Goal: Task Accomplishment & Management: Manage account settings

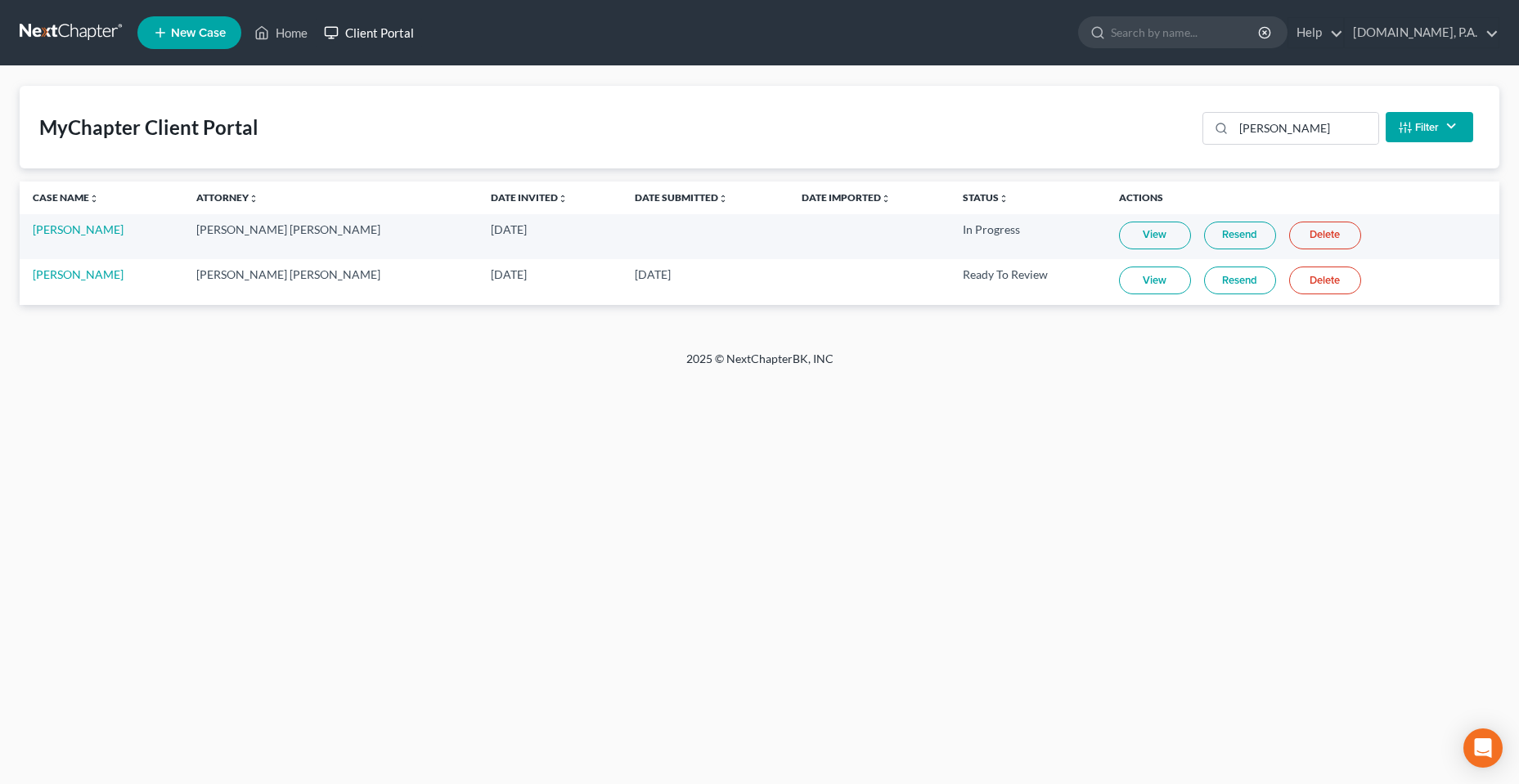
drag, startPoint x: 0, startPoint y: 0, endPoint x: 362, endPoint y: 23, distance: 362.7
click at [362, 23] on link "Client Portal" at bounding box center [369, 33] width 106 height 30
click at [1241, 133] on input "[PERSON_NAME]" at bounding box center [1305, 129] width 144 height 32
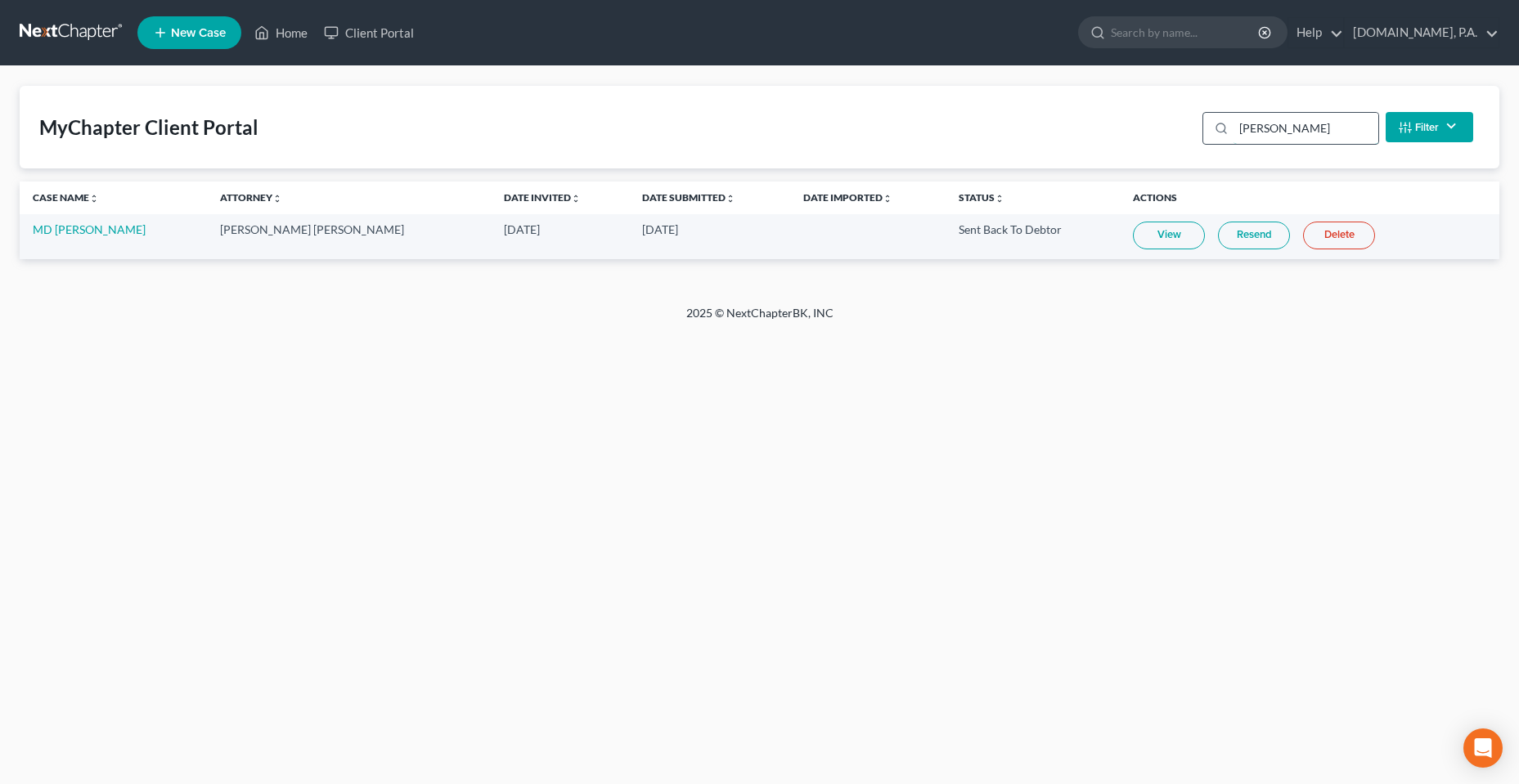
type input "[PERSON_NAME]"
click at [1218, 239] on link "Resend" at bounding box center [1254, 235] width 72 height 28
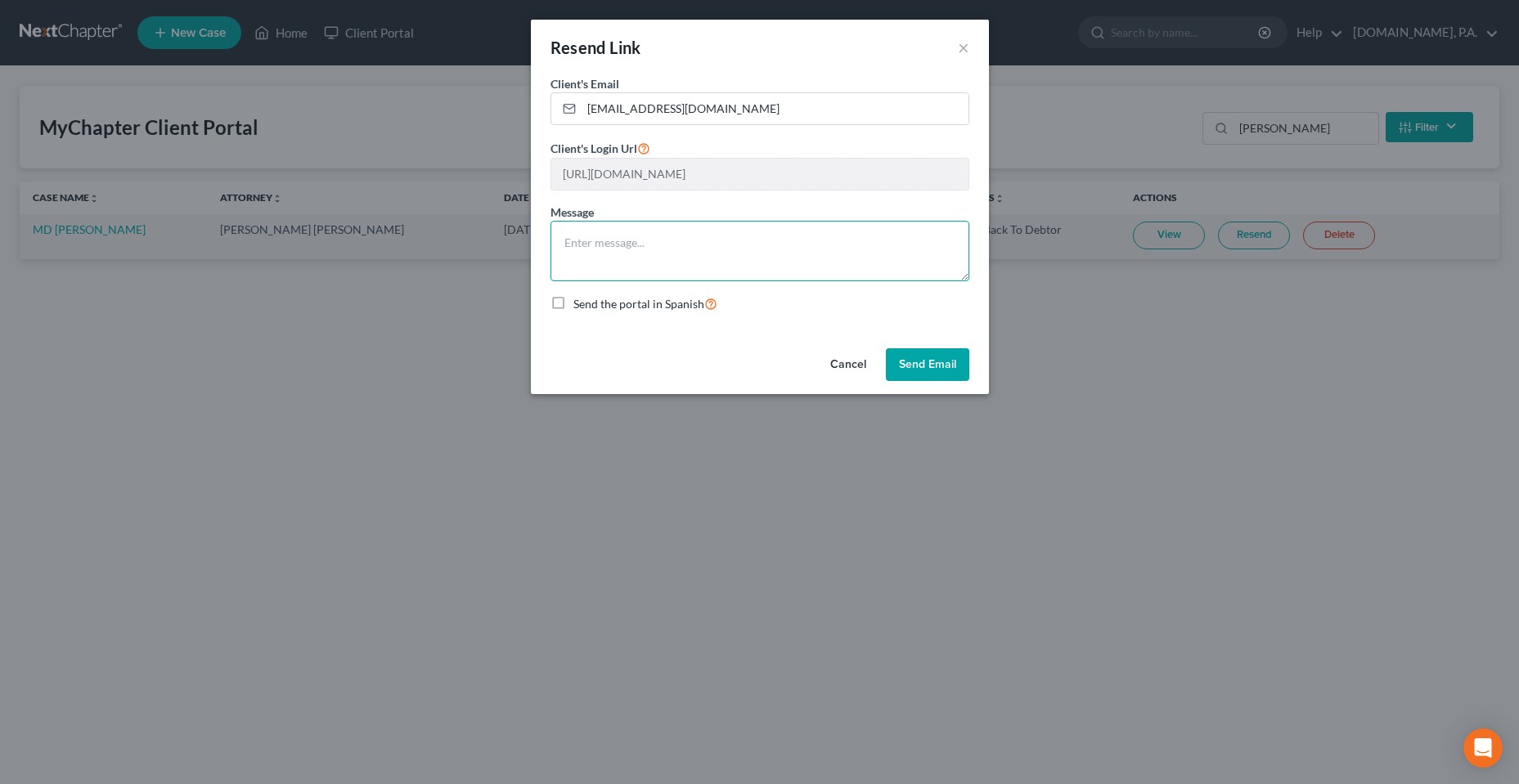
click at [587, 256] on textarea at bounding box center [760, 250] width 418 height 60
paste textarea "Good Afternoon, [PERSON_NAME], Thank you for completing the initial request —th…"
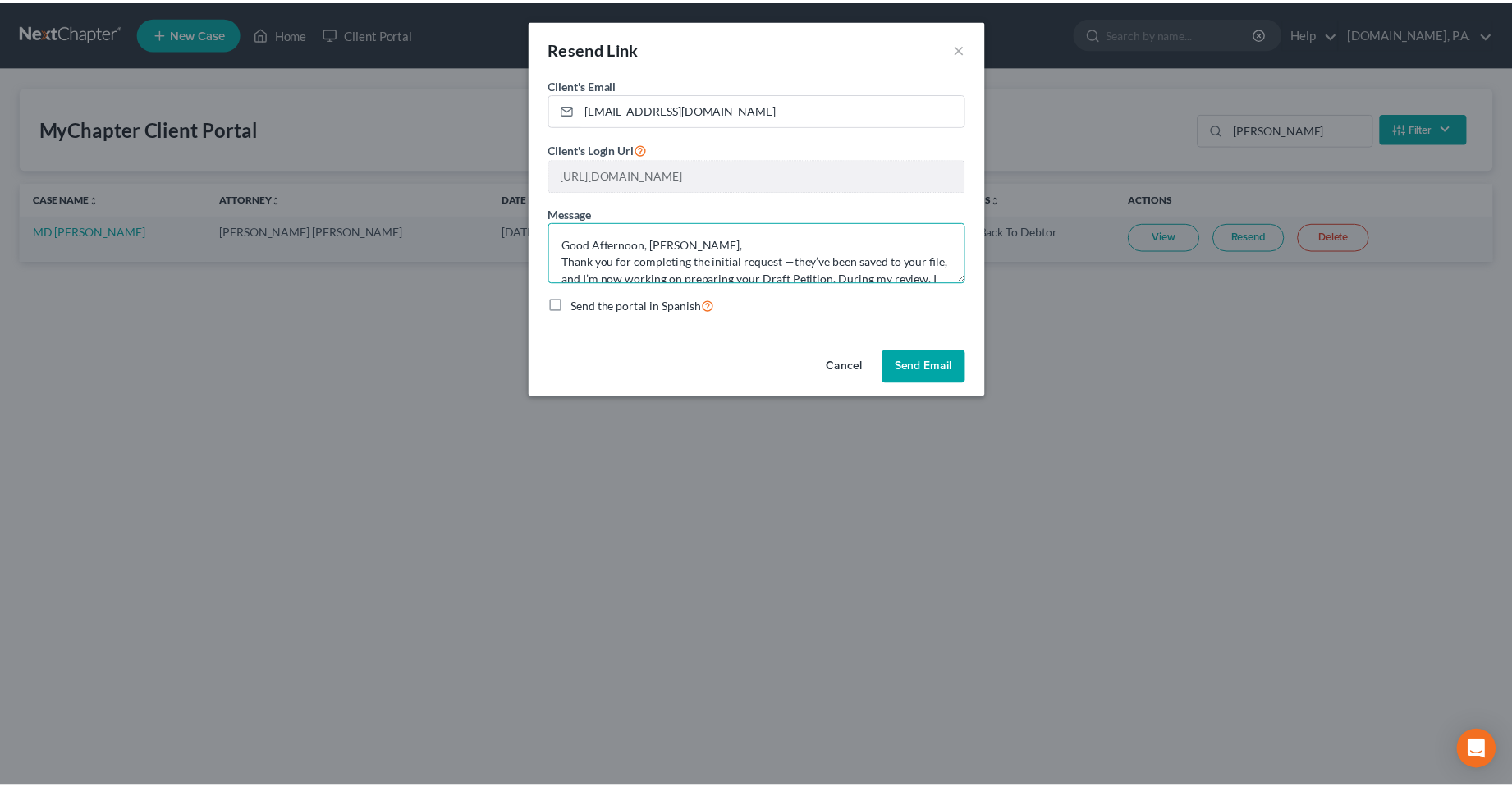
scroll to position [279, 0]
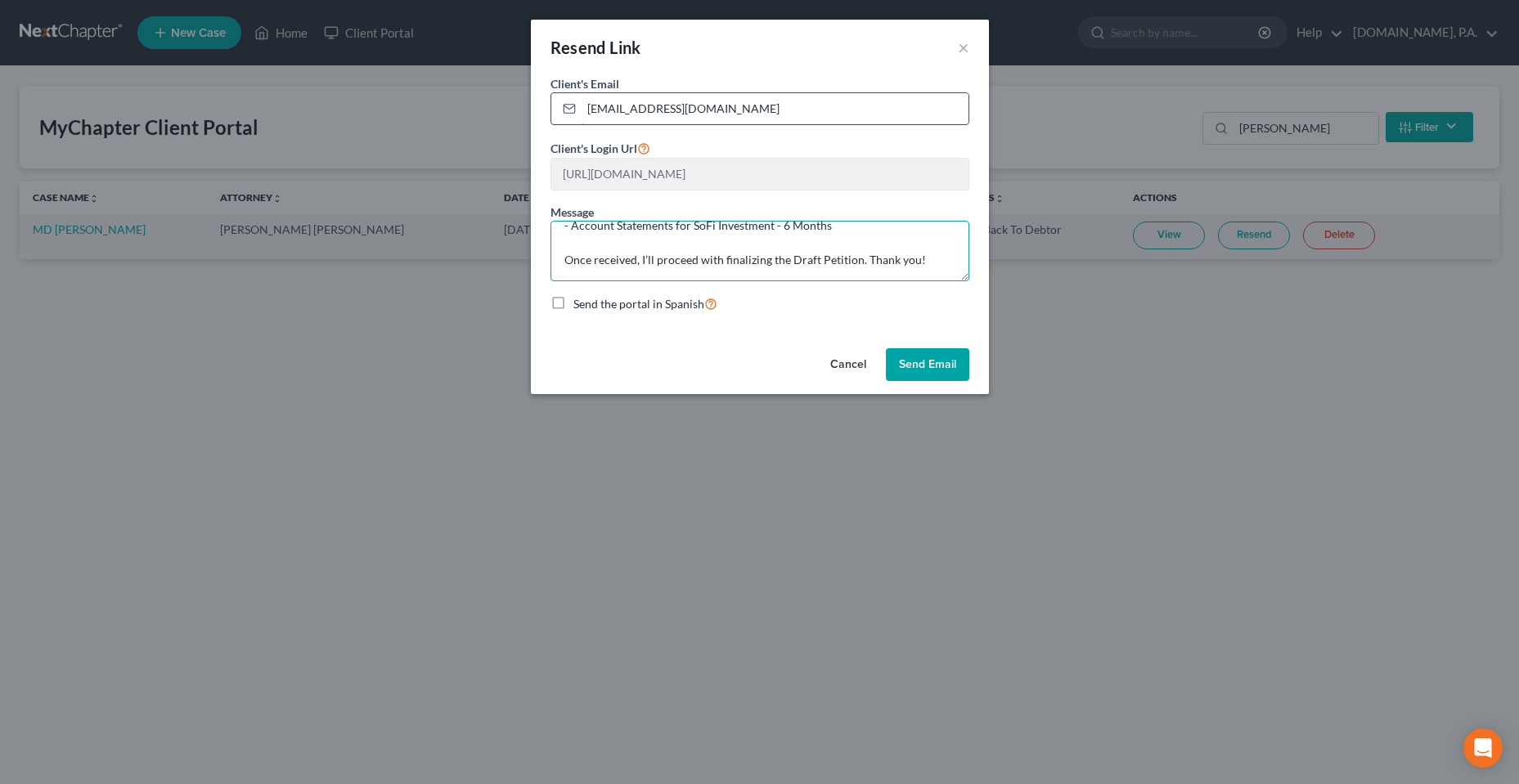
type textarea "Good Afternoon, [PERSON_NAME], Thank you for completing the initial request —th…"
click at [721, 113] on input "[EMAIL_ADDRESS][DOMAIN_NAME]" at bounding box center [775, 109] width 387 height 32
drag, startPoint x: 750, startPoint y: 111, endPoint x: 571, endPoint y: 111, distance: 179.0
click at [571, 111] on div "[EMAIL_ADDRESS][DOMAIN_NAME]" at bounding box center [760, 108] width 418 height 32
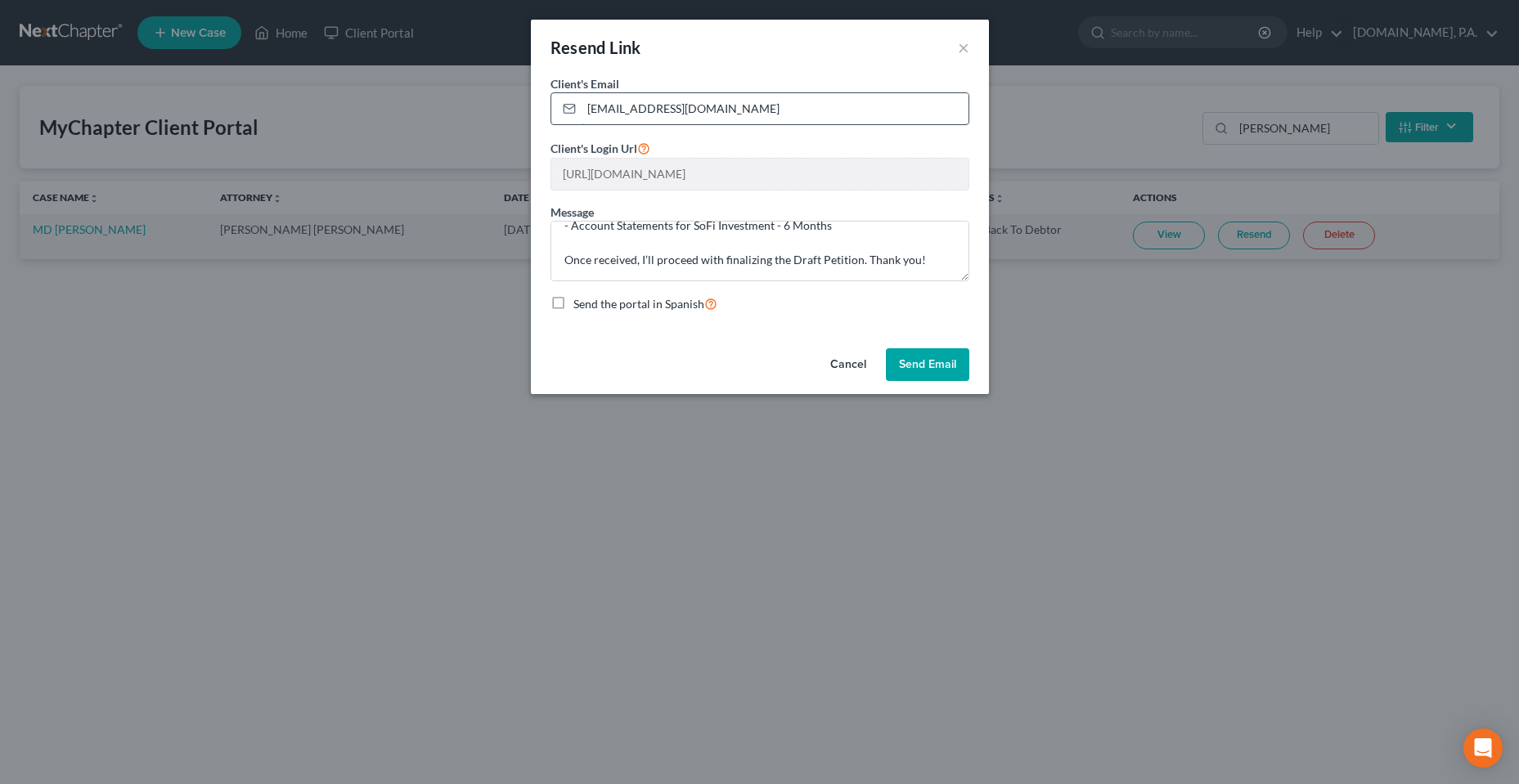
paste input "komol.musafir"
paste input "[EMAIL_ADDRESS][DOMAIN_NAME]"
click at [915, 373] on button "Send Email" at bounding box center [927, 364] width 83 height 32
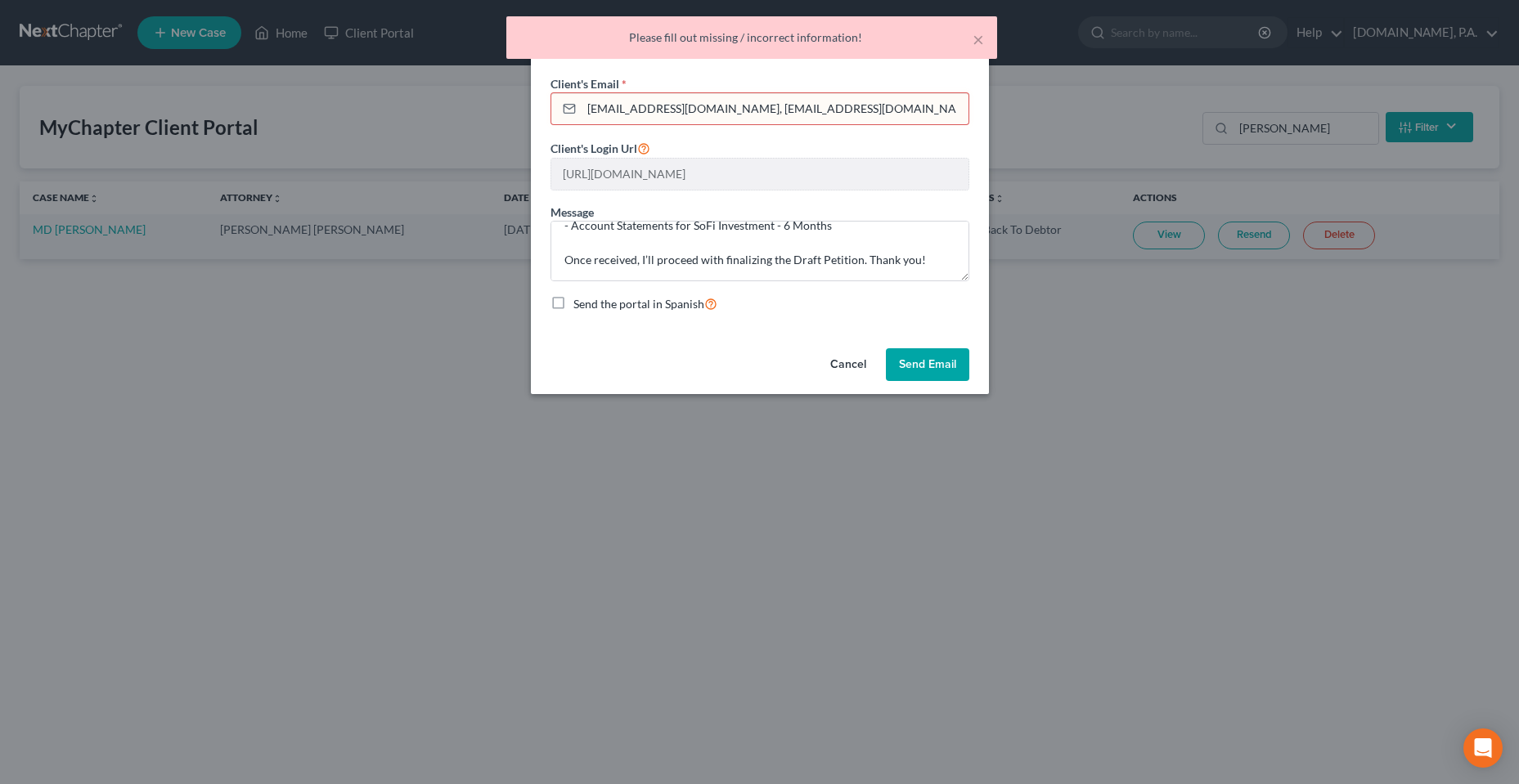
drag, startPoint x: 717, startPoint y: 107, endPoint x: 852, endPoint y: 106, distance: 135.0
click at [852, 106] on input "[EMAIL_ADDRESS][DOMAIN_NAME], [EMAIL_ADDRESS][DOMAIN_NAME]" at bounding box center [775, 109] width 387 height 32
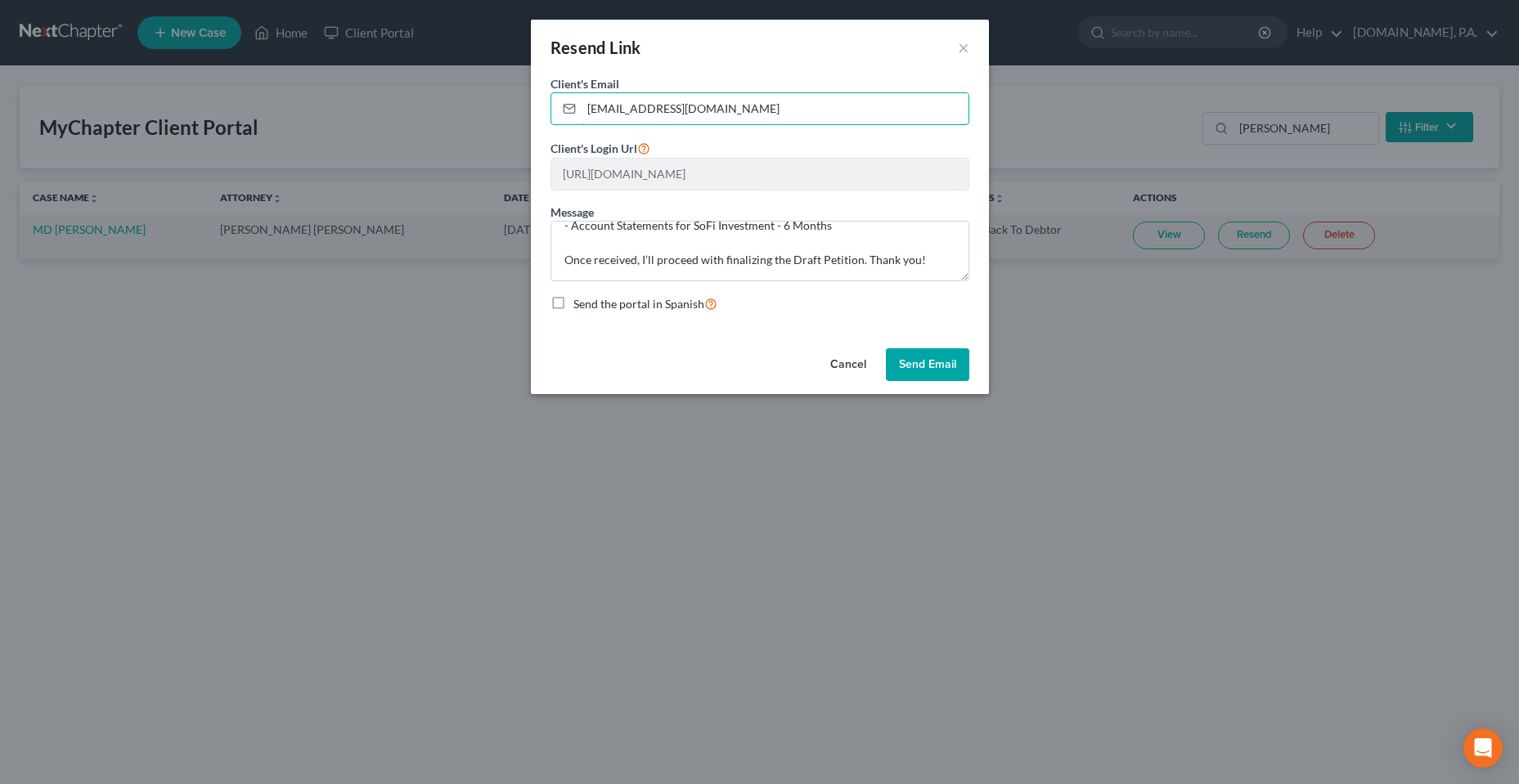
type input "[EMAIL_ADDRESS][DOMAIN_NAME]"
drag, startPoint x: 924, startPoint y: 366, endPoint x: 792, endPoint y: 252, distance: 174.4
click at [793, 326] on div "Resend Link × Client's Email * [EMAIL_ADDRESS][DOMAIN_NAME] Client's Login Url …" at bounding box center [759, 206] width 458 height 374
click at [926, 365] on button "Send Email" at bounding box center [927, 364] width 83 height 32
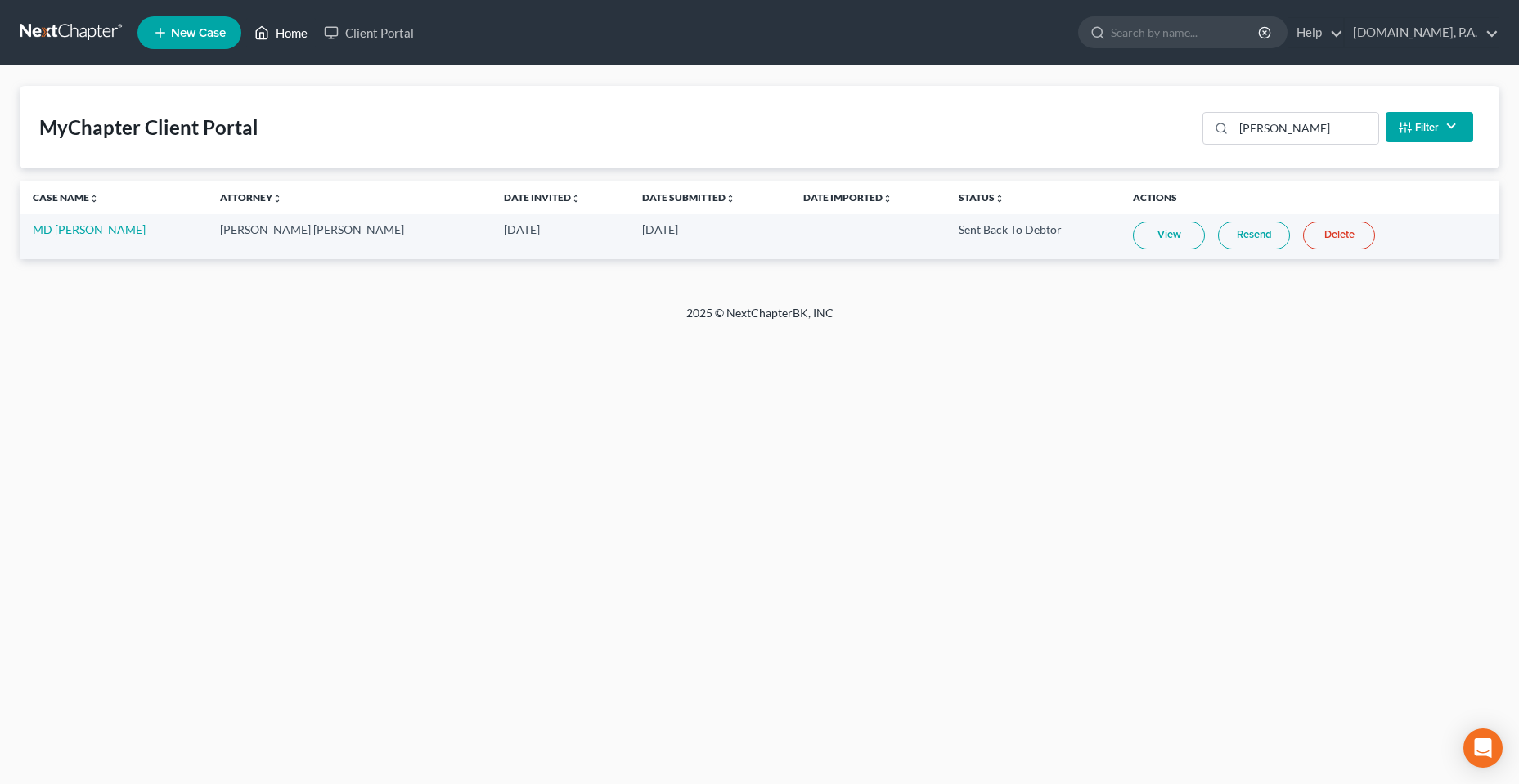
click at [278, 40] on link "Home" at bounding box center [280, 33] width 69 height 30
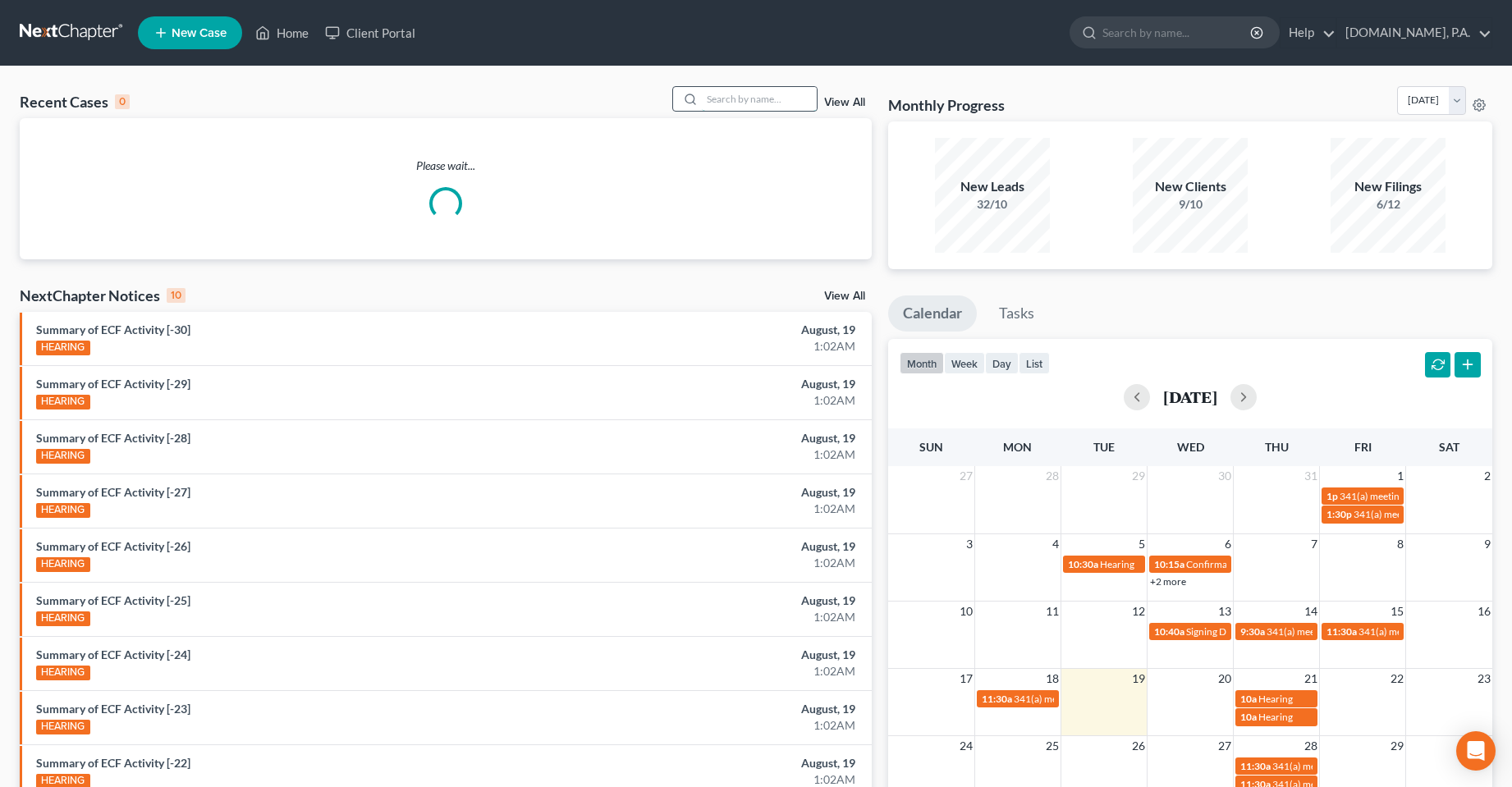
click at [707, 99] on input "search" at bounding box center [759, 98] width 115 height 24
type input "f"
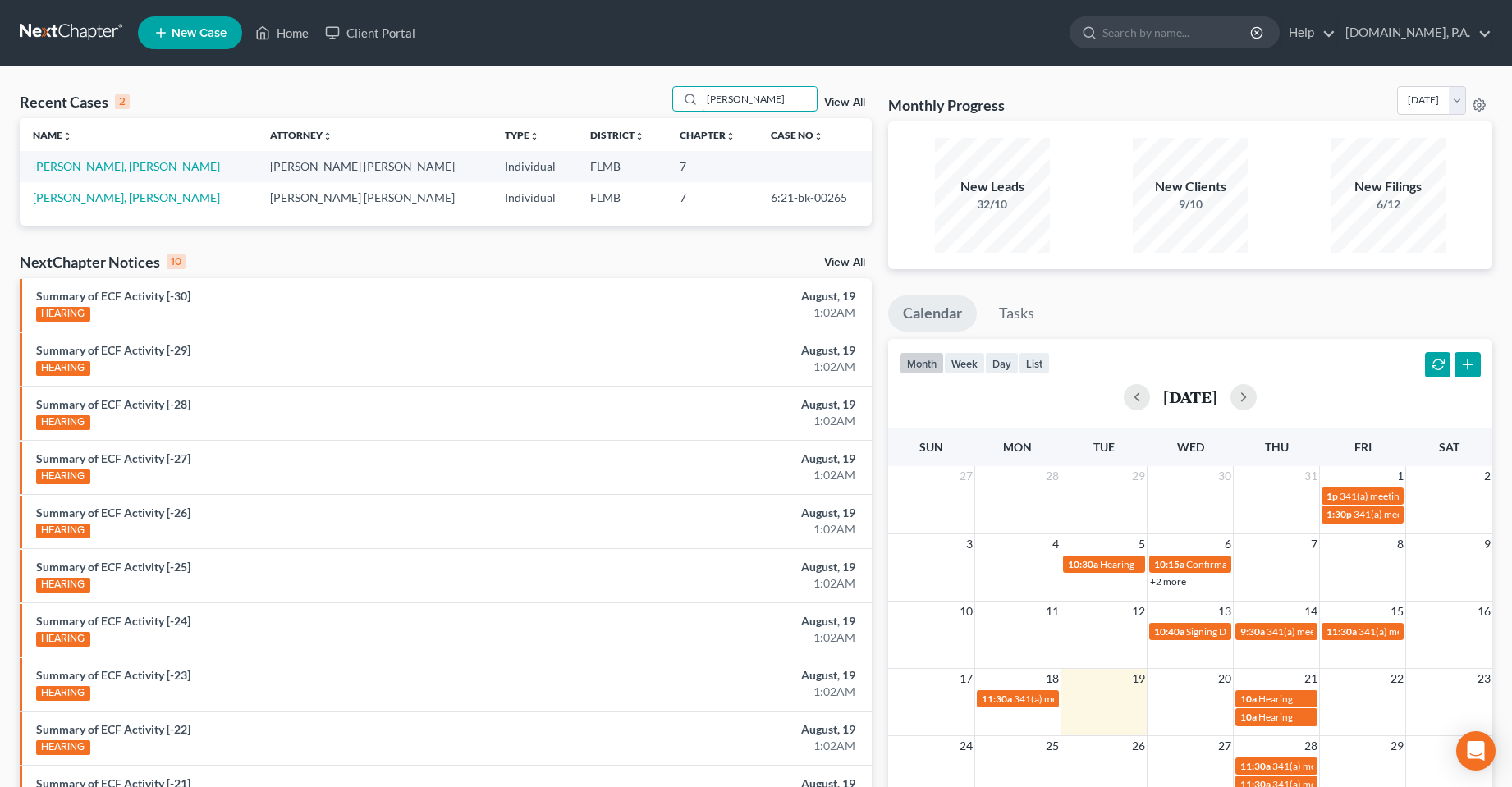
type input "[PERSON_NAME]"
click at [87, 169] on link "[PERSON_NAME], [PERSON_NAME]" at bounding box center [126, 166] width 187 height 14
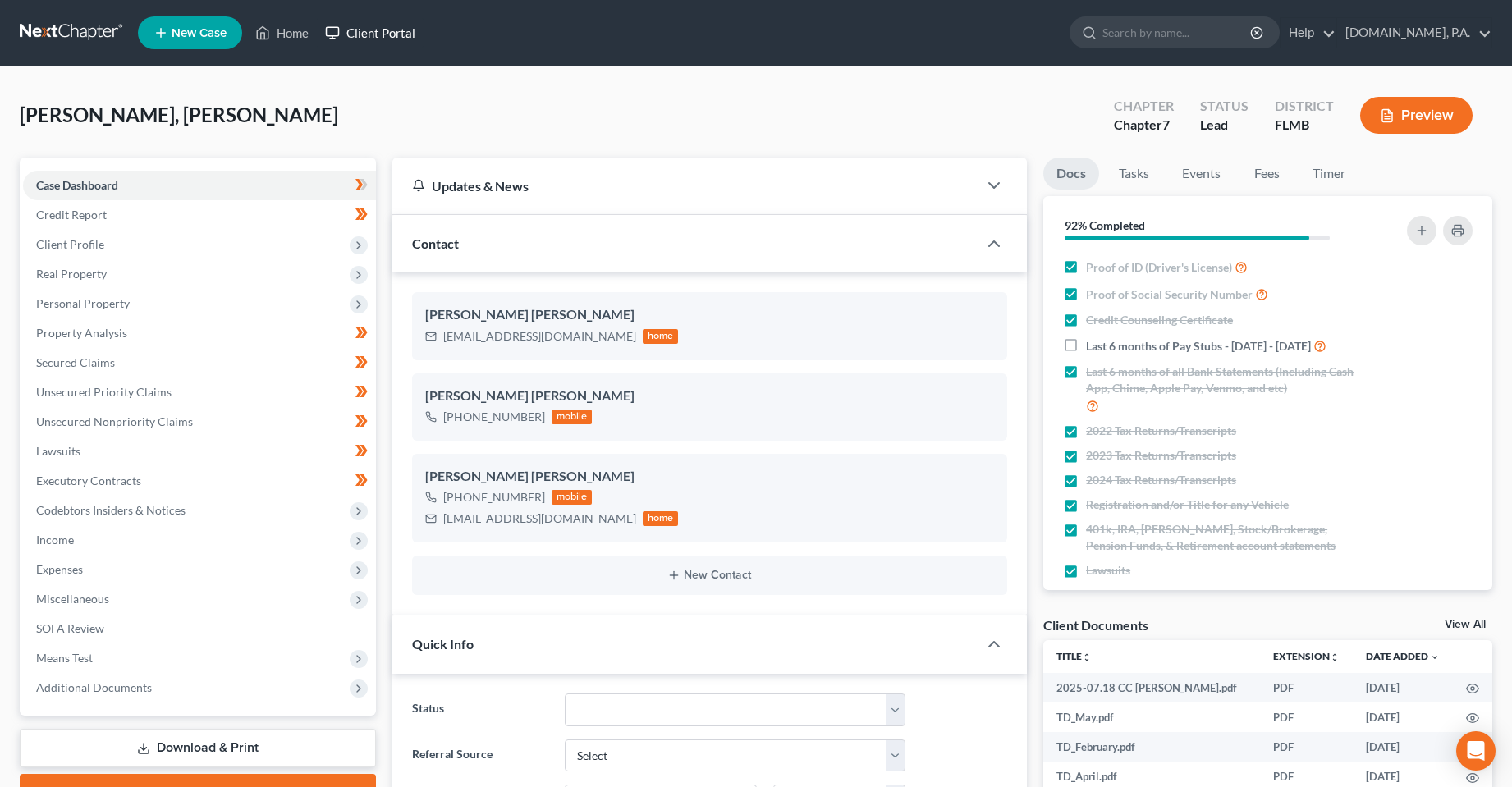
click at [373, 25] on link "Client Portal" at bounding box center [370, 33] width 106 height 30
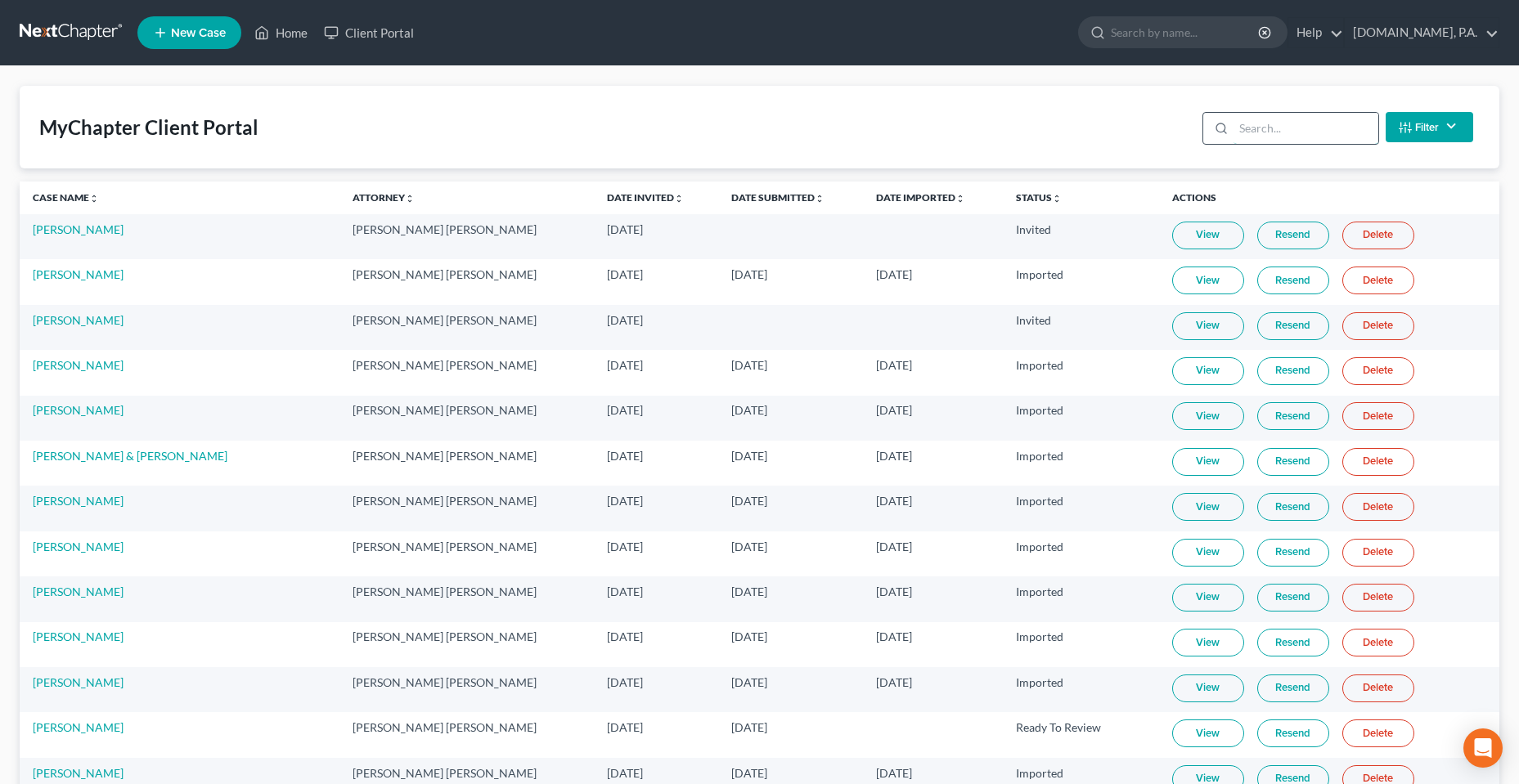
click at [1247, 134] on input "search" at bounding box center [1305, 129] width 144 height 32
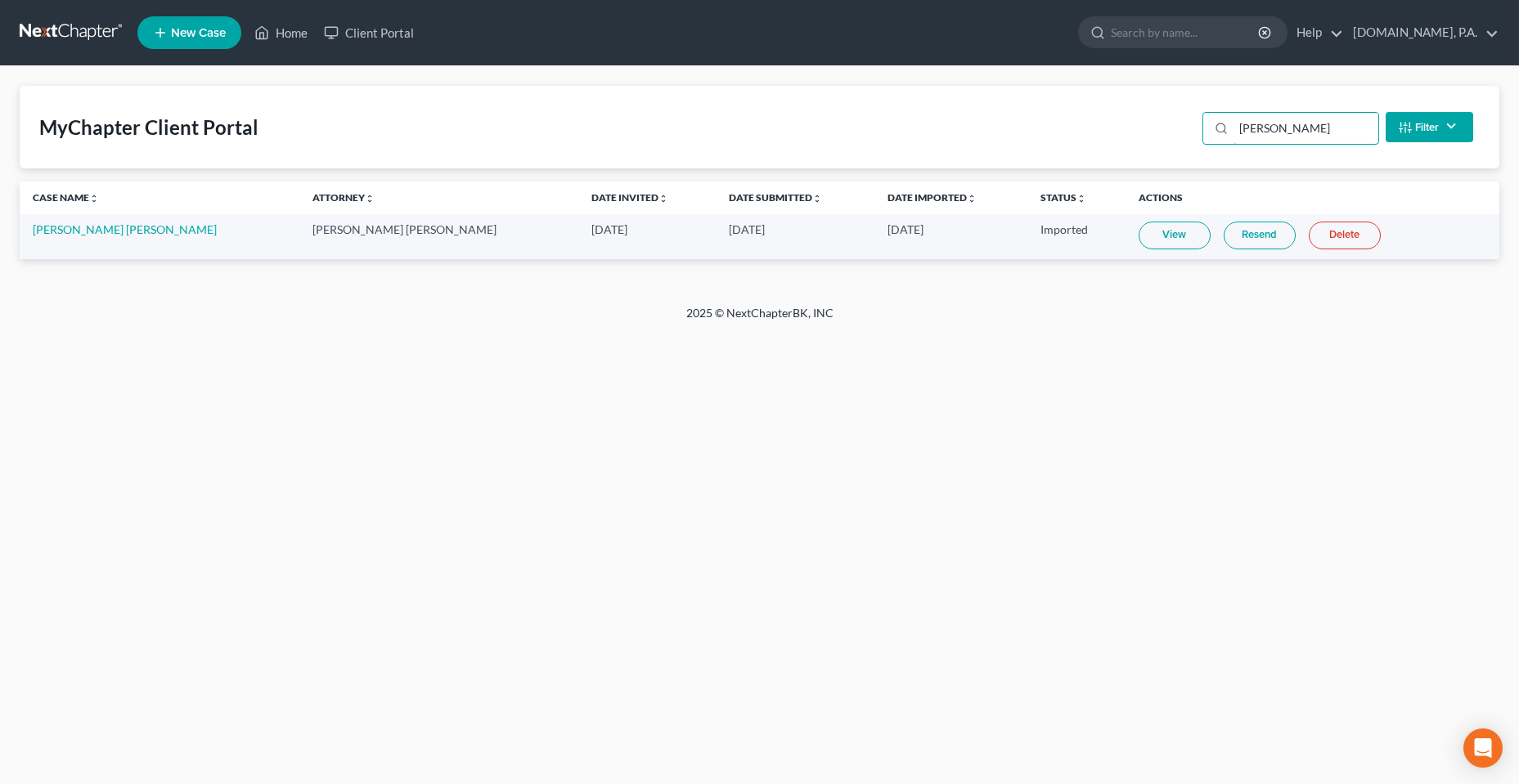
type input "[PERSON_NAME]"
click at [1094, 402] on div "Home New Case Client Portal [DOMAIN_NAME], P.A. [PERSON_NAME][EMAIL_ADDRESS][DO…" at bounding box center [759, 392] width 1519 height 784
click at [112, 234] on link "[PERSON_NAME] [PERSON_NAME]" at bounding box center [124, 229] width 184 height 14
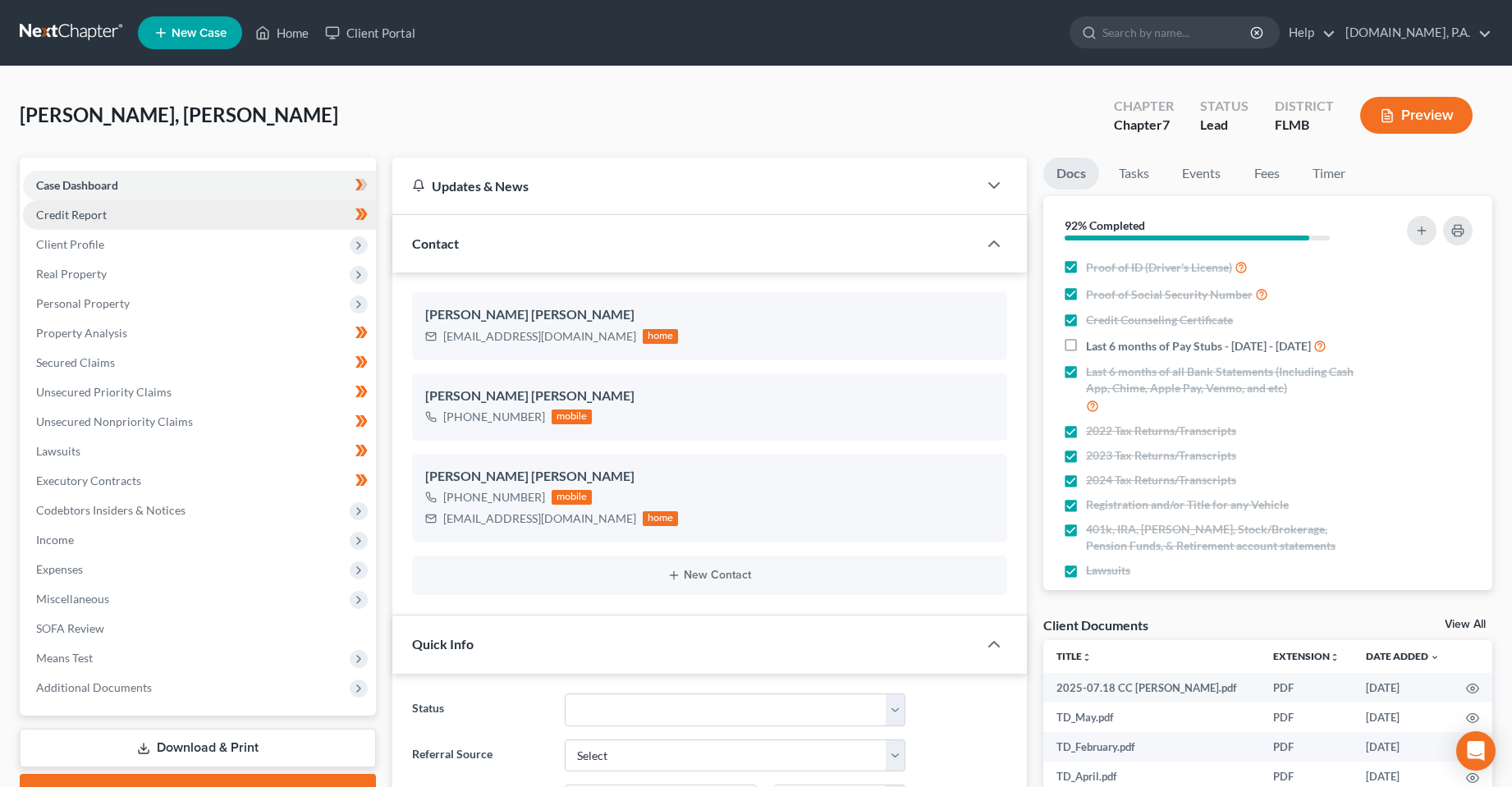
click at [85, 216] on span "Credit Report" at bounding box center [71, 214] width 70 height 14
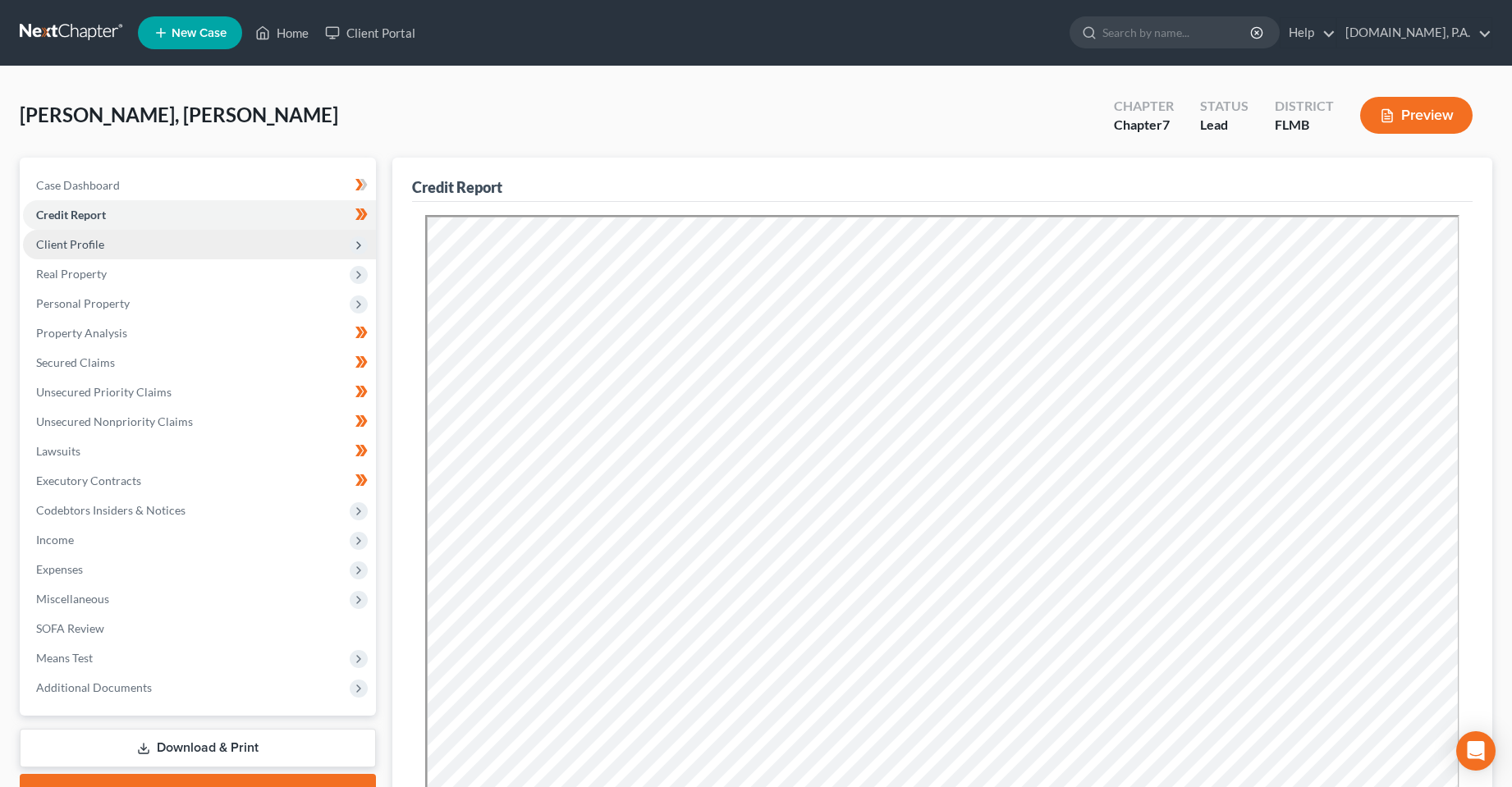
click at [148, 243] on span "Client Profile" at bounding box center [199, 245] width 353 height 30
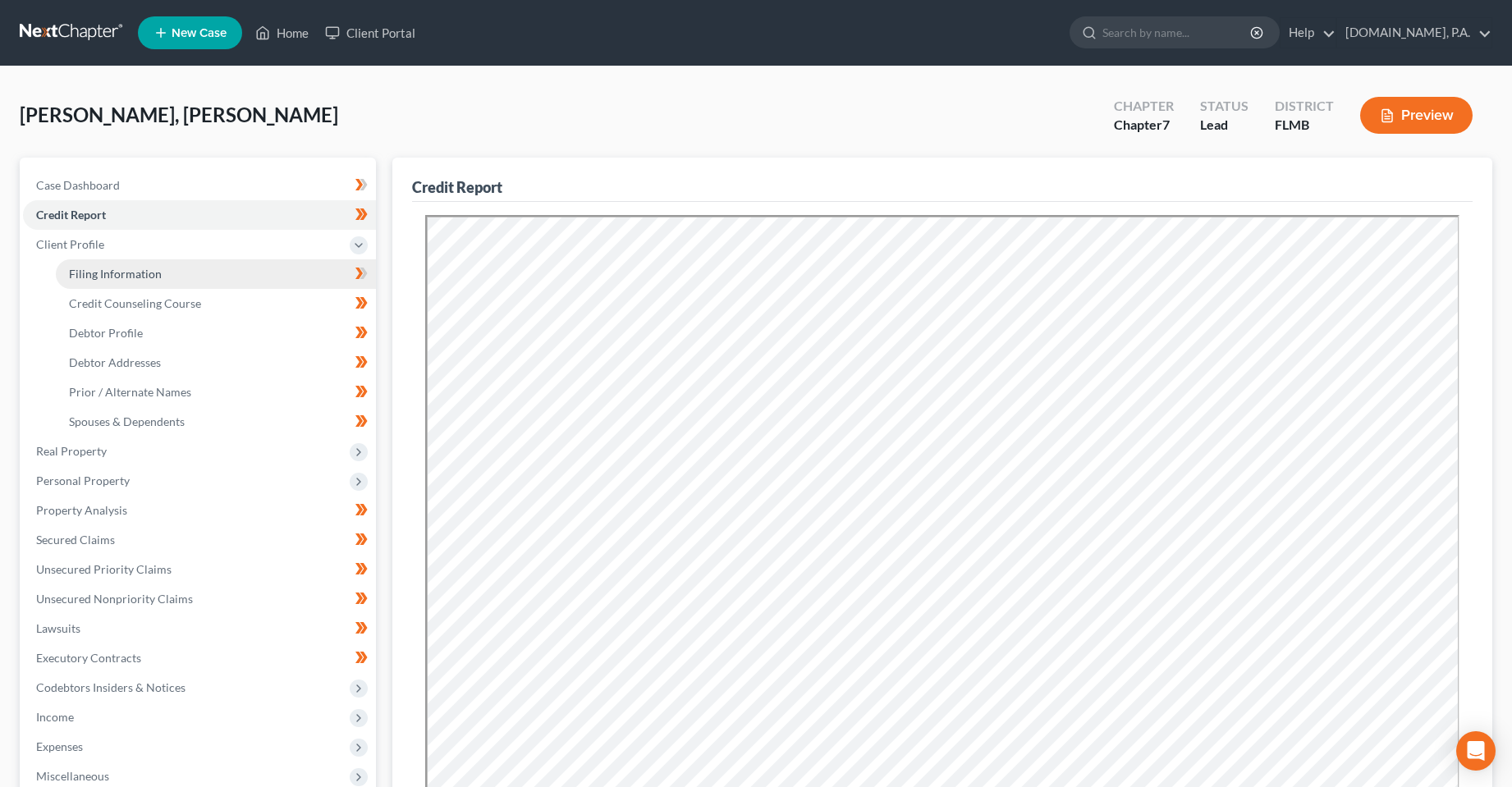
click at [246, 283] on link "Filing Information" at bounding box center [216, 274] width 320 height 30
select select "1"
select select "0"
select select "9"
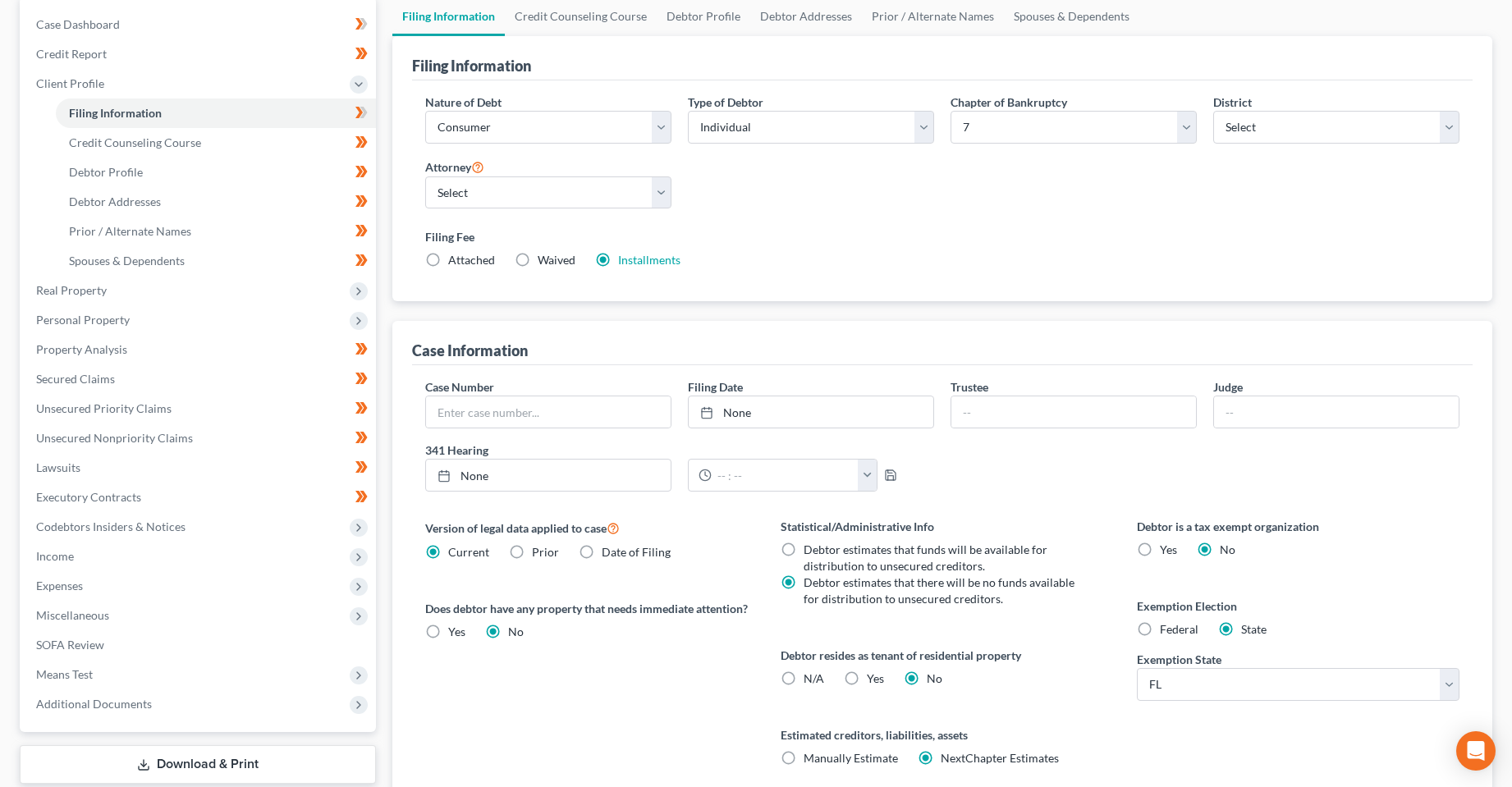
scroll to position [82, 0]
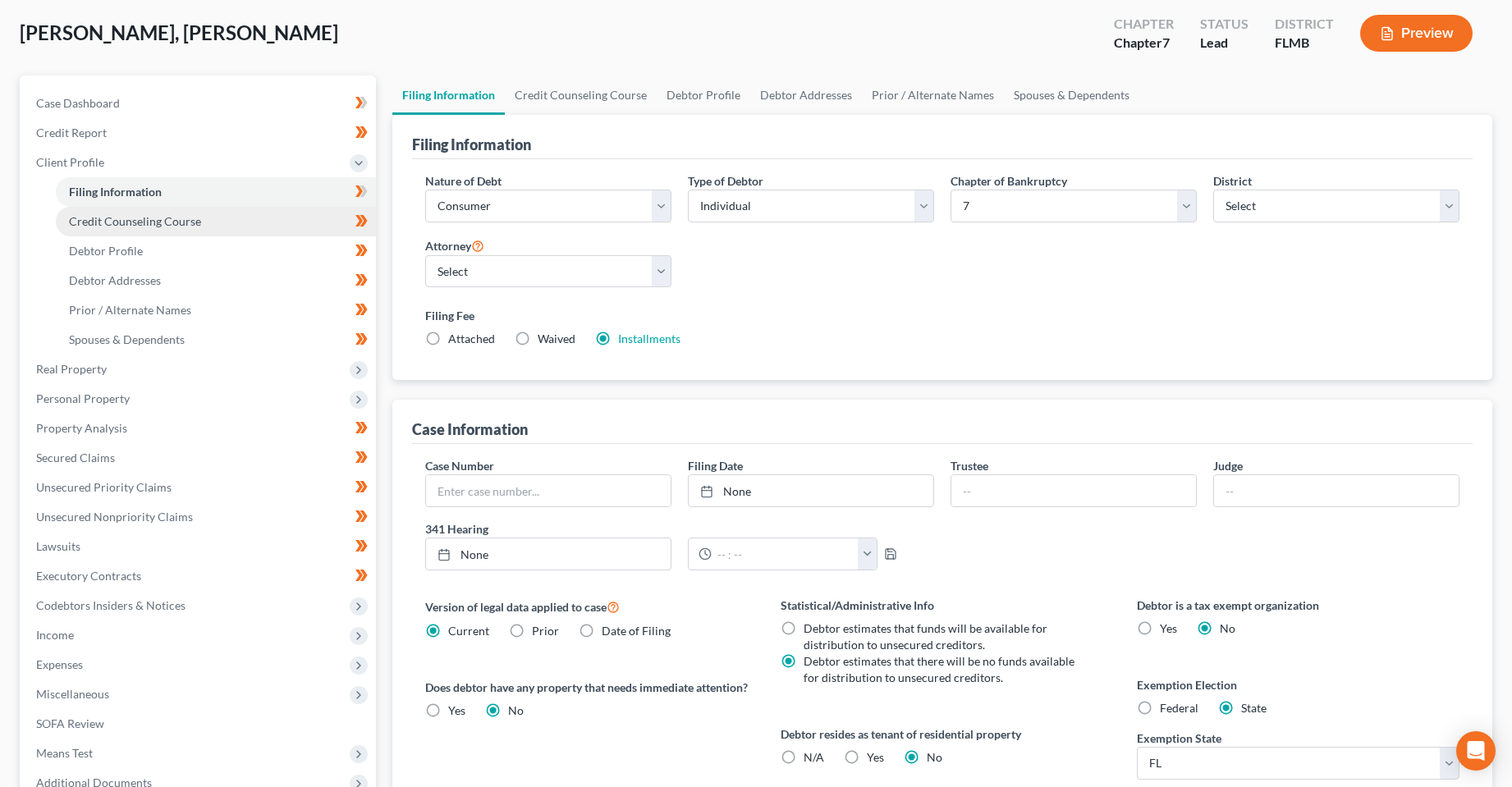
click at [138, 227] on span "Credit Counseling Course" at bounding box center [134, 221] width 132 height 14
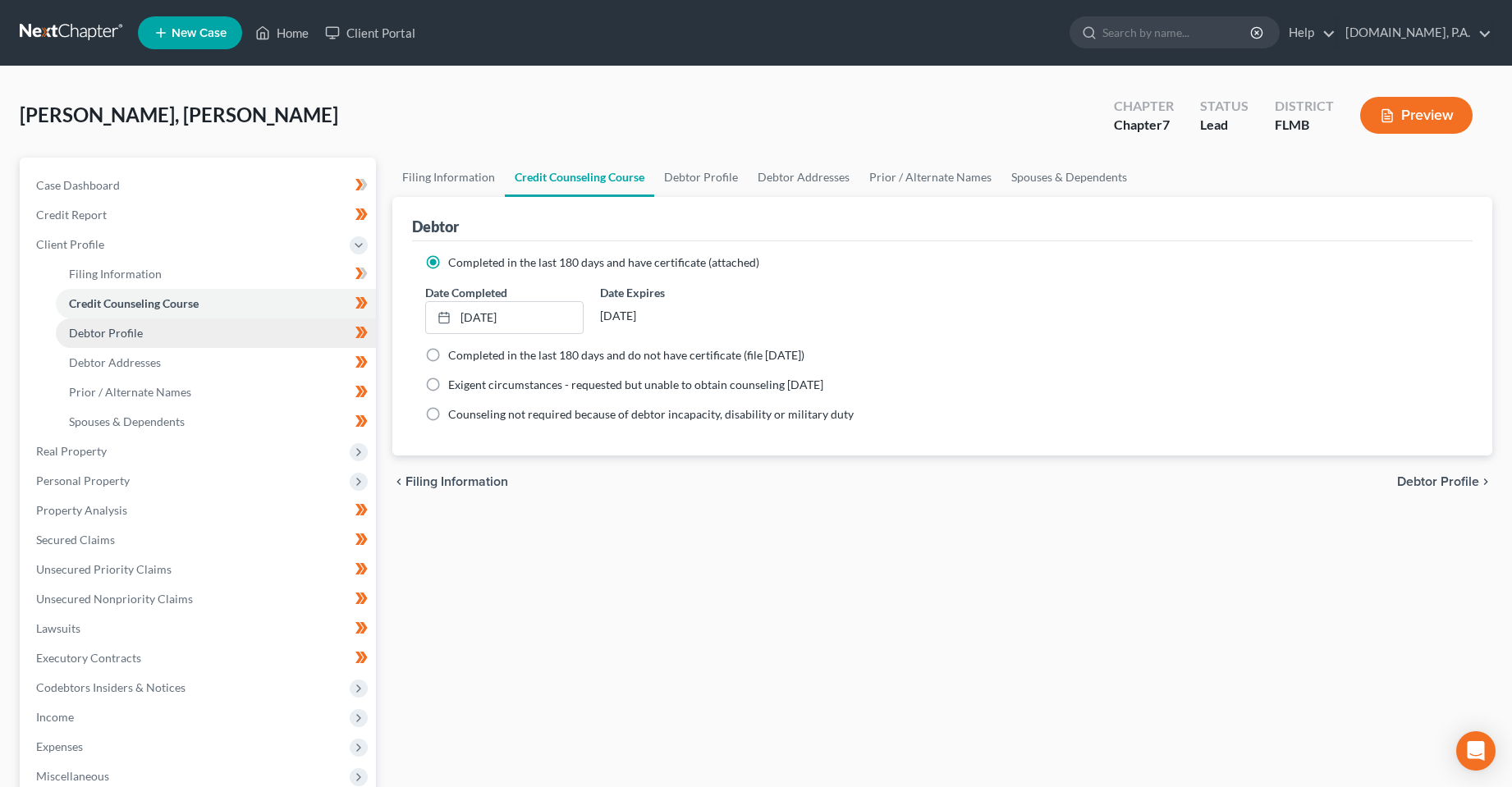
click at [127, 336] on span "Debtor Profile" at bounding box center [105, 333] width 74 height 14
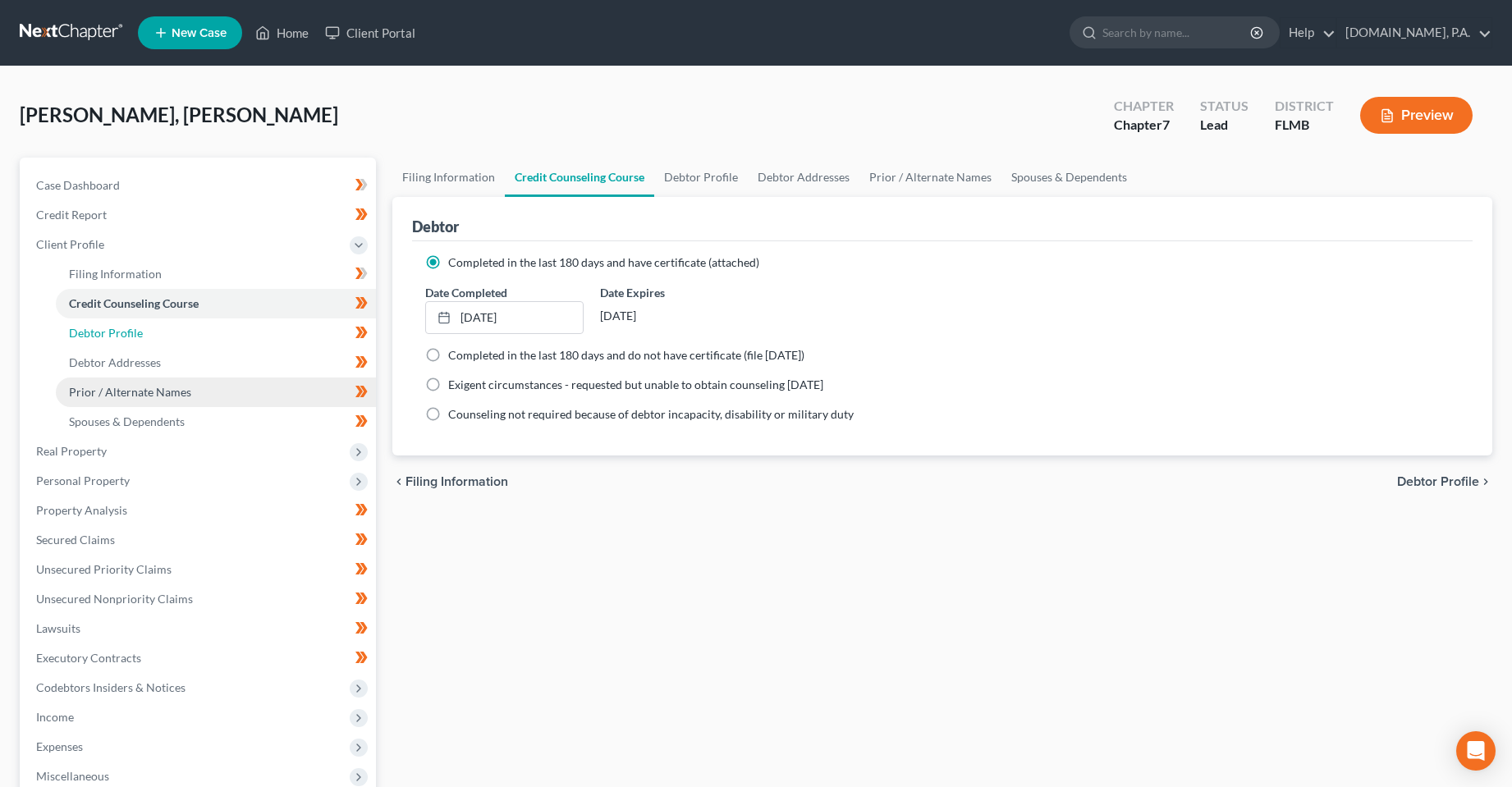
select select "0"
select select "1"
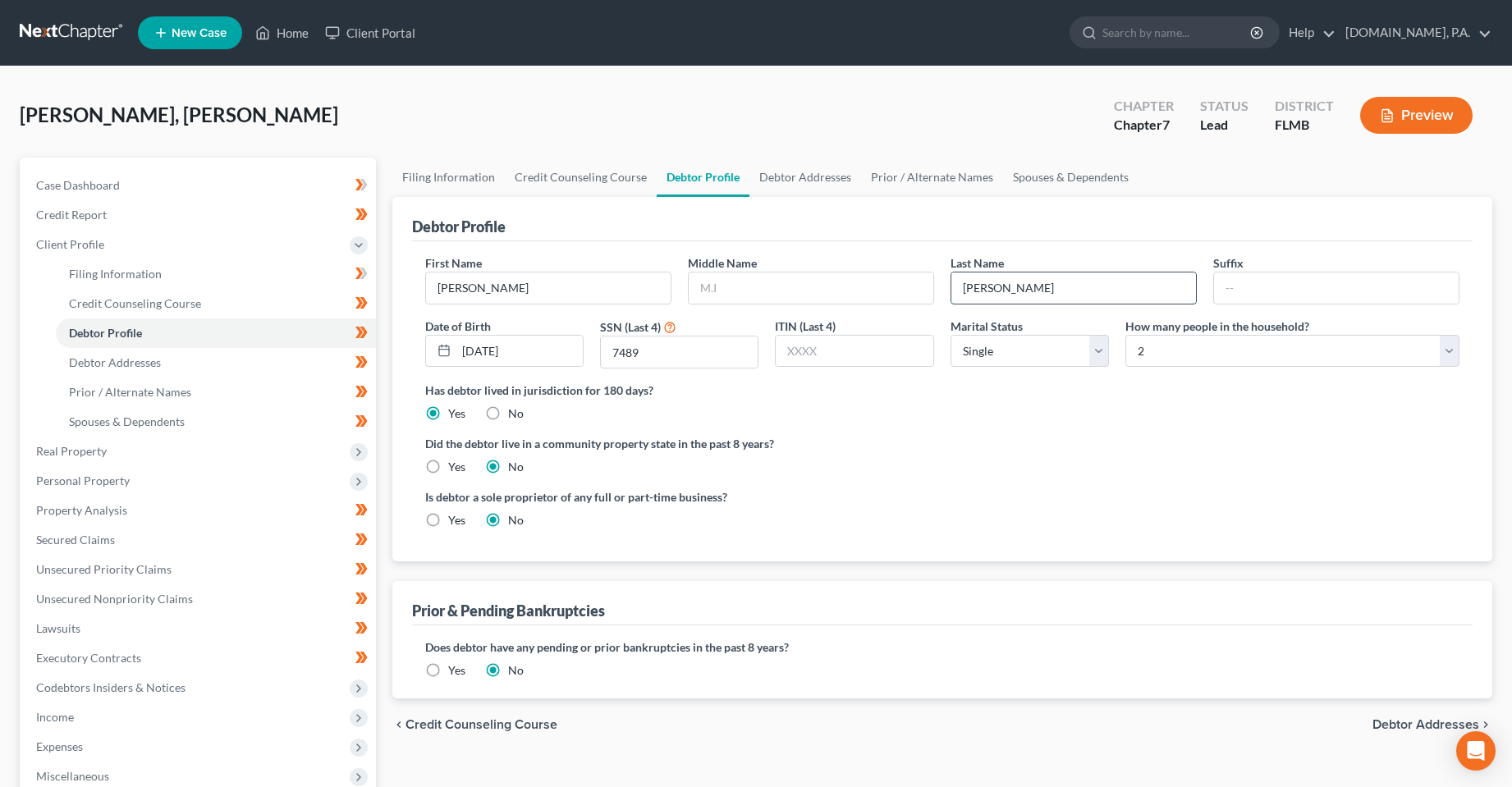
click at [1016, 291] on input "[PERSON_NAME]" at bounding box center [1074, 288] width 244 height 32
type input "[PERSON_NAME]"
click at [1019, 481] on ng-include "First Name [PERSON_NAME] Middle Name Last Name [PERSON_NAME] Date of Birth [DEM…" at bounding box center [943, 398] width 1035 height 287
drag, startPoint x: 940, startPoint y: 501, endPoint x: 839, endPoint y: 469, distance: 105.9
click at [940, 501] on div "Is debtor a sole proprietor of any full or part-time business? Yes No" at bounding box center [680, 509] width 525 height 40
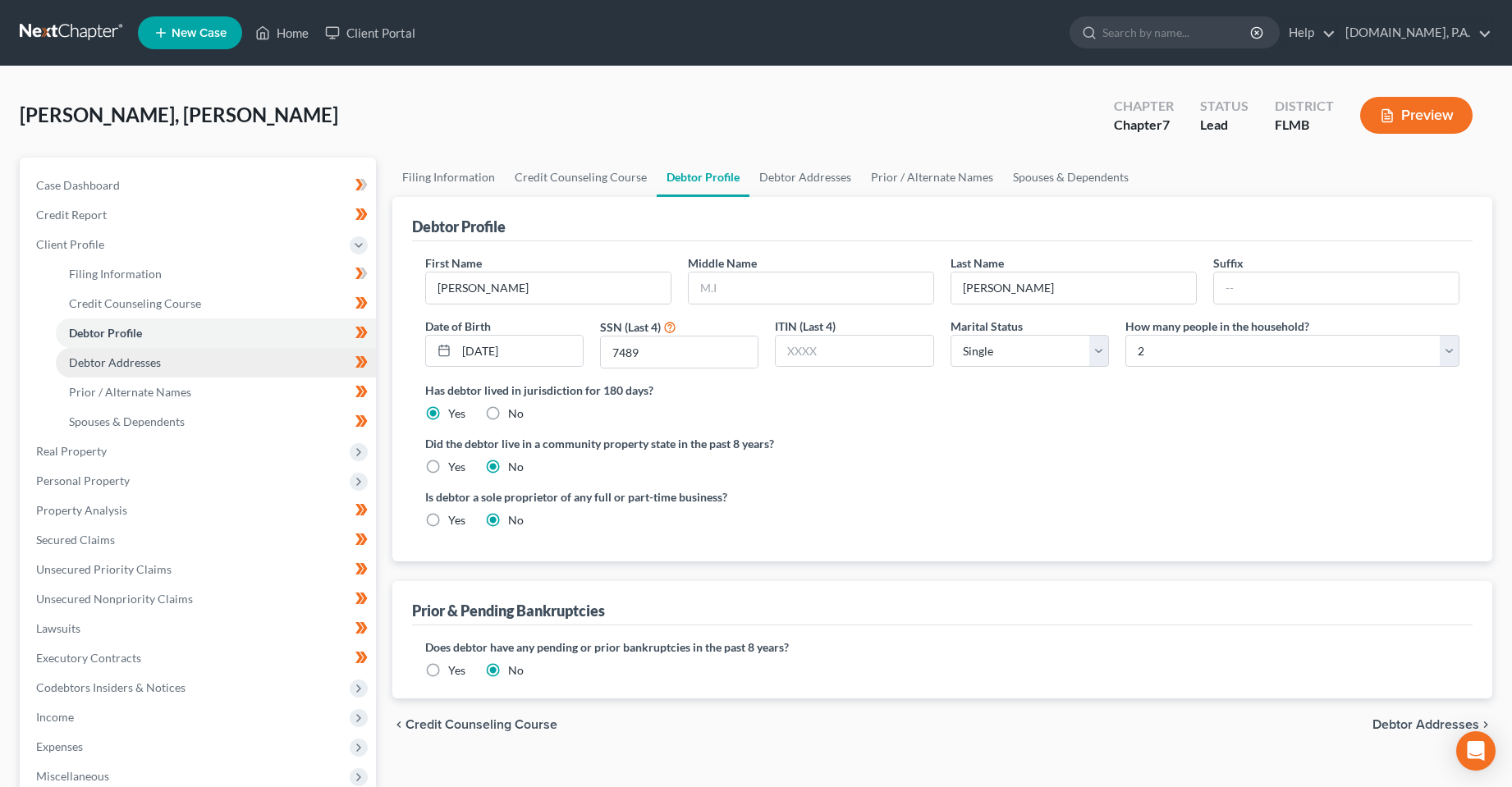
click at [172, 359] on link "Debtor Addresses" at bounding box center [216, 363] width 320 height 30
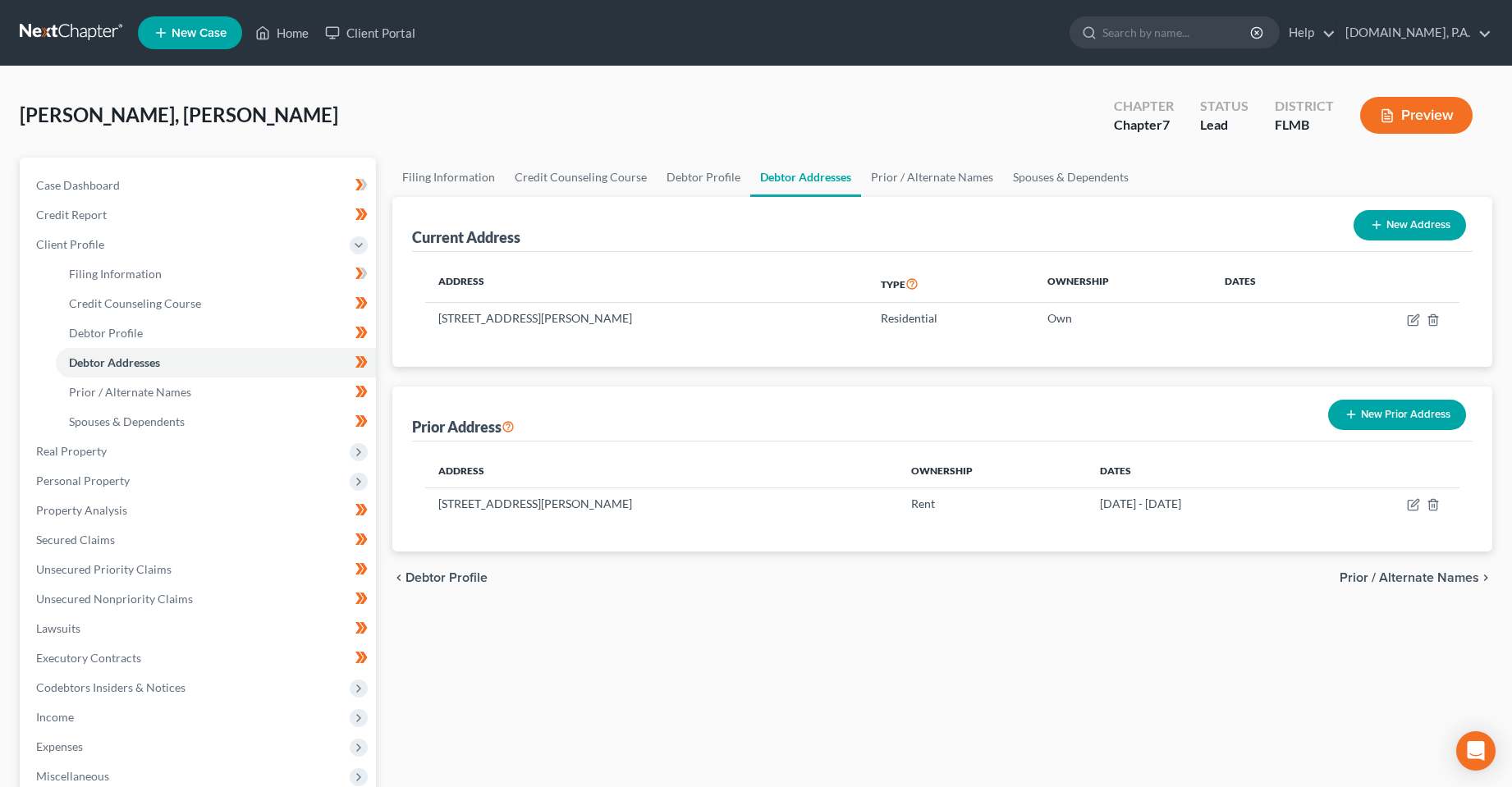
click at [633, 690] on div "Filing Information Credit Counseling Course Debtor Profile Debtor Addresses Pri…" at bounding box center [943, 572] width 1118 height 830
click at [612, 708] on div "Filing Information Credit Counseling Course Debtor Profile Debtor Addresses Pri…" at bounding box center [943, 572] width 1118 height 830
click at [1373, 414] on button "New Prior Address" at bounding box center [1397, 415] width 138 height 31
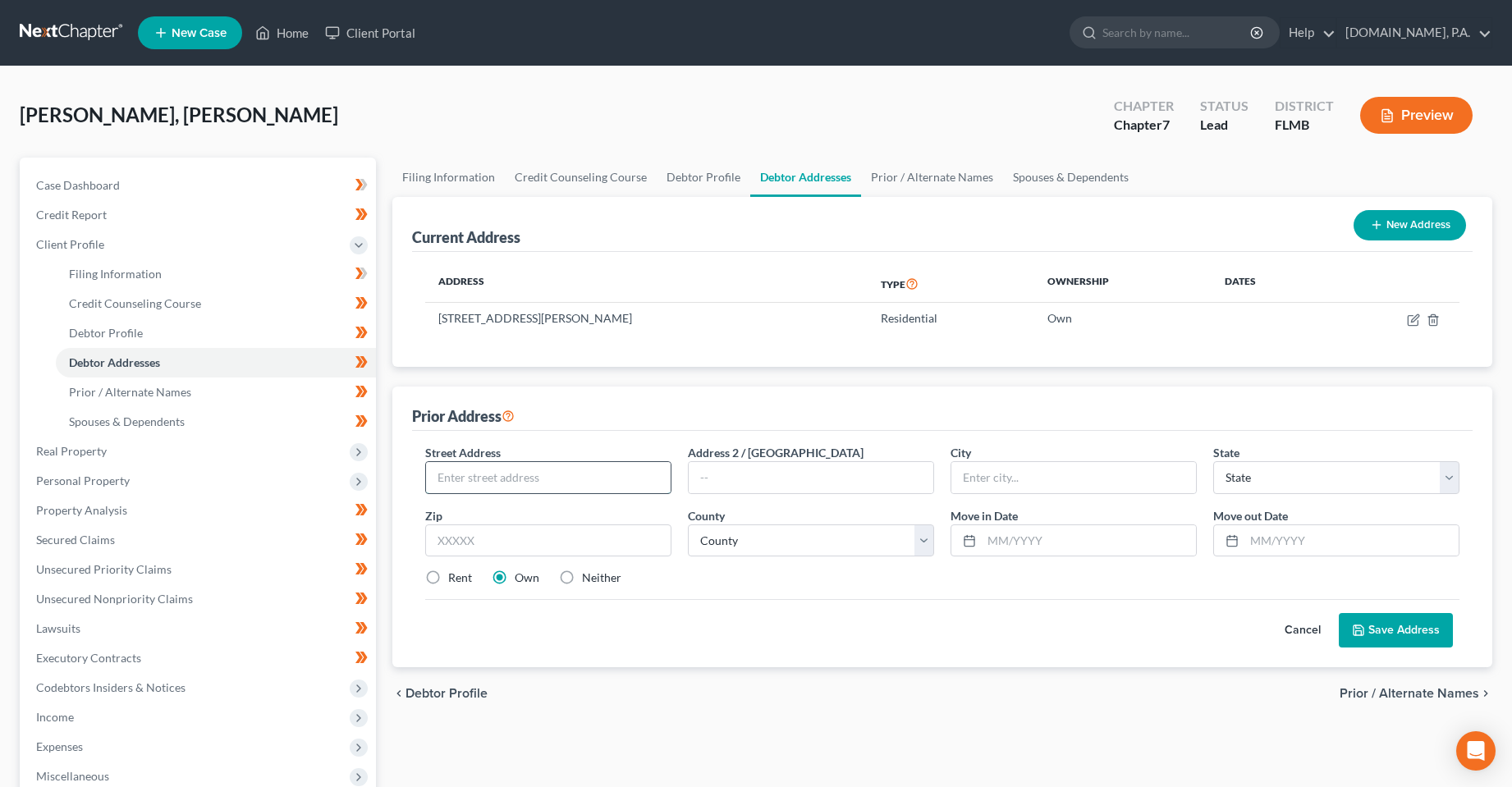
click at [477, 470] on input "text" at bounding box center [548, 478] width 244 height 32
type input "[STREET_ADDRESS]"
type input "Kissimmee"
select select "9"
type input "34743"
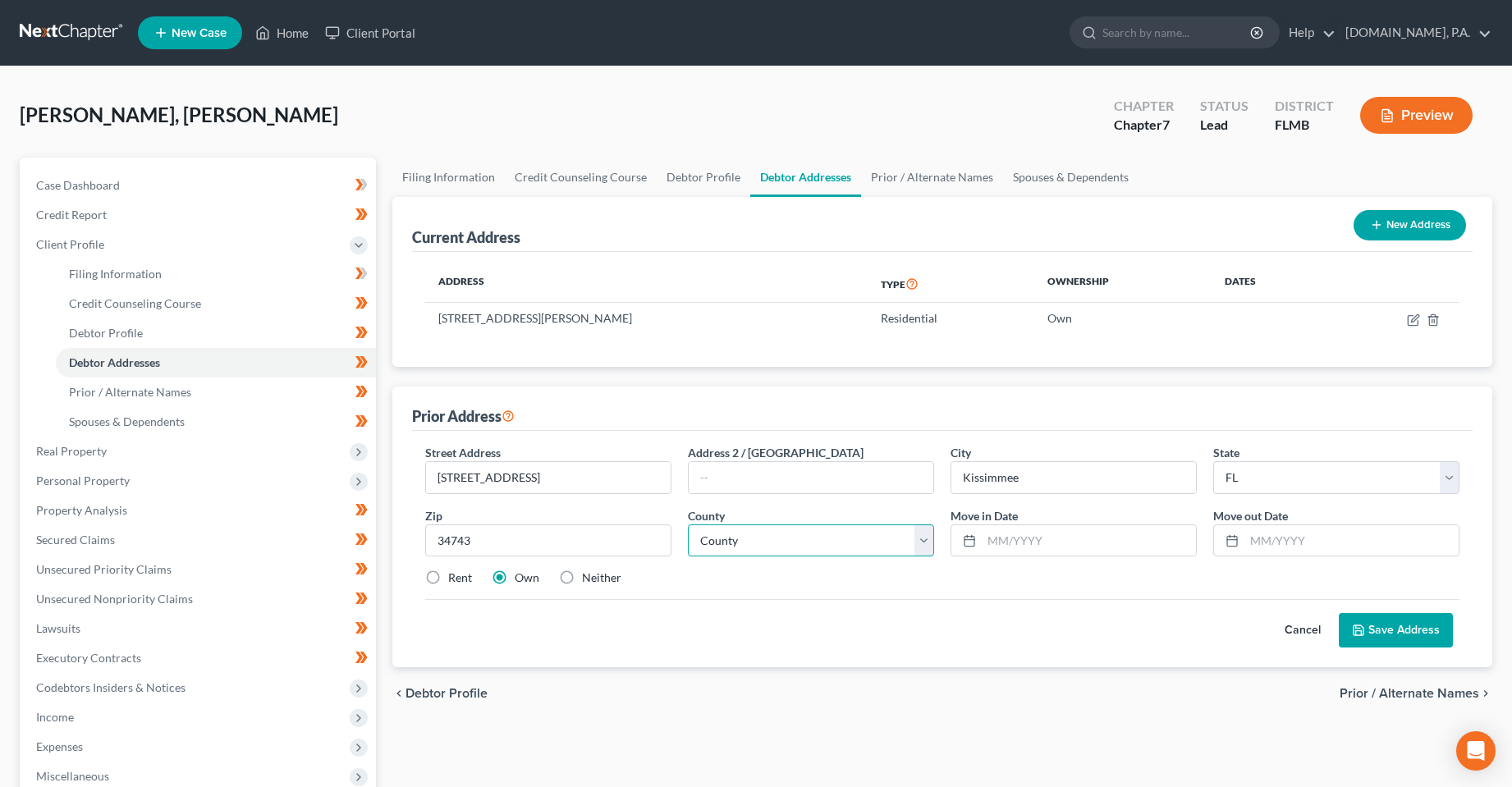
click at [776, 548] on select "County [GEOGRAPHIC_DATA] [GEOGRAPHIC_DATA] [GEOGRAPHIC_DATA] [GEOGRAPHIC_DATA] …" at bounding box center [811, 540] width 246 height 32
select select "52"
click at [688, 524] on select "County [GEOGRAPHIC_DATA] [GEOGRAPHIC_DATA] [GEOGRAPHIC_DATA] [GEOGRAPHIC_DATA] …" at bounding box center [811, 540] width 246 height 32
click at [1015, 554] on input "text" at bounding box center [1089, 541] width 214 height 32
type input "04/2022"
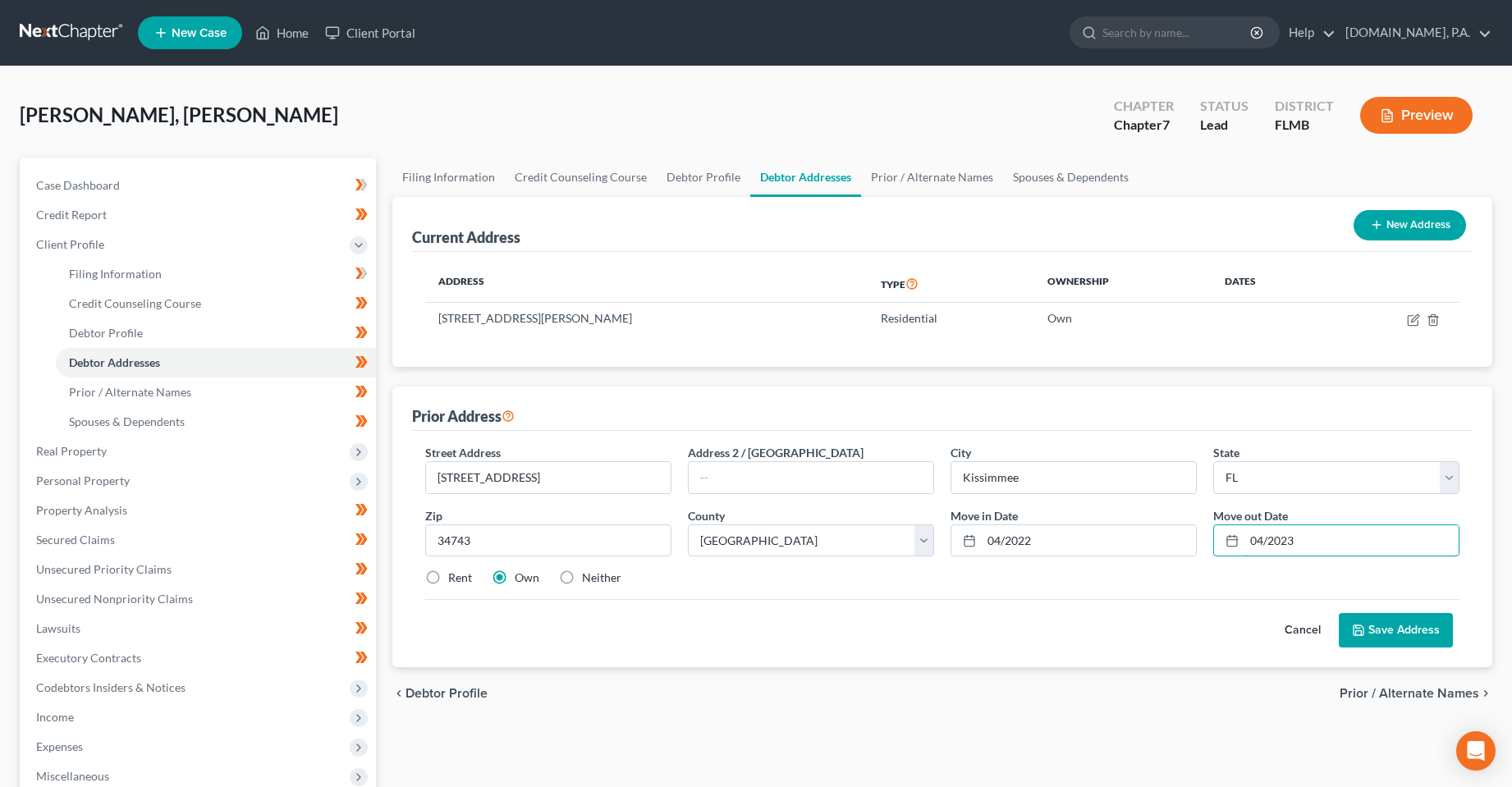
type input "04/2023"
click at [1420, 636] on button "Save Address" at bounding box center [1396, 630] width 114 height 34
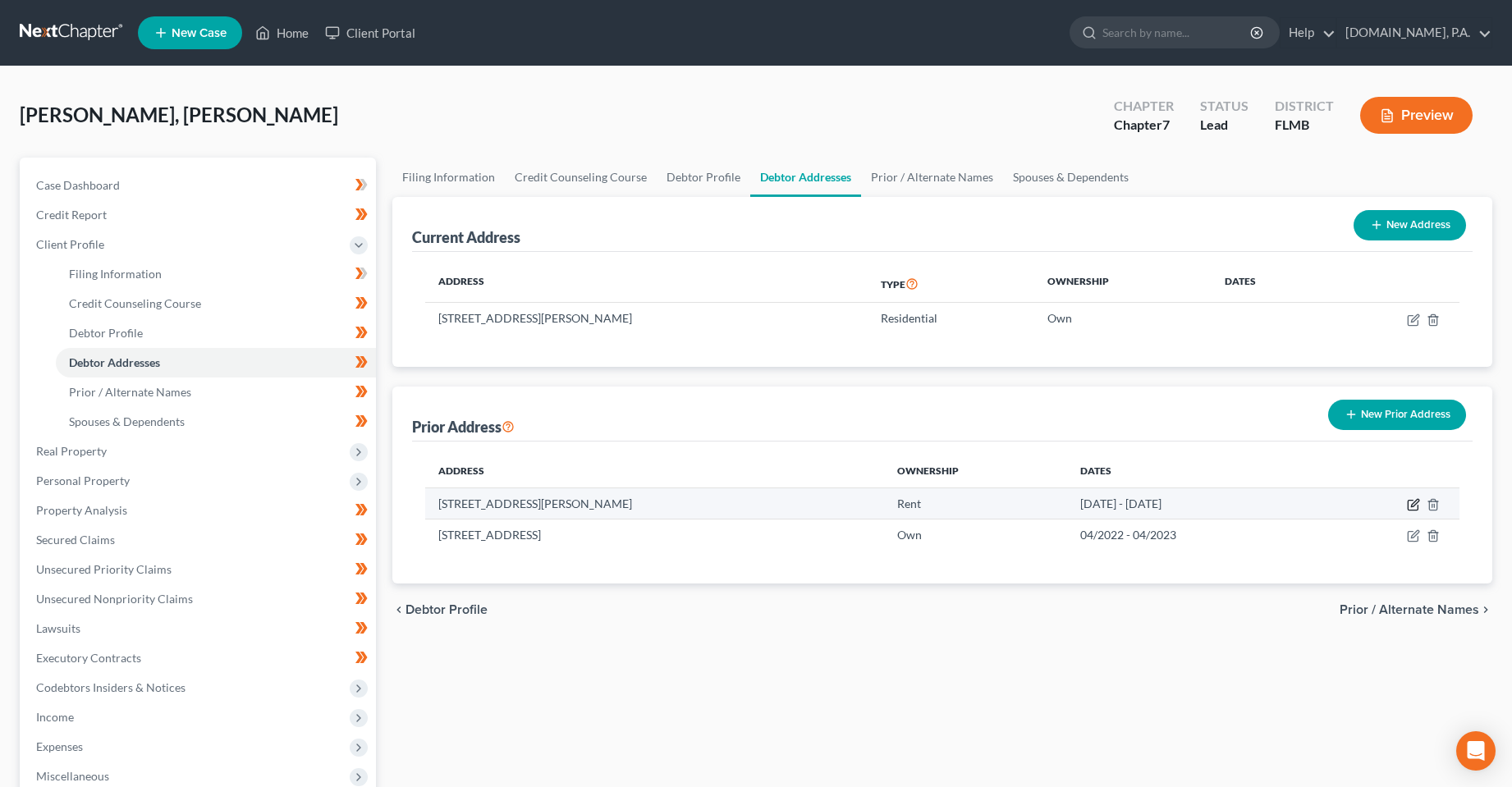
click at [1411, 509] on icon "button" at bounding box center [1414, 504] width 13 height 13
select select "9"
select select "52"
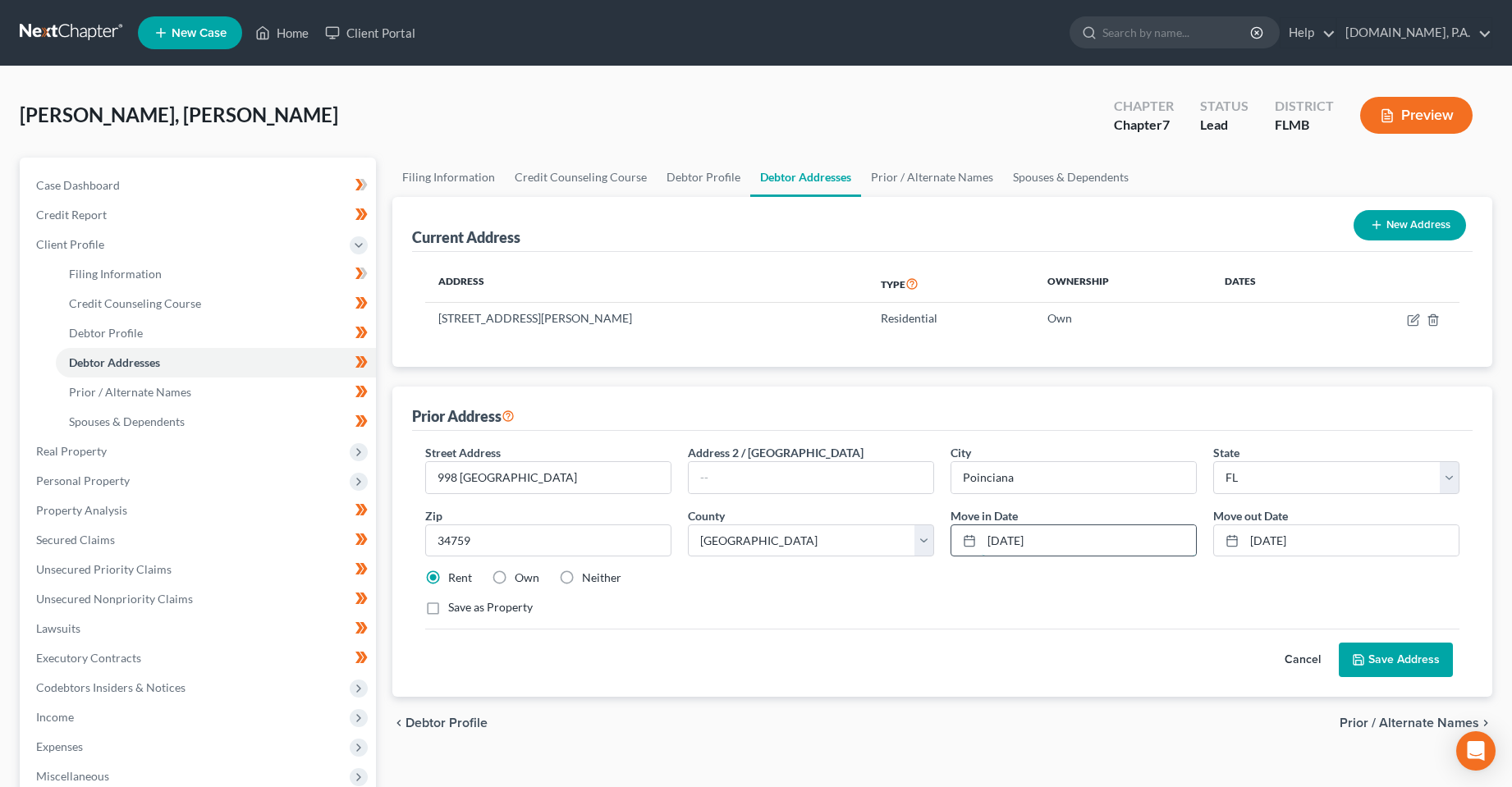
click at [1023, 542] on input "[DATE]" at bounding box center [1089, 541] width 214 height 32
type input "04/2023"
click at [1282, 540] on input "[DATE]" at bounding box center [1352, 541] width 214 height 32
type input "05/2025"
click at [1391, 656] on button "Save Address" at bounding box center [1396, 660] width 114 height 34
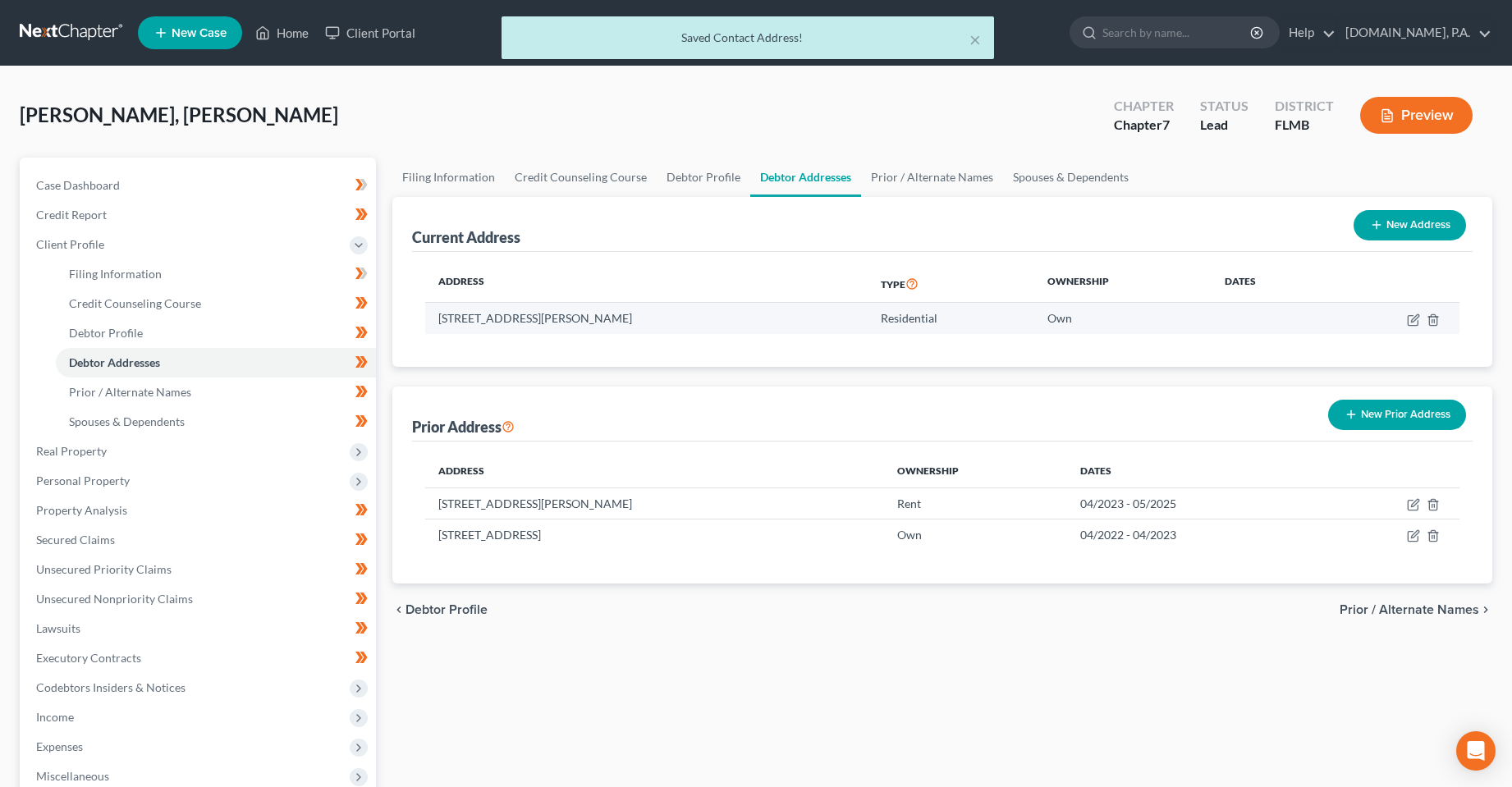
click at [1409, 327] on td at bounding box center [1393, 319] width 132 height 32
click at [1410, 320] on icon "button" at bounding box center [1414, 320] width 13 height 13
select select "9"
select select "52"
select select "0"
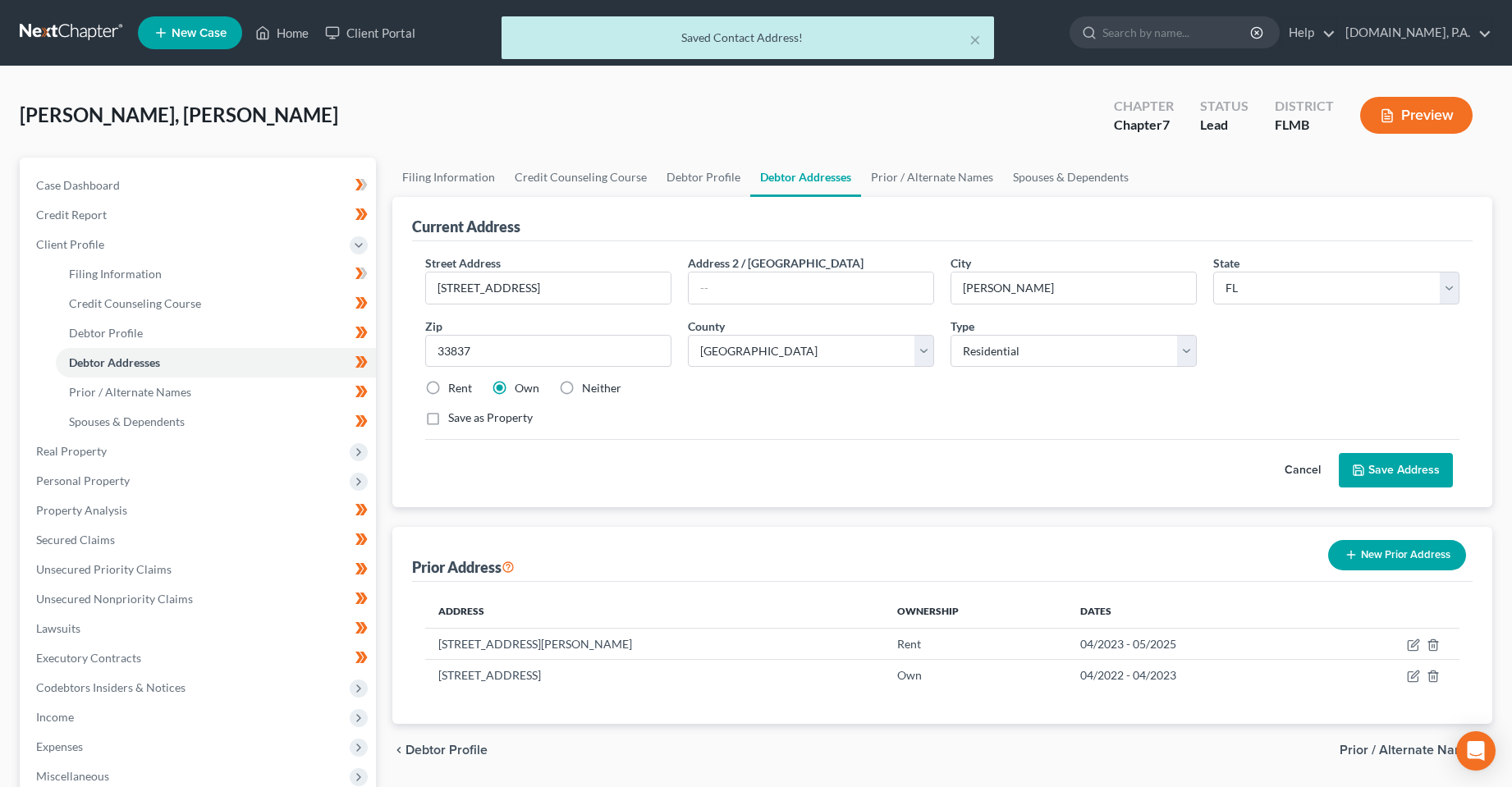
click at [1277, 469] on button "Cancel" at bounding box center [1303, 470] width 72 height 32
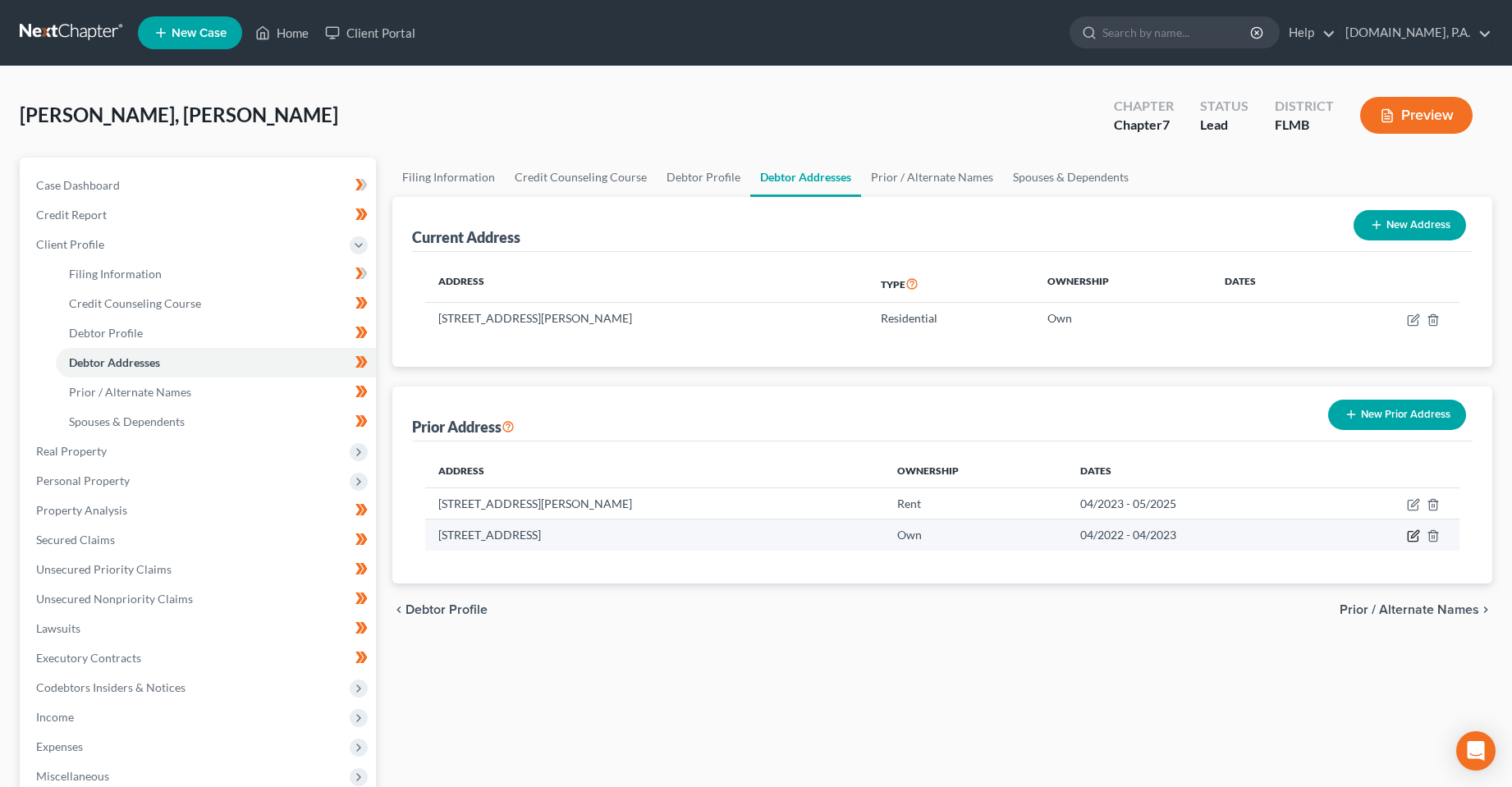
click at [1410, 538] on icon "button" at bounding box center [1414, 536] width 13 height 13
select select "9"
select select "52"
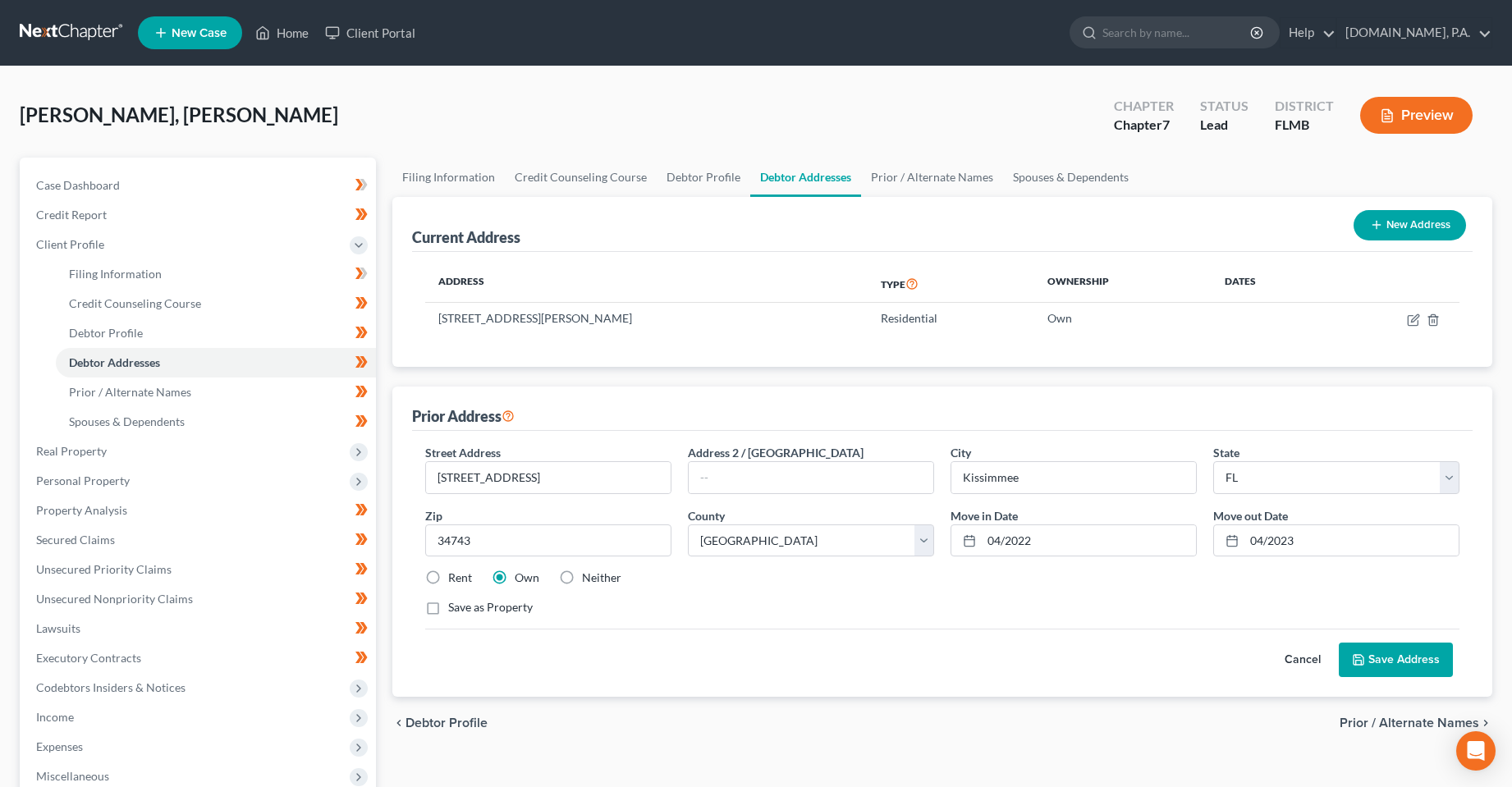
click at [448, 579] on label "Rent" at bounding box center [459, 577] width 24 height 17
click at [455, 579] on input "Rent" at bounding box center [460, 574] width 11 height 11
radio input "true"
drag, startPoint x: 546, startPoint y: 476, endPoint x: 420, endPoint y: 476, distance: 126.0
click at [420, 476] on div "Street Address * [STREET_ADDRESS]" at bounding box center [548, 468] width 263 height 50
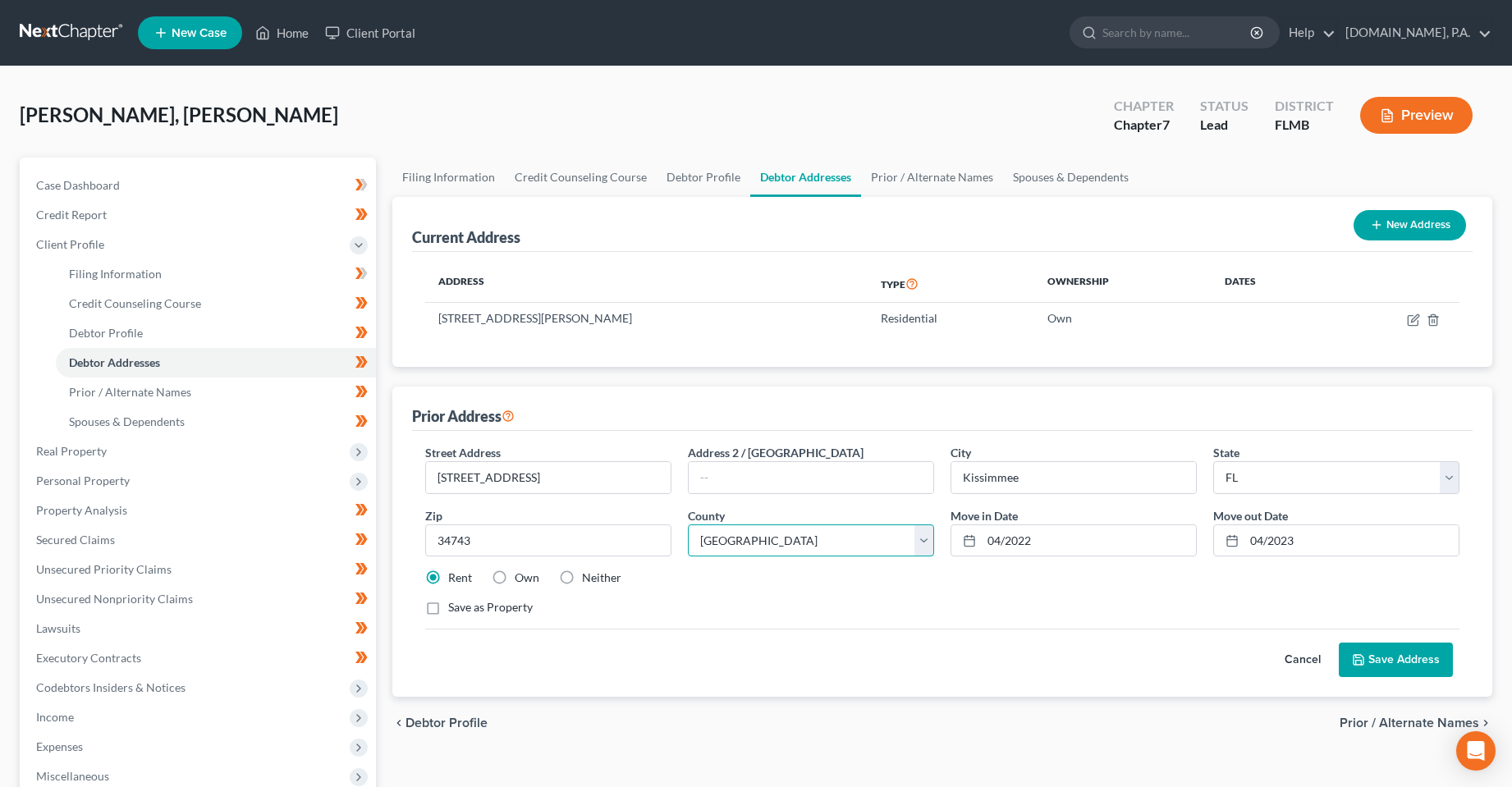
click at [871, 533] on select "County [GEOGRAPHIC_DATA] [GEOGRAPHIC_DATA] [GEOGRAPHIC_DATA] [GEOGRAPHIC_DATA] …" at bounding box center [811, 540] width 246 height 32
select select "48"
click at [688, 524] on select "County [GEOGRAPHIC_DATA] [GEOGRAPHIC_DATA] [GEOGRAPHIC_DATA] [GEOGRAPHIC_DATA] …" at bounding box center [811, 540] width 246 height 32
click at [1385, 660] on button "Save Address" at bounding box center [1396, 660] width 114 height 34
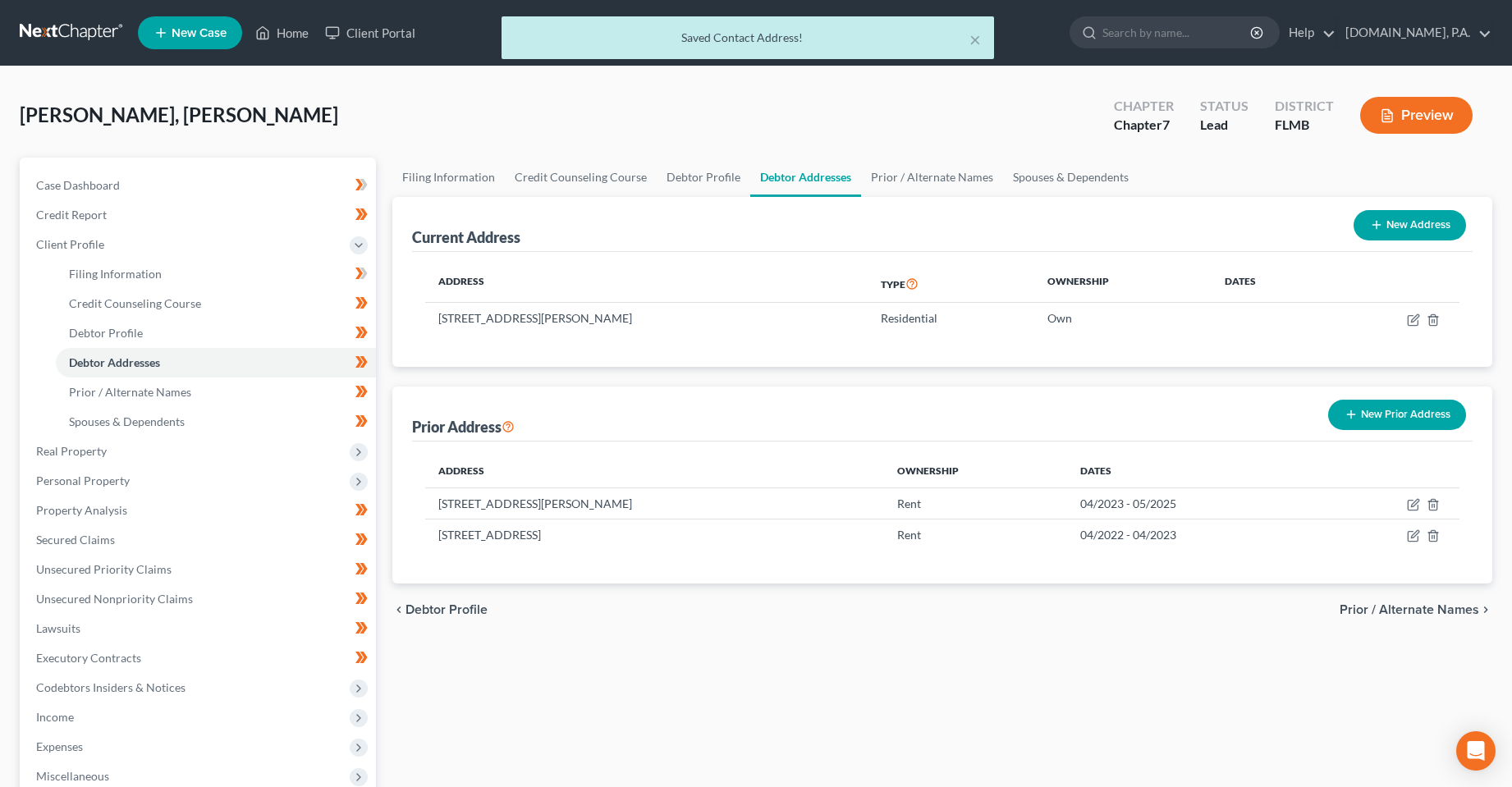
click at [880, 680] on div "Filing Information Credit Counseling Course Debtor Profile Debtor Addresses Pri…" at bounding box center [943, 572] width 1118 height 830
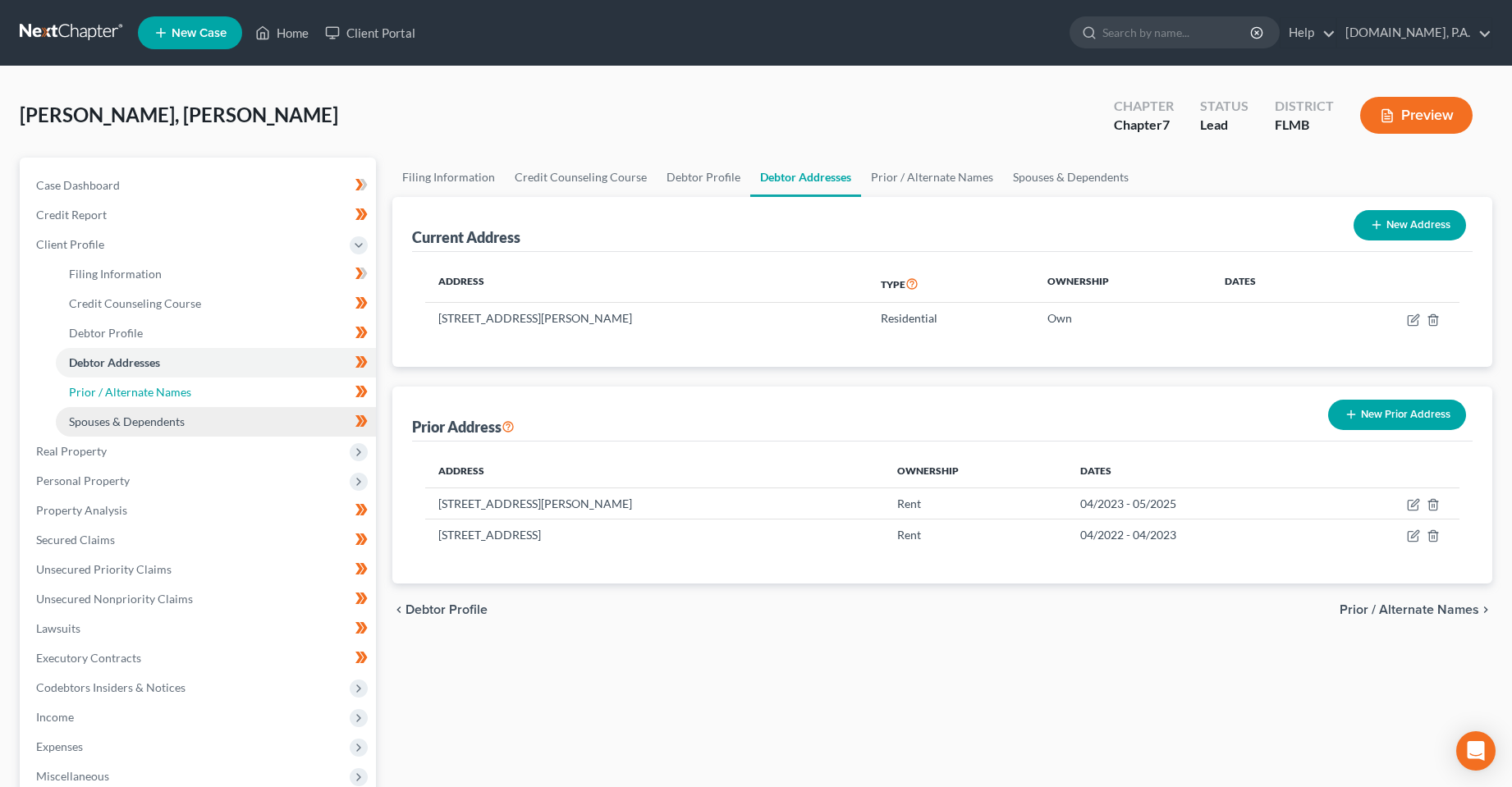
drag, startPoint x: 271, startPoint y: 385, endPoint x: 304, endPoint y: 421, distance: 48.8
click at [271, 385] on link "Prior / Alternate Names" at bounding box center [216, 393] width 320 height 30
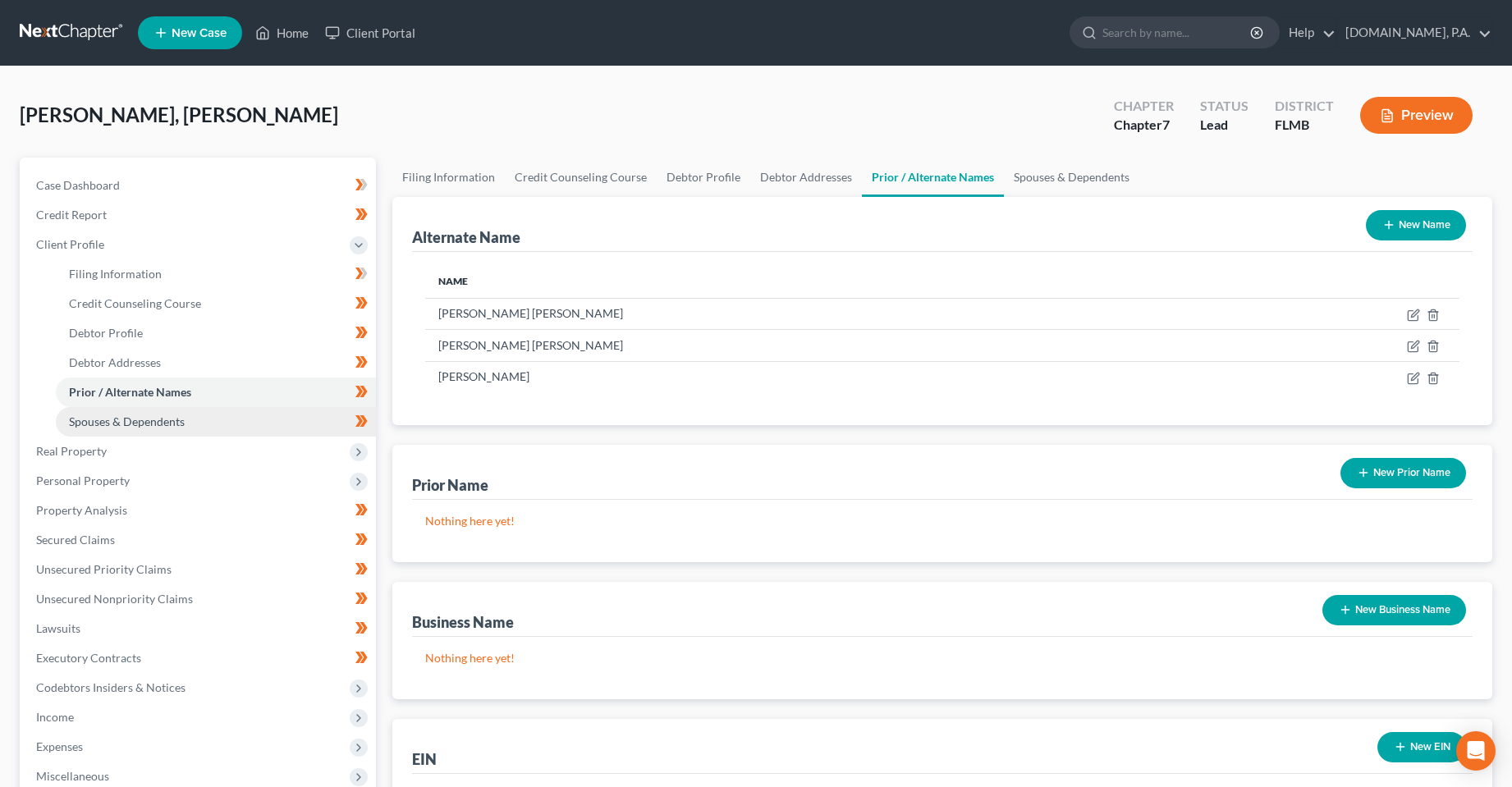
click at [145, 419] on span "Spouses & Dependents" at bounding box center [127, 422] width 116 height 14
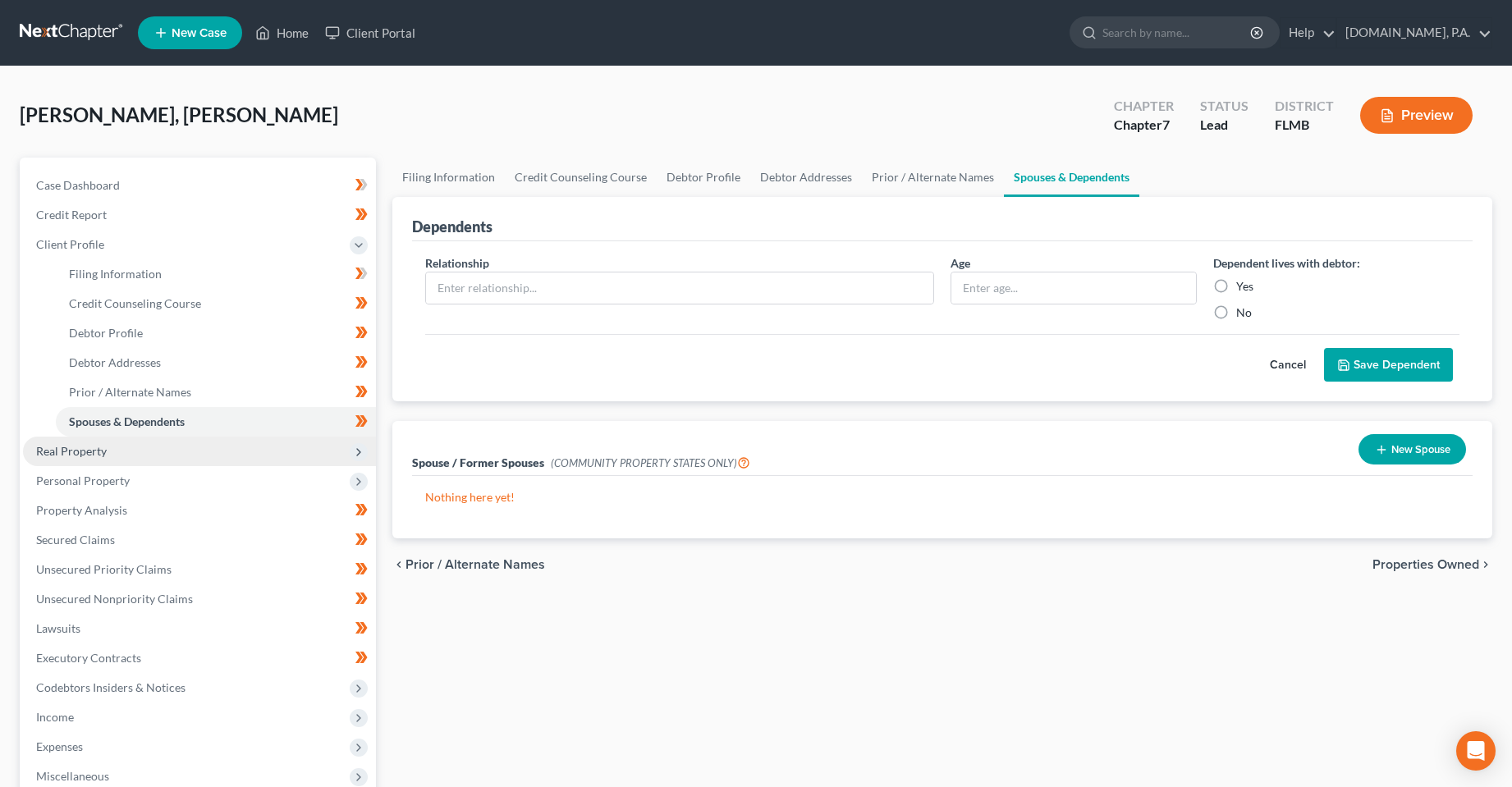
click at [144, 448] on span "Real Property" at bounding box center [199, 451] width 353 height 30
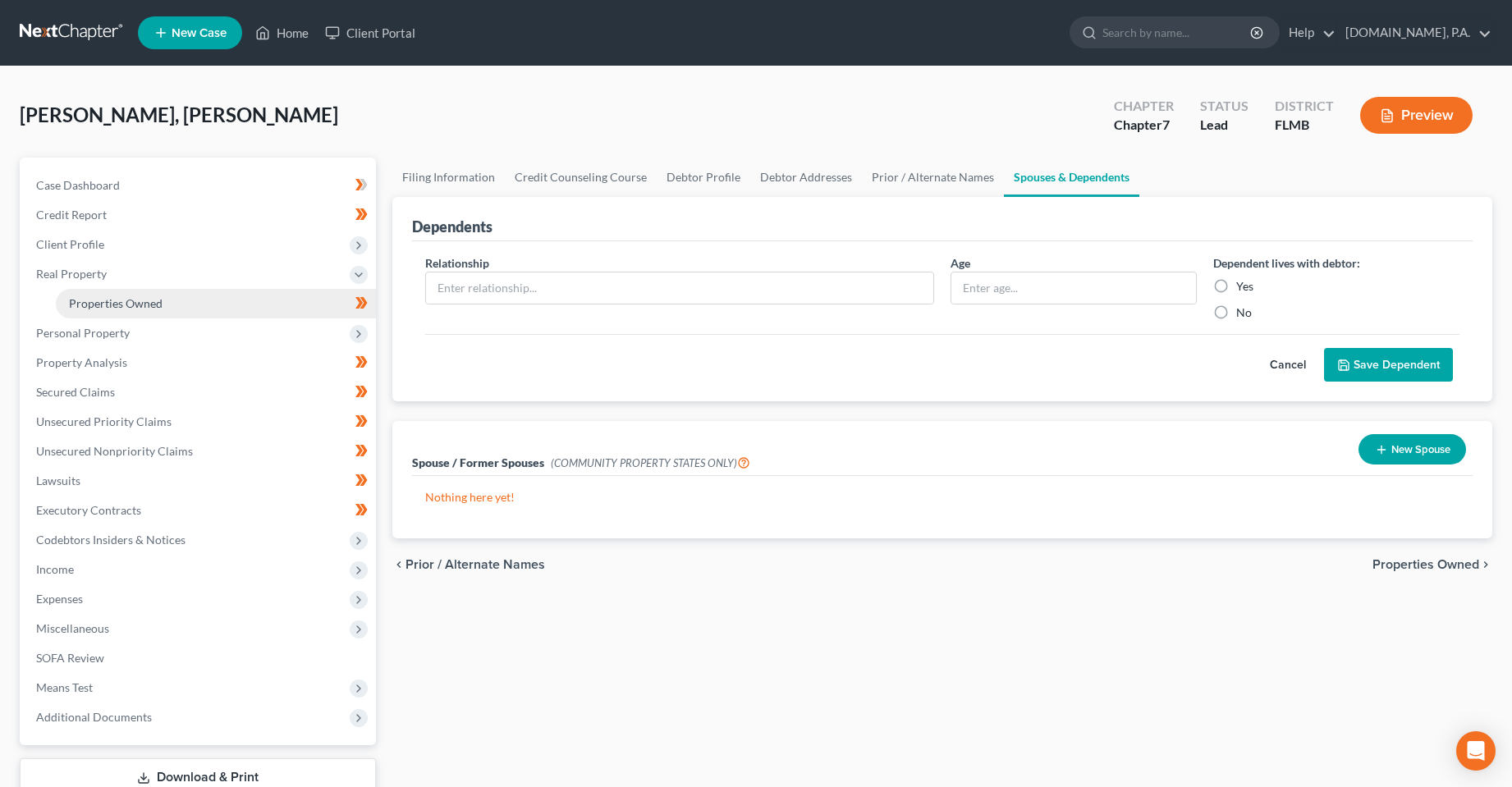
click at [131, 307] on span "Properties Owned" at bounding box center [115, 303] width 94 height 14
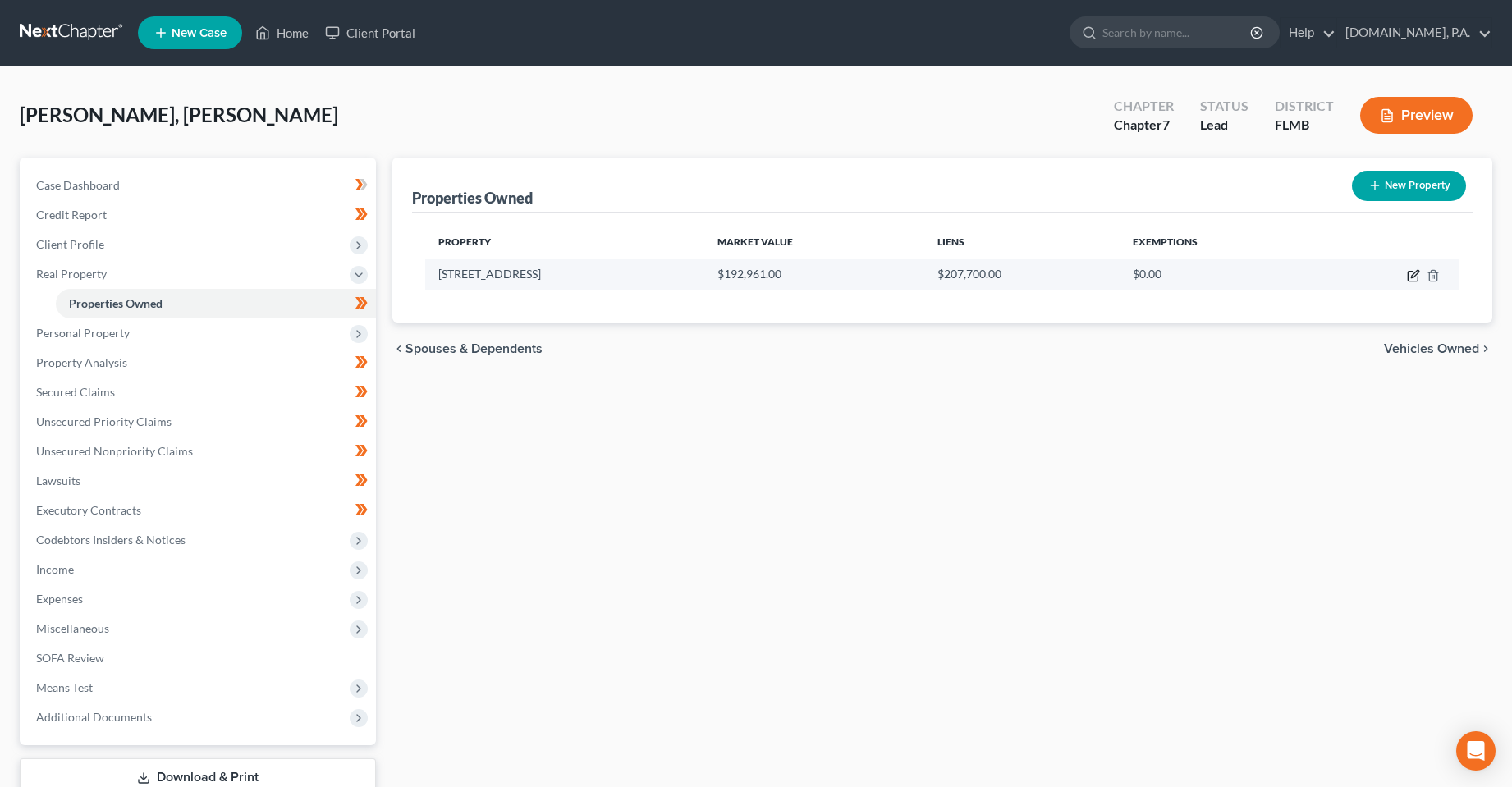
click at [1411, 269] on icon "button" at bounding box center [1414, 275] width 13 height 13
select select "9"
select select "52"
select select "0"
select select "5"
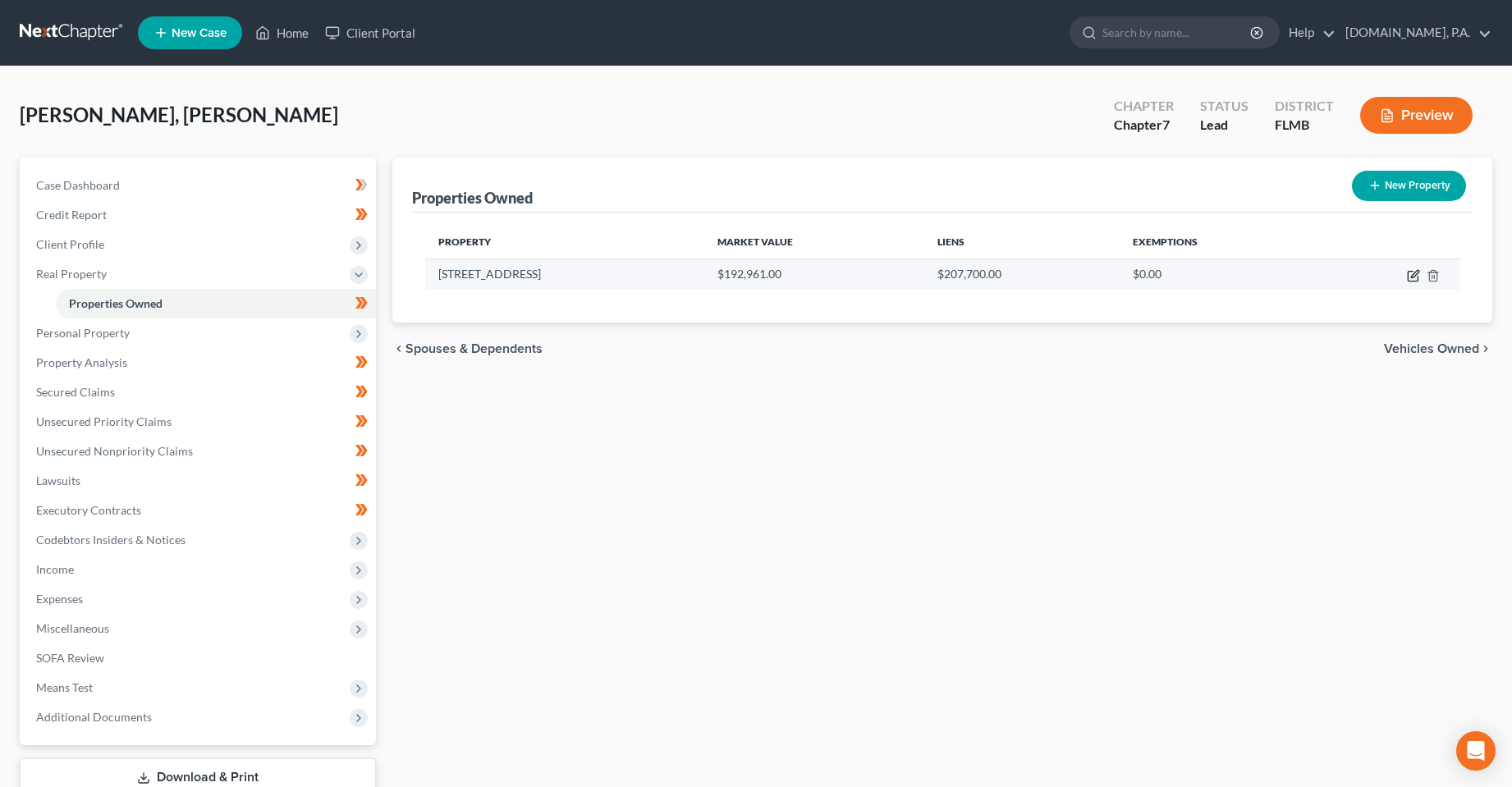
select select "48"
select select "0"
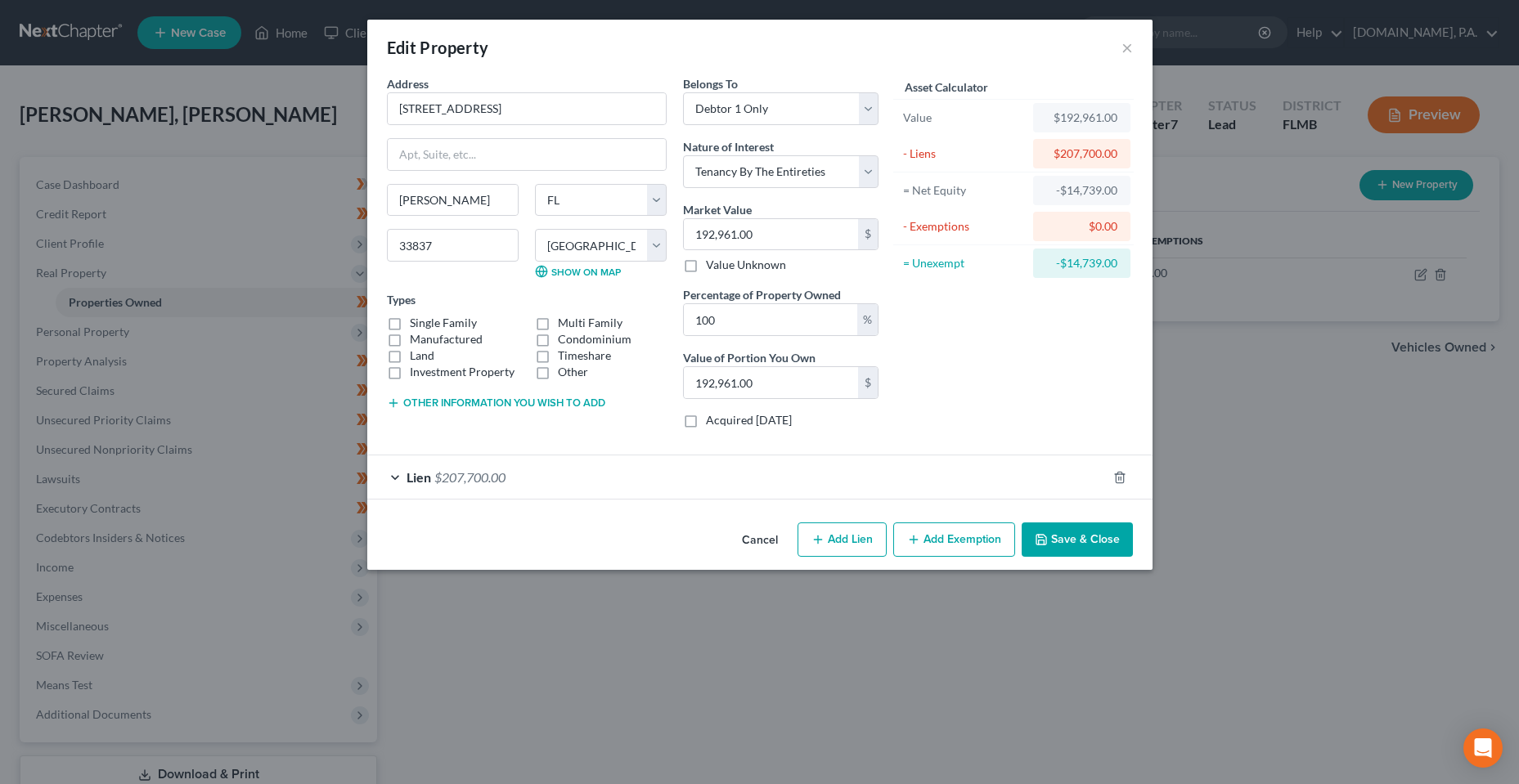
click at [410, 315] on label "Single Family" at bounding box center [443, 323] width 67 height 17
click at [417, 315] on input "Single Family" at bounding box center [422, 320] width 11 height 10
checkbox input "true"
click at [851, 466] on div "Lien $207,700.00" at bounding box center [737, 477] width 740 height 44
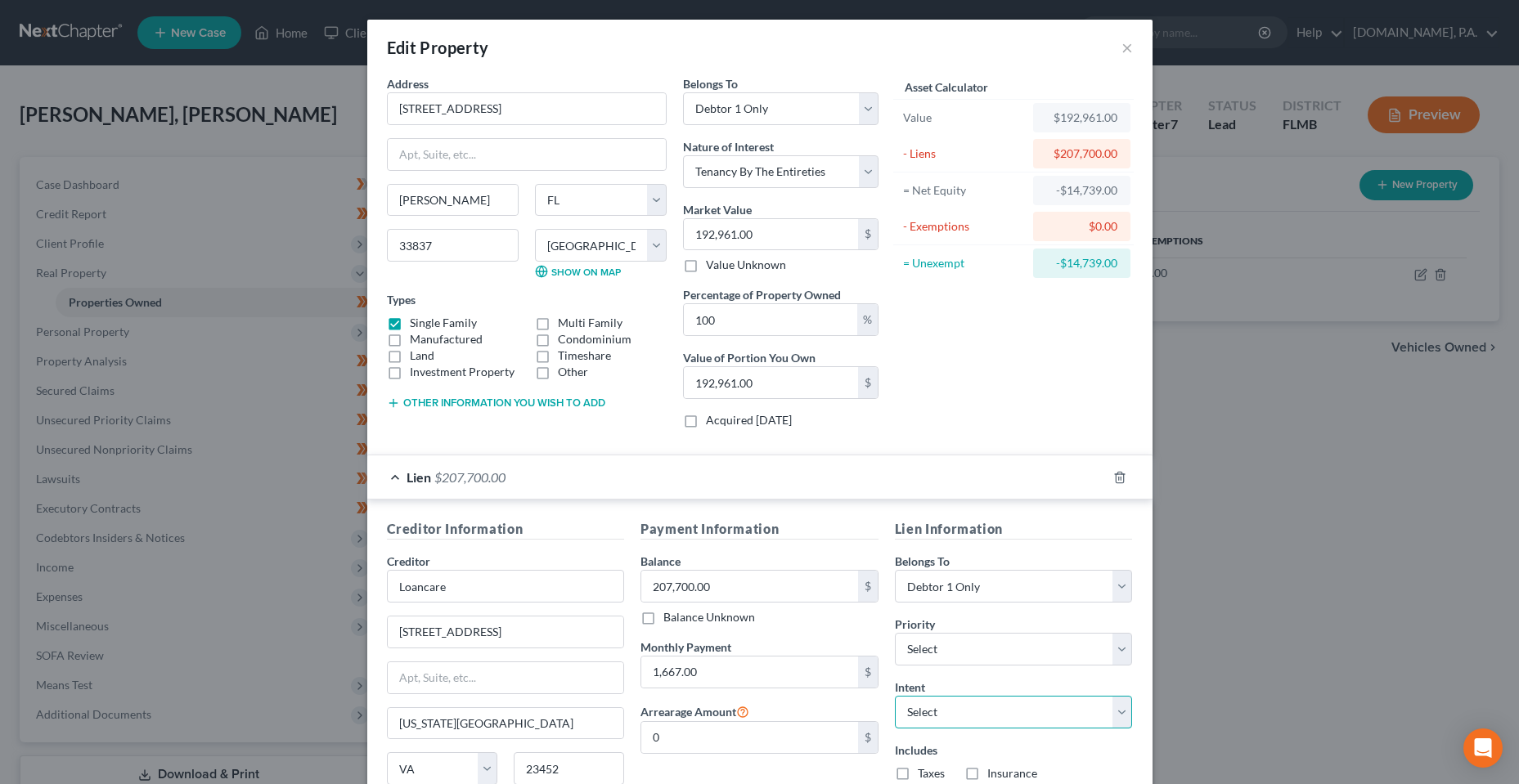
click at [1024, 706] on select "Select Surrender Redeem Reaffirm Avoid Other" at bounding box center [1014, 711] width 238 height 32
select select "0"
click at [895, 696] on select "Select Surrender Redeem Reaffirm Avoid Other" at bounding box center [1014, 711] width 238 height 32
click at [1007, 426] on div "Asset Calculator Value $192,961.00 - Liens $207,700.00 = Net Equity -$14,739.00…" at bounding box center [1014, 258] width 255 height 367
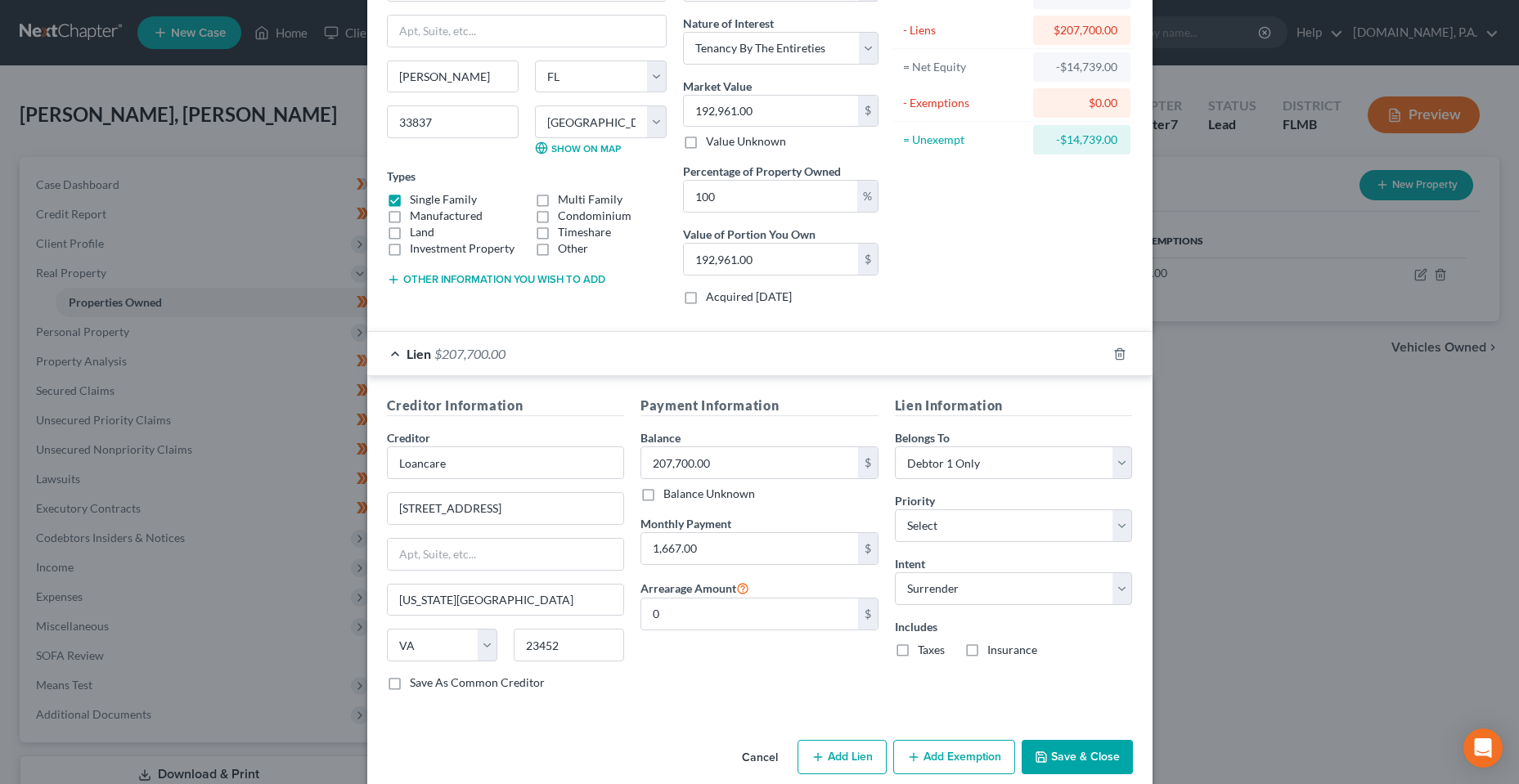
scroll to position [146, 0]
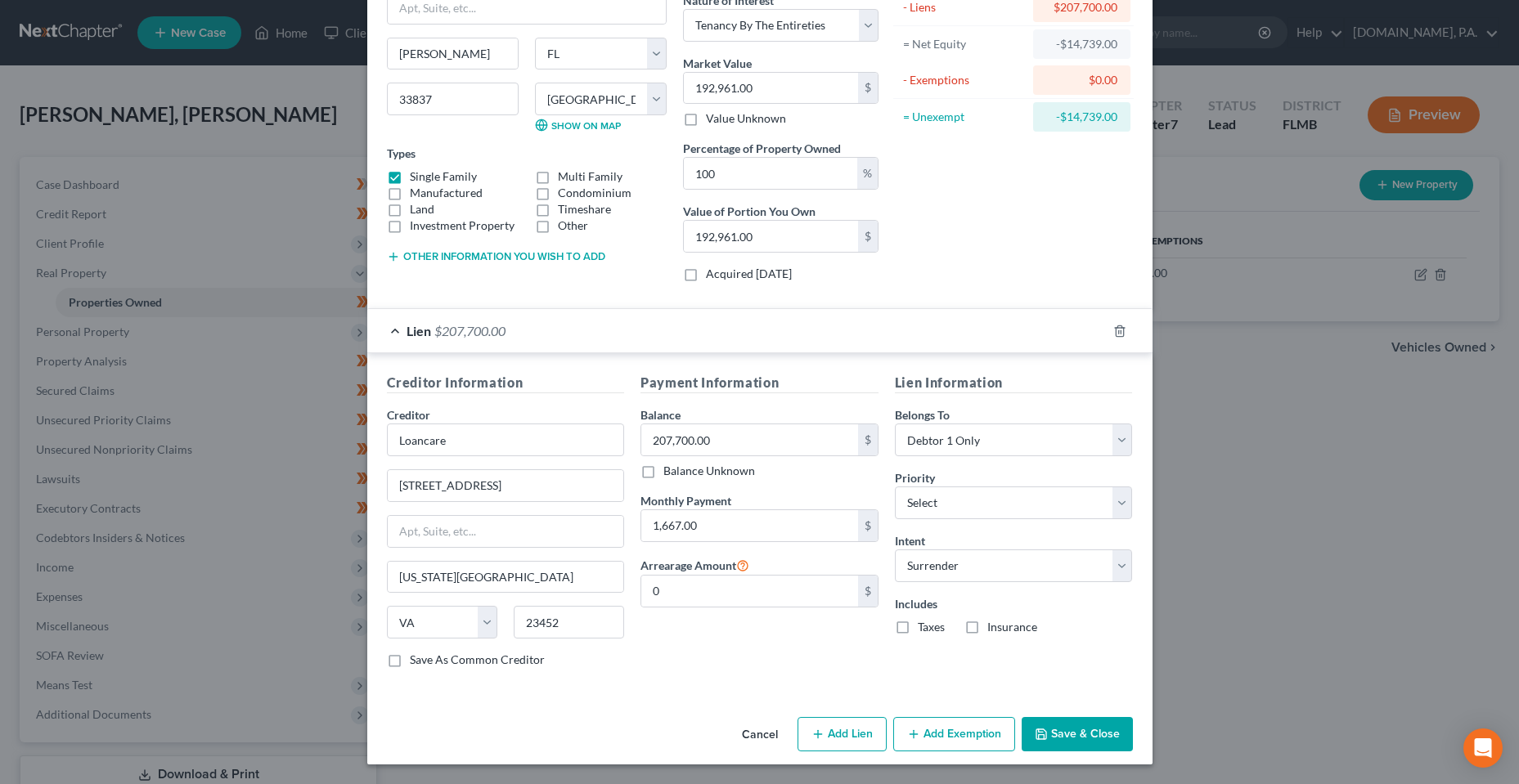
click at [918, 628] on label "Taxes" at bounding box center [931, 626] width 27 height 17
click at [925, 628] on input "Taxes" at bounding box center [930, 624] width 11 height 10
checkbox input "true"
click at [1001, 627] on label "Insurance" at bounding box center [1012, 626] width 50 height 17
click at [1001, 627] on input "Insurance" at bounding box center [999, 624] width 11 height 10
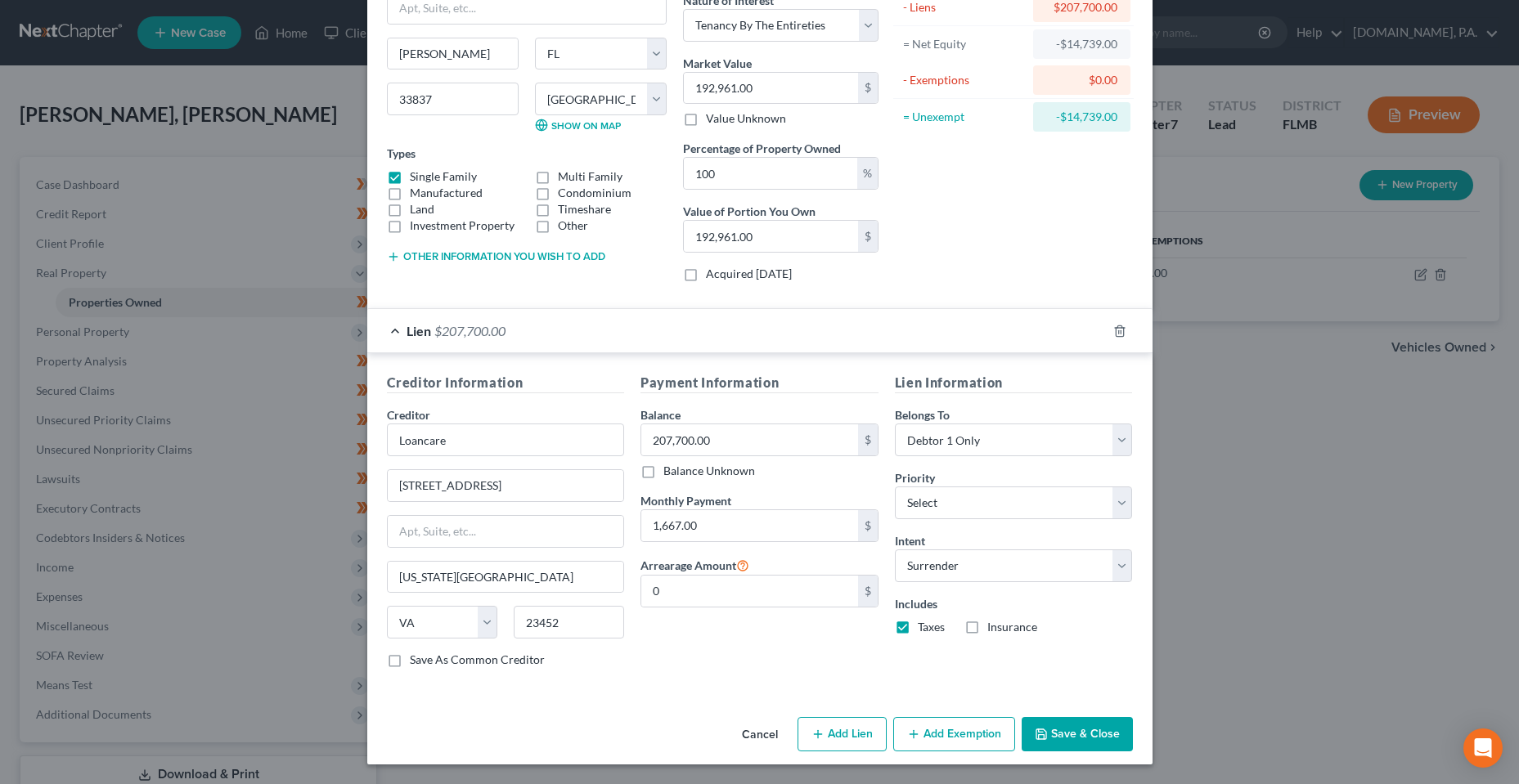
checkbox input "true"
click at [679, 670] on div "Payment Information Balance 207,700.00 $ Balance Unknown Balance Undetermined 2…" at bounding box center [759, 527] width 255 height 308
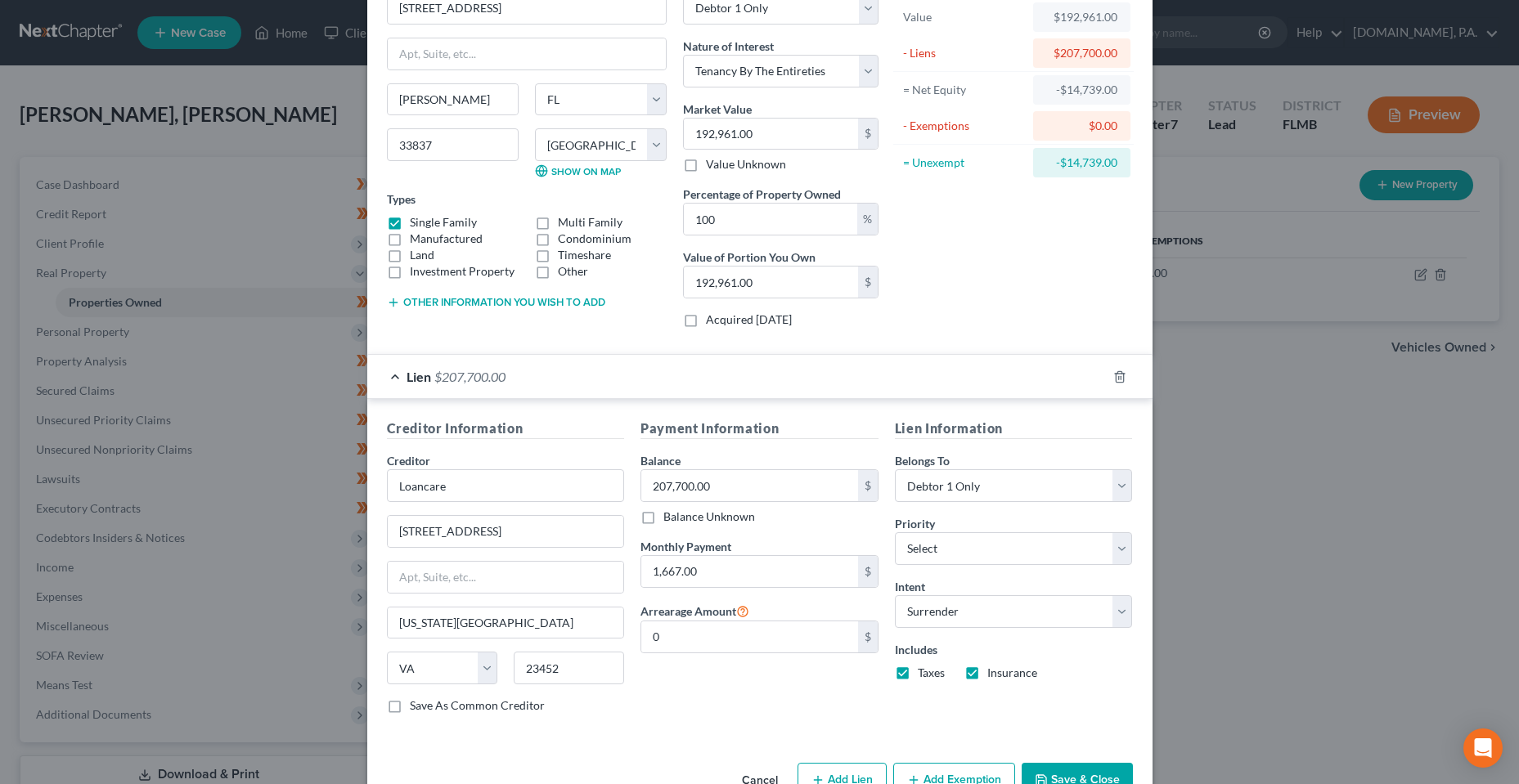
scroll to position [65, 0]
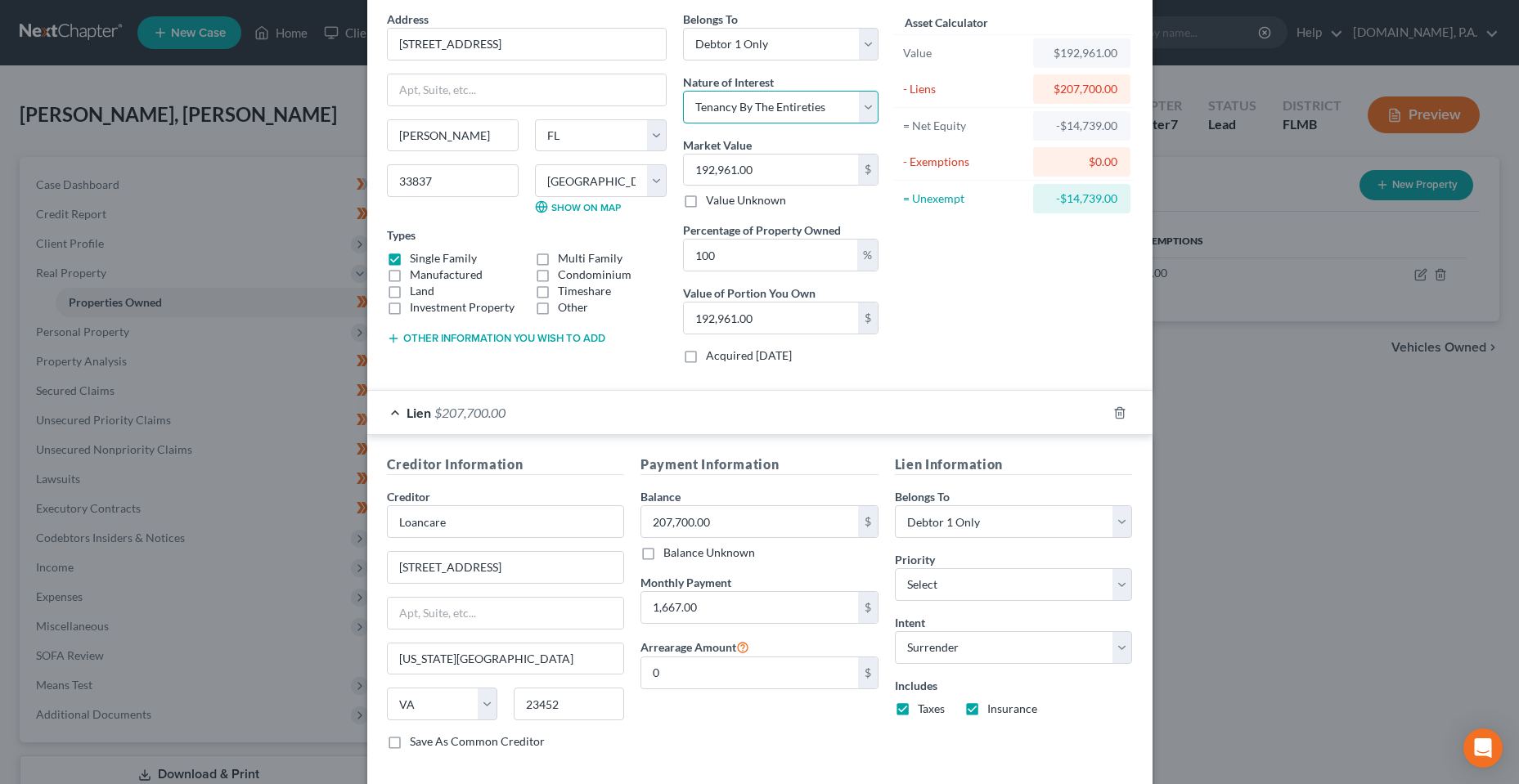
click at [725, 95] on select "Select Fee Simple Joint Tenant Life Estate Equitable Interest Future Interest T…" at bounding box center [780, 107] width 195 height 32
select select "0"
click at [683, 91] on select "Select Fee Simple Joint Tenant Life Estate Equitable Interest Future Interest T…" at bounding box center [780, 107] width 195 height 32
click at [945, 330] on div "Asset Calculator Value $192,961.00 - Liens $207,700.00 = Net Equity -$14,739.00…" at bounding box center [1014, 193] width 255 height 367
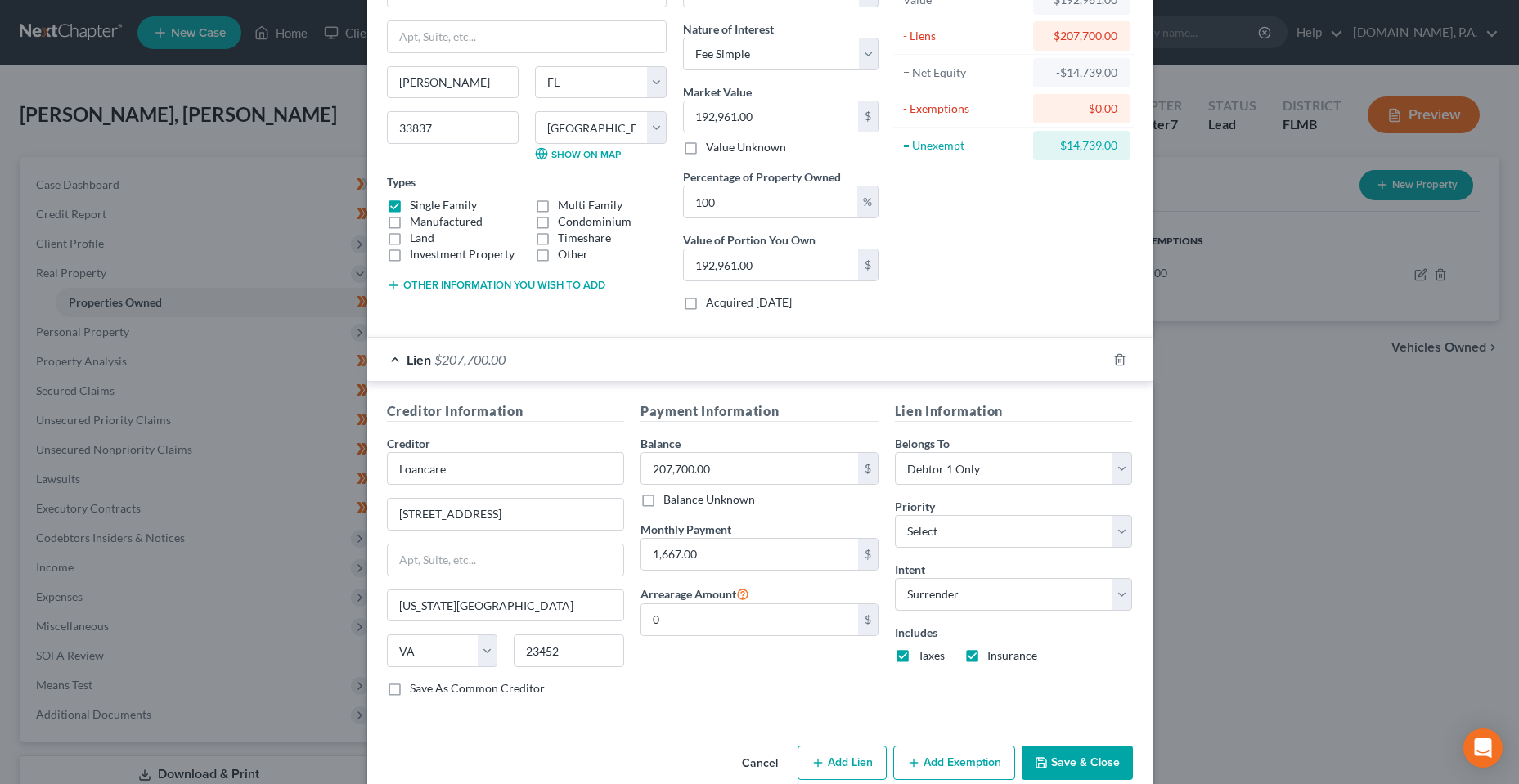
scroll to position [146, 0]
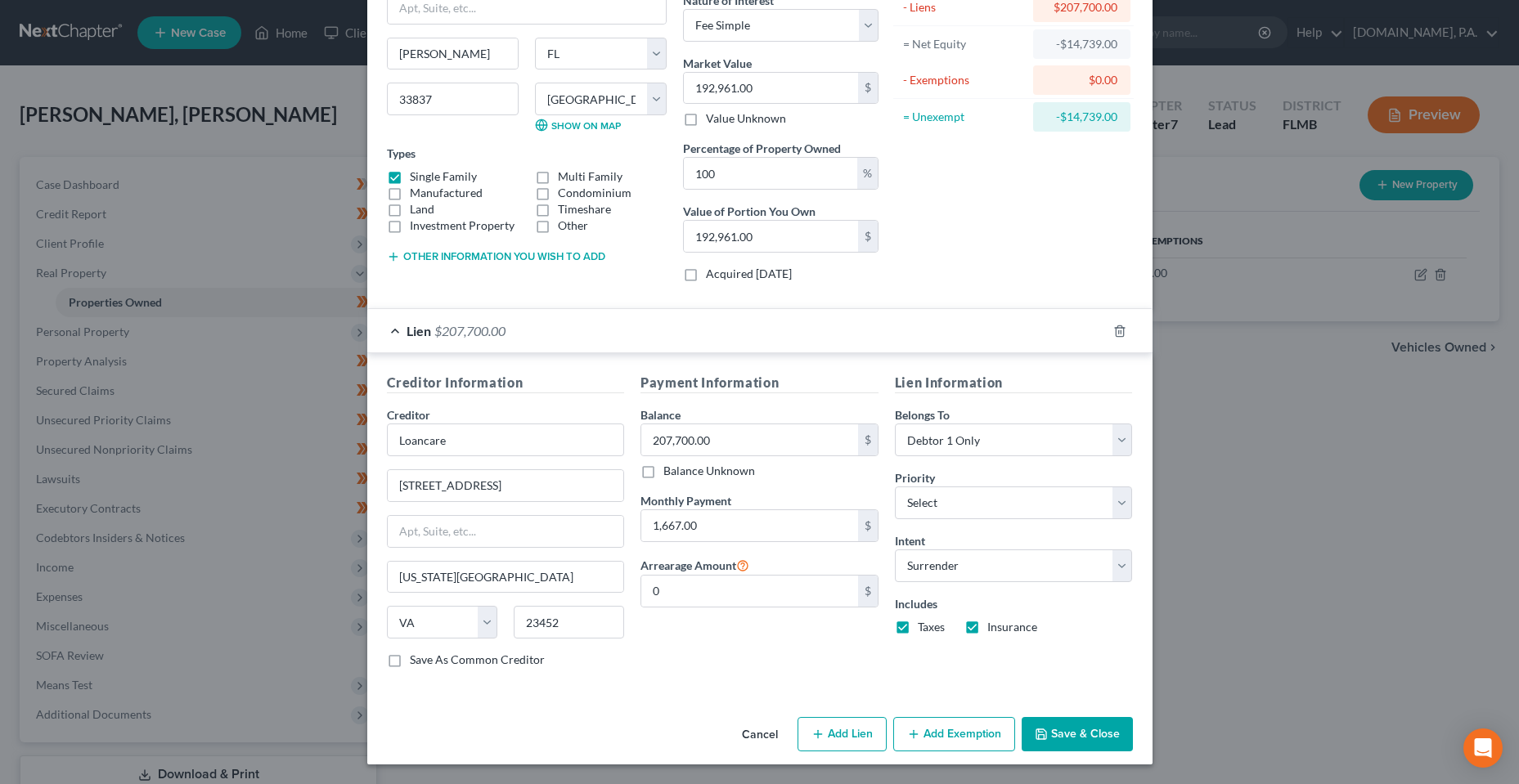
click at [1104, 733] on button "Save & Close" at bounding box center [1077, 733] width 111 height 34
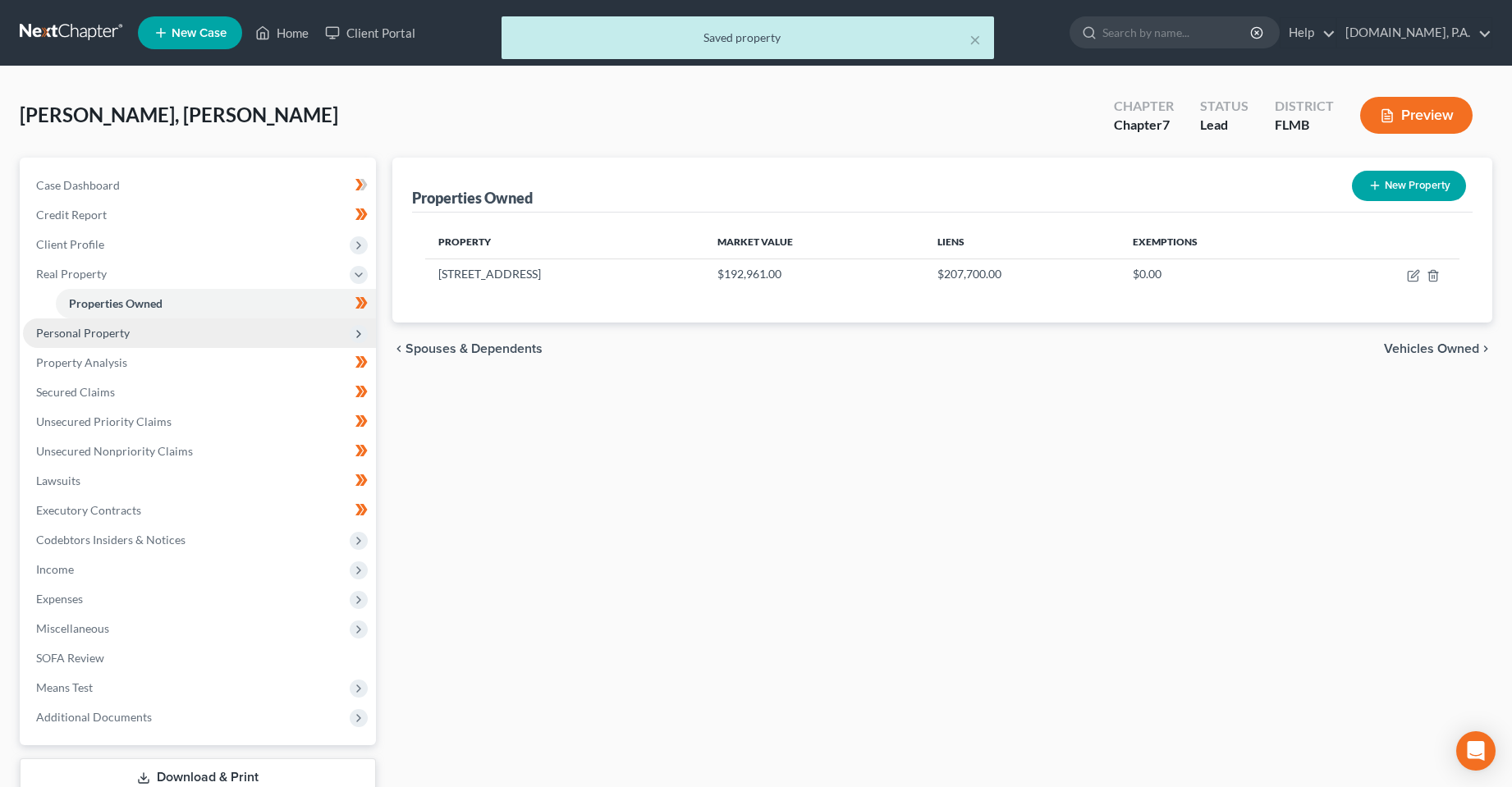
click at [274, 330] on span "Personal Property" at bounding box center [199, 334] width 353 height 30
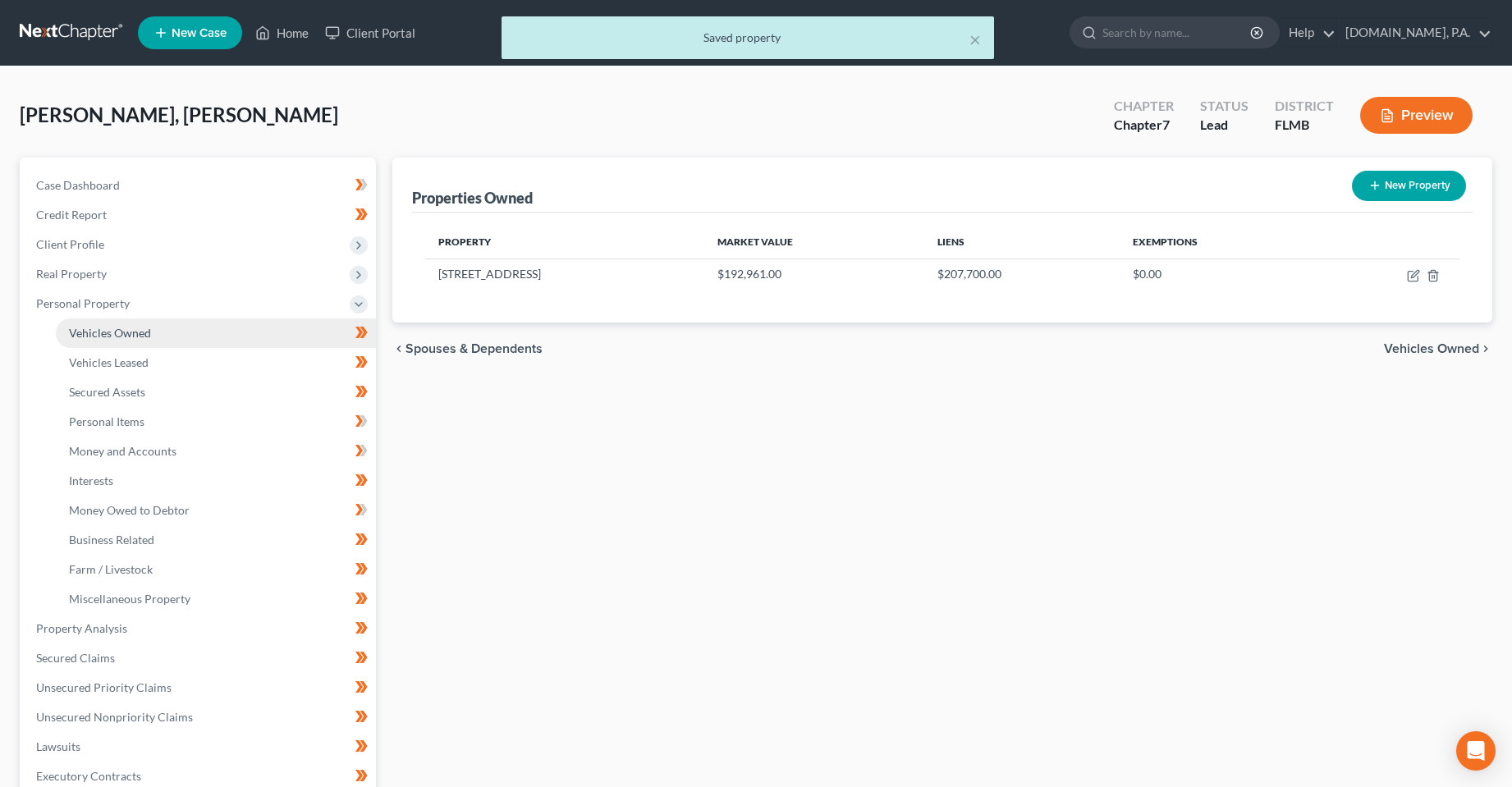
click at [271, 336] on link "Vehicles Owned" at bounding box center [216, 334] width 320 height 30
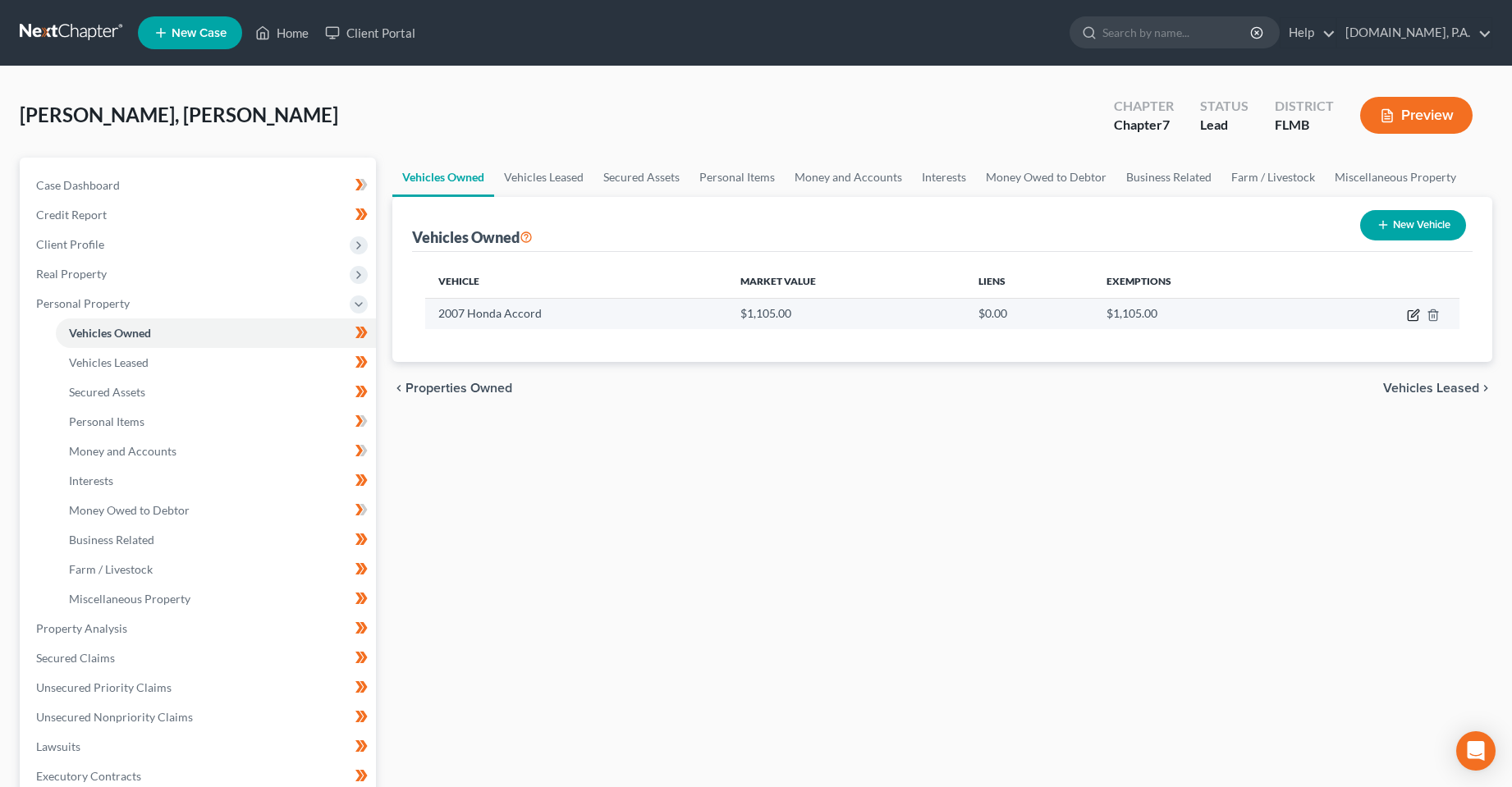
click at [1412, 316] on icon "button" at bounding box center [1414, 313] width 7 height 7
select select "0"
select select "19"
select select "3"
select select "0"
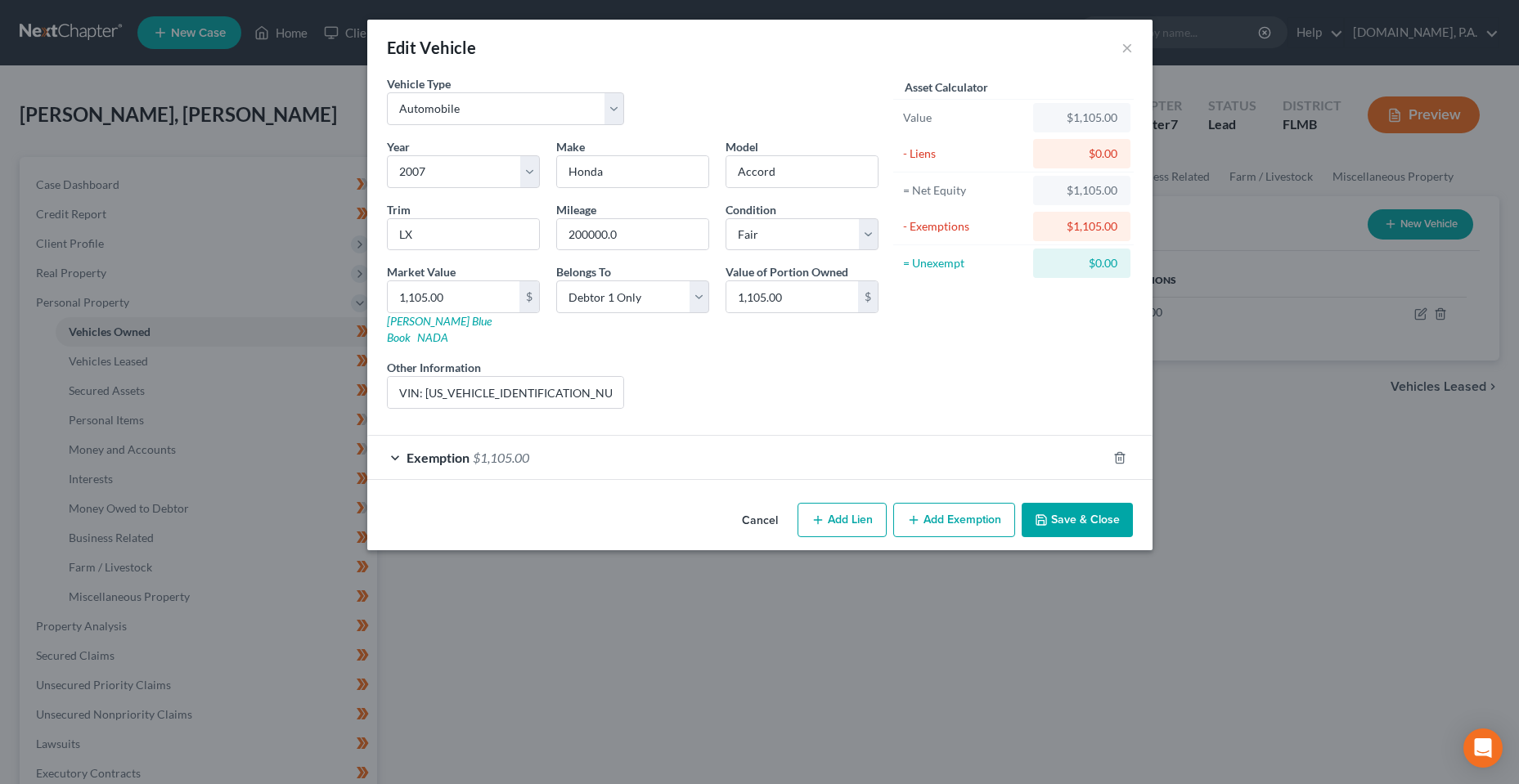
click at [714, 439] on div "Exemption $1,105.00" at bounding box center [737, 458] width 740 height 44
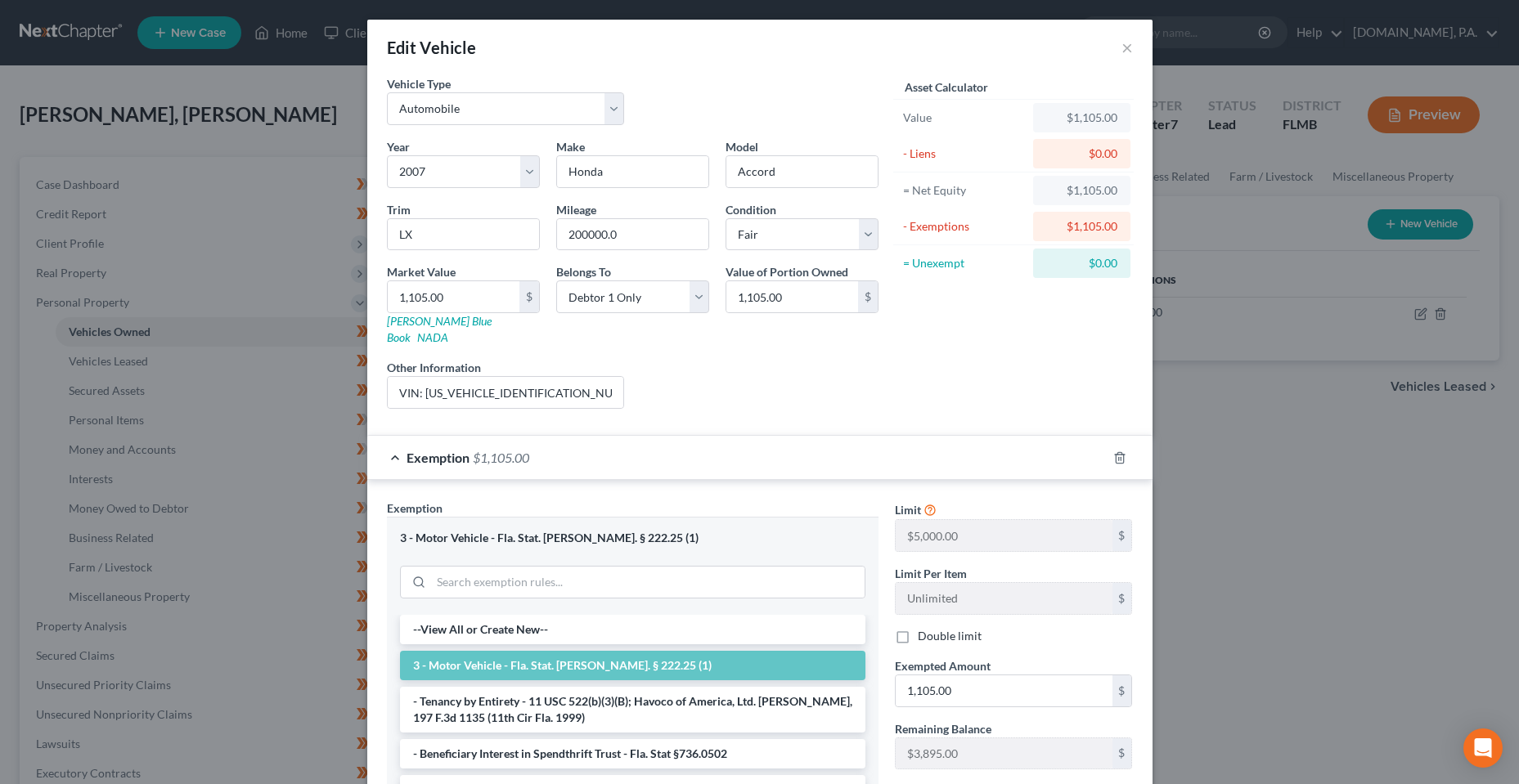
click at [920, 354] on div "Asset Calculator Value $1,105.00 - Liens $0.00 = Net Equity $1,105.00 - Exempti…" at bounding box center [1014, 248] width 255 height 346
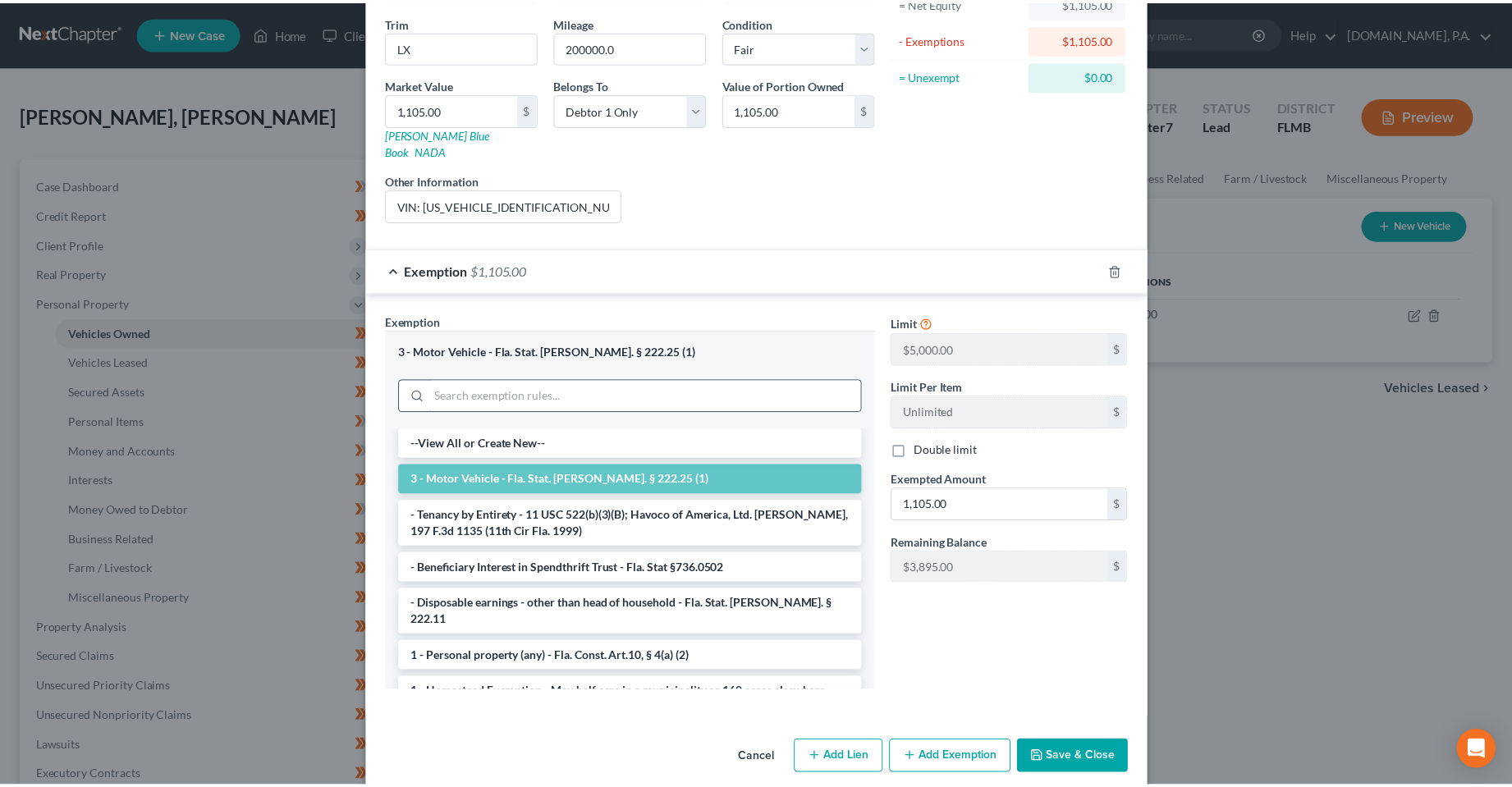
scroll to position [193, 0]
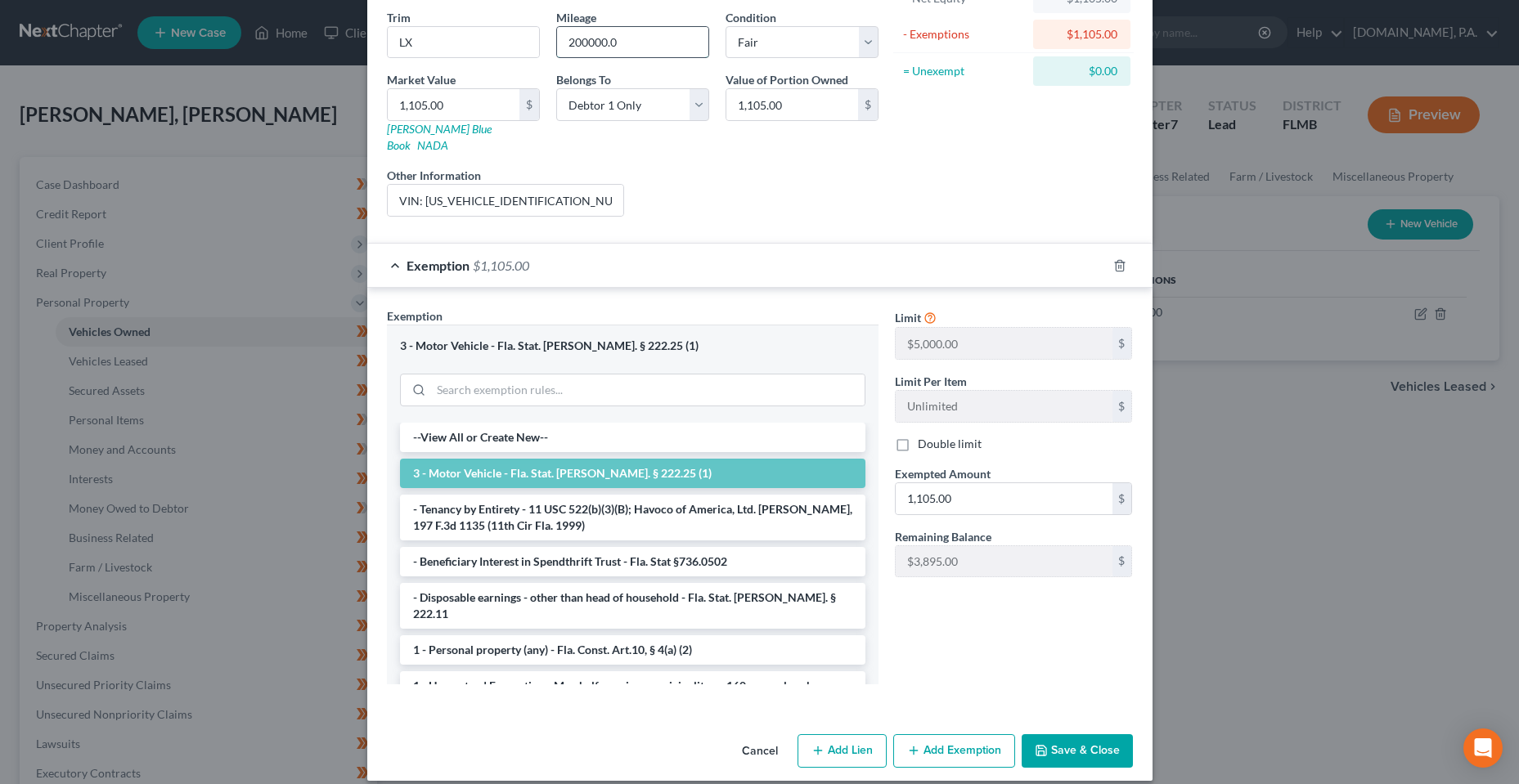
drag, startPoint x: 601, startPoint y: 44, endPoint x: 637, endPoint y: 44, distance: 36.0
click at [637, 44] on input "200000.0" at bounding box center [632, 43] width 151 height 32
type input "200000"
click at [1041, 734] on button "Save & Close" at bounding box center [1077, 751] width 111 height 34
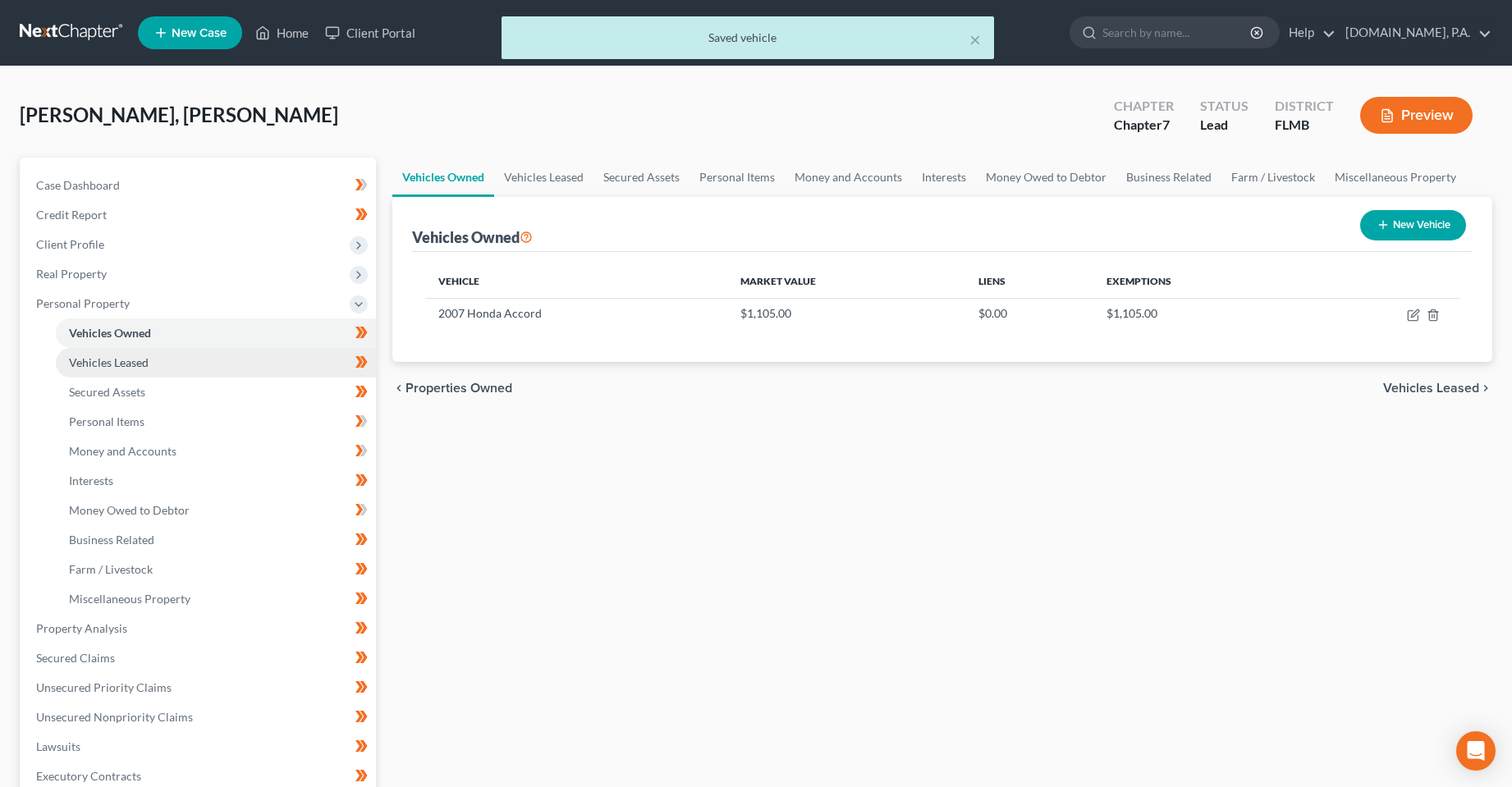
drag, startPoint x: 148, startPoint y: 358, endPoint x: 148, endPoint y: 368, distance: 10.0
click at [148, 358] on span "Vehicles Leased" at bounding box center [108, 363] width 80 height 14
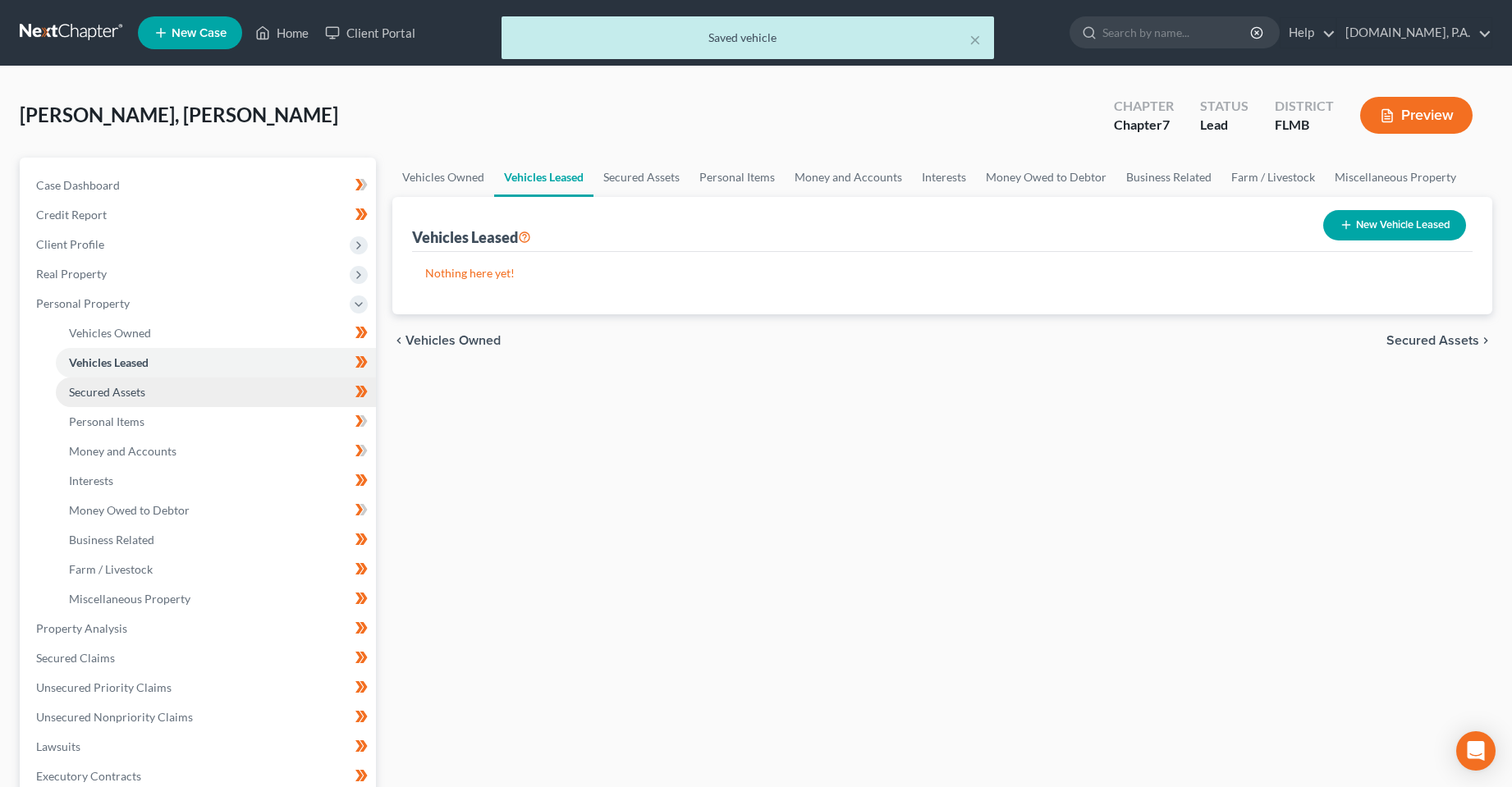
click at [147, 390] on link "Secured Assets" at bounding box center [216, 393] width 320 height 30
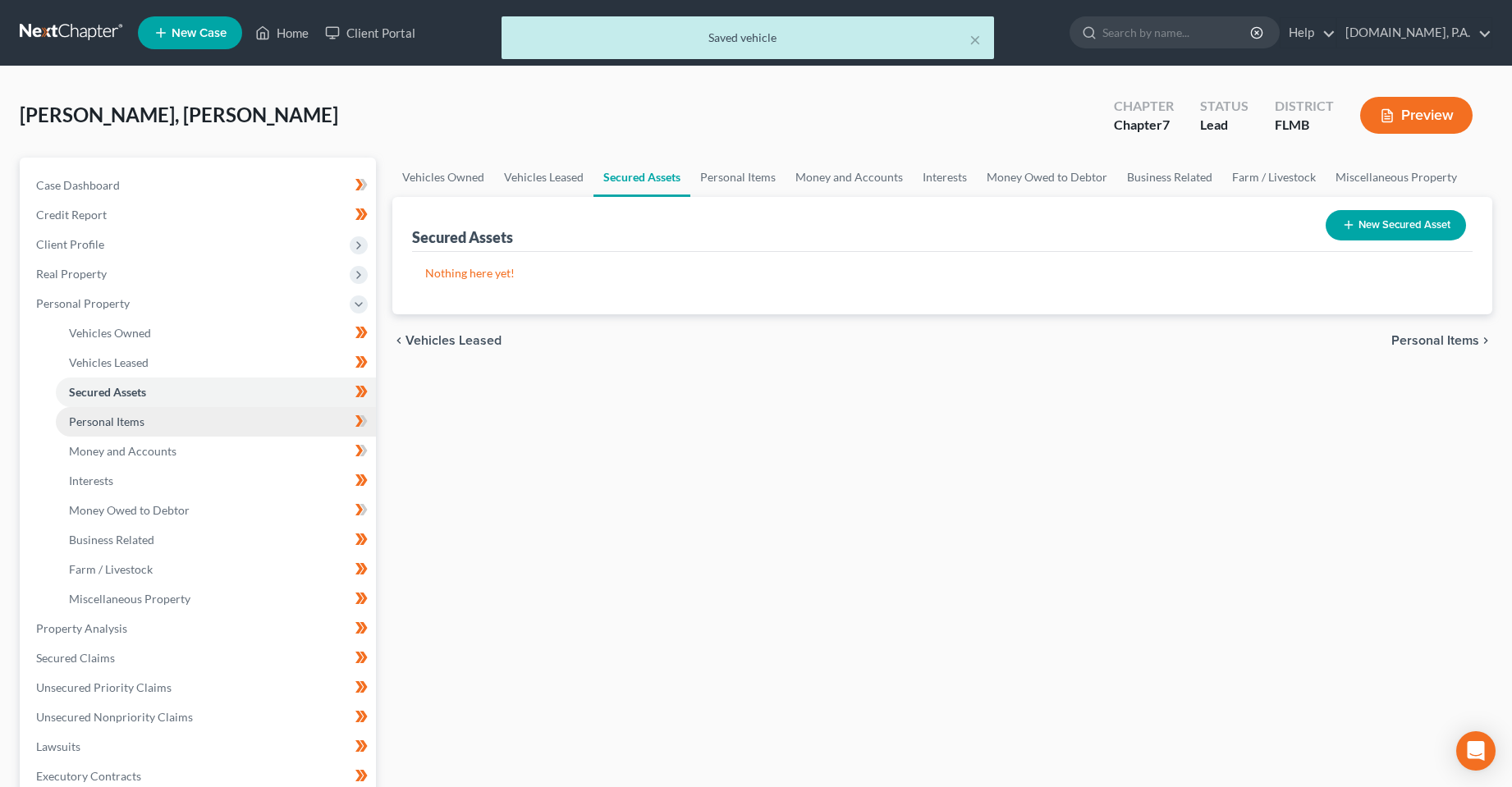
click at [144, 417] on link "Personal Items" at bounding box center [216, 422] width 320 height 30
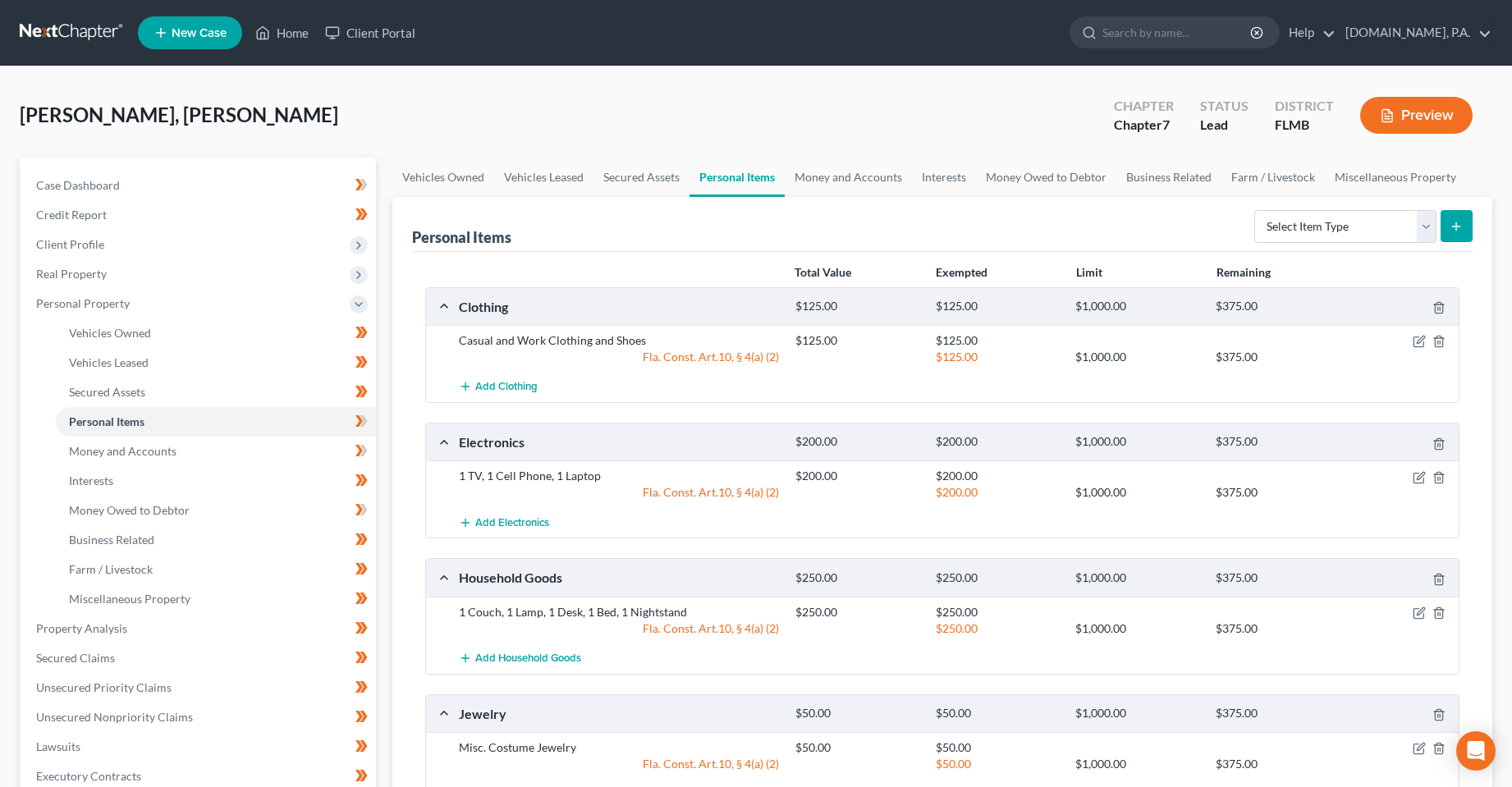
scroll to position [82, 0]
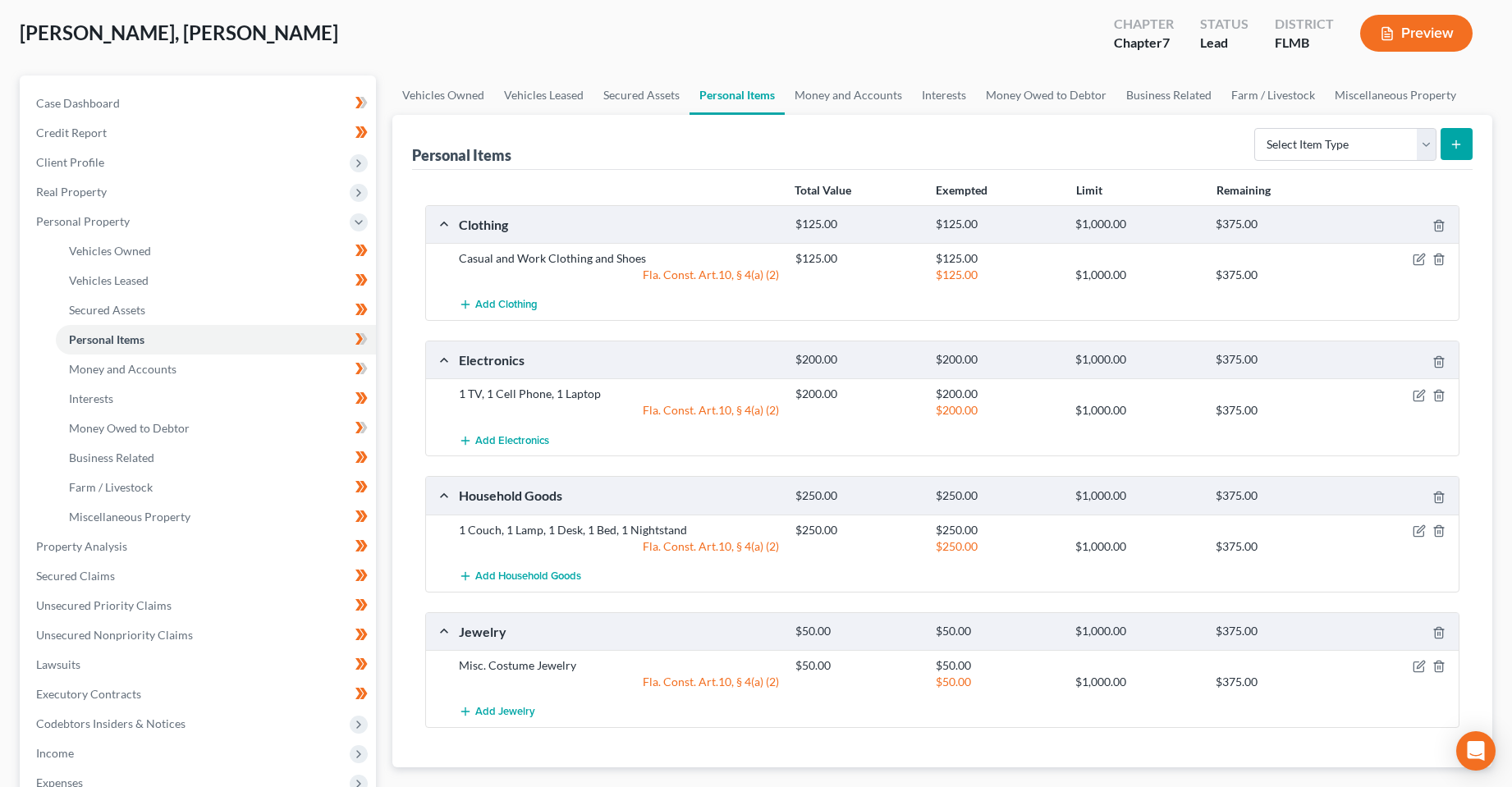
click at [1422, 249] on div "Casual and Work Clothing and Shoes $125.00 $125.00 Fla. Const. Art.10, § 4(a) (…" at bounding box center [943, 266] width 1033 height 47
click at [1421, 257] on icon "button" at bounding box center [1419, 259] width 13 height 13
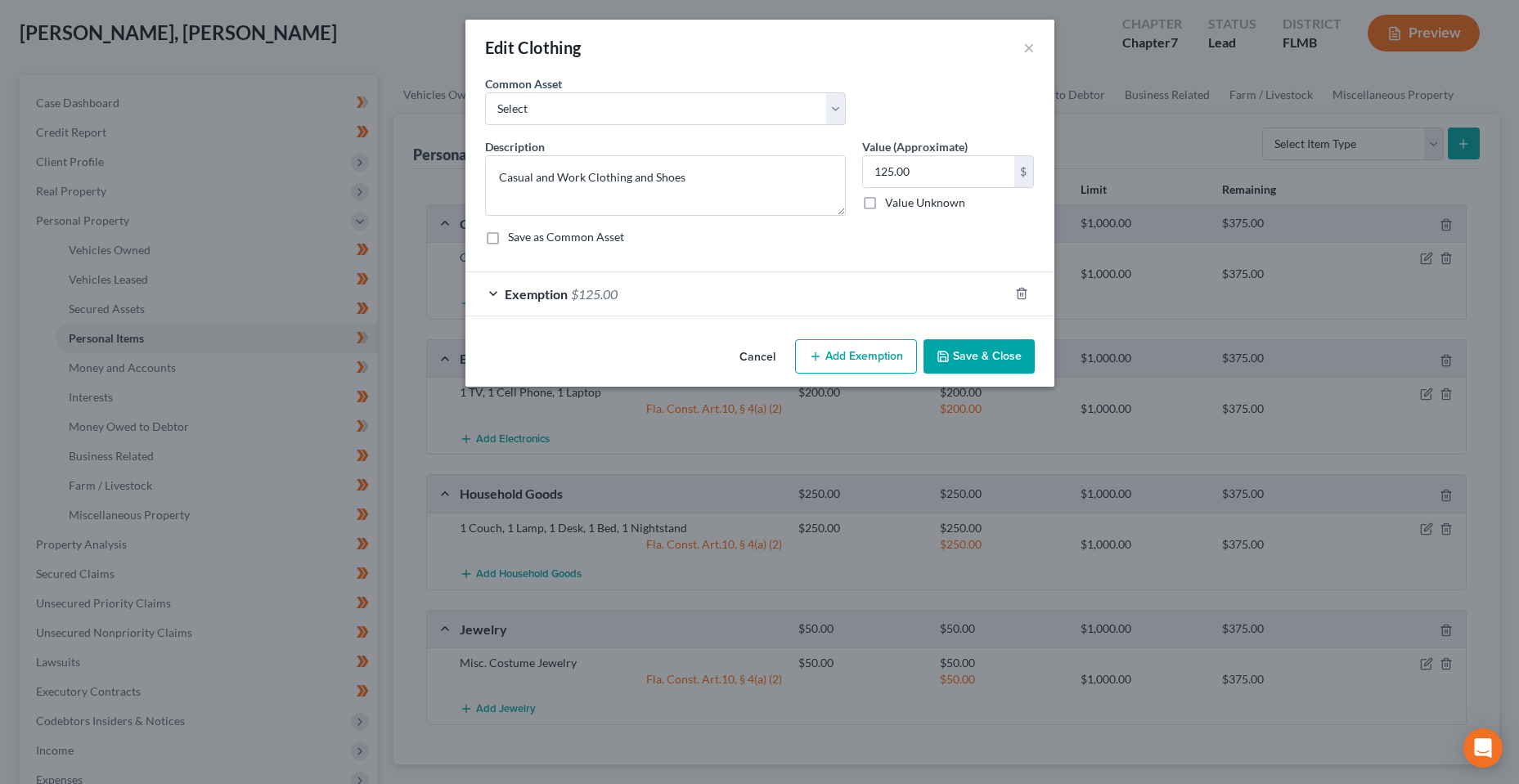
click at [828, 286] on div "Exemption $125.00" at bounding box center [737, 294] width 543 height 44
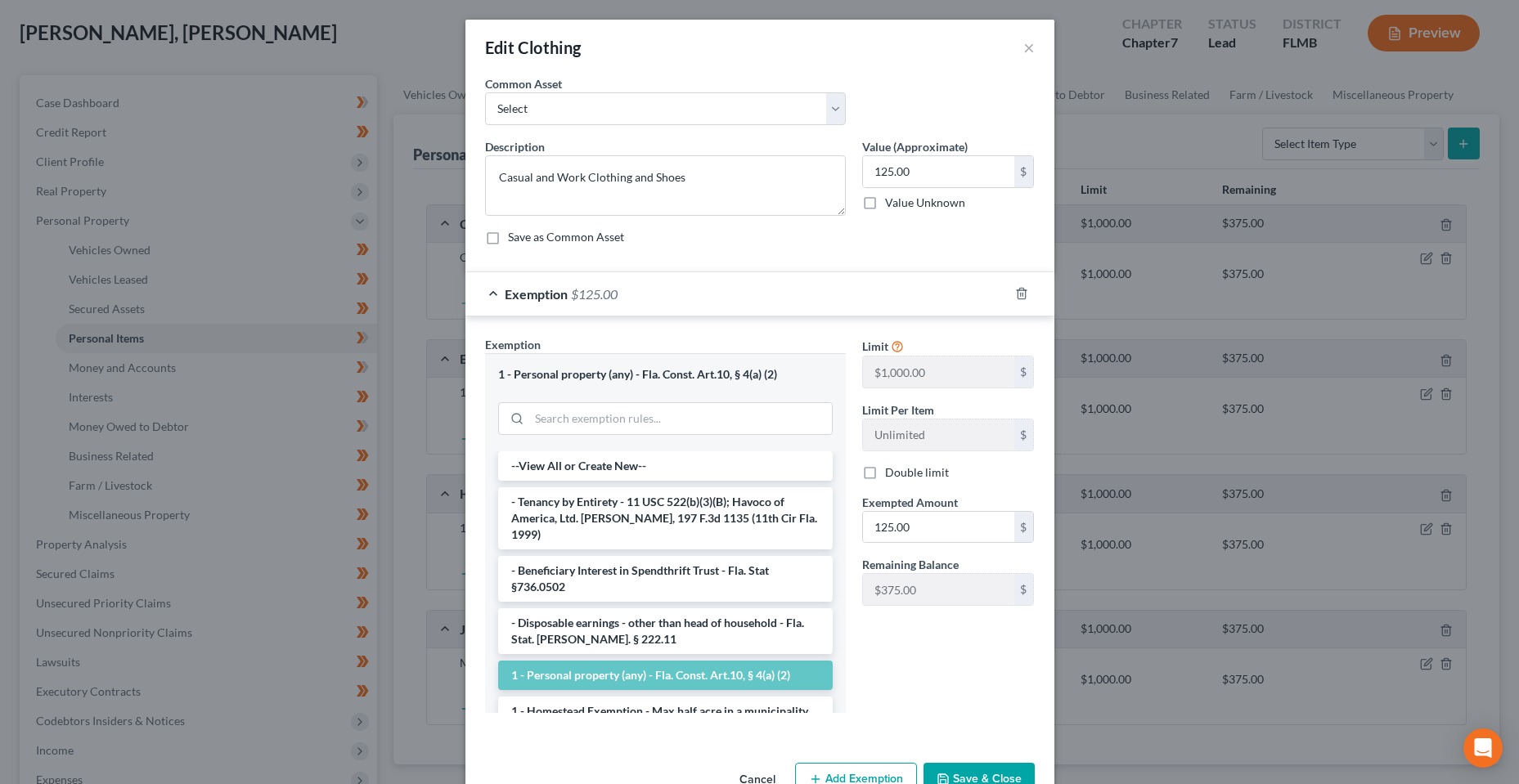
click at [747, 776] on button "Cancel" at bounding box center [757, 780] width 62 height 32
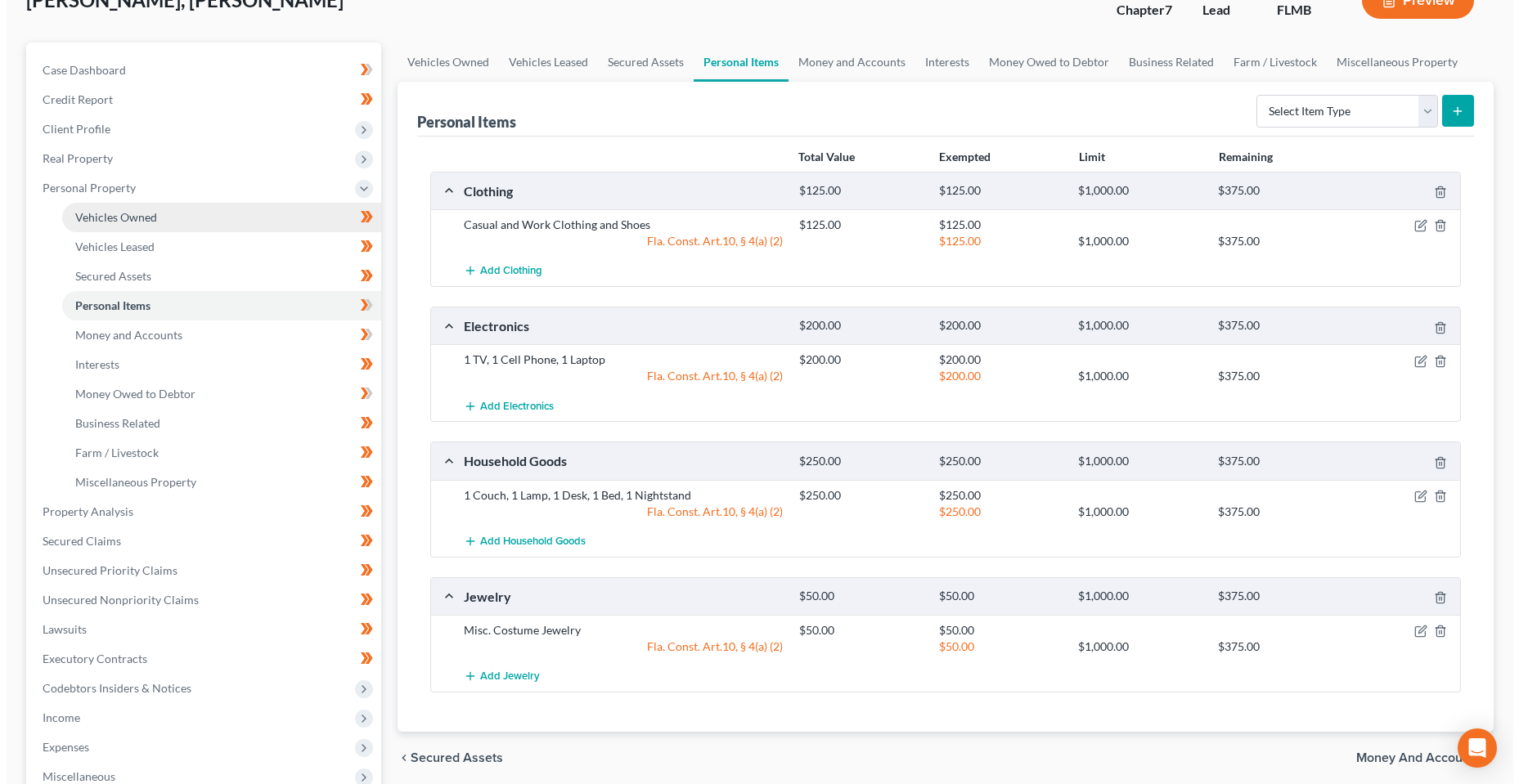
scroll to position [0, 0]
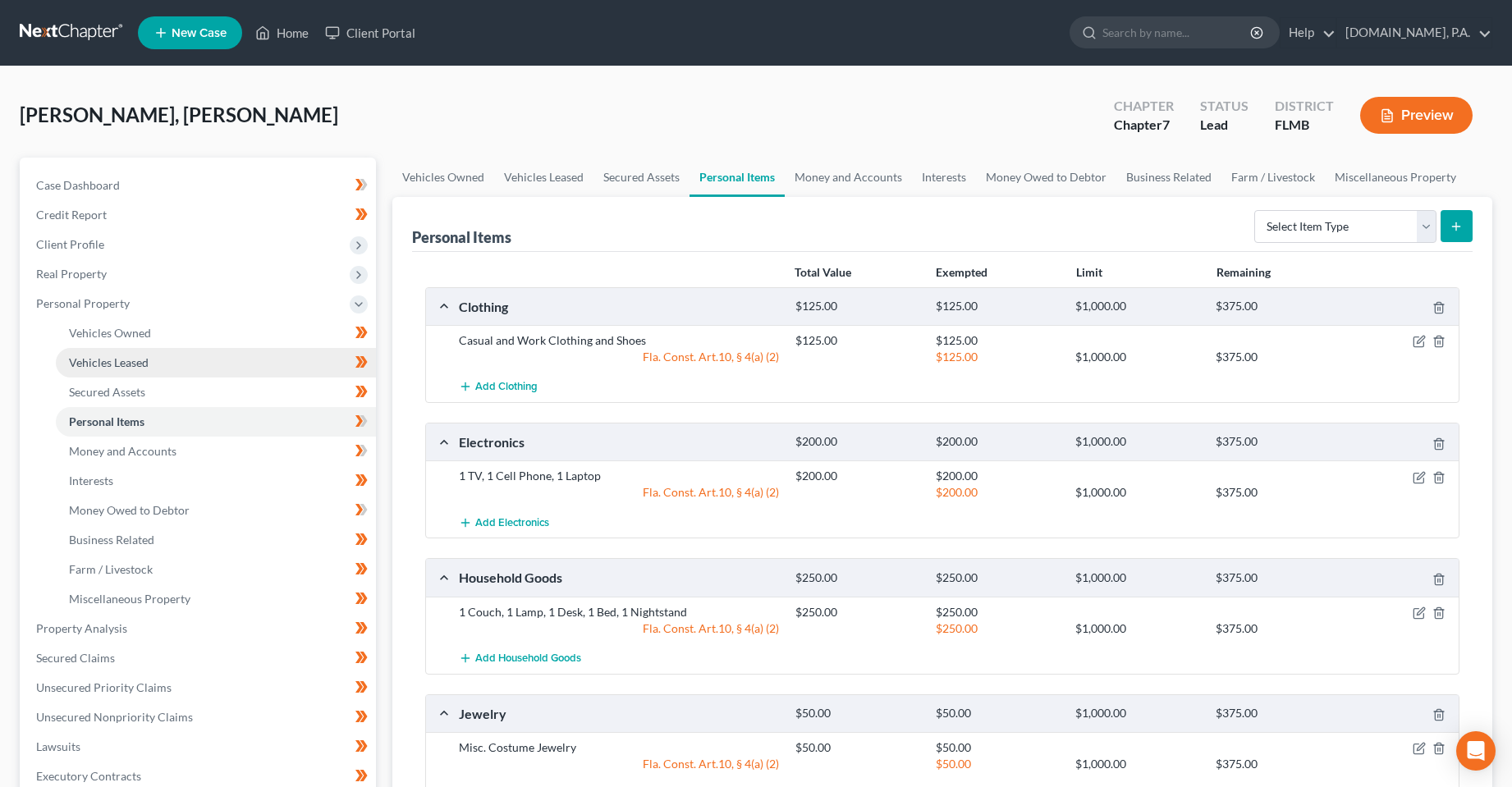
drag, startPoint x: 97, startPoint y: 277, endPoint x: 247, endPoint y: 355, distance: 169.1
click at [97, 277] on span "Real Property" at bounding box center [71, 274] width 70 height 14
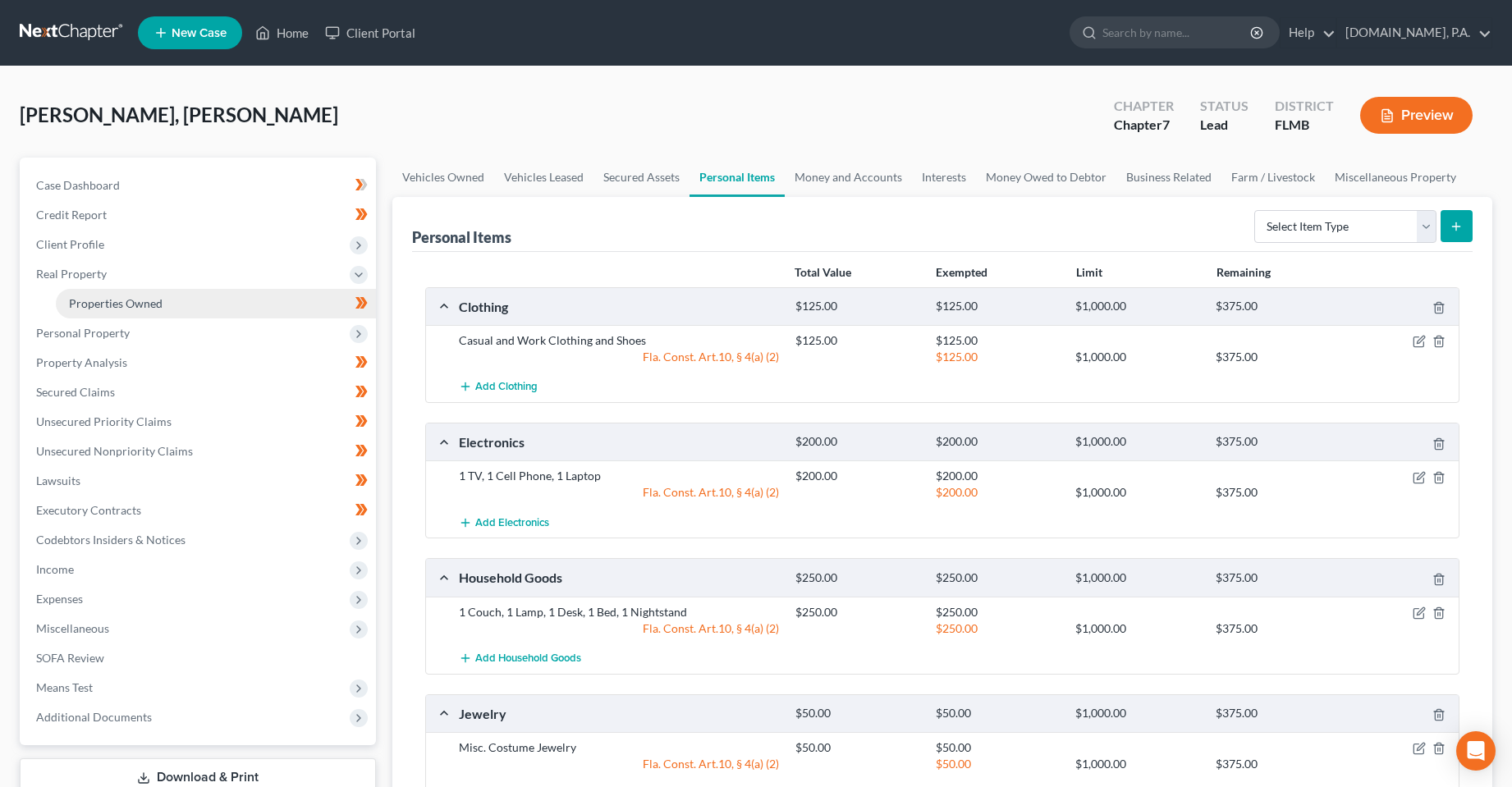
click at [162, 313] on link "Properties Owned" at bounding box center [216, 304] width 320 height 30
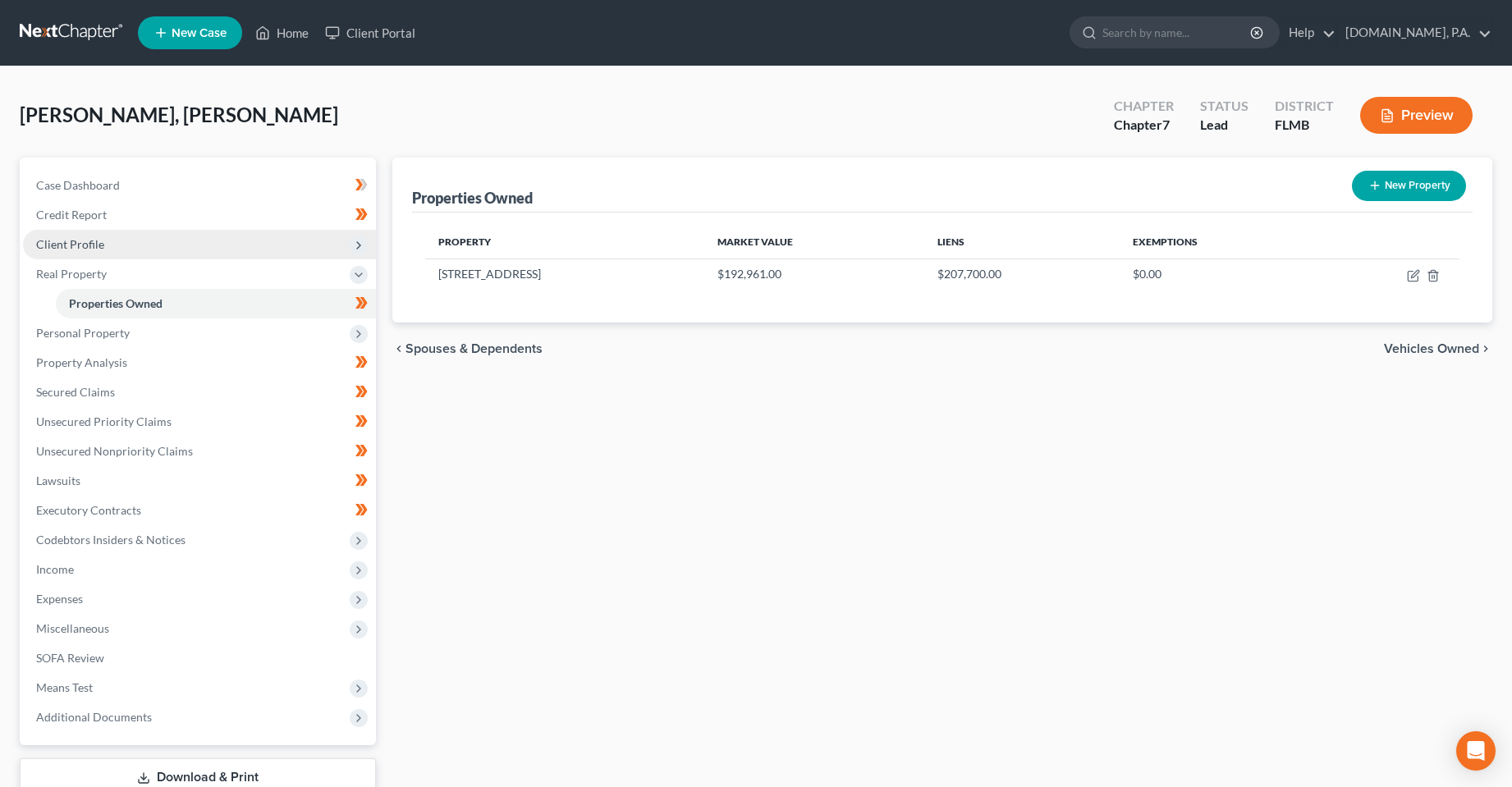
click at [108, 248] on span "Client Profile" at bounding box center [199, 245] width 353 height 30
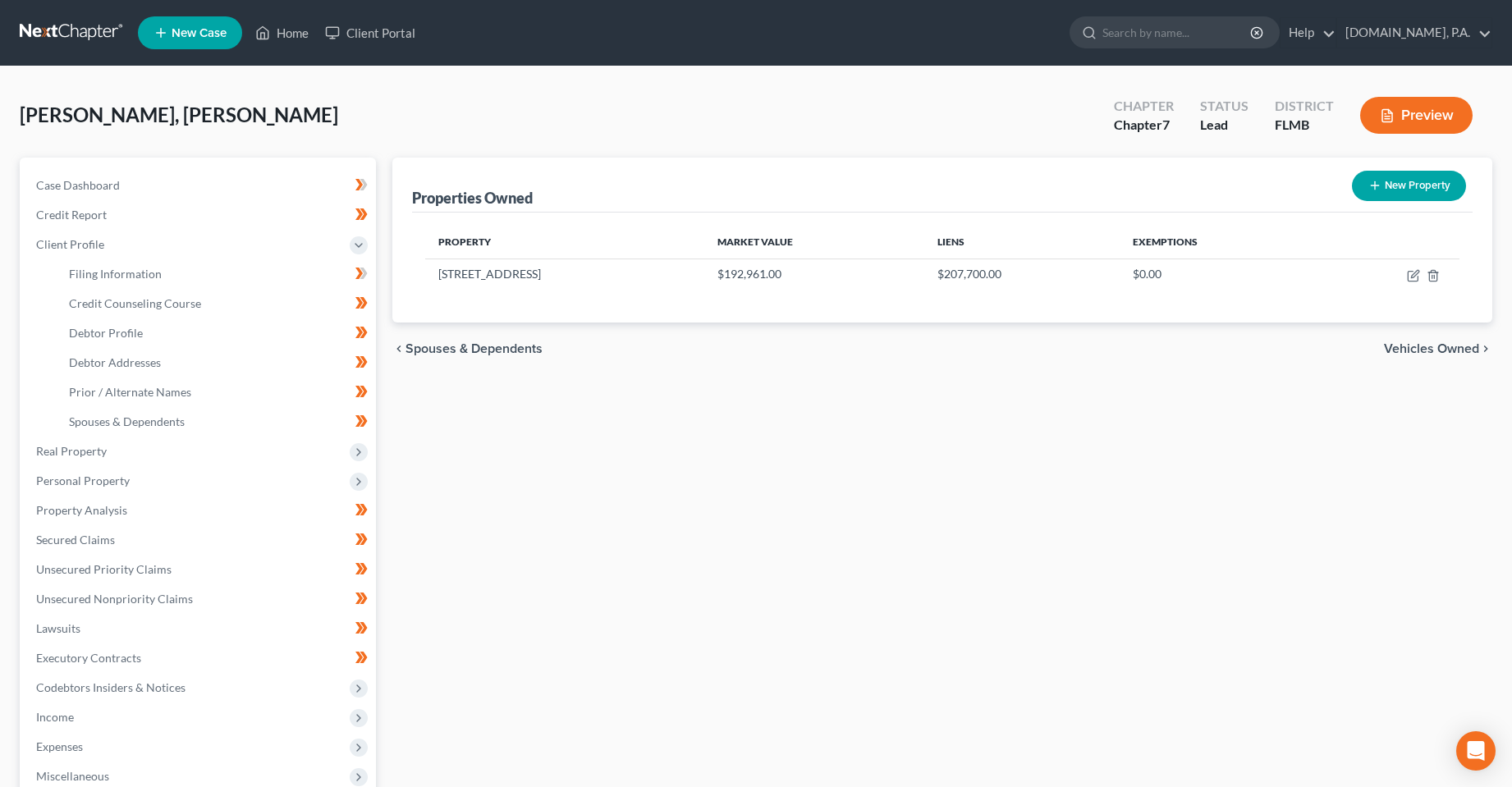
drag, startPoint x: 795, startPoint y: 535, endPoint x: 797, endPoint y: 504, distance: 31.1
click at [795, 531] on div "Properties Owned New Property Property Market Value Liens Exemptions [STREET_AD…" at bounding box center [943, 572] width 1118 height 830
click at [142, 360] on span "Debtor Addresses" at bounding box center [114, 363] width 92 height 14
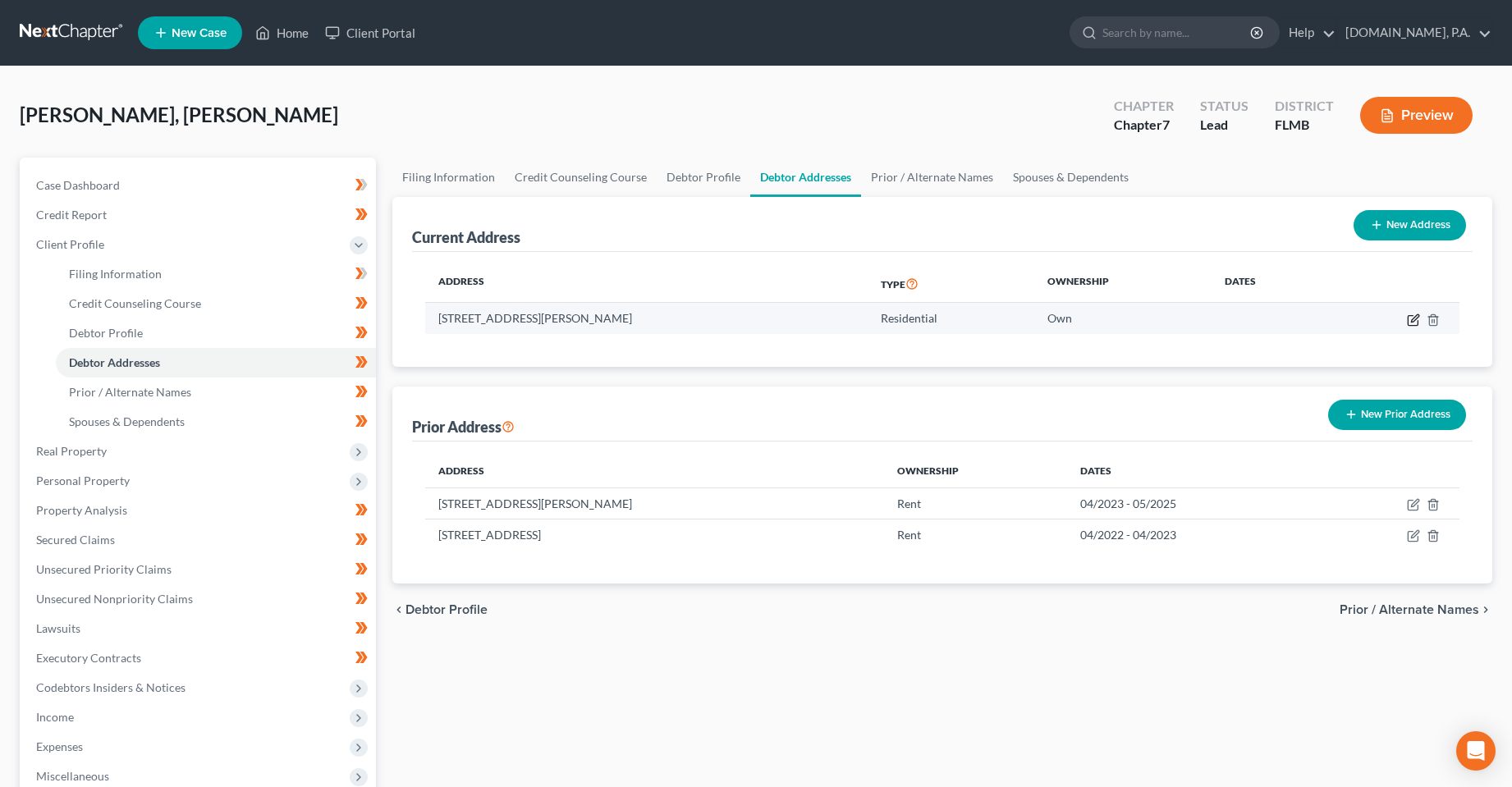
click at [1415, 320] on icon "button" at bounding box center [1414, 318] width 7 height 7
select select "9"
select select "52"
select select "0"
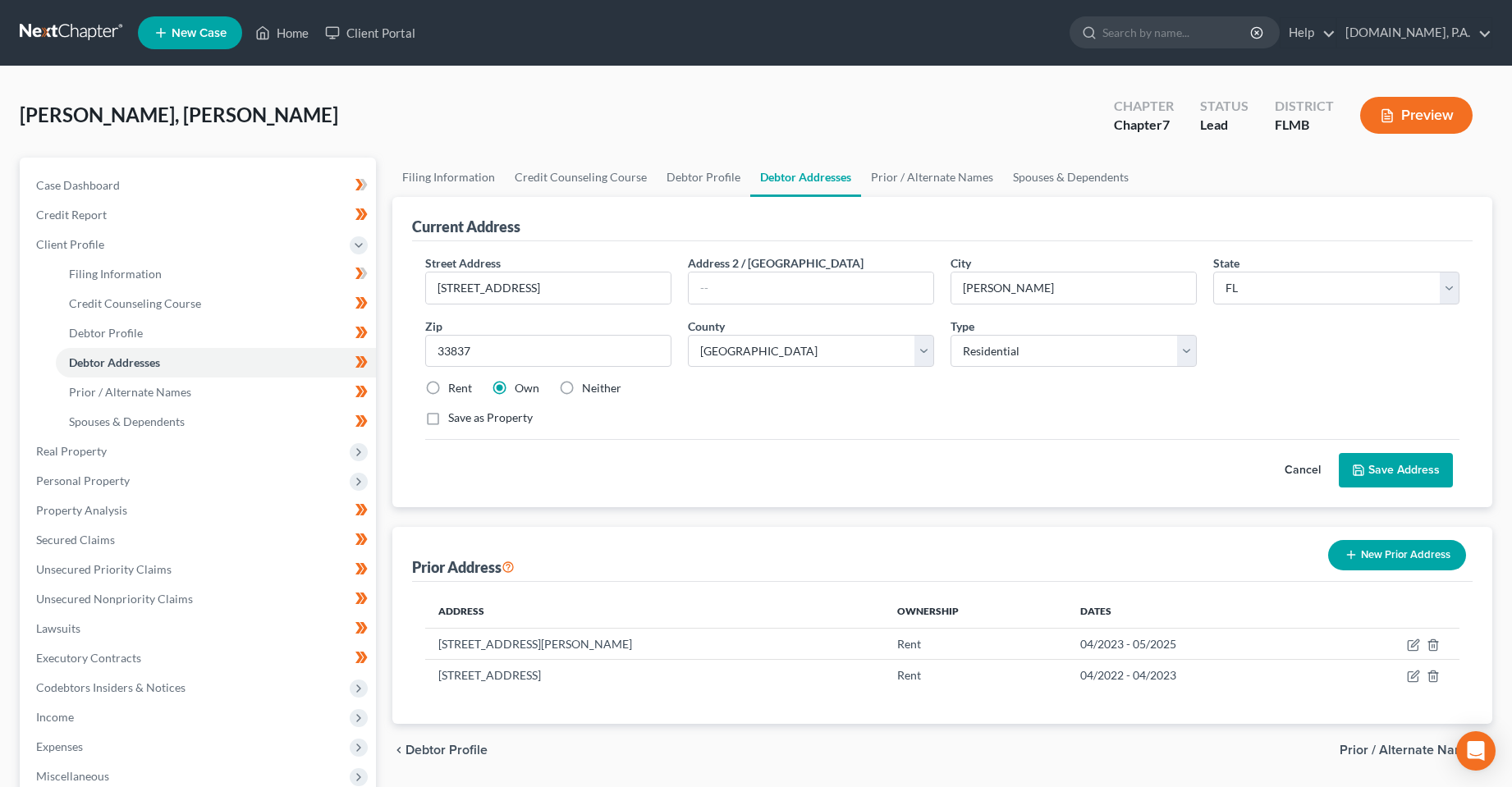
click at [448, 392] on label "Rent" at bounding box center [459, 388] width 24 height 17
click at [455, 391] on input "Rent" at bounding box center [460, 386] width 11 height 11
radio input "true"
click at [1356, 475] on icon at bounding box center [1358, 470] width 10 height 10
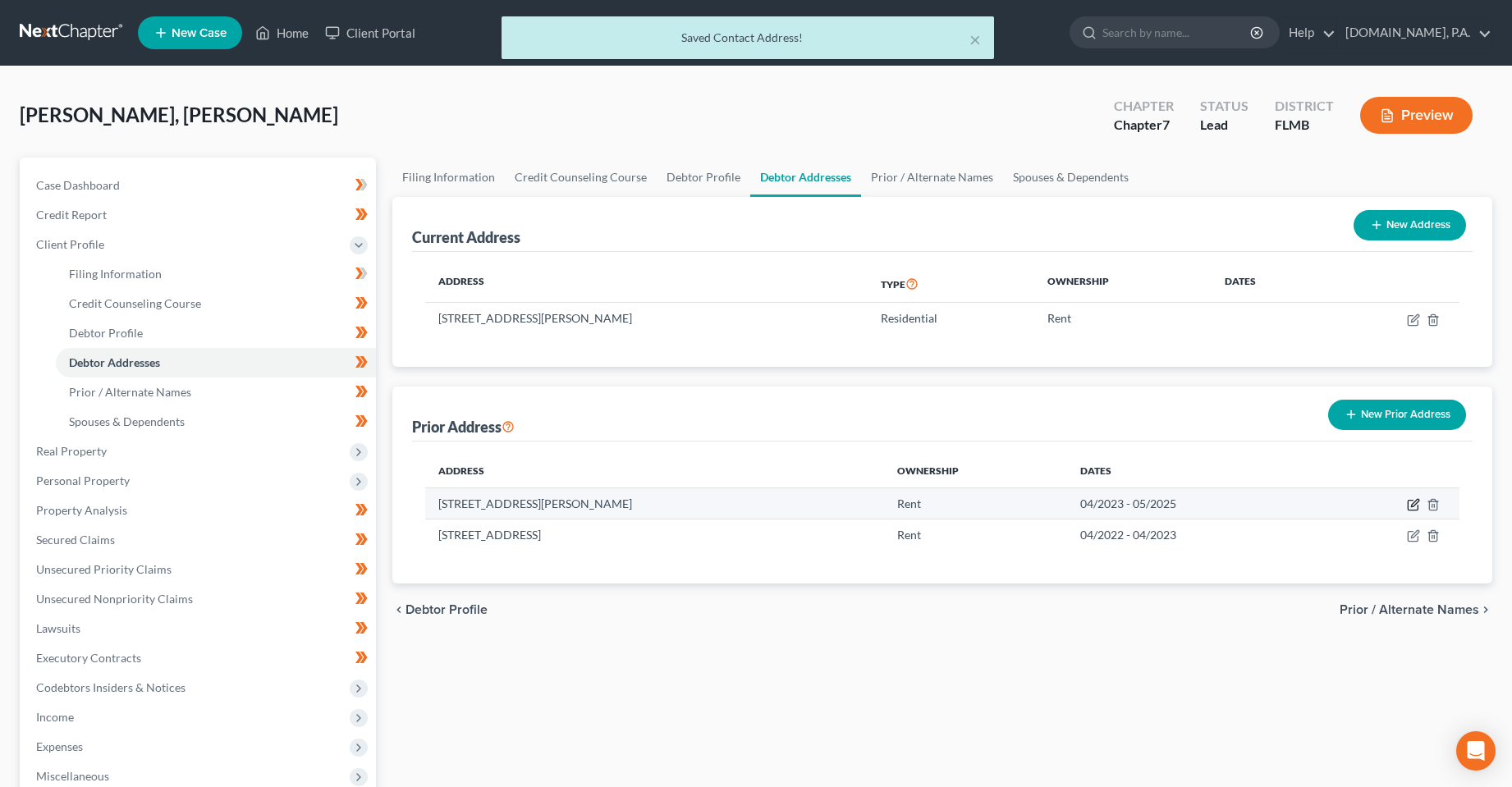
click at [1412, 502] on icon "button" at bounding box center [1414, 504] width 13 height 13
select select "9"
select select "52"
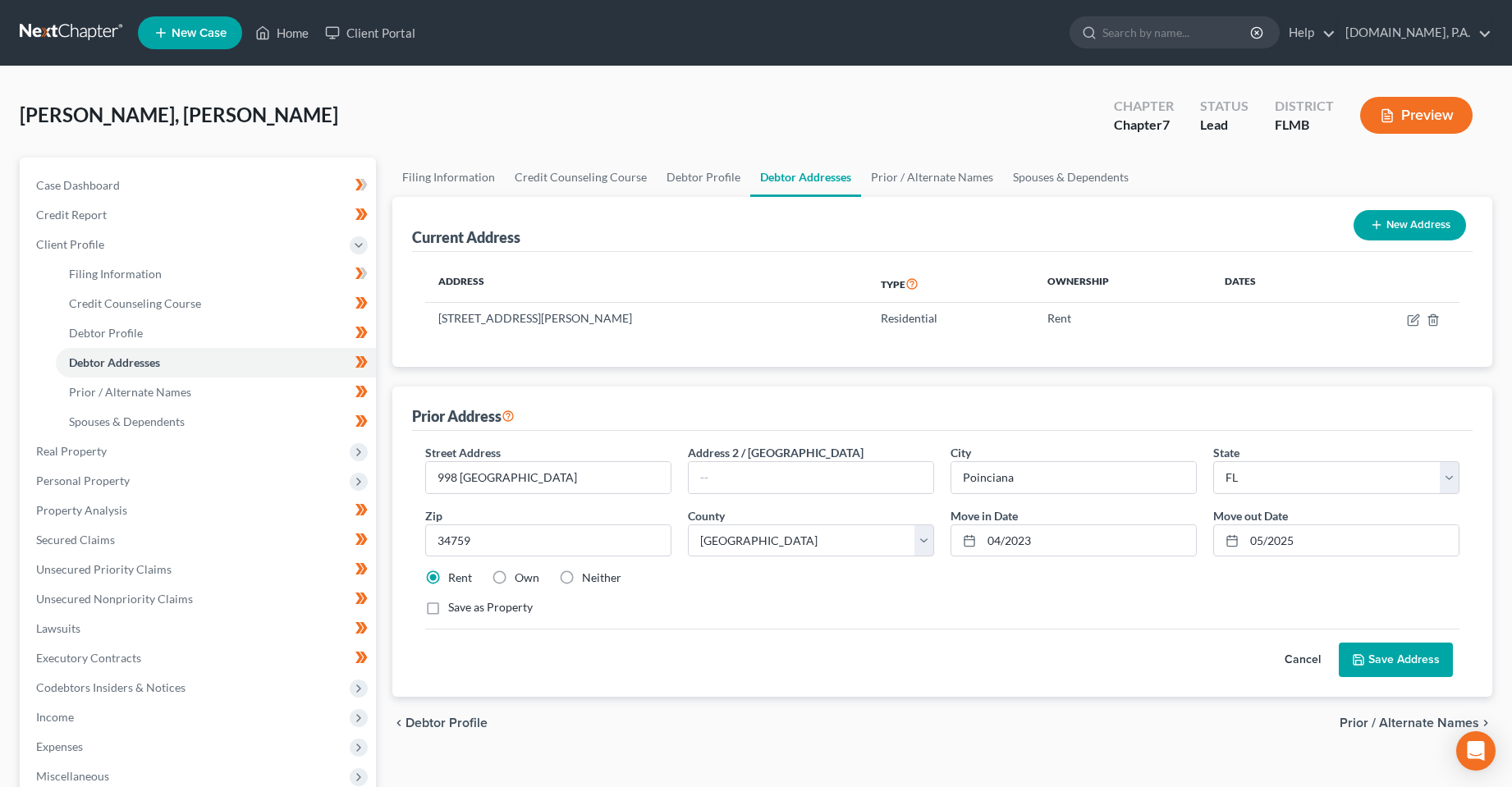
click at [515, 583] on label "Own" at bounding box center [527, 577] width 25 height 17
click at [521, 581] on input "Own" at bounding box center [526, 574] width 11 height 11
radio input "true"
click at [496, 619] on div "Street Address * 998 Cumberland Dr Address 2 / [GEOGRAPHIC_DATA] * [GEOGRAPHIC_…" at bounding box center [943, 536] width 1052 height 185
click at [494, 613] on label "Save as Property" at bounding box center [490, 607] width 84 height 17
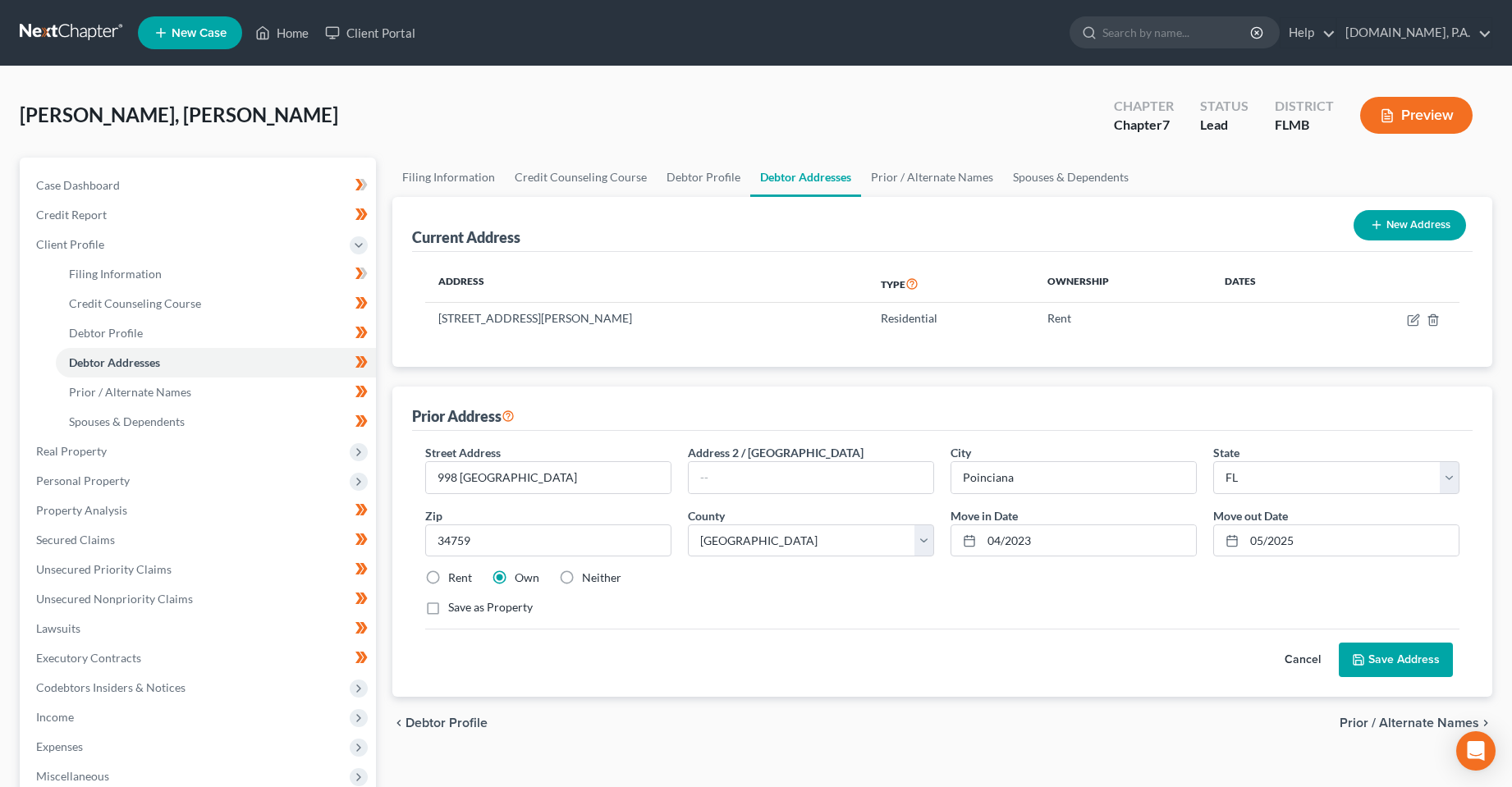
click at [466, 610] on input "Save as Property" at bounding box center [460, 604] width 11 height 11
checkbox input "true"
click at [1373, 653] on button "Save Address" at bounding box center [1396, 660] width 114 height 34
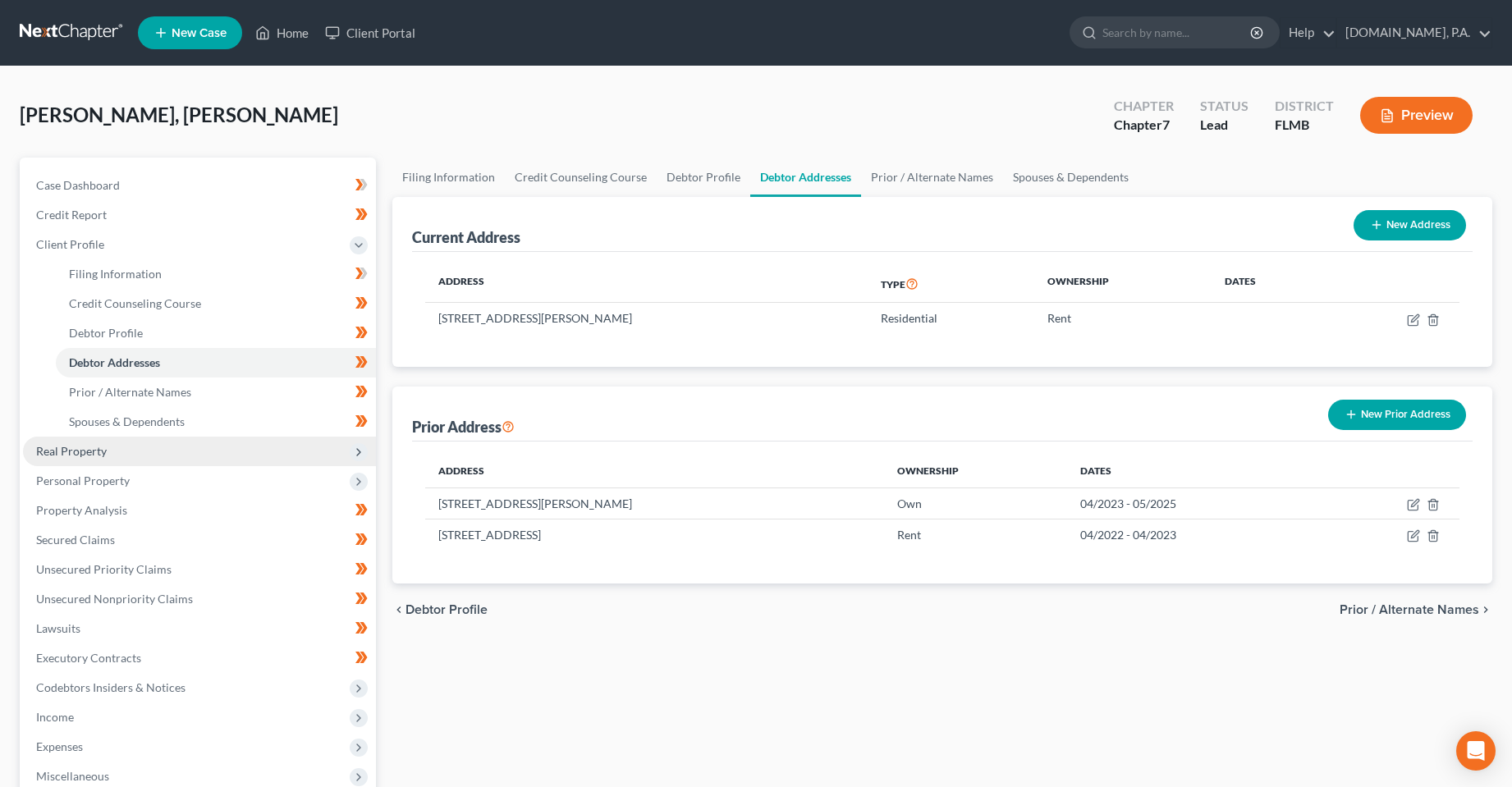
click at [129, 446] on span "Real Property" at bounding box center [199, 451] width 353 height 30
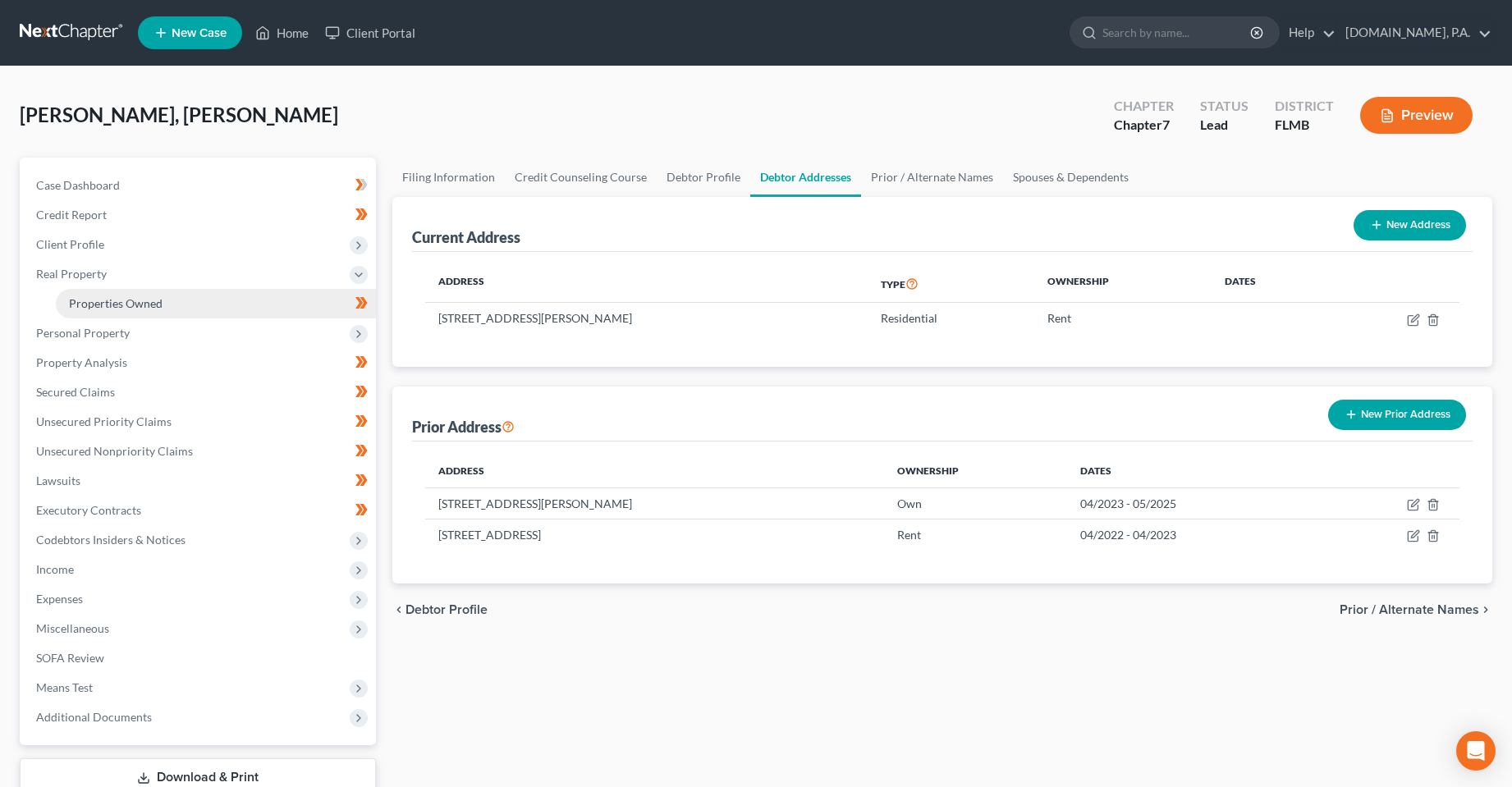
click at [128, 310] on link "Properties Owned" at bounding box center [216, 304] width 320 height 30
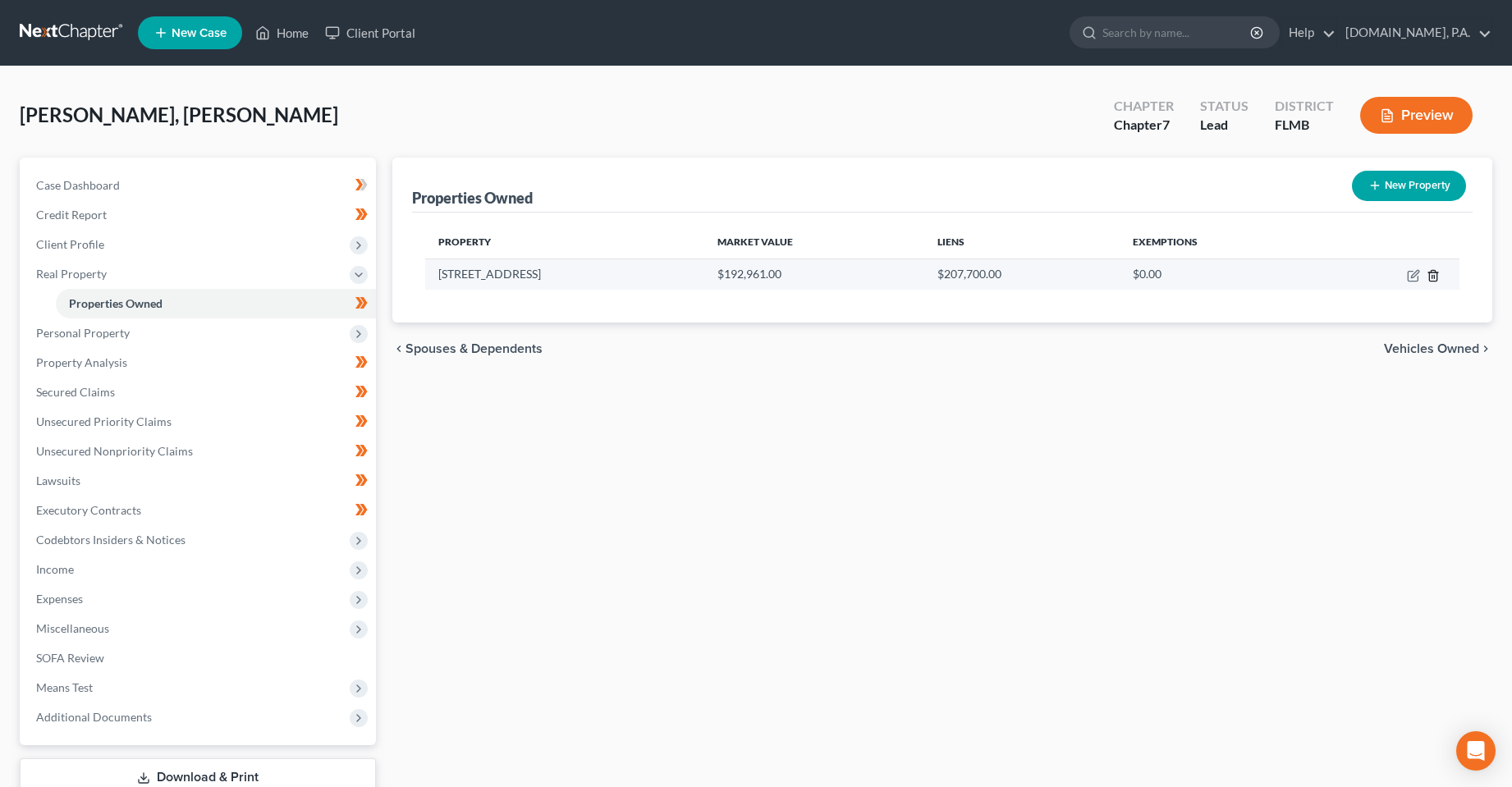
click at [1438, 279] on icon "button" at bounding box center [1433, 275] width 13 height 13
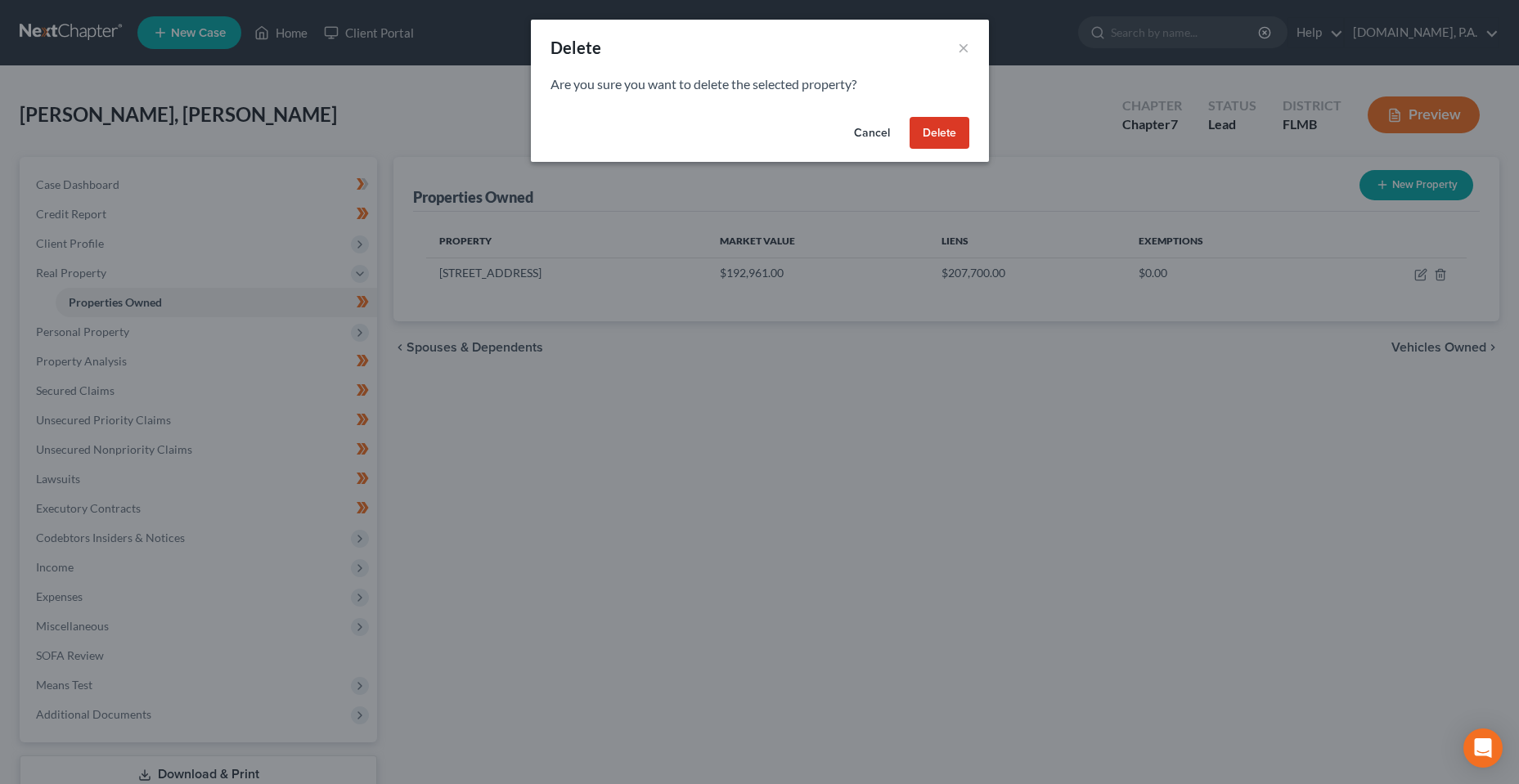
click at [947, 145] on button "Delete" at bounding box center [939, 133] width 60 height 32
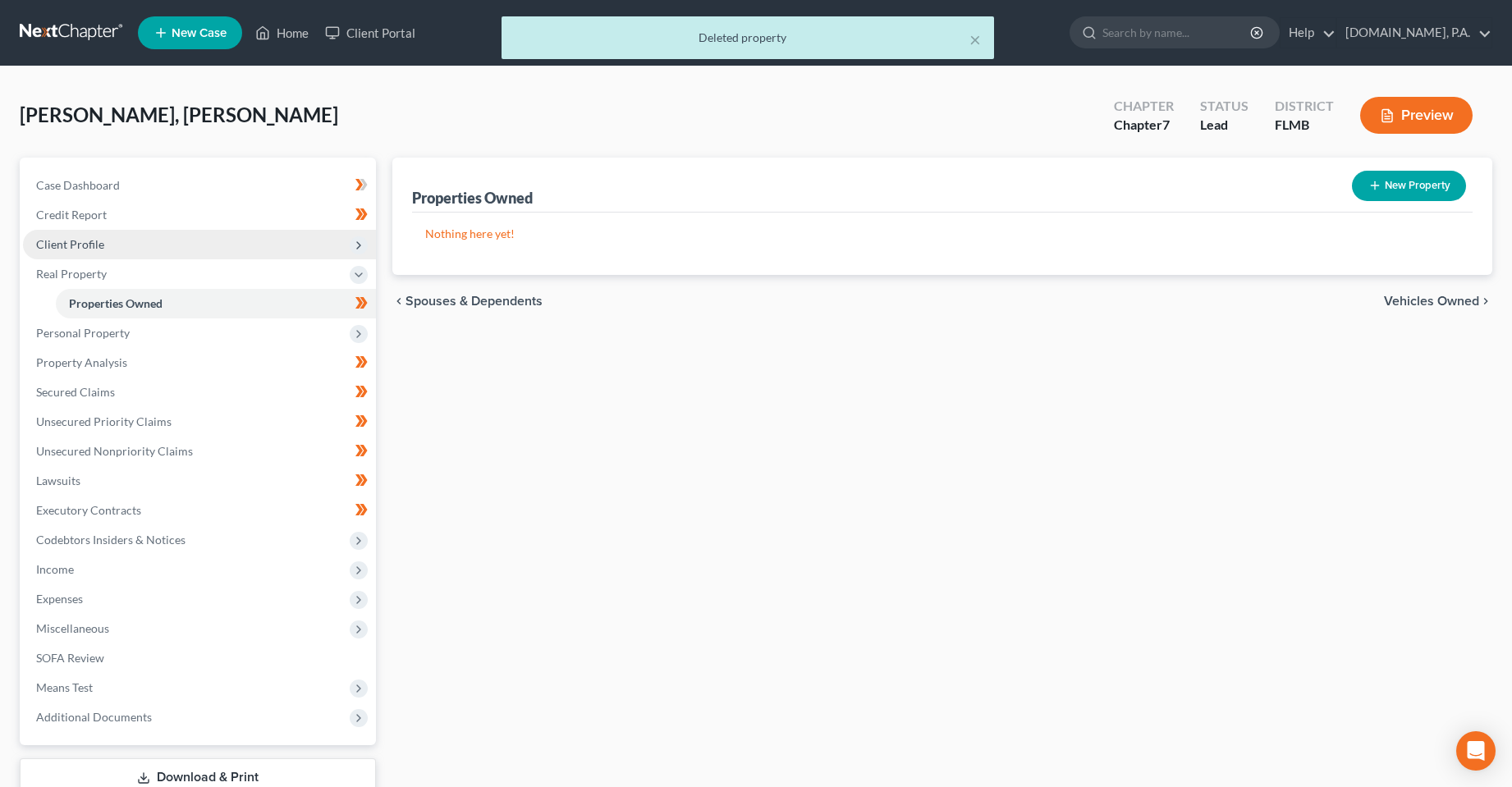
click at [89, 251] on span "Client Profile" at bounding box center [199, 245] width 353 height 30
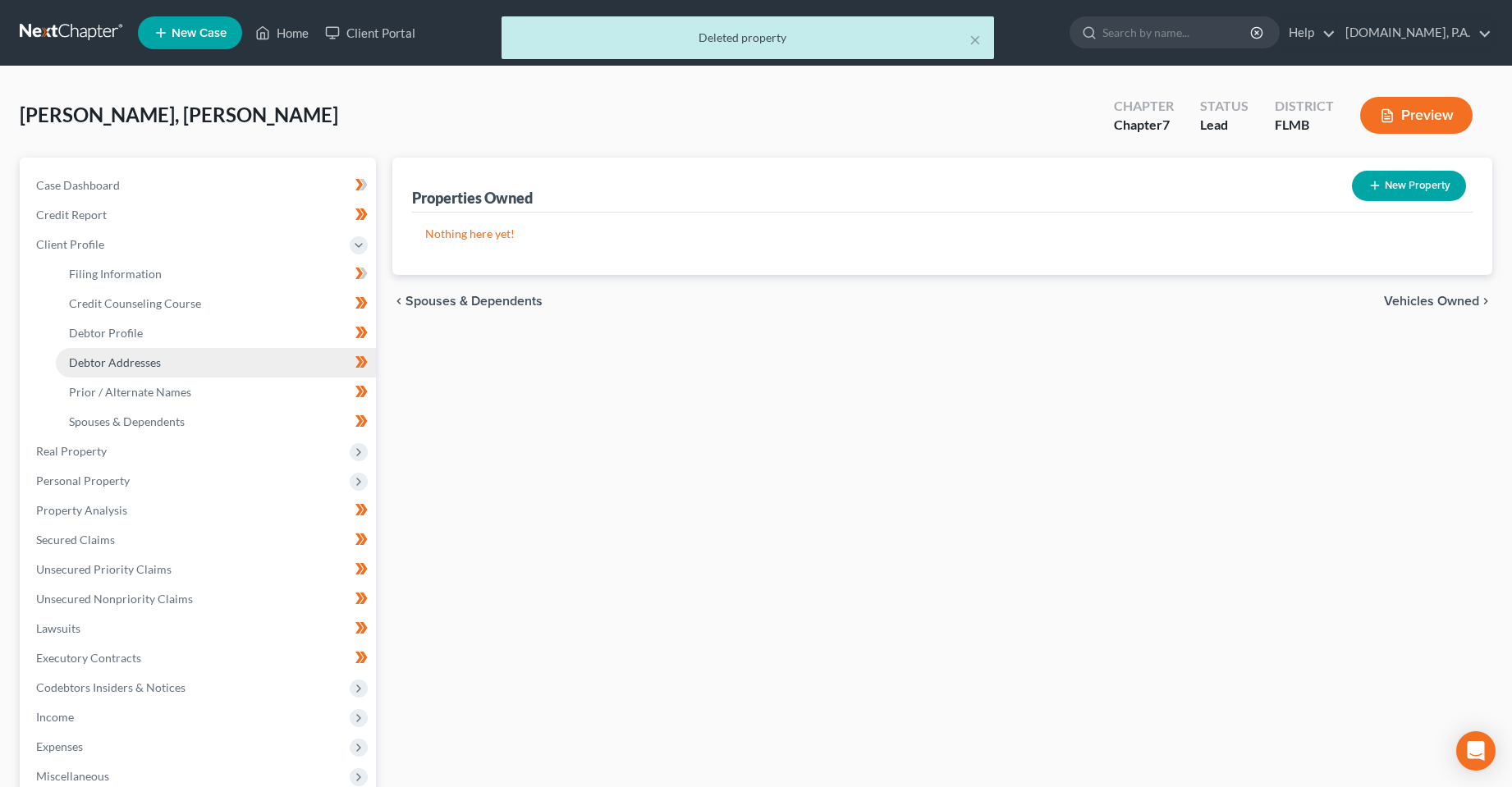
click at [115, 369] on link "Debtor Addresses" at bounding box center [216, 363] width 320 height 30
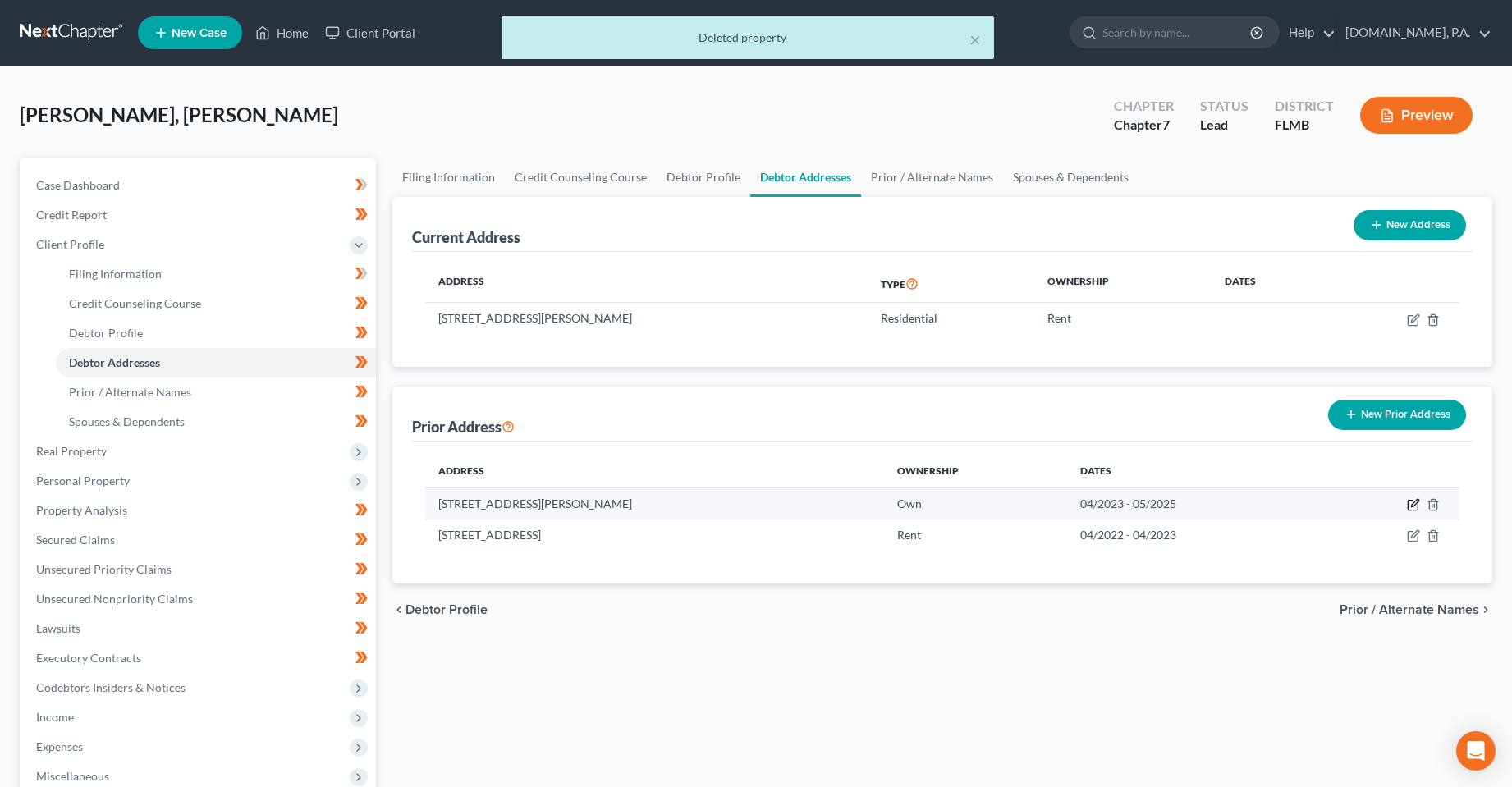
click at [1411, 504] on icon "button" at bounding box center [1414, 504] width 13 height 13
select select "9"
select select "52"
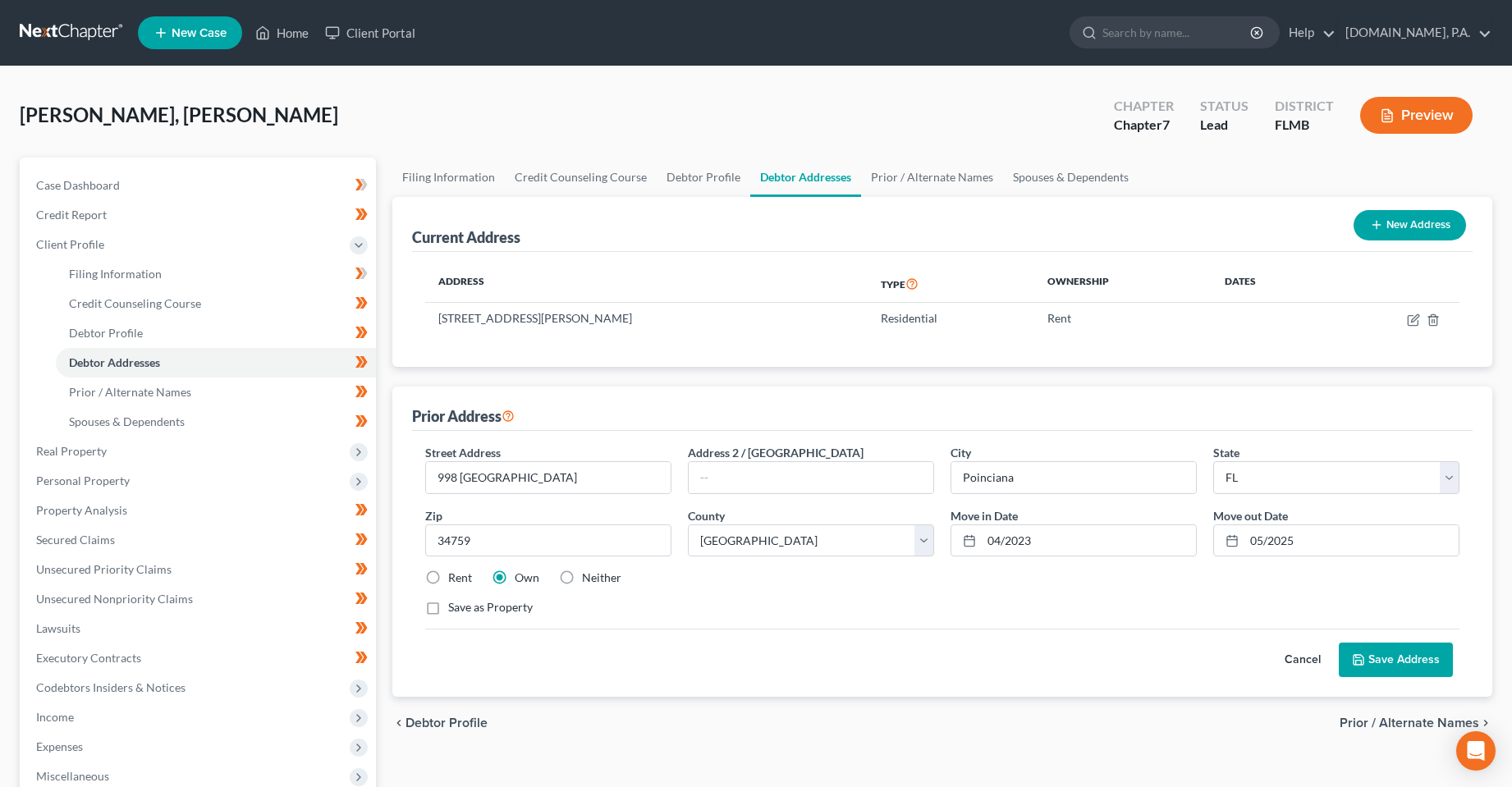
click at [463, 603] on label "Save as Property" at bounding box center [490, 607] width 84 height 17
click at [463, 603] on input "Save as Property" at bounding box center [460, 604] width 11 height 11
checkbox input "true"
click at [1384, 659] on button "Save Address" at bounding box center [1396, 660] width 114 height 34
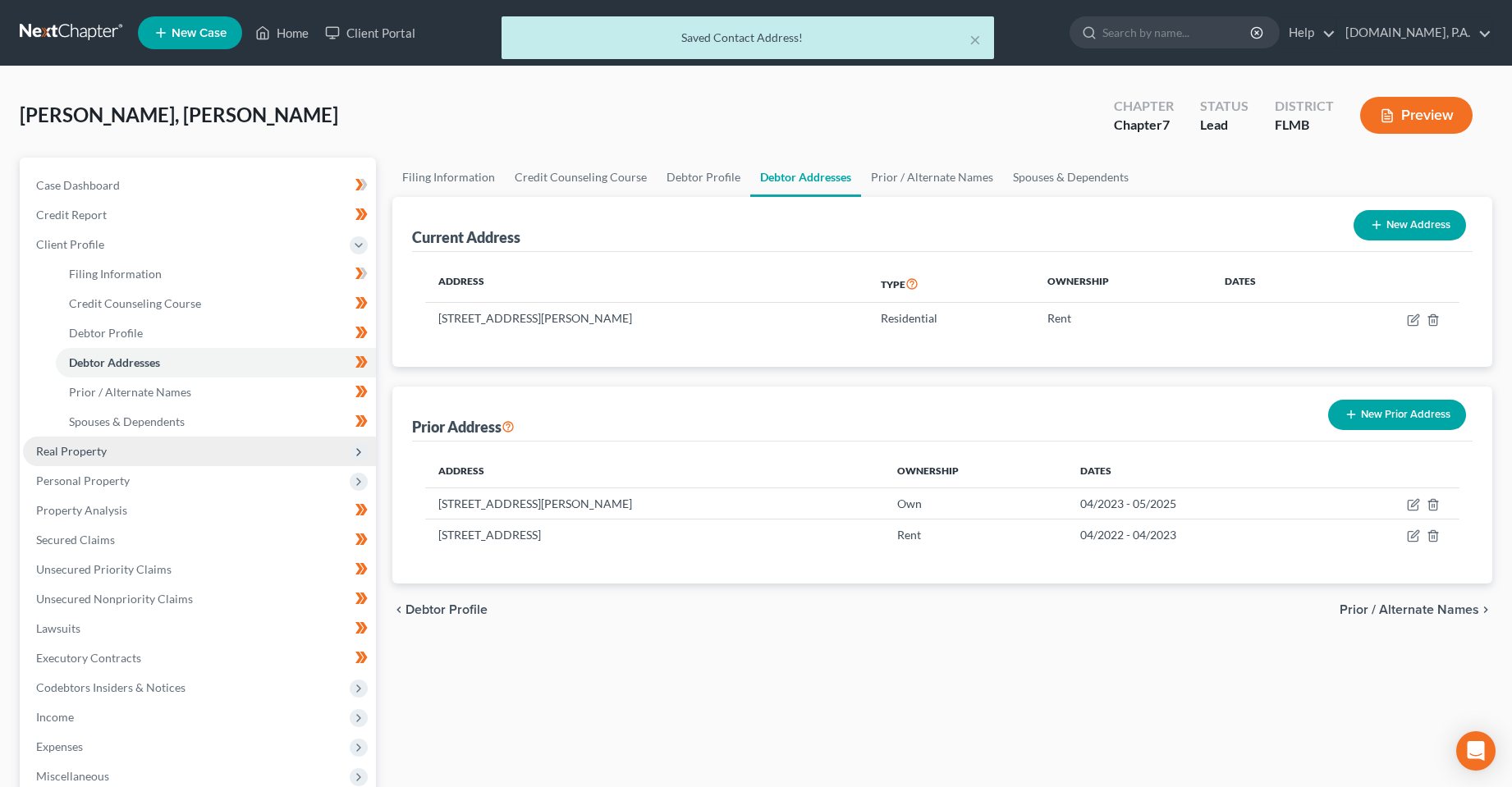
click at [83, 456] on span "Real Property" at bounding box center [71, 451] width 70 height 14
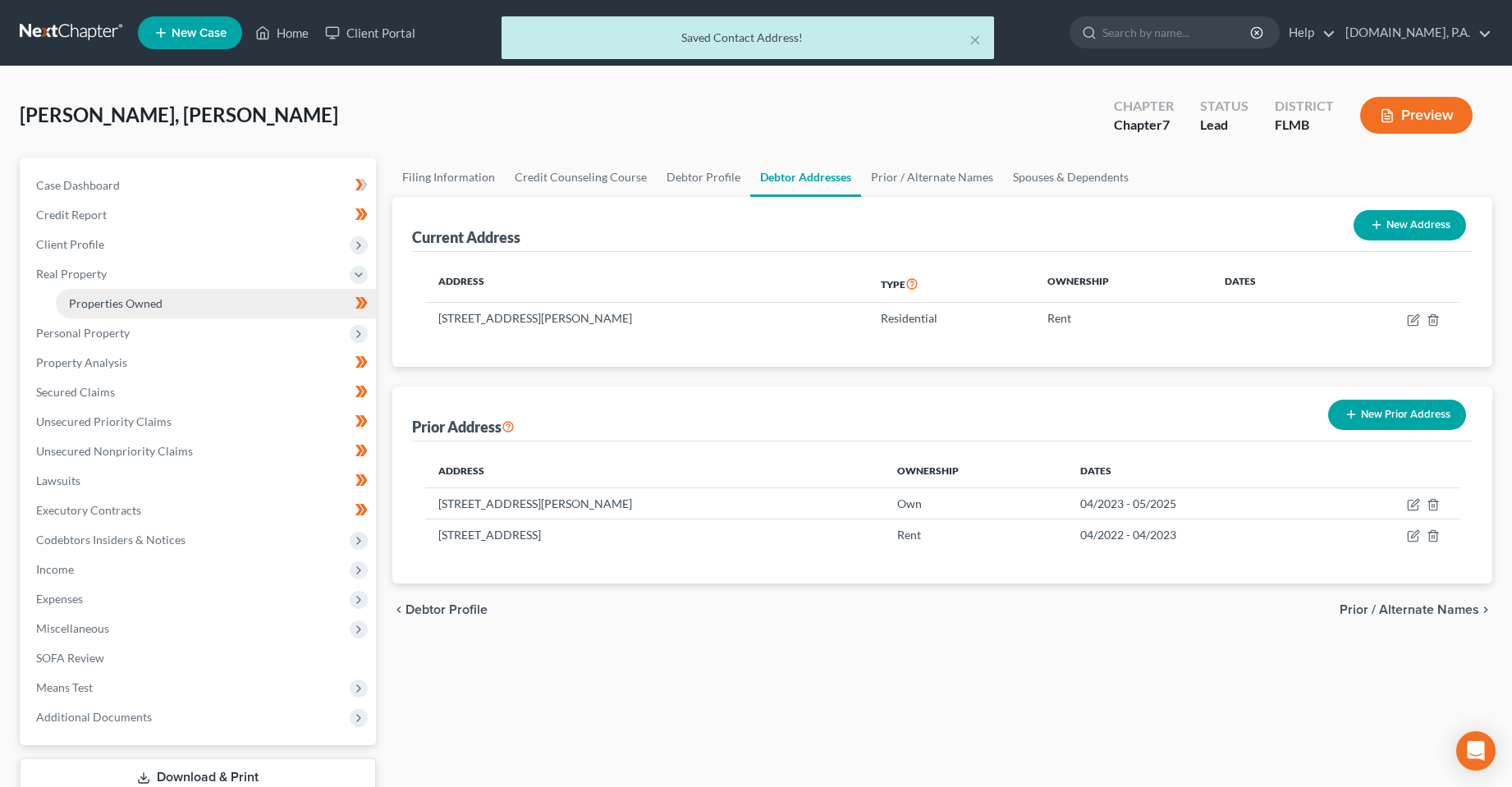
click at [102, 308] on span "Properties Owned" at bounding box center [115, 303] width 94 height 14
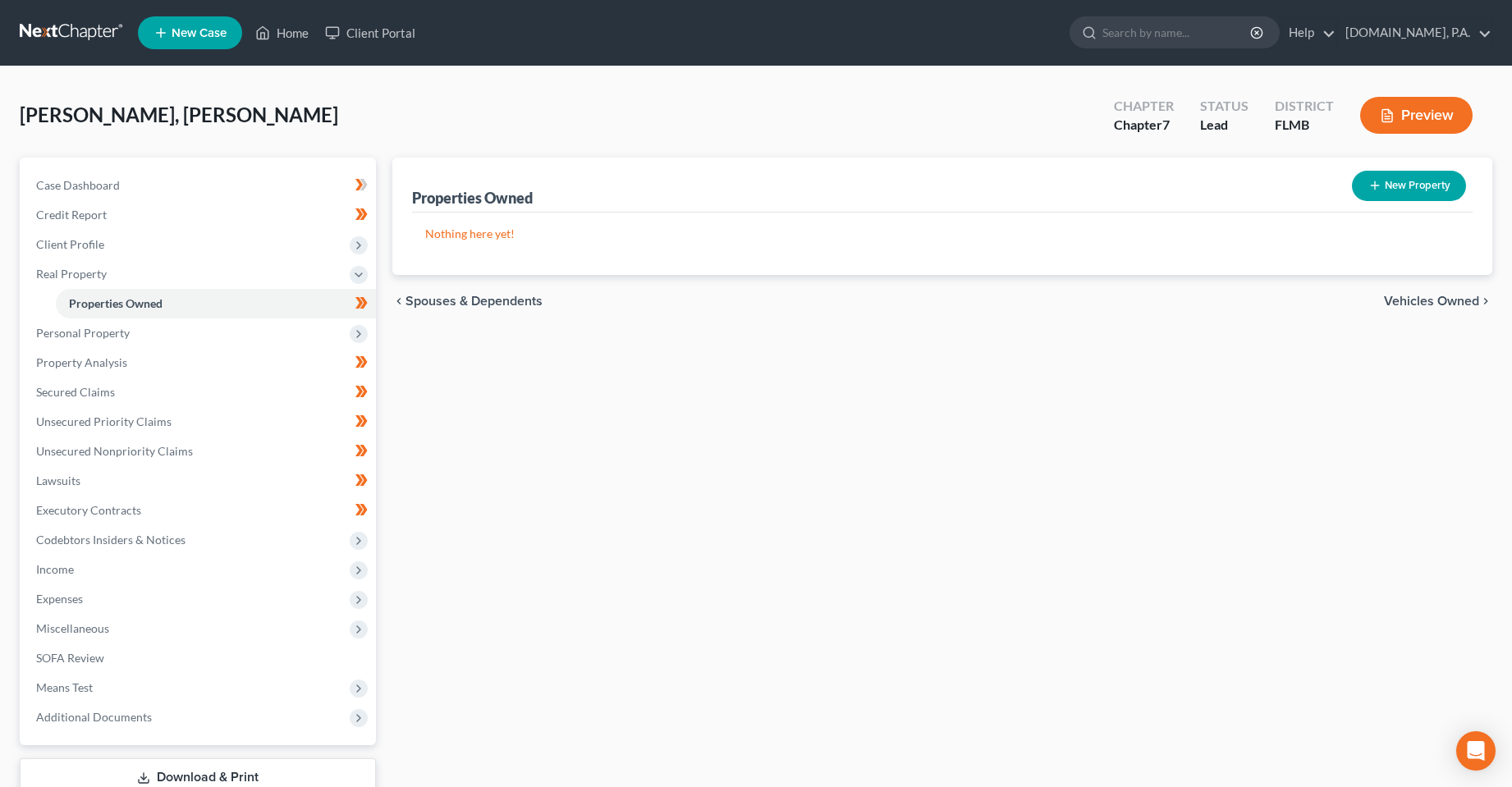
click at [1386, 194] on button "New Property" at bounding box center [1409, 185] width 114 height 31
select select "9"
select select "52"
select select "0"
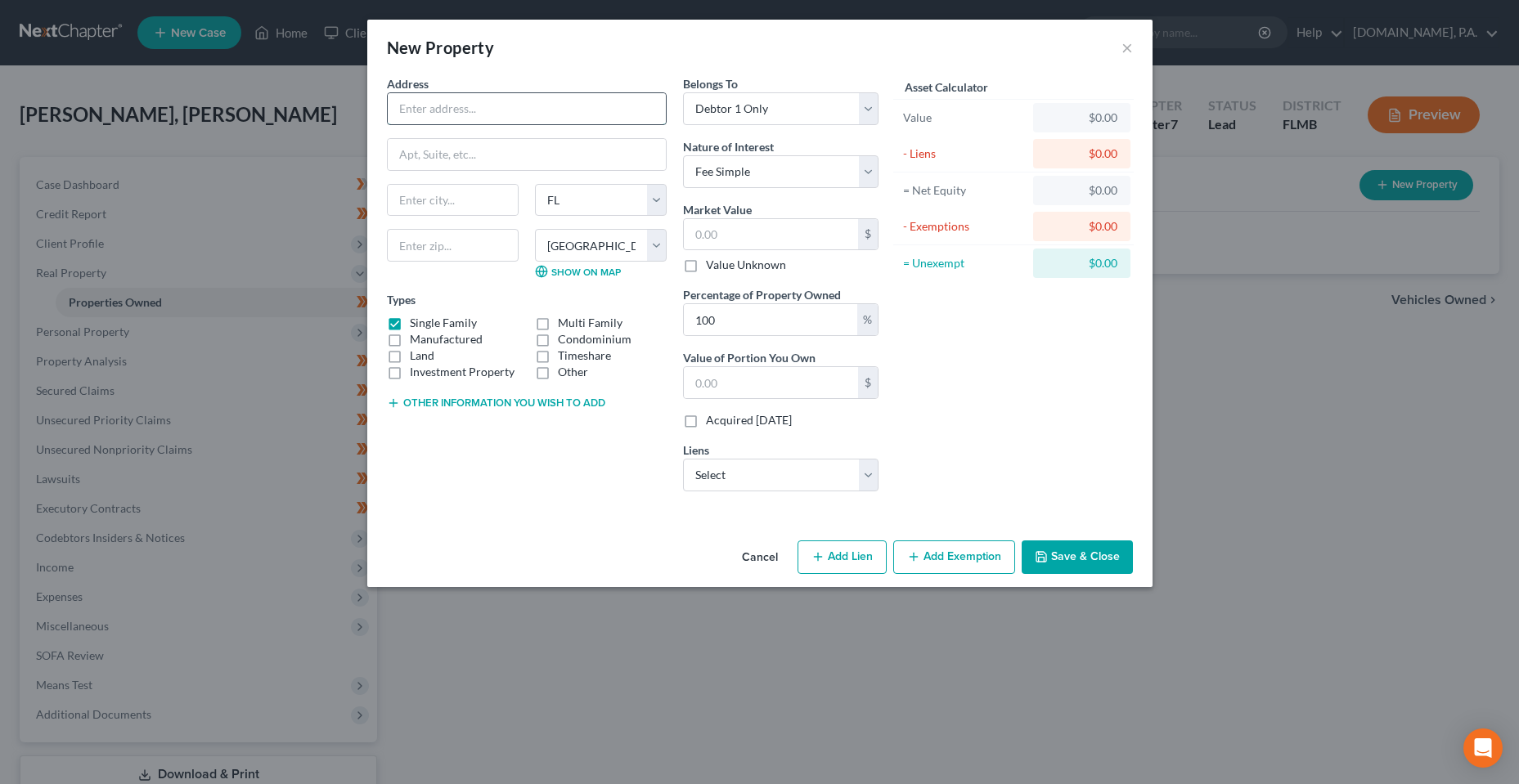
click at [536, 118] on input "text" at bounding box center [527, 109] width 278 height 32
type input "998 [GEOGRAPHIC_DATA]"
click at [447, 236] on input "text" at bounding box center [453, 245] width 131 height 32
type input "34759"
click at [463, 158] on input "text" at bounding box center [527, 155] width 278 height 32
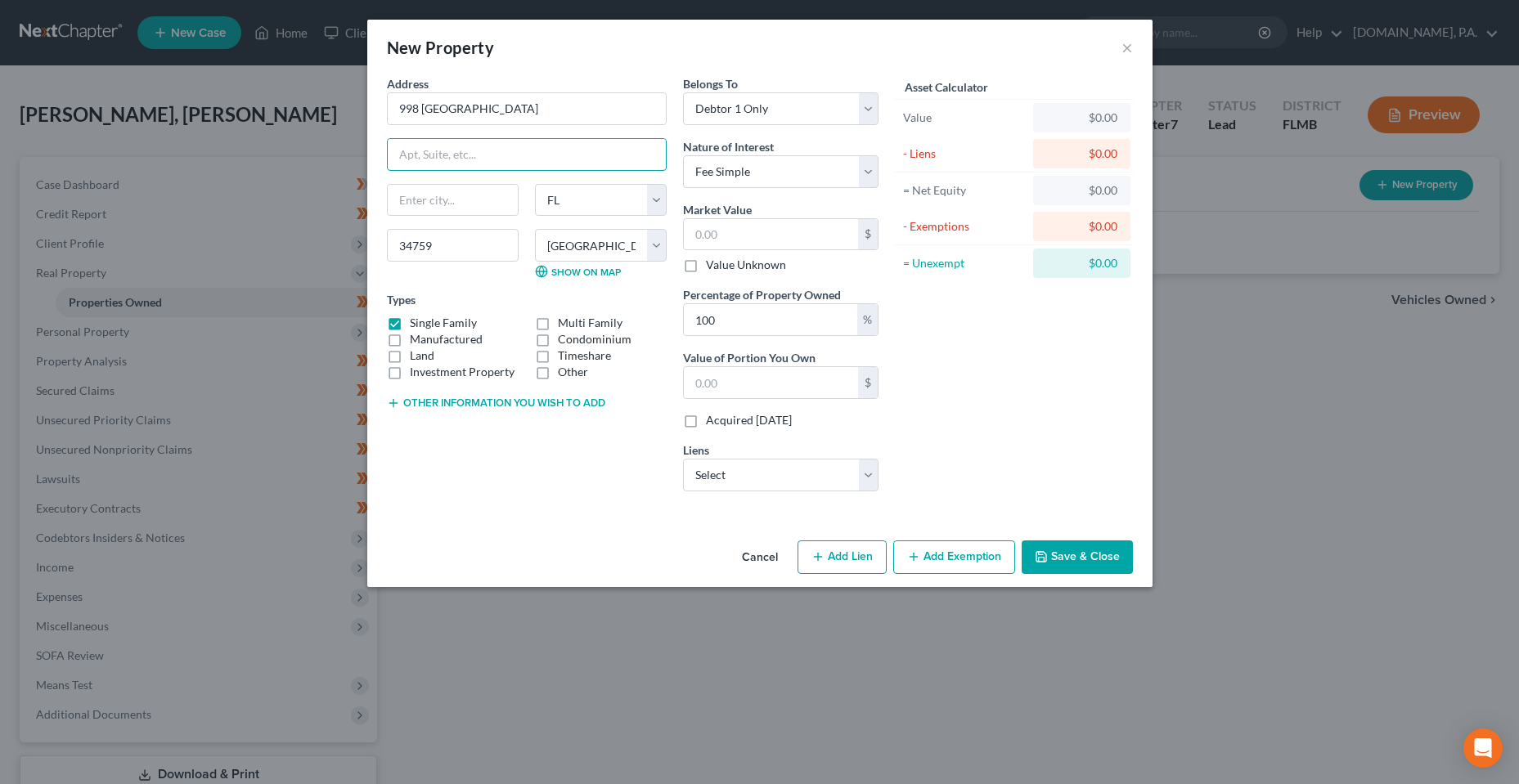
type input "Kissimmee"
click at [805, 231] on input "text" at bounding box center [770, 234] width 174 height 32
click at [762, 236] on input "text" at bounding box center [770, 234] width 174 height 32
type input "1"
type input "1.00"
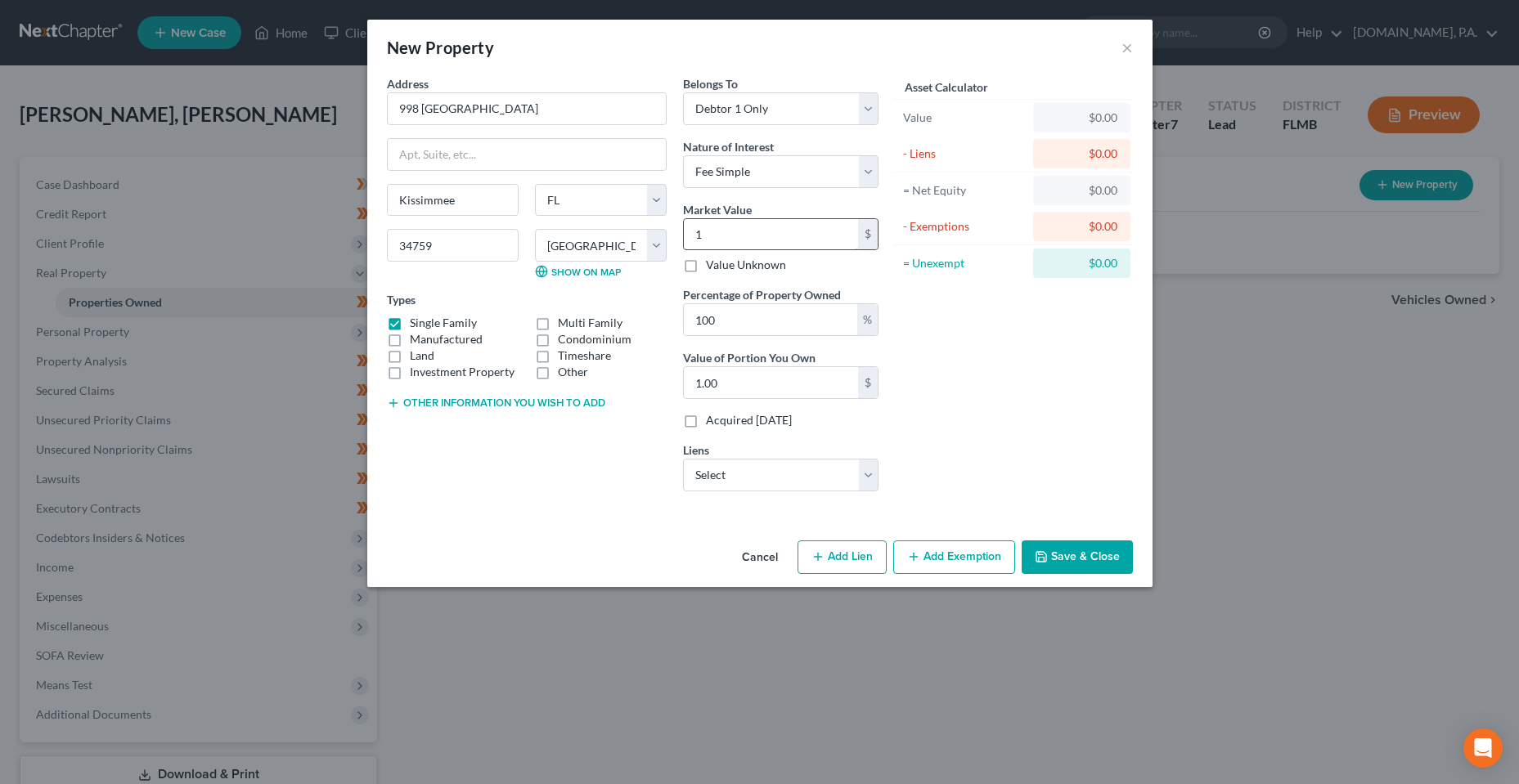
type input "19"
type input "19.00"
type input "192"
type input "192.00"
type input "1929"
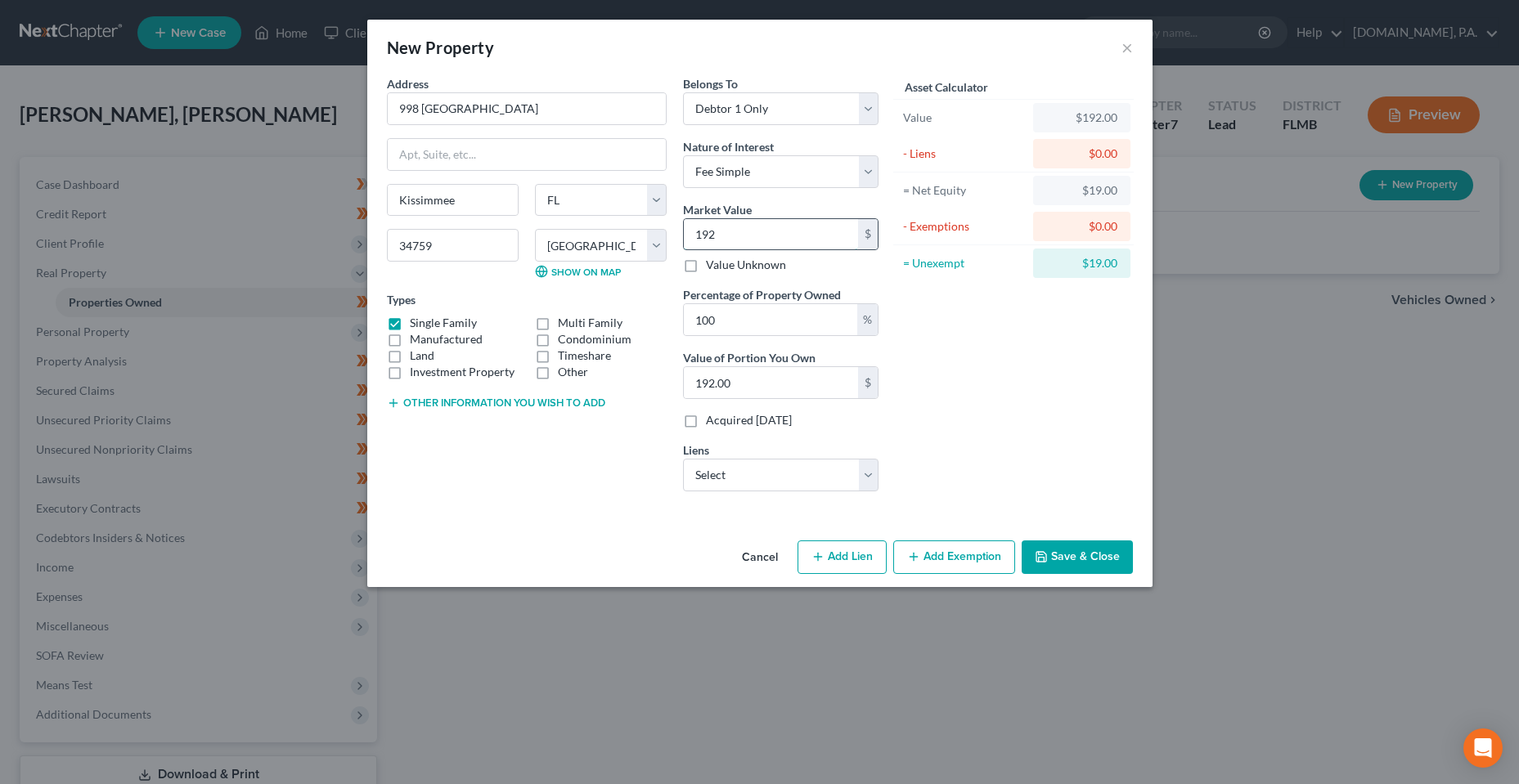
type input "1,929.00"
type input "1,9296"
type input "19,296.00"
type input "19,2961"
type input "192,961.00"
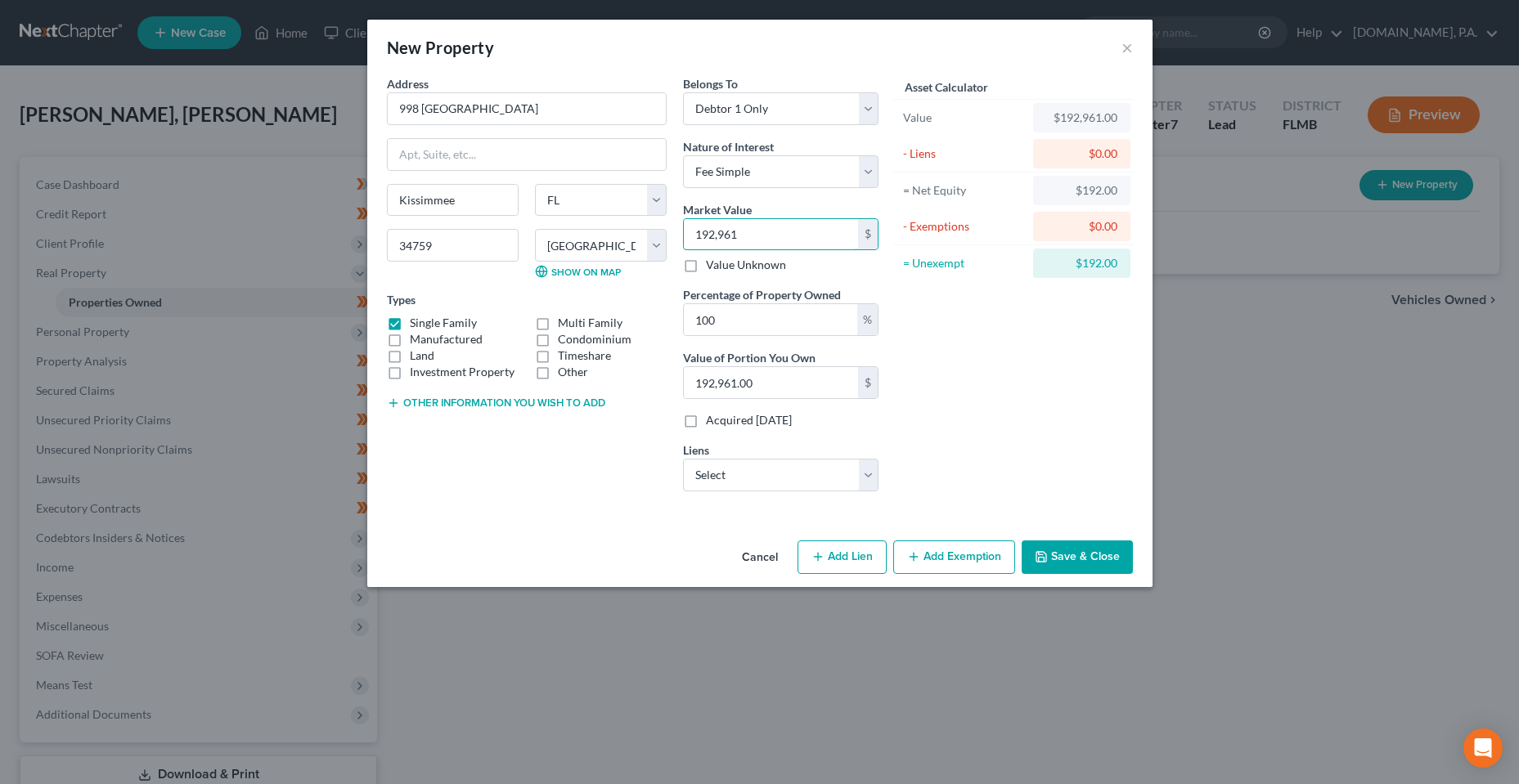
type input "192,961"
click at [892, 481] on div "Asset Calculator Value $192,961.00 - Liens $0.00 = Net Equity $192.00 - Exempti…" at bounding box center [1014, 290] width 255 height 430
click at [881, 482] on div "Belongs To * Select Debtor 1 Only Debtor 2 Only Debtor 1 And Debtor 2 Only At L…" at bounding box center [781, 290] width 212 height 430
click at [864, 485] on select "Select Loancare - $207,700.00" at bounding box center [780, 474] width 195 height 32
select select "48"
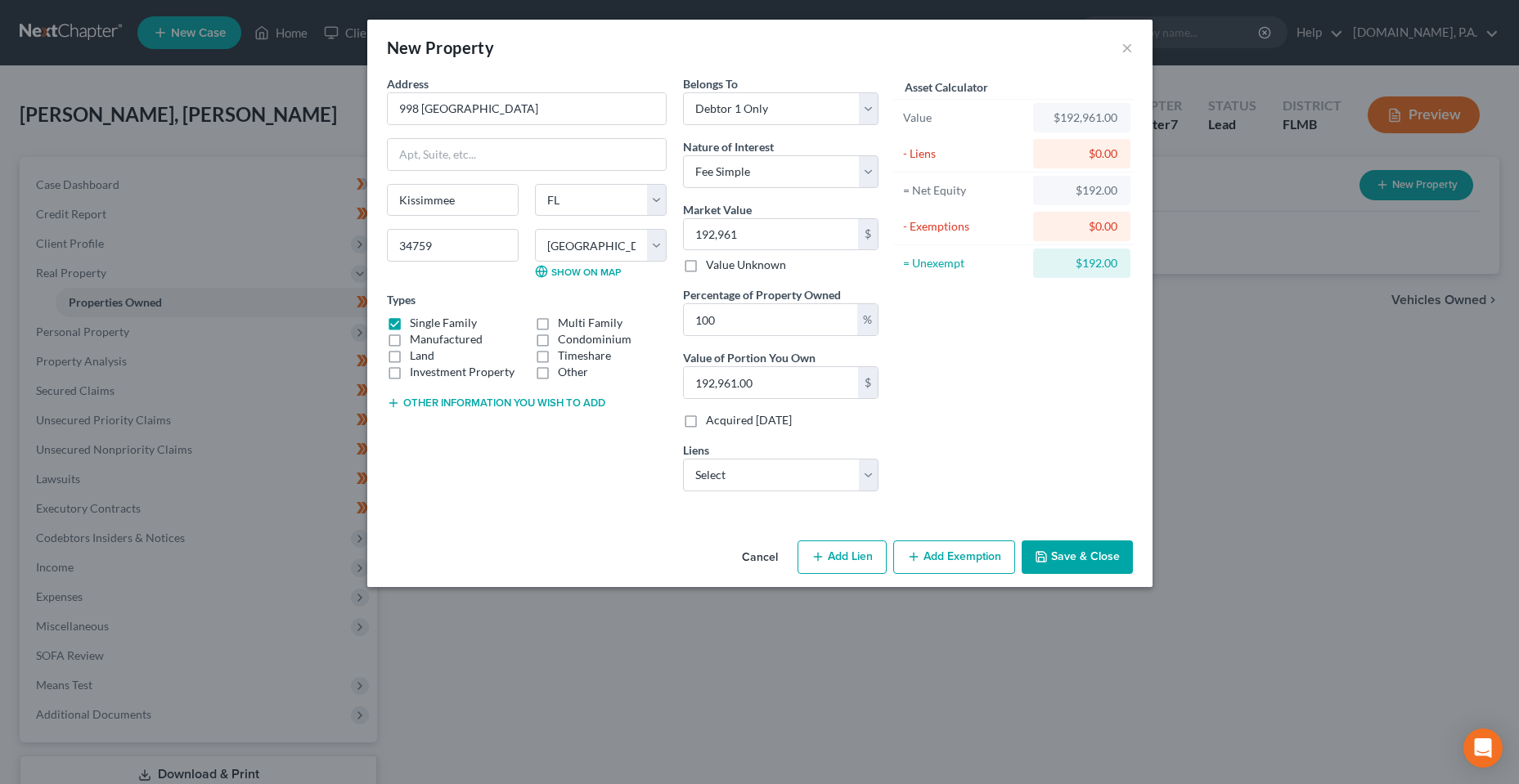
select select "0"
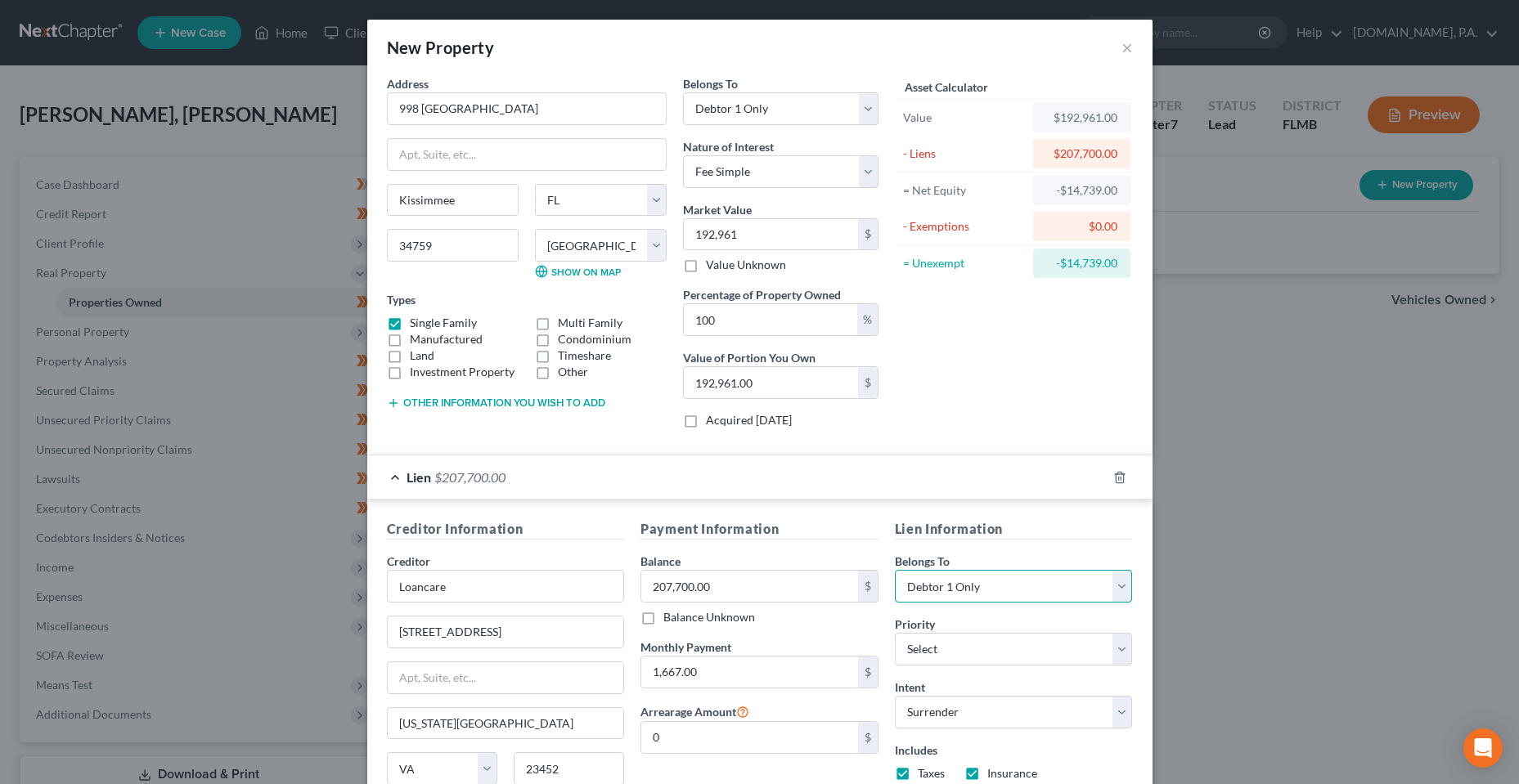
click at [953, 579] on select "Select Debtor 1 Only Debtor 2 Only Debtor 1 And Debtor 2 Only At Least One Of T…" at bounding box center [1014, 585] width 238 height 32
click at [948, 444] on form "Address * 998 [GEOGRAPHIC_DATA] [GEOGRAPHIC_DATA] [US_STATE][GEOGRAPHIC_DATA] […" at bounding box center [760, 458] width 746 height 766
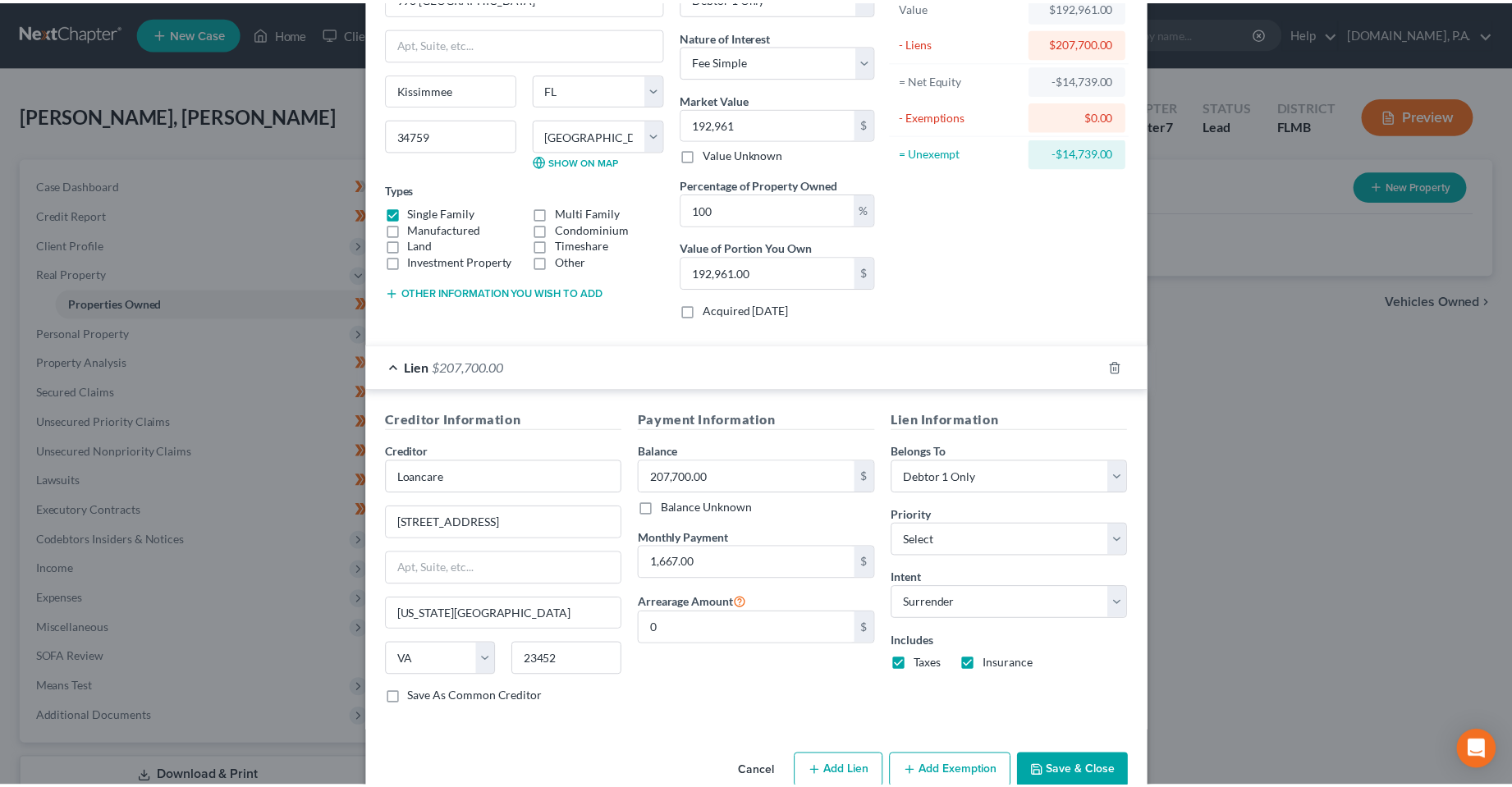
scroll to position [147, 0]
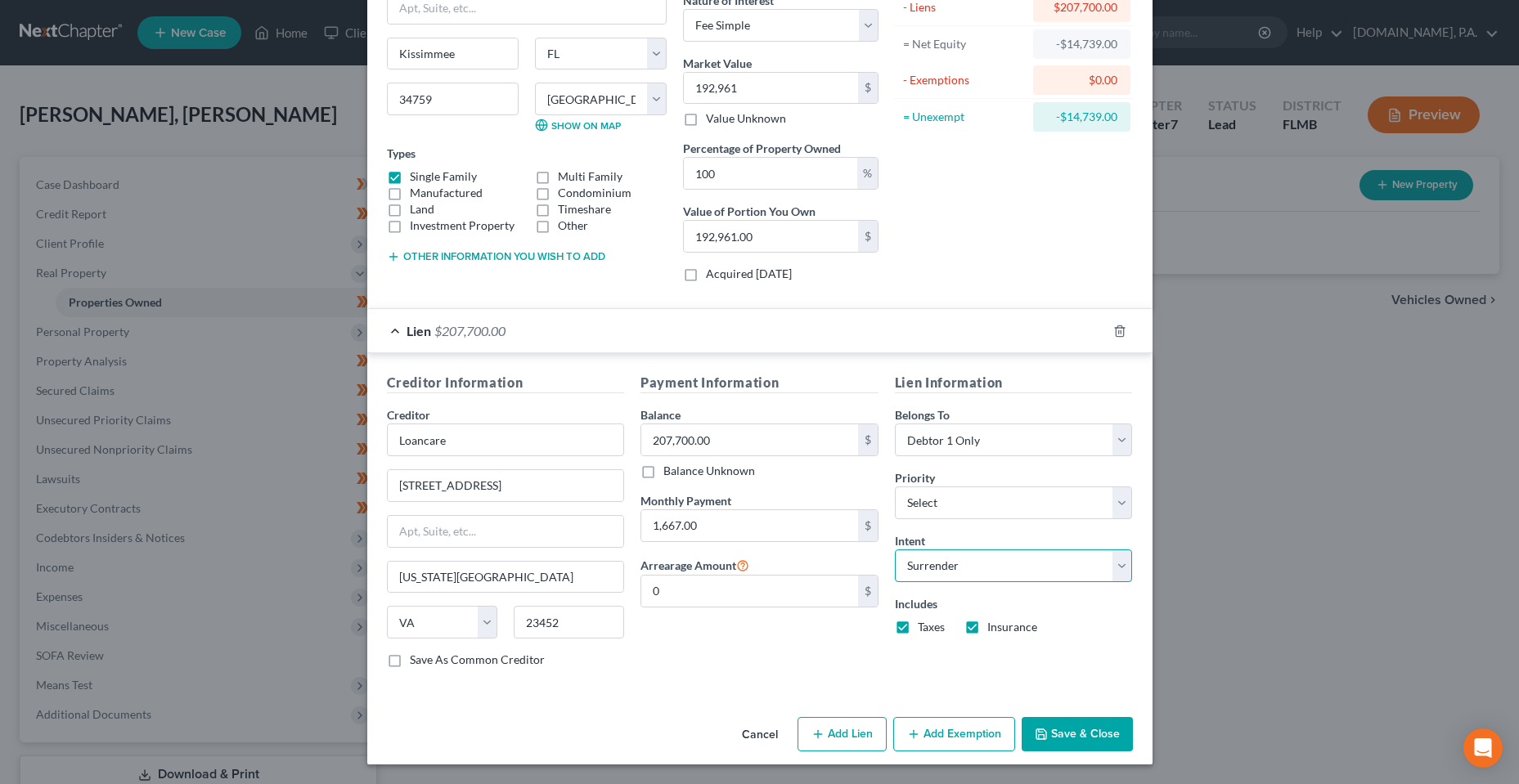
click at [974, 567] on select "Select Surrender Redeem Reaffirm Avoid Other" at bounding box center [1014, 565] width 238 height 32
click at [742, 620] on div "Payment Information Balance 207,700.00 $ Balance Unknown Balance Undetermined 2…" at bounding box center [759, 527] width 255 height 308
click at [1061, 734] on button "Save & Close" at bounding box center [1077, 733] width 111 height 34
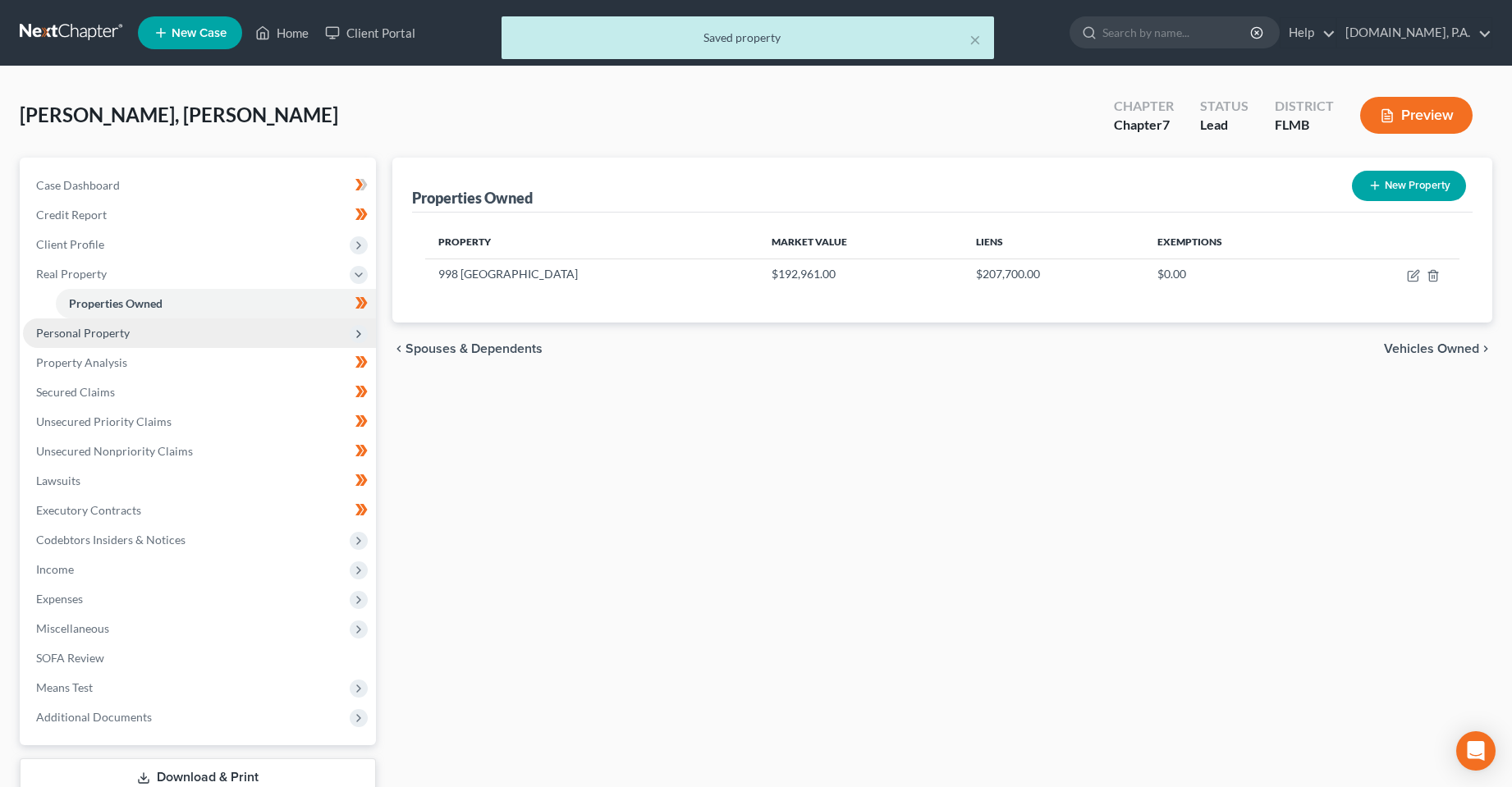
click at [168, 331] on span "Personal Property" at bounding box center [199, 334] width 353 height 30
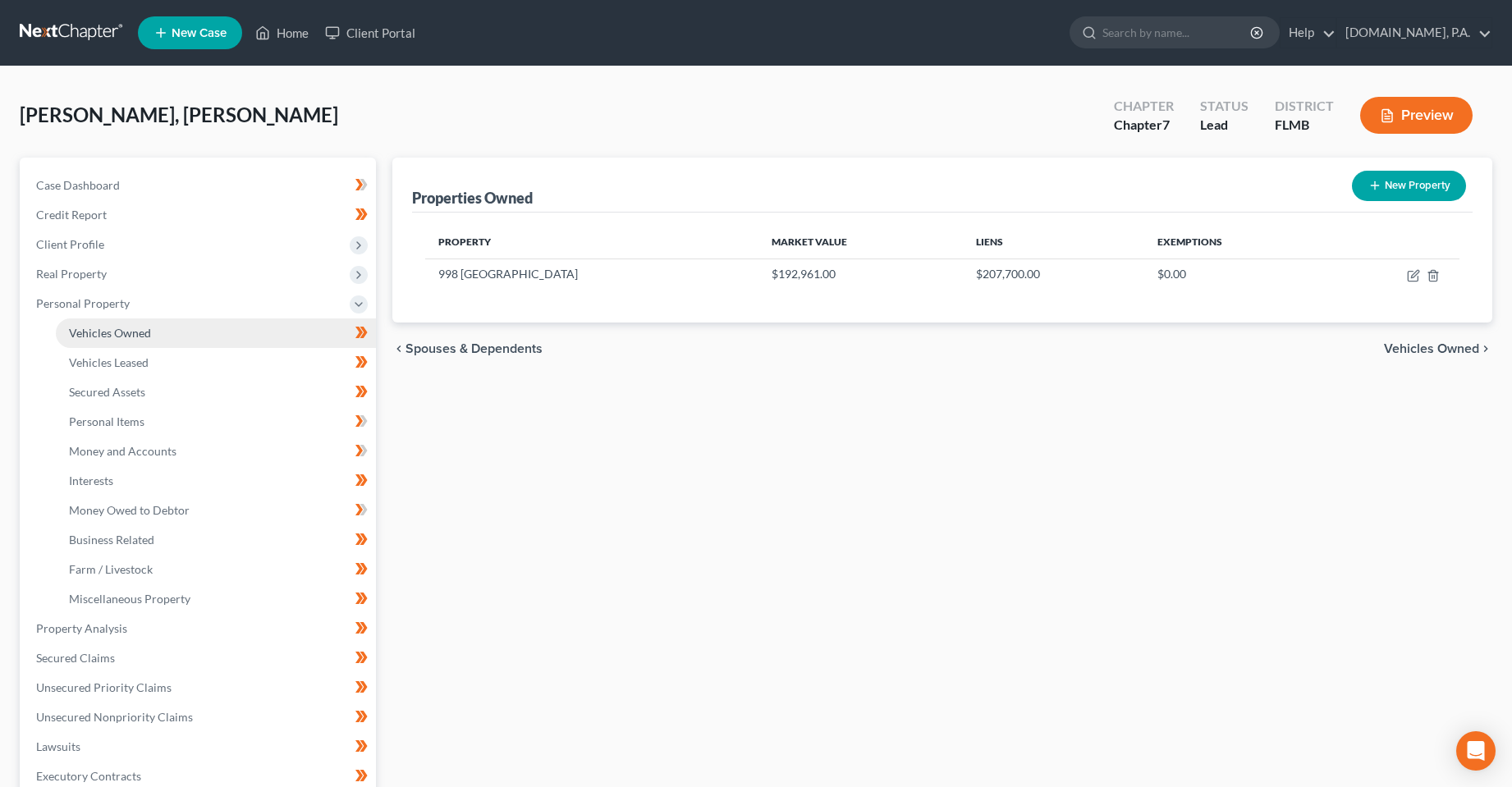
click at [149, 336] on span "Vehicles Owned" at bounding box center [109, 333] width 82 height 14
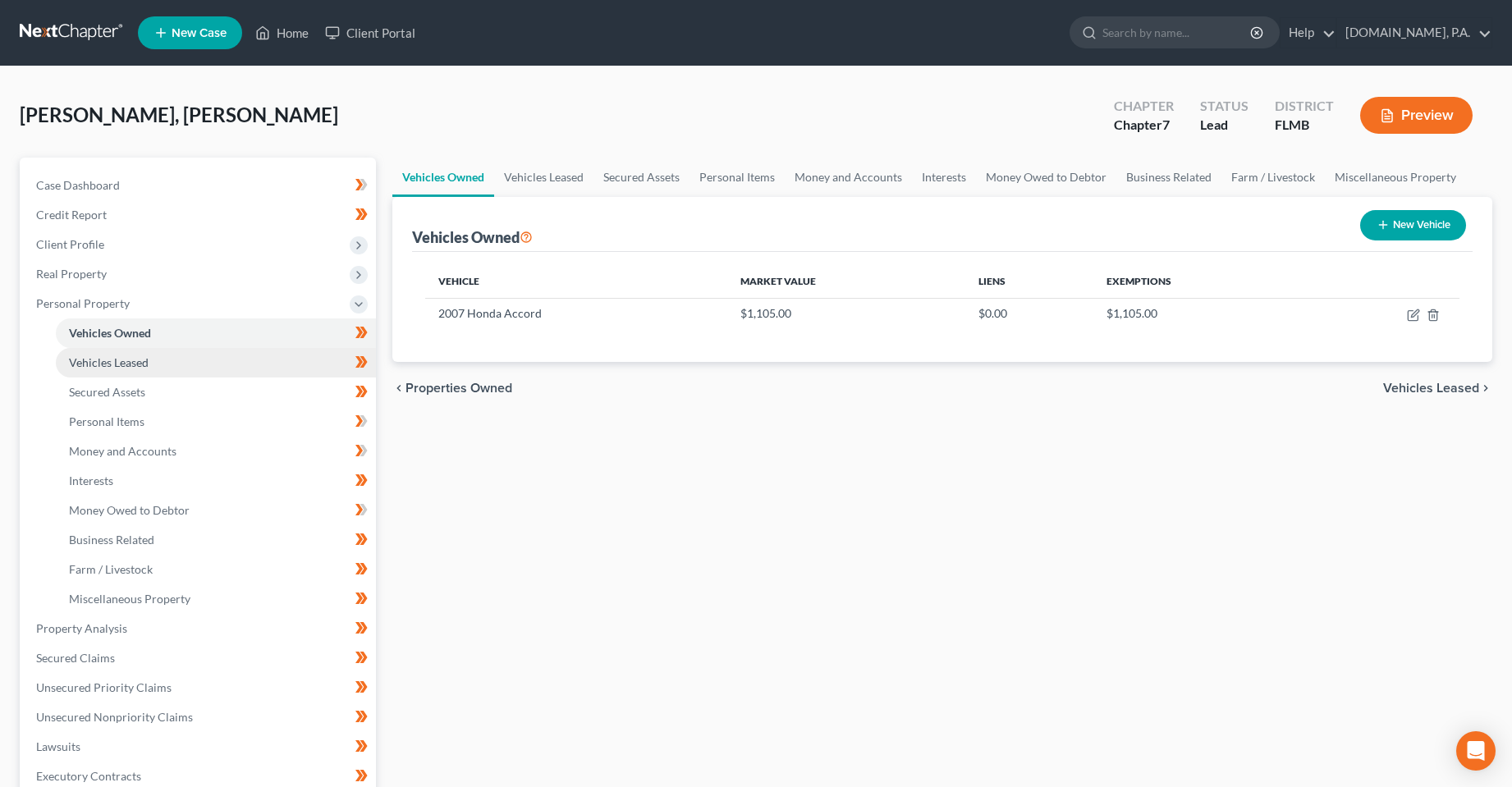
click at [142, 365] on span "Vehicles Leased" at bounding box center [108, 363] width 80 height 14
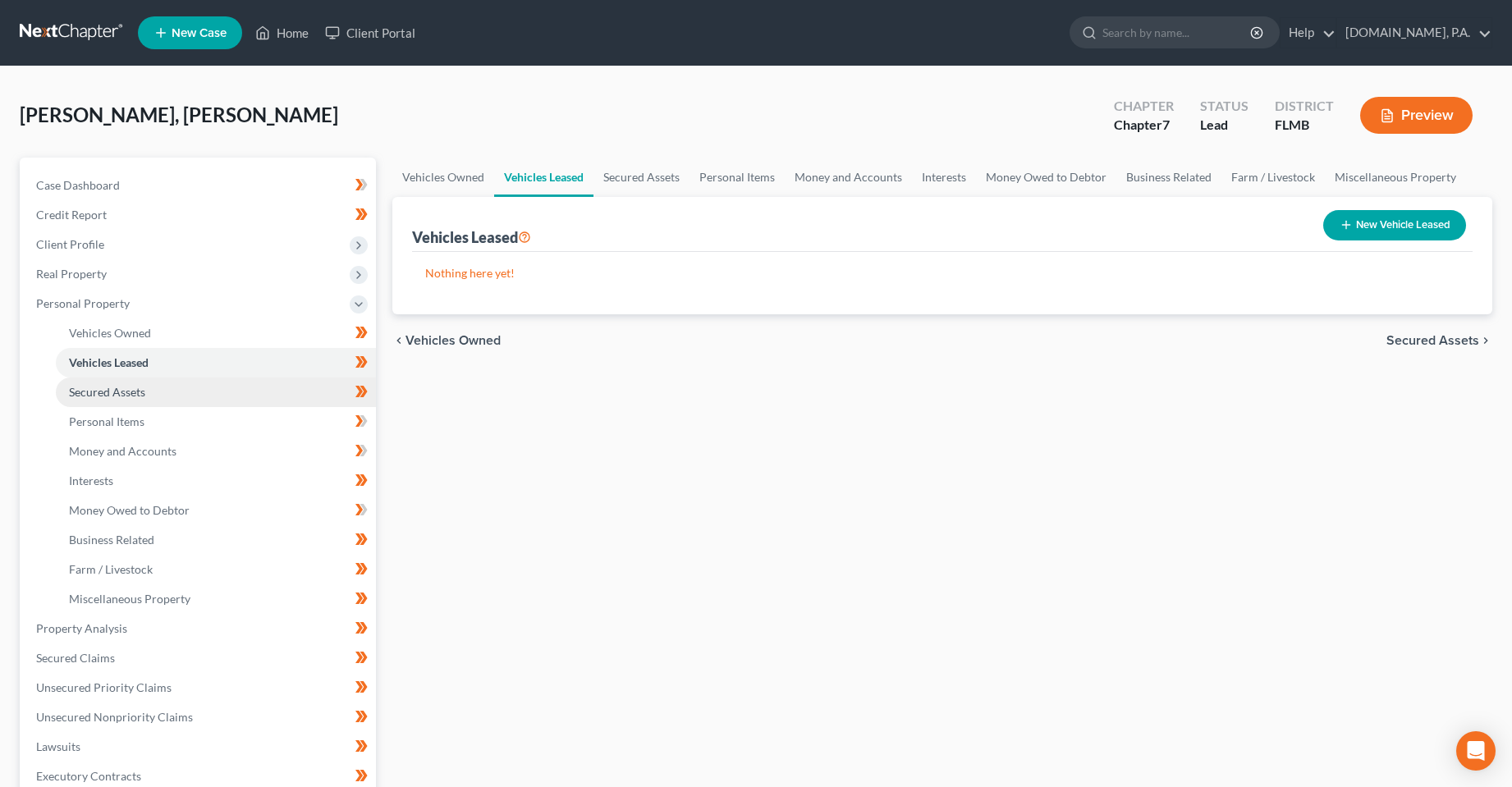
click at [147, 400] on link "Secured Assets" at bounding box center [216, 393] width 320 height 30
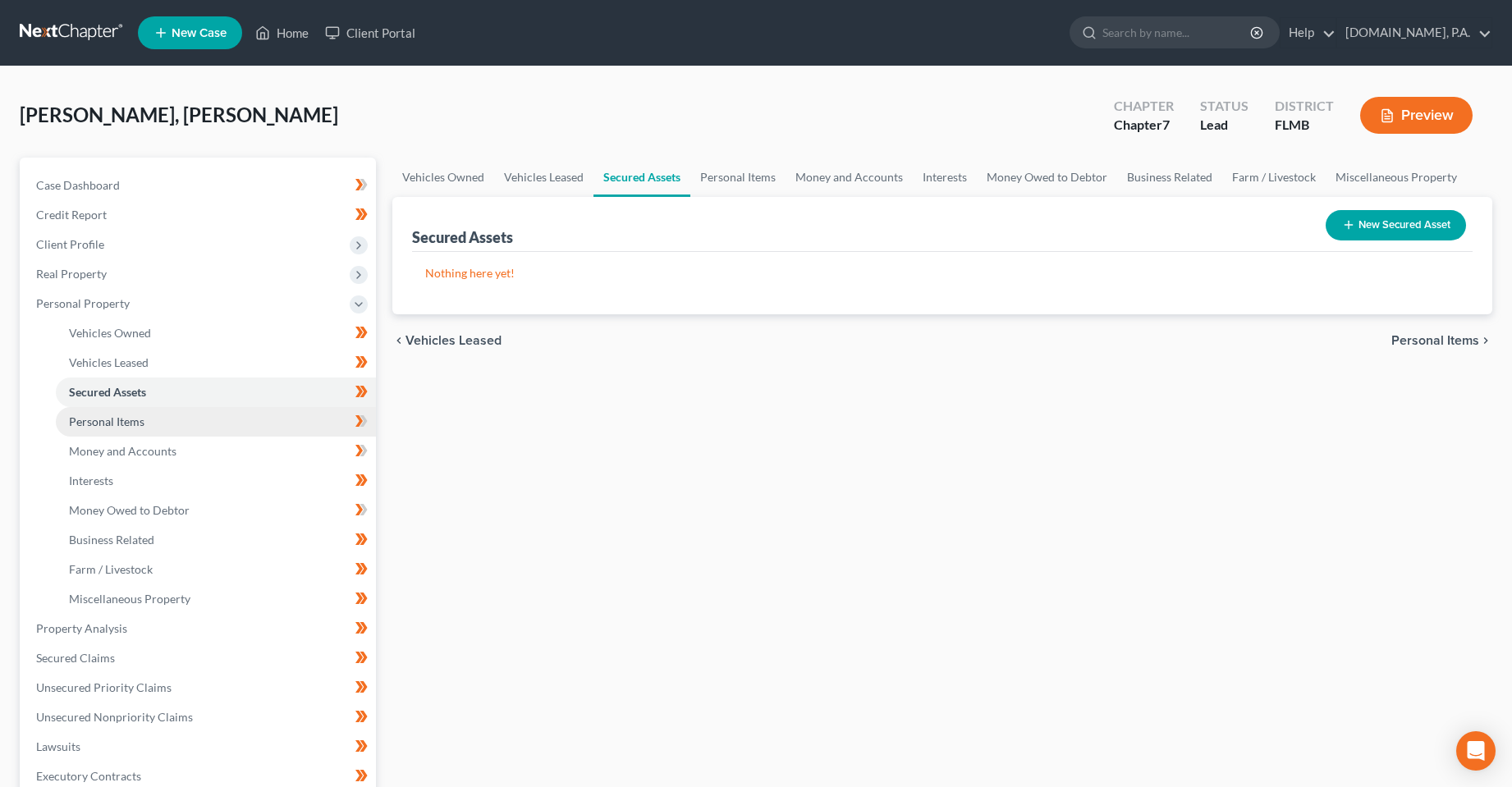
click at [147, 418] on link "Personal Items" at bounding box center [216, 422] width 320 height 30
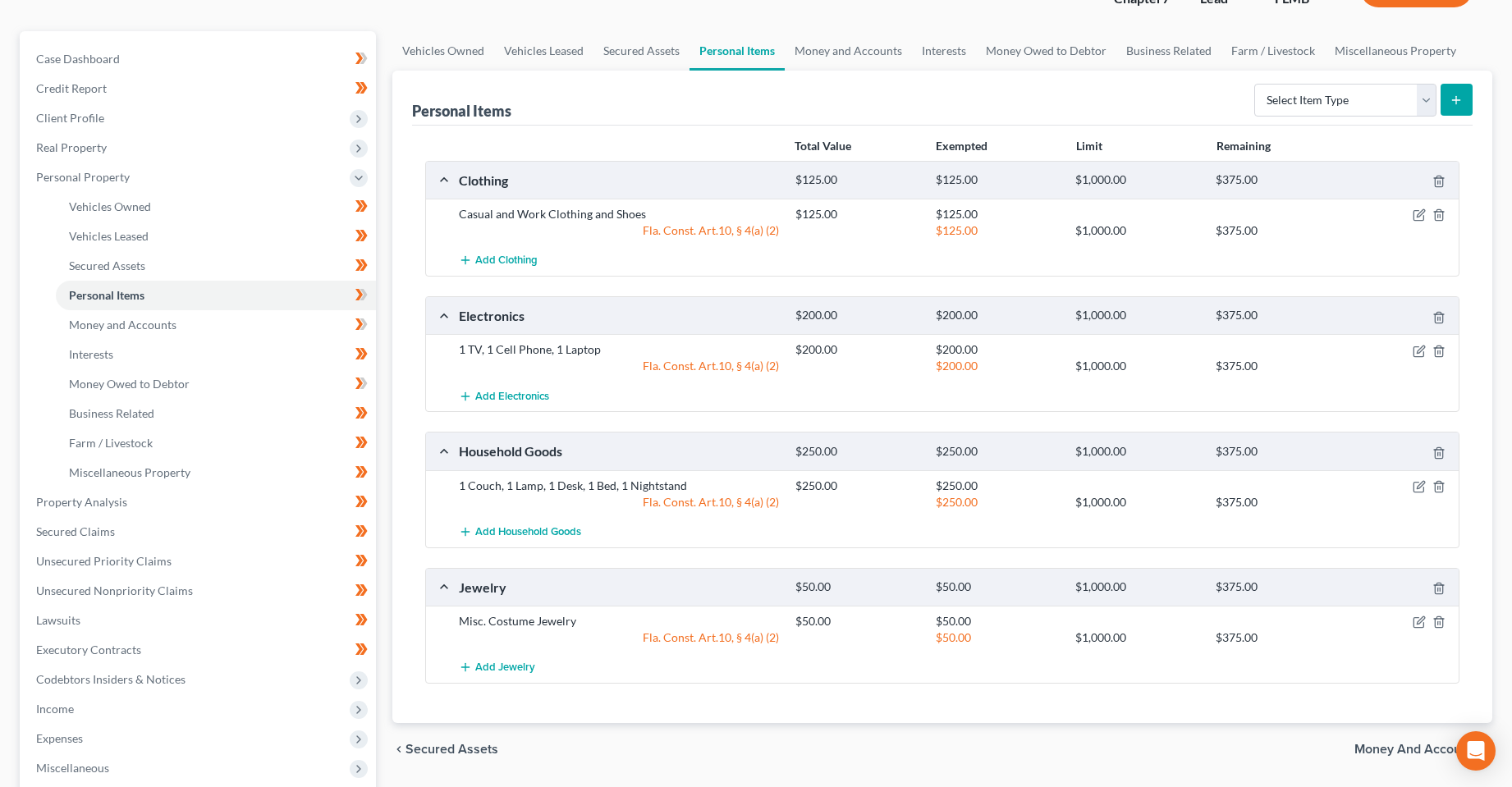
scroll to position [164, 0]
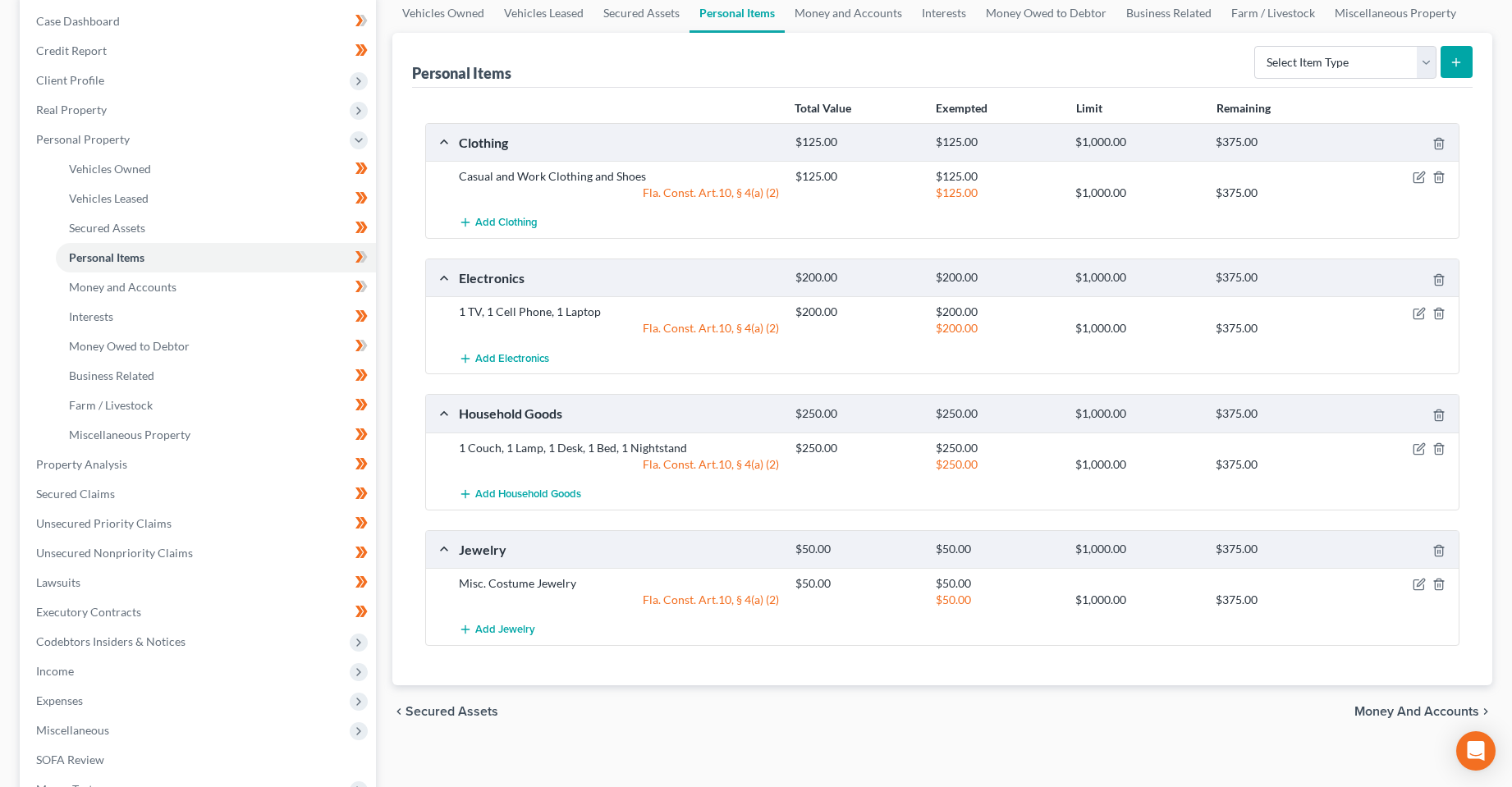
click at [673, 786] on div "Vehicles Owned Vehicles Leased Secured Assets Personal Items Money and Accounts…" at bounding box center [943, 467] width 1118 height 948
click at [1444, 550] on icon "button" at bounding box center [1438, 550] width 13 height 13
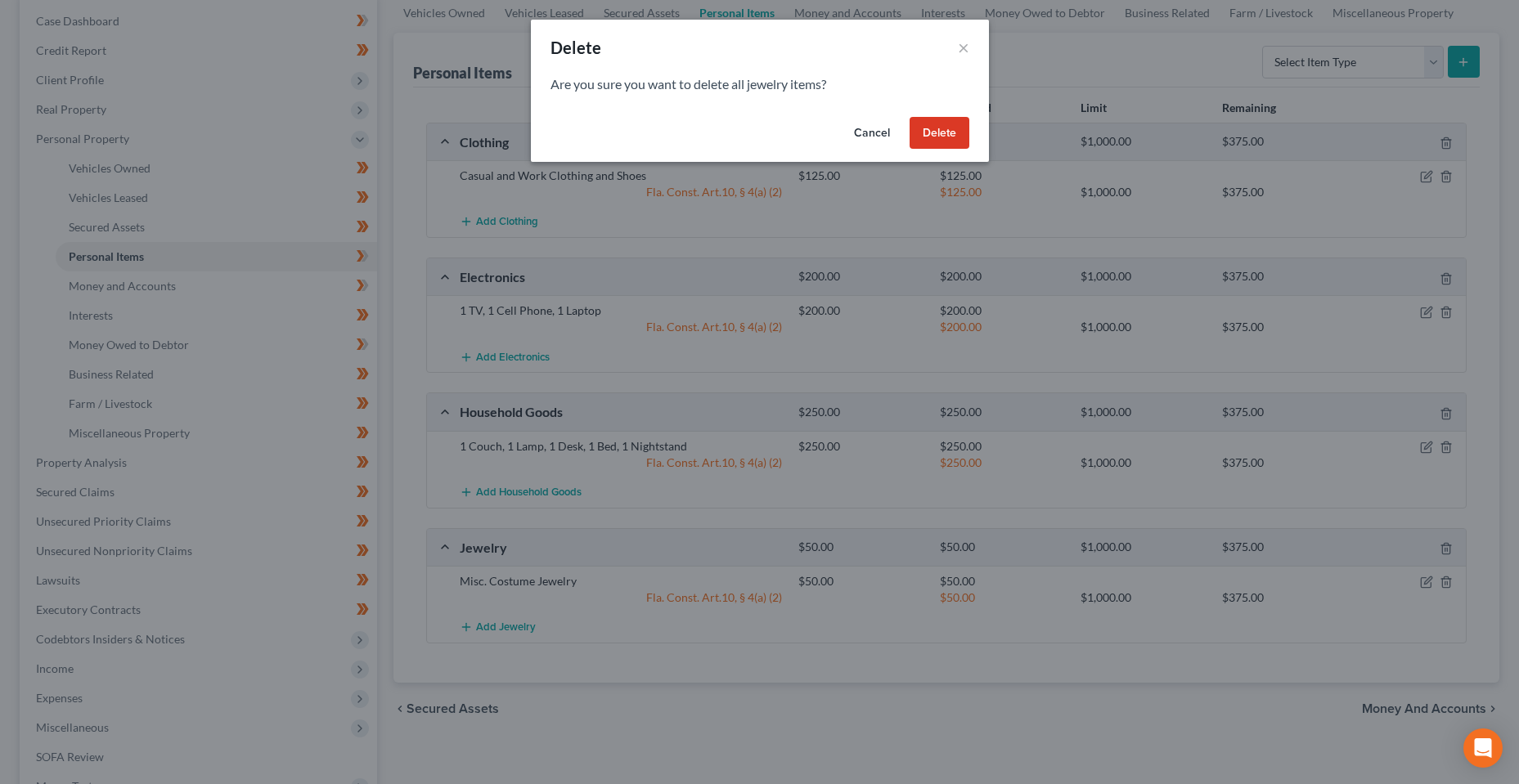
click at [953, 128] on button "Delete" at bounding box center [939, 133] width 60 height 32
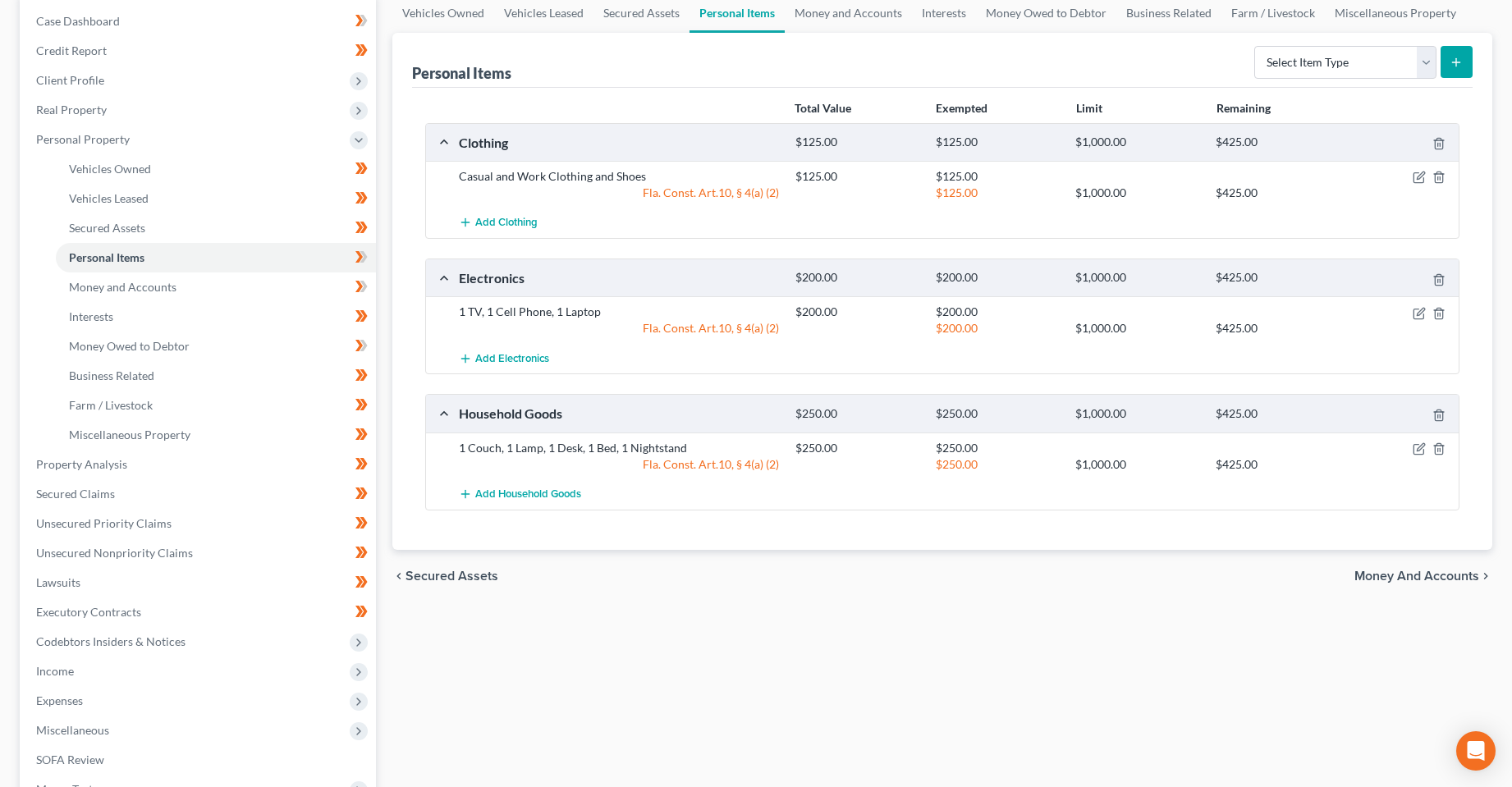
drag, startPoint x: 884, startPoint y: 557, endPoint x: 699, endPoint y: 567, distance: 185.3
click at [873, 556] on div "chevron_left Secured Assets Money and Accounts chevron_right" at bounding box center [943, 576] width 1101 height 53
click at [368, 254] on span at bounding box center [361, 259] width 29 height 25
click at [298, 281] on link "Money and Accounts" at bounding box center [216, 287] width 320 height 30
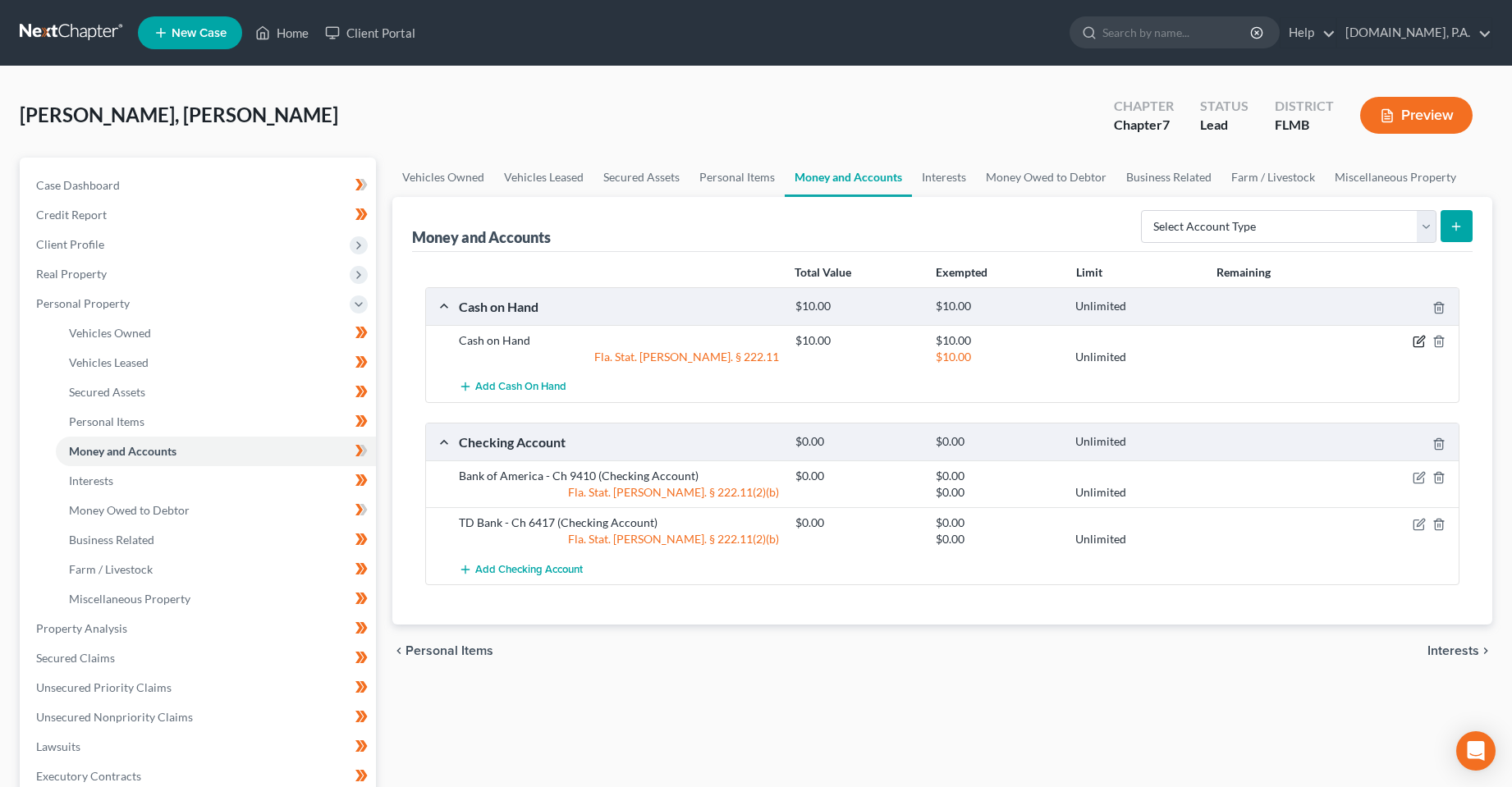
click at [1417, 340] on icon "button" at bounding box center [1419, 341] width 13 height 13
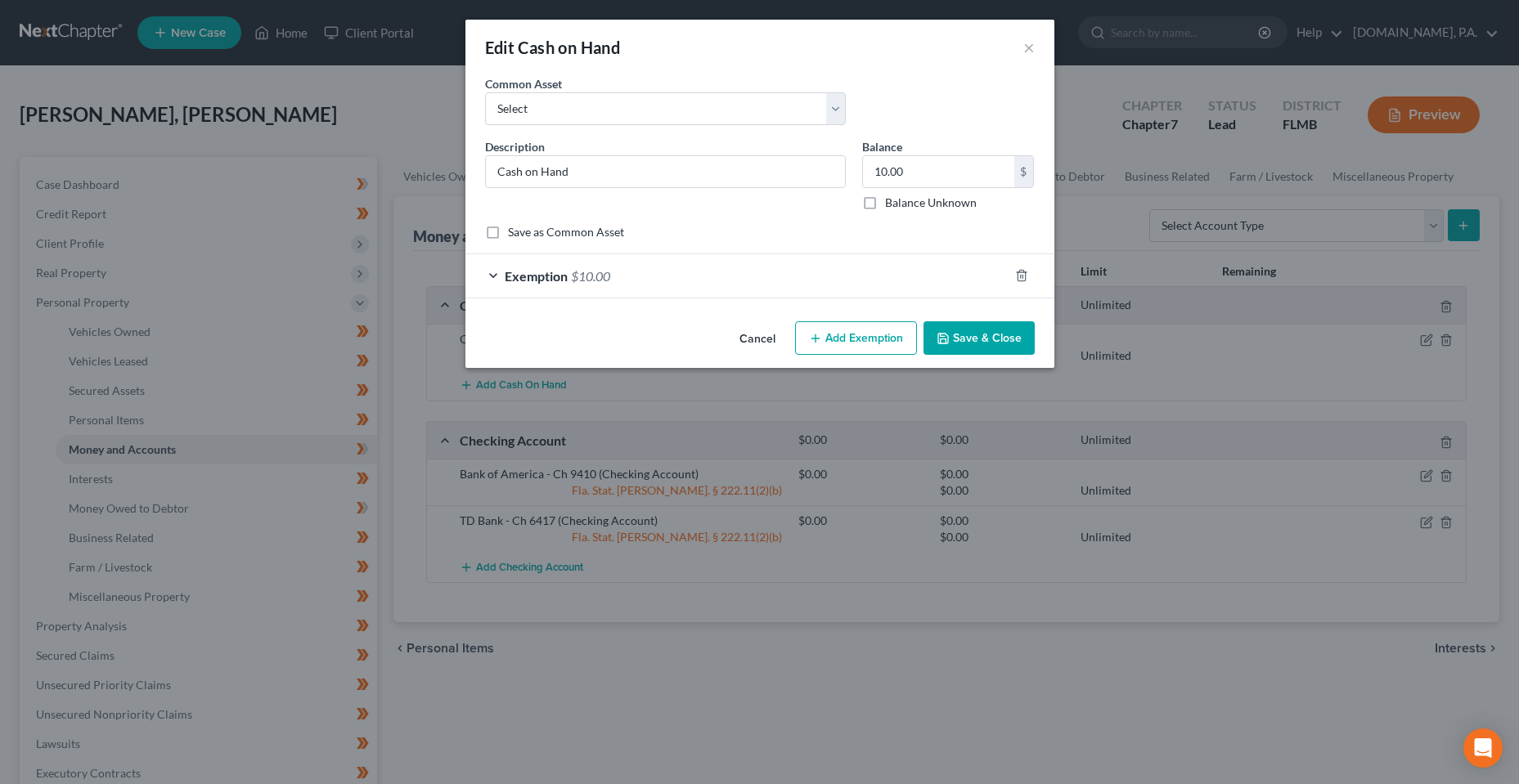
click at [821, 271] on div "Exemption $10.00" at bounding box center [737, 276] width 543 height 44
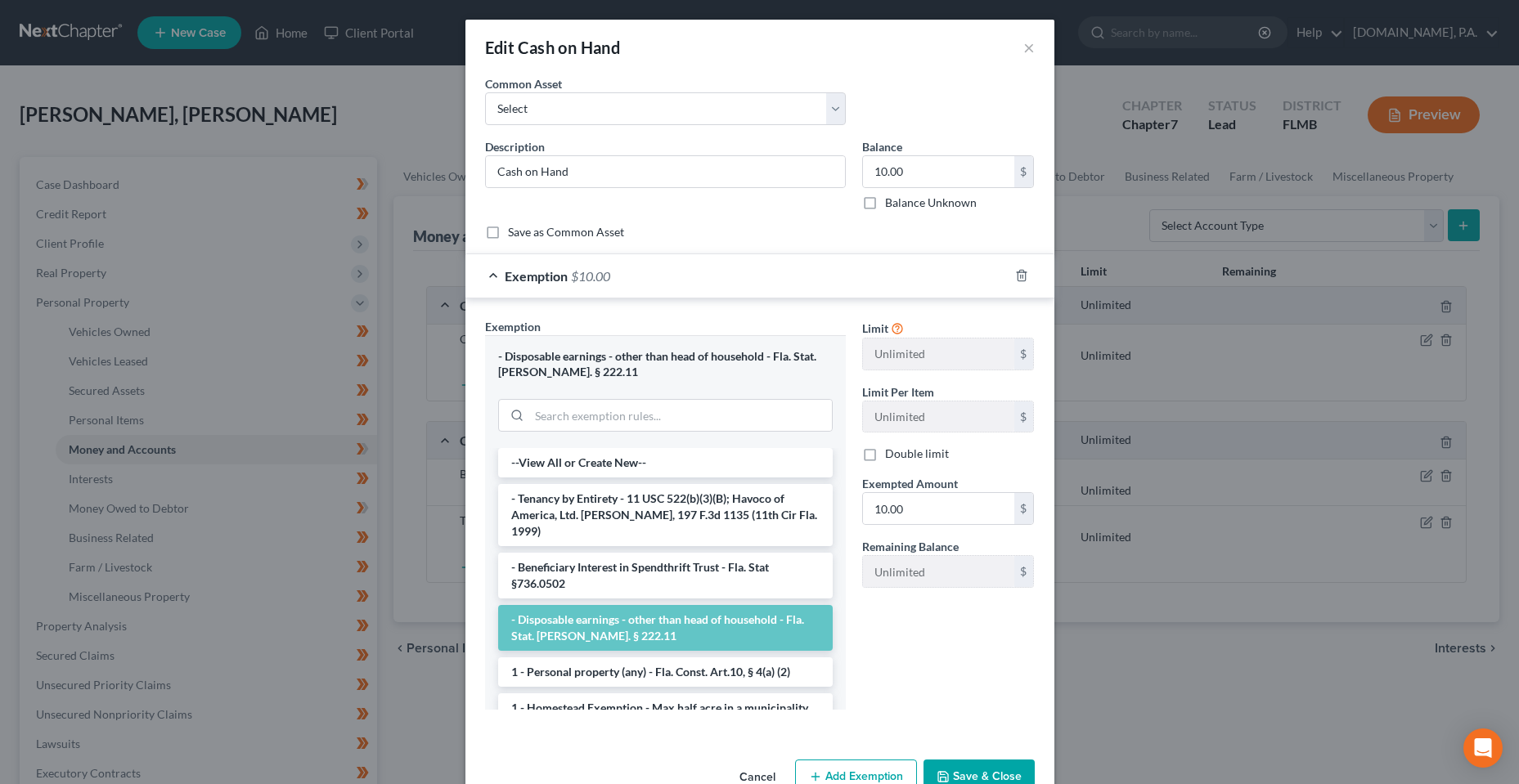
drag, startPoint x: 941, startPoint y: 766, endPoint x: 953, endPoint y: 755, distance: 16.3
click at [941, 766] on button "Save & Close" at bounding box center [979, 776] width 111 height 34
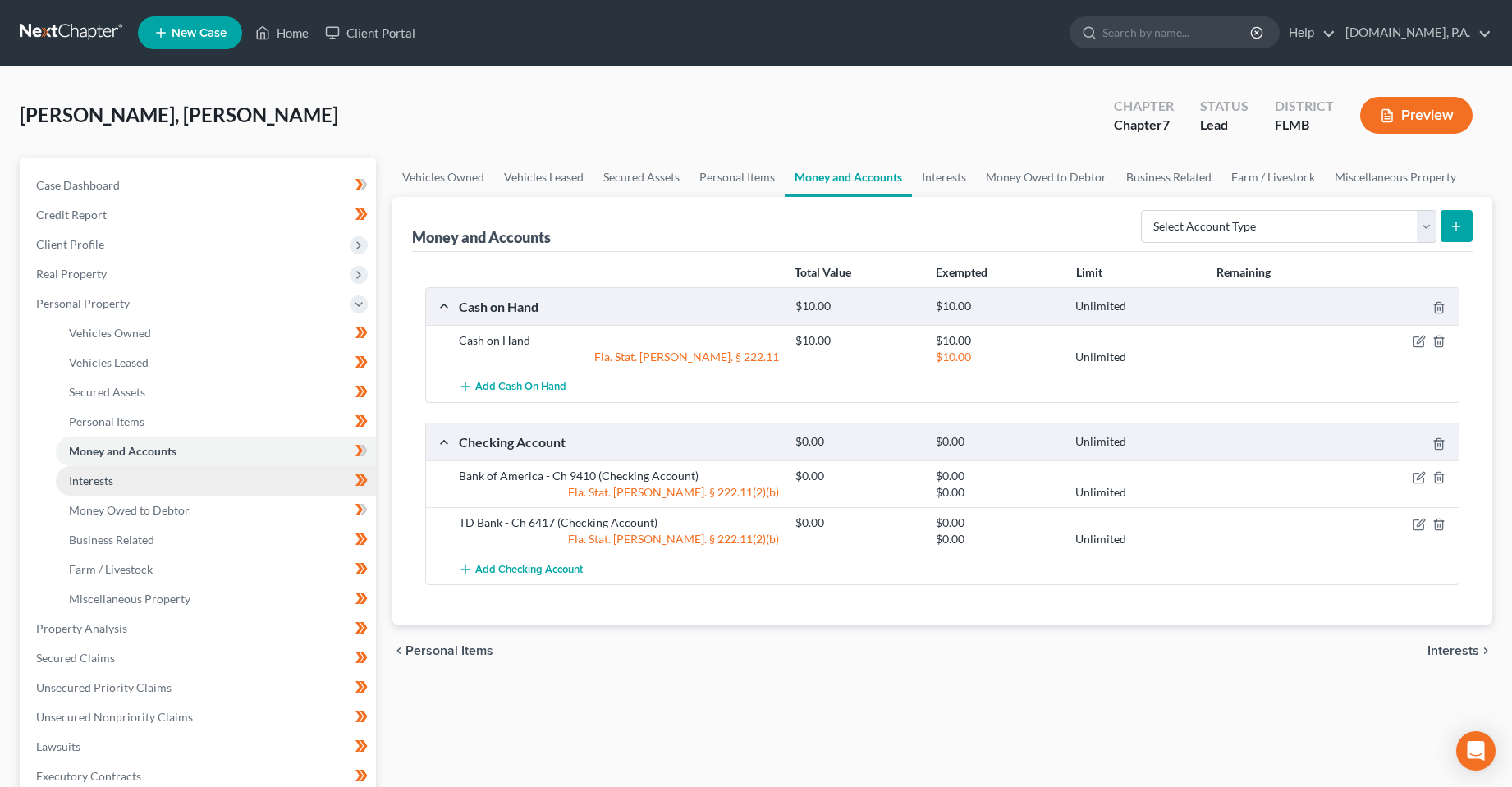
click at [88, 480] on span "Interests" at bounding box center [90, 480] width 44 height 14
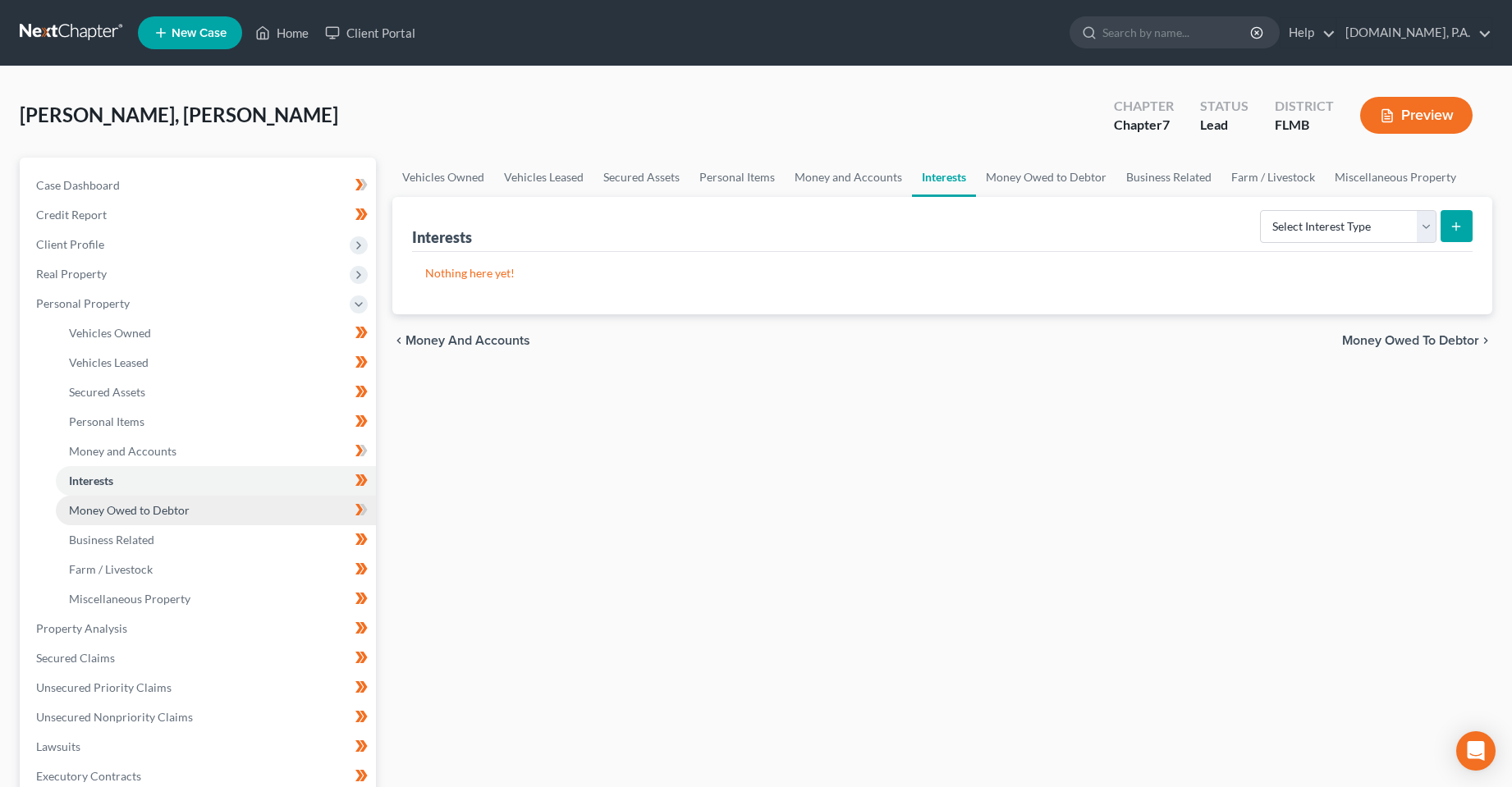
click at [99, 513] on span "Money Owed to Debtor" at bounding box center [128, 510] width 120 height 14
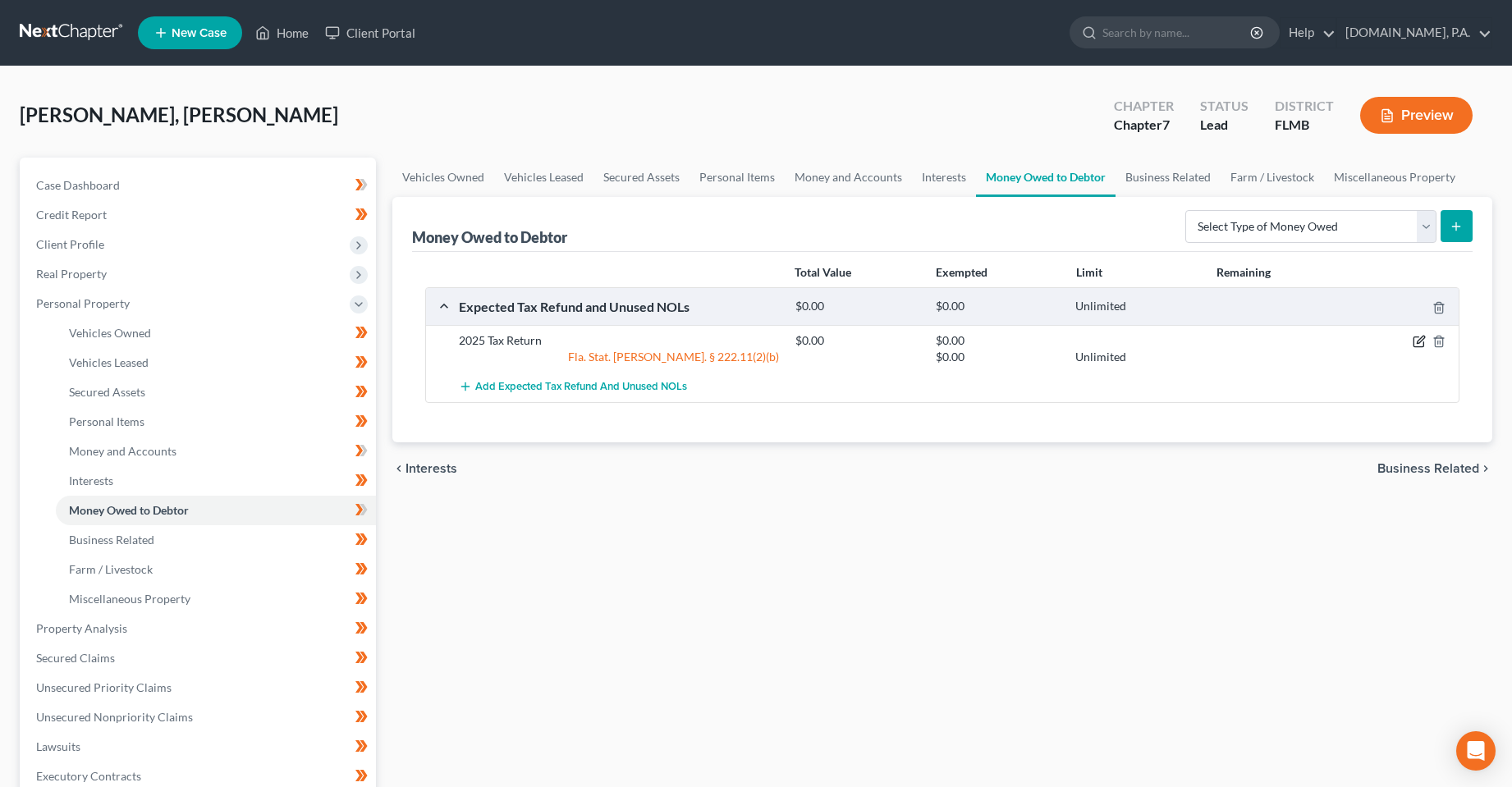
click at [1419, 339] on icon "button" at bounding box center [1419, 341] width 13 height 13
select select "0"
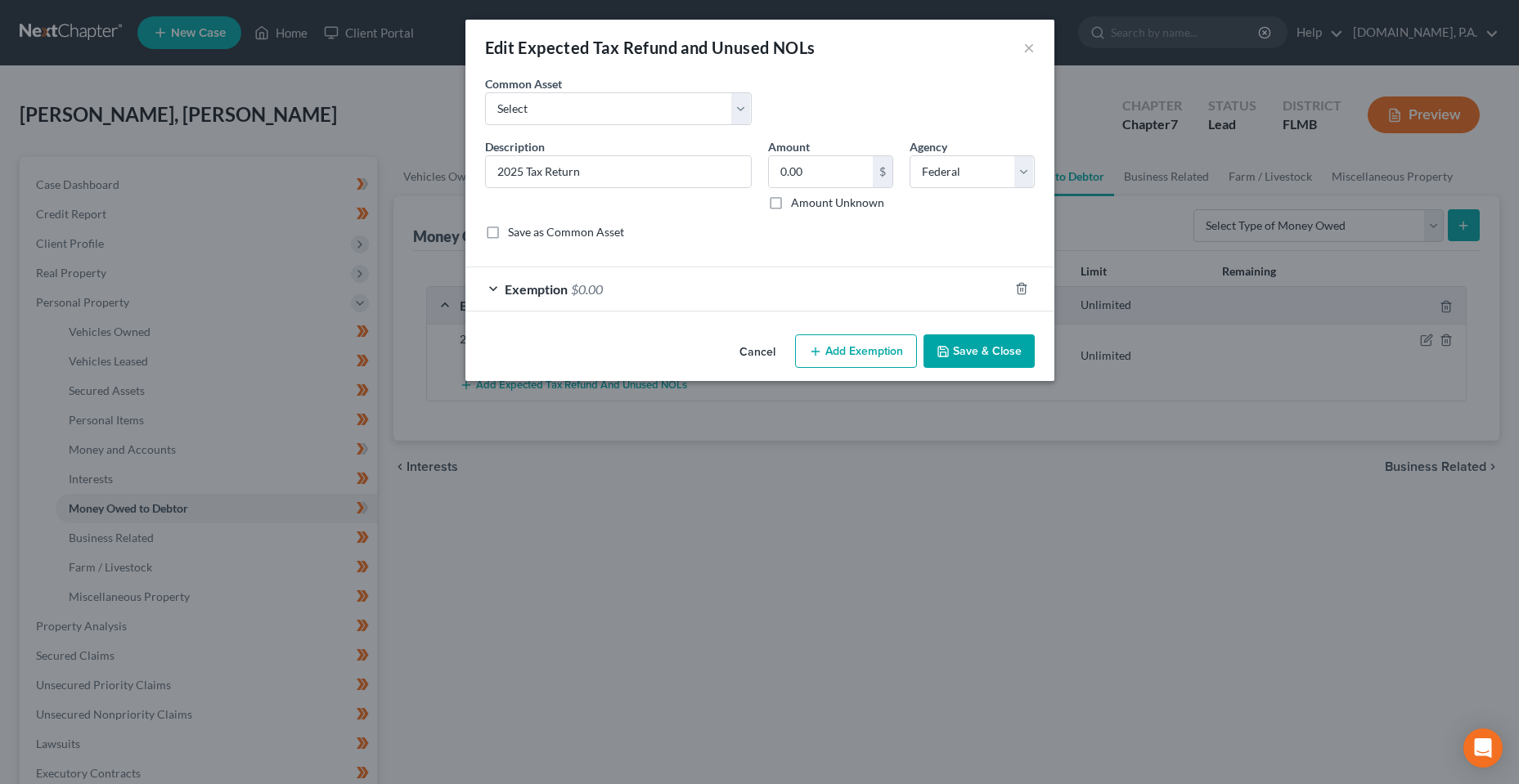
click at [704, 295] on div "Exemption $0.00" at bounding box center [737, 290] width 543 height 44
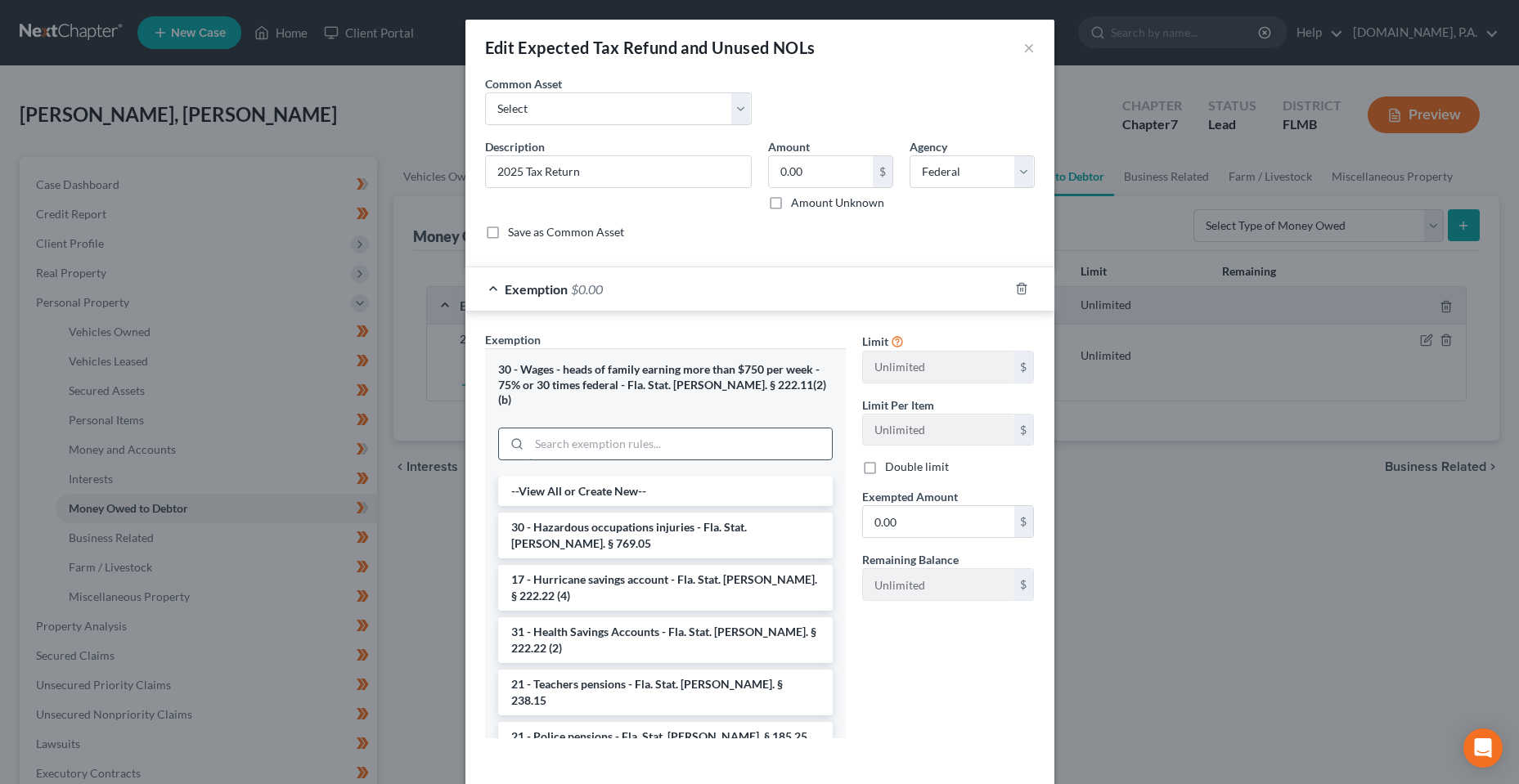
click at [705, 429] on input "search" at bounding box center [681, 444] width 303 height 32
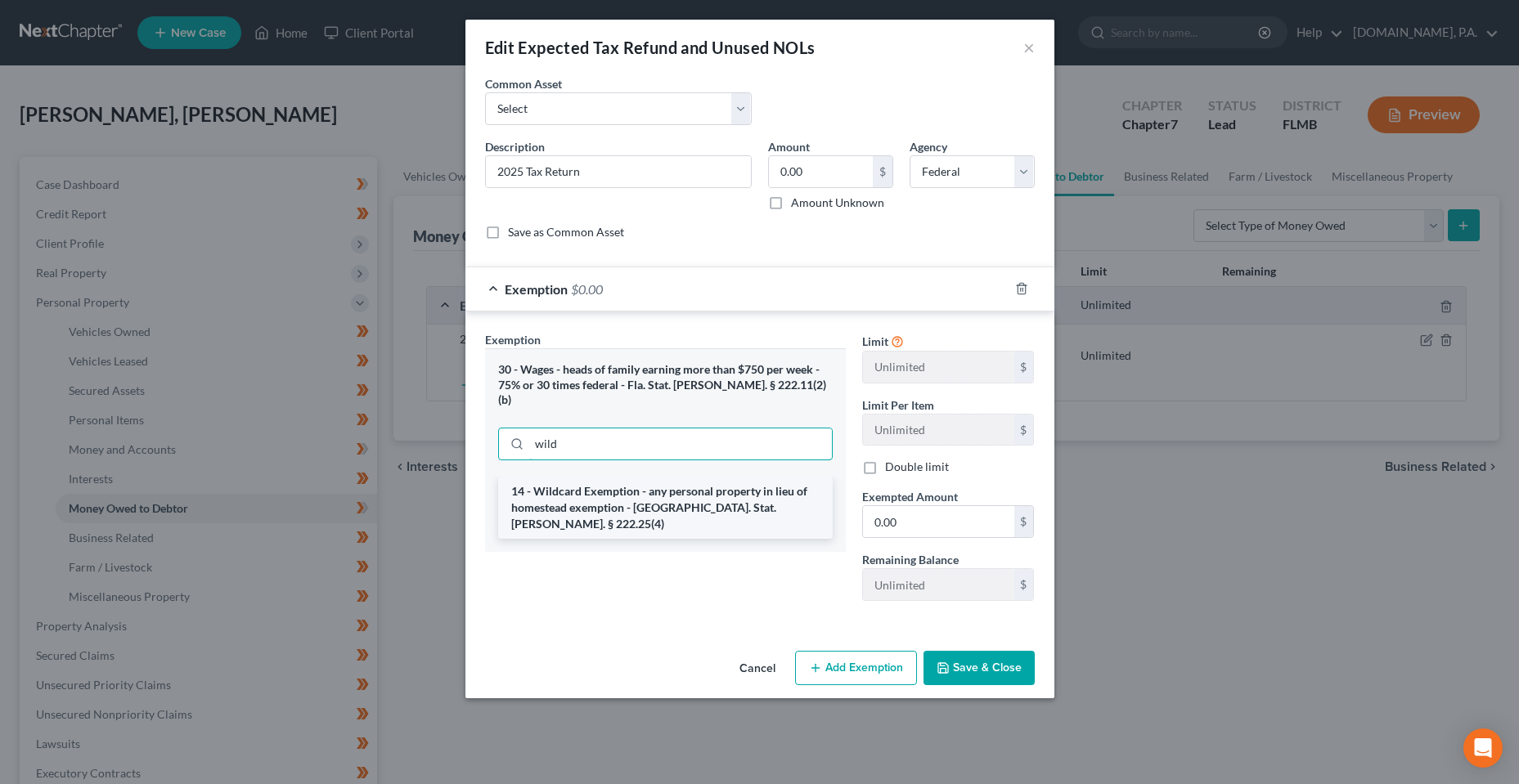
type input "wild"
click at [675, 488] on li "14 - Wildcard Exemption - any personal property in lieu of homestead exemption …" at bounding box center [665, 508] width 334 height 62
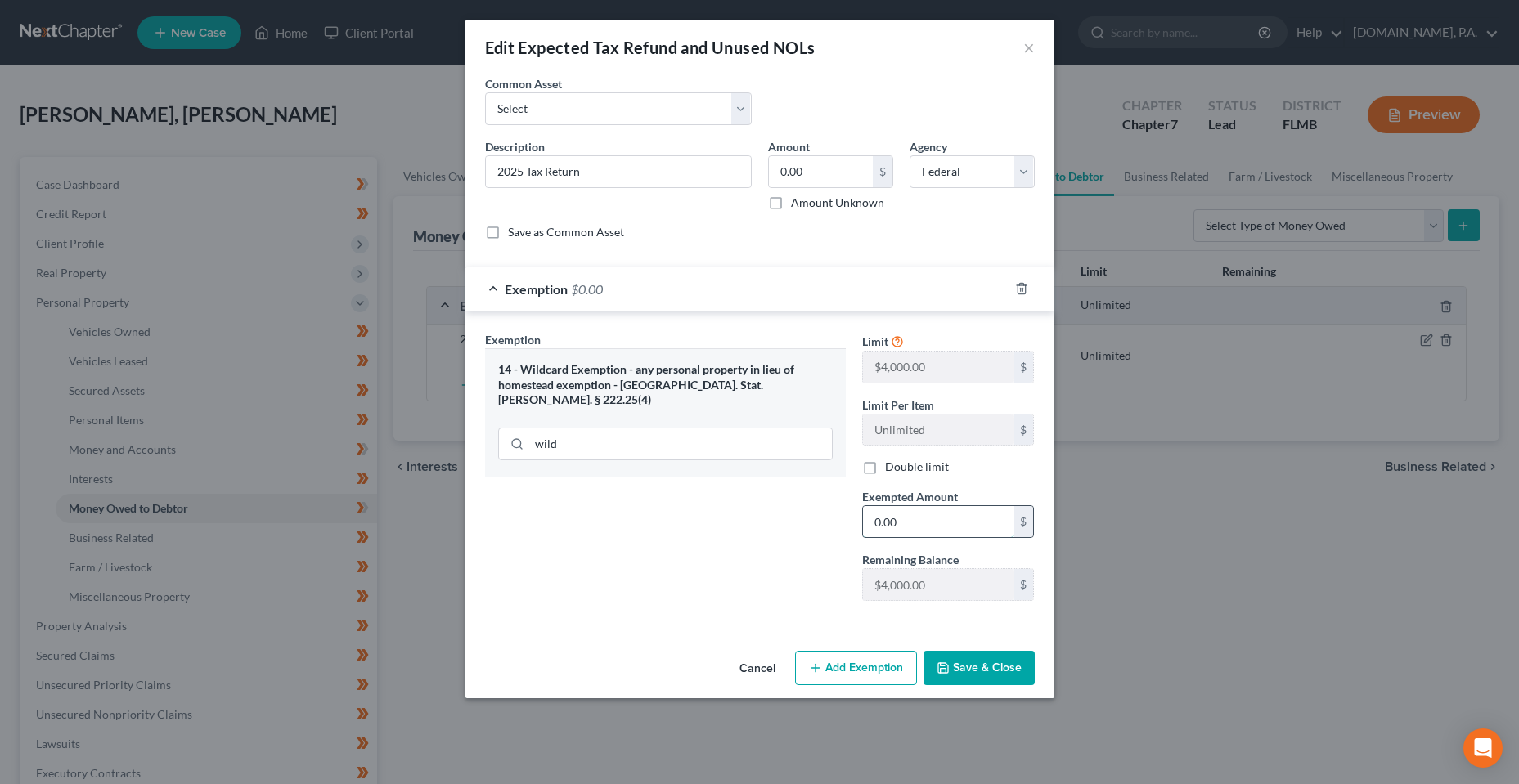
click at [916, 529] on input "0.00" at bounding box center [939, 522] width 151 height 32
type input "4,000"
click at [859, 165] on input "0.00" at bounding box center [820, 172] width 104 height 32
type input "4,000"
drag, startPoint x: 954, startPoint y: 657, endPoint x: 627, endPoint y: 211, distance: 553.0
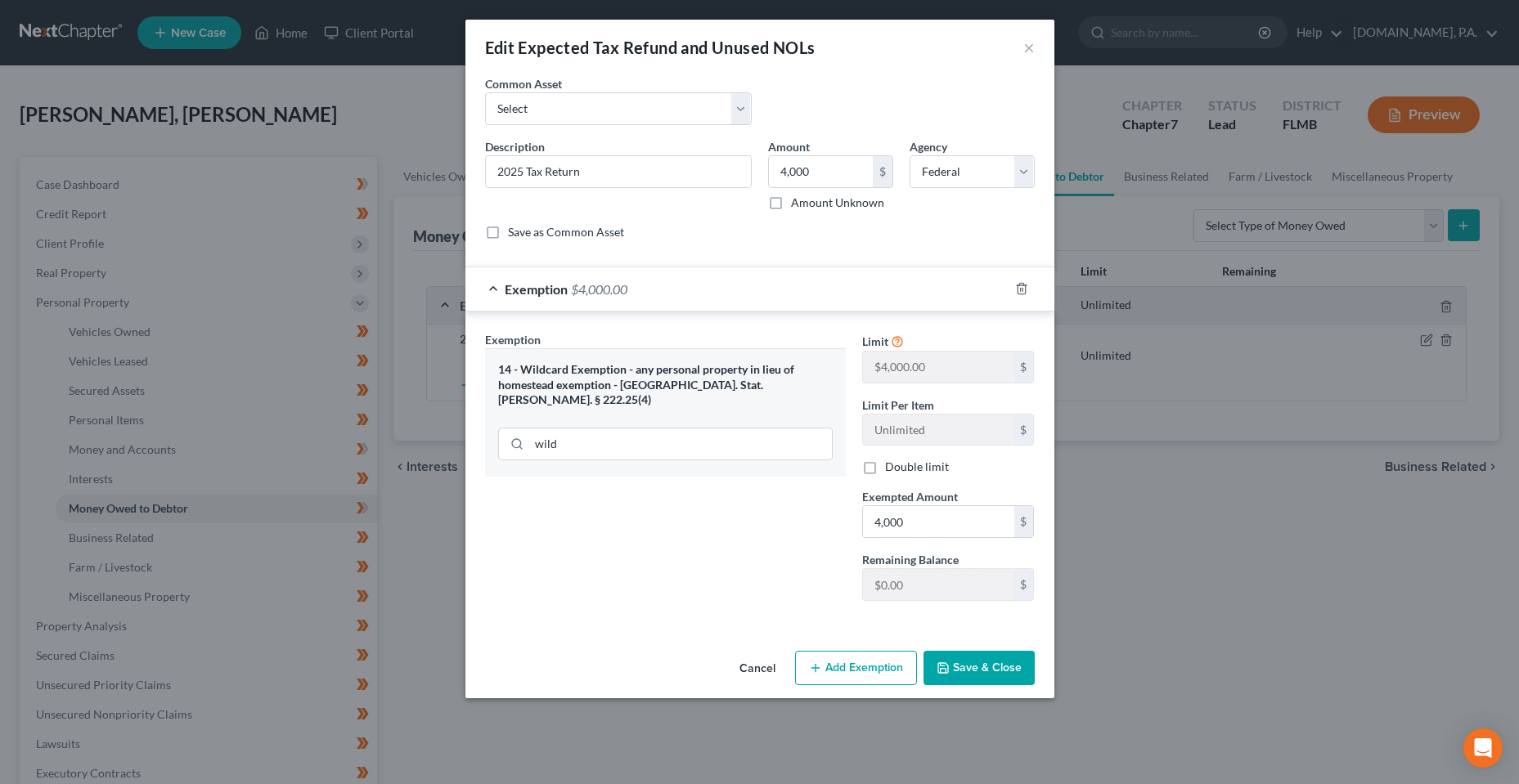
click at [625, 284] on div "Edit Expected Tax Refund and Unused NOLs × An exemption set must first be selec…" at bounding box center [760, 359] width 589 height 679
drag, startPoint x: 557, startPoint y: 172, endPoint x: 770, endPoint y: 144, distance: 214.8
click at [753, 152] on div "Description * 2025 Tax Return" at bounding box center [618, 174] width 283 height 73
type input "2025 Tax Refund"
click at [966, 671] on button "Save & Close" at bounding box center [979, 668] width 111 height 34
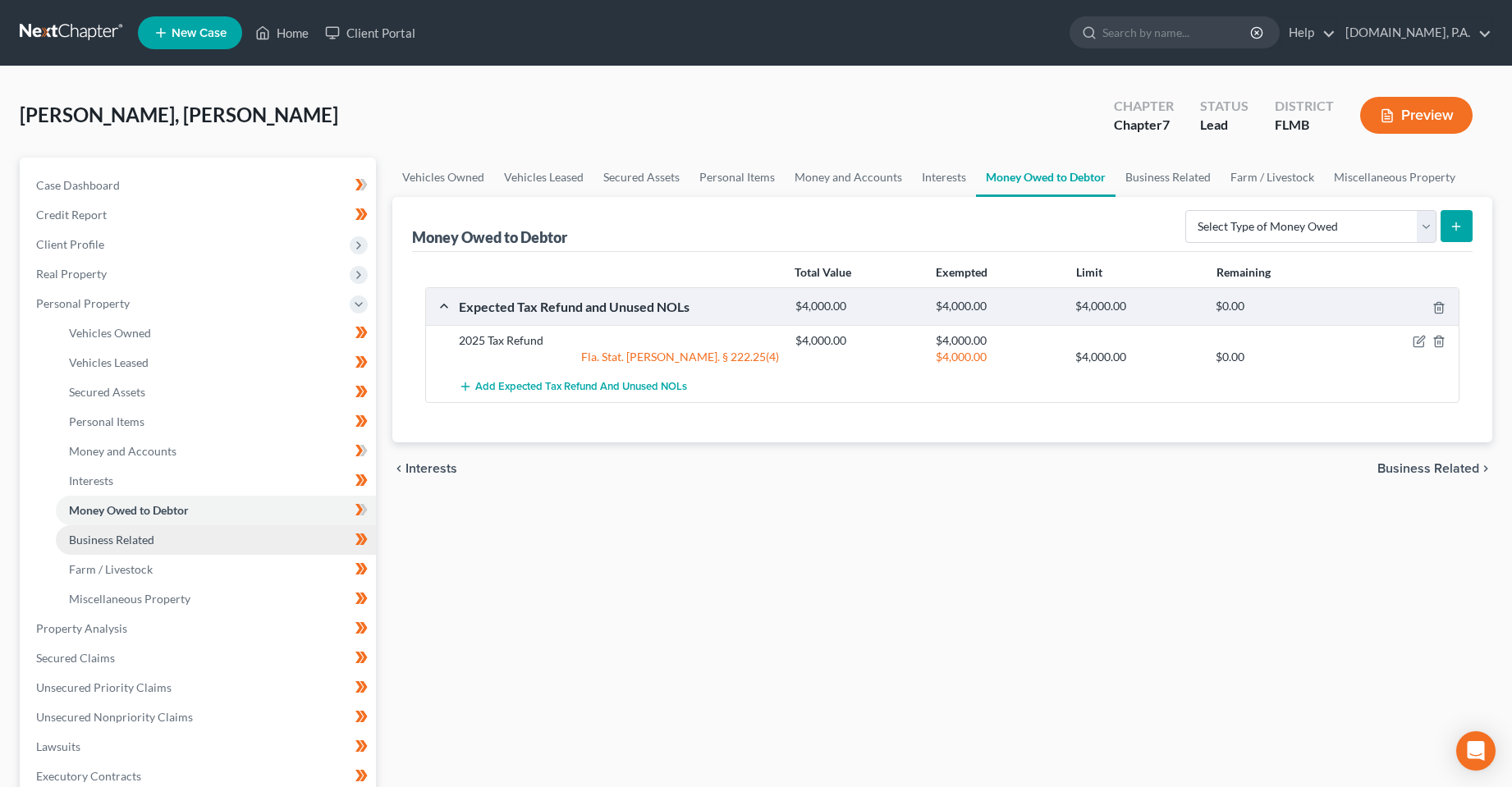
click at [203, 531] on link "Business Related" at bounding box center [216, 540] width 320 height 30
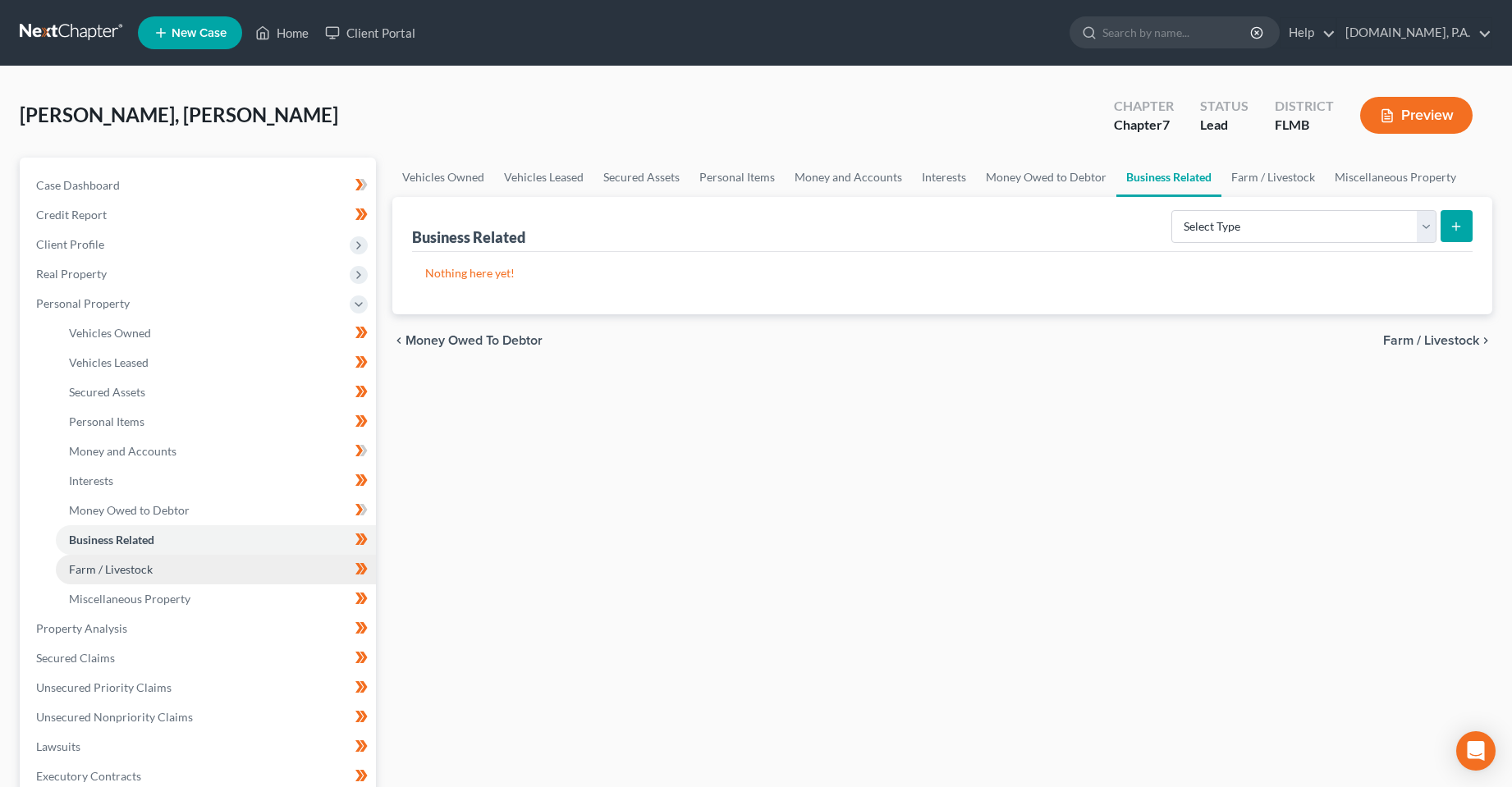
click at [200, 568] on link "Farm / Livestock" at bounding box center [216, 570] width 320 height 30
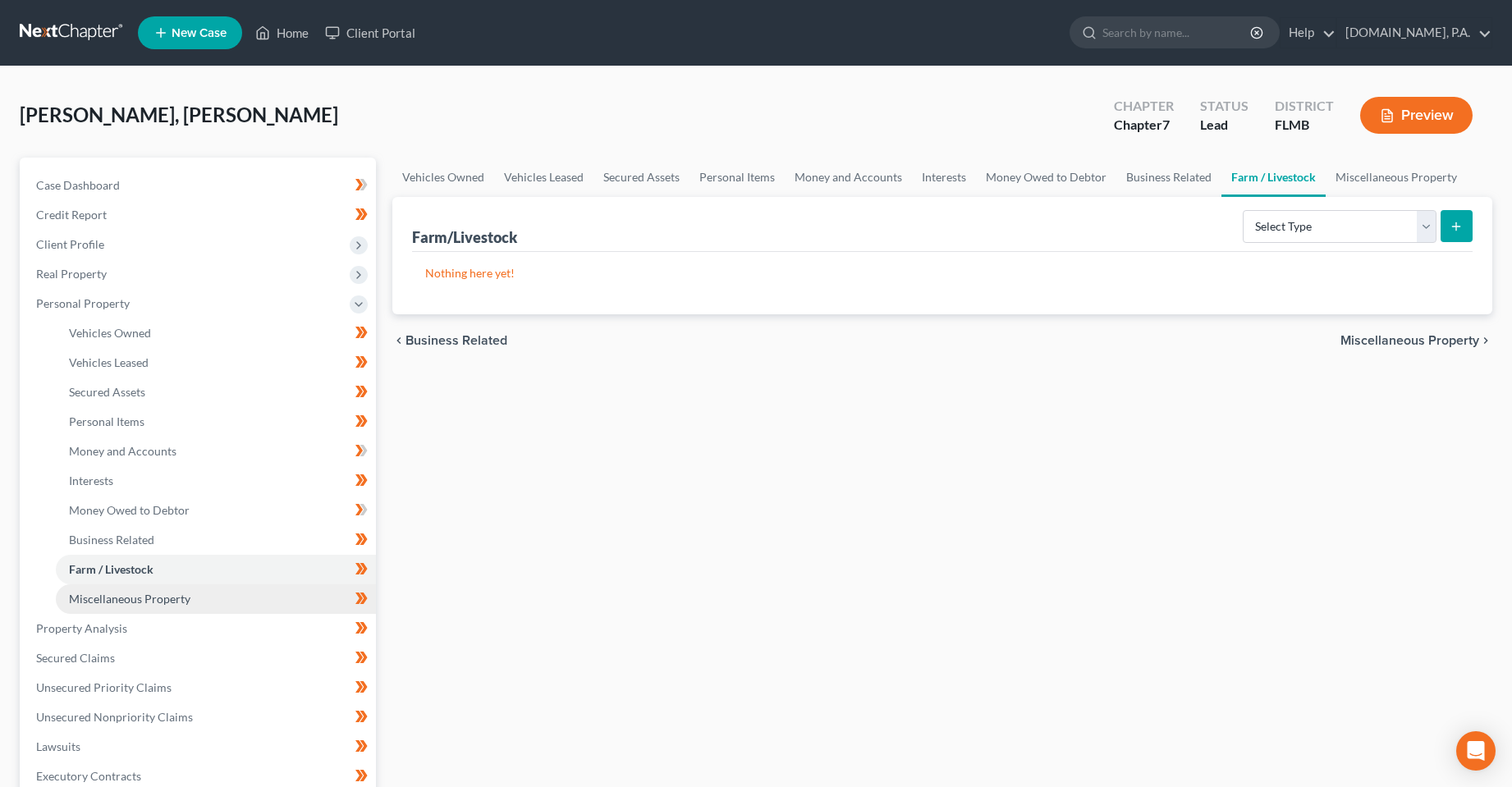
click at [200, 600] on link "Miscellaneous Property" at bounding box center [216, 599] width 320 height 30
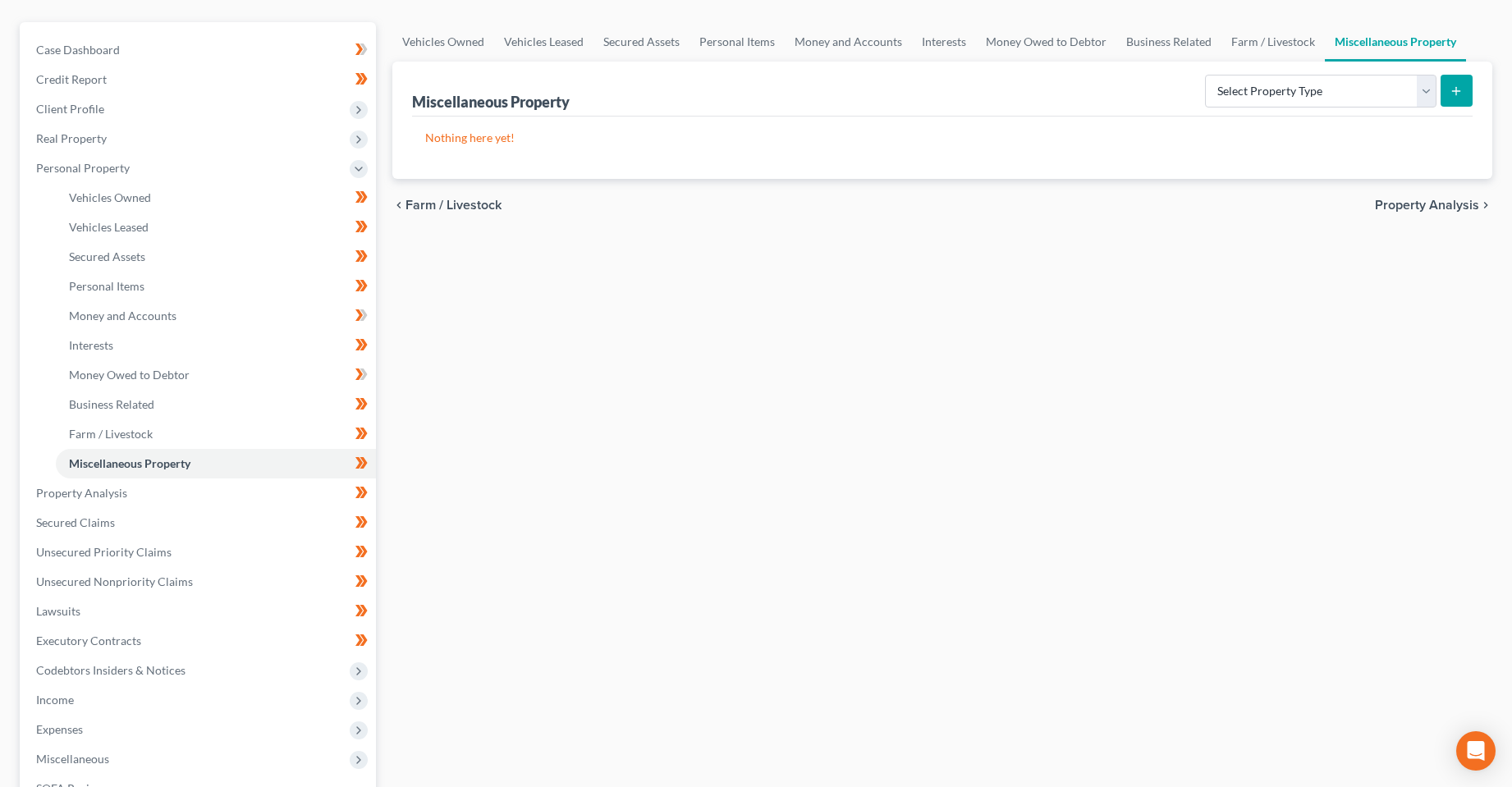
scroll to position [164, 0]
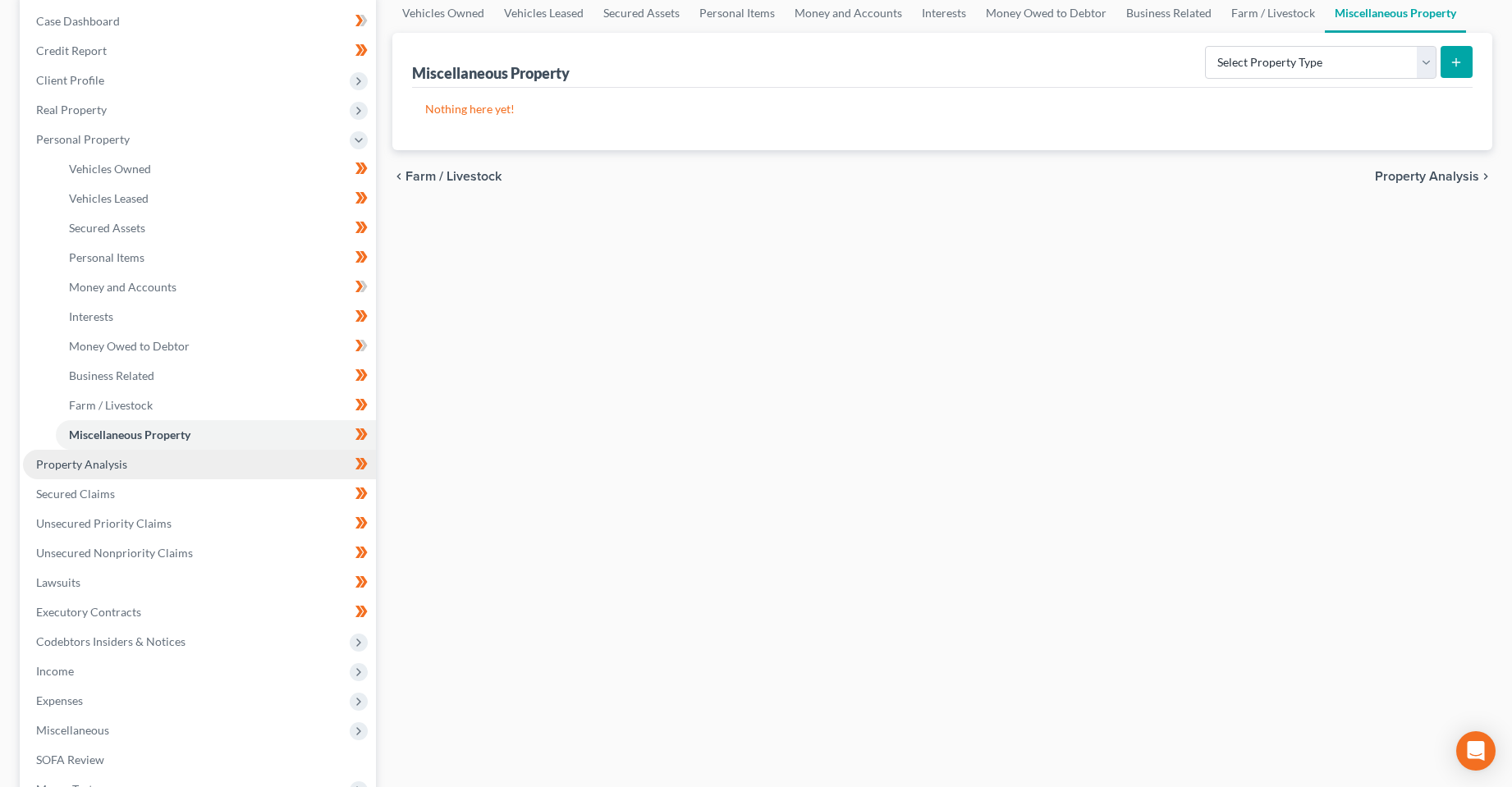
click at [215, 476] on link "Property Analysis" at bounding box center [199, 465] width 353 height 30
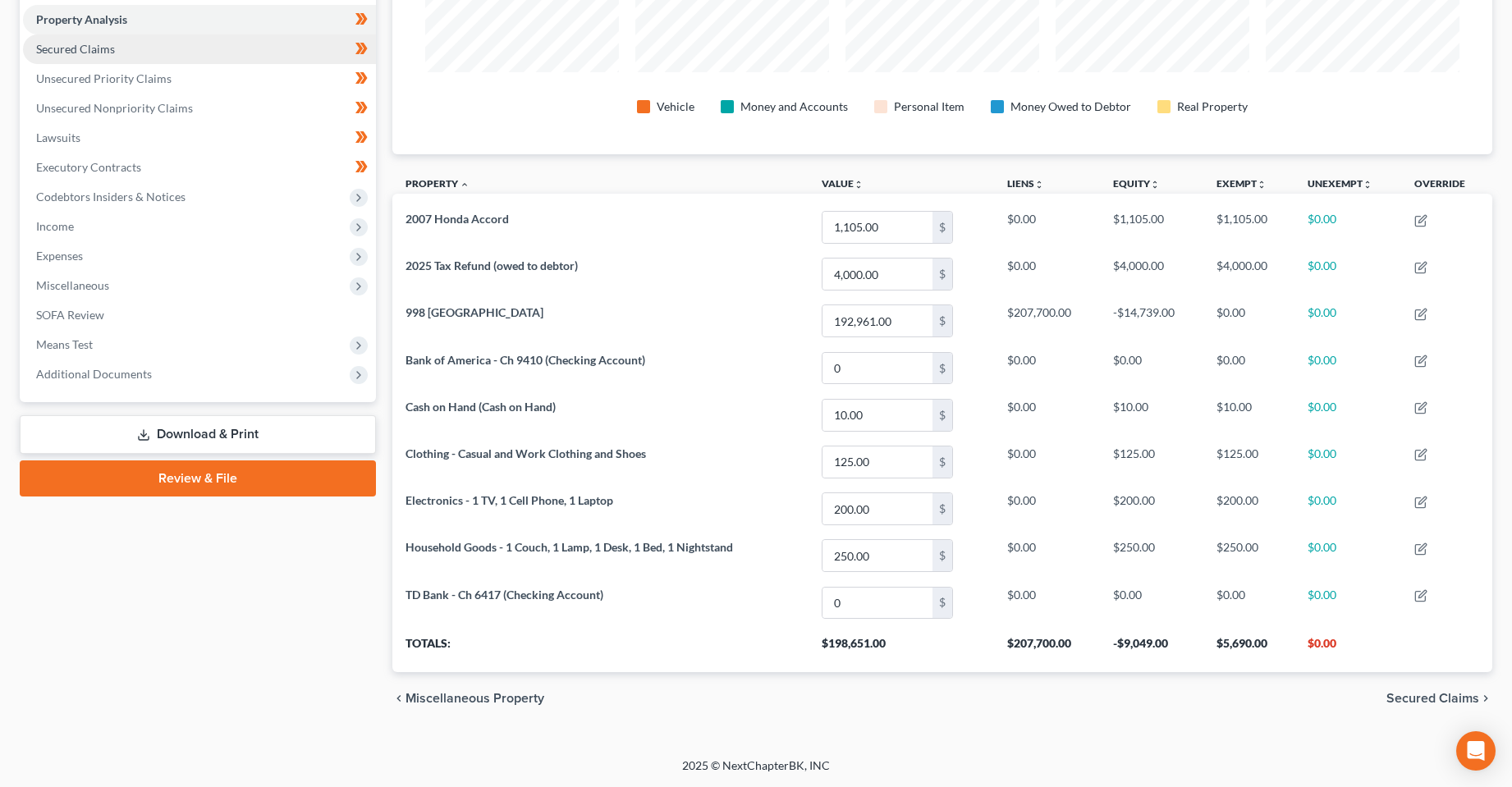
click at [116, 45] on link "Secured Claims" at bounding box center [199, 49] width 353 height 30
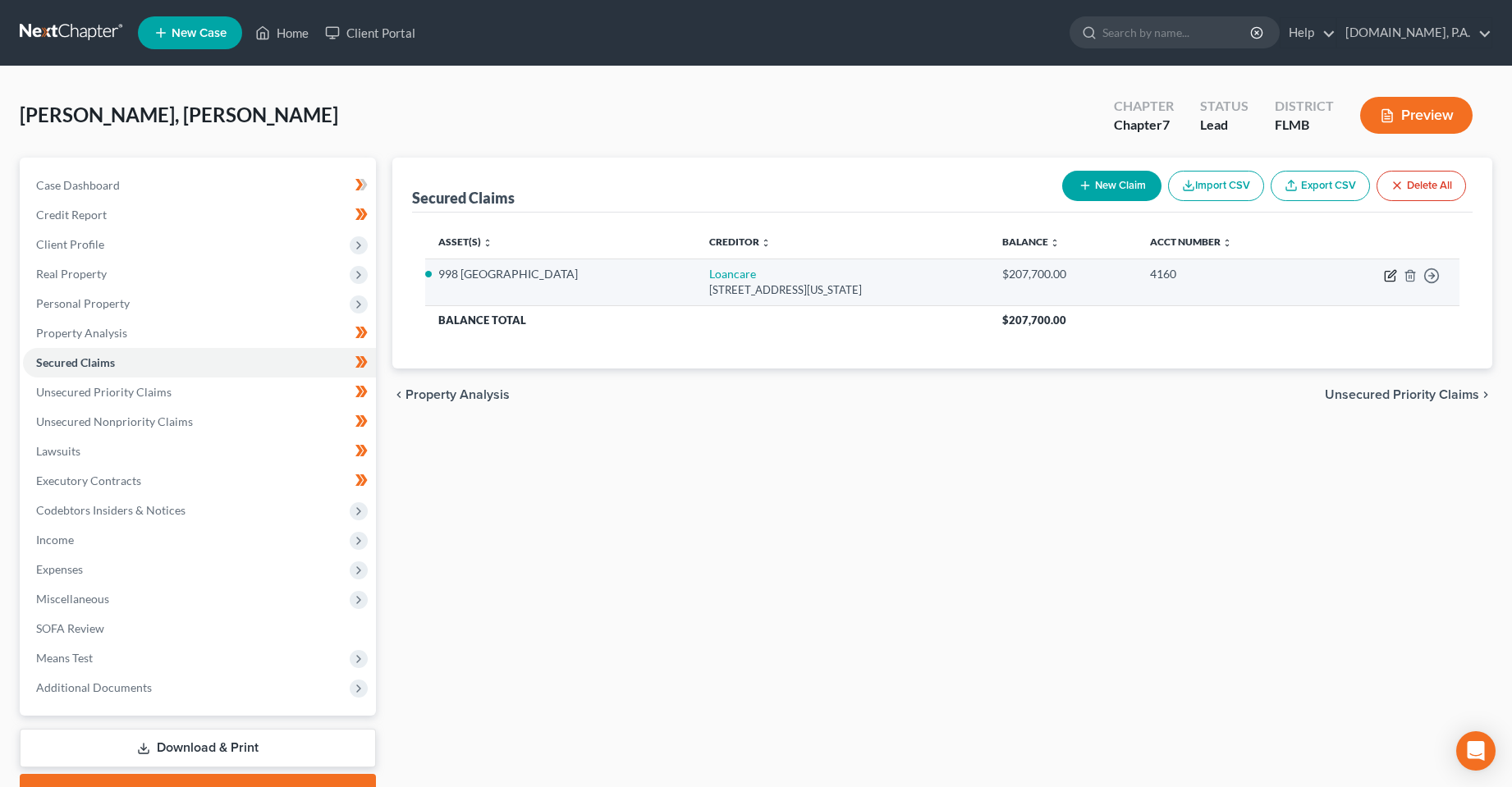
click at [1389, 280] on icon "button" at bounding box center [1390, 275] width 13 height 13
select select "48"
select select "10"
select select "0"
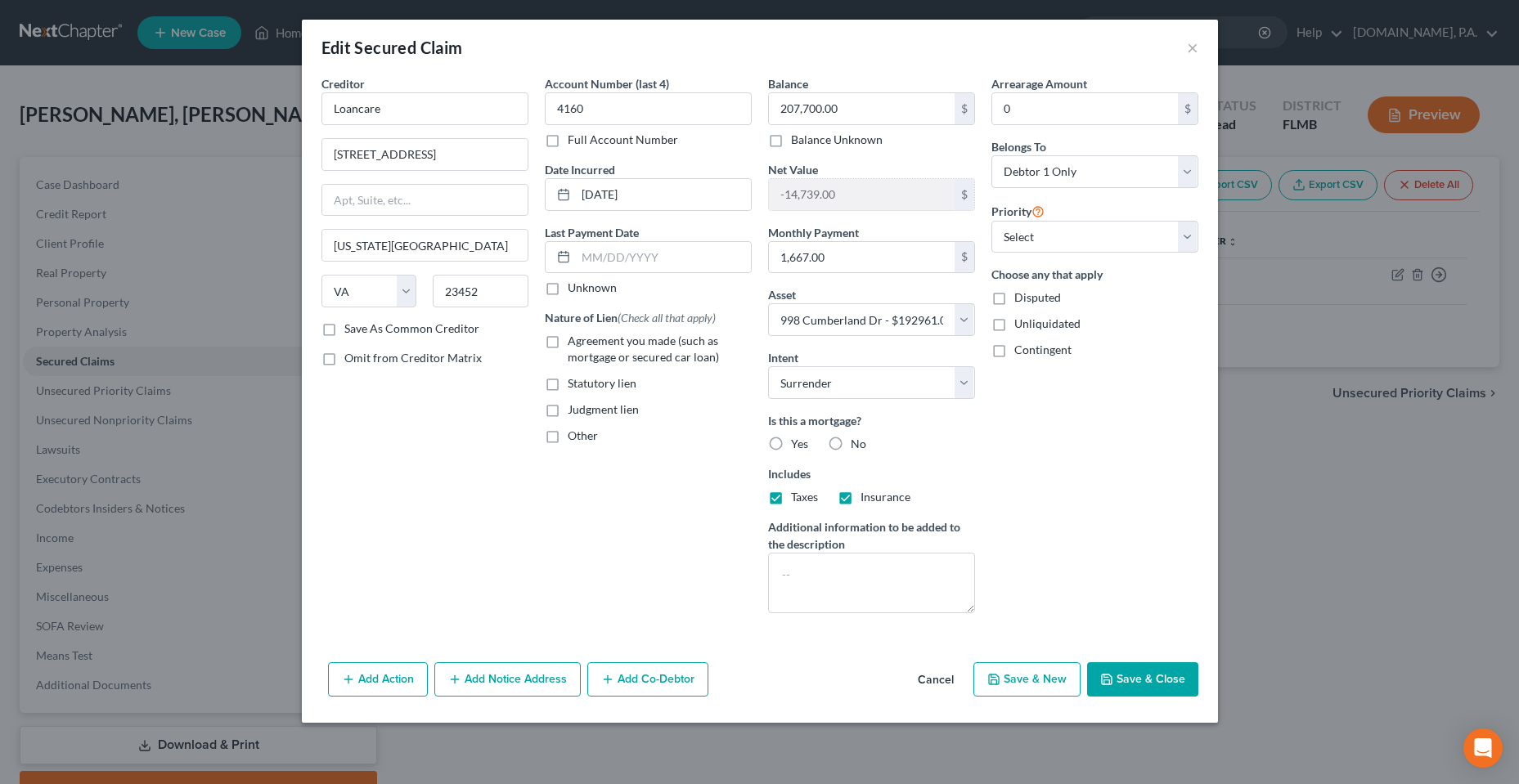
click at [791, 442] on label "Yes" at bounding box center [800, 444] width 18 height 17
click at [798, 442] on input "Yes" at bounding box center [803, 441] width 11 height 10
radio input "true"
click at [629, 346] on span "Agreement you made (such as mortgage or secured car loan)" at bounding box center [643, 348] width 151 height 31
click at [585, 343] on input "Agreement you made (such as mortgage or secured car loan)" at bounding box center [580, 338] width 11 height 10
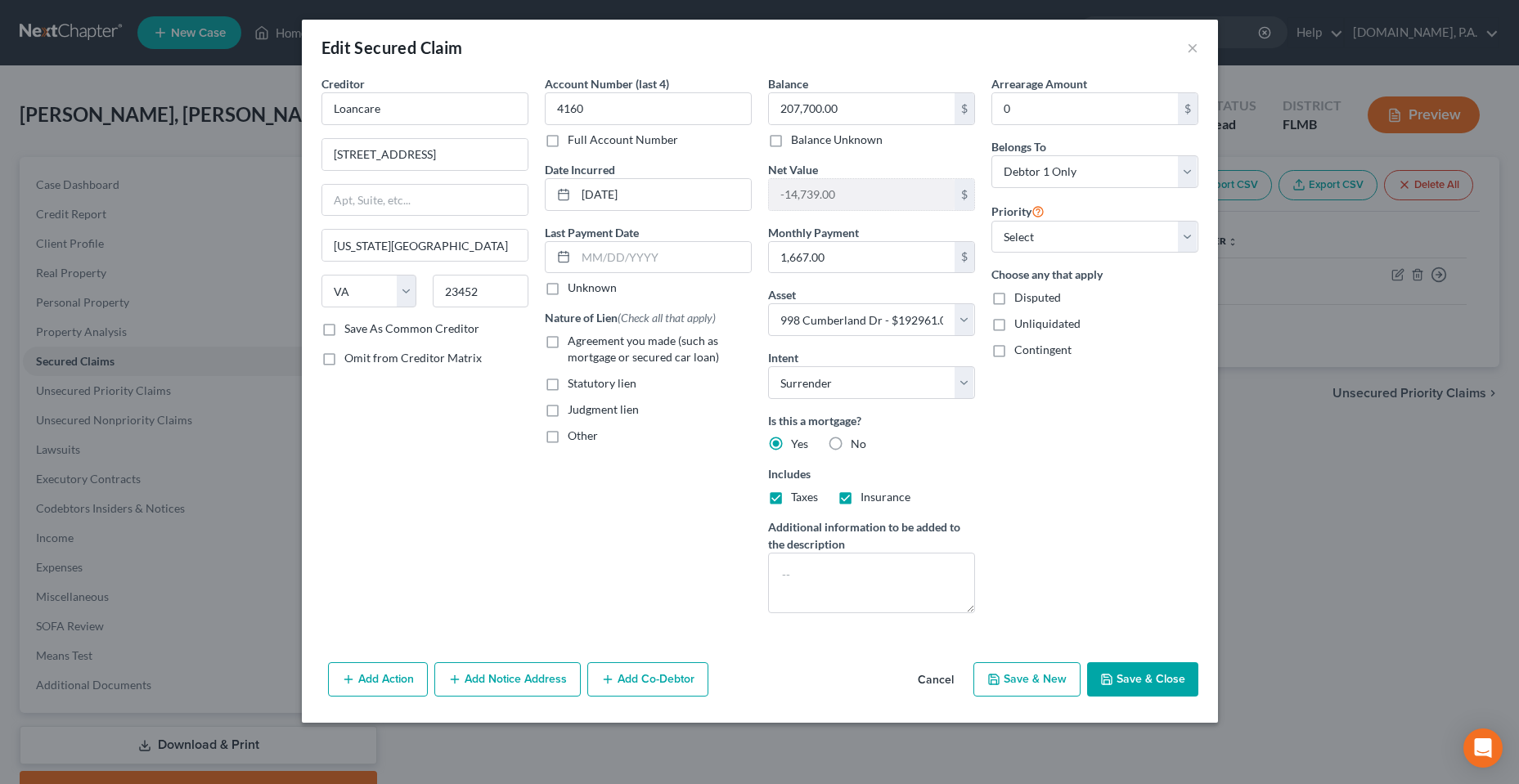
checkbox input "true"
click at [1056, 517] on div "Arrearage Amount 0 $ Belongs To * Select Debtor 1 Only Debtor 2 Only Debtor 1 A…" at bounding box center [1094, 351] width 223 height 551
click at [1145, 679] on button "Save & Close" at bounding box center [1143, 679] width 111 height 34
select select
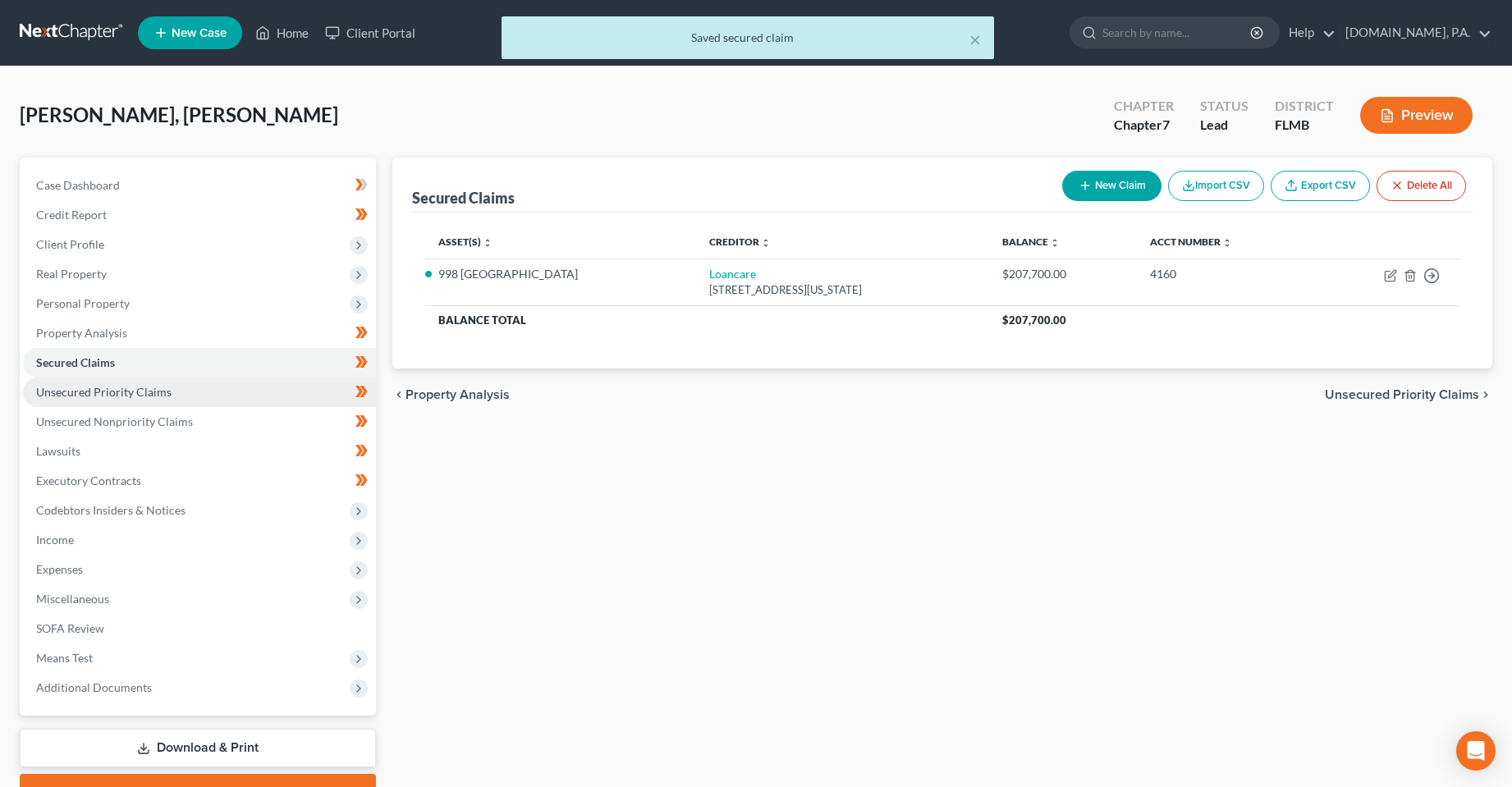
click at [194, 389] on link "Unsecured Priority Claims" at bounding box center [199, 393] width 353 height 30
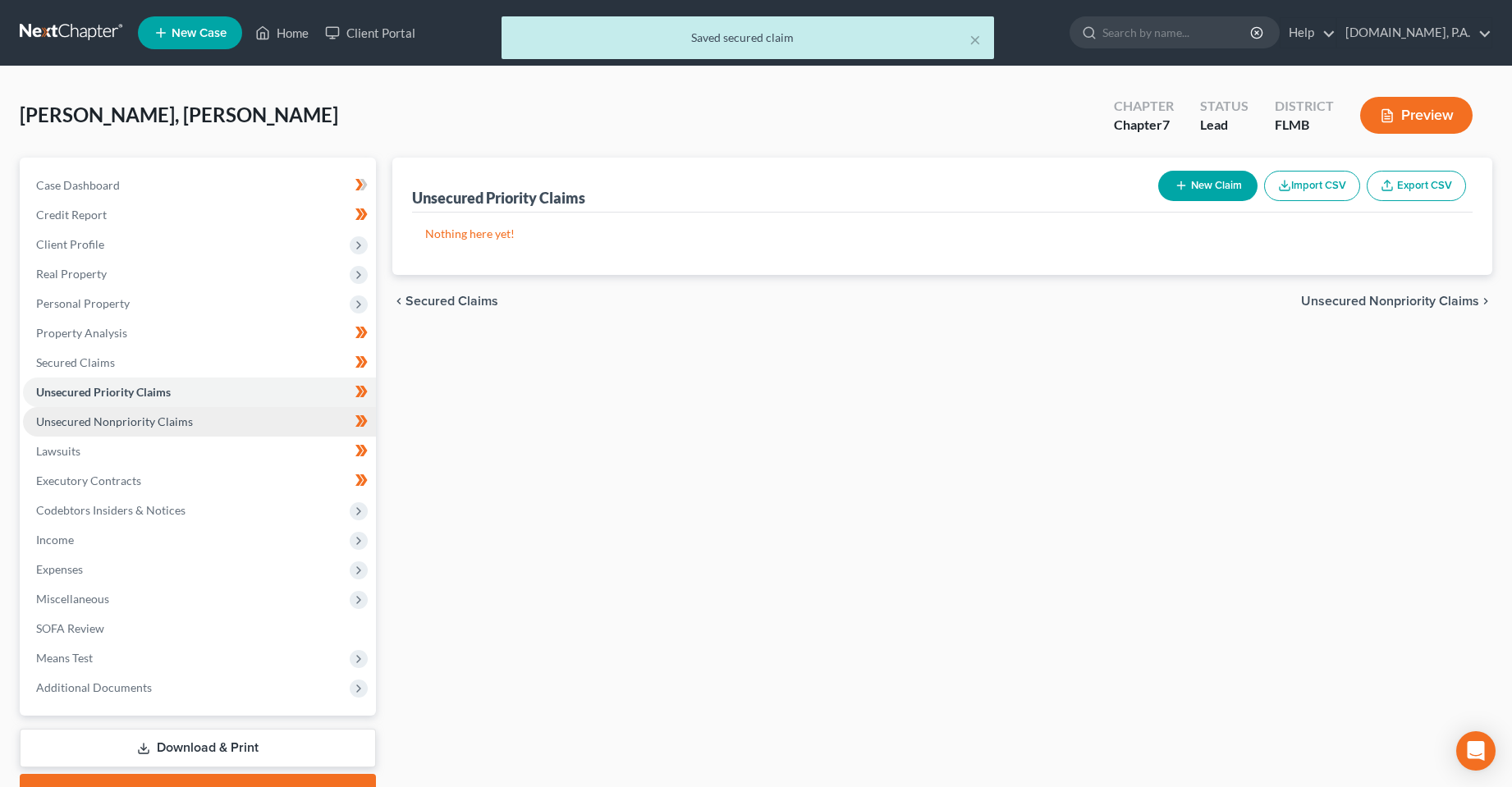
click at [194, 424] on link "Unsecured Nonpriority Claims" at bounding box center [199, 422] width 353 height 30
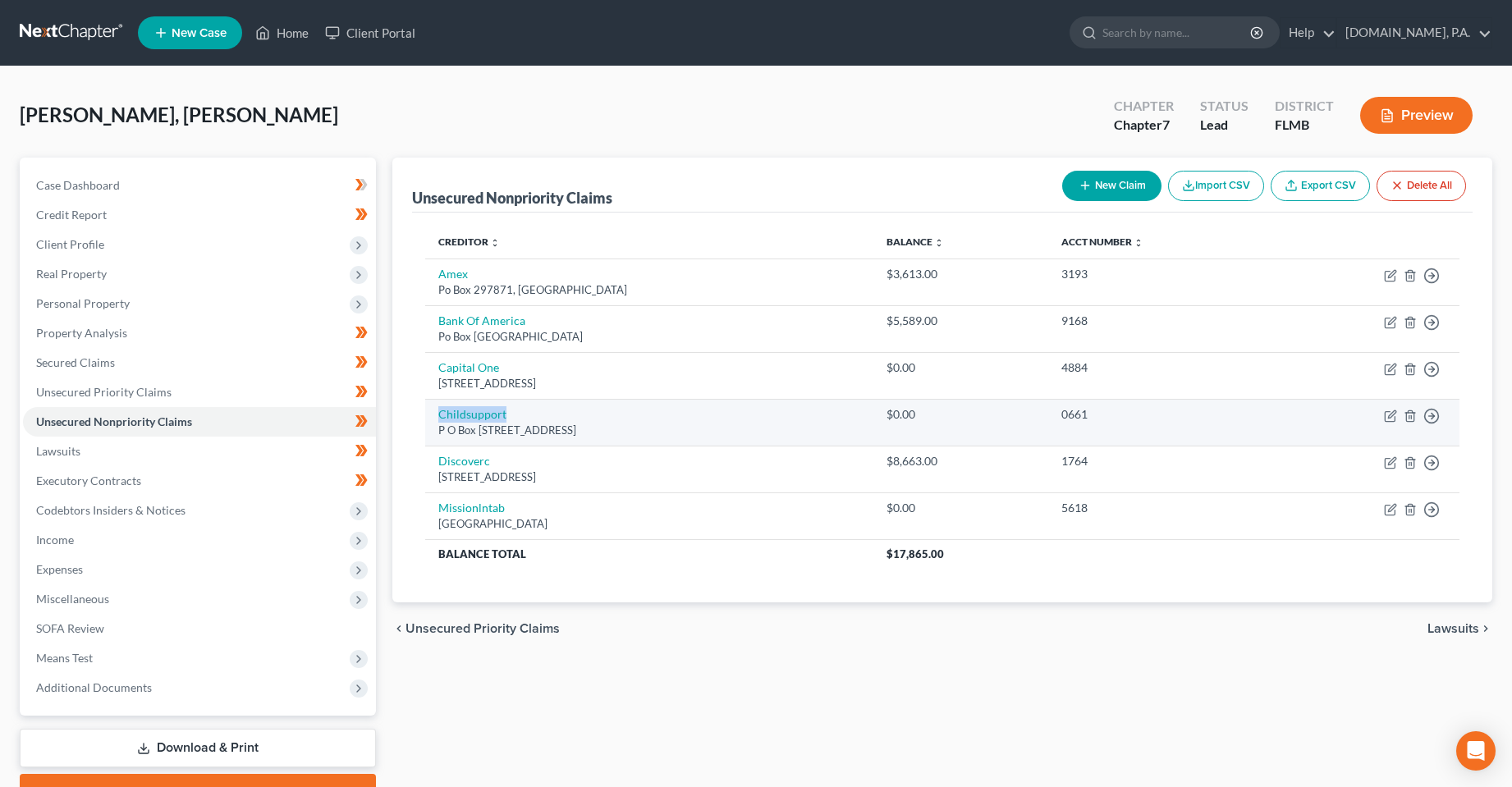
drag, startPoint x: 516, startPoint y: 419, endPoint x: 430, endPoint y: 421, distance: 86.0
click at [430, 421] on td "Childsupport [STREET_ADDRESS]" at bounding box center [649, 422] width 449 height 47
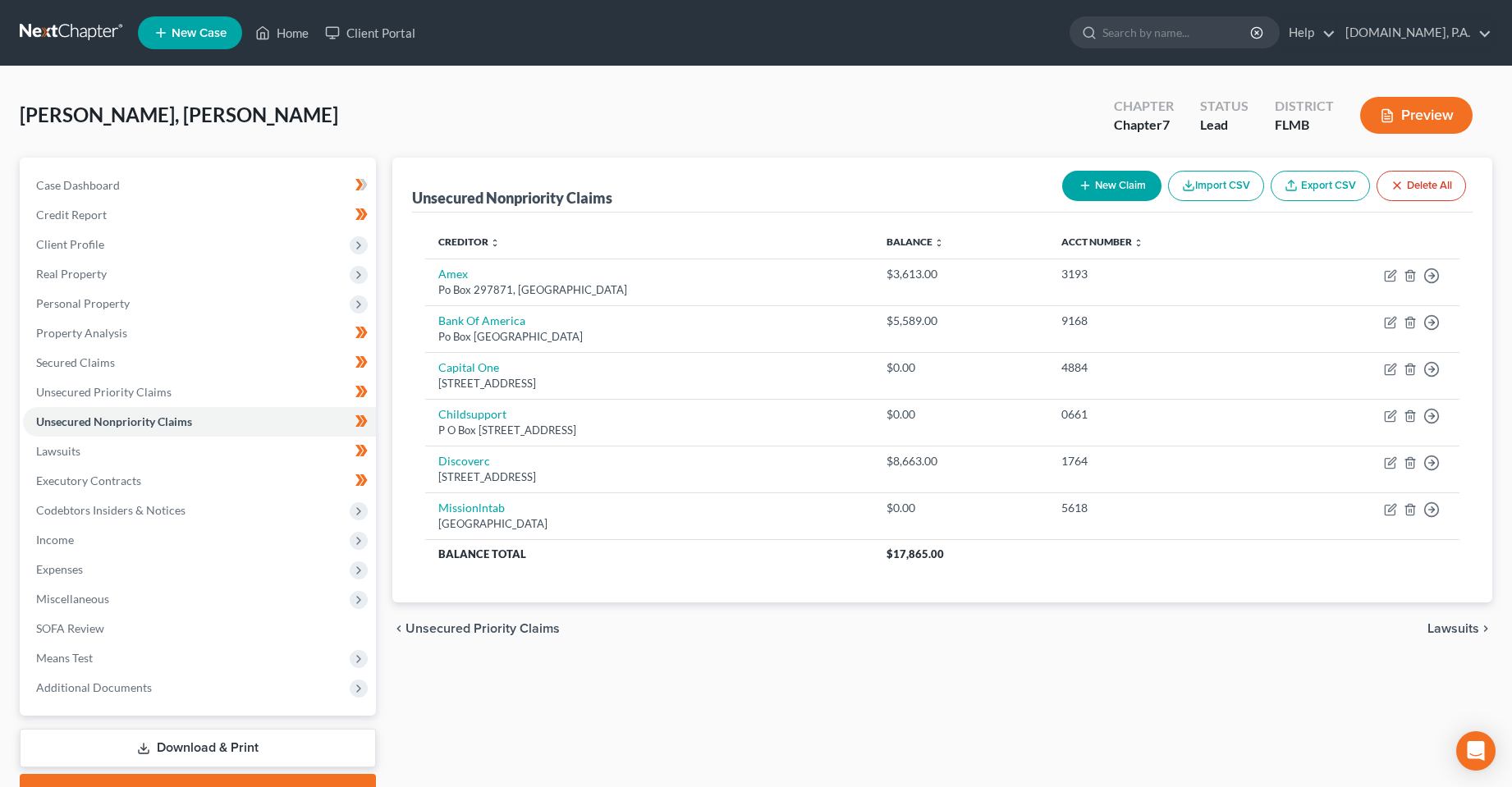
click at [676, 631] on div "chevron_left Unsecured Priority Claims Lawsuits chevron_right" at bounding box center [943, 629] width 1101 height 53
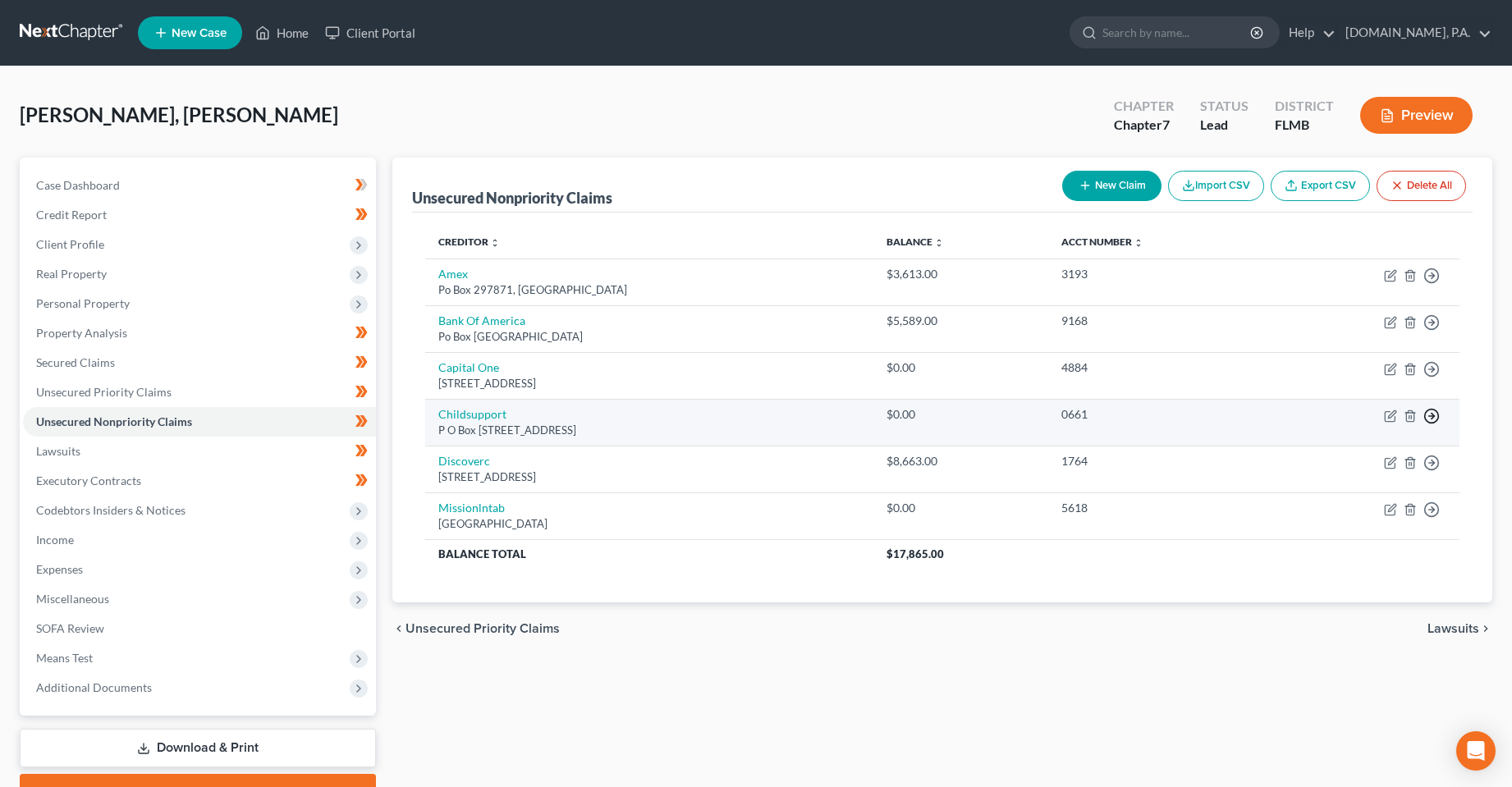
click at [1431, 283] on circle "button" at bounding box center [1432, 276] width 14 height 14
click at [1357, 462] on link "Move to E" at bounding box center [1356, 456] width 137 height 28
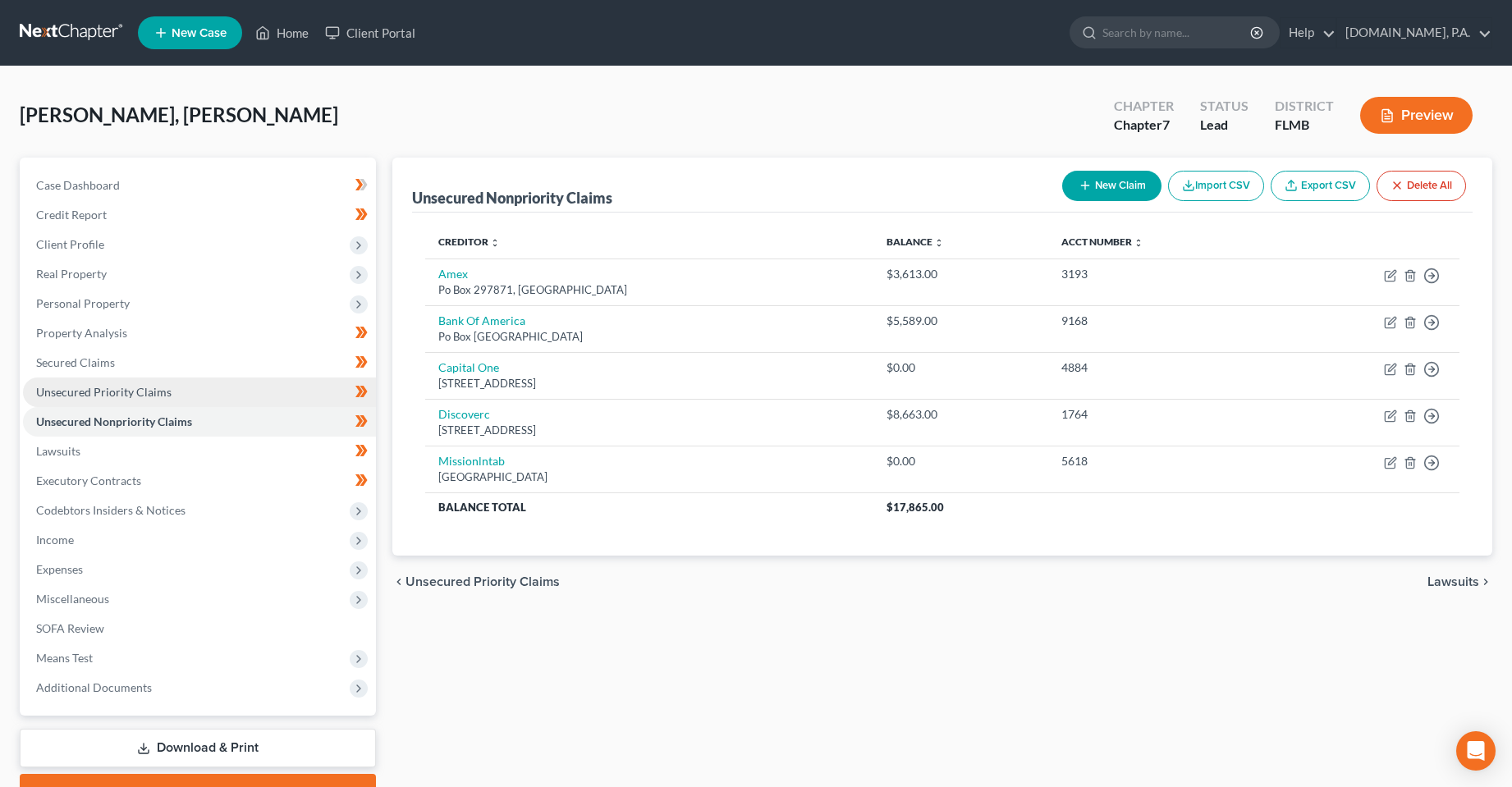
click at [170, 395] on link "Unsecured Priority Claims" at bounding box center [199, 393] width 353 height 30
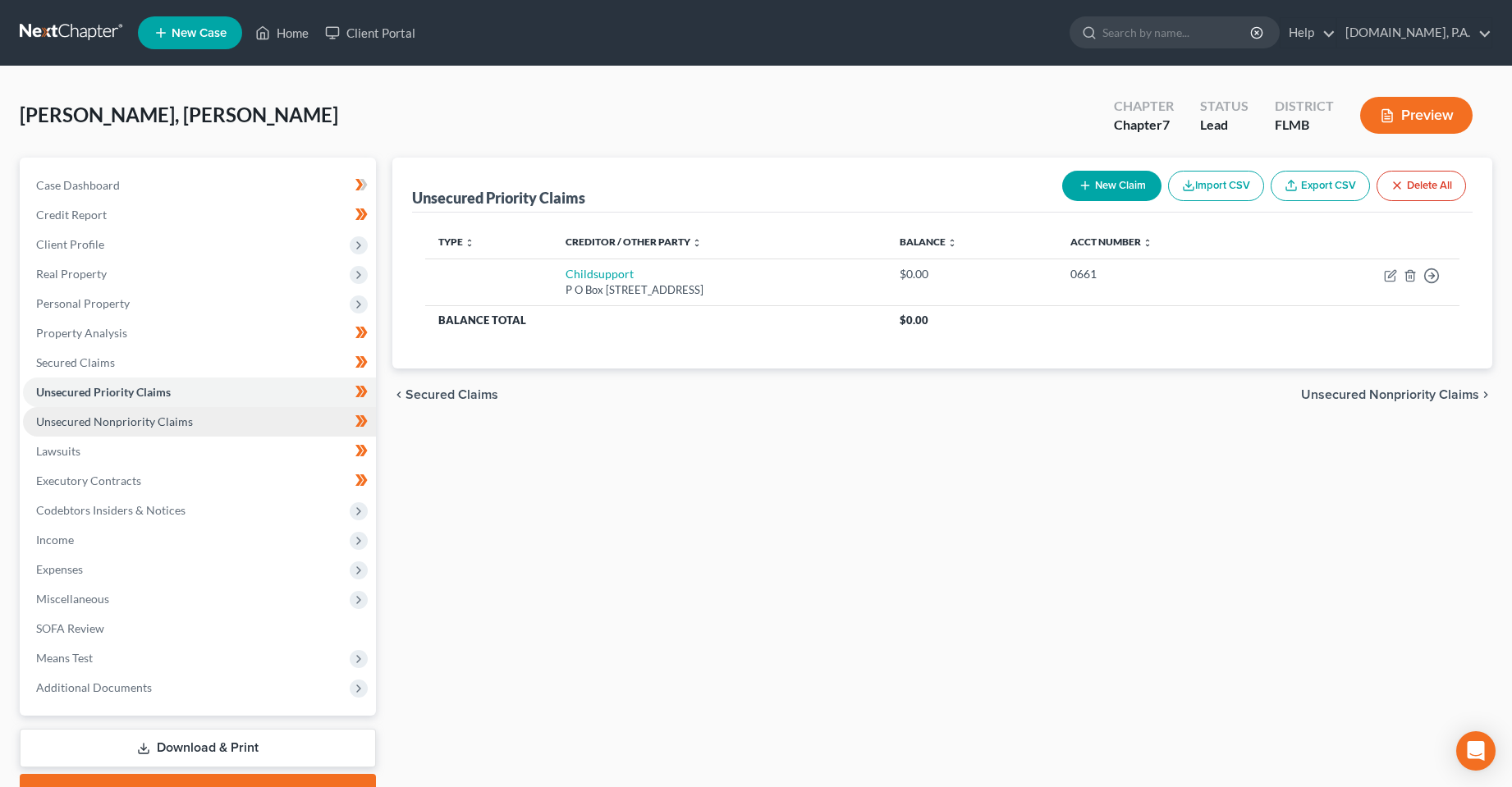
click at [177, 429] on link "Unsecured Nonpriority Claims" at bounding box center [199, 422] width 353 height 30
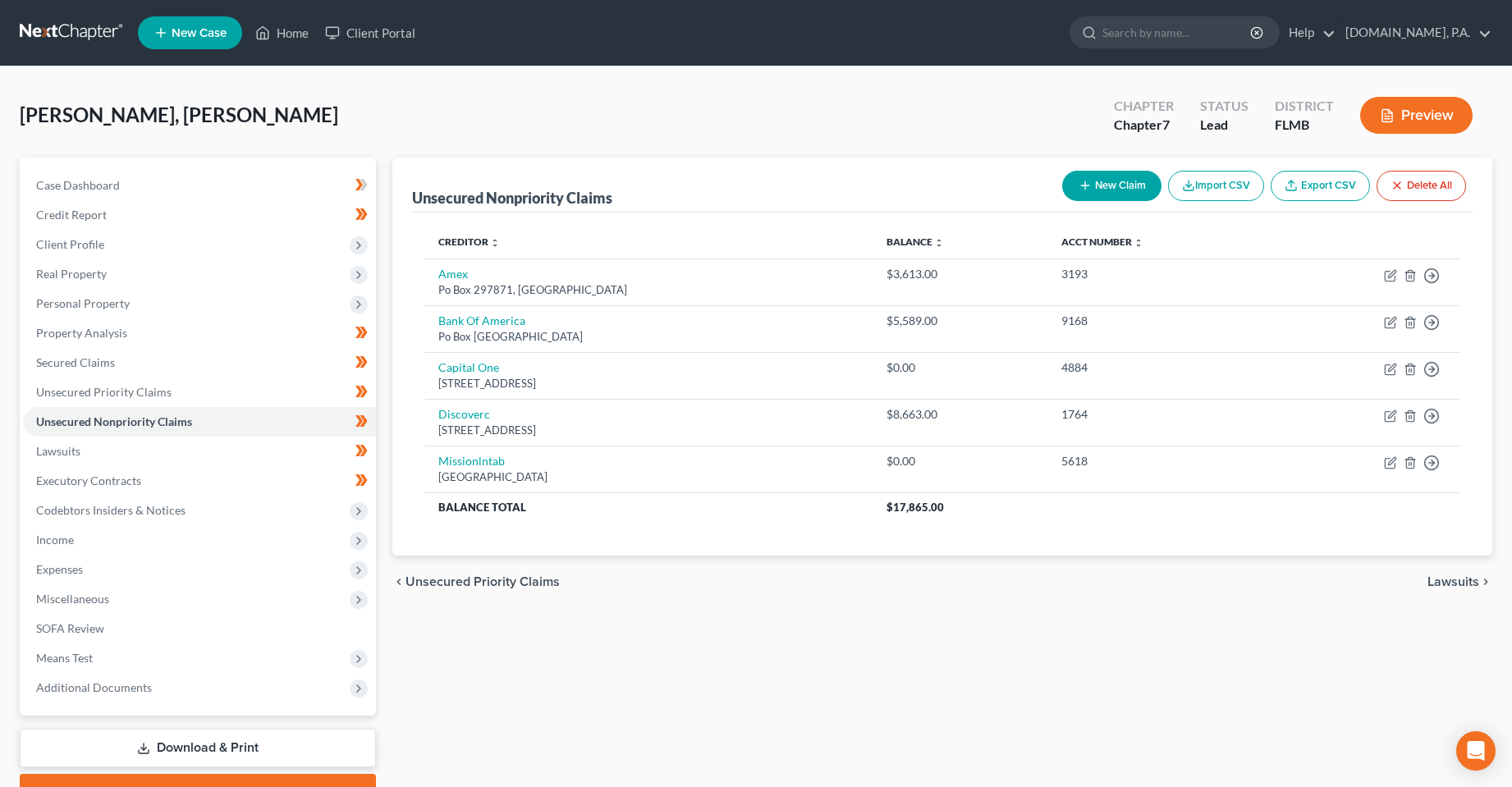
click at [610, 645] on div "Unsecured Nonpriority Claims New Claim Import CSV Export CSV Delete All Credito…" at bounding box center [943, 483] width 1118 height 653
click at [87, 393] on span "Unsecured Priority Claims" at bounding box center [104, 392] width 135 height 14
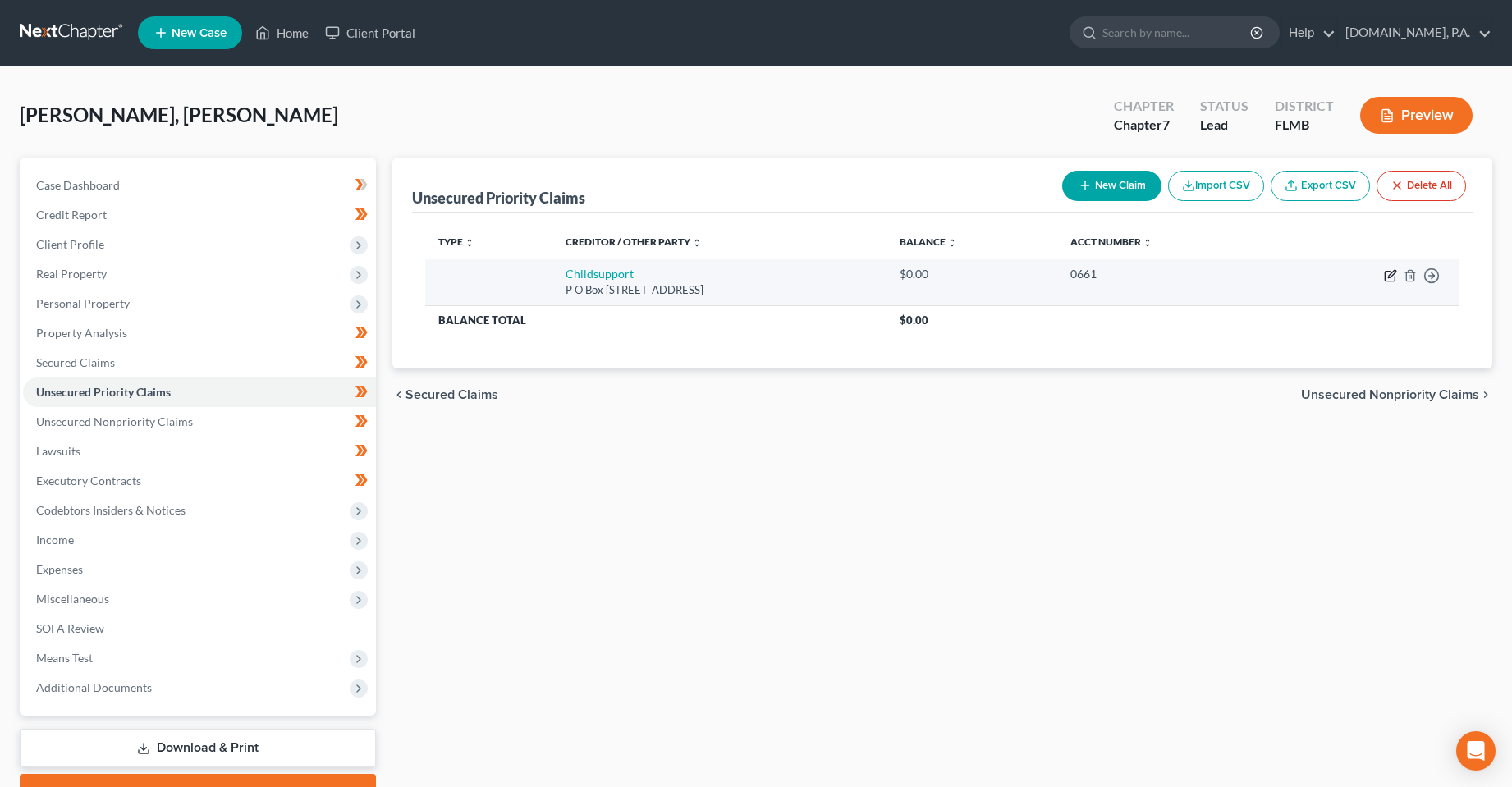
click at [1387, 274] on icon "button" at bounding box center [1390, 275] width 13 height 13
select select "9"
select select "0"
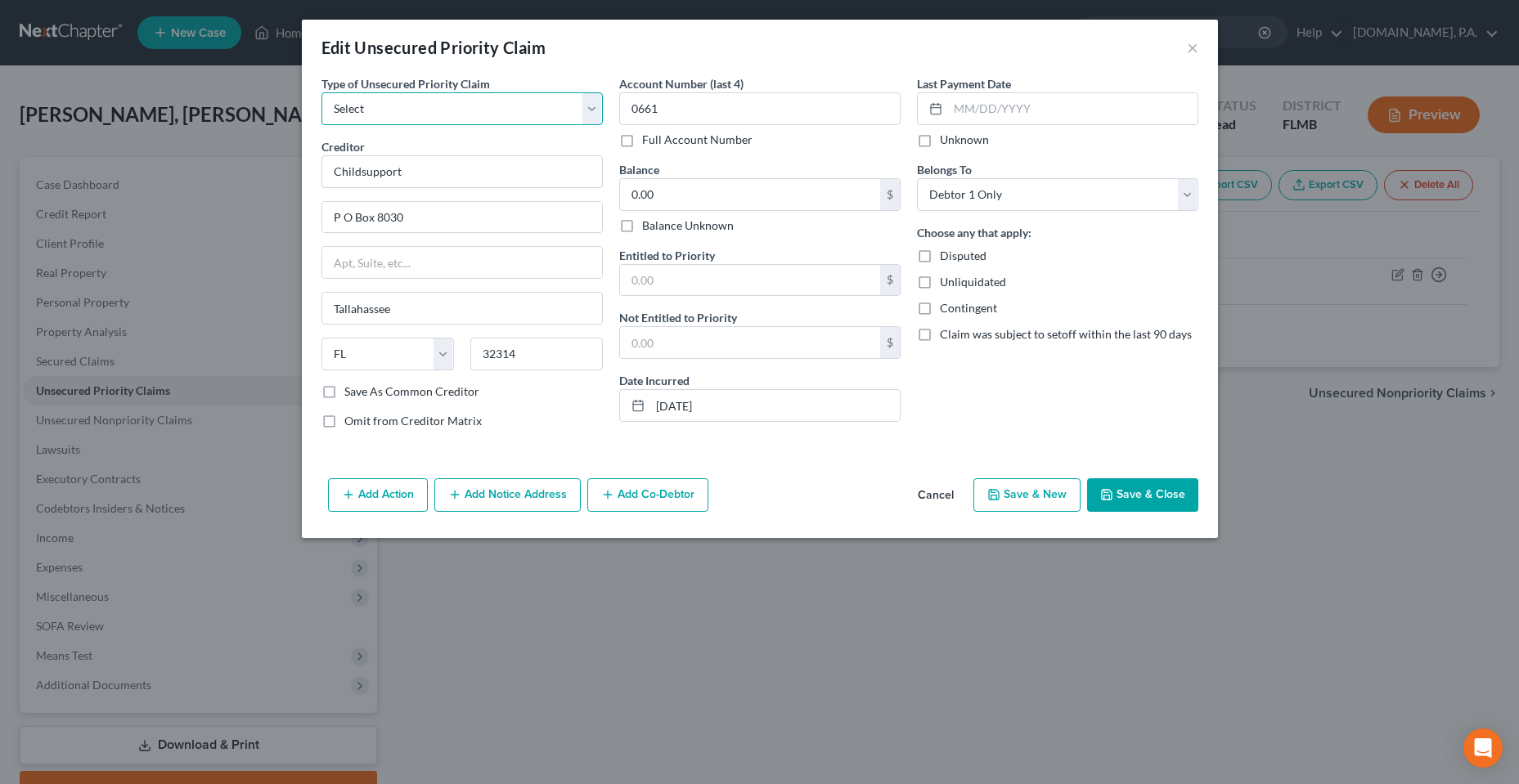
click at [371, 103] on select "Select Taxes & Other Government Units Domestic Support Obligations Extensions o…" at bounding box center [461, 108] width 281 height 32
select select "9"
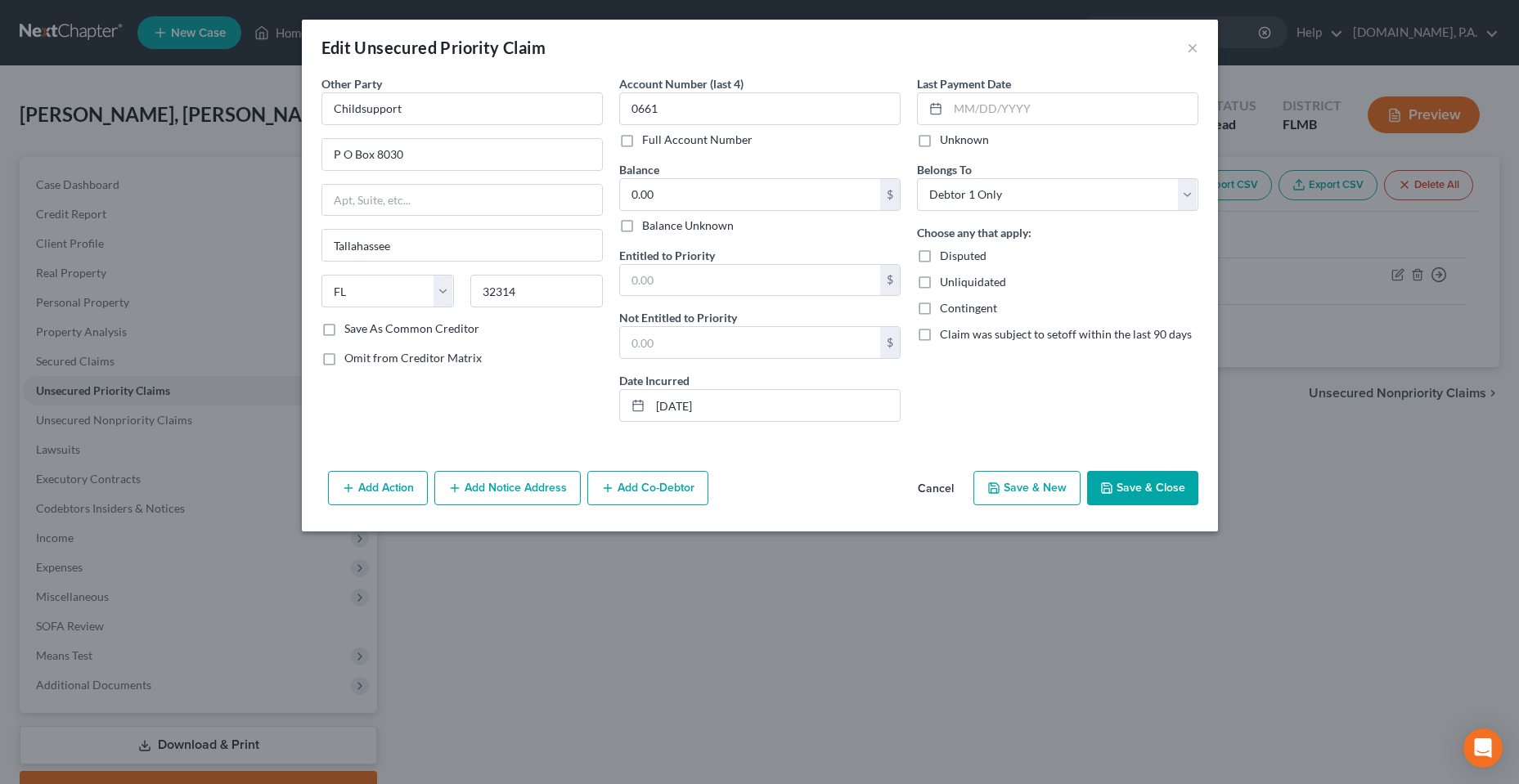
click at [483, 128] on div "Other Party * Childsupport P O Box [GEOGRAPHIC_DATA] [US_STATE] AK AR AZ CA CO …" at bounding box center [461, 198] width 281 height 245
click at [483, 107] on input "Childsupport" at bounding box center [461, 108] width 281 height 32
click at [522, 417] on div "Other Party * Childsupport P O Box [GEOGRAPHIC_DATA] [US_STATE] AK AR AZ CA CO …" at bounding box center [462, 255] width 298 height 360
click at [1130, 482] on button "Save & Close" at bounding box center [1143, 487] width 111 height 34
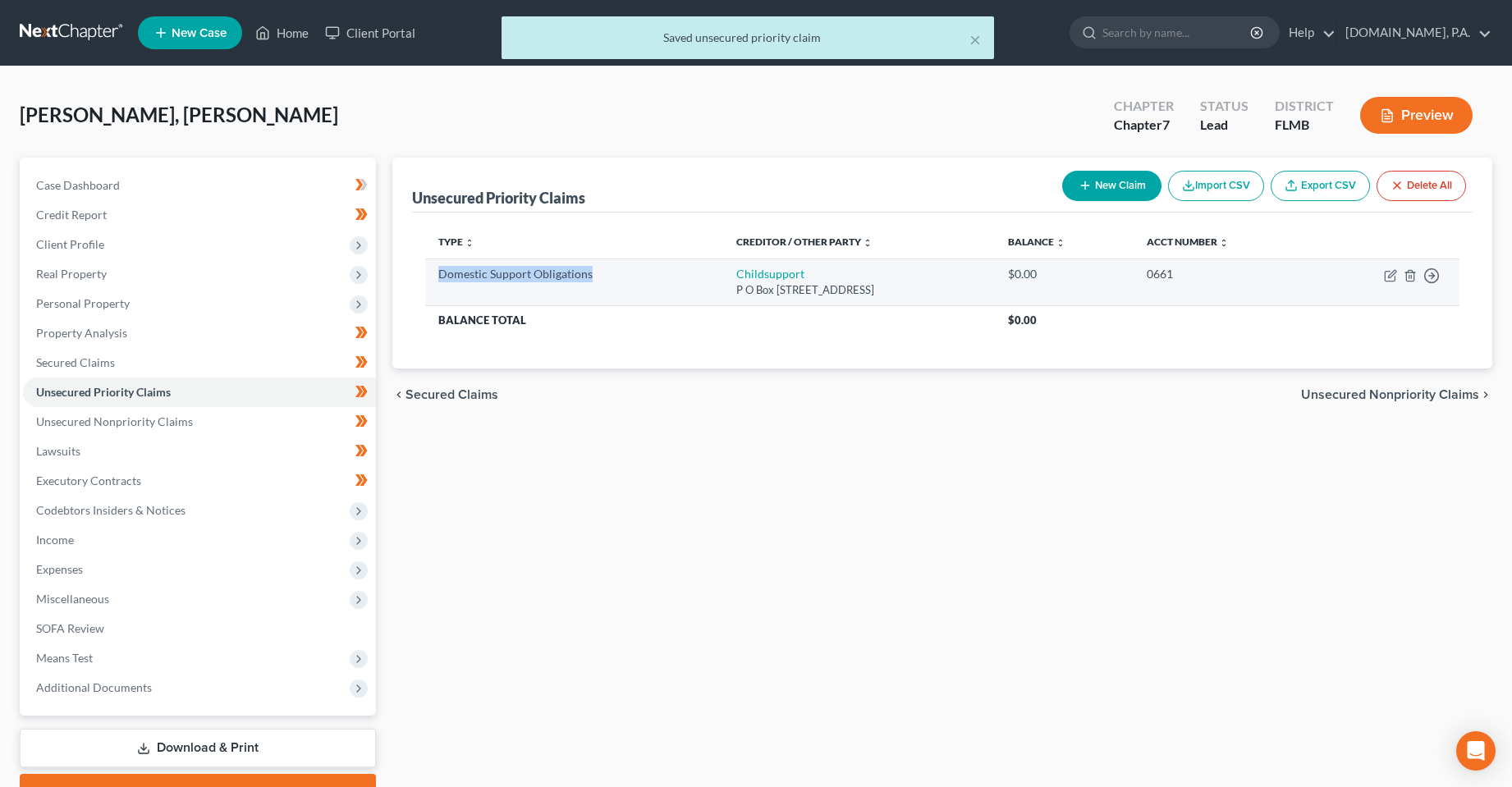
drag, startPoint x: 438, startPoint y: 272, endPoint x: 593, endPoint y: 284, distance: 155.5
click at [593, 284] on td "Domestic Support Obligations" at bounding box center [575, 281] width 299 height 47
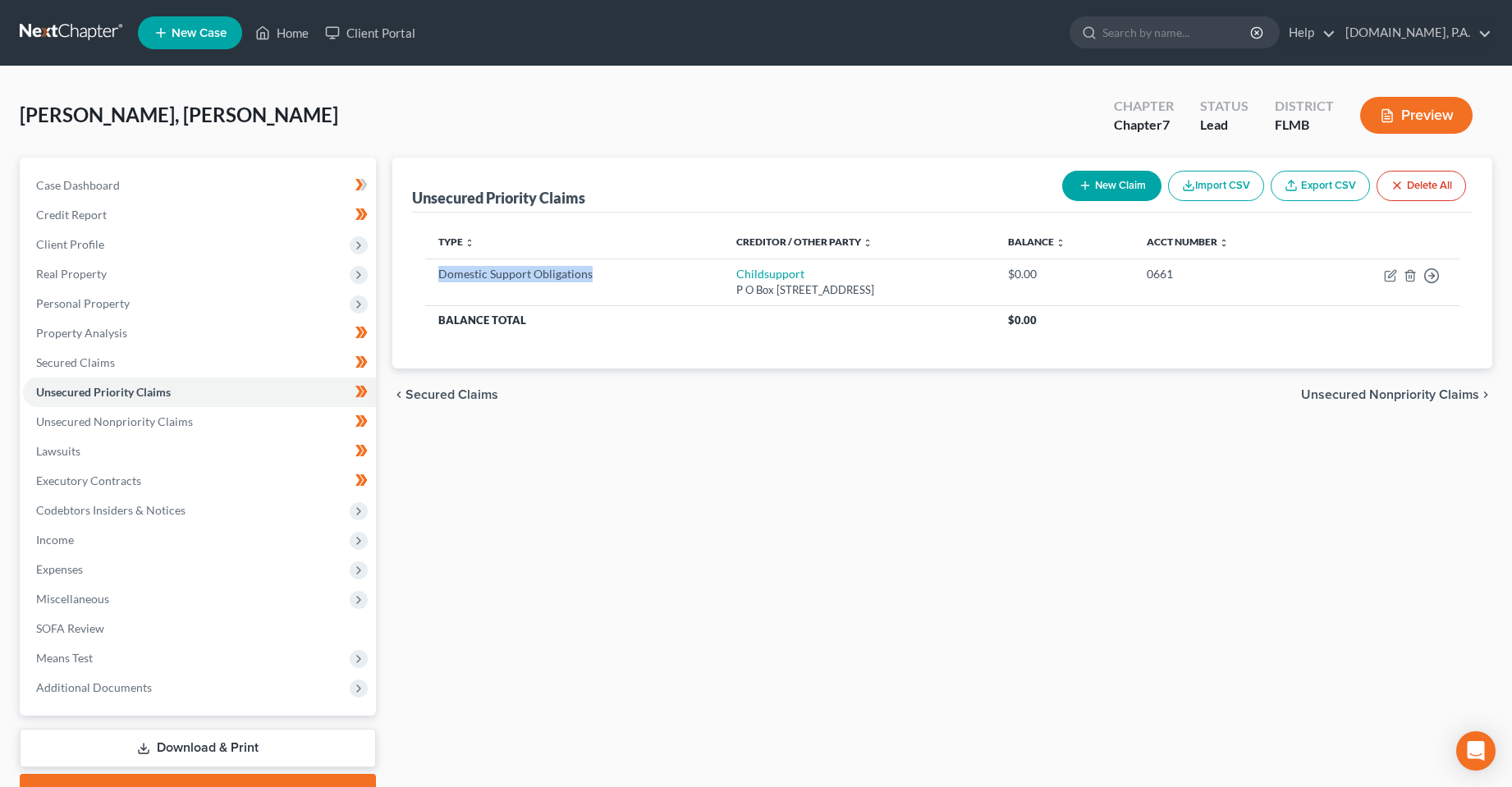
click at [1119, 185] on button "New Claim" at bounding box center [1111, 185] width 99 height 31
select select "0"
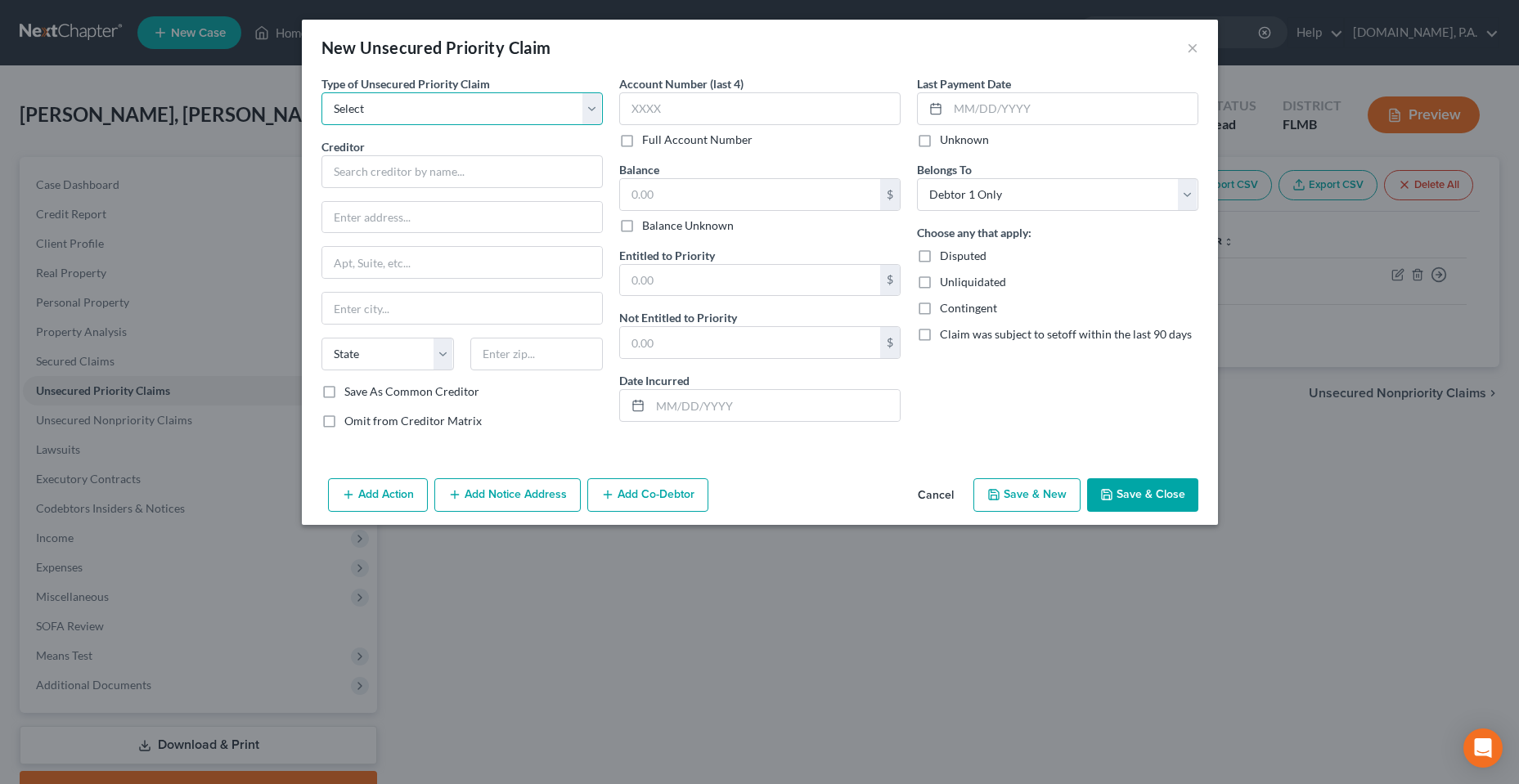
drag, startPoint x: 461, startPoint y: 112, endPoint x: 461, endPoint y: 123, distance: 11.0
click at [461, 112] on select "Select Taxes & Other Government Units Domestic Support Obligations Extensions o…" at bounding box center [461, 108] width 281 height 32
click at [468, 79] on span "Type of Unsecured Priority Claim" at bounding box center [405, 84] width 168 height 14
click at [928, 495] on button "Cancel" at bounding box center [935, 495] width 62 height 32
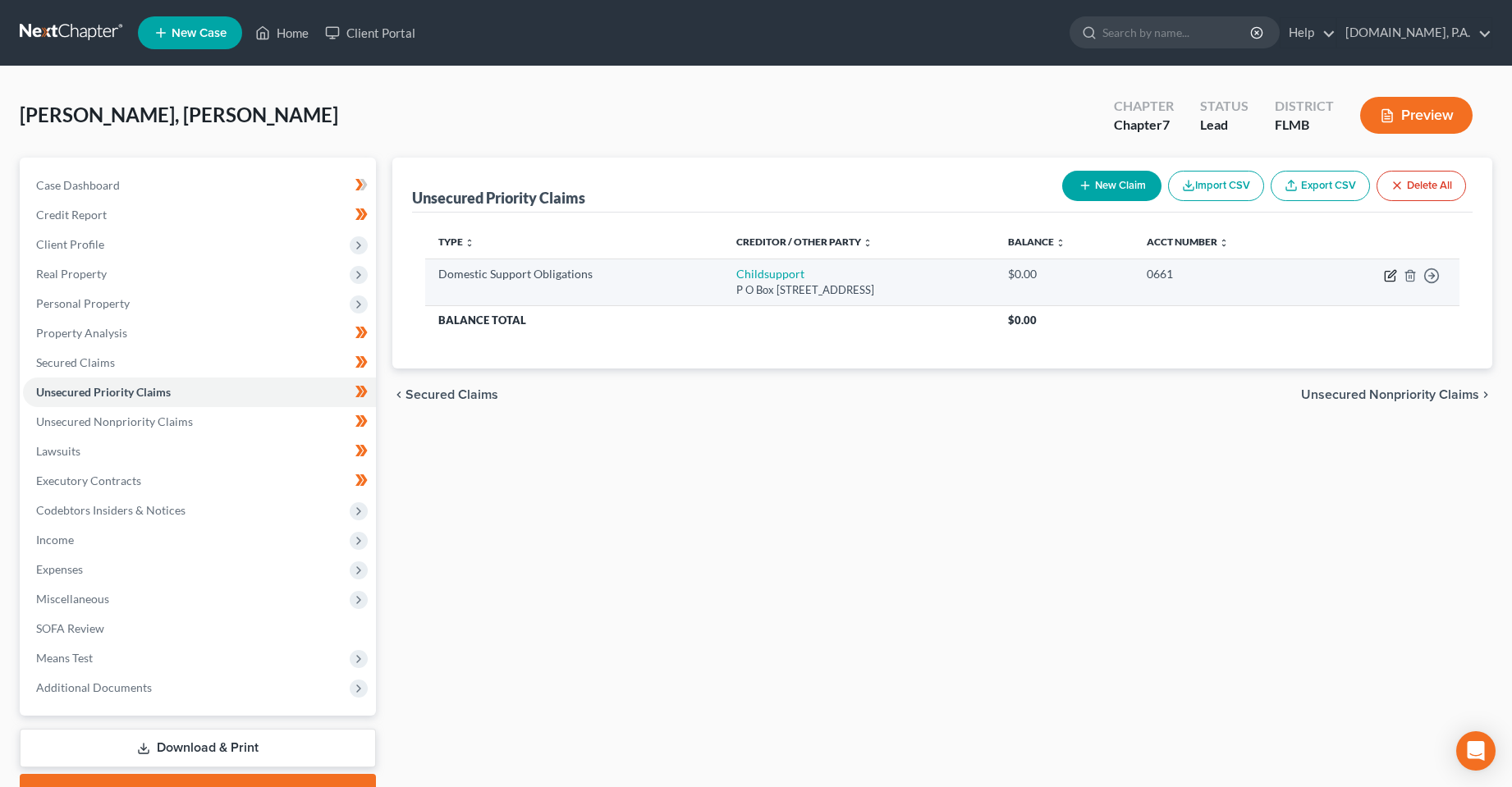
click at [1393, 280] on td "Move to D Move to F Move to G Move to Notice Only" at bounding box center [1385, 281] width 147 height 47
click at [1392, 278] on icon "button" at bounding box center [1390, 275] width 13 height 13
select select "9"
select select "0"
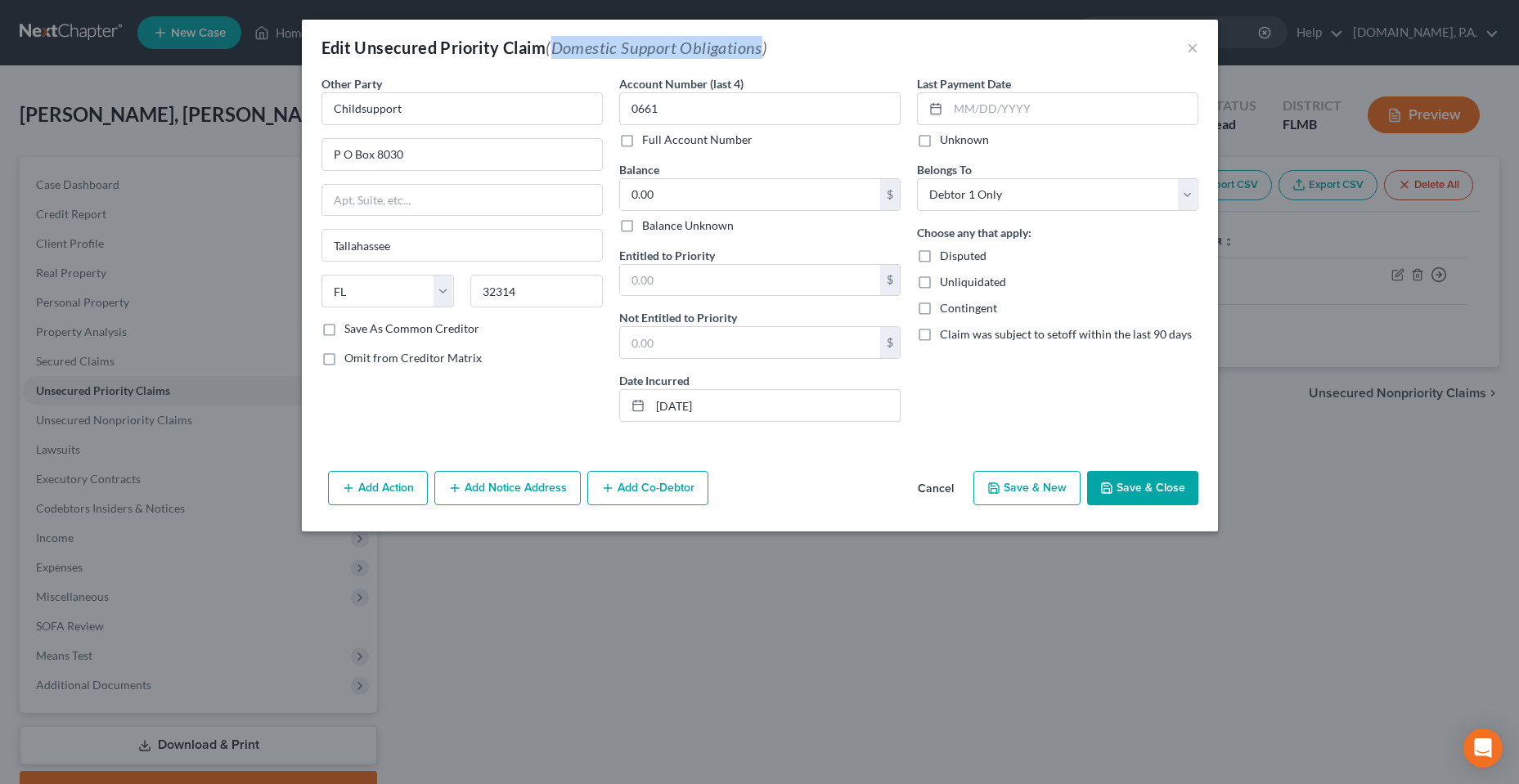
drag, startPoint x: 558, startPoint y: 44, endPoint x: 765, endPoint y: 46, distance: 207.0
click at [765, 46] on span "(Domestic Support Obligations)" at bounding box center [656, 47] width 222 height 19
click at [1173, 495] on button "Save & Close" at bounding box center [1143, 487] width 111 height 34
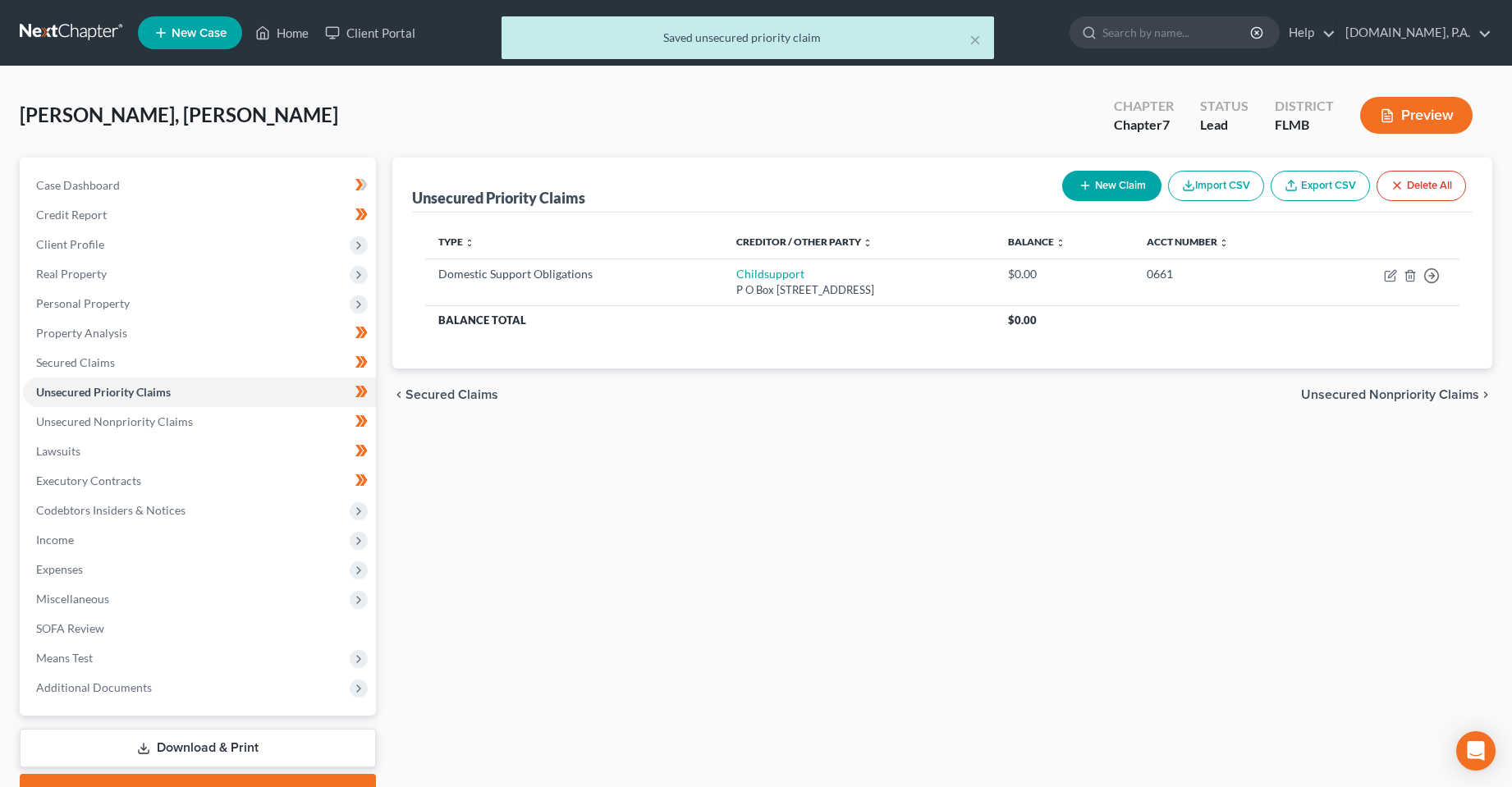
click at [862, 610] on div "Unsecured Priority Claims New Claim Import CSV Export CSV Delete All Type expan…" at bounding box center [943, 483] width 1118 height 653
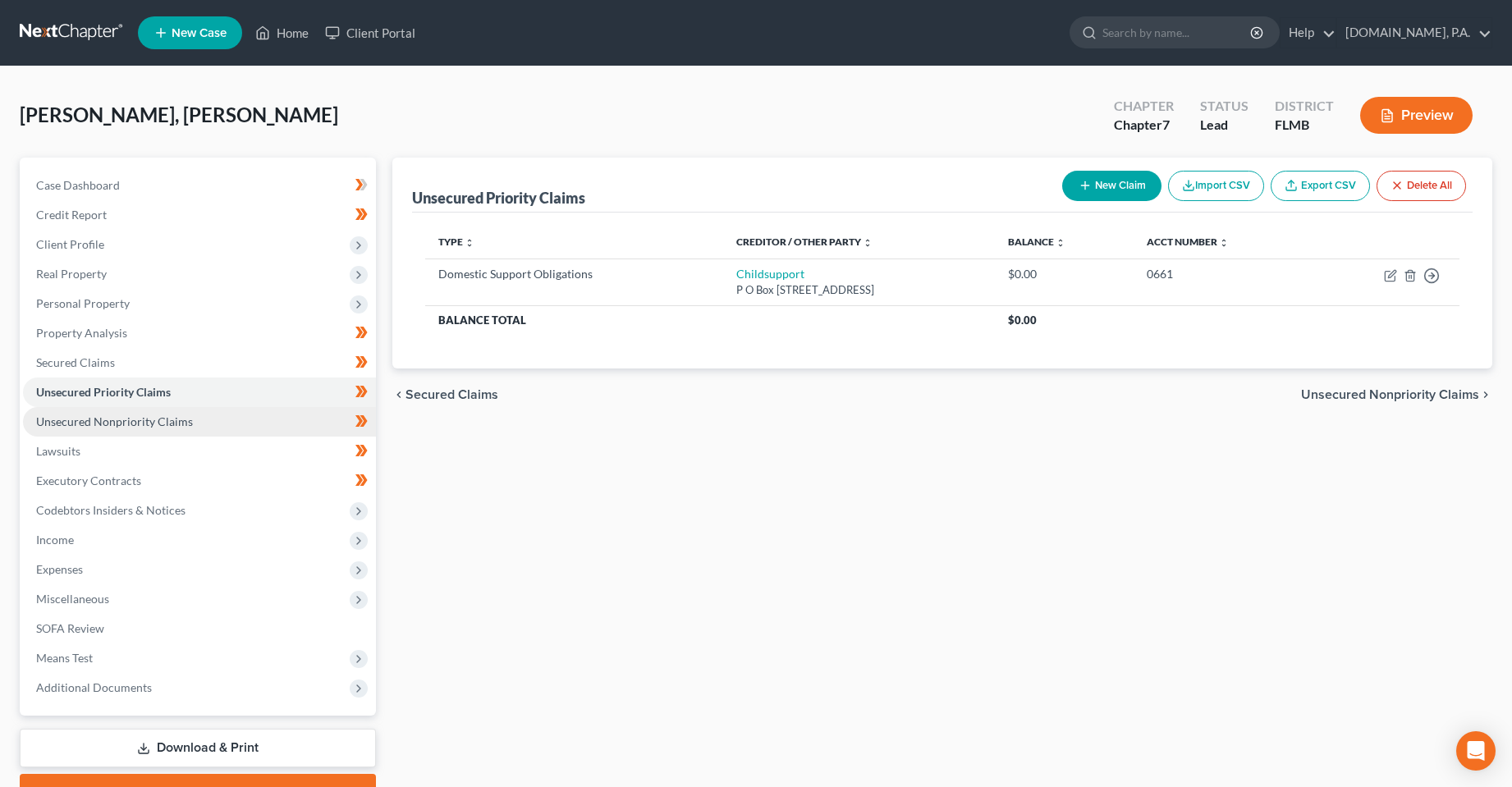
click at [174, 421] on span "Unsecured Nonpriority Claims" at bounding box center [114, 422] width 156 height 14
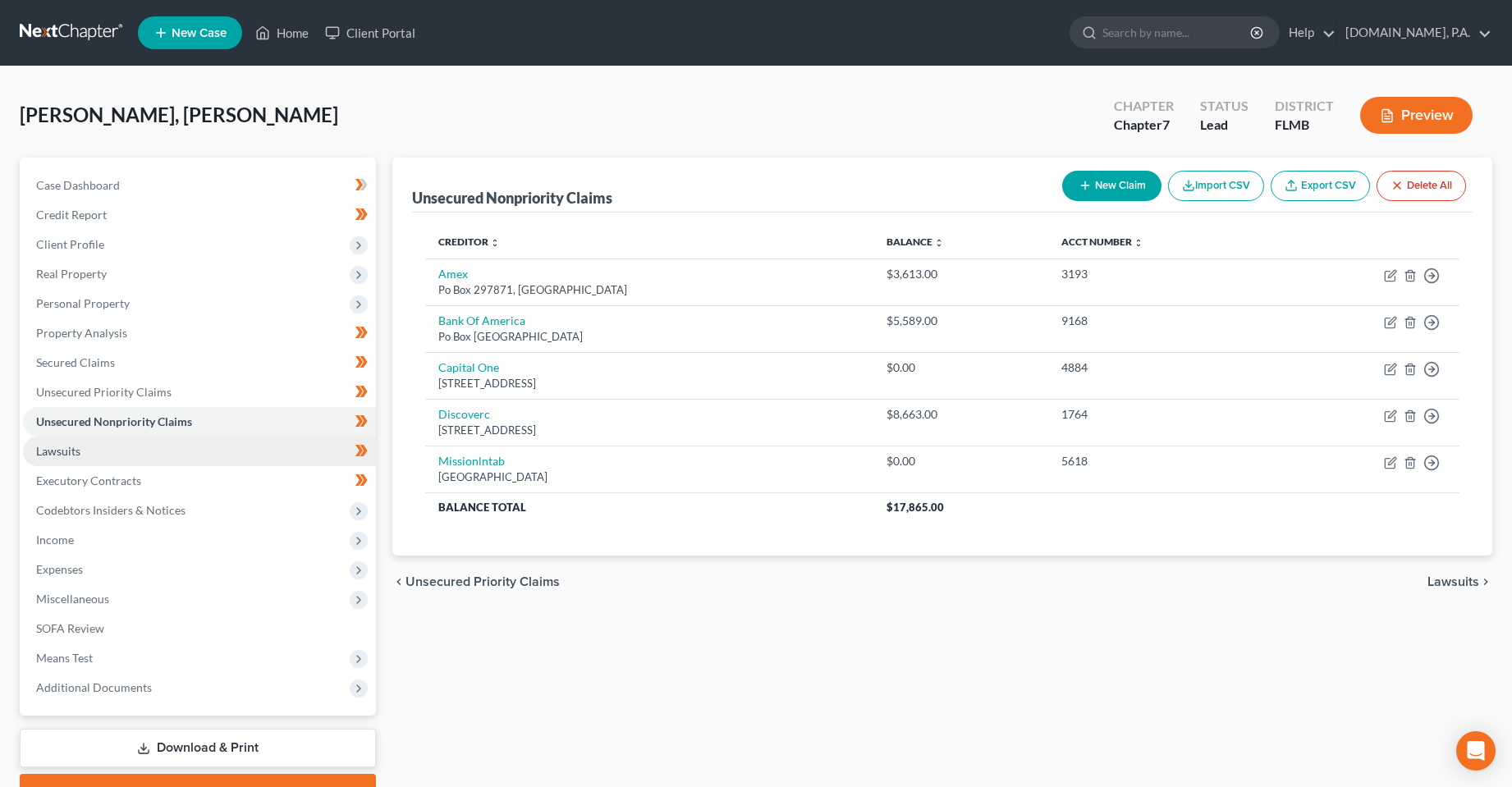
click at [117, 461] on link "Lawsuits" at bounding box center [199, 451] width 353 height 30
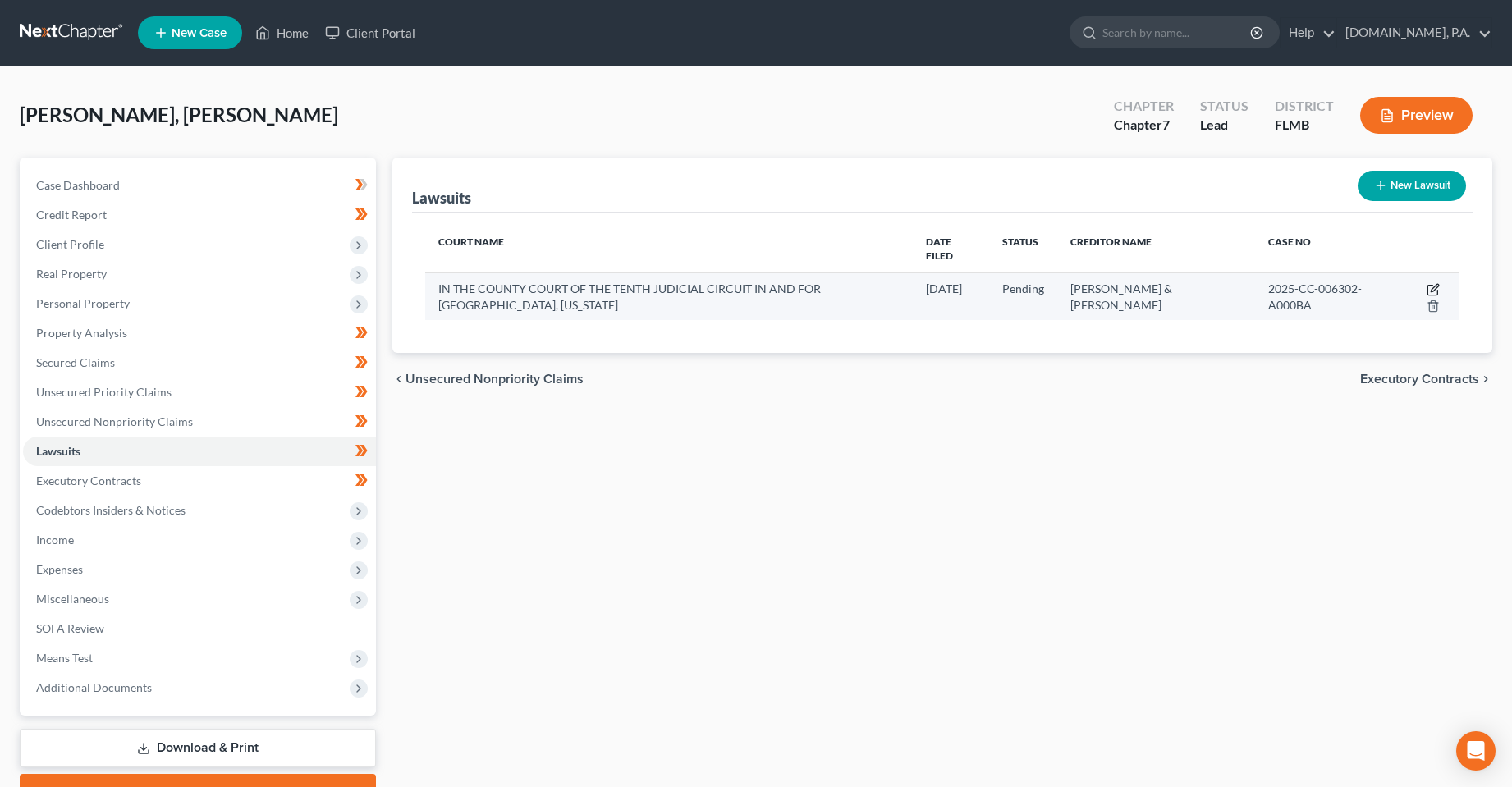
click at [1430, 285] on icon "button" at bounding box center [1432, 290] width 10 height 10
select select "9"
select select "0"
select select "4"
select select "18"
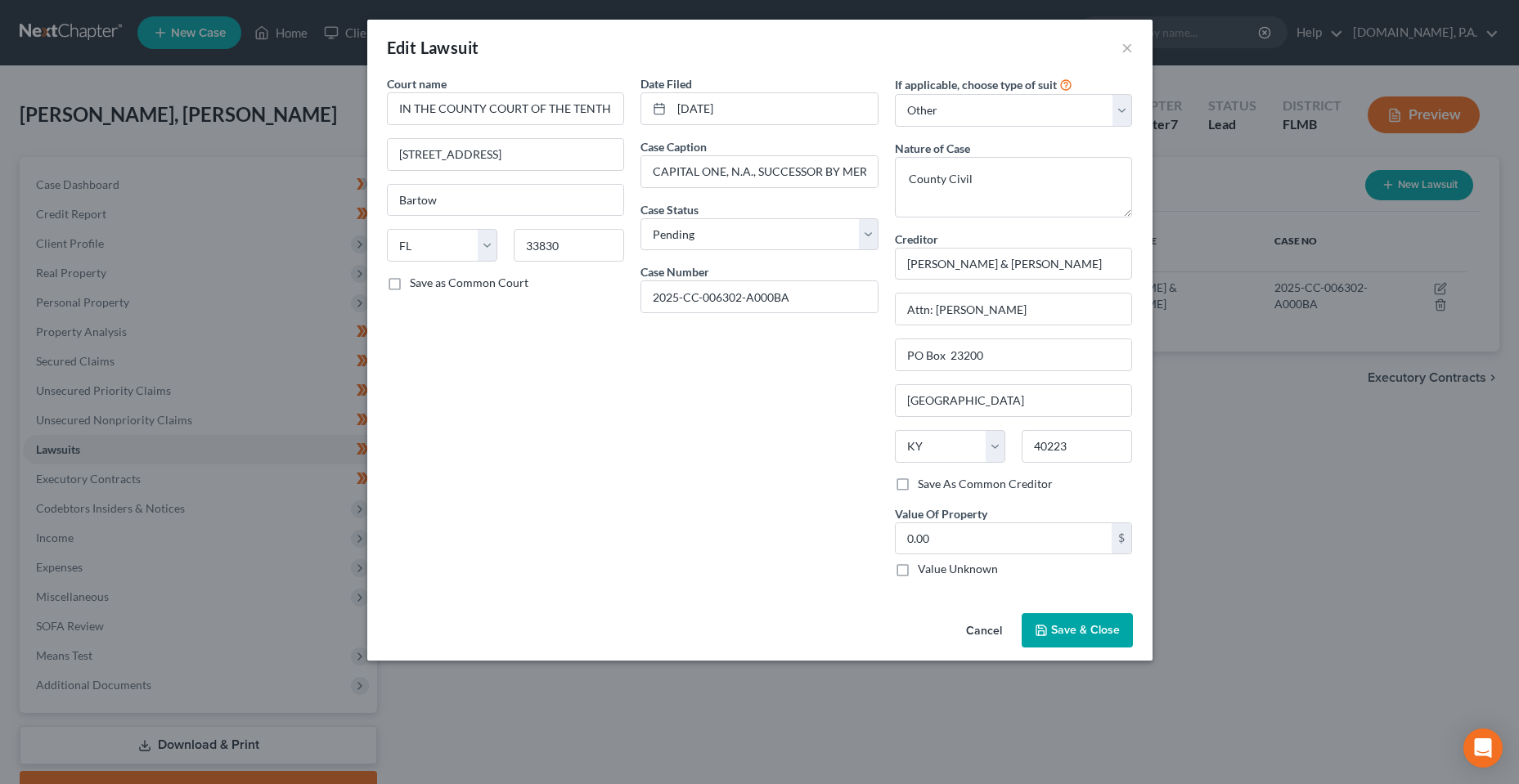
click at [677, 424] on div "Date Filed [DATE] Case Caption CAPITAL ONE, N.A., SUCCESSOR BY MERGER TO DISCOV…" at bounding box center [759, 332] width 255 height 515
click at [981, 625] on button "Cancel" at bounding box center [984, 631] width 62 height 32
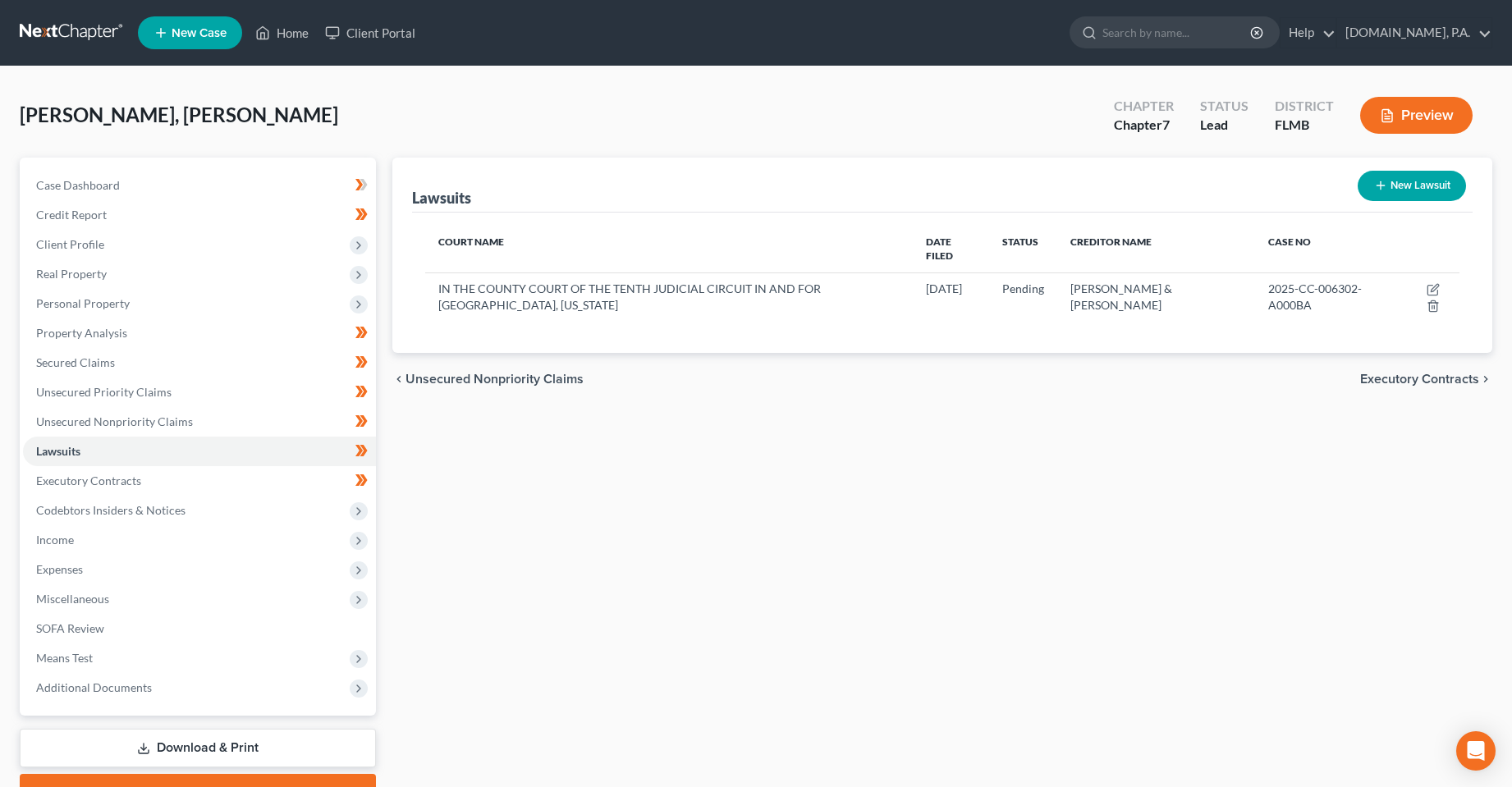
click at [666, 607] on div "Lawsuits New Lawsuit Court Name Date Filed Status Creditor Name Case No IN THE …" at bounding box center [943, 483] width 1118 height 653
click at [836, 399] on div "Lawsuits New Lawsuit Court Name Date Filed Status Creditor Name Case No IN THE …" at bounding box center [943, 483] width 1118 height 653
drag, startPoint x: 939, startPoint y: 380, endPoint x: 940, endPoint y: 369, distance: 11.0
click at [939, 379] on div "chevron_left Unsecured Nonpriority Claims Executory Contracts chevron_right" at bounding box center [943, 379] width 1101 height 53
click at [142, 511] on span "Codebtors Insiders & Notices" at bounding box center [111, 510] width 149 height 14
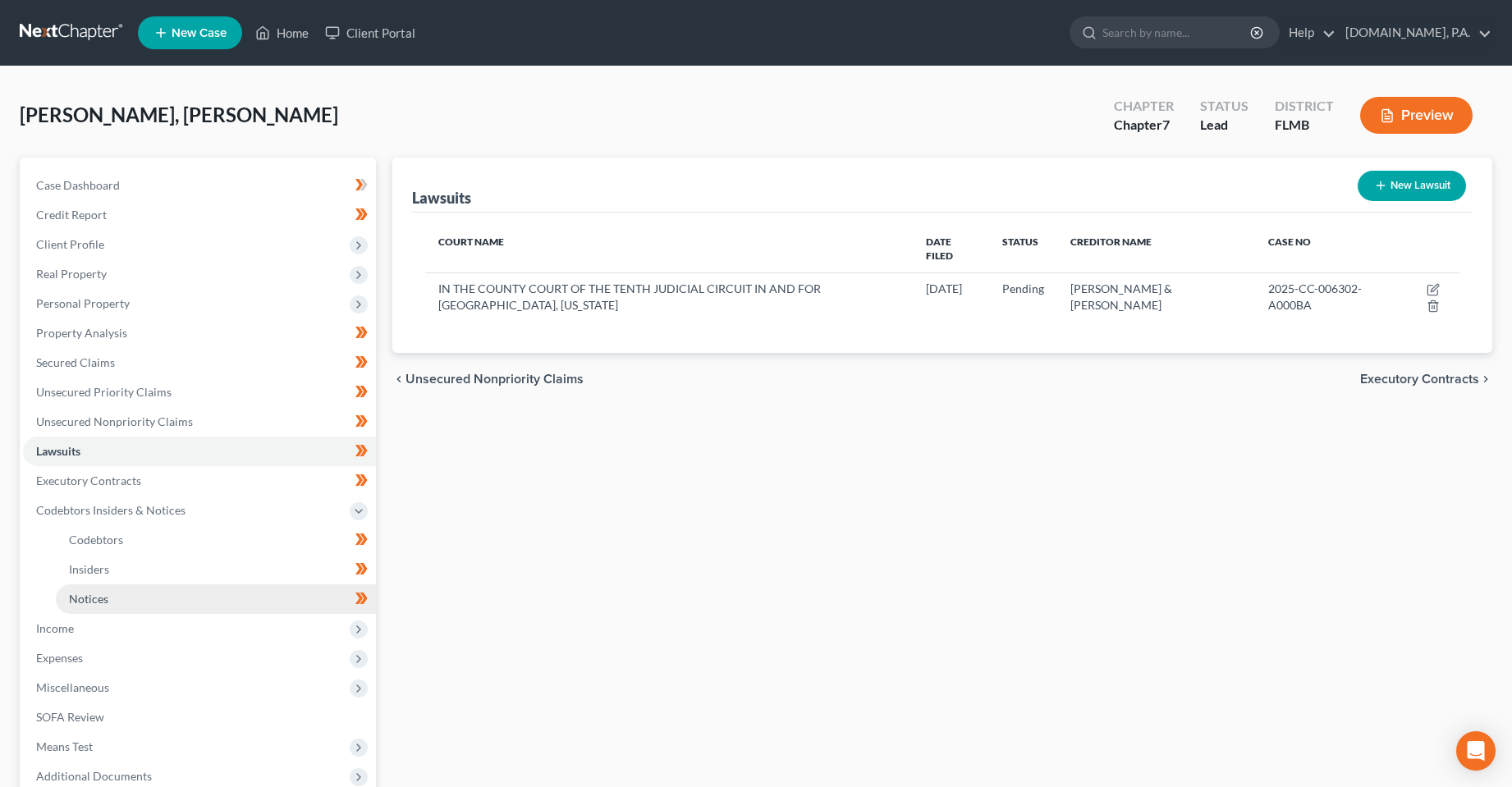
click at [112, 594] on link "Notices" at bounding box center [216, 599] width 320 height 30
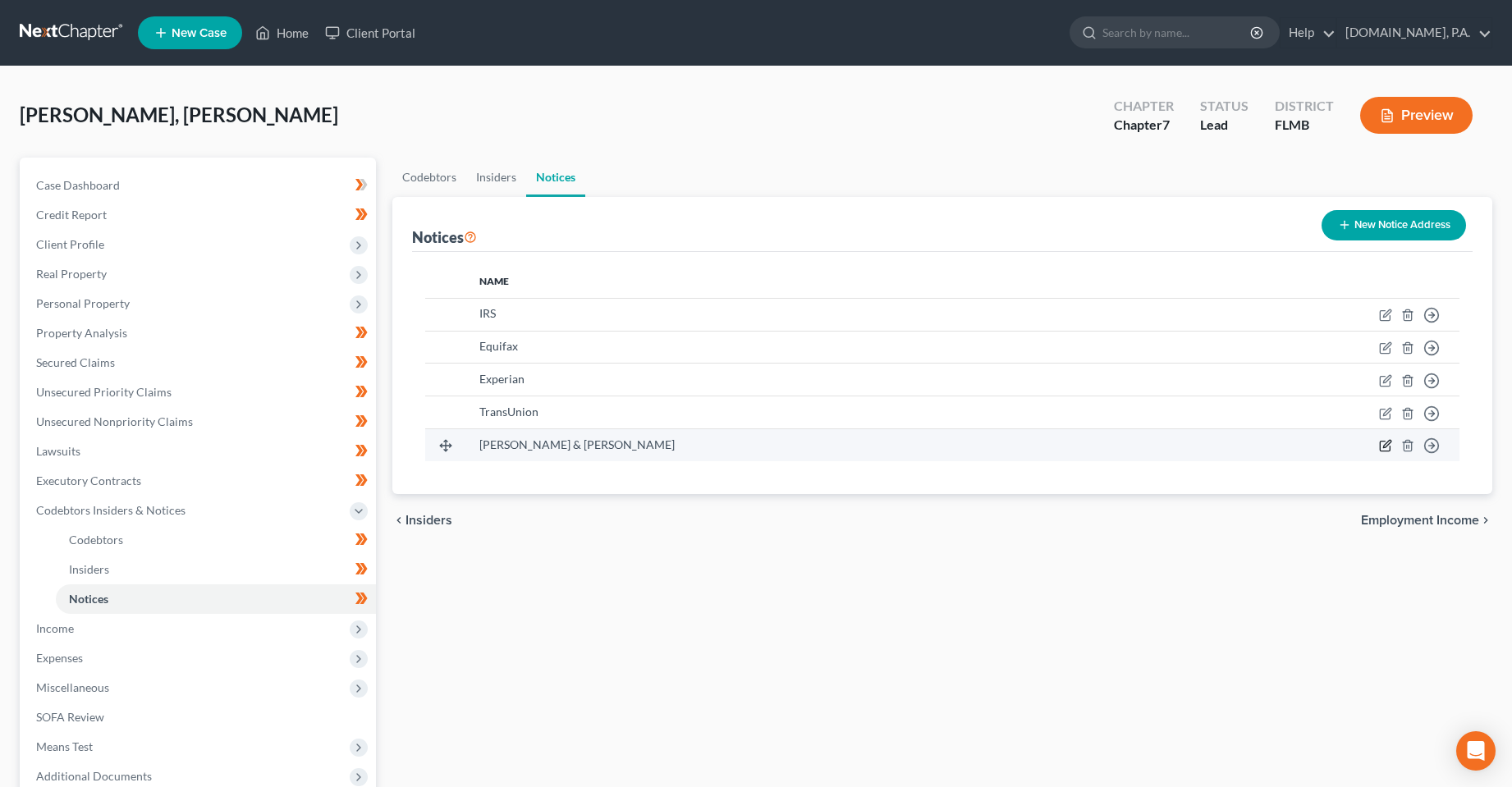
click at [1385, 448] on icon "button" at bounding box center [1386, 444] width 7 height 7
select select "18"
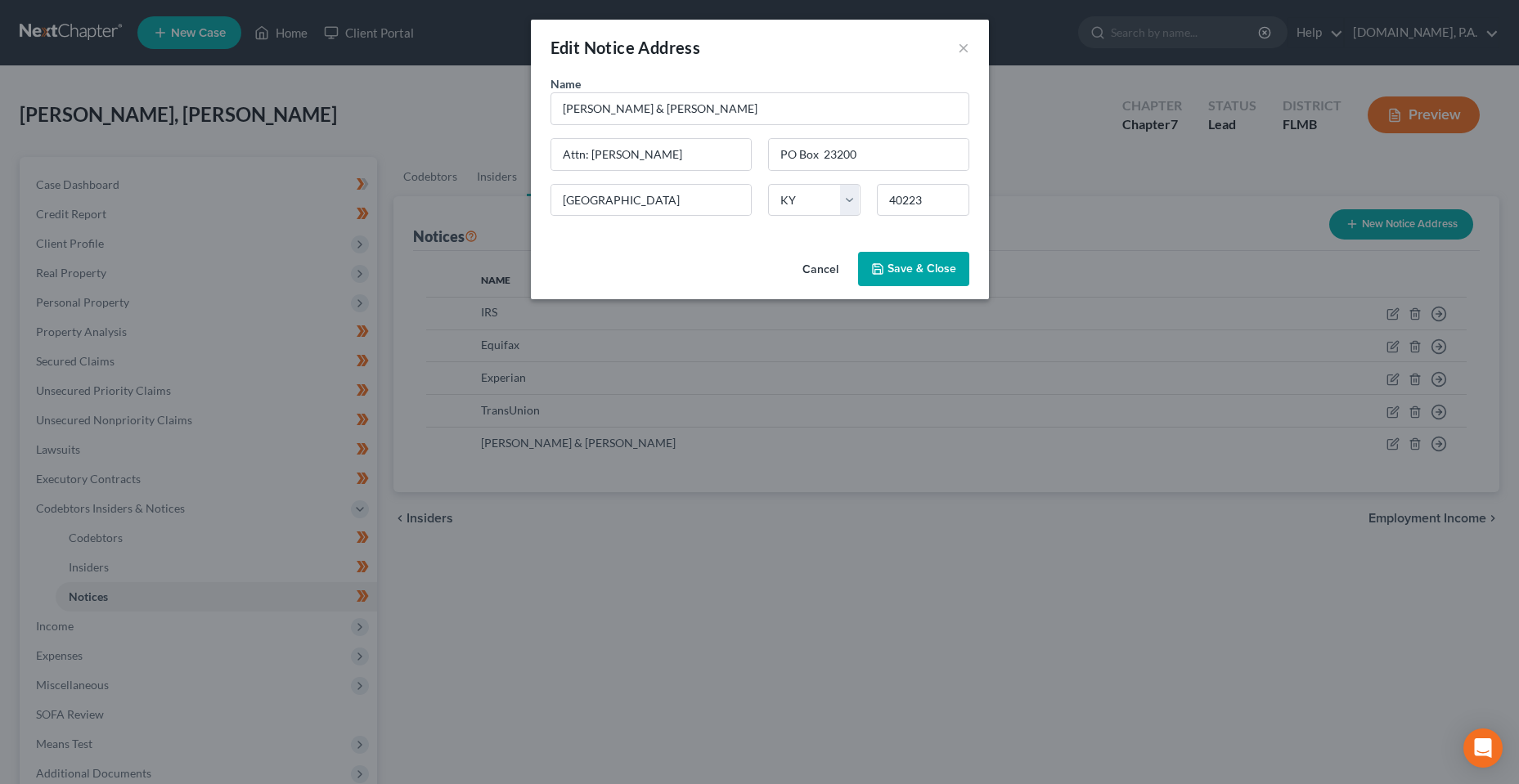
click at [821, 277] on button "Cancel" at bounding box center [820, 270] width 62 height 32
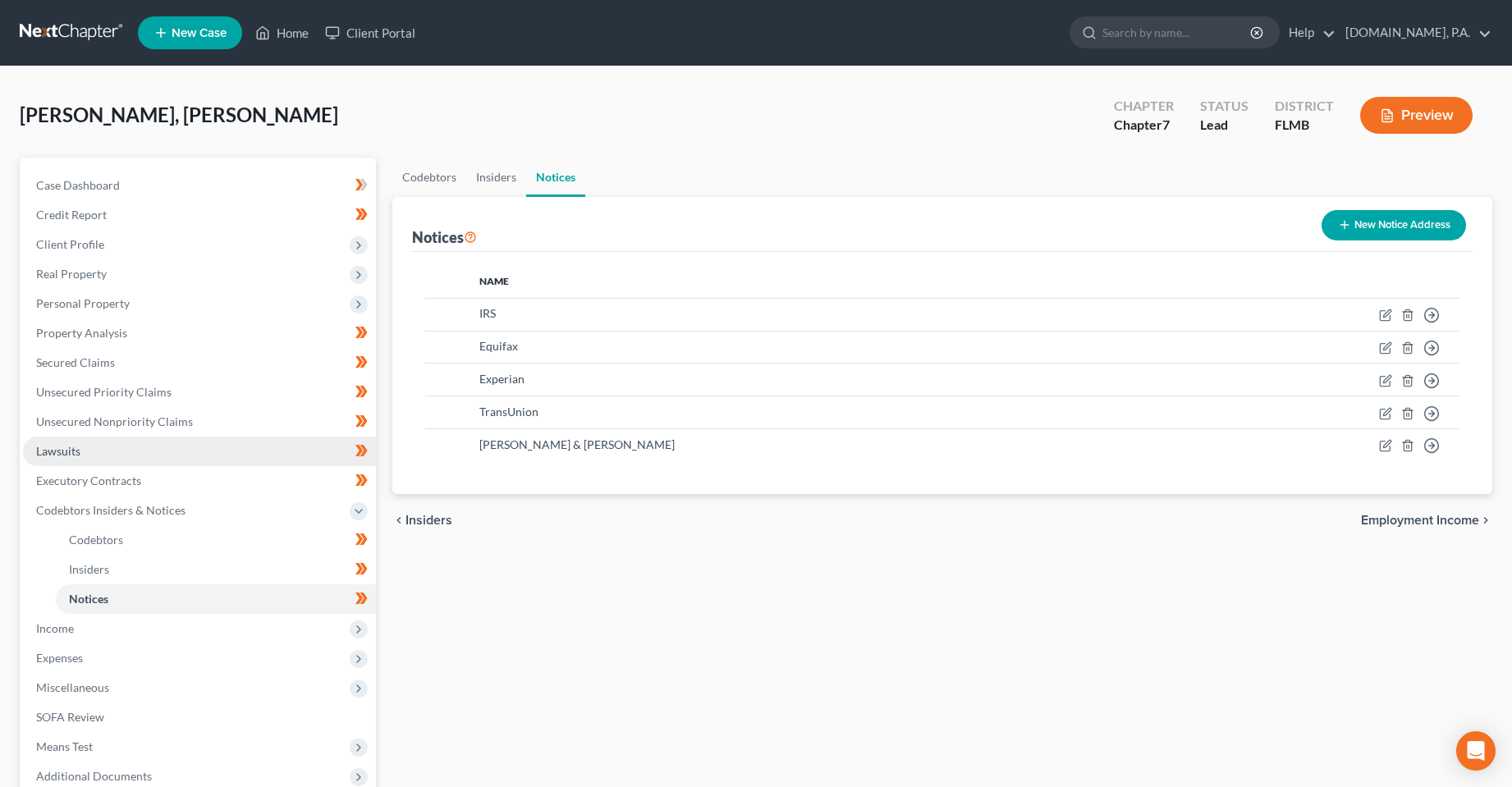
click at [44, 464] on link "Lawsuits" at bounding box center [199, 451] width 353 height 30
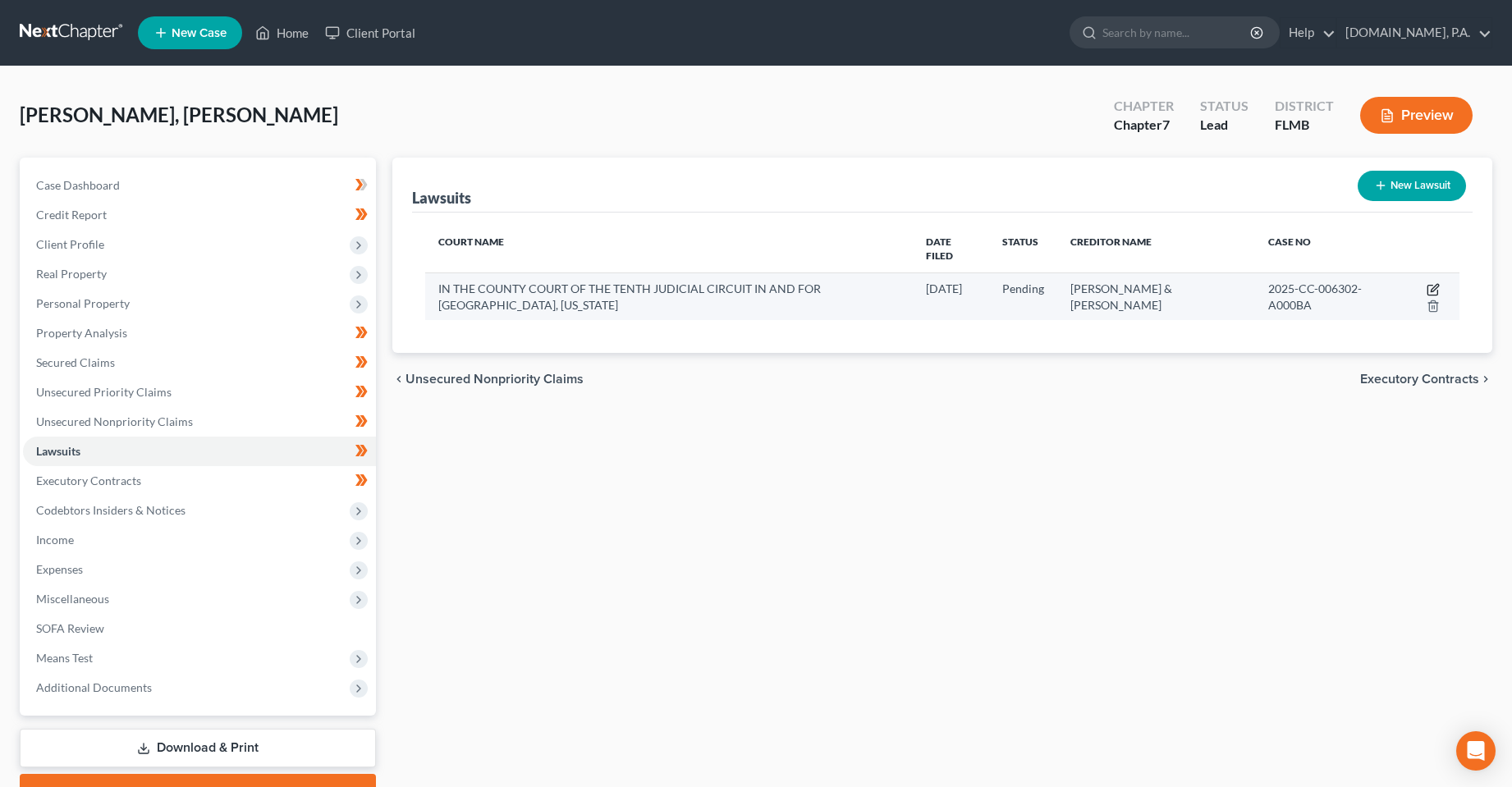
click at [1435, 284] on icon "button" at bounding box center [1435, 287] width 7 height 7
select select "9"
select select "0"
select select "4"
select select "18"
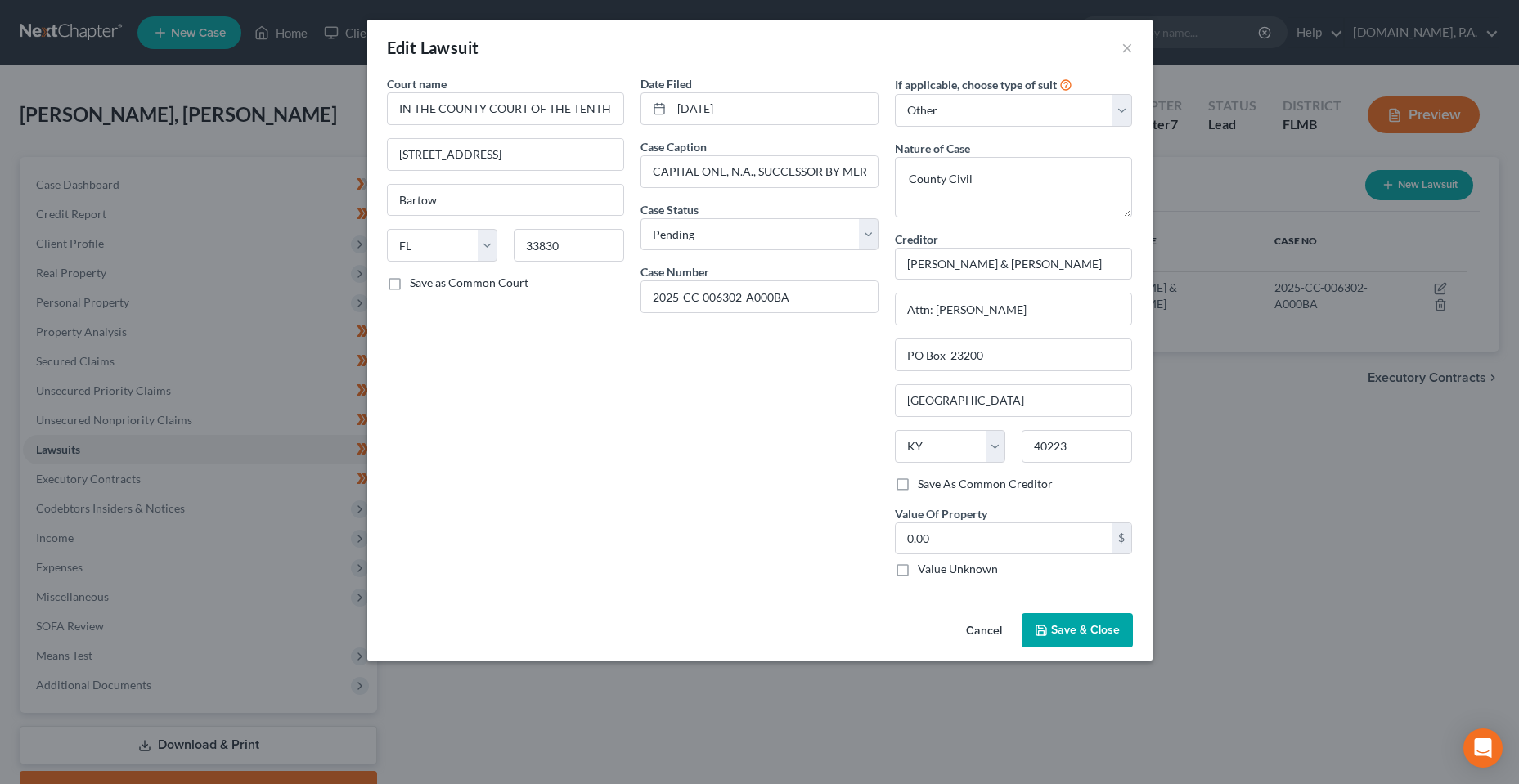
click at [994, 612] on div "Cancel Save & Close" at bounding box center [760, 634] width 785 height 54
click at [989, 634] on button "Cancel" at bounding box center [984, 631] width 62 height 32
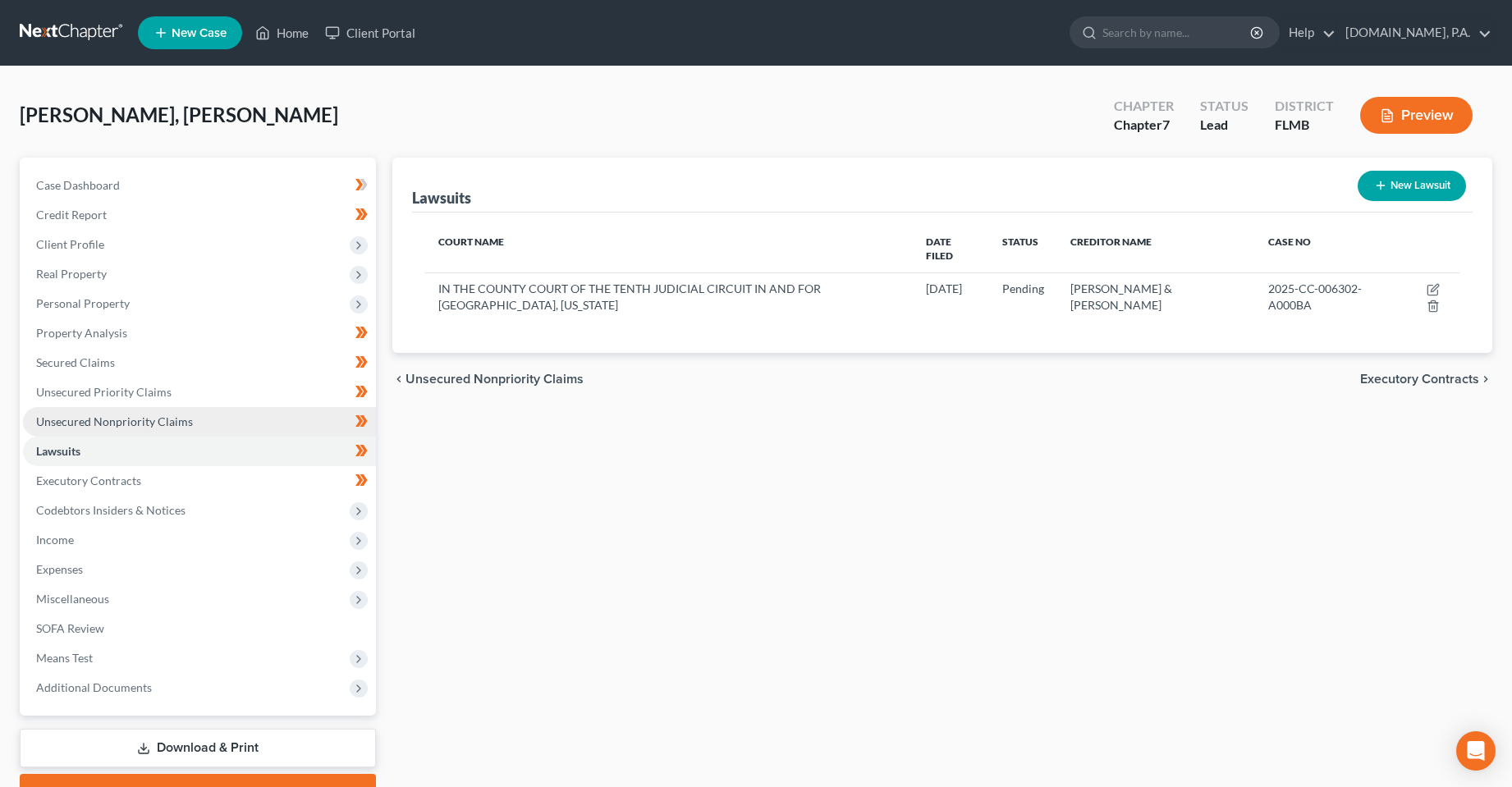
click at [39, 425] on span "Unsecured Nonpriority Claims" at bounding box center [114, 422] width 156 height 14
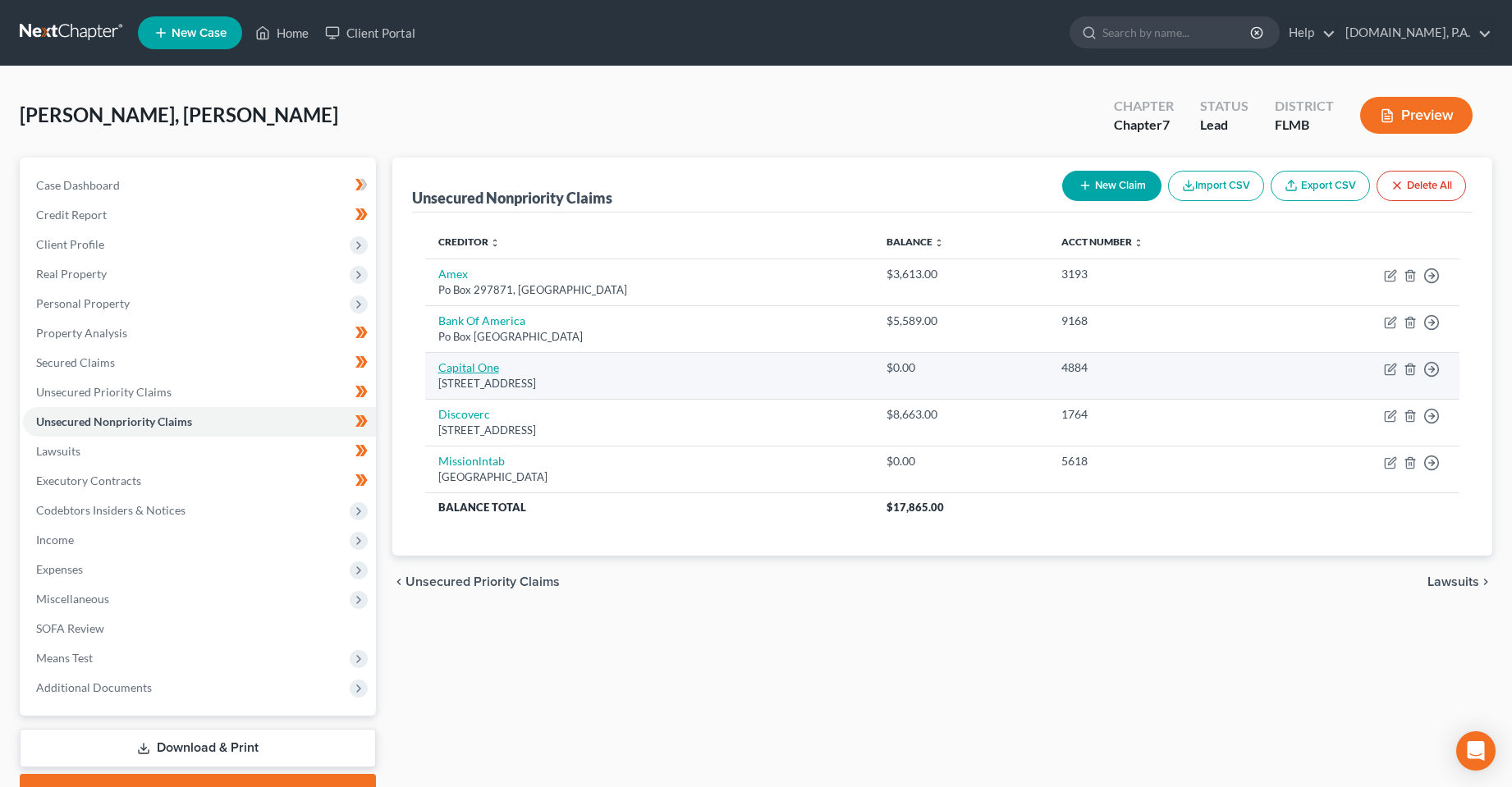
click at [473, 369] on link "Capital One" at bounding box center [468, 367] width 61 height 14
select select "46"
select select "0"
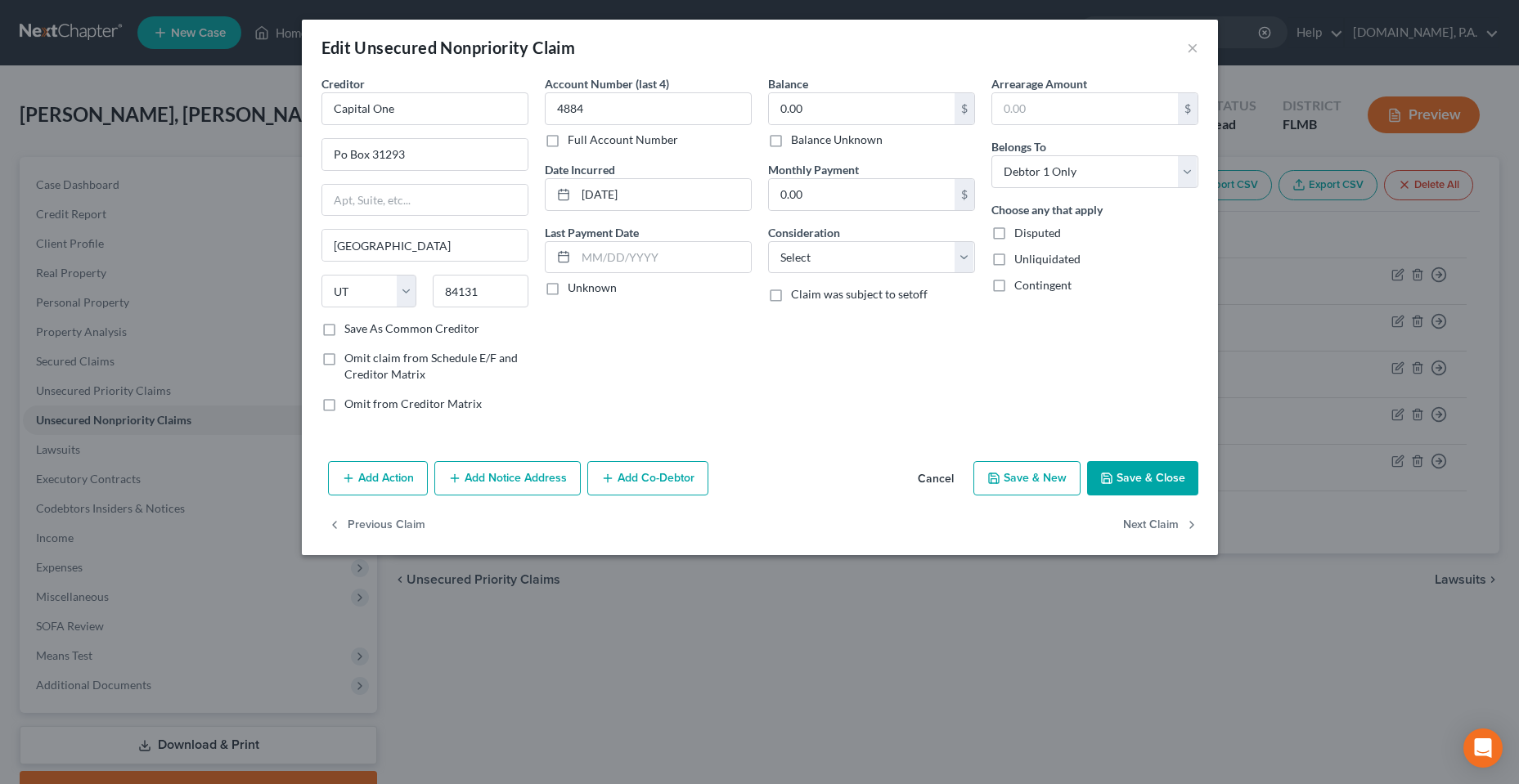
click at [364, 487] on button "Add Action" at bounding box center [378, 478] width 100 height 34
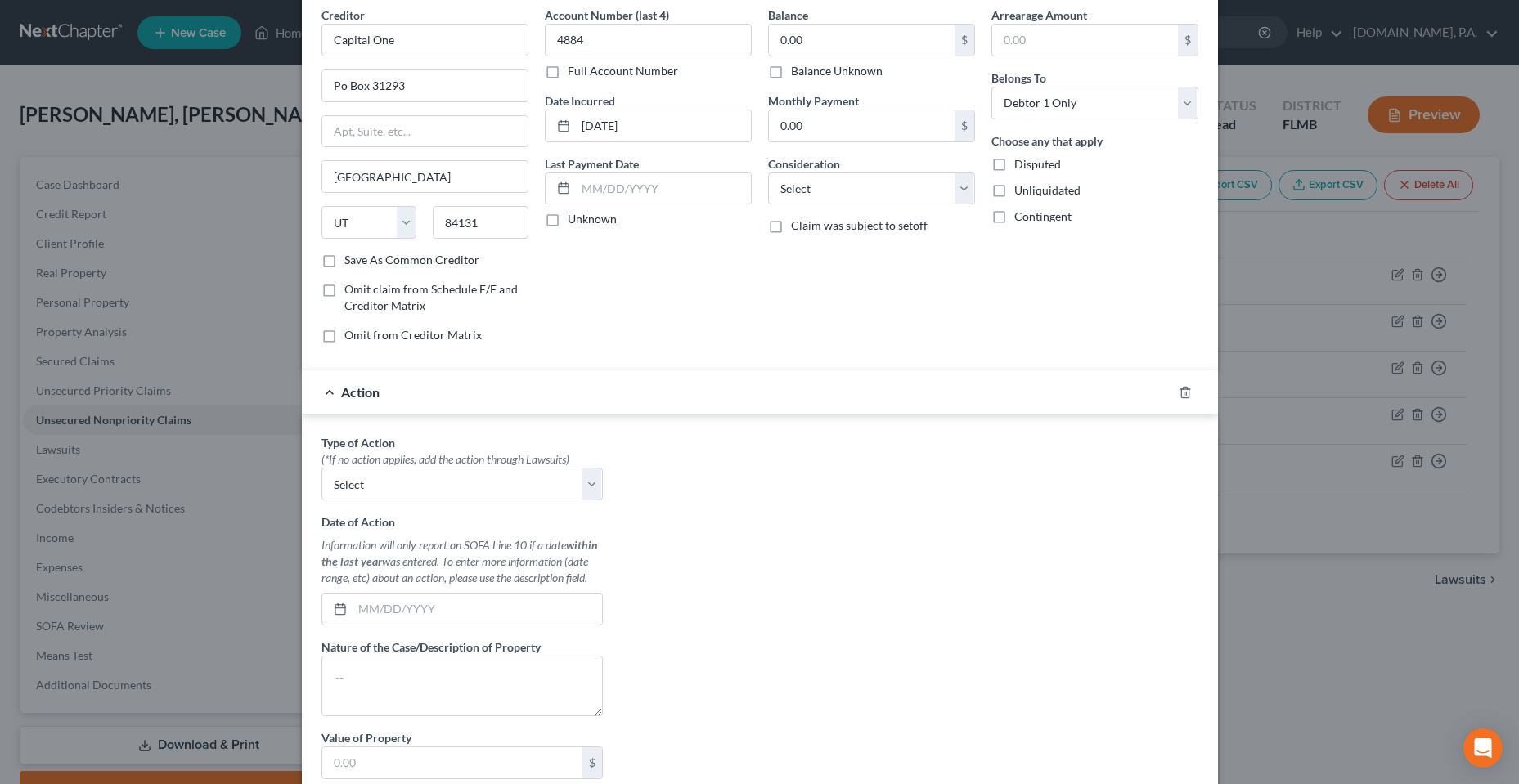
scroll to position [279, 0]
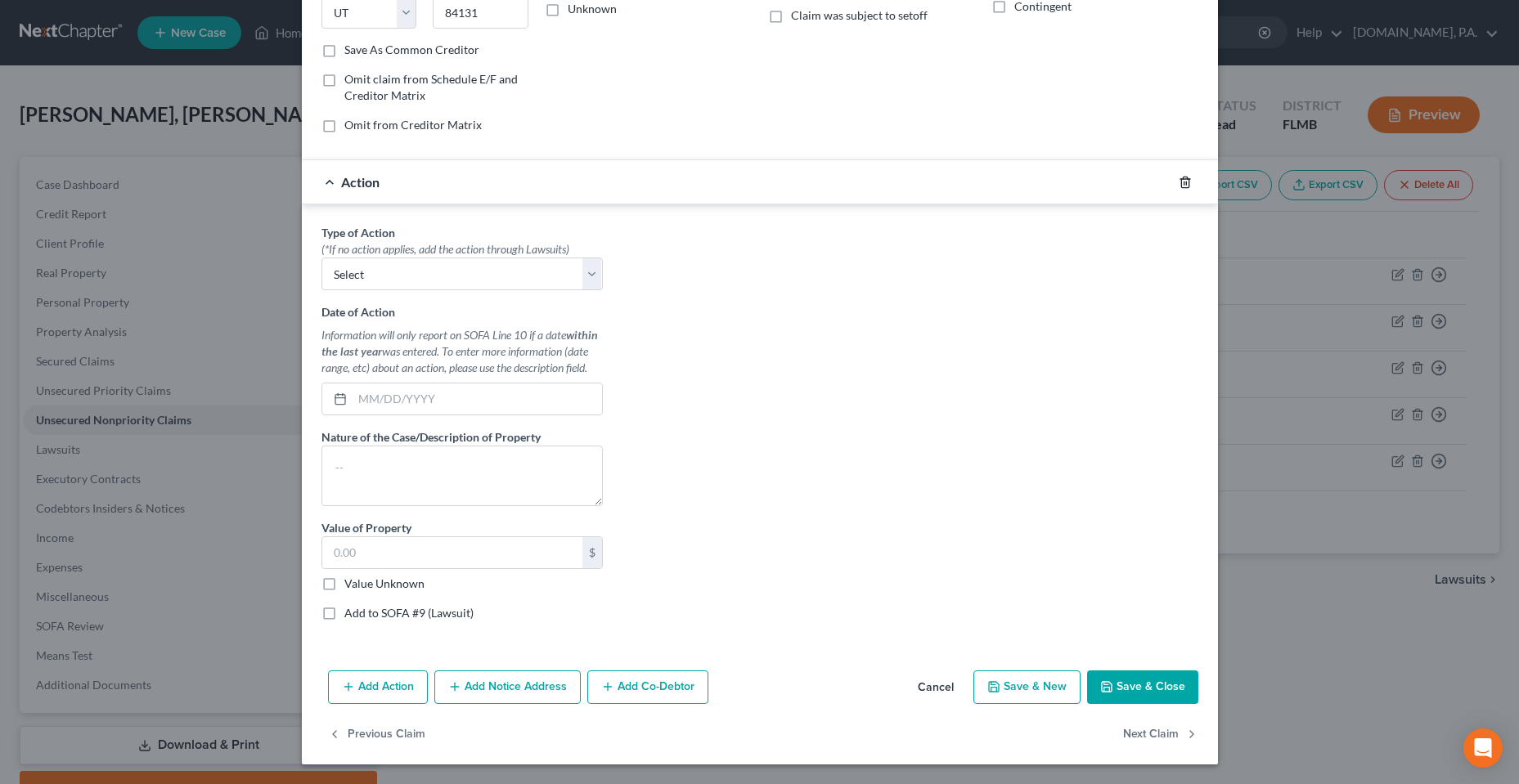
click at [1178, 188] on icon "button" at bounding box center [1185, 182] width 13 height 13
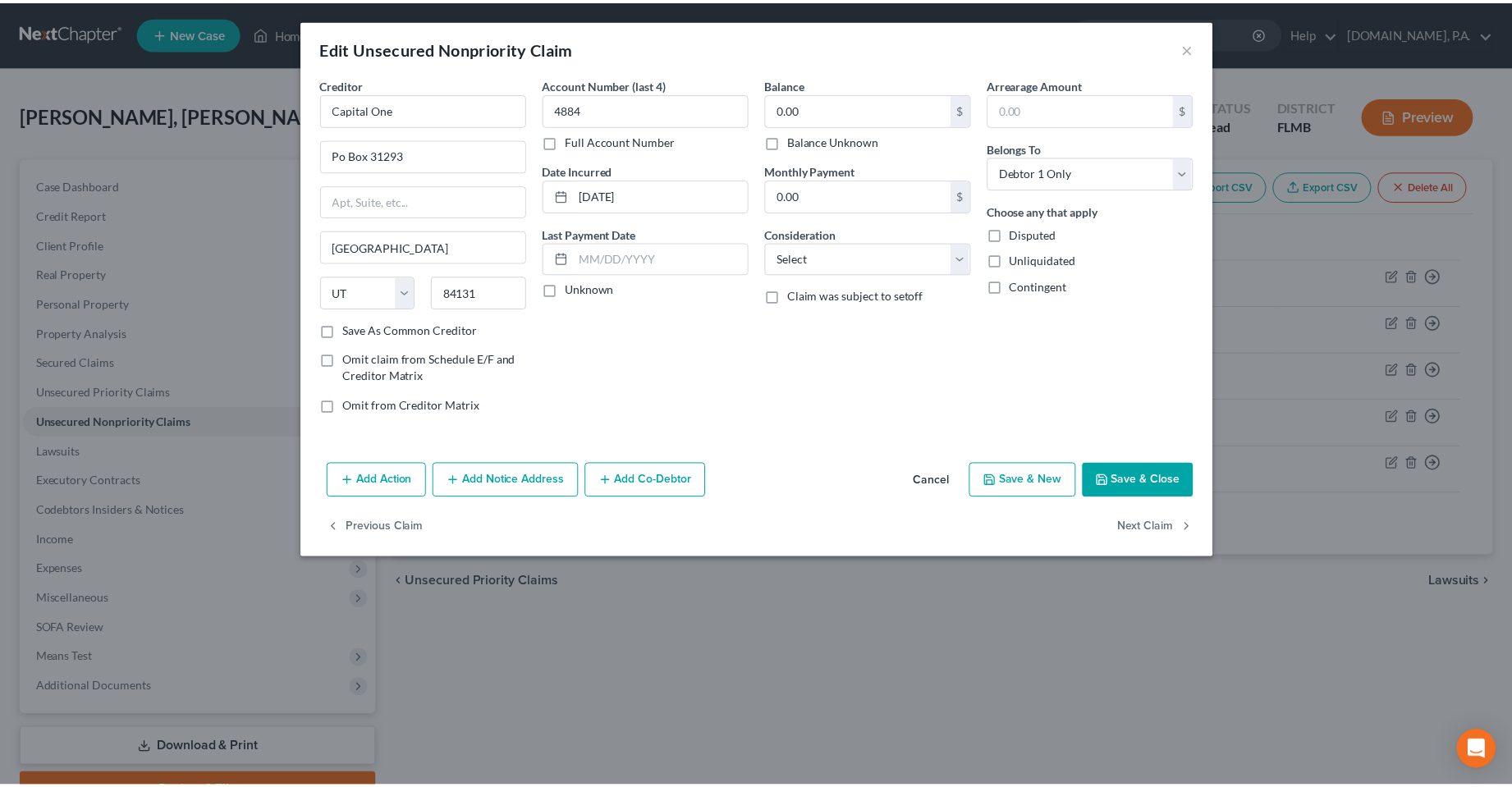
scroll to position [0, 0]
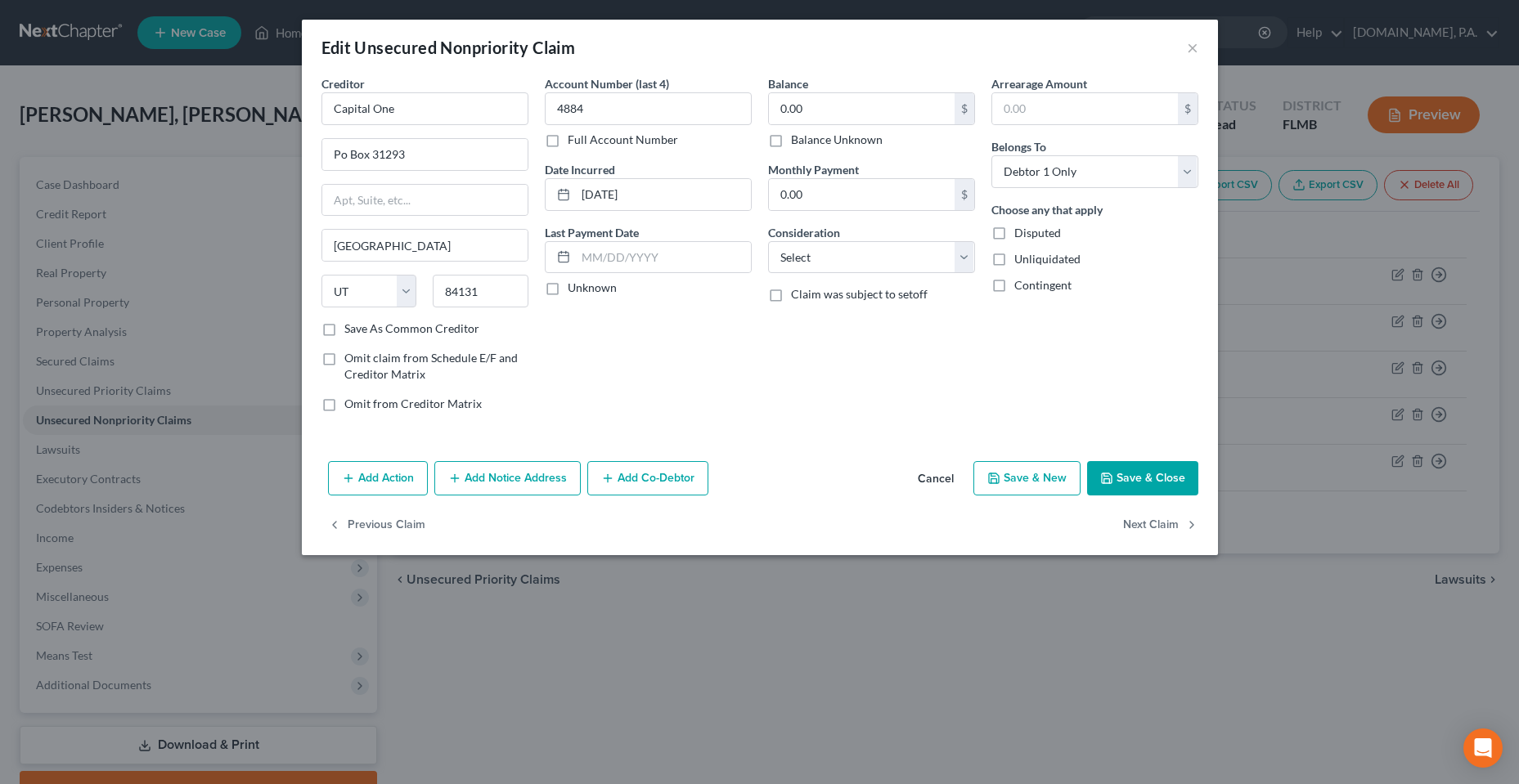
click at [953, 486] on button "Cancel" at bounding box center [935, 479] width 62 height 32
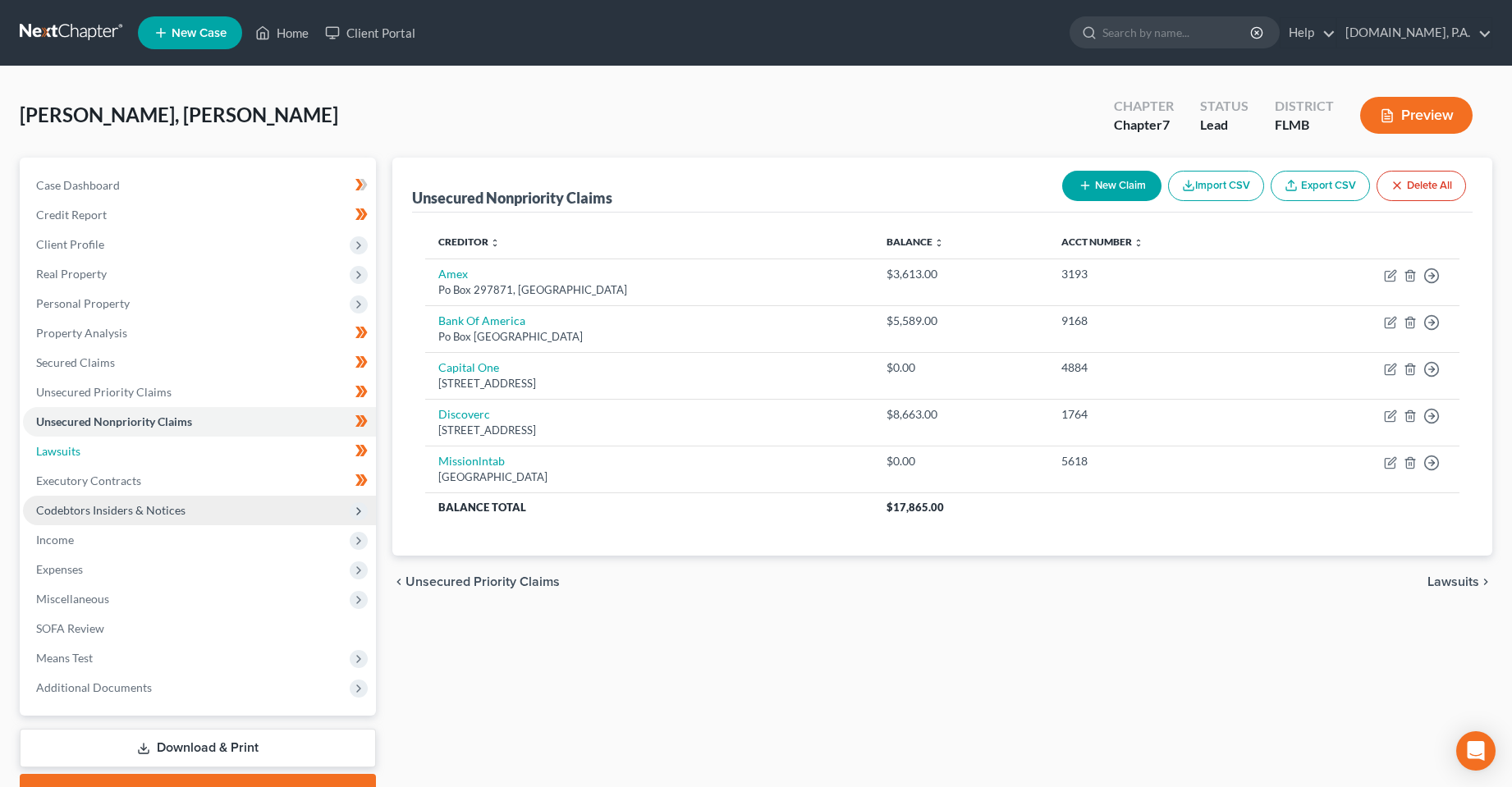
drag, startPoint x: 87, startPoint y: 443, endPoint x: 326, endPoint y: 507, distance: 247.4
click at [87, 443] on link "Lawsuits" at bounding box center [199, 451] width 353 height 30
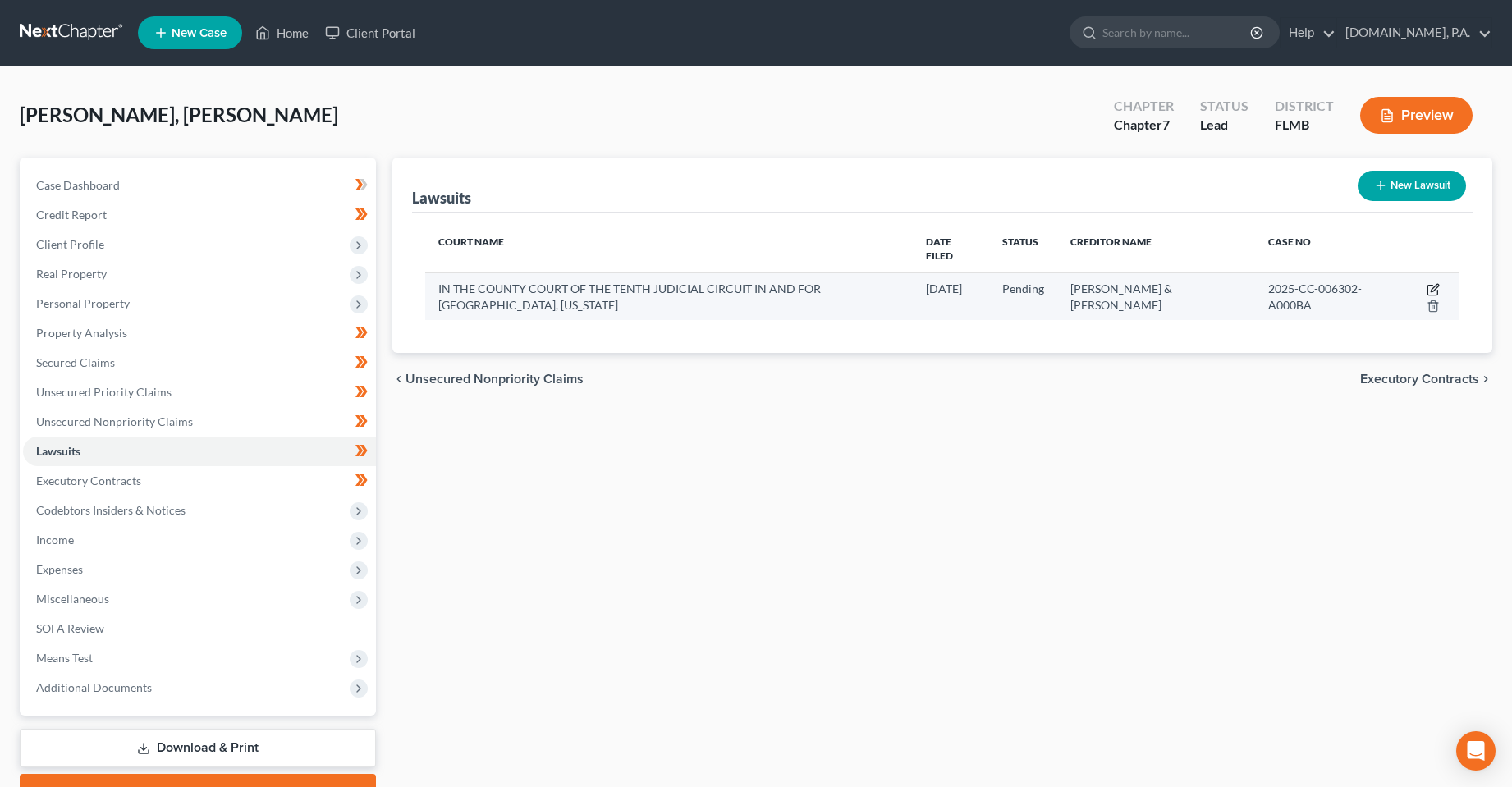
click at [1430, 283] on icon "button" at bounding box center [1433, 289] width 13 height 13
select select "9"
select select "0"
select select "4"
select select "18"
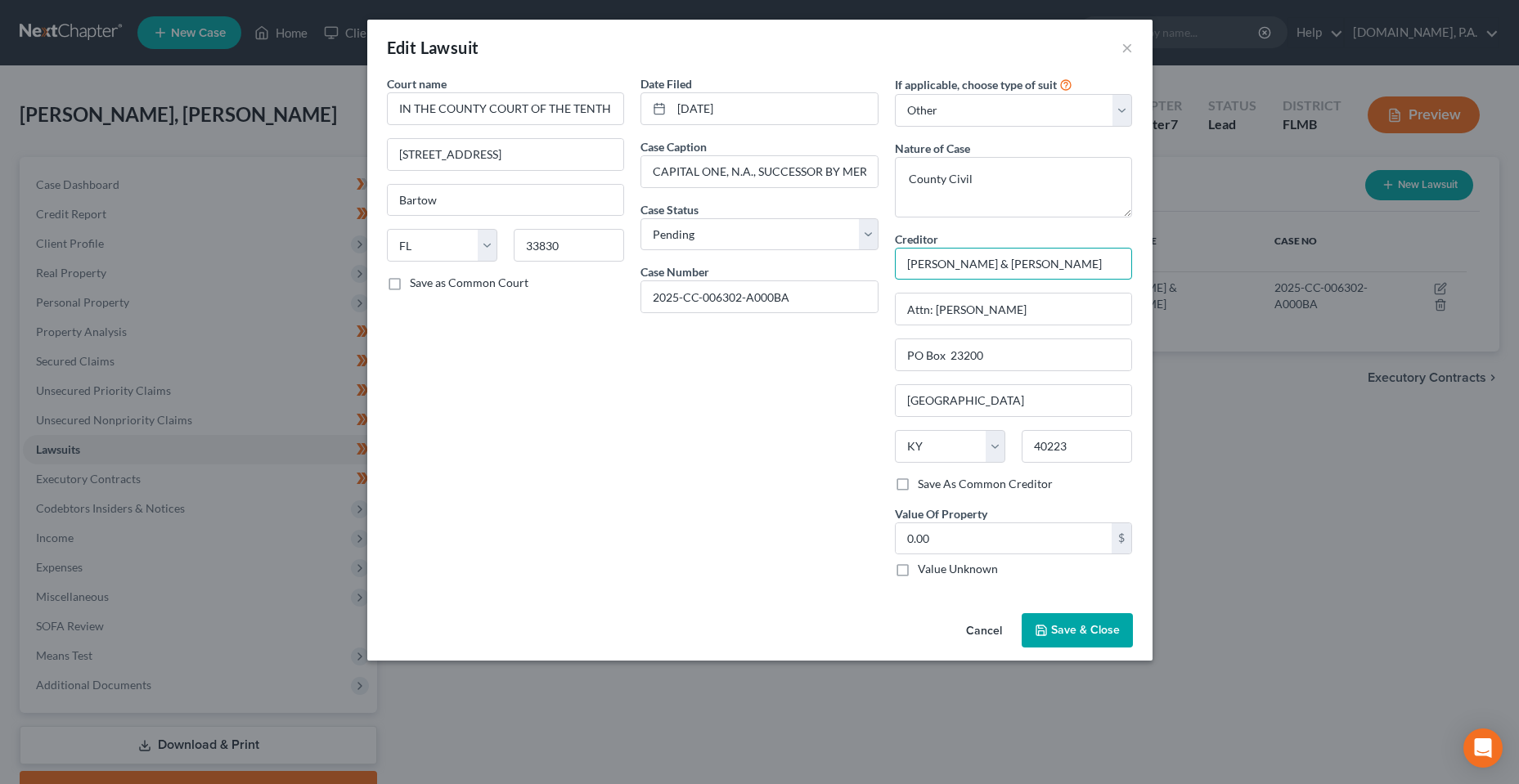
click at [1015, 249] on input "[PERSON_NAME] & [PERSON_NAME]" at bounding box center [1014, 263] width 238 height 32
drag, startPoint x: 1018, startPoint y: 255, endPoint x: 847, endPoint y: 256, distance: 171.0
click at [847, 256] on div "Court name * IN THE COUNTY COURT OF THE TENTH JUDICIAL CIRCUIT IN AND FOR [GEOG…" at bounding box center [760, 332] width 763 height 515
type input "Capital One"
type input "PO Box 31293"
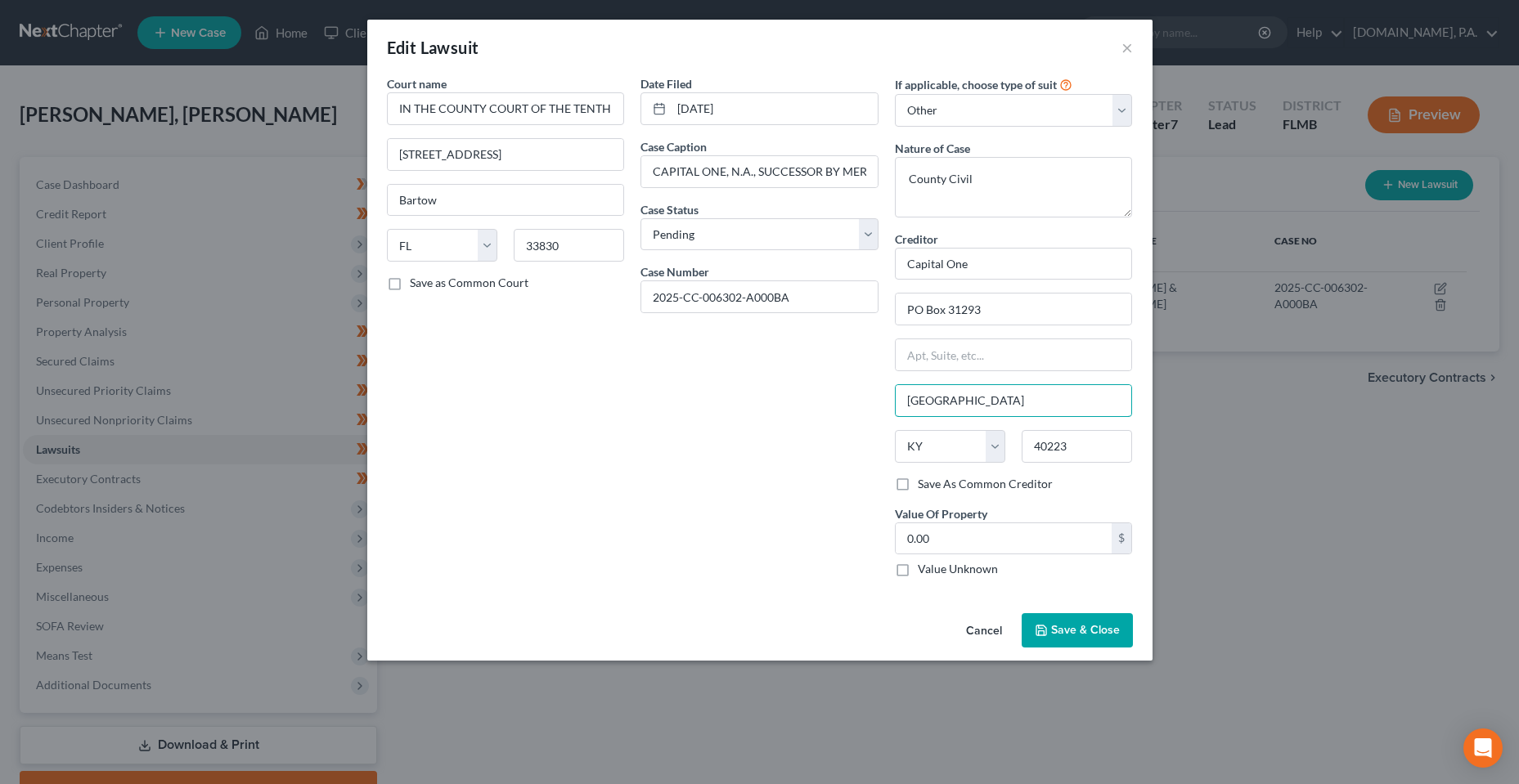
type input "[GEOGRAPHIC_DATA]"
select select "46"
type input "84131"
click at [489, 528] on div "Court name * IN THE COUNTY COURT OF THE TENTH JUDICIAL CIRCUIT IN AND FOR [GEOG…" at bounding box center [506, 332] width 255 height 515
click at [962, 536] on input "0.00" at bounding box center [1004, 539] width 217 height 32
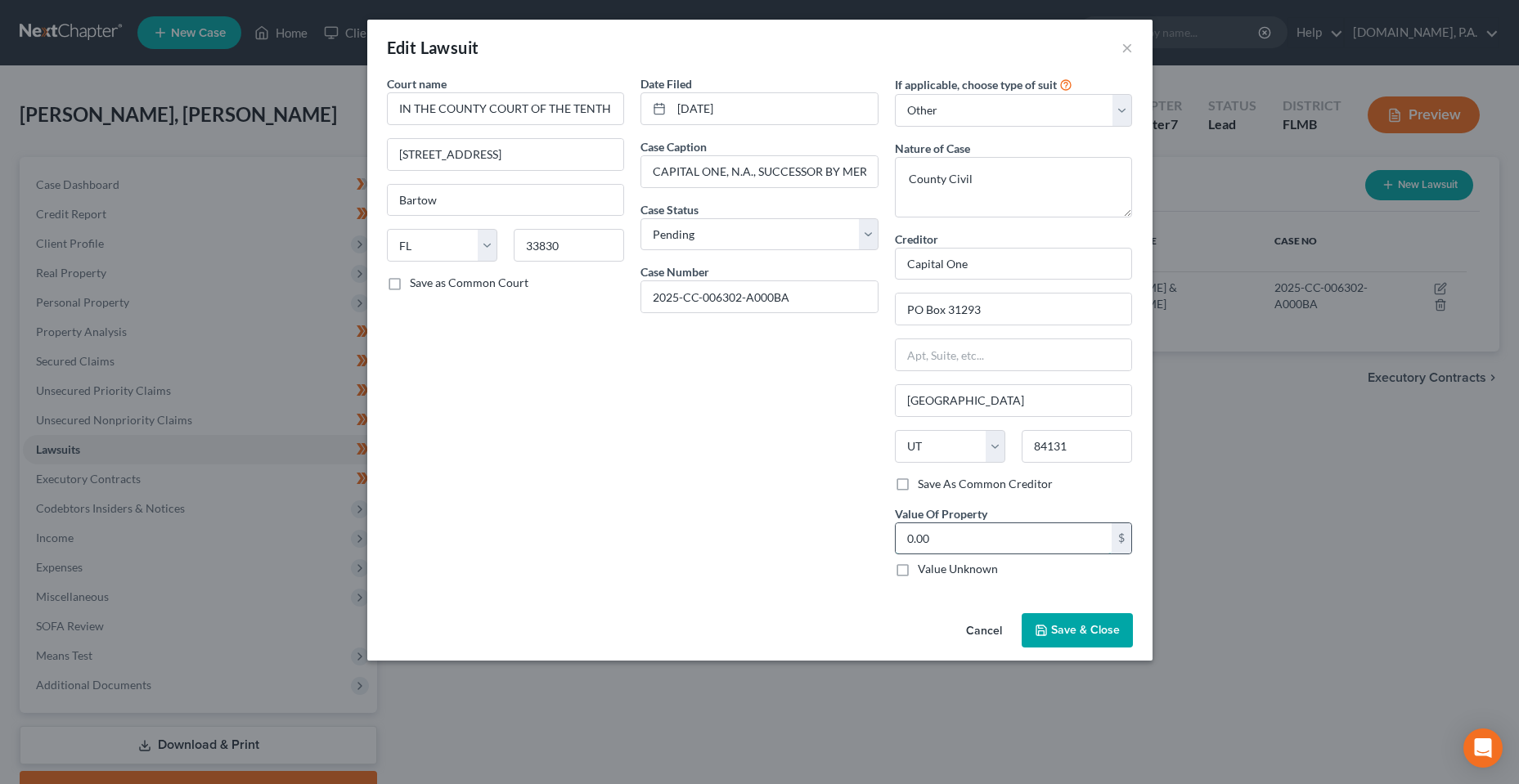
click at [962, 539] on input "0.00" at bounding box center [1004, 539] width 217 height 32
click at [1079, 630] on span "Save & Close" at bounding box center [1086, 630] width 68 height 14
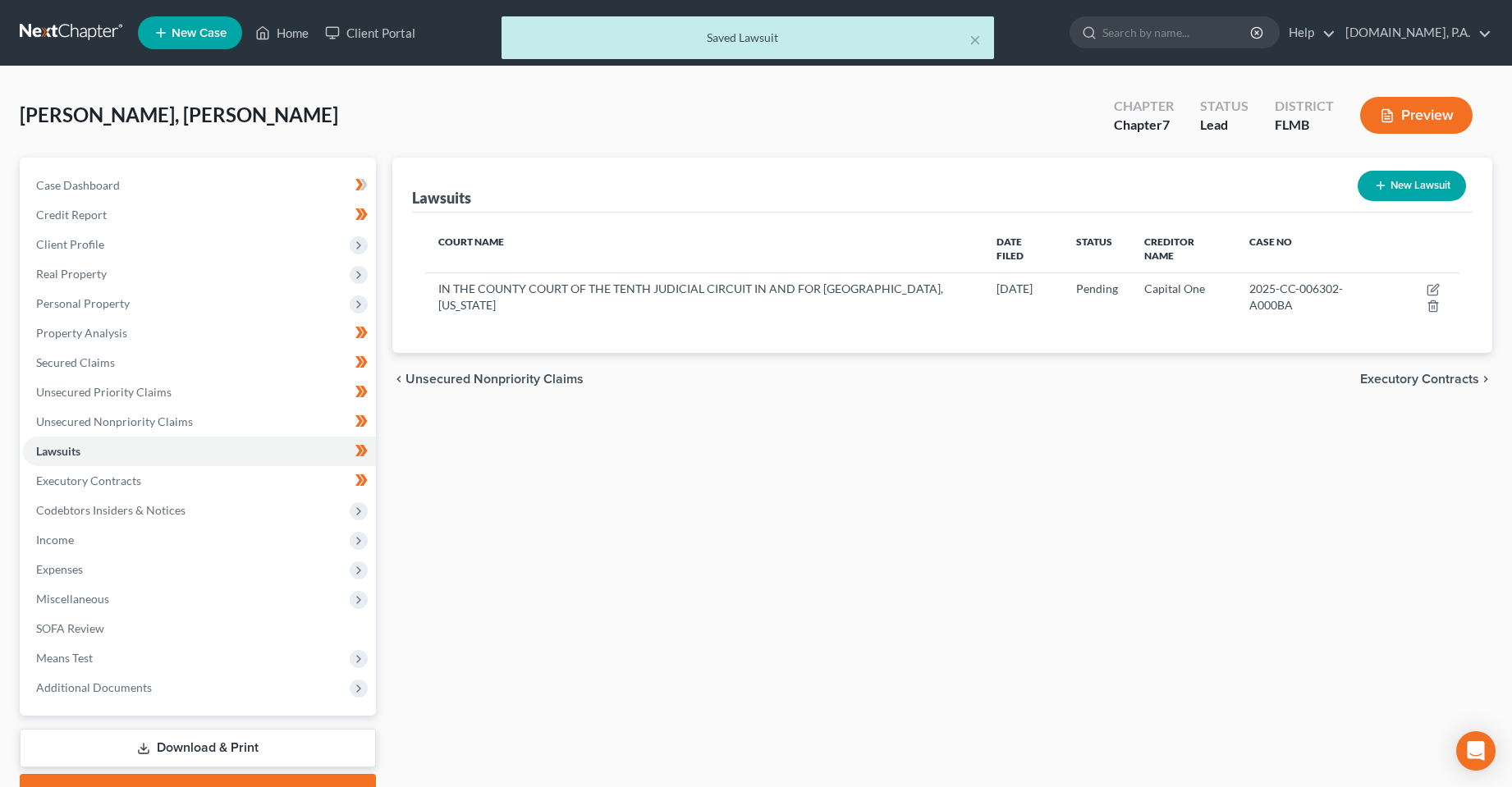
click at [759, 409] on div "Lawsuits New Lawsuit Court Name Date Filed Status Creditor Name Case No IN THE …" at bounding box center [943, 483] width 1118 height 653
click at [211, 480] on link "Executory Contracts" at bounding box center [199, 481] width 353 height 30
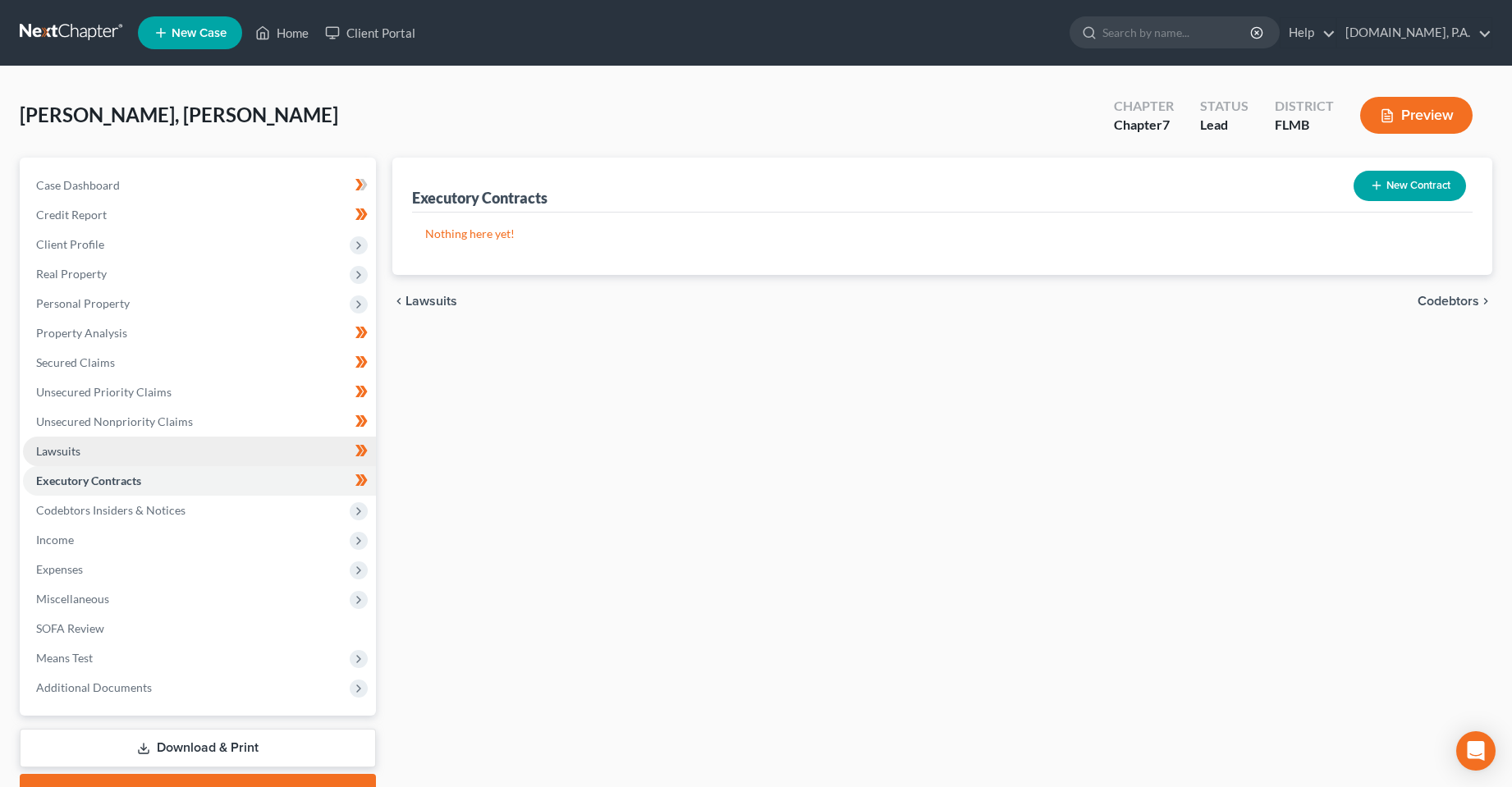
click at [210, 445] on link "Lawsuits" at bounding box center [199, 451] width 353 height 30
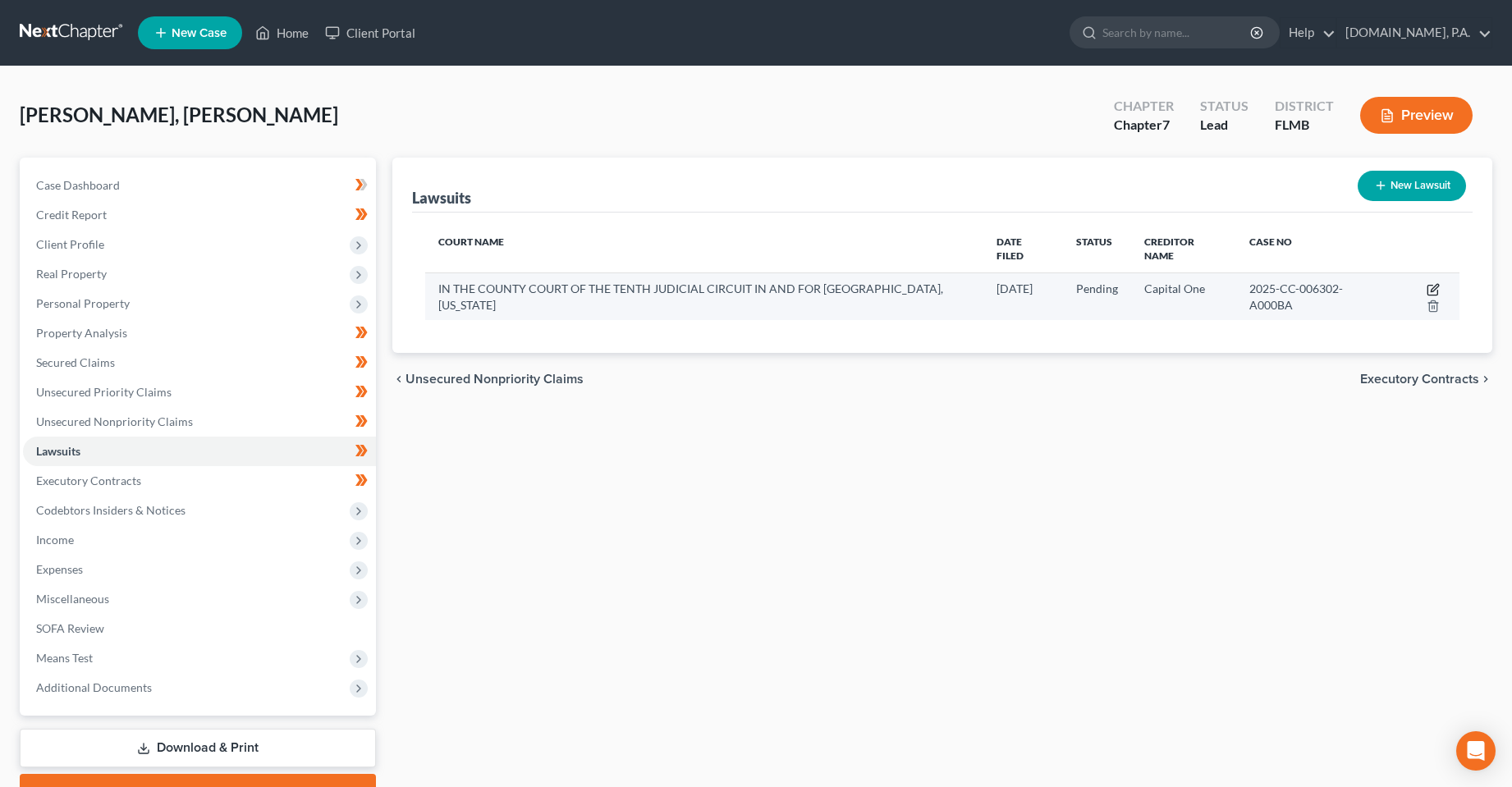
click at [1427, 283] on icon "button" at bounding box center [1433, 289] width 13 height 13
select select "9"
select select "0"
select select "4"
select select "46"
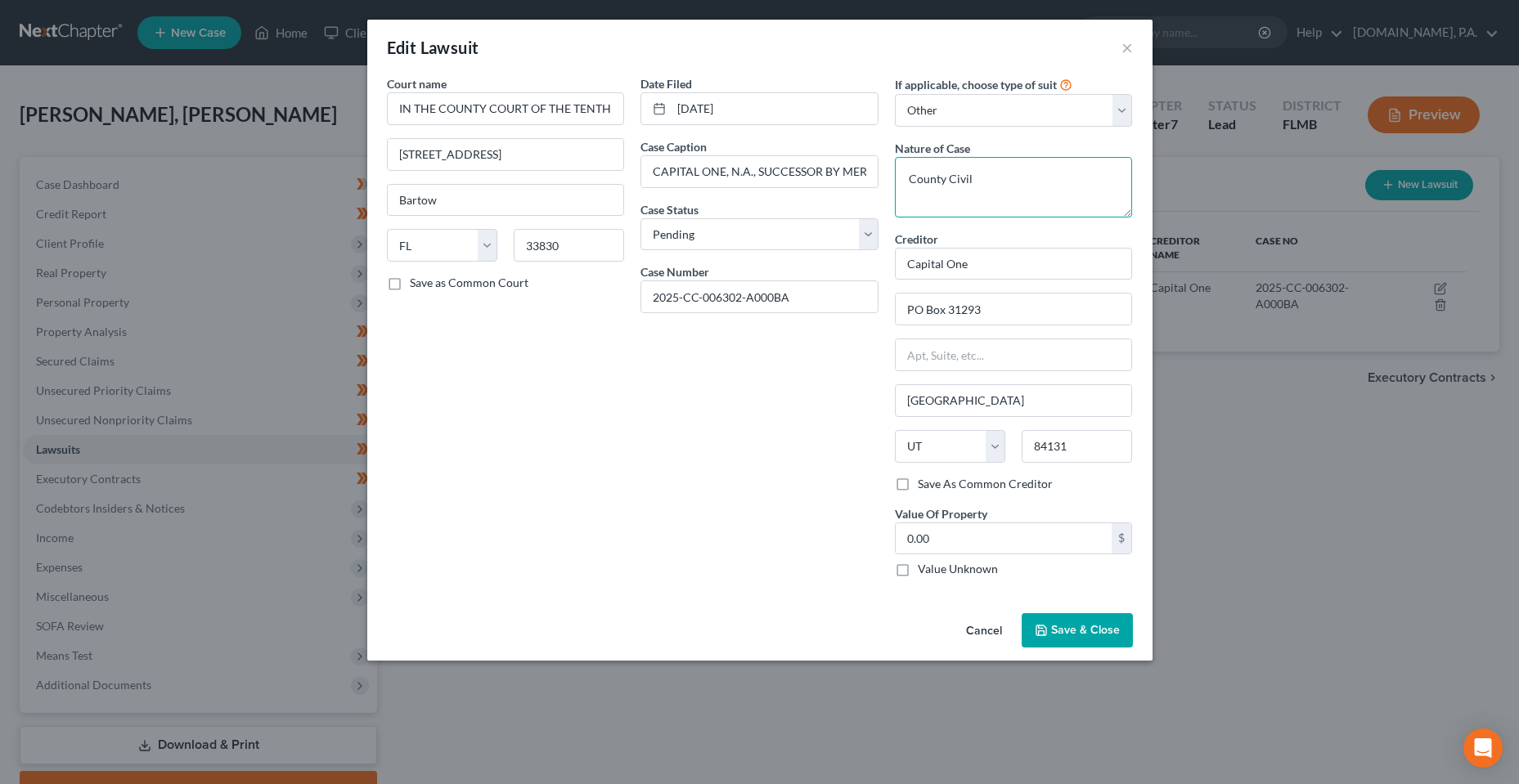
drag, startPoint x: 1027, startPoint y: 157, endPoint x: 879, endPoint y: 172, distance: 148.8
click at [879, 172] on div "Court name * IN THE COUNTY COURT OF THE TENTH JUDICIAL CIRCUIT IN AND FOR [GEOG…" at bounding box center [760, 332] width 763 height 515
paste textarea "DMGC - DAMAGES (CC)"
type textarea "DMGC - DAMAGES (CC)"
click at [1089, 620] on button "Save & Close" at bounding box center [1077, 630] width 111 height 34
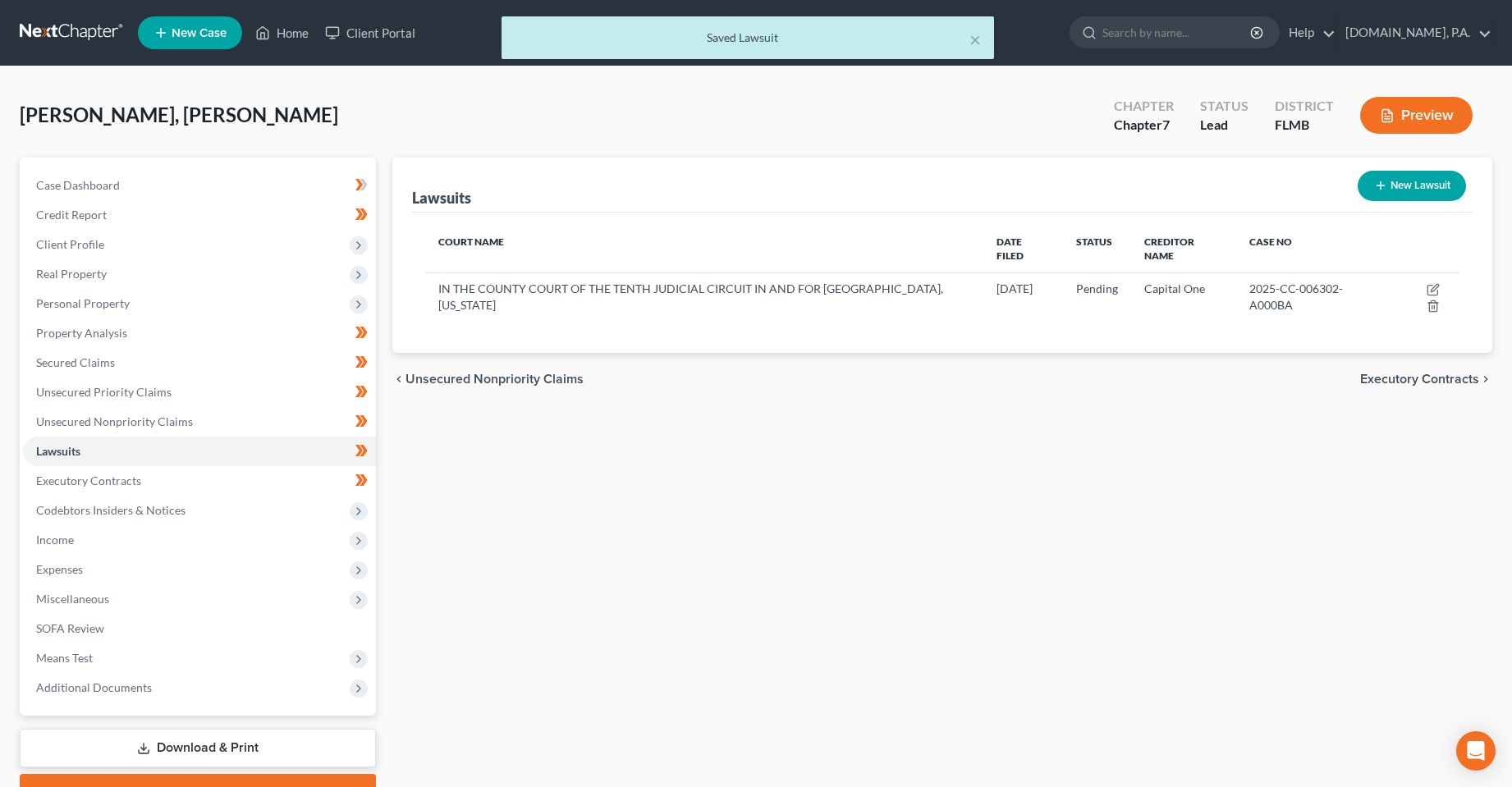
click at [585, 591] on div "Lawsuits New Lawsuit Court Name Date Filed Status Creditor Name Case No IN THE …" at bounding box center [943, 483] width 1118 height 653
click at [121, 488] on link "Executory Contracts" at bounding box center [199, 481] width 353 height 30
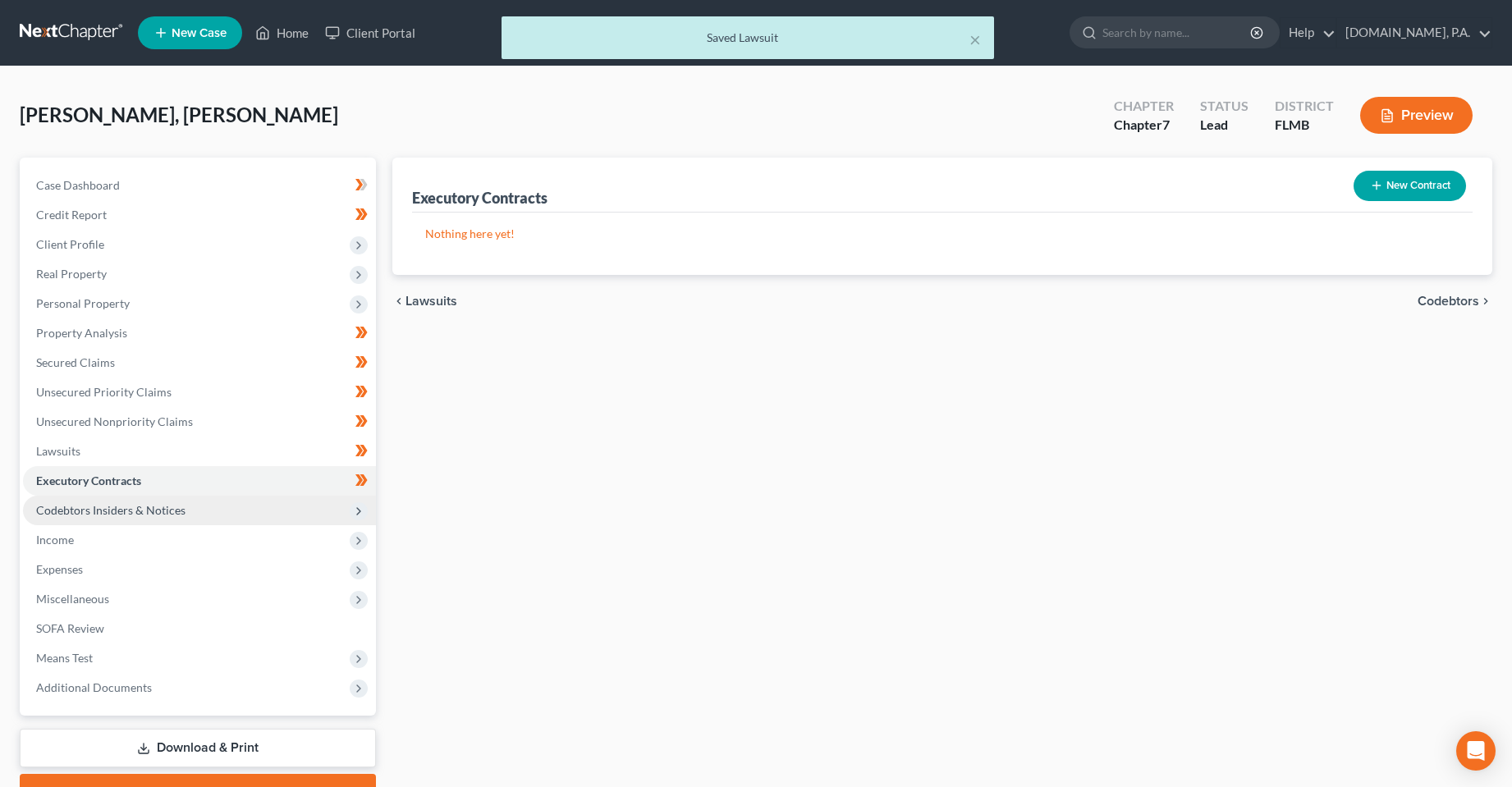
click at [121, 512] on span "Codebtors Insiders & Notices" at bounding box center [111, 510] width 149 height 14
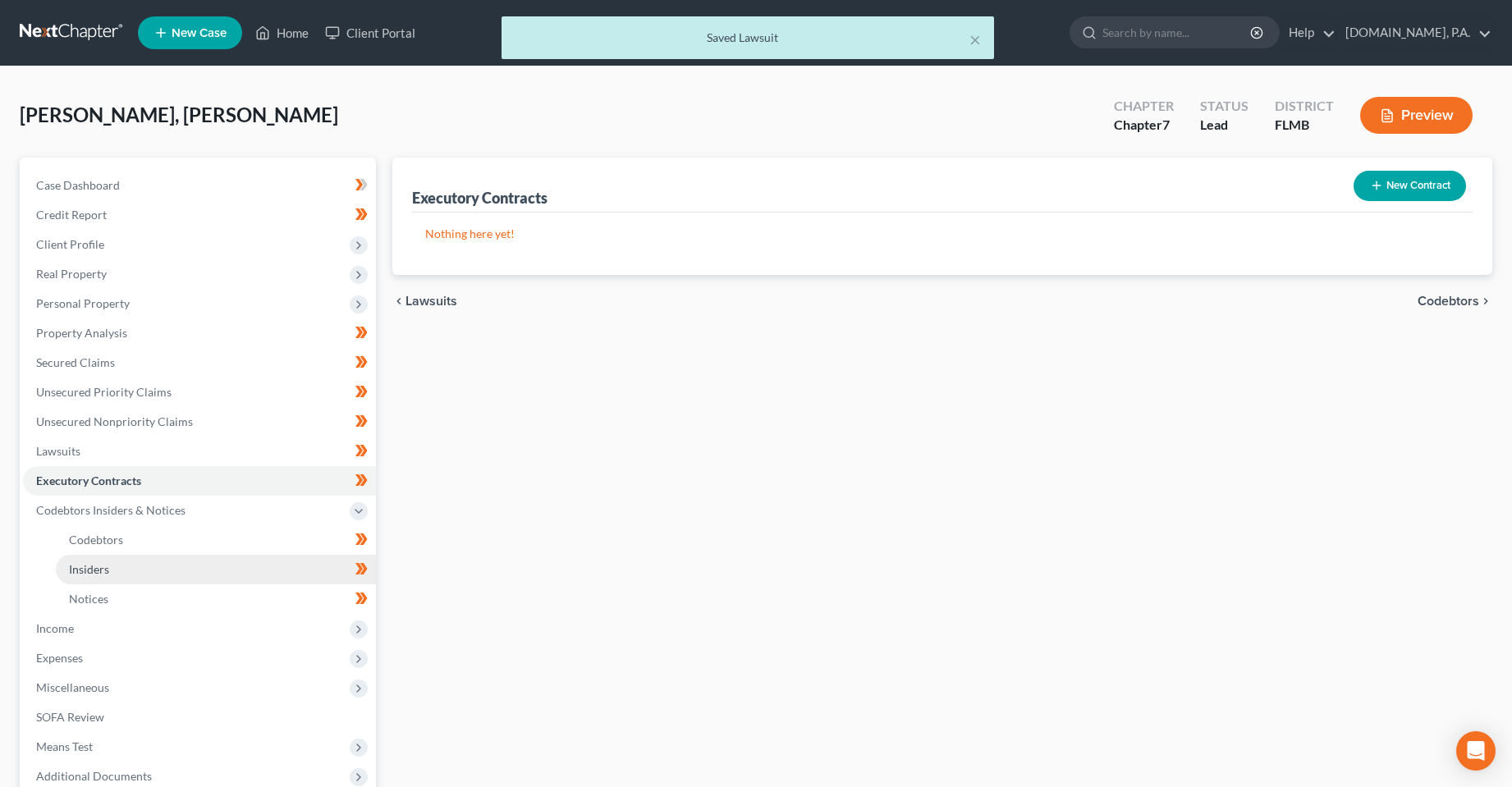
click at [127, 555] on link "Insiders" at bounding box center [216, 570] width 320 height 30
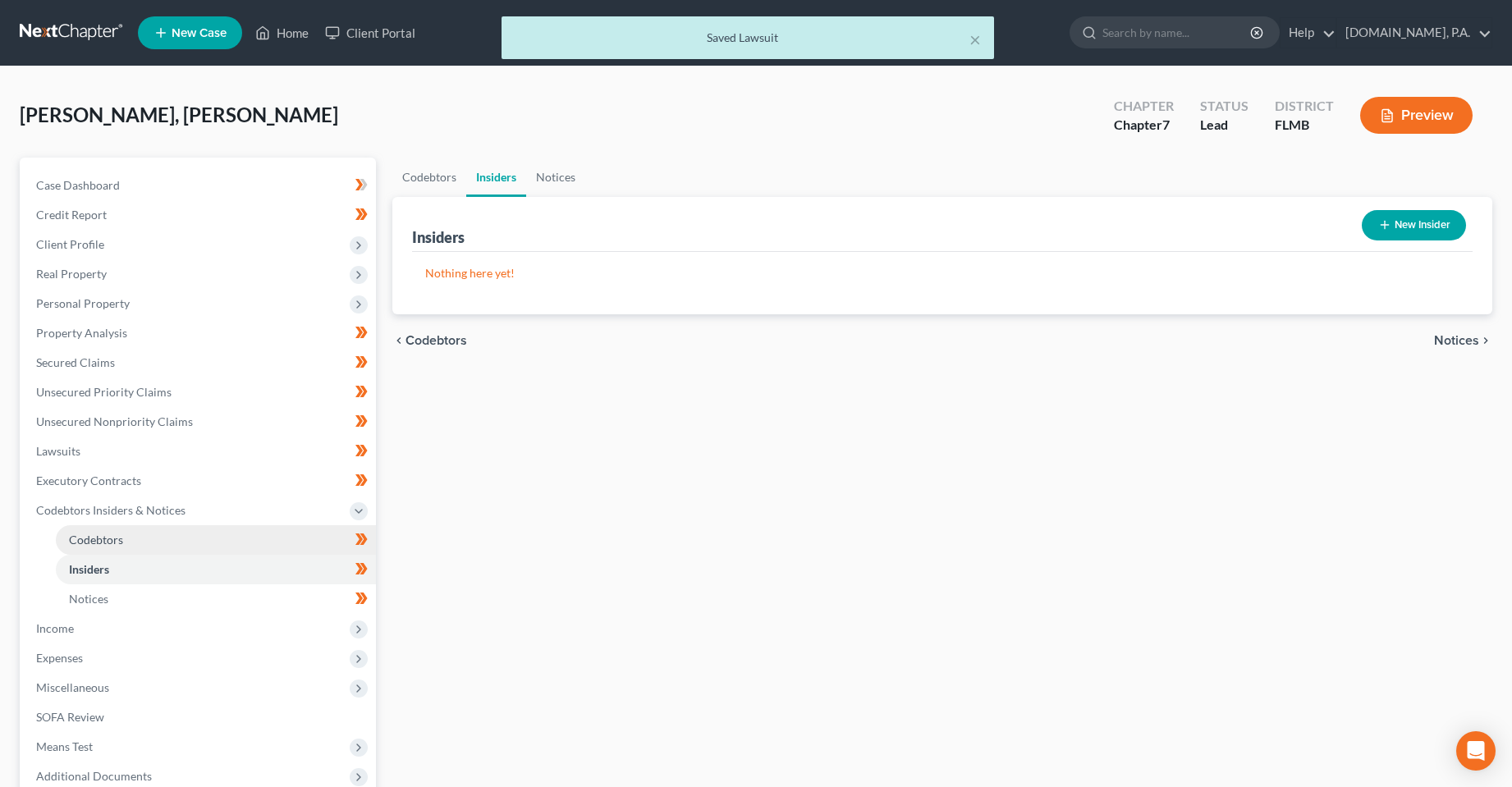
click at [127, 542] on link "Codebtors" at bounding box center [216, 540] width 320 height 30
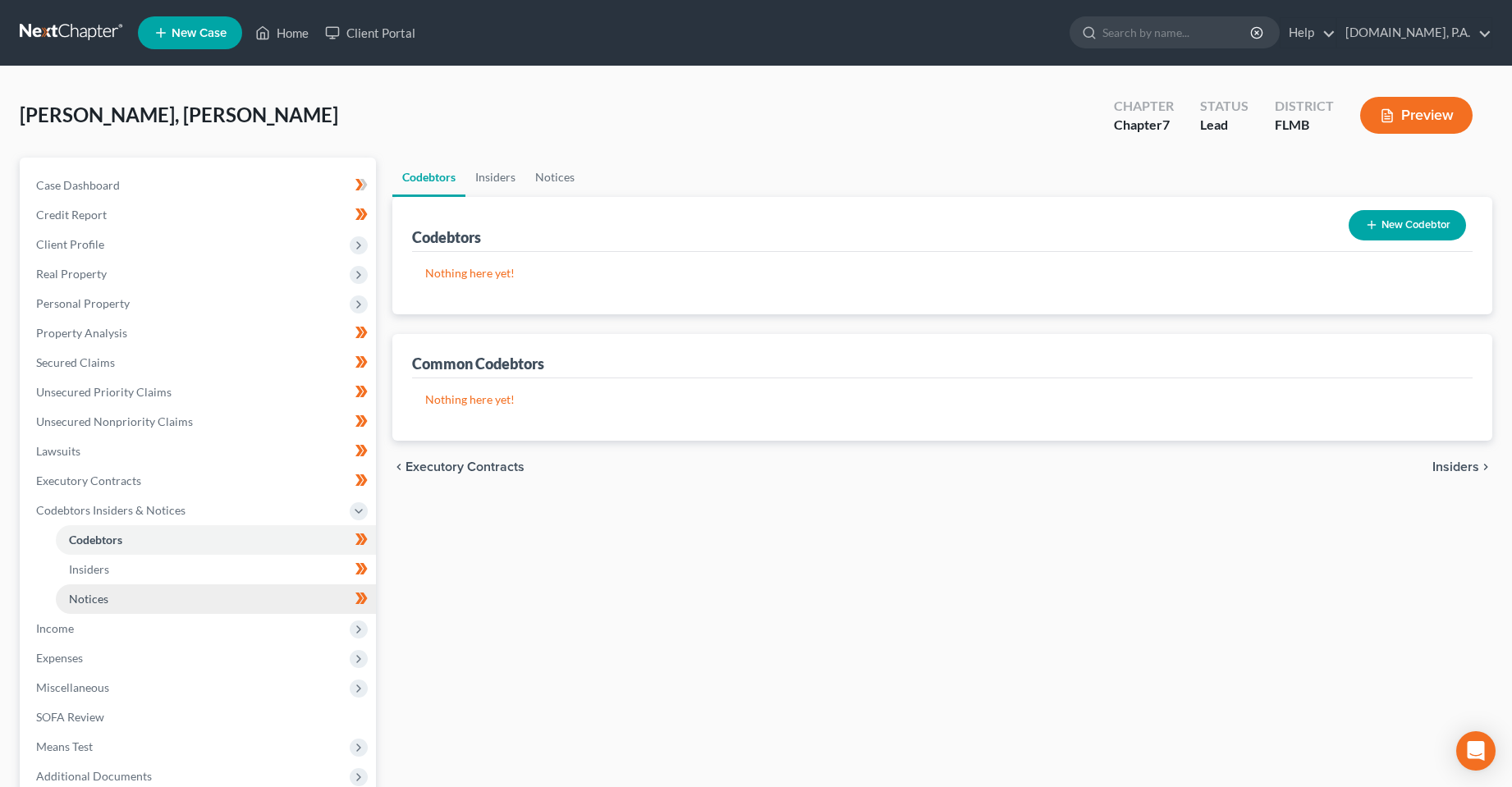
click at [127, 600] on link "Notices" at bounding box center [216, 599] width 320 height 30
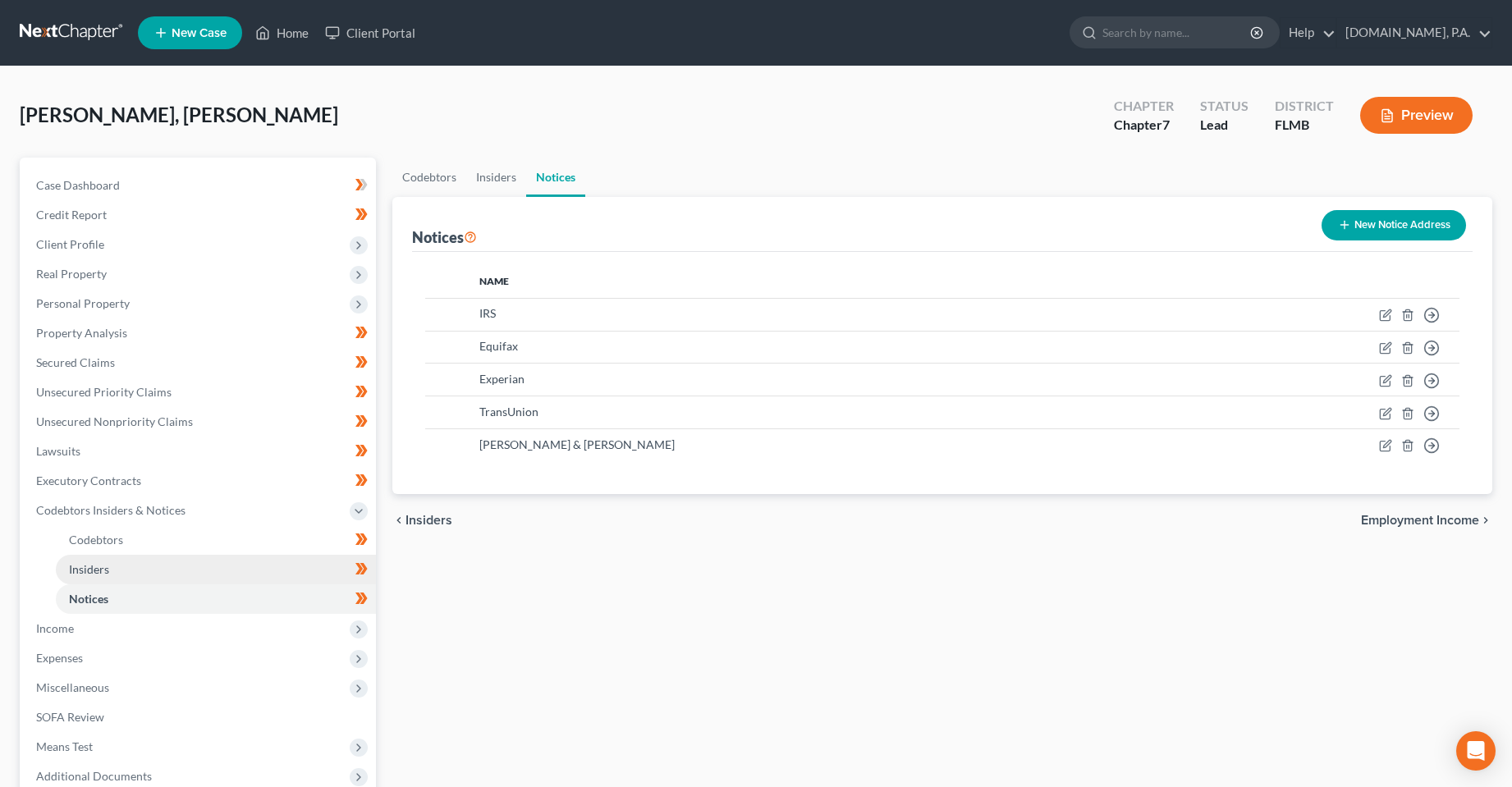
click at [127, 574] on link "Insiders" at bounding box center [216, 570] width 320 height 30
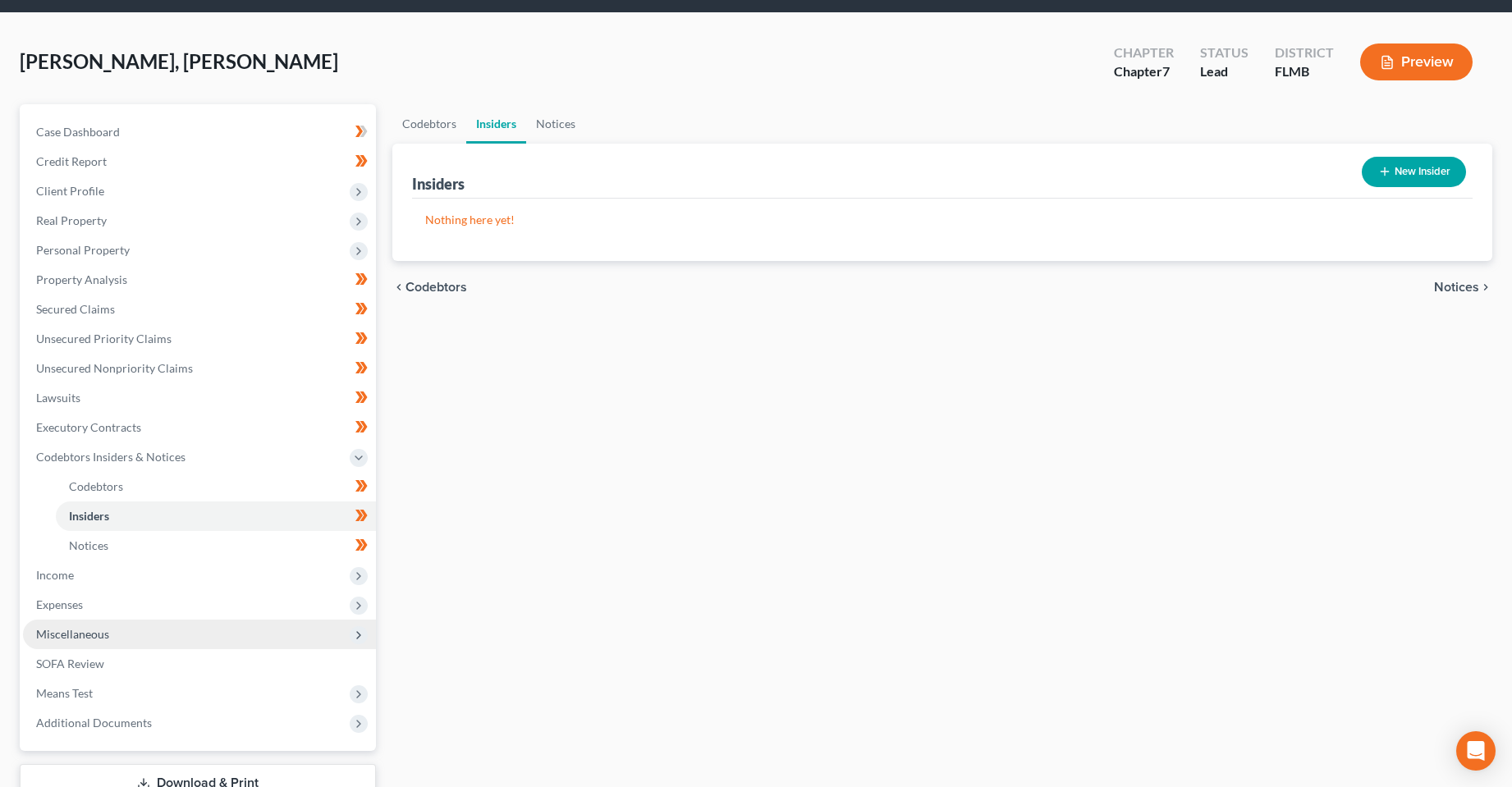
scroll to position [82, 0]
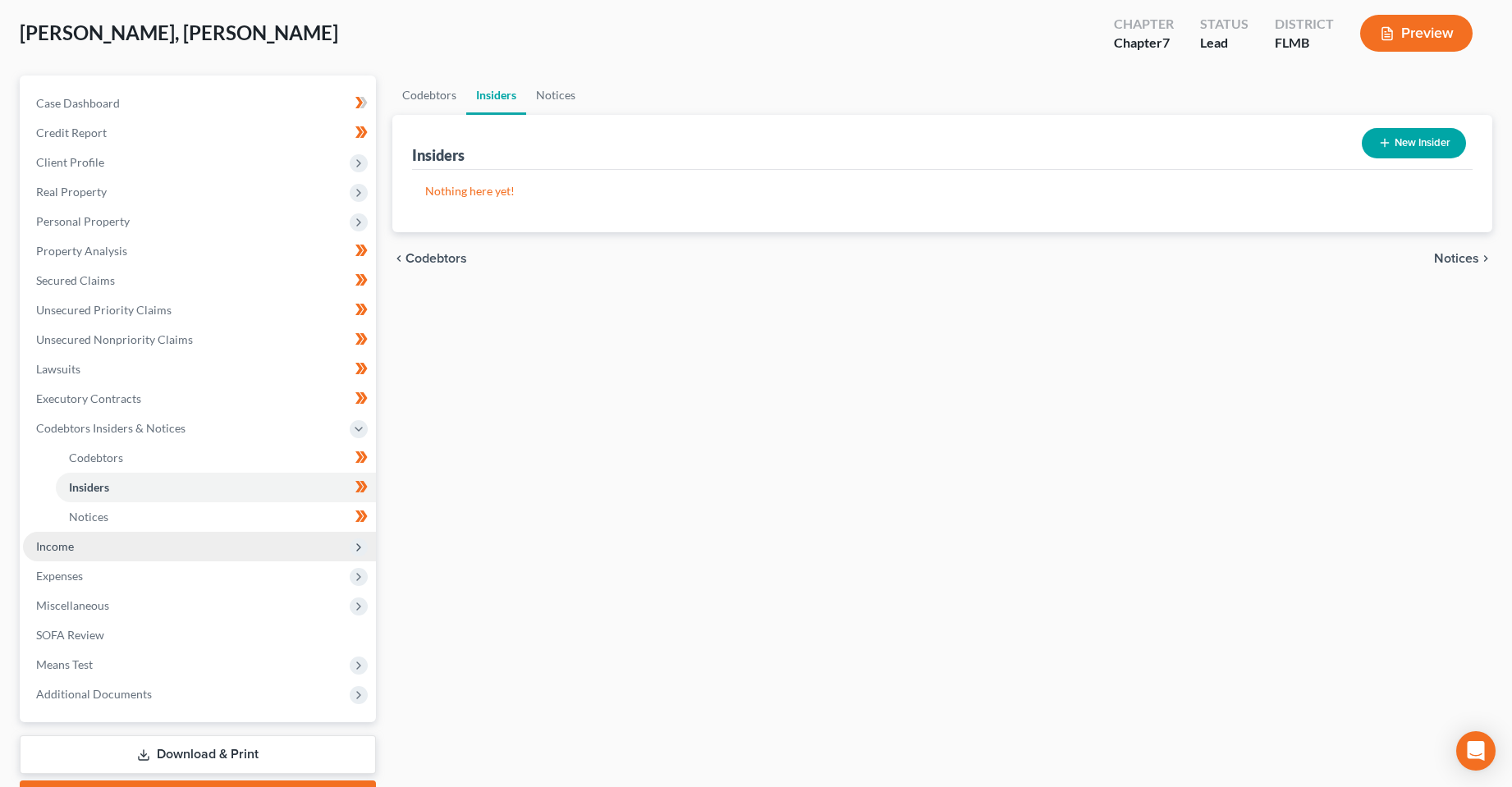
click at [148, 555] on span "Income" at bounding box center [199, 546] width 353 height 30
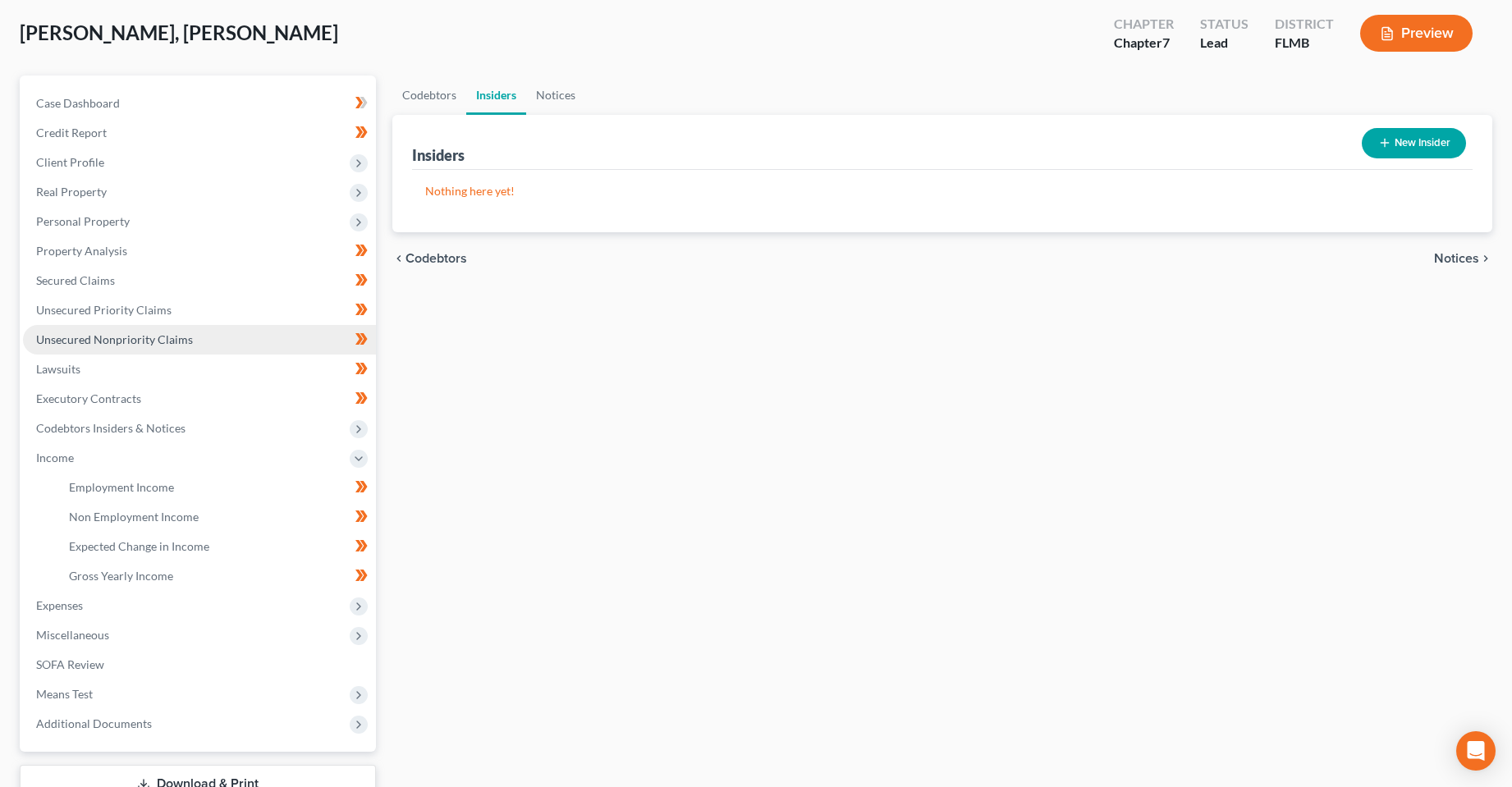
click at [106, 350] on link "Unsecured Nonpriority Claims" at bounding box center [199, 340] width 353 height 30
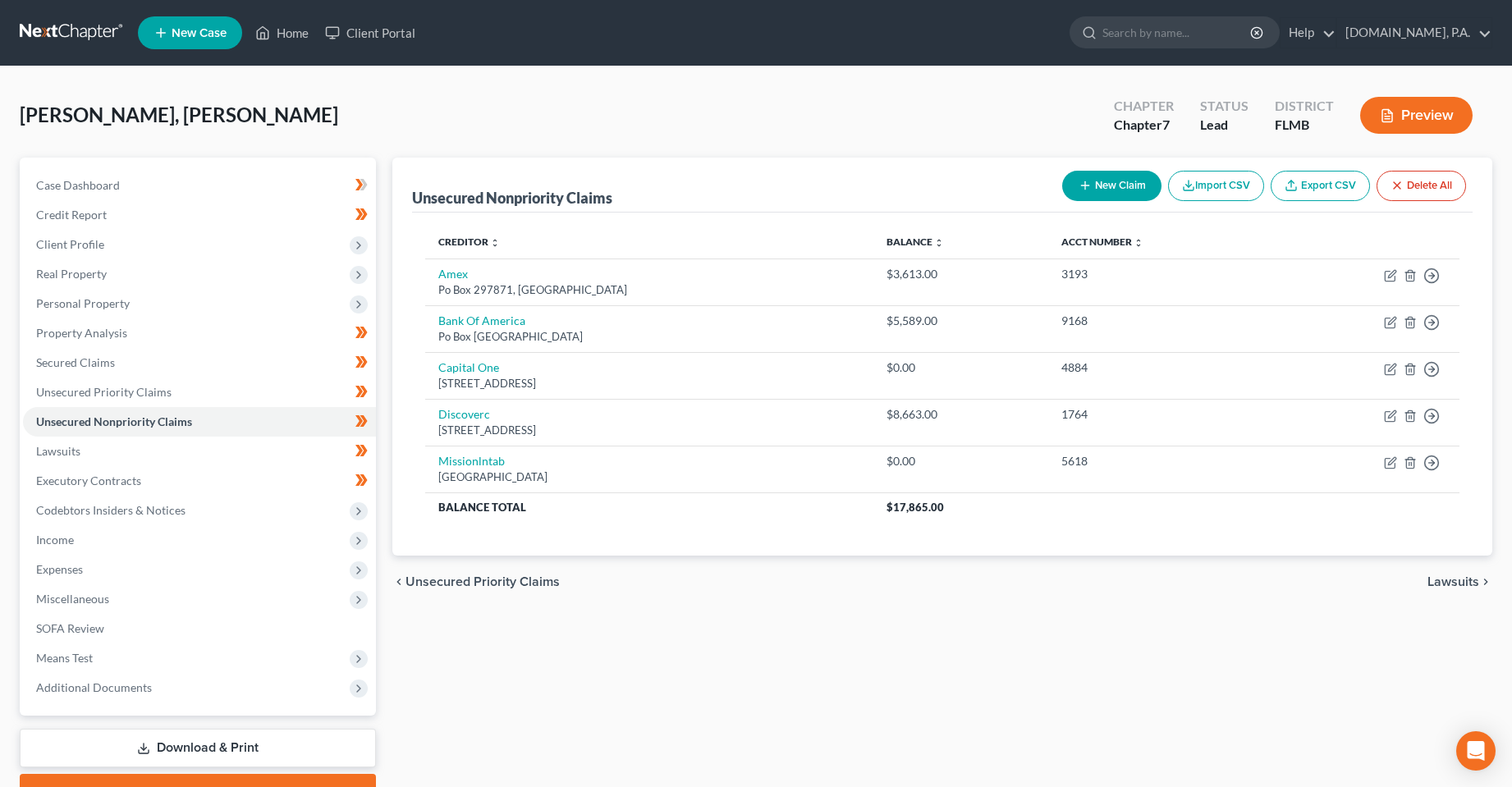
drag, startPoint x: 701, startPoint y: 598, endPoint x: 88, endPoint y: 578, distance: 613.3
click at [698, 598] on div "chevron_left Unsecured Priority Claims Lawsuits chevron_right" at bounding box center [943, 582] width 1101 height 53
click at [69, 360] on span "Secured Claims" at bounding box center [76, 363] width 79 height 14
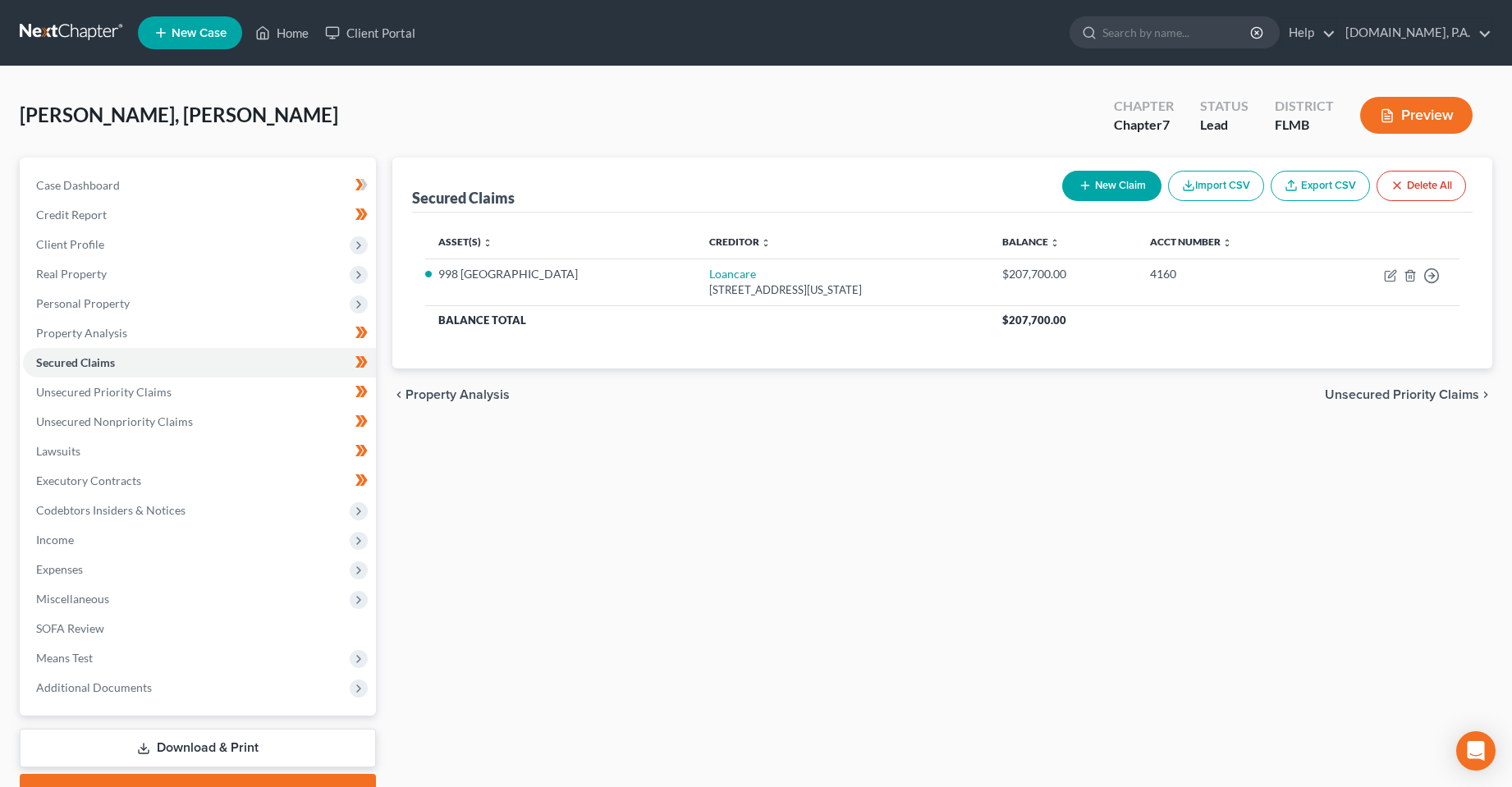
click at [688, 550] on div "Secured Claims New Claim Import CSV Export CSV Delete All Asset(s) expand_more …" at bounding box center [943, 483] width 1118 height 653
click at [90, 423] on span "Unsecured Nonpriority Claims" at bounding box center [114, 422] width 156 height 14
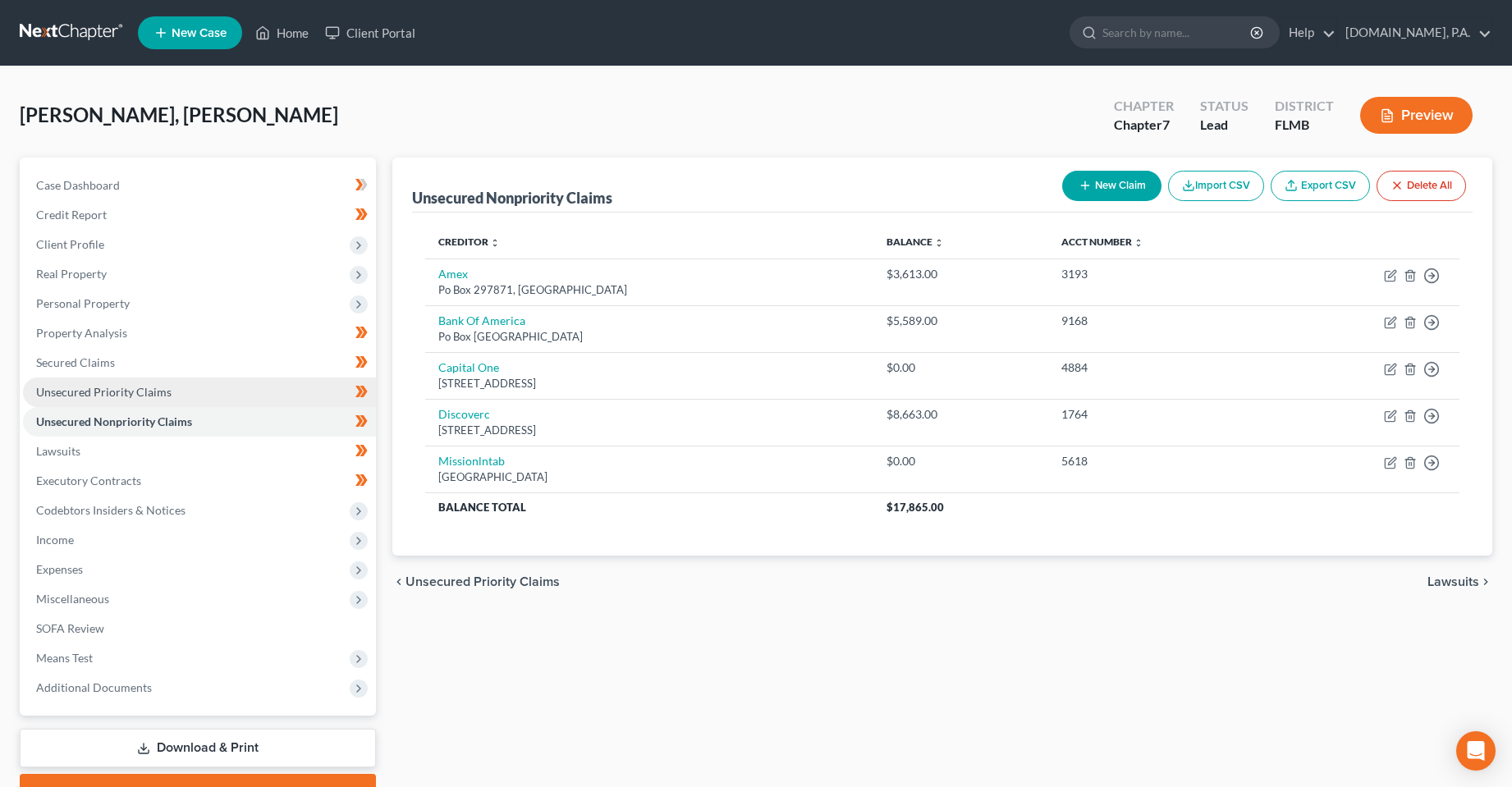
click at [85, 387] on span "Unsecured Priority Claims" at bounding box center [104, 392] width 135 height 14
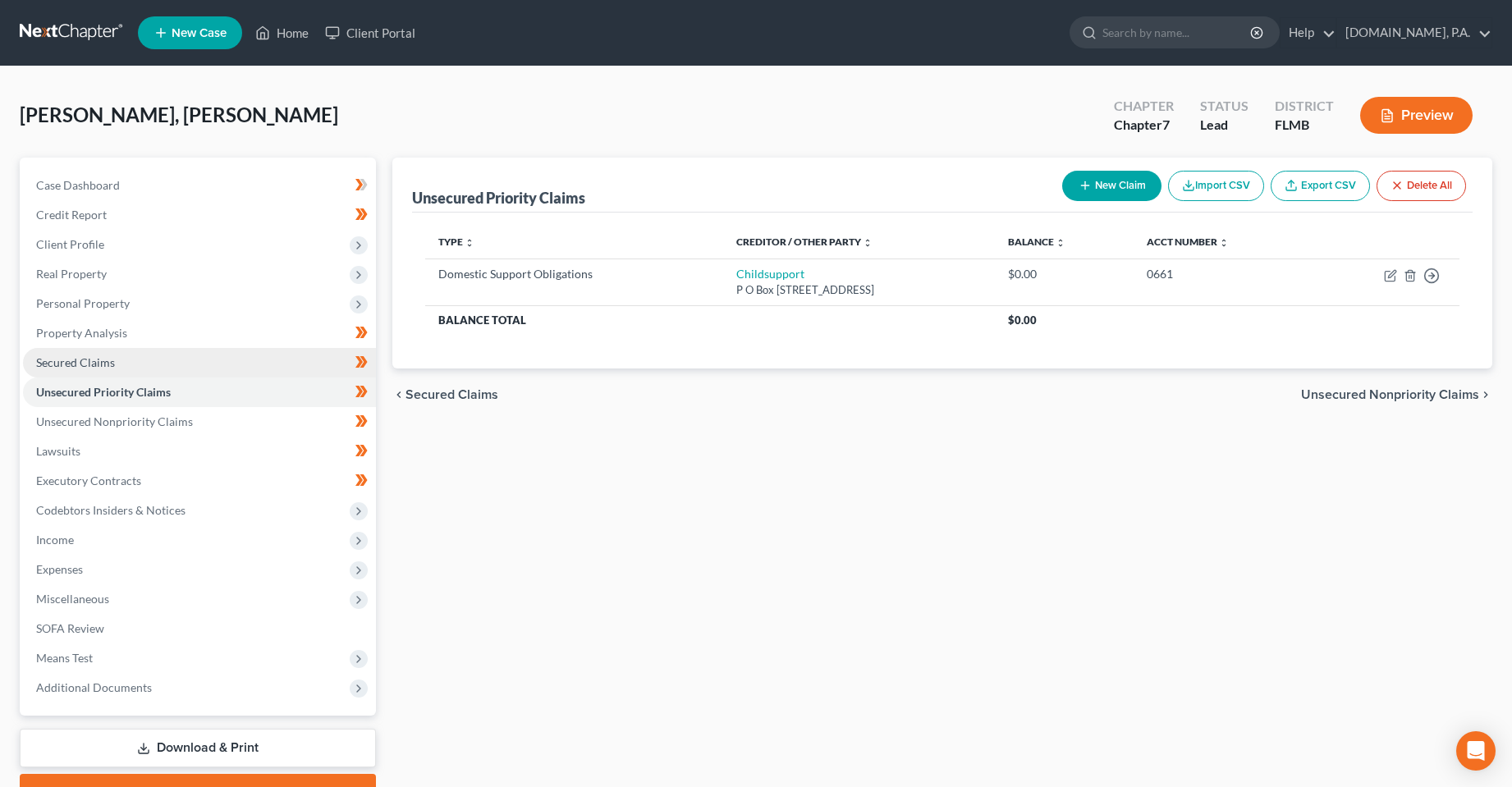
click at [86, 367] on span "Secured Claims" at bounding box center [76, 363] width 79 height 14
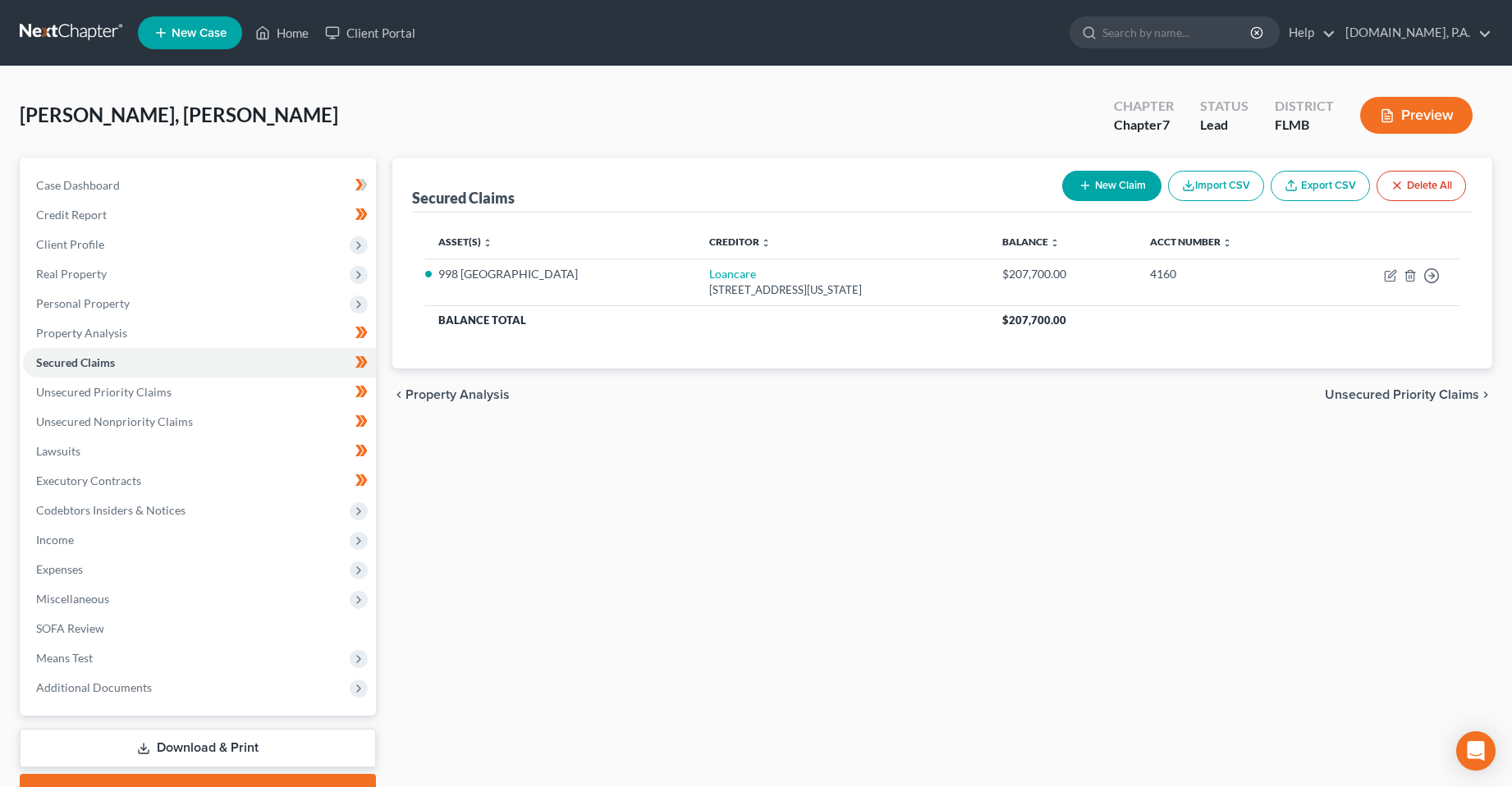
drag, startPoint x: 749, startPoint y: 501, endPoint x: 804, endPoint y: 485, distance: 57.3
click at [749, 501] on div "Secured Claims New Claim Import CSV Export CSV Delete All Asset(s) expand_more …" at bounding box center [943, 483] width 1118 height 653
click at [1116, 192] on button "New Claim" at bounding box center [1111, 185] width 99 height 31
select select "0"
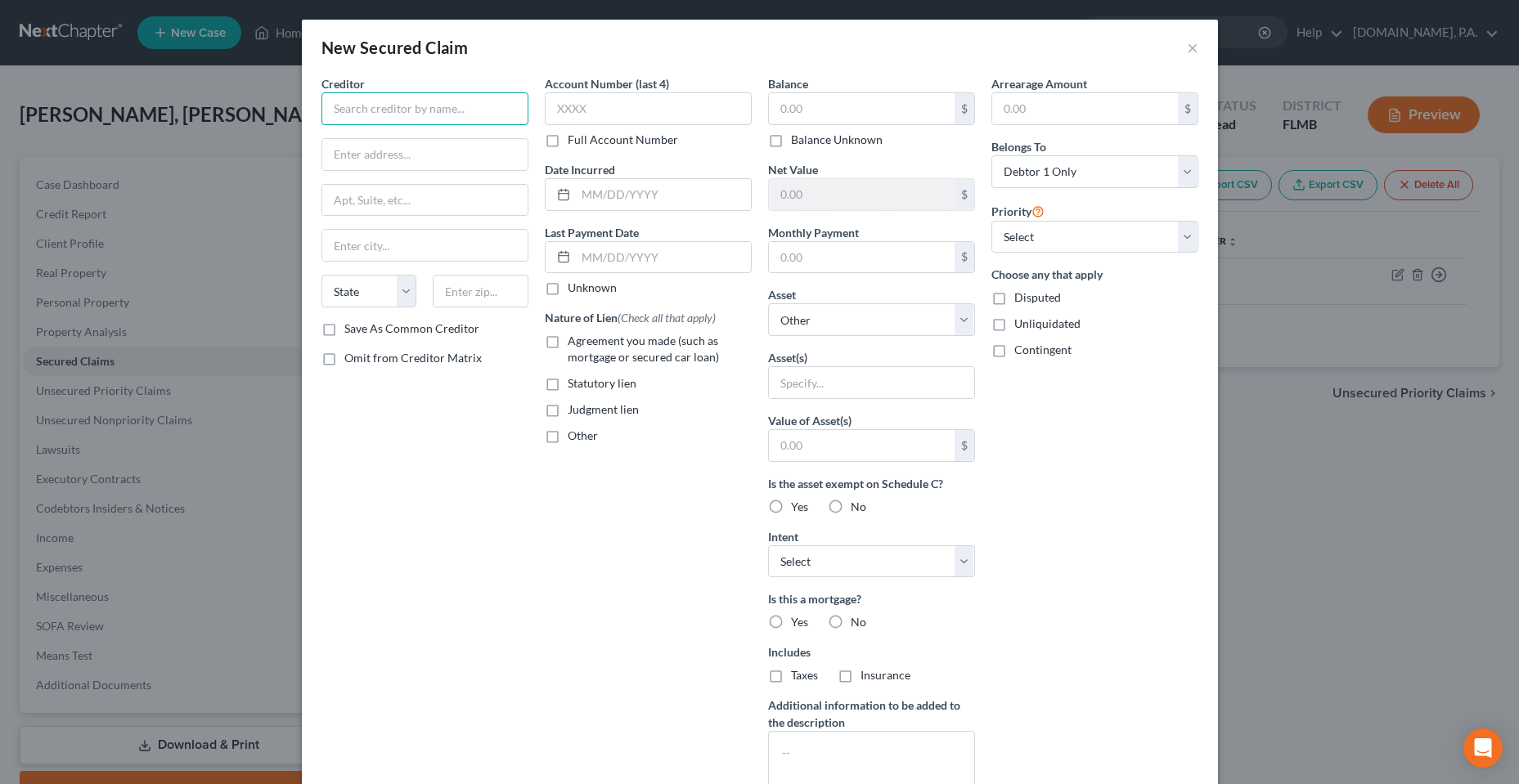
click at [471, 117] on input "text" at bounding box center [425, 108] width 207 height 32
type input "Association of Poinciana Villages"
click at [690, 113] on input "text" at bounding box center [648, 108] width 207 height 32
type input "5301"
click at [418, 468] on div "Creditor * Association of Poinciana Villages State [US_STATE] AK AR [GEOGRAPHIC…" at bounding box center [425, 439] width 223 height 729
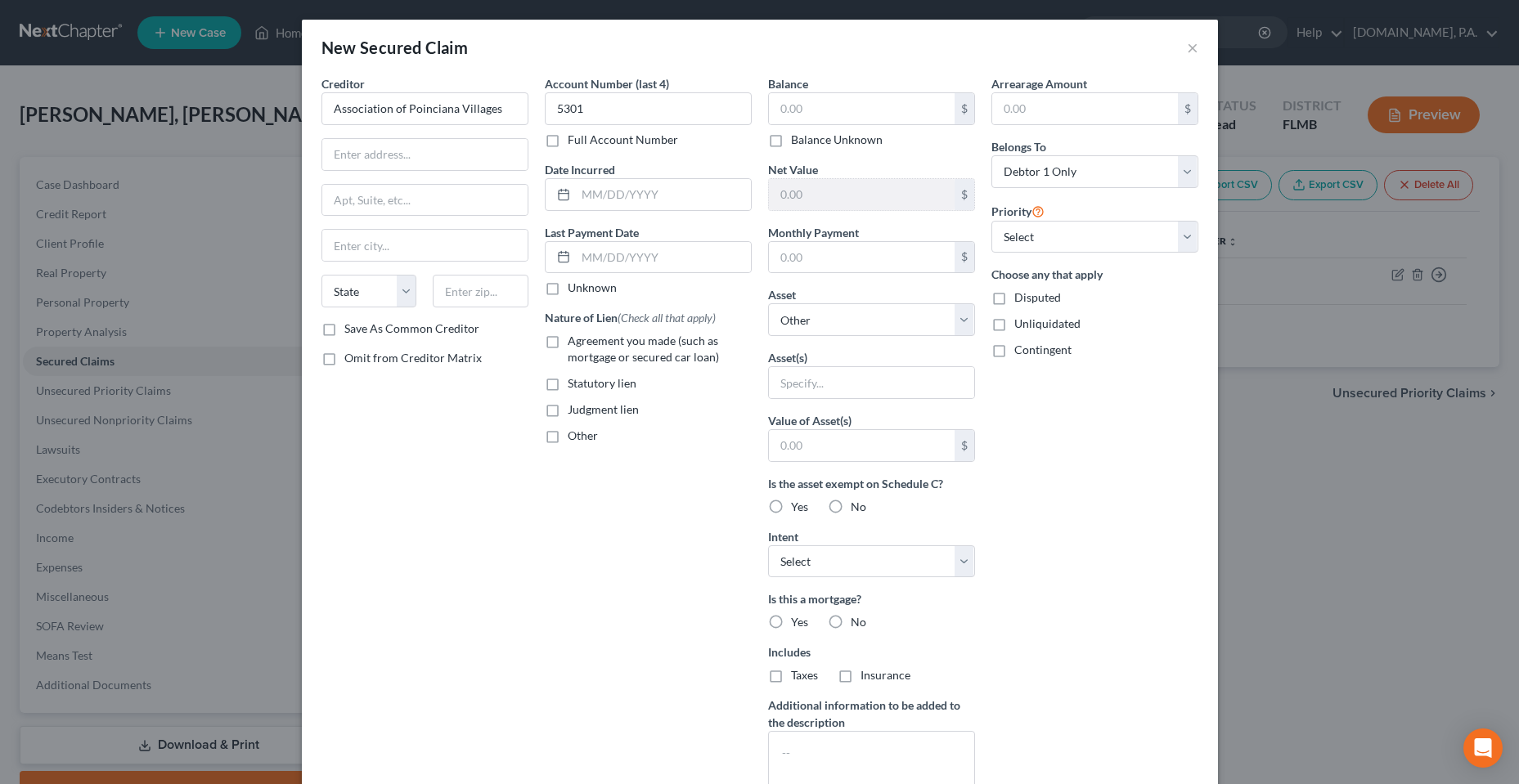
click at [411, 175] on div "Creditor * Association of Poinciana Villages State [US_STATE] AK AR AZ CA CO [G…" at bounding box center [425, 198] width 207 height 245
click at [411, 160] on input "text" at bounding box center [425, 155] width 206 height 32
type input "[STREET_ADDRESS]"
type input "34759"
type input "Kissimmee"
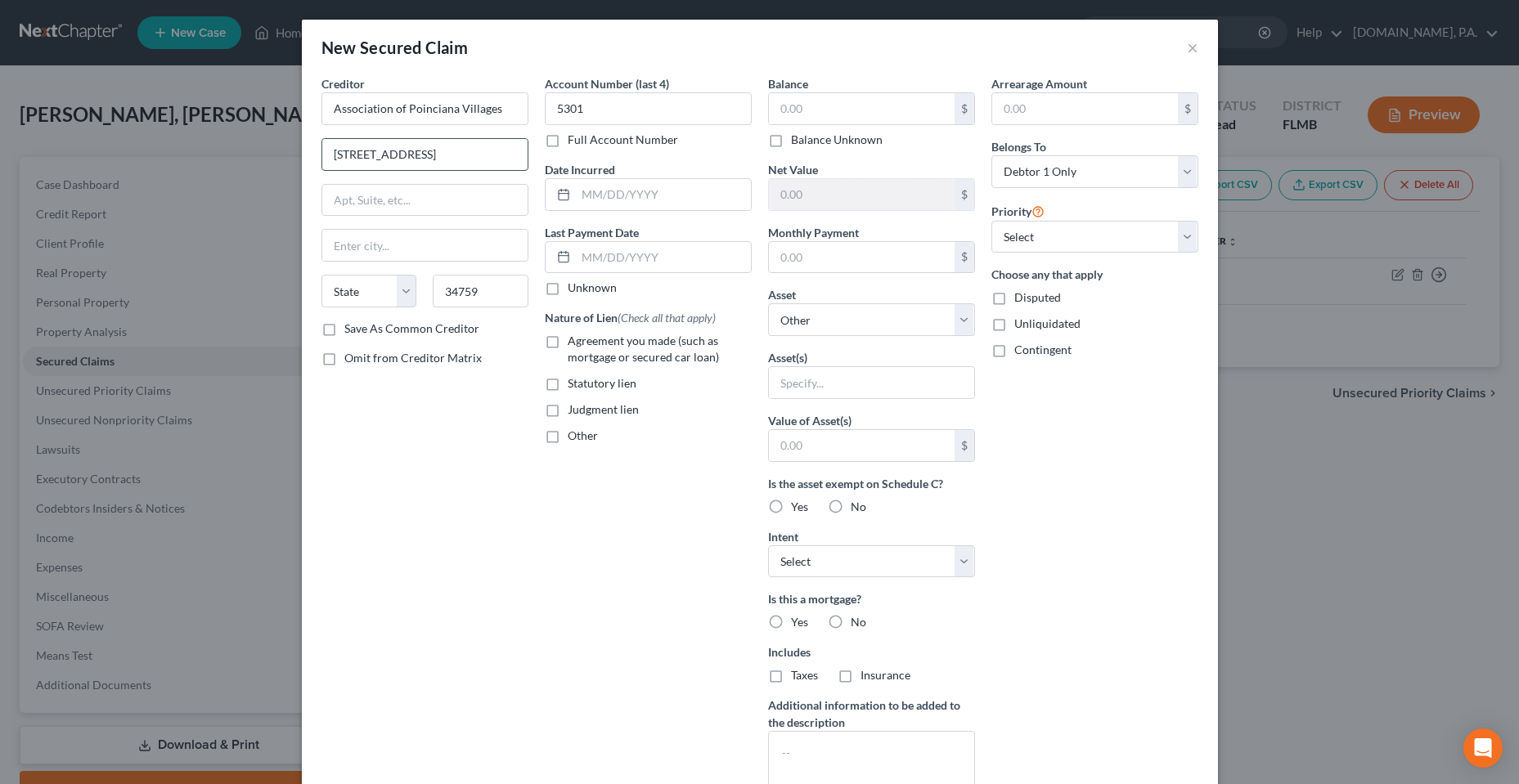
select select "9"
drag, startPoint x: 417, startPoint y: 238, endPoint x: 236, endPoint y: 230, distance: 181.2
click at [243, 232] on div "New Secured Claim × Creditor * Association of Poinciana Villages [STREET_ADDRES…" at bounding box center [759, 392] width 1519 height 784
type input "Poinciana"
click at [344, 327] on label "Save As Common Creditor" at bounding box center [411, 328] width 135 height 17
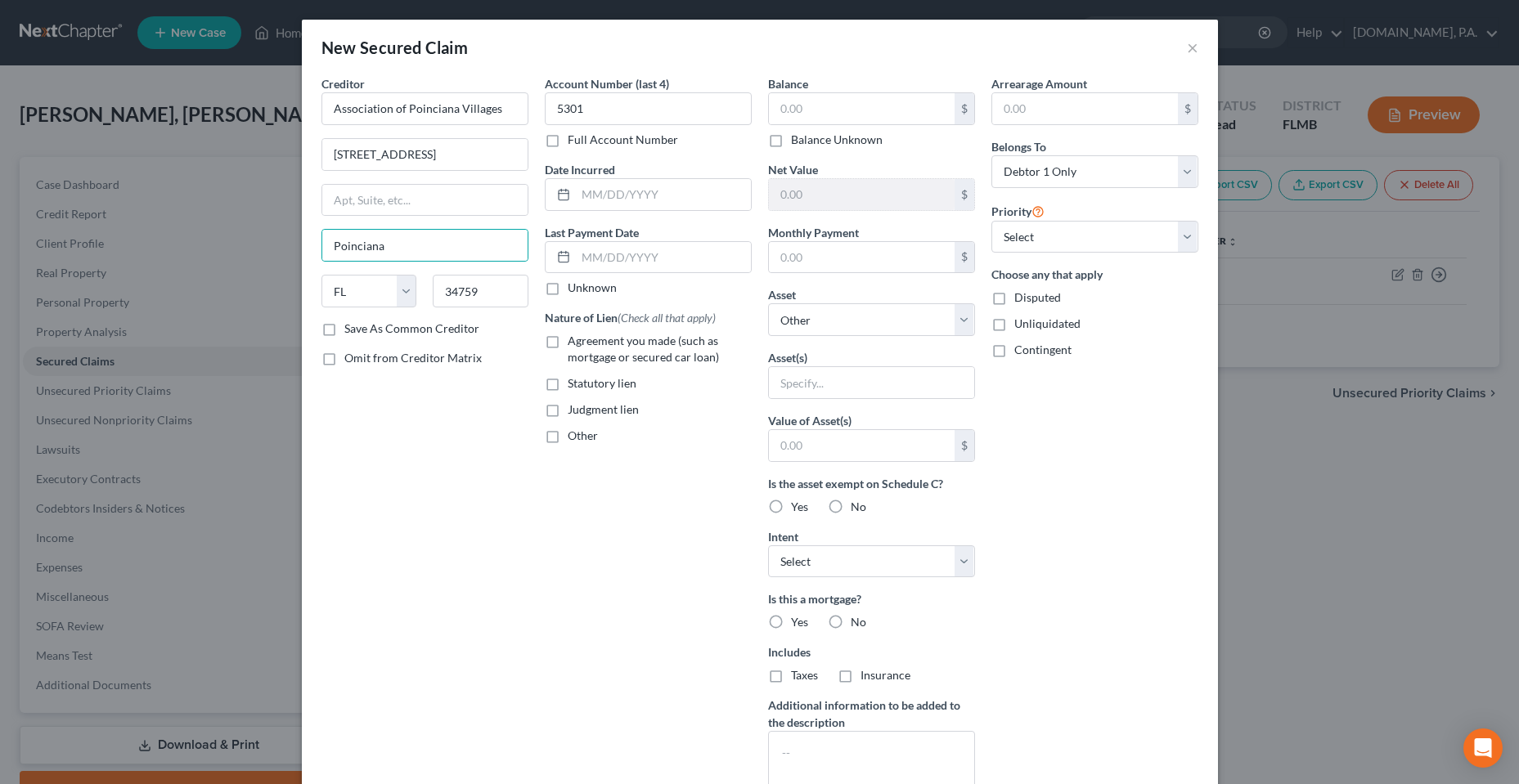
click at [351, 327] on input "Save As Common Creditor" at bounding box center [356, 326] width 11 height 10
checkbox input "true"
click at [470, 478] on div "Creditor * Association of Poinciana Villages [STREET_ADDRESS][GEOGRAPHIC_DATA] …" at bounding box center [425, 439] width 223 height 729
click at [615, 574] on div "Account Number (last 4) 5301 Full Account Number Date Incurred Last Payment Dat…" at bounding box center [648, 439] width 223 height 729
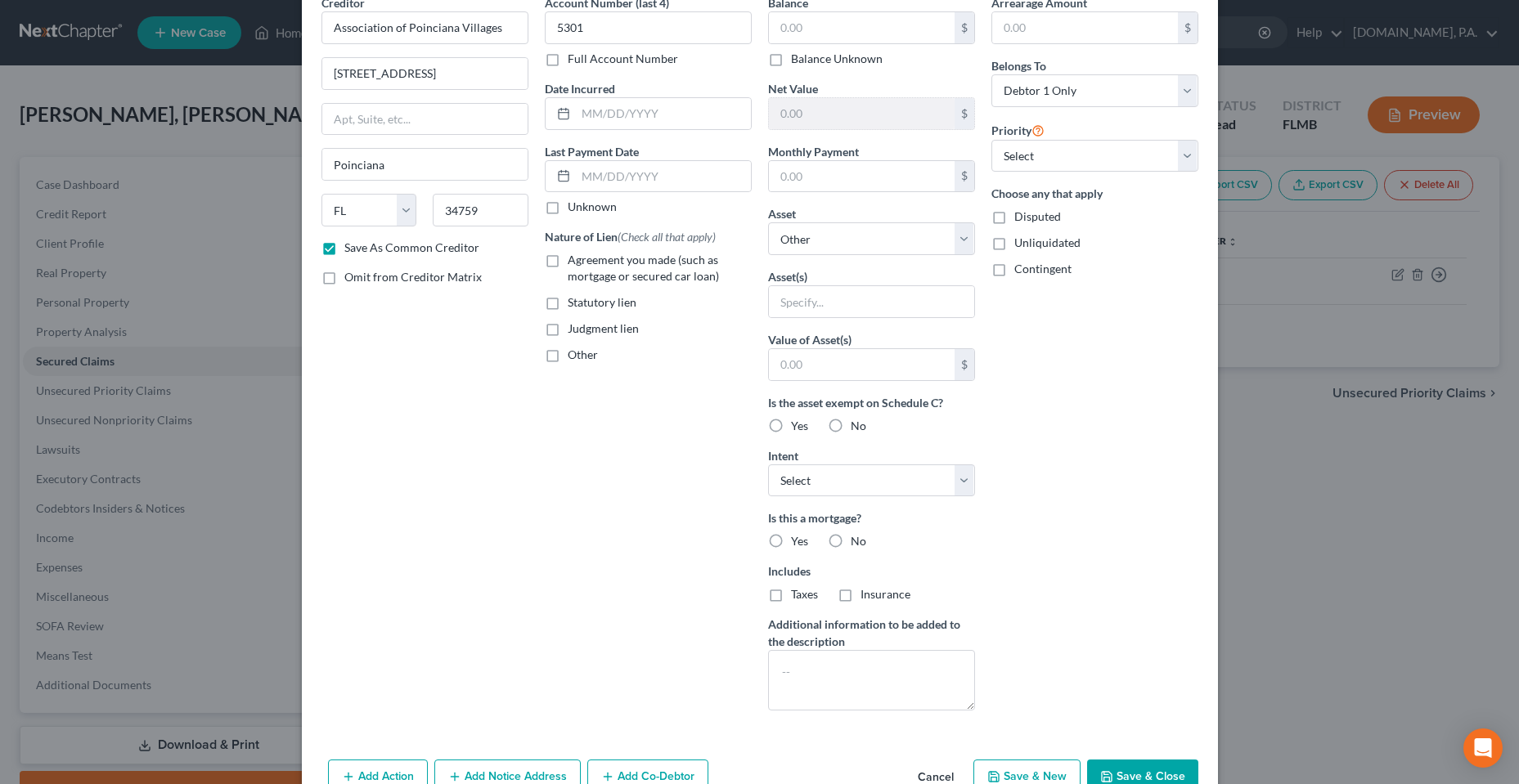
scroll to position [81, 0]
click at [851, 541] on label "No" at bounding box center [859, 540] width 16 height 17
click at [857, 541] on input "No" at bounding box center [862, 537] width 11 height 10
radio input "true"
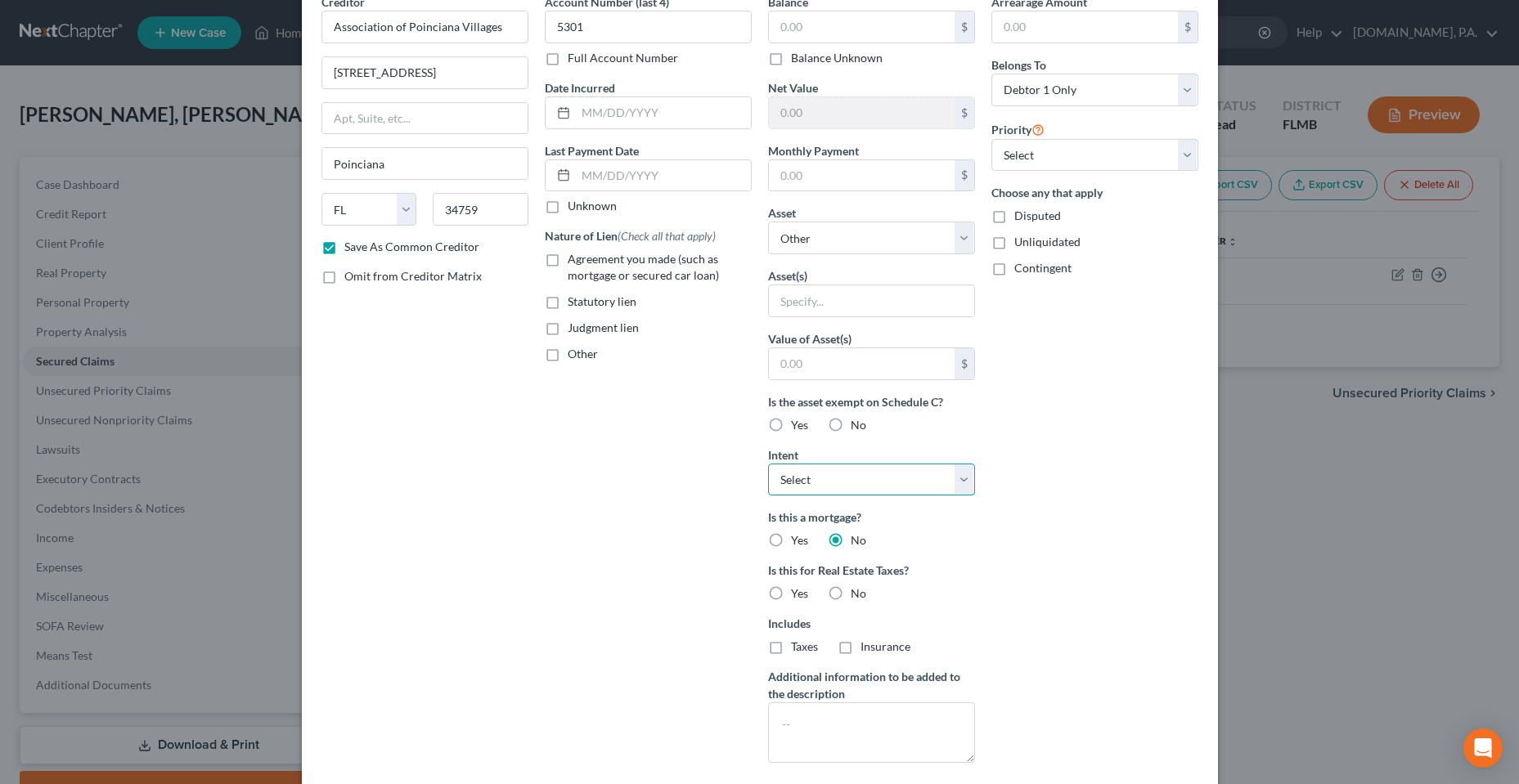
click at [892, 491] on select "Select Surrender Redeem Reaffirm Avoid Other" at bounding box center [871, 480] width 207 height 32
select select "0"
click at [768, 464] on select "Select Surrender Redeem Reaffirm Avoid Other" at bounding box center [871, 480] width 207 height 32
click at [1080, 491] on div "Arrearage Amount $ Belongs To * Select Debtor 1 Only Debtor 2 Only Debtor 1 And…" at bounding box center [1094, 385] width 223 height 782
click at [791, 594] on label "Yes" at bounding box center [800, 593] width 18 height 17
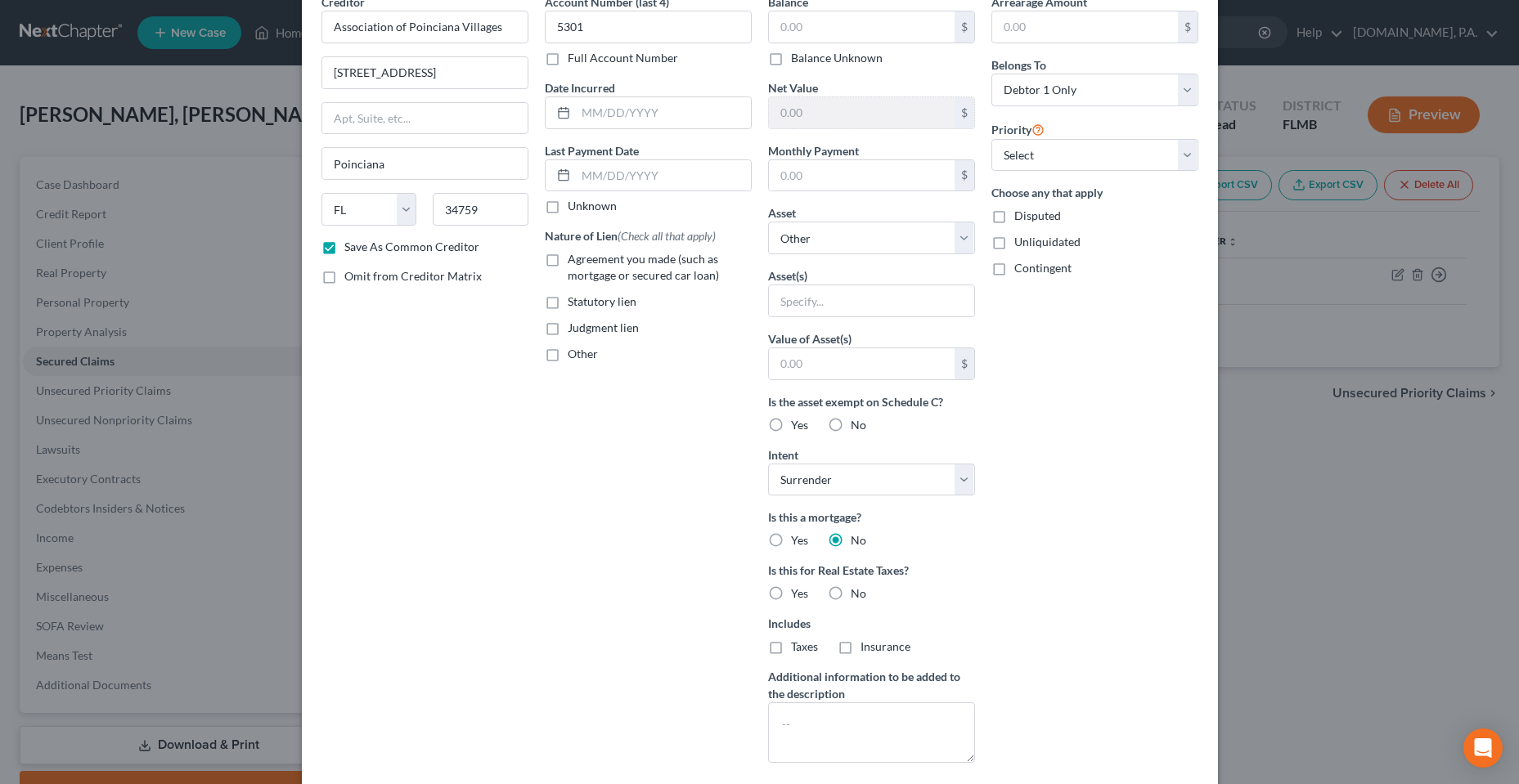
click at [798, 594] on input "Yes" at bounding box center [803, 591] width 11 height 10
radio input "true"
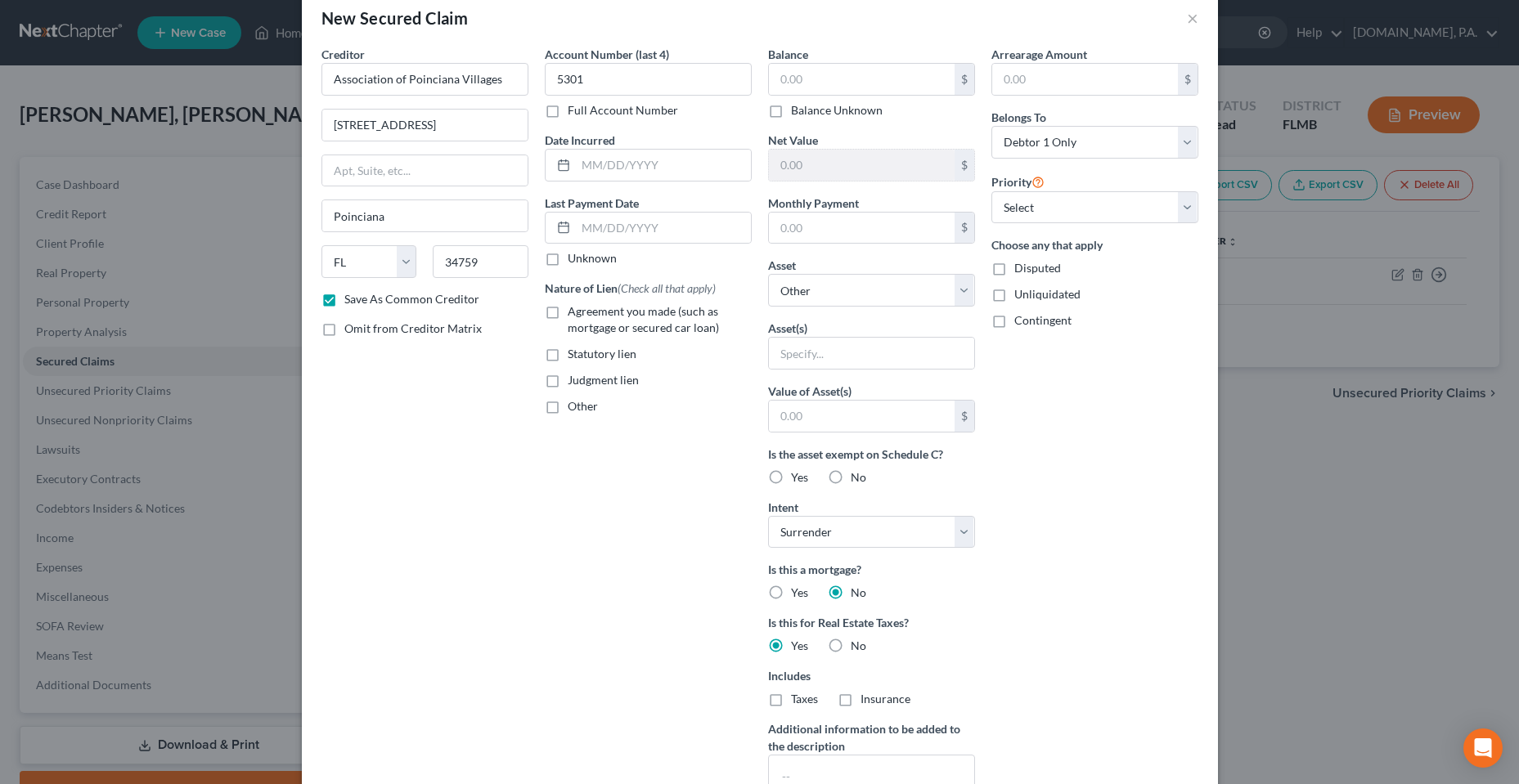
scroll to position [0, 0]
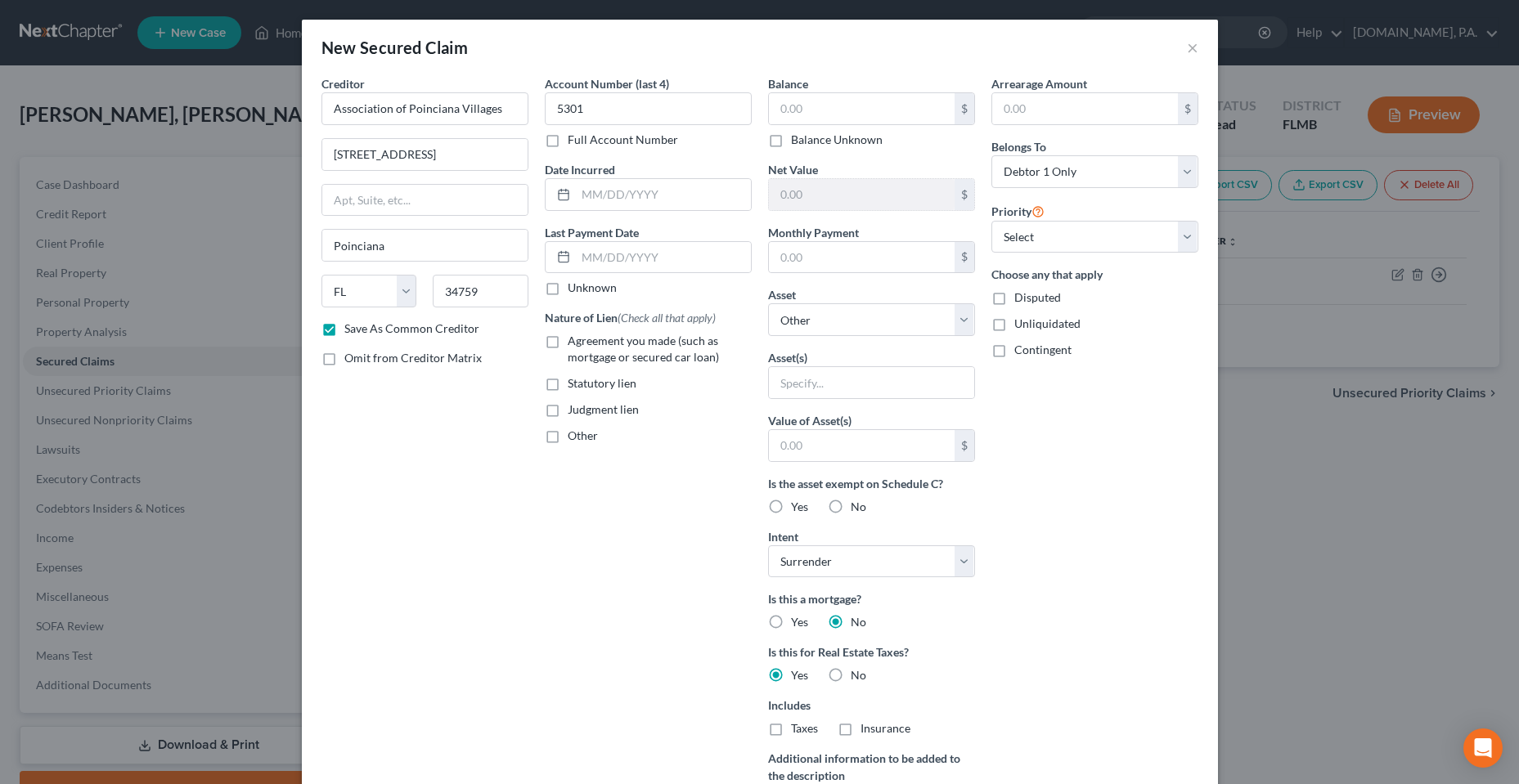
drag, startPoint x: 500, startPoint y: 554, endPoint x: 493, endPoint y: 540, distance: 15.7
click at [500, 549] on div "Creditor * Association of Poinciana Villages [STREET_ADDRESS][GEOGRAPHIC_DATA] …" at bounding box center [425, 466] width 223 height 782
click at [1082, 477] on div "Arrearage Amount $ Belongs To * Select Debtor 1 Only Debtor 2 Only Debtor 1 And…" at bounding box center [1094, 466] width 223 height 782
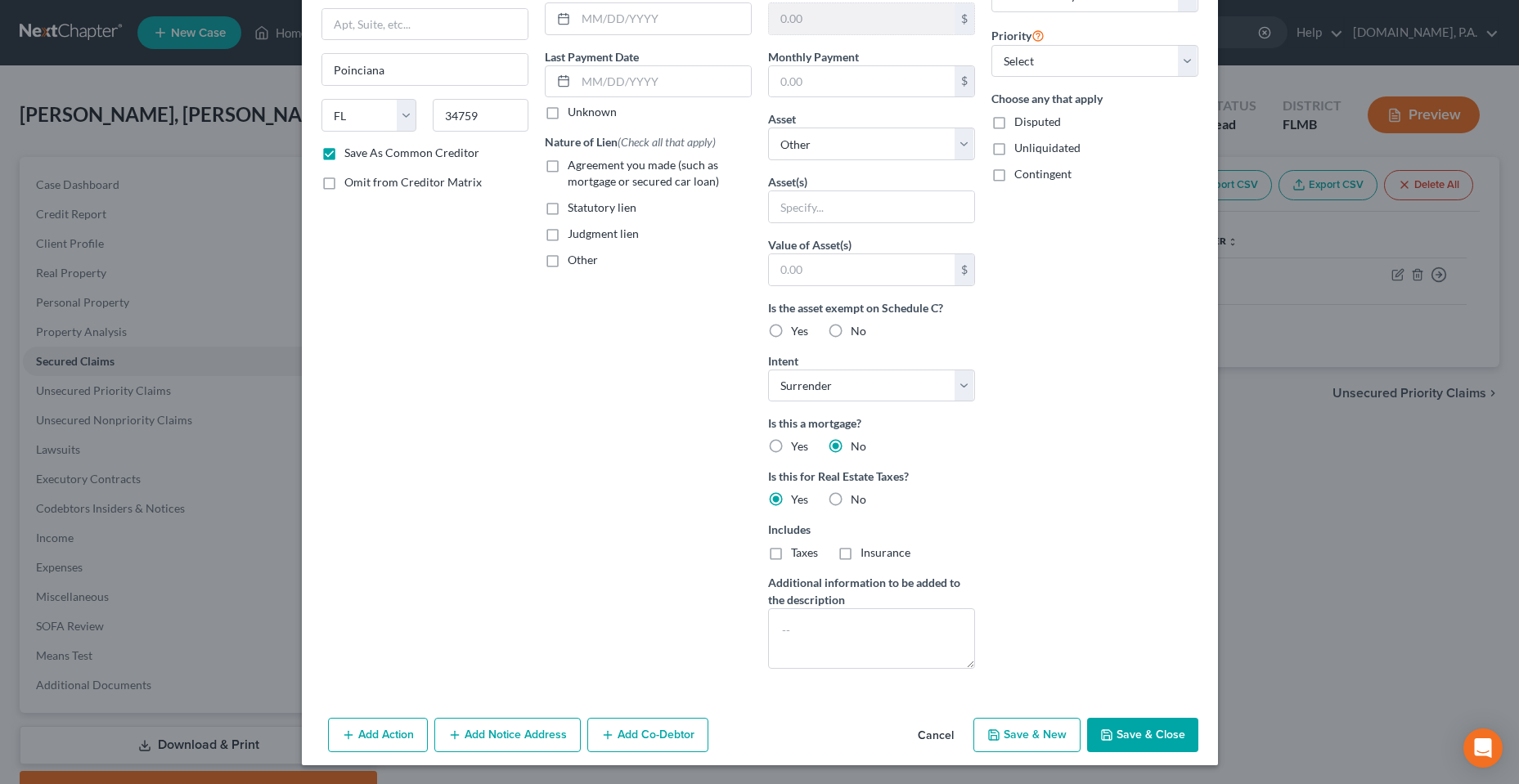
scroll to position [177, 0]
click at [1157, 730] on button "Save & Close" at bounding box center [1143, 733] width 111 height 34
checkbox input "false"
select select
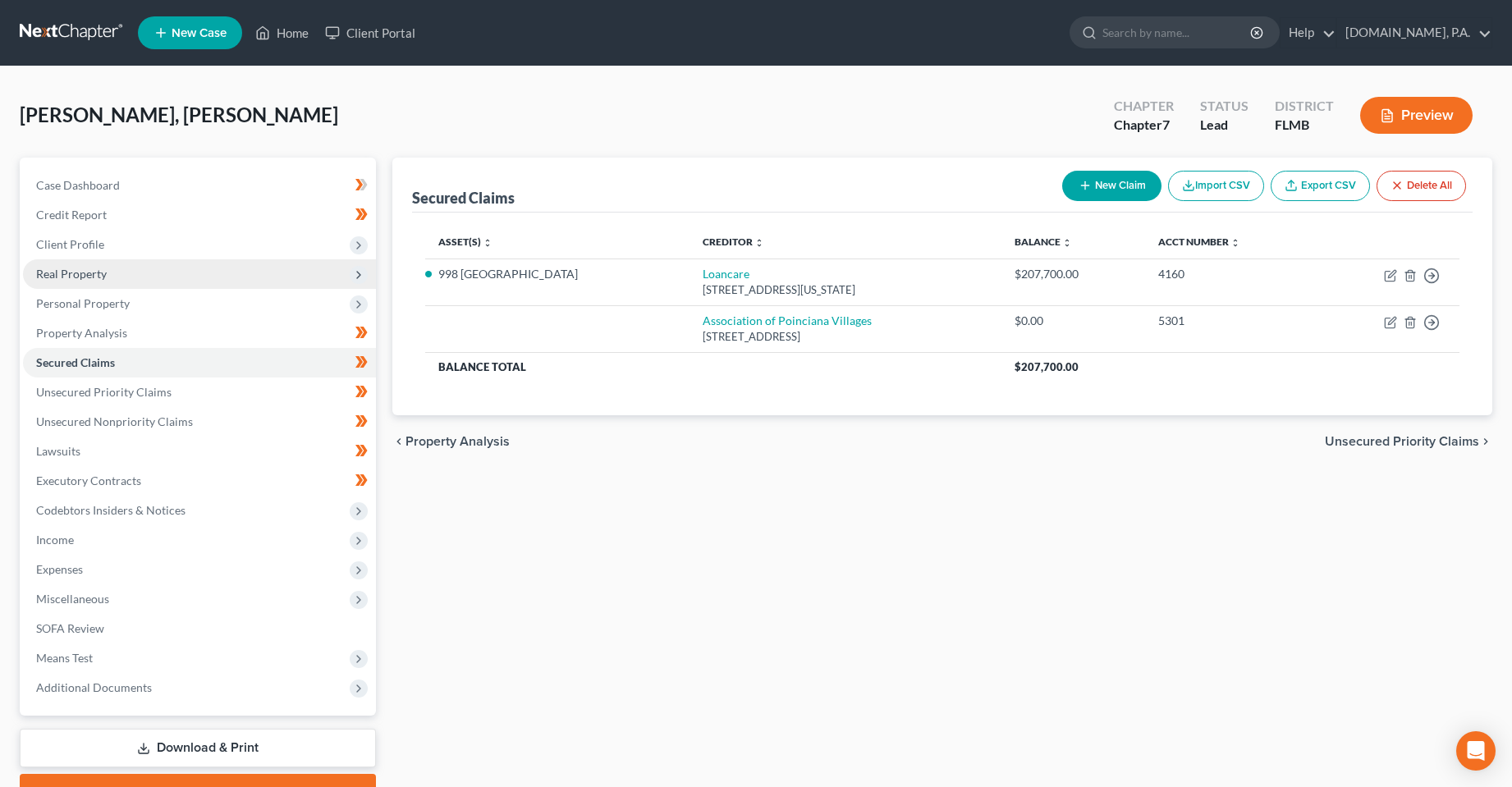
click at [100, 286] on span "Real Property" at bounding box center [199, 274] width 353 height 30
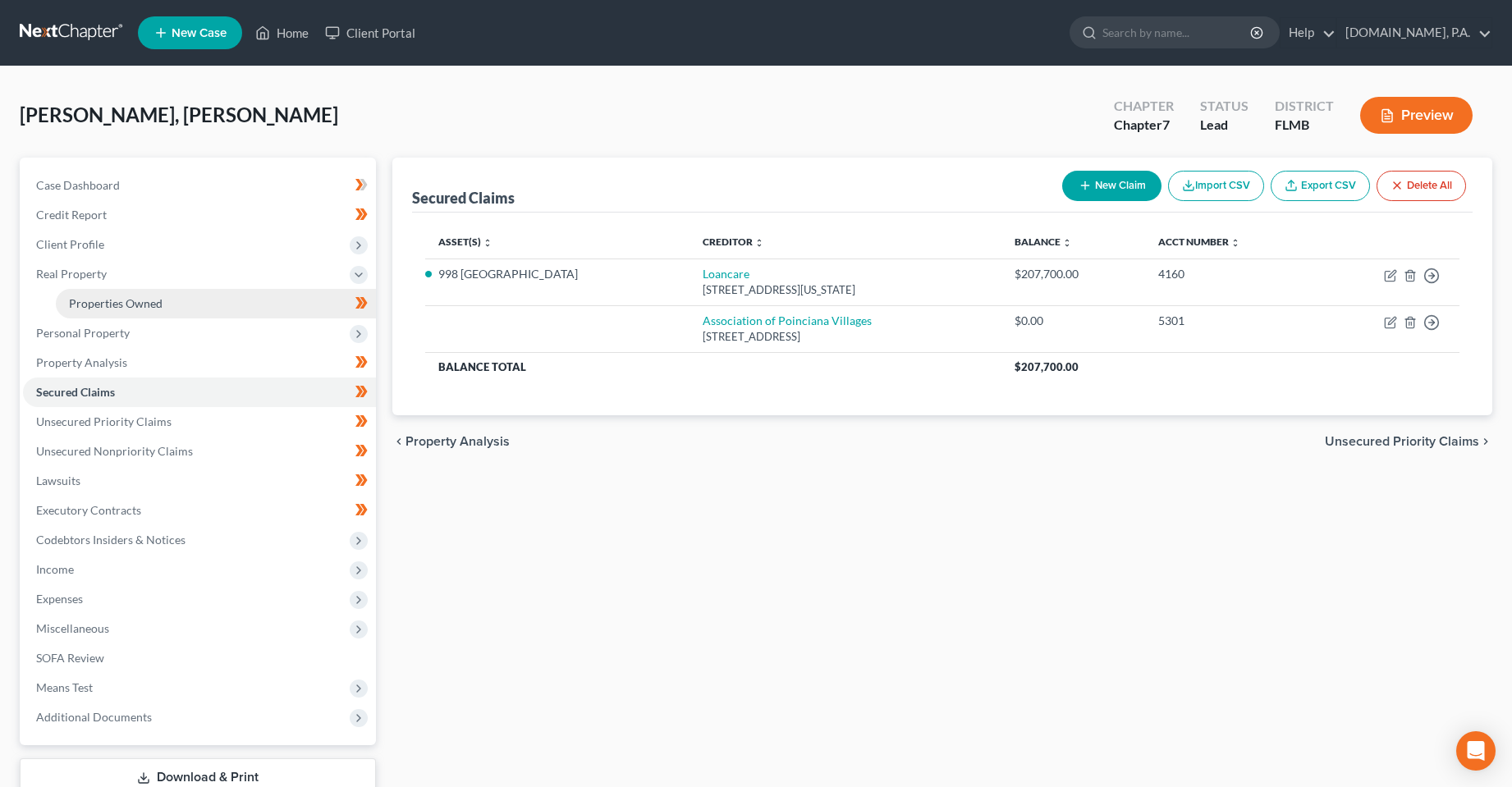
click at [106, 301] on span "Properties Owned" at bounding box center [115, 303] width 94 height 14
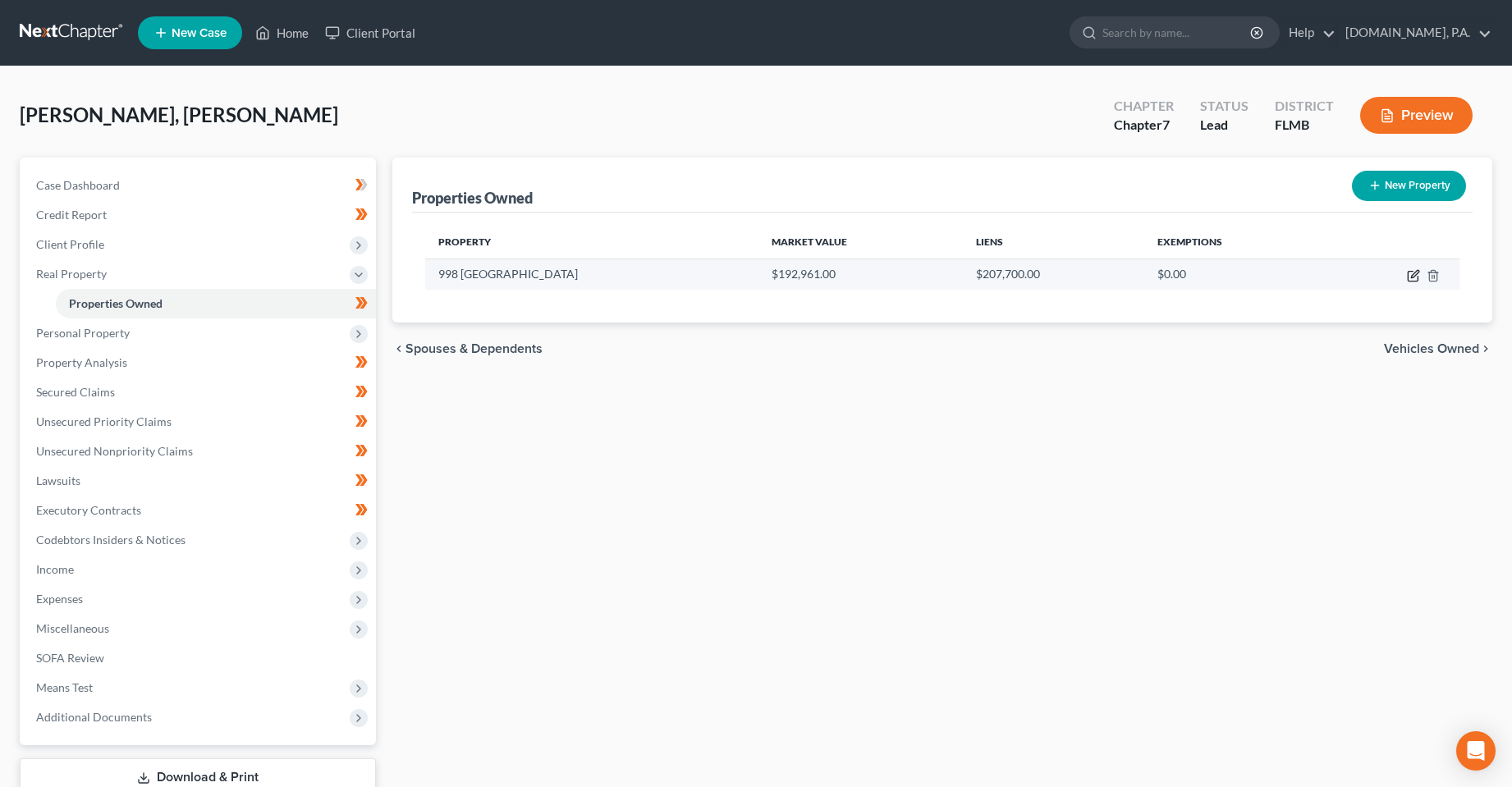
click at [1415, 276] on icon "button" at bounding box center [1414, 273] width 7 height 7
select select "9"
select select "52"
select select "0"
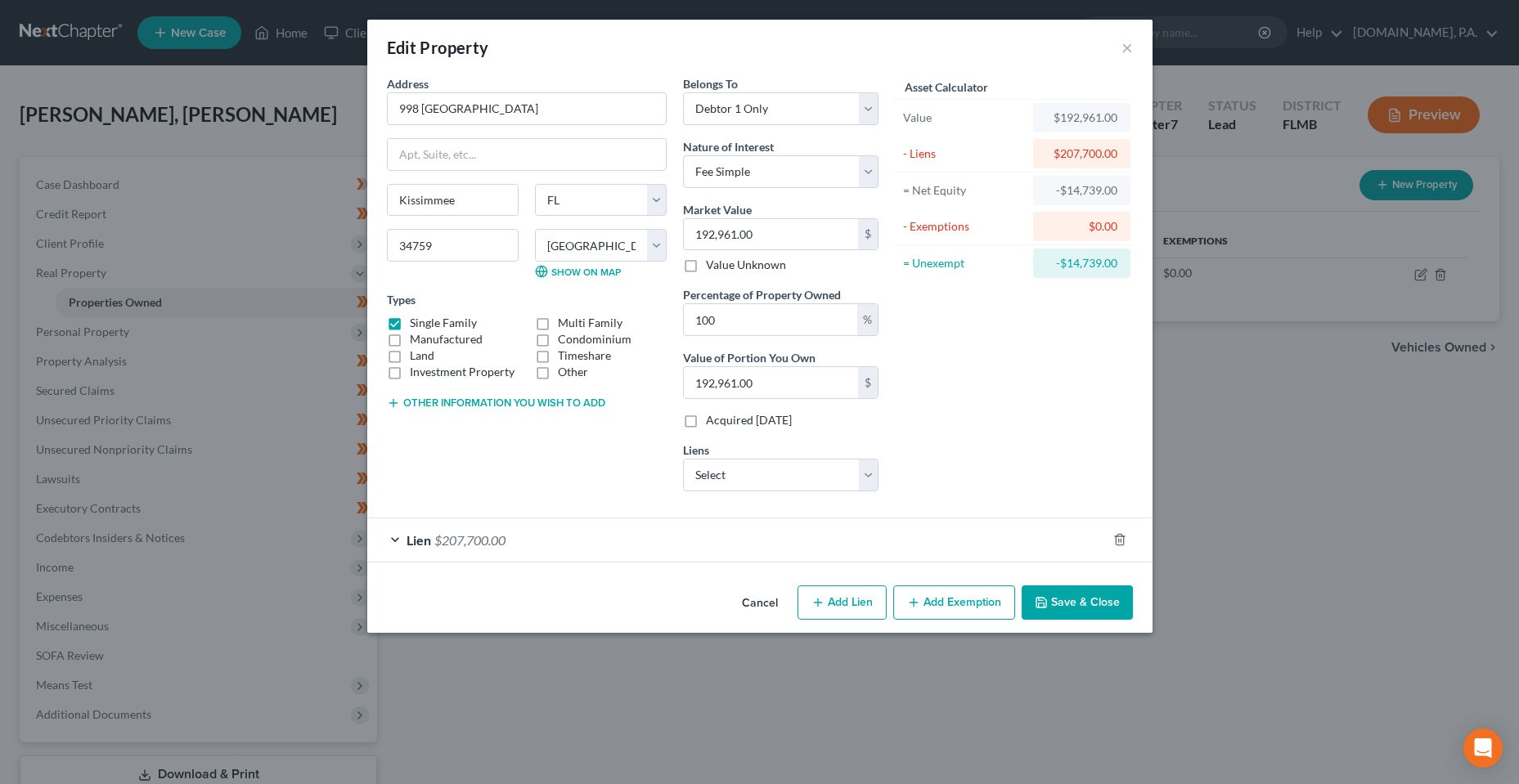
click at [788, 455] on div "Liens Select Association of Poinciana Villages - $0.00" at bounding box center [780, 466] width 195 height 50
click at [786, 474] on select "Select Association of Poinciana Villages - $0.00" at bounding box center [780, 474] width 195 height 32
select select "9"
select select "0"
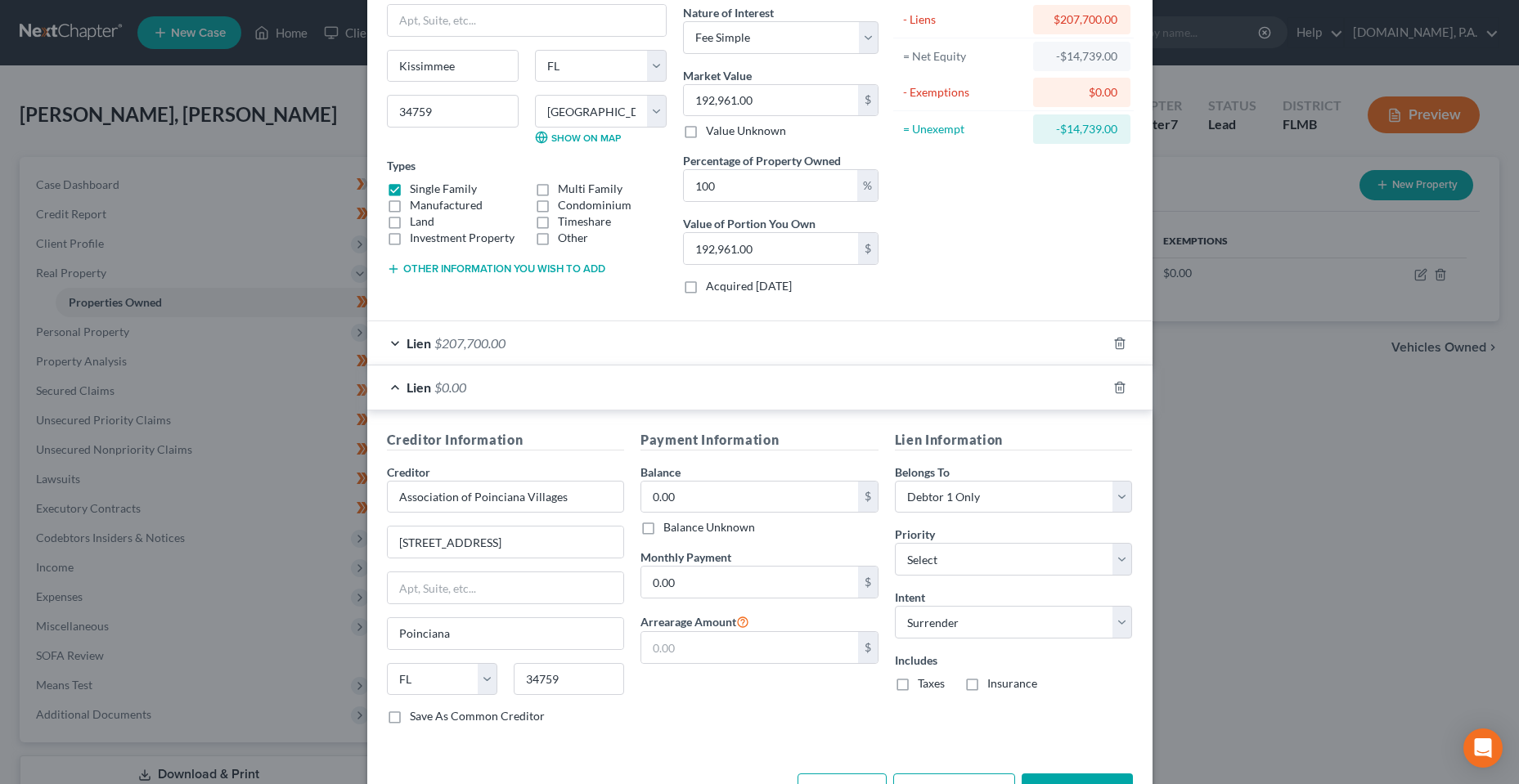
scroll to position [191, 0]
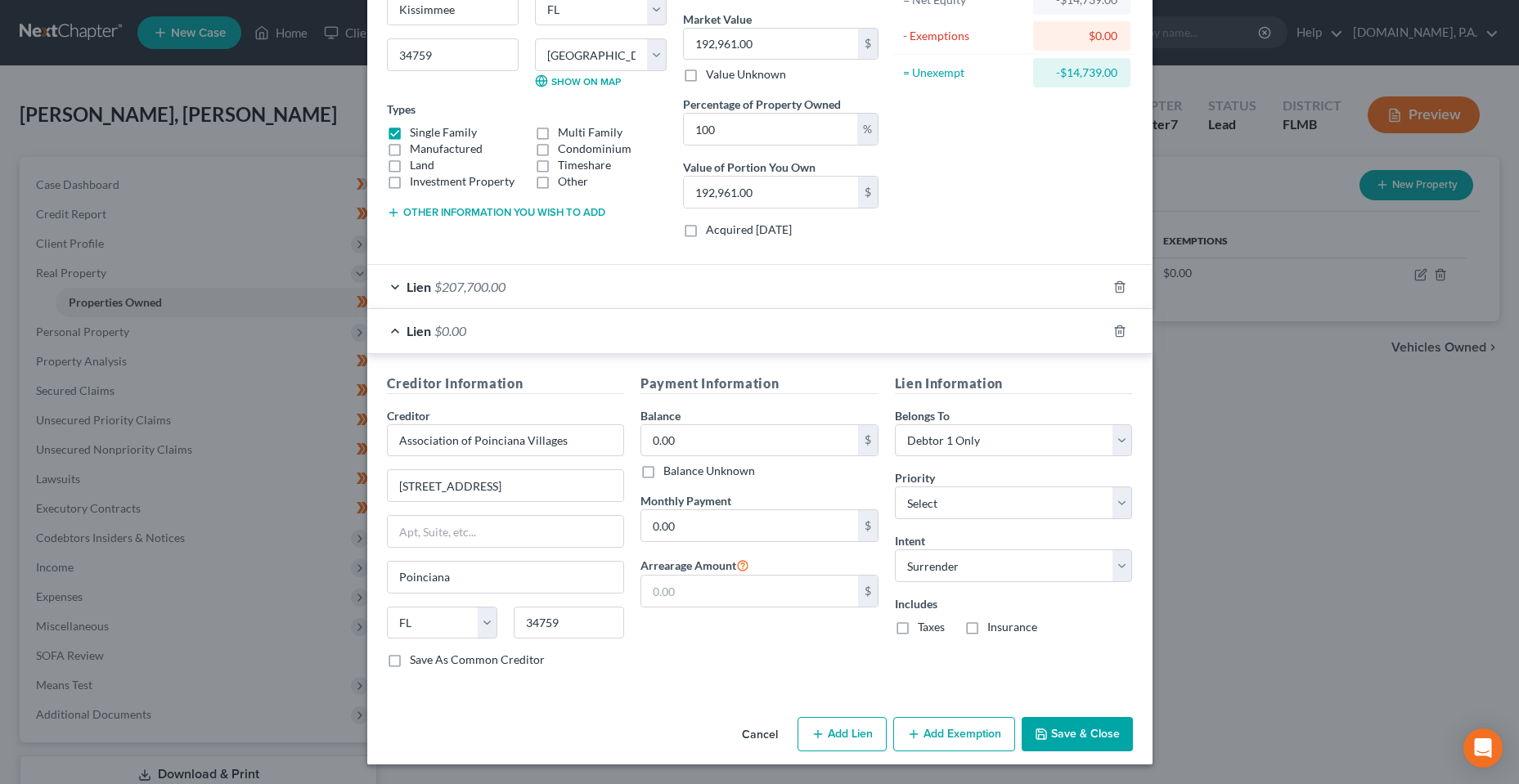
click at [732, 640] on div "Payment Information Balance 0.00 $ Balance Unknown Balance Undetermined 0.00 $ …" at bounding box center [759, 528] width 255 height 308
drag, startPoint x: 1054, startPoint y: 740, endPoint x: 767, endPoint y: 655, distance: 299.3
click at [767, 655] on div "Edit Property × Address * 998 [GEOGRAPHIC_DATA] [GEOGRAPHIC_DATA] [US_STATE][GE…" at bounding box center [760, 297] width 785 height 935
click at [1066, 731] on button "Save & Close" at bounding box center [1077, 733] width 111 height 34
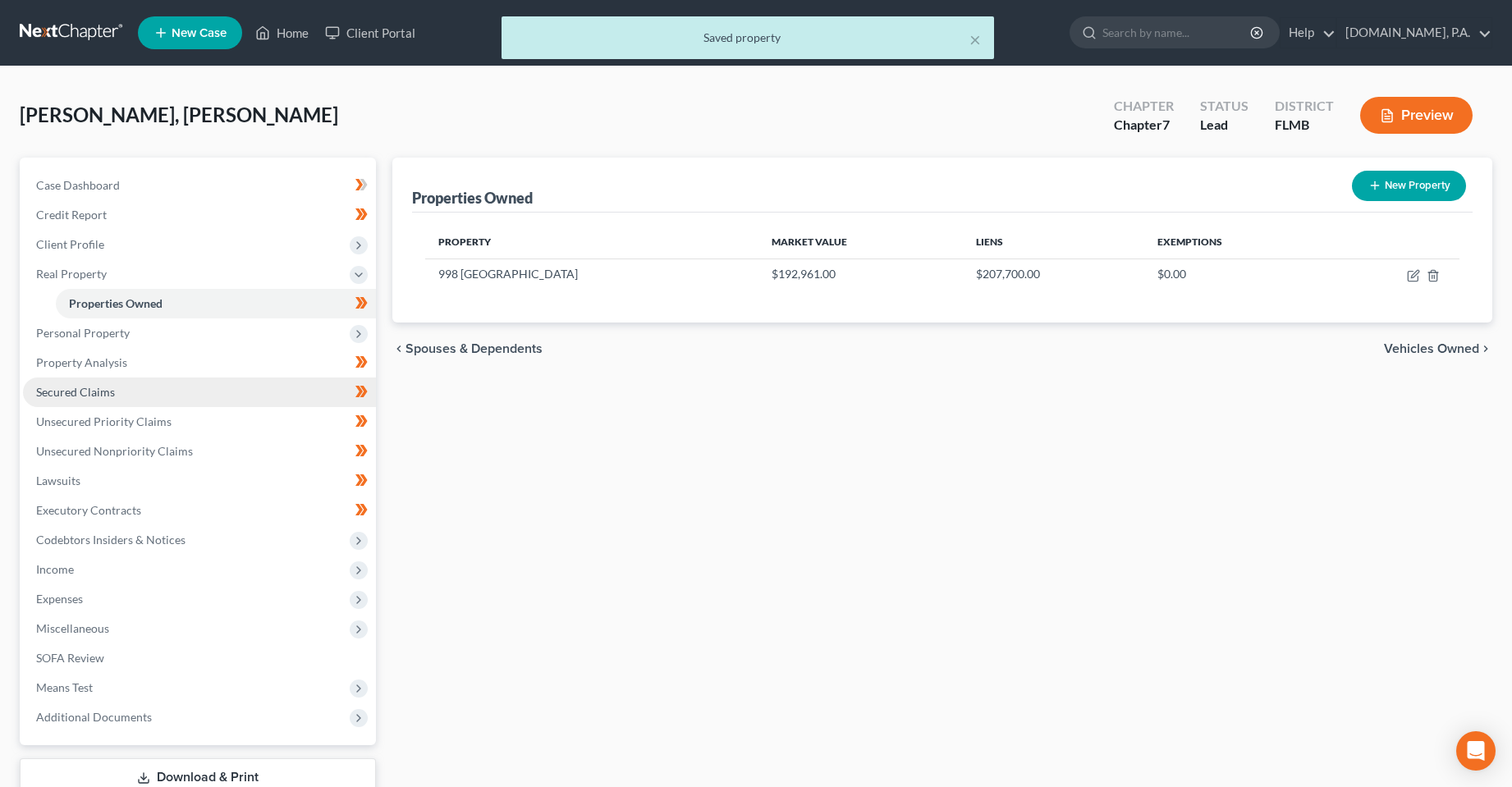
click at [84, 388] on span "Secured Claims" at bounding box center [76, 392] width 79 height 14
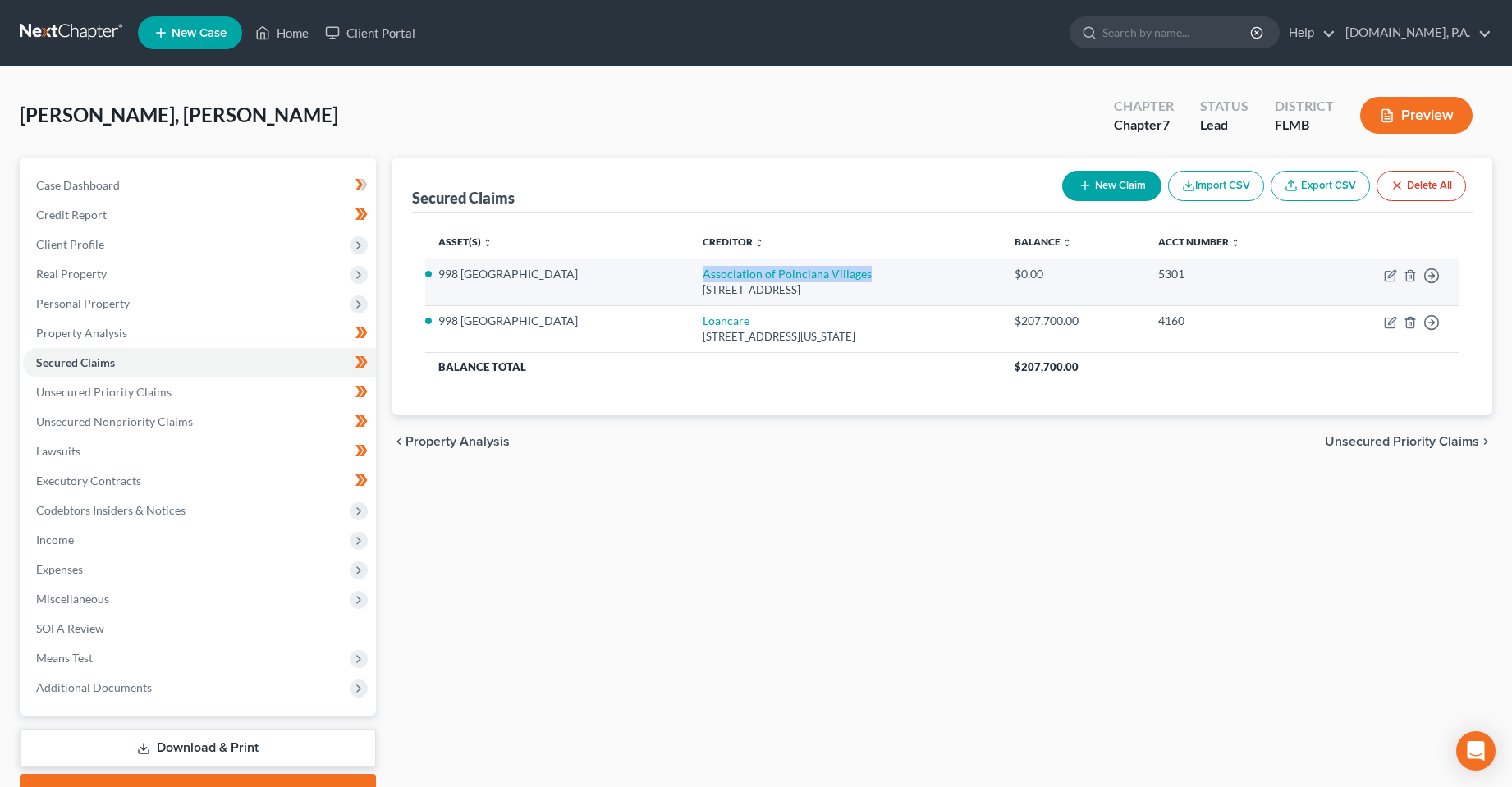
drag, startPoint x: 814, startPoint y: 278, endPoint x: 632, endPoint y: 278, distance: 182.0
click at [690, 278] on td "Association of Poinciana Villages [STREET_ADDRESS]" at bounding box center [845, 281] width 312 height 47
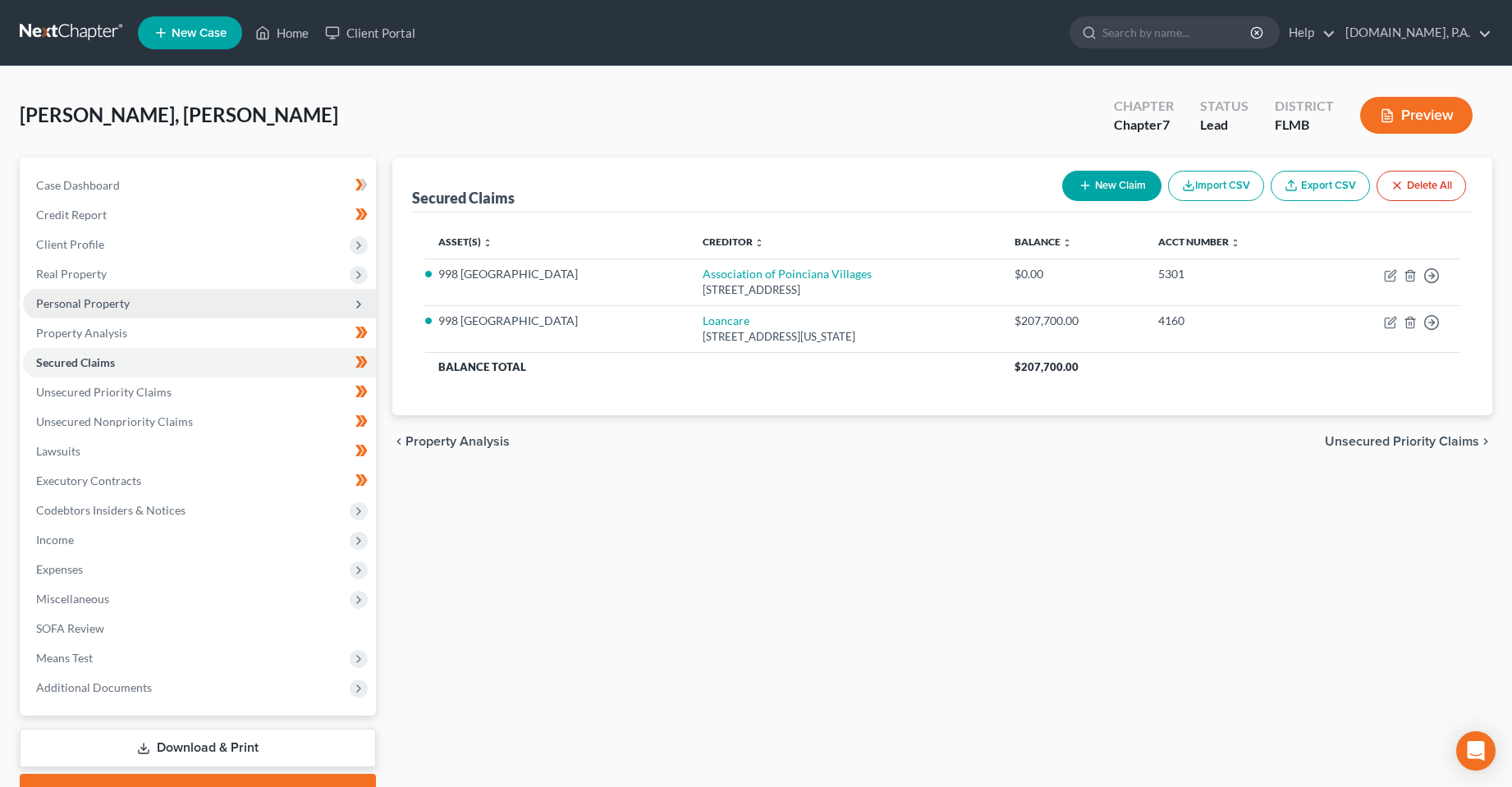
click at [62, 300] on span "Personal Property" at bounding box center [83, 303] width 94 height 14
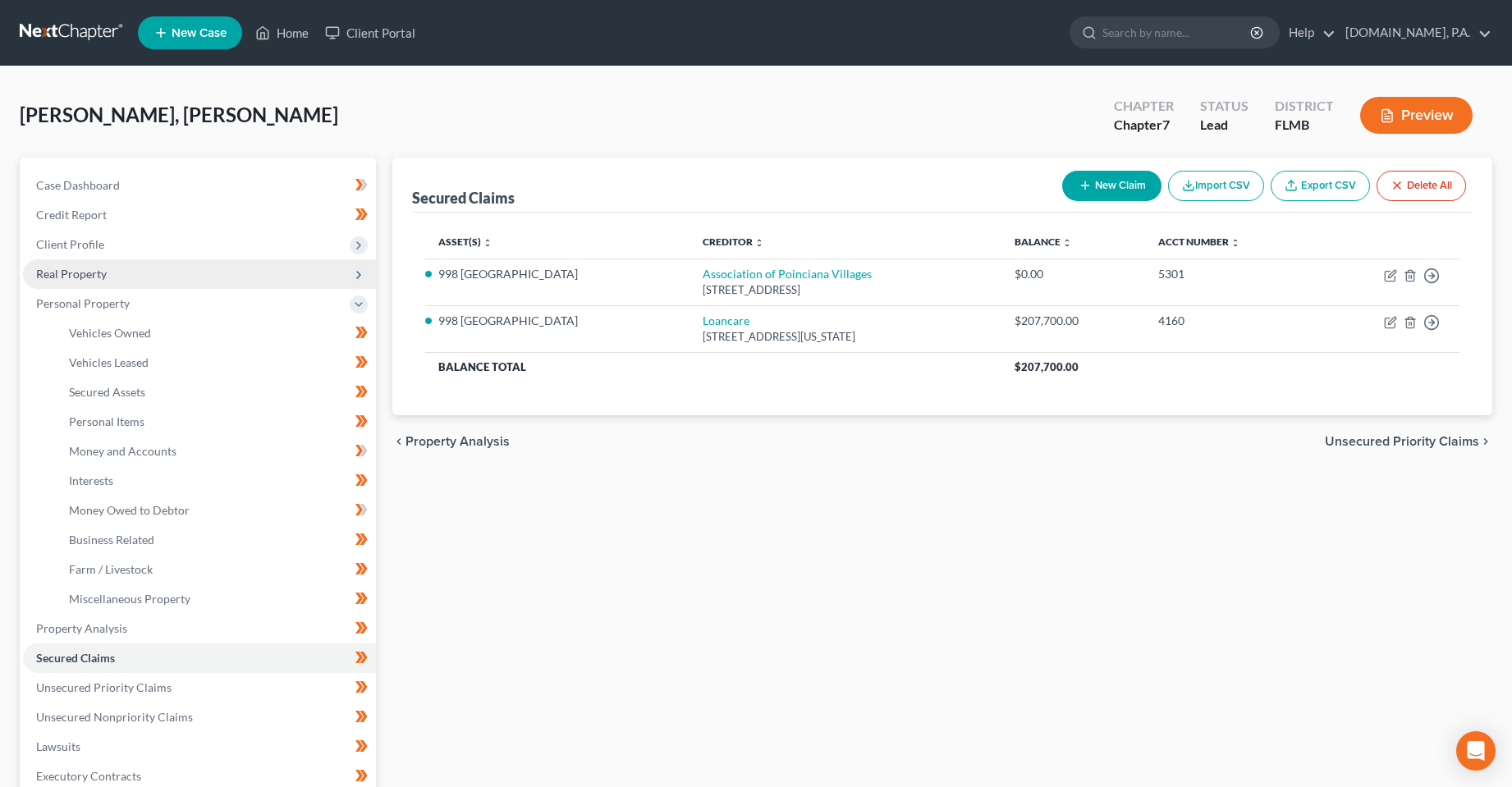
click at [73, 282] on span "Real Property" at bounding box center [199, 274] width 353 height 30
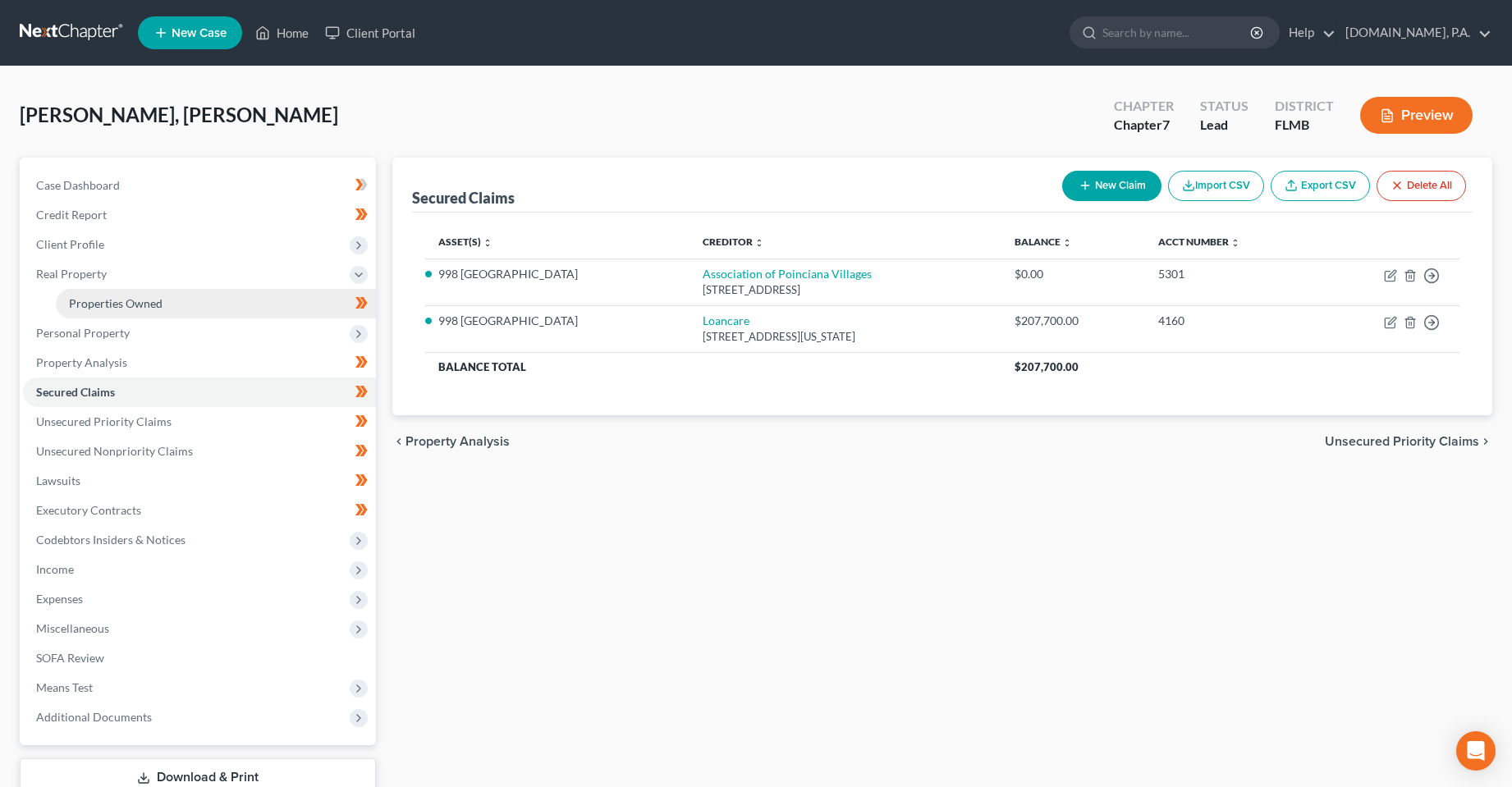
click at [79, 294] on link "Properties Owned" at bounding box center [216, 304] width 320 height 30
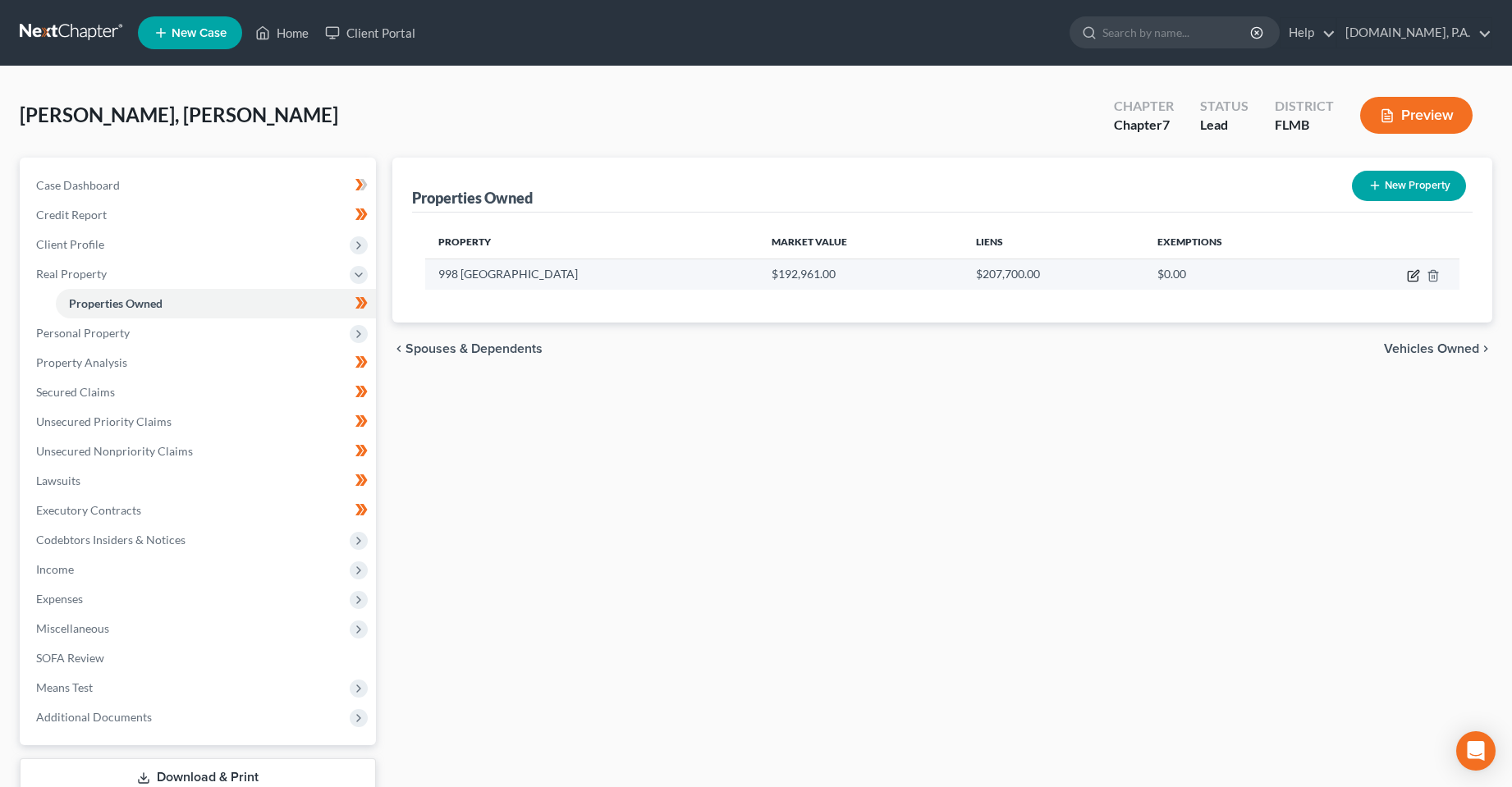
click at [1407, 277] on icon "button" at bounding box center [1412, 276] width 10 height 10
select select "9"
select select "52"
select select "0"
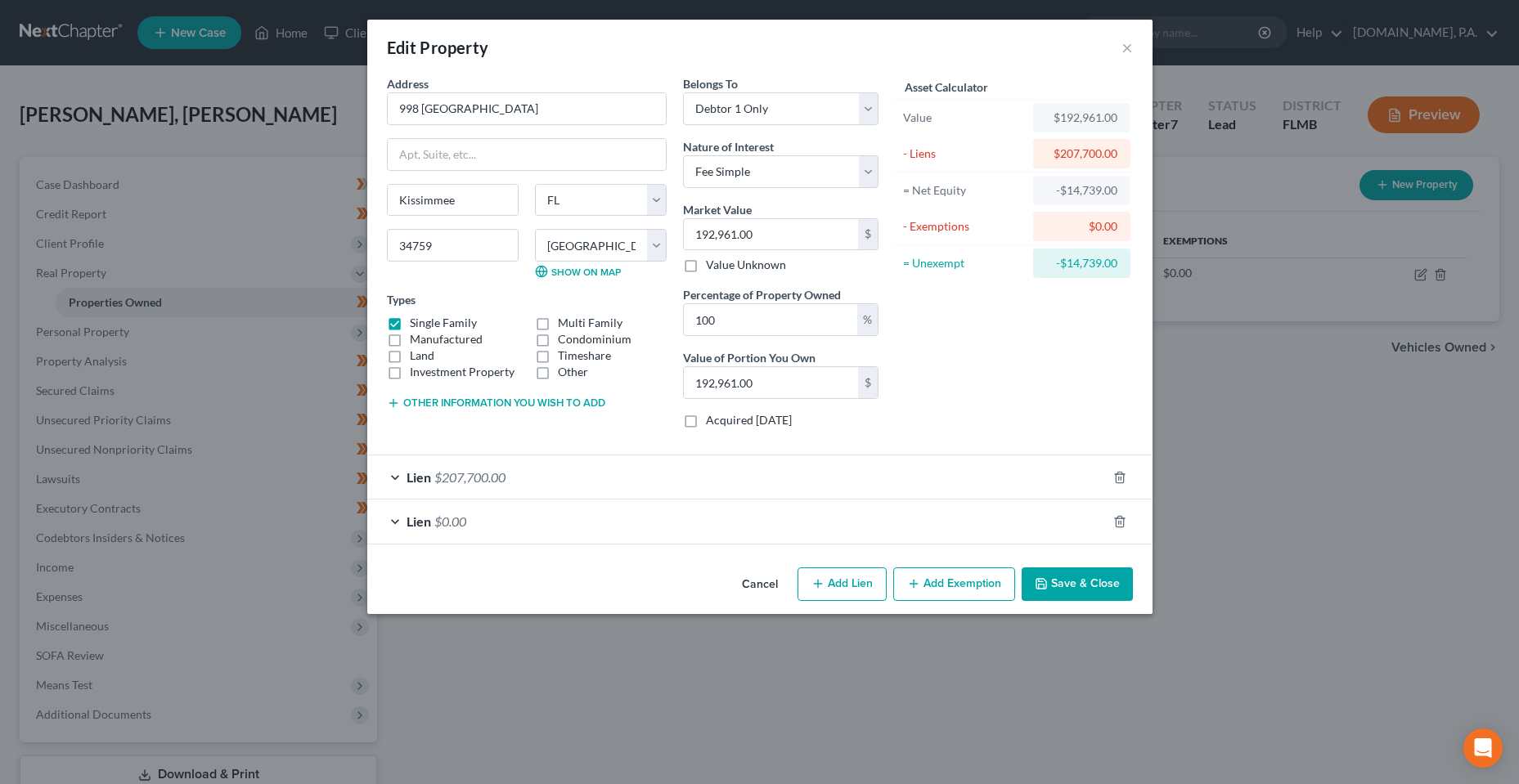
drag, startPoint x: 524, startPoint y: 525, endPoint x: 751, endPoint y: 503, distance: 228.1
click at [524, 525] on div "Lien $0.00" at bounding box center [737, 522] width 740 height 44
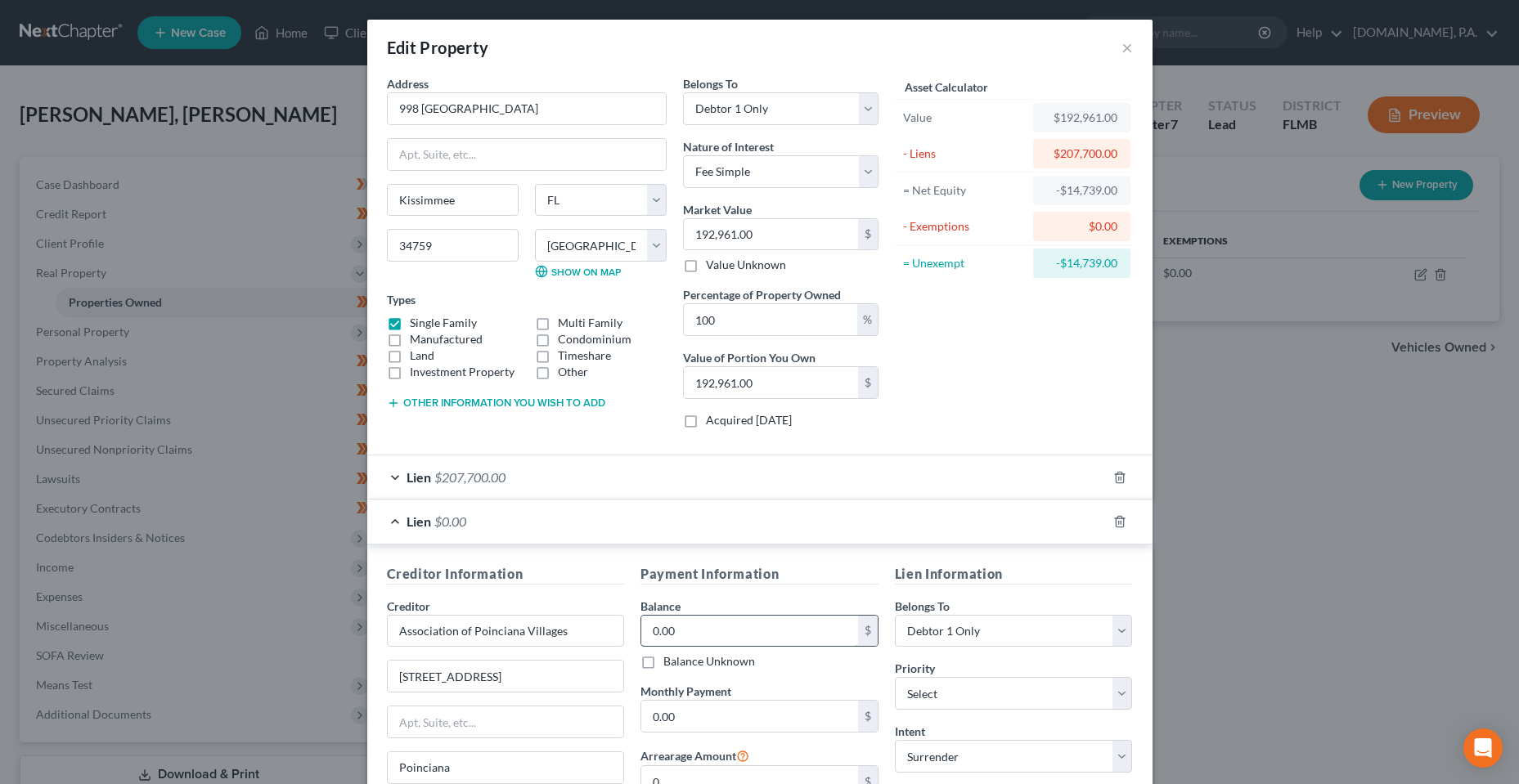
click at [697, 646] on input "0.00" at bounding box center [750, 632] width 217 height 32
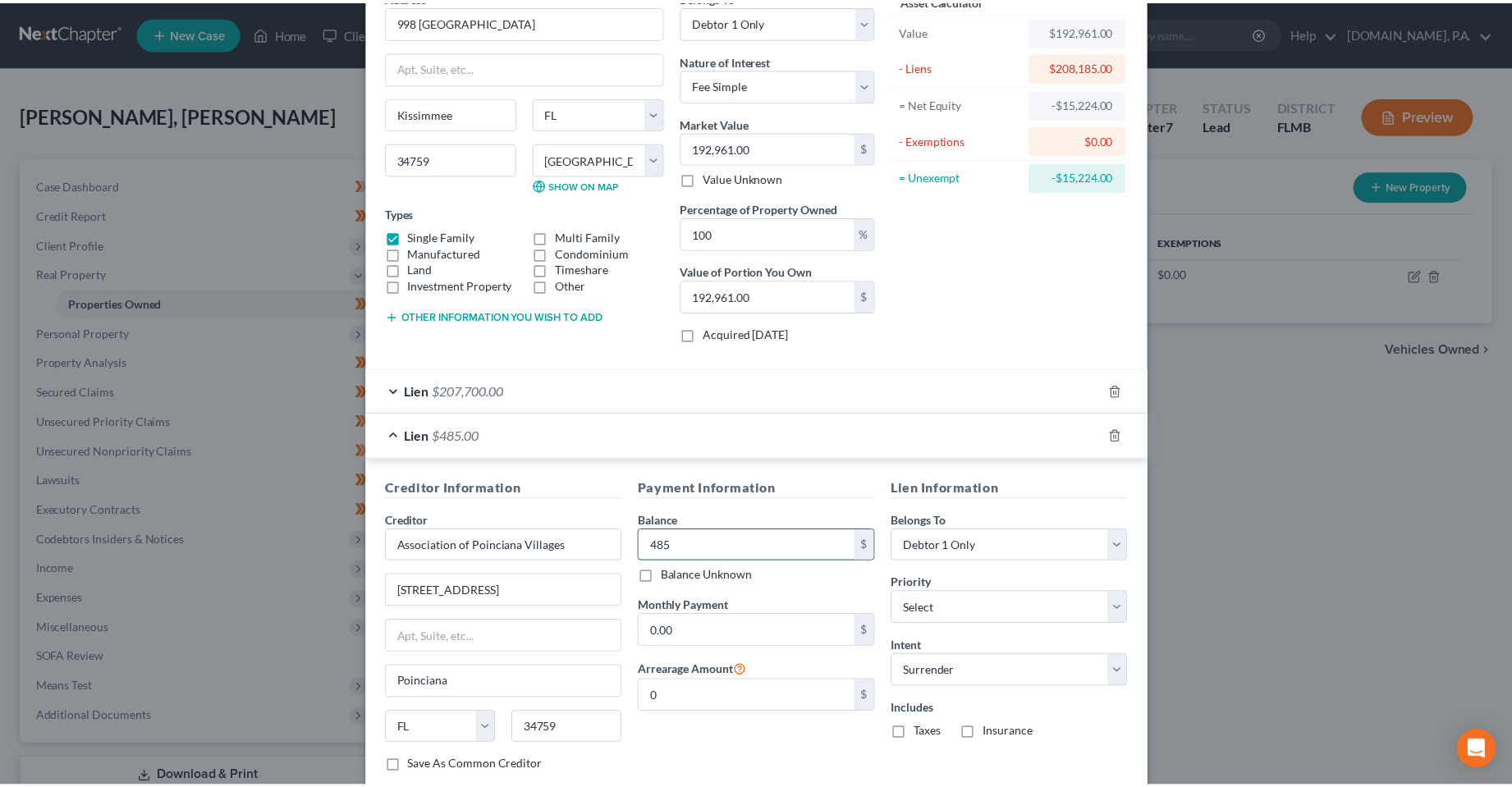
scroll to position [164, 0]
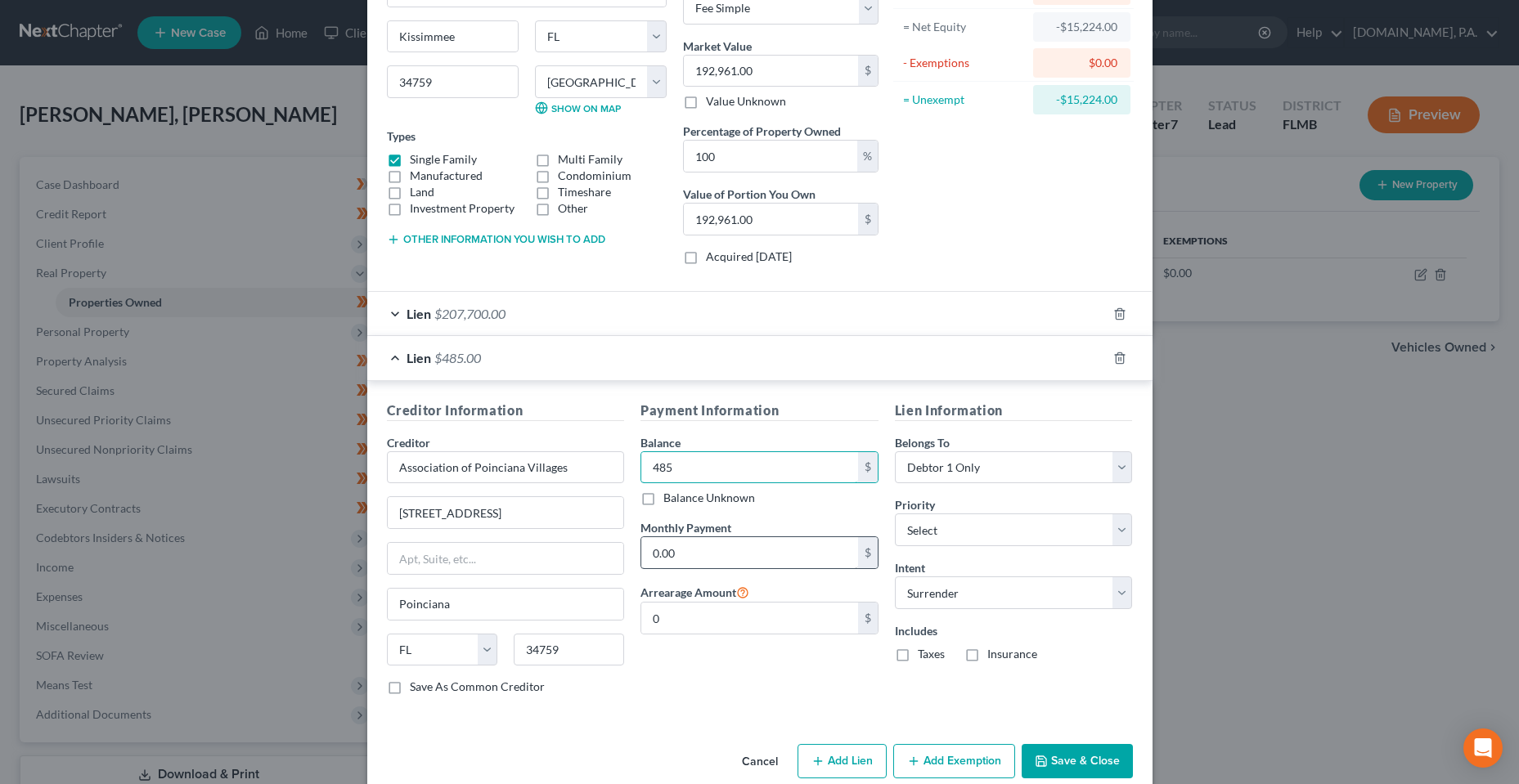
type input "485"
click at [791, 555] on input "0.00" at bounding box center [750, 553] width 217 height 32
type input "90"
drag, startPoint x: 708, startPoint y: 703, endPoint x: 854, endPoint y: 707, distance: 146.1
click at [708, 703] on div "Payment Information Balance 485.00 $ Balance Unknown Balance Undetermined 485 $…" at bounding box center [759, 555] width 255 height 308
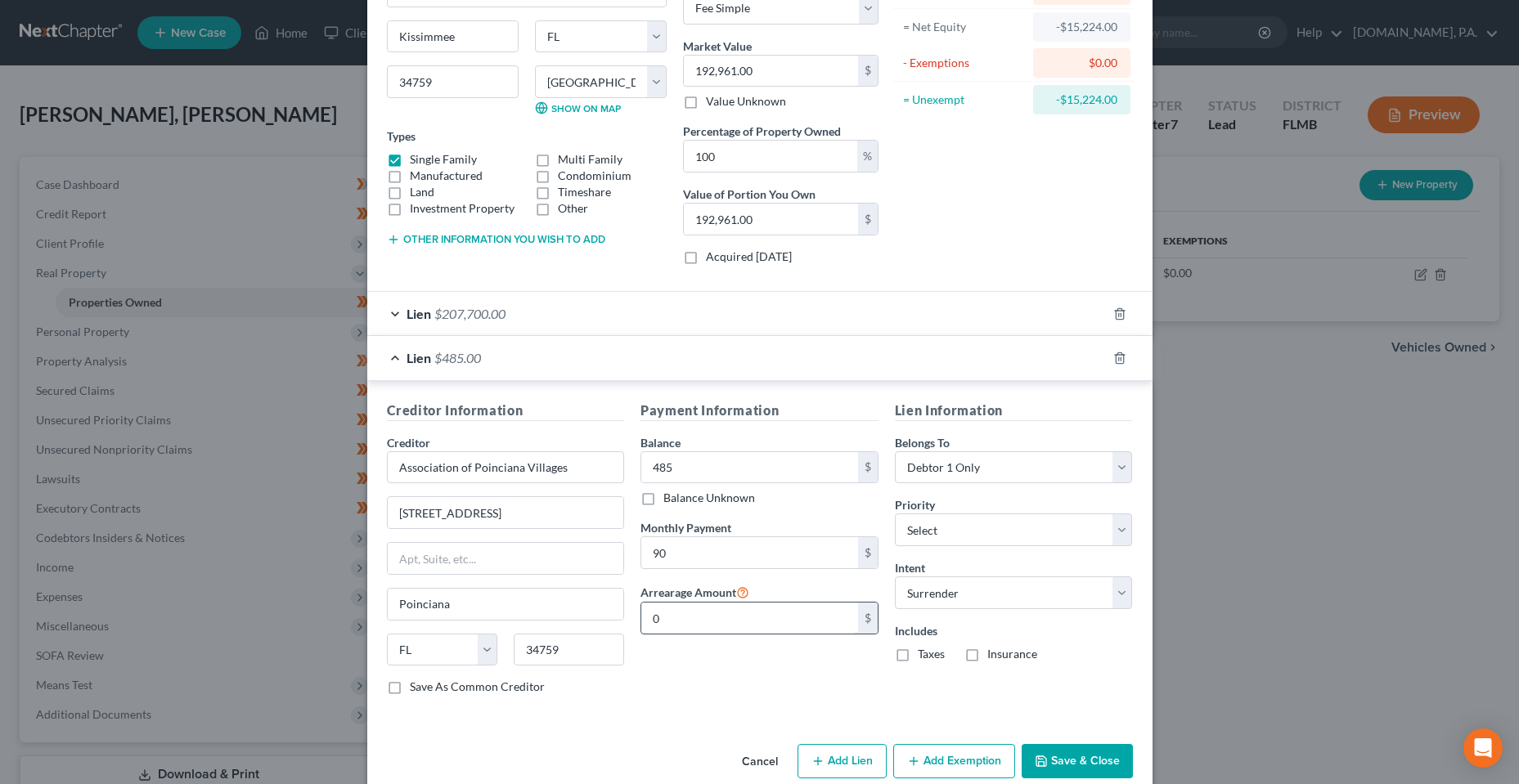
click at [802, 619] on input "0" at bounding box center [750, 619] width 217 height 32
type input "8"
type input "485"
click at [786, 678] on div "Payment Information Balance 485.00 $ Balance Unknown Balance Undetermined 485 $…" at bounding box center [759, 555] width 255 height 308
click at [1079, 747] on button "Save & Close" at bounding box center [1077, 760] width 111 height 34
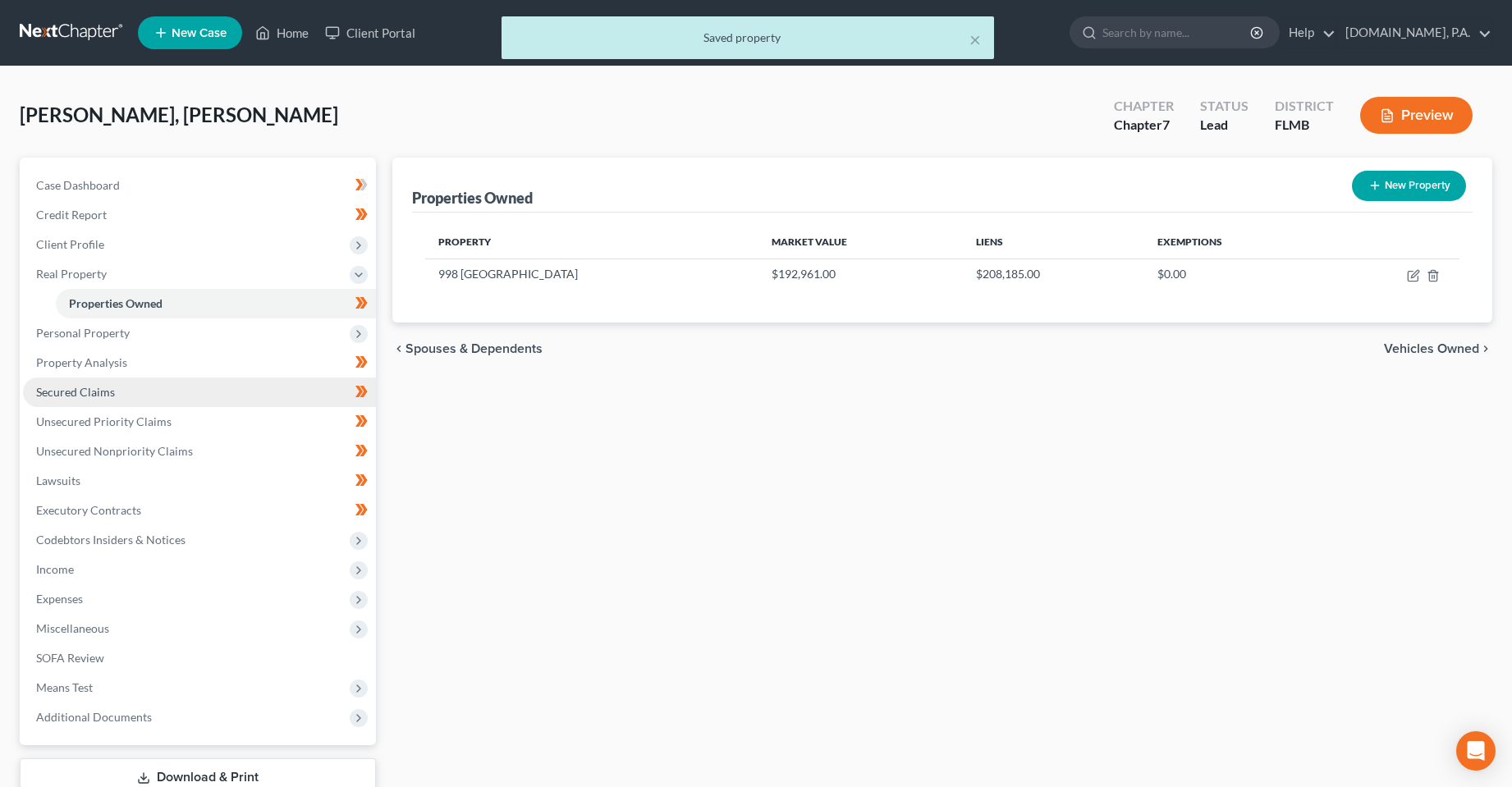
click at [125, 403] on link "Secured Claims" at bounding box center [199, 393] width 353 height 30
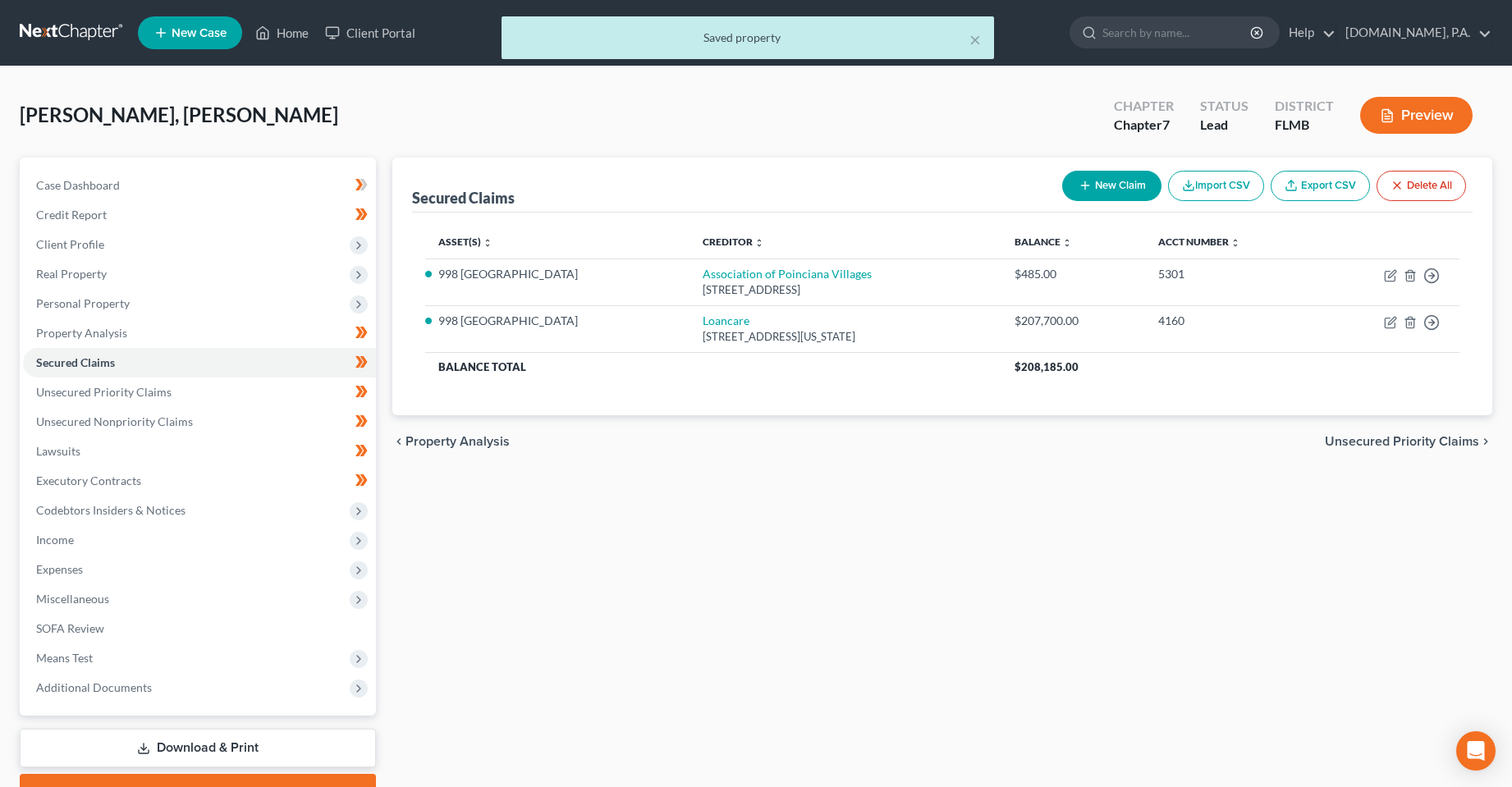
click at [699, 582] on div "Secured Claims New Claim Import CSV Export CSV Delete All Asset(s) expand_more …" at bounding box center [943, 483] width 1118 height 653
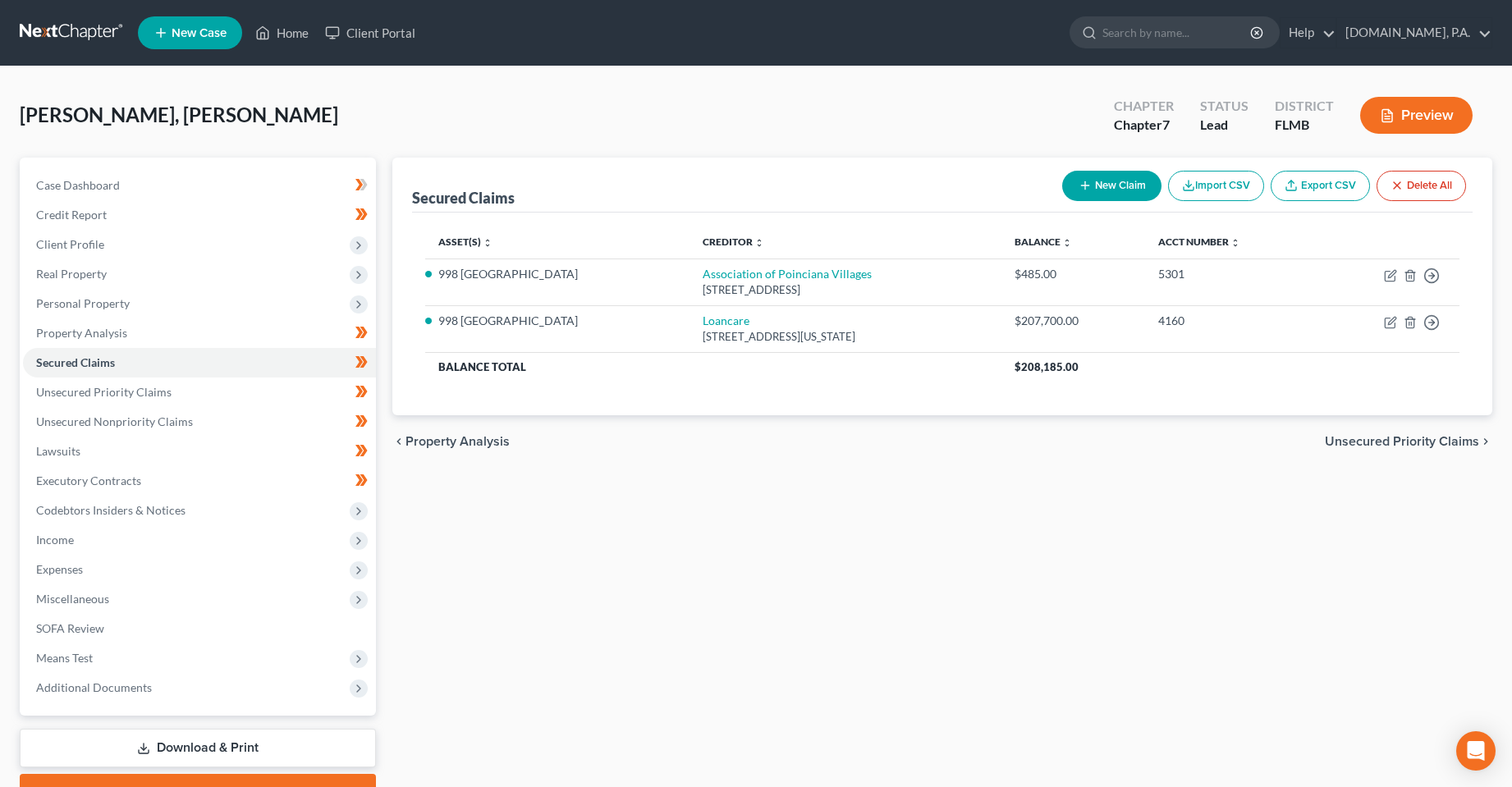
click at [756, 524] on div "Secured Claims New Claim Import CSV Export CSV Delete All Asset(s) expand_more …" at bounding box center [943, 483] width 1118 height 653
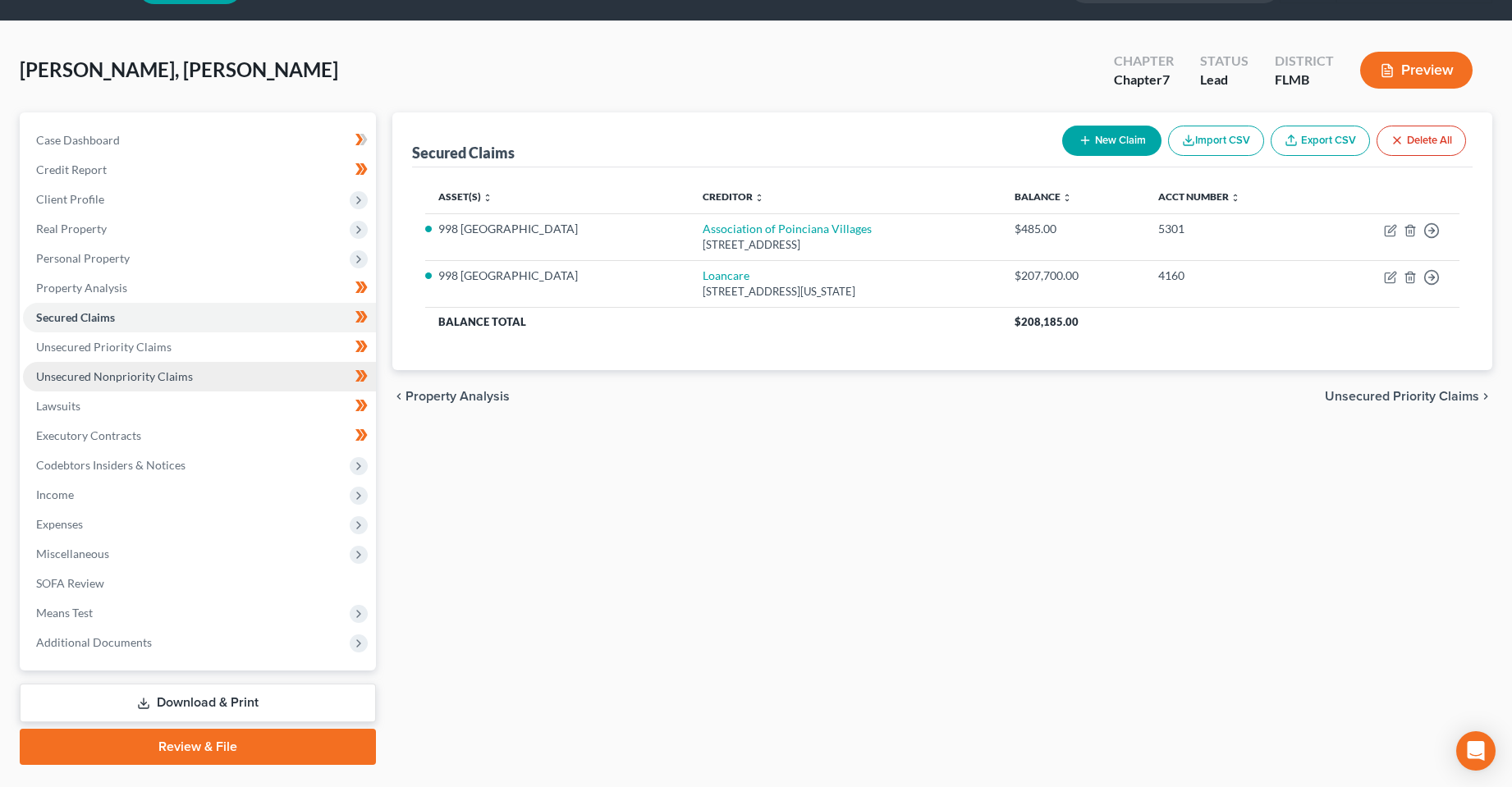
scroll to position [82, 0]
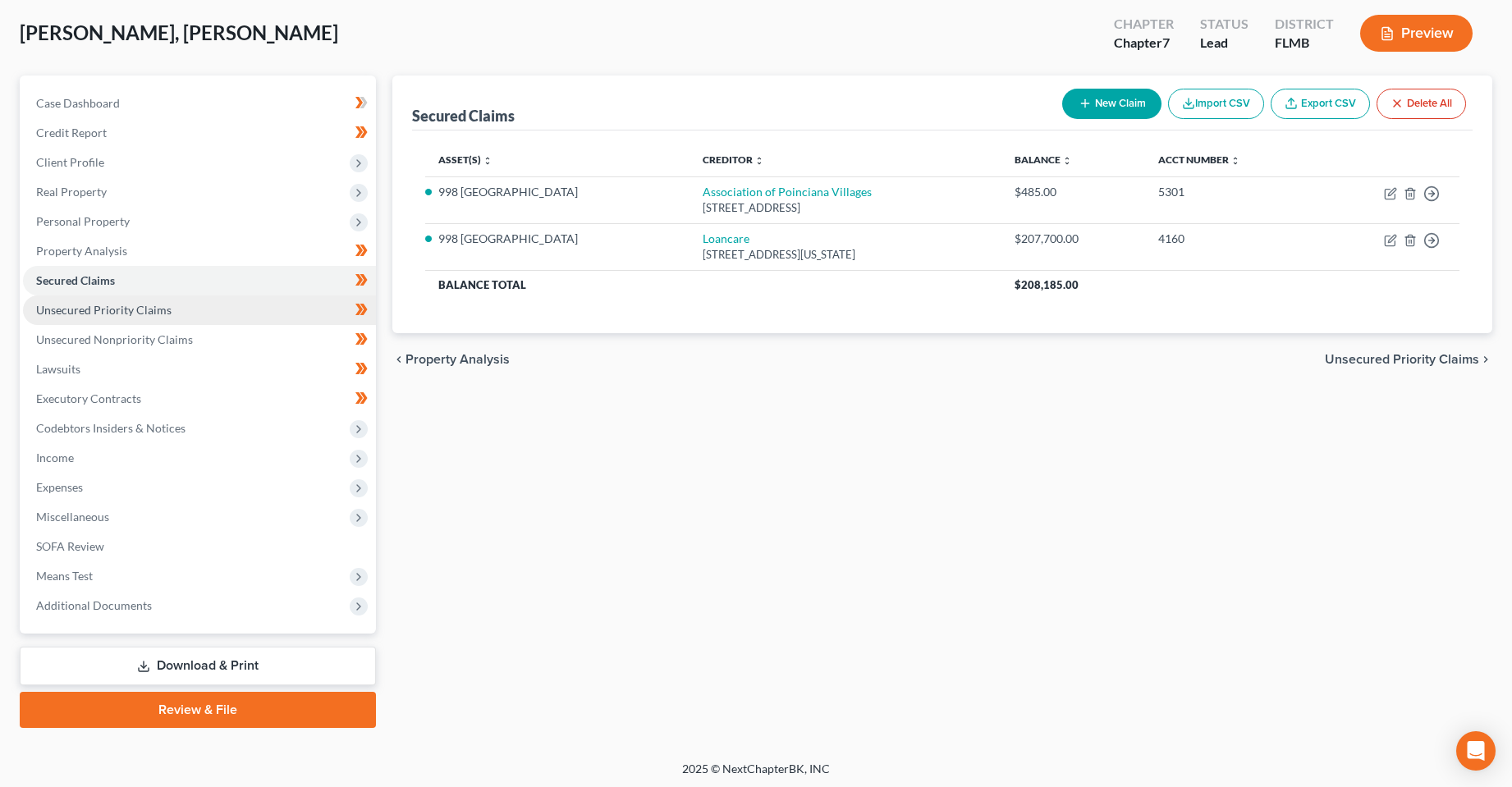
click at [113, 311] on span "Unsecured Priority Claims" at bounding box center [104, 310] width 135 height 14
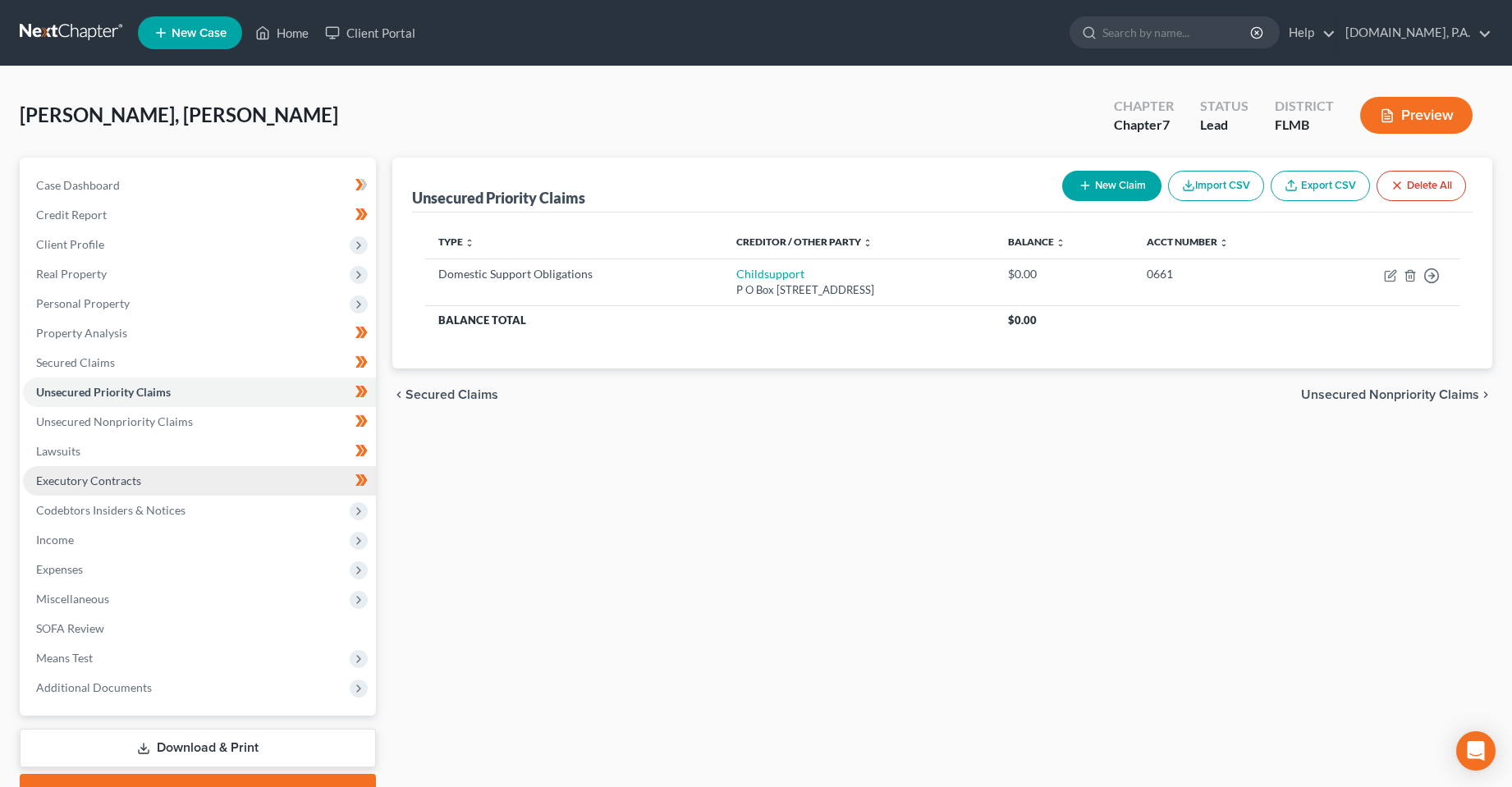
click at [185, 473] on link "Executory Contracts" at bounding box center [199, 481] width 353 height 30
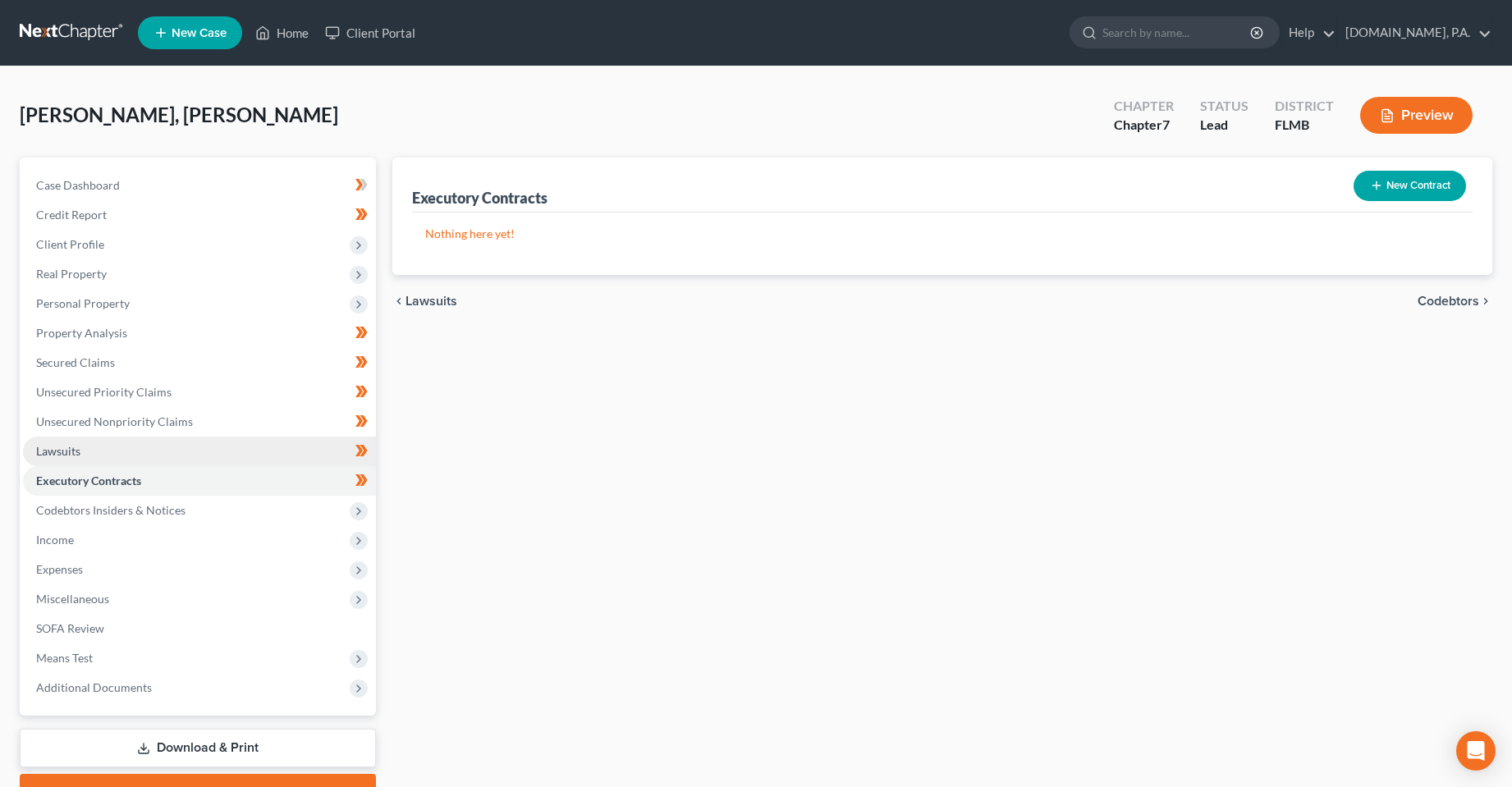
click at [168, 463] on link "Lawsuits" at bounding box center [199, 451] width 353 height 30
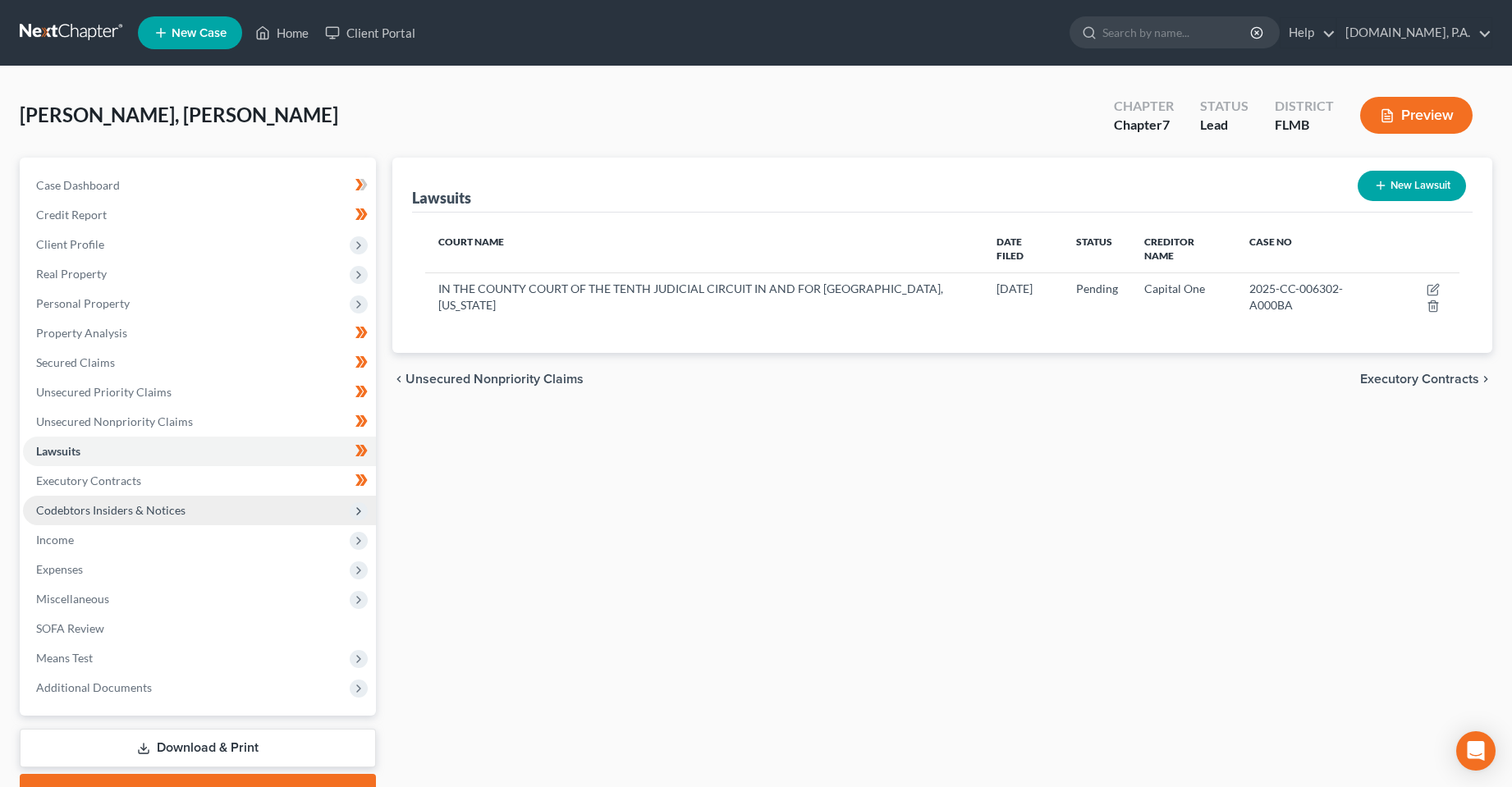
drag, startPoint x: 170, startPoint y: 510, endPoint x: 172, endPoint y: 522, distance: 12.2
click at [170, 510] on span "Codebtors Insiders & Notices" at bounding box center [111, 510] width 149 height 14
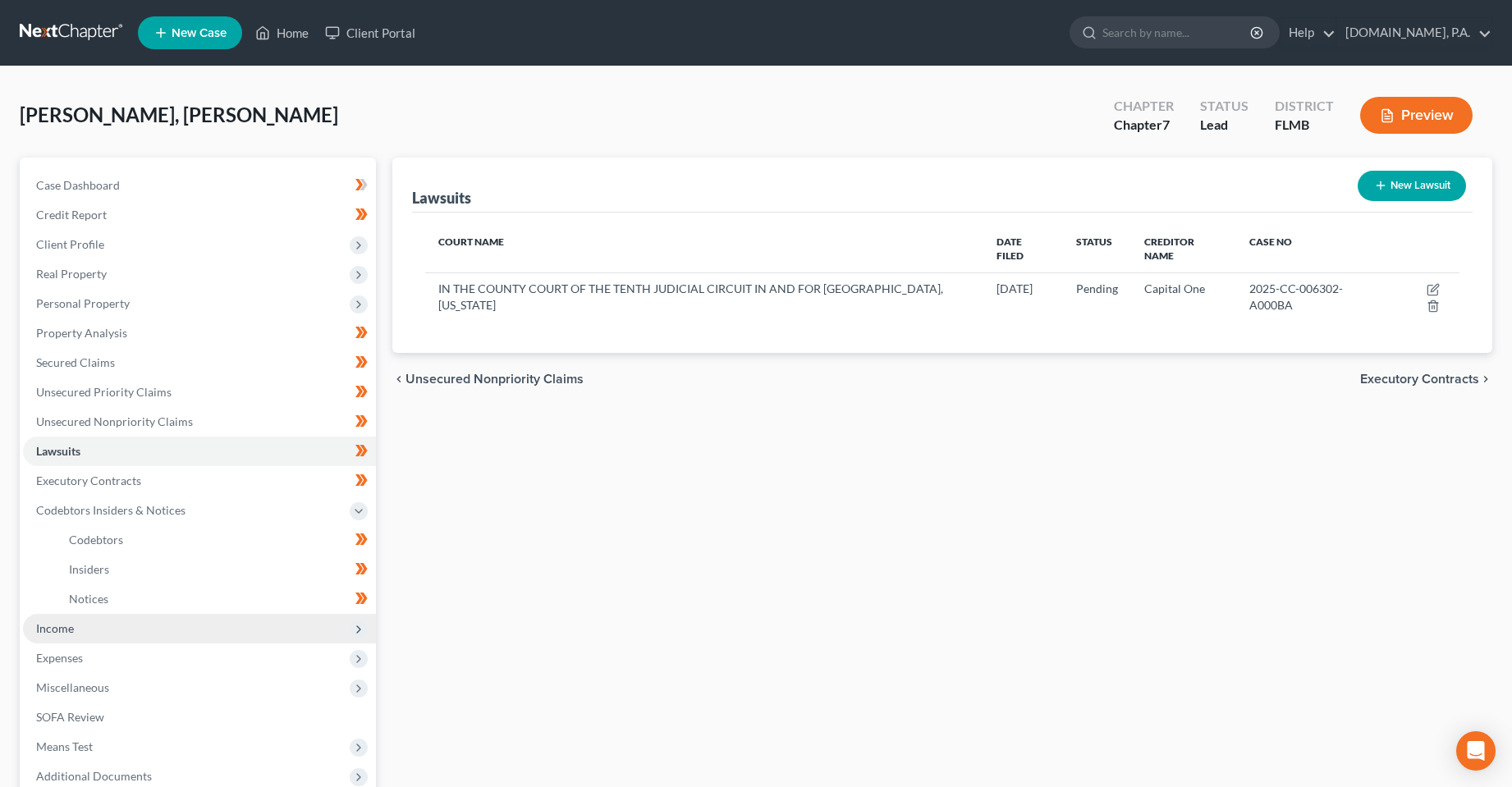
click at [146, 631] on span "Income" at bounding box center [199, 629] width 353 height 30
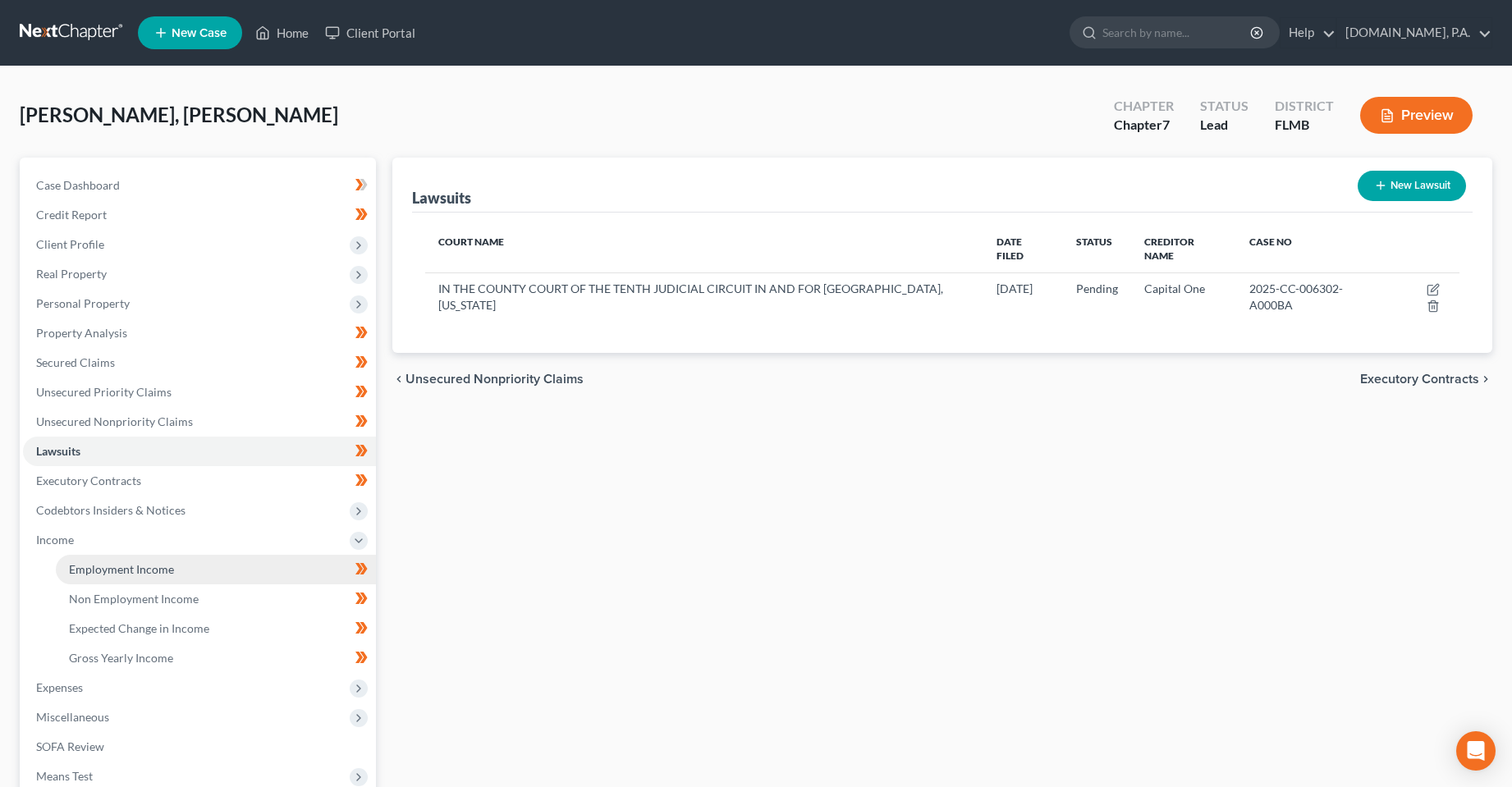
click at [194, 571] on link "Employment Income" at bounding box center [216, 570] width 320 height 30
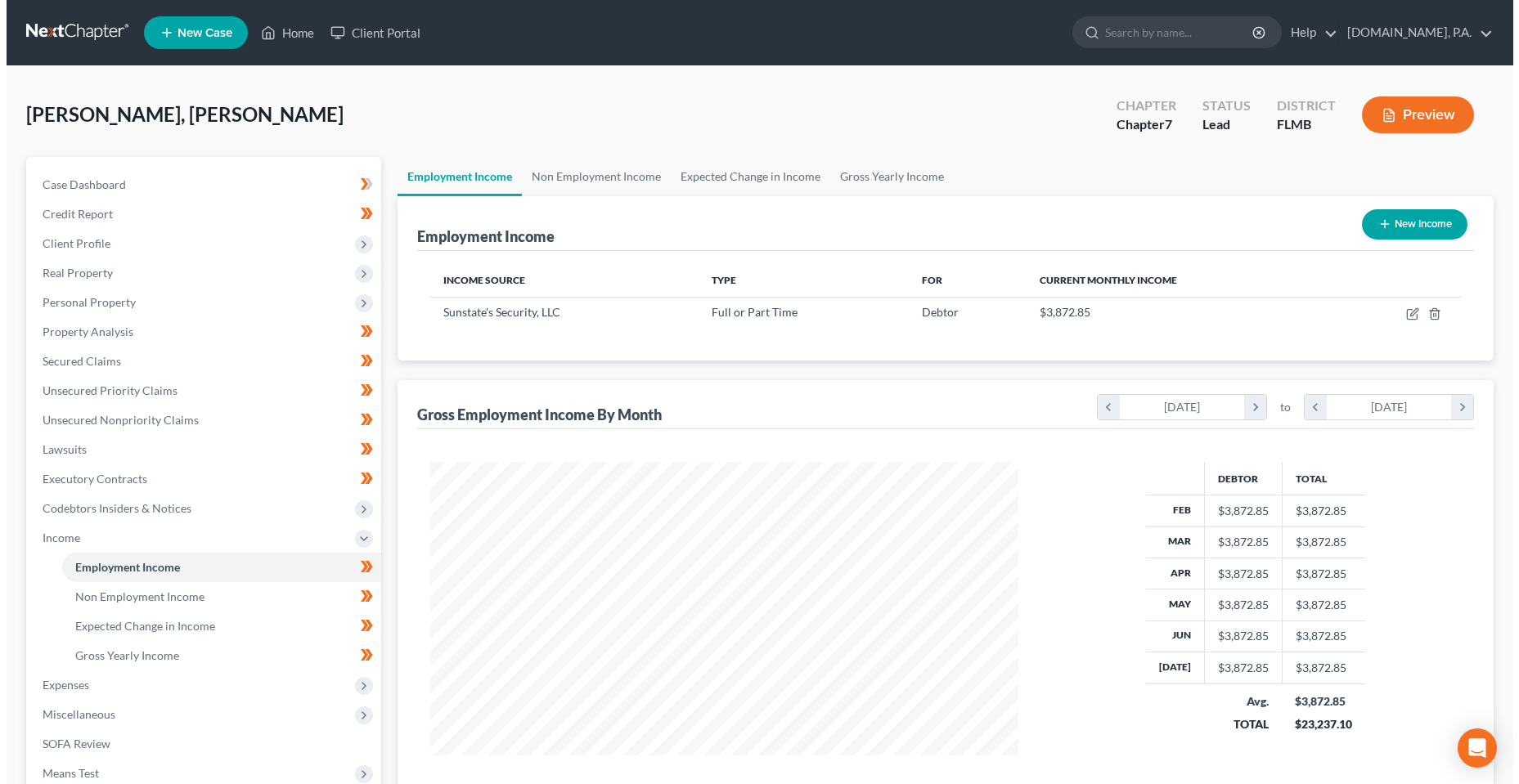
scroll to position [293, 620]
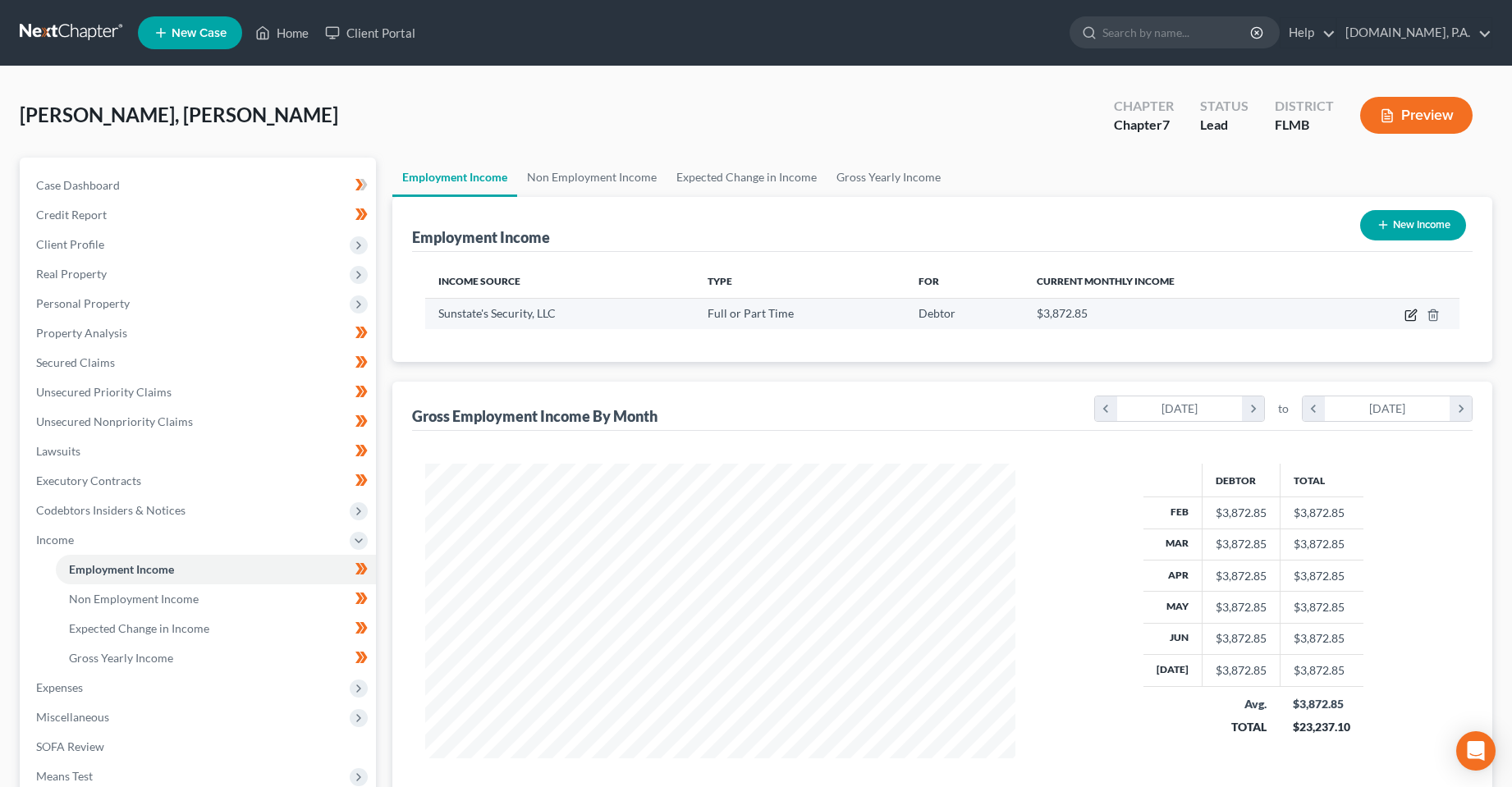
click at [1407, 318] on icon "button" at bounding box center [1411, 314] width 13 height 13
select select "0"
select select "9"
select select "0"
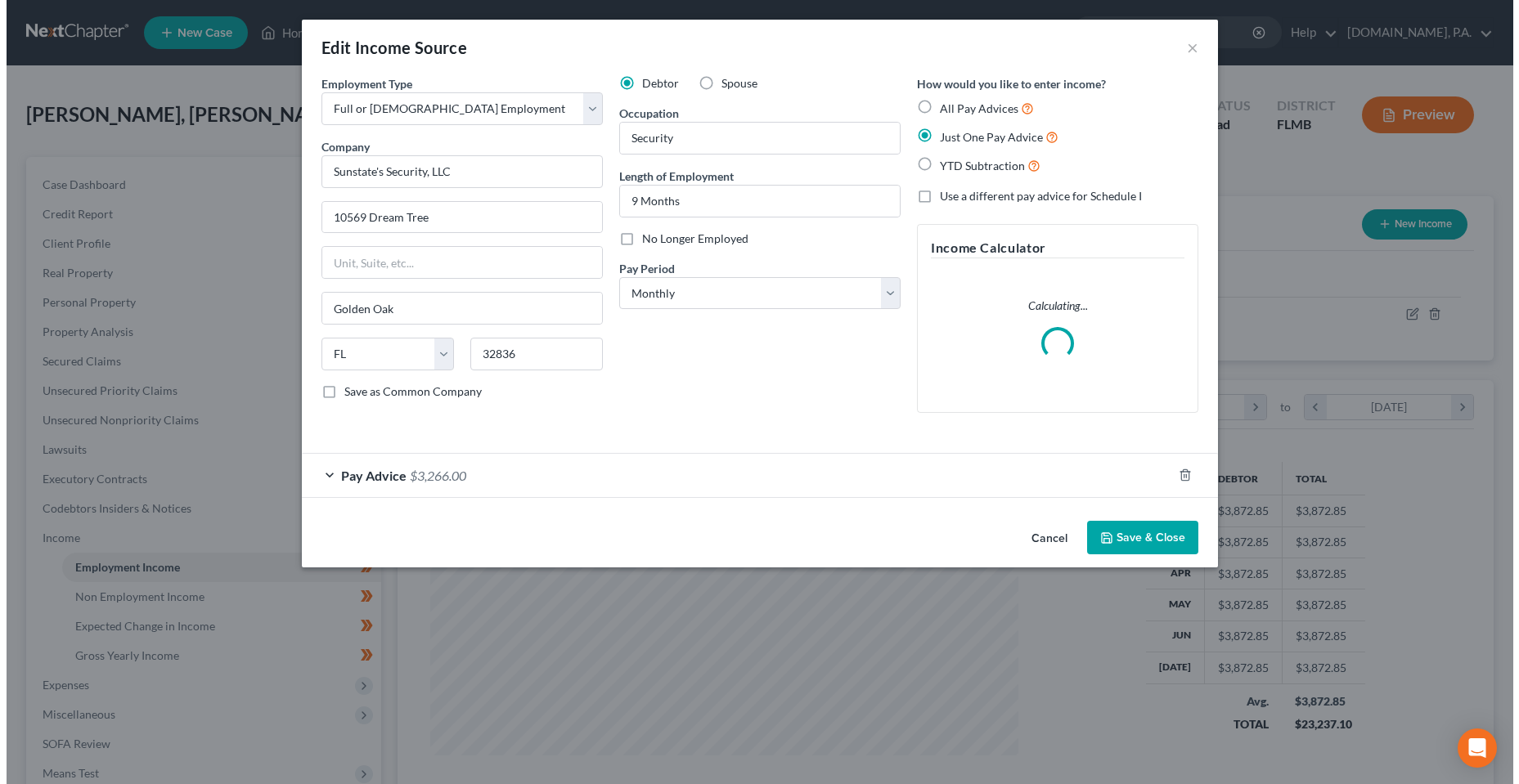
scroll to position [296, 626]
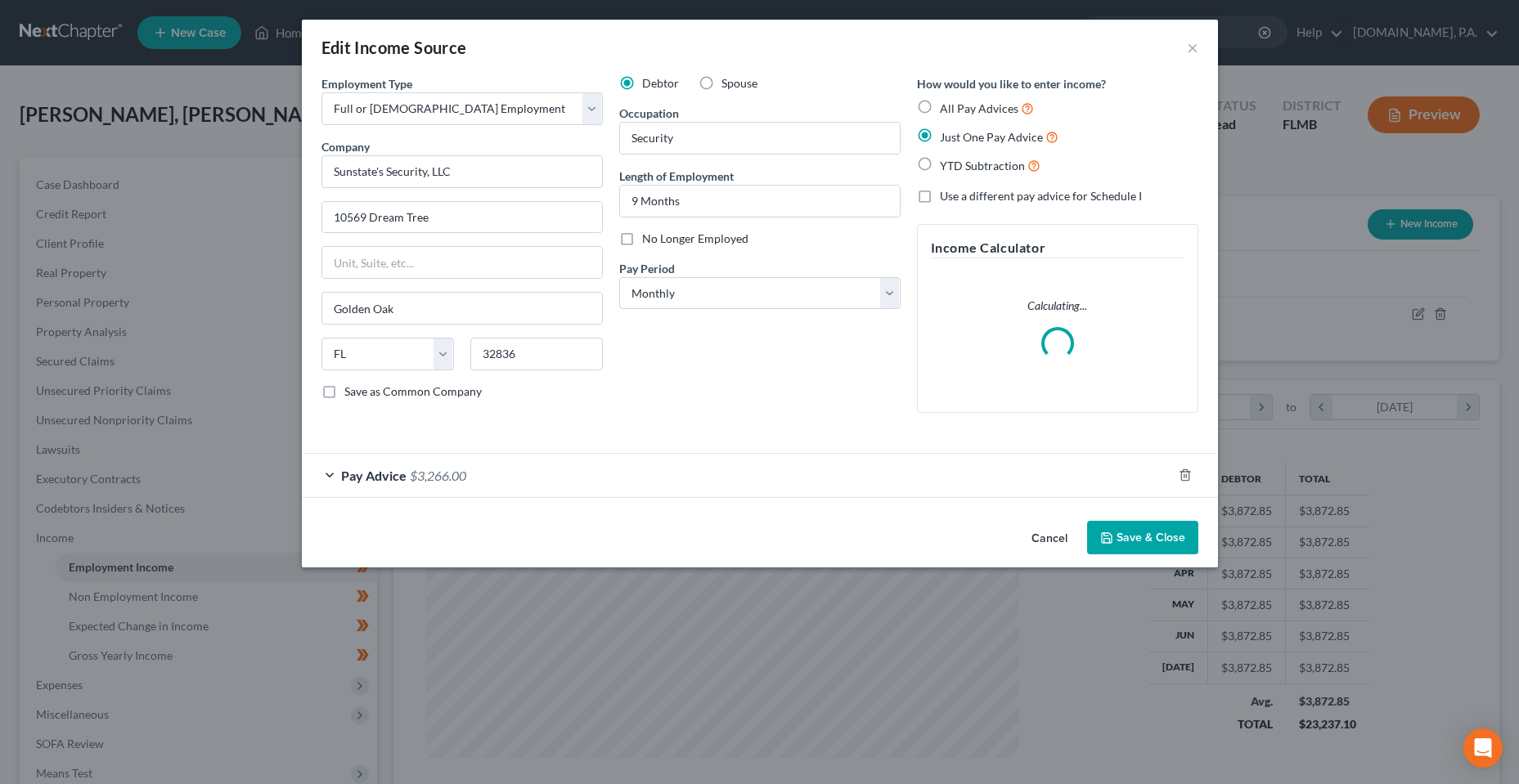
click at [416, 473] on span "$3,266.00" at bounding box center [438, 475] width 56 height 16
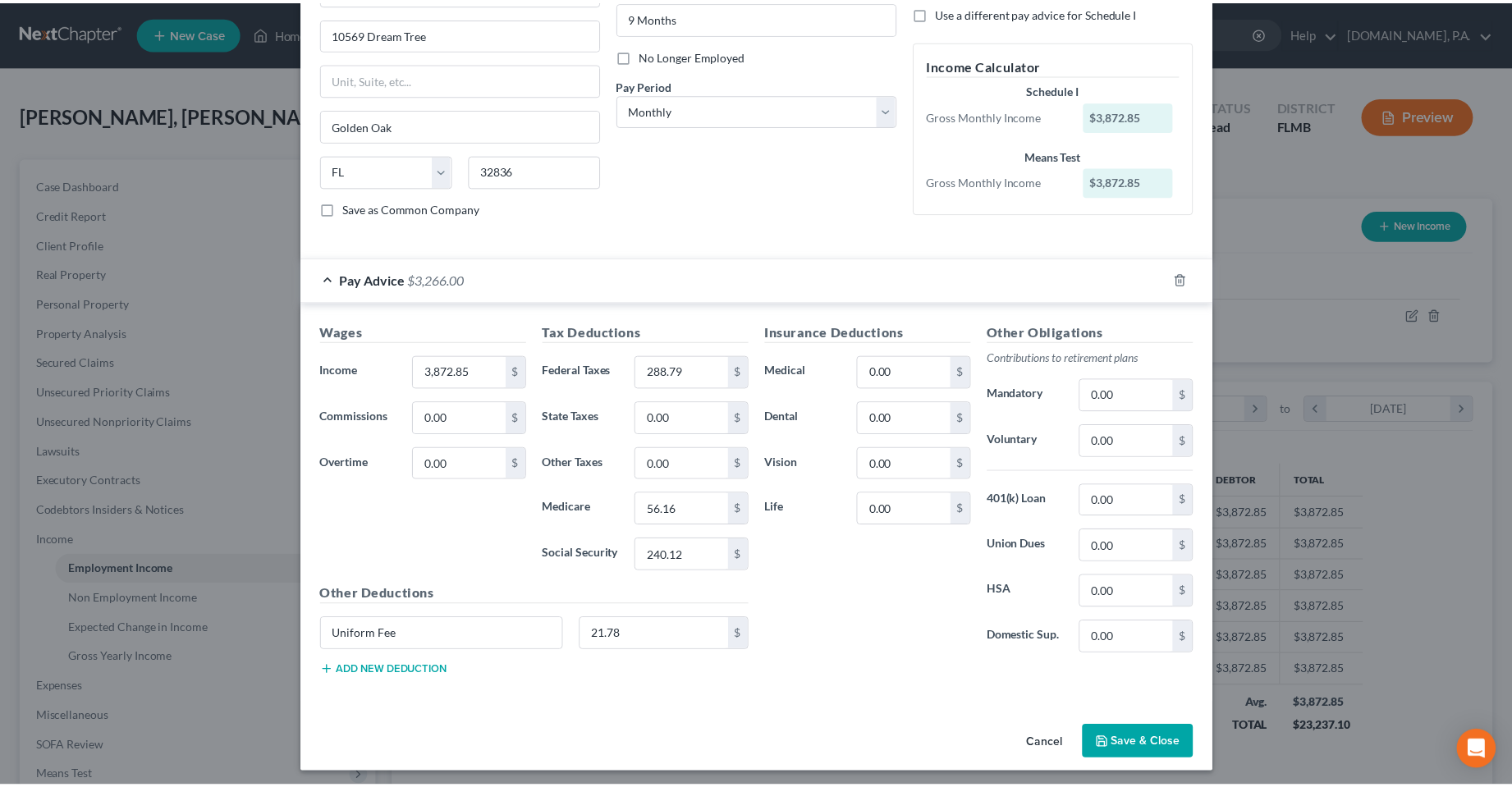
scroll to position [191, 0]
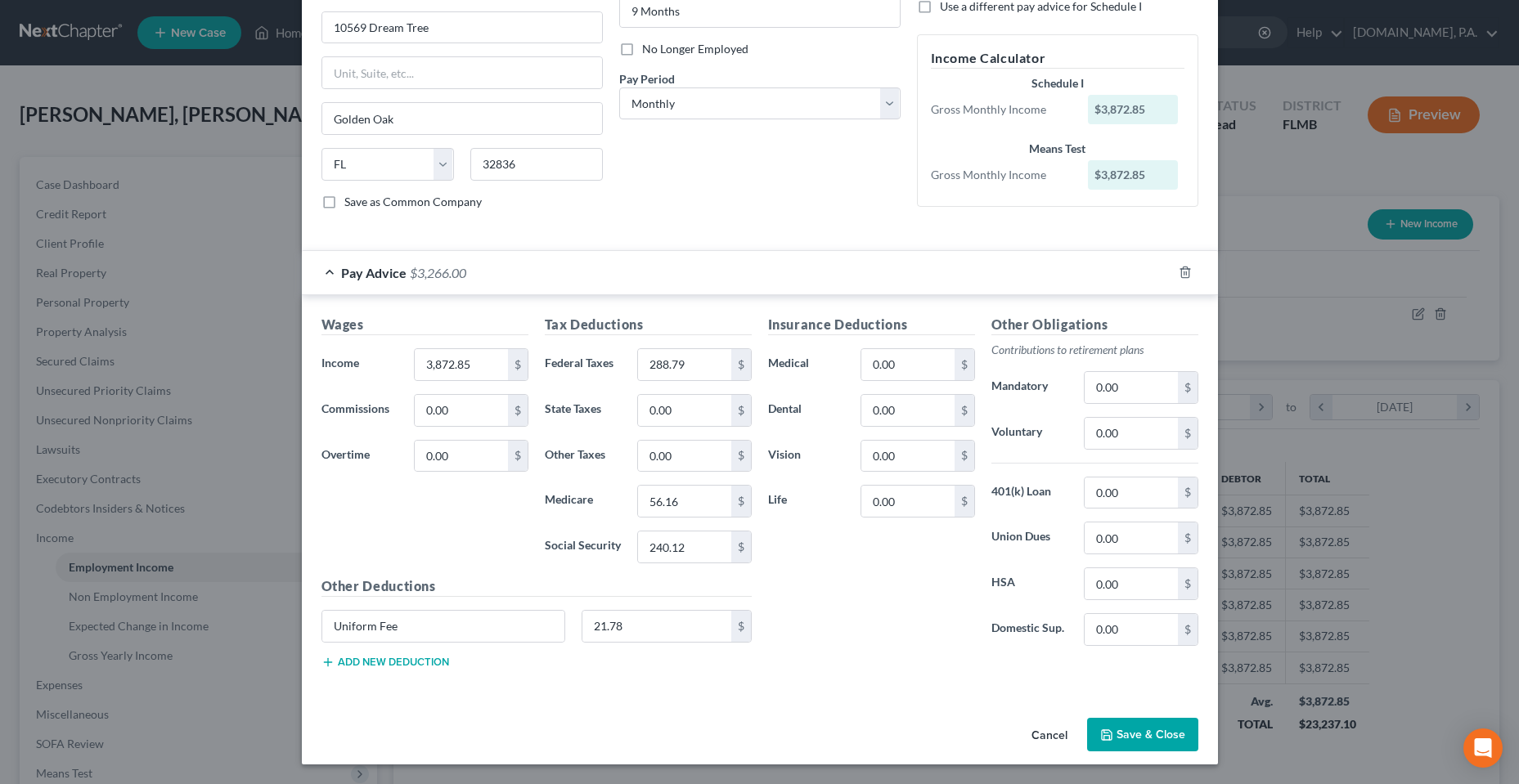
drag, startPoint x: 1126, startPoint y: 743, endPoint x: 720, endPoint y: 663, distance: 413.8
click at [1125, 743] on button "Save & Close" at bounding box center [1143, 734] width 111 height 34
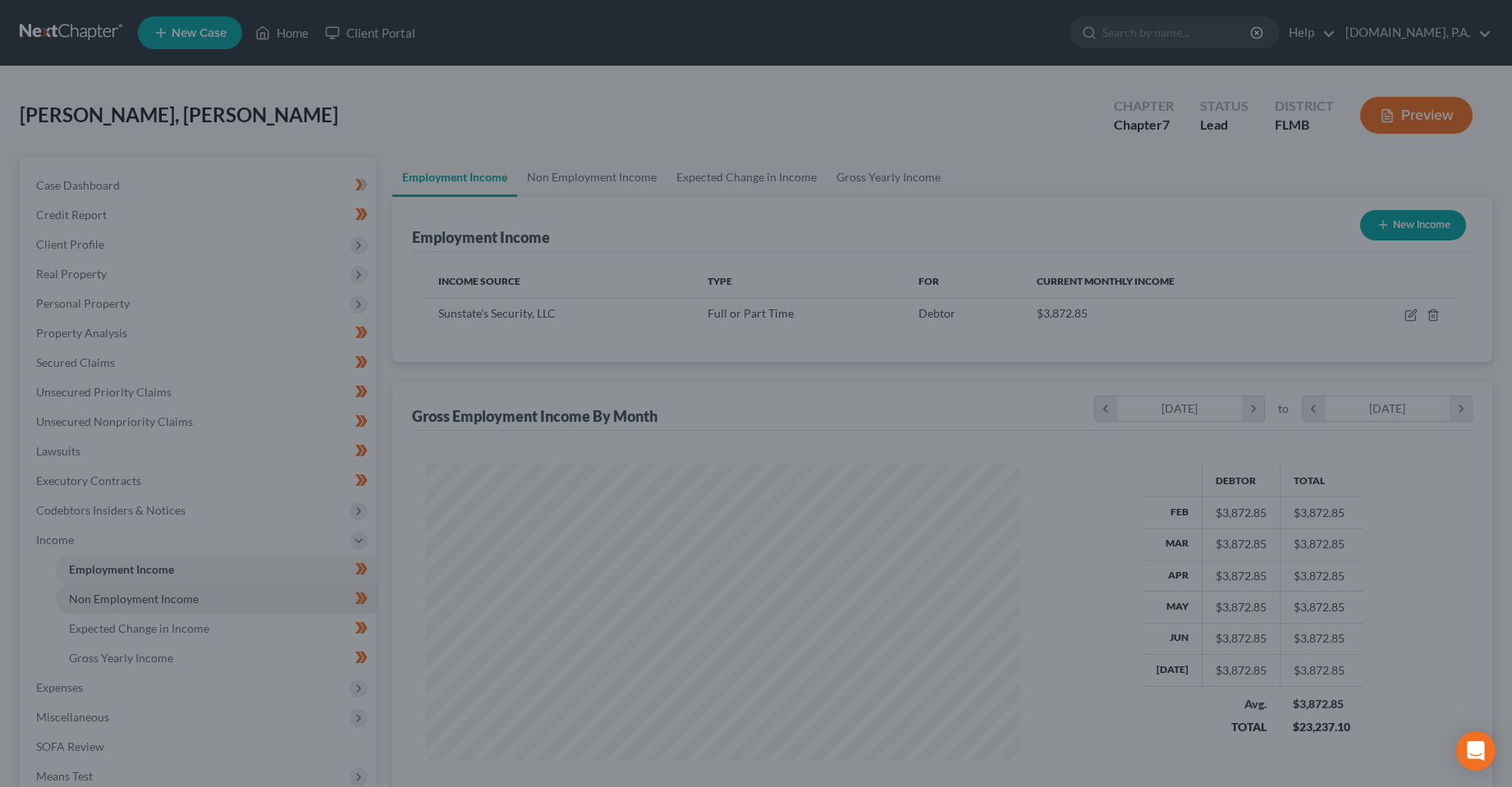
scroll to position [820411, 820280]
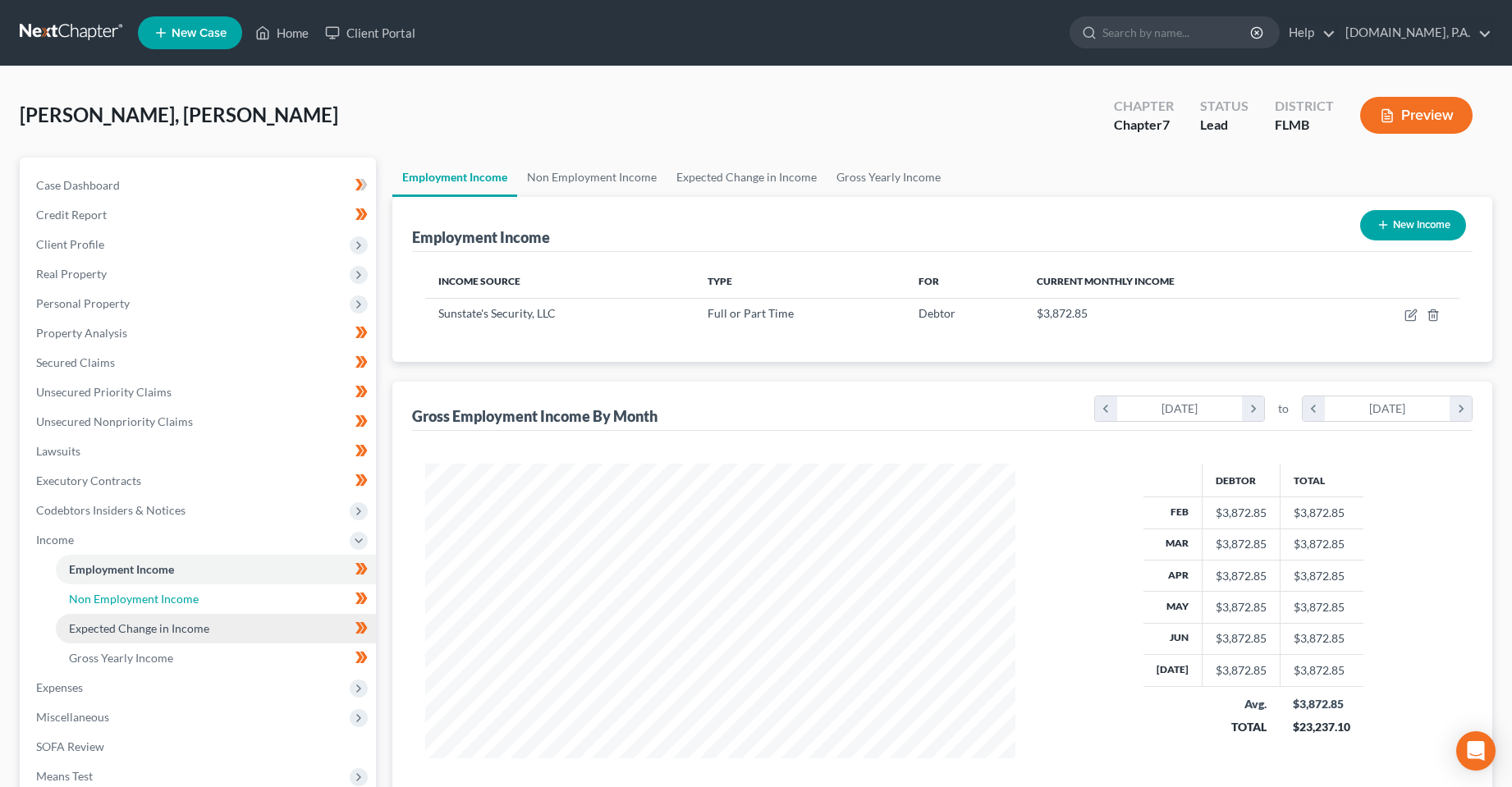
drag, startPoint x: 166, startPoint y: 603, endPoint x: 190, endPoint y: 618, distance: 28.3
click at [166, 603] on span "Non Employment Income" at bounding box center [134, 599] width 130 height 14
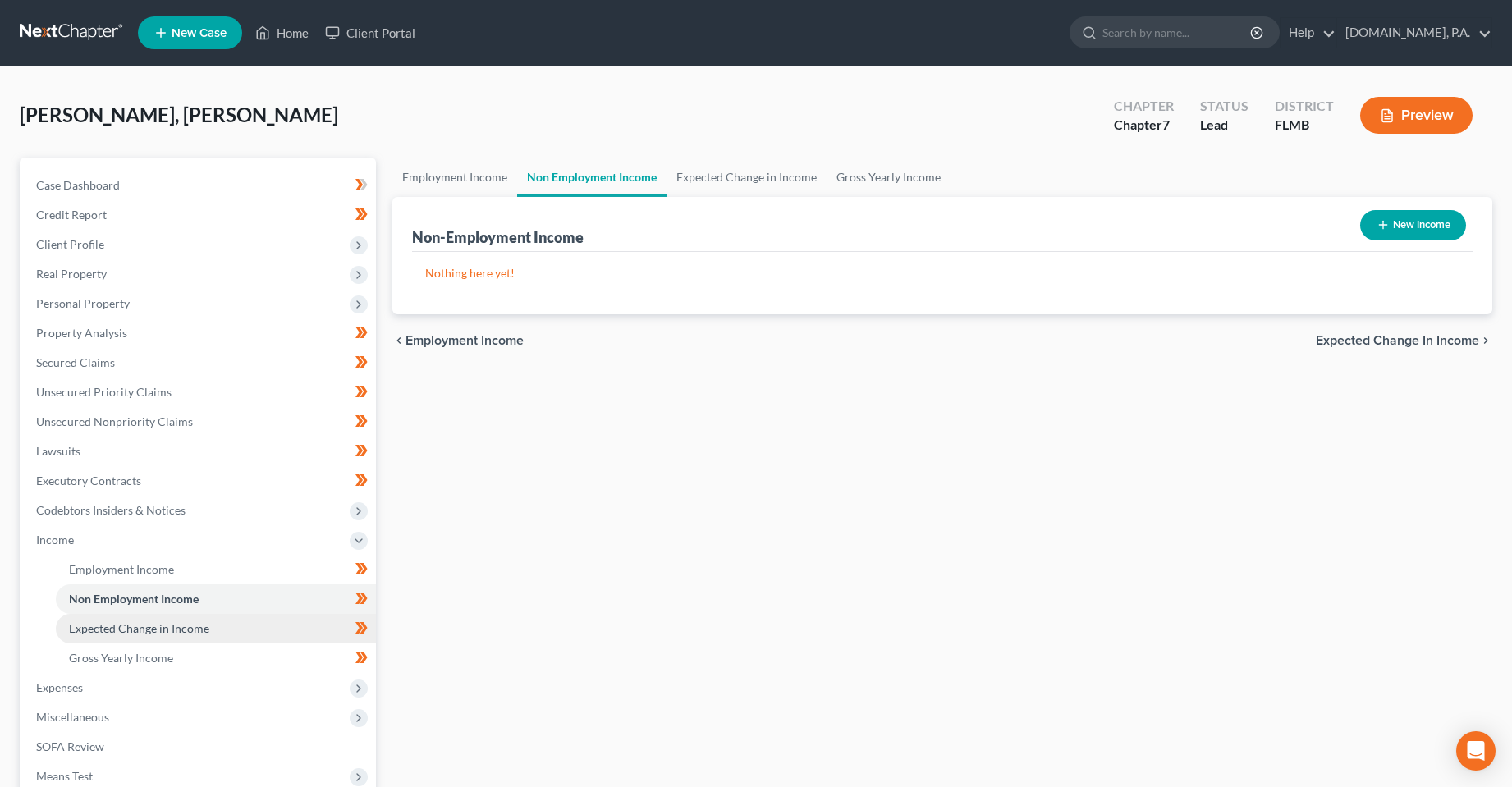
click at [169, 632] on span "Expected Change in Income" at bounding box center [139, 628] width 141 height 14
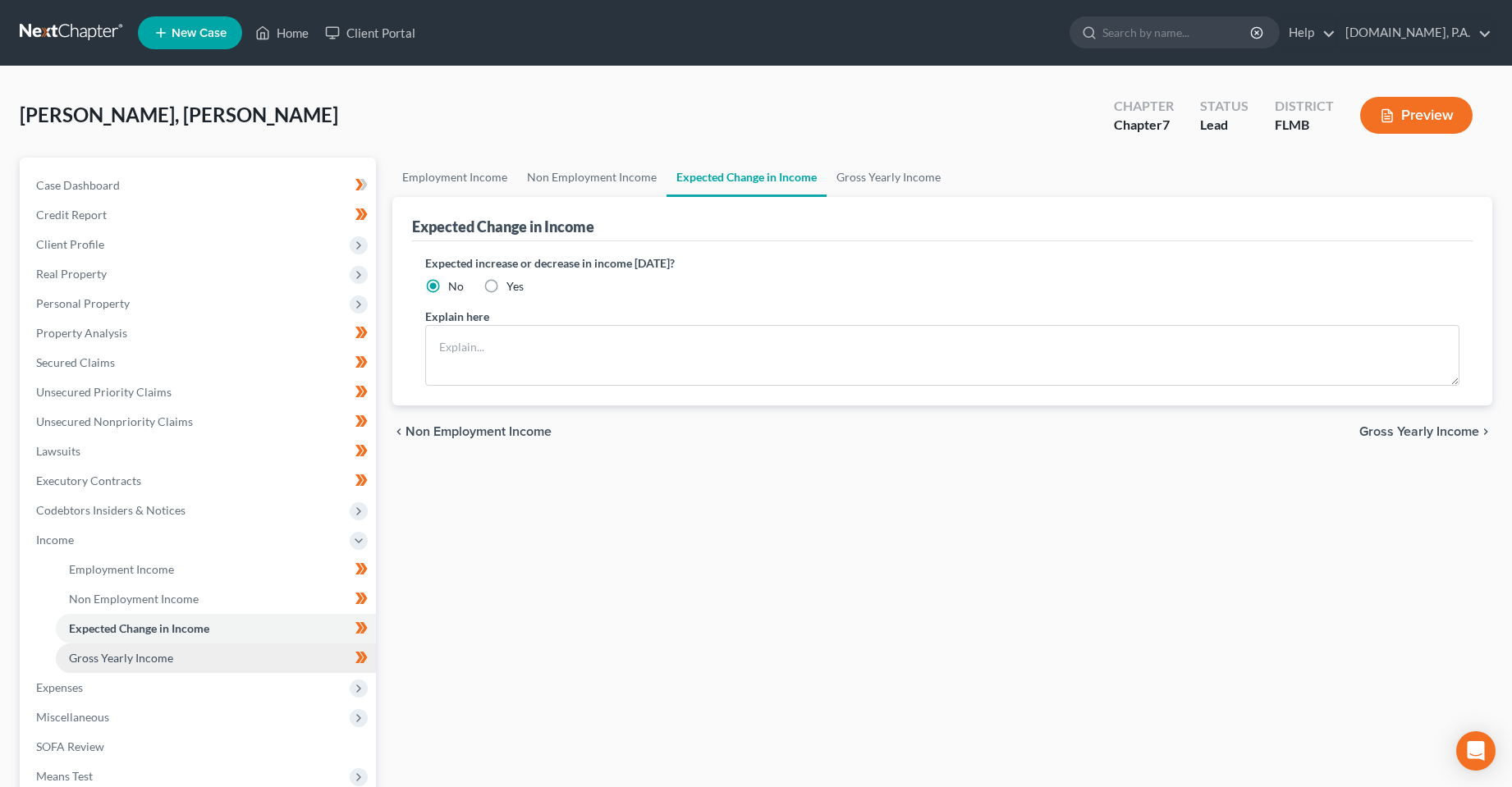
click at [157, 664] on span "Gross Yearly Income" at bounding box center [120, 658] width 105 height 14
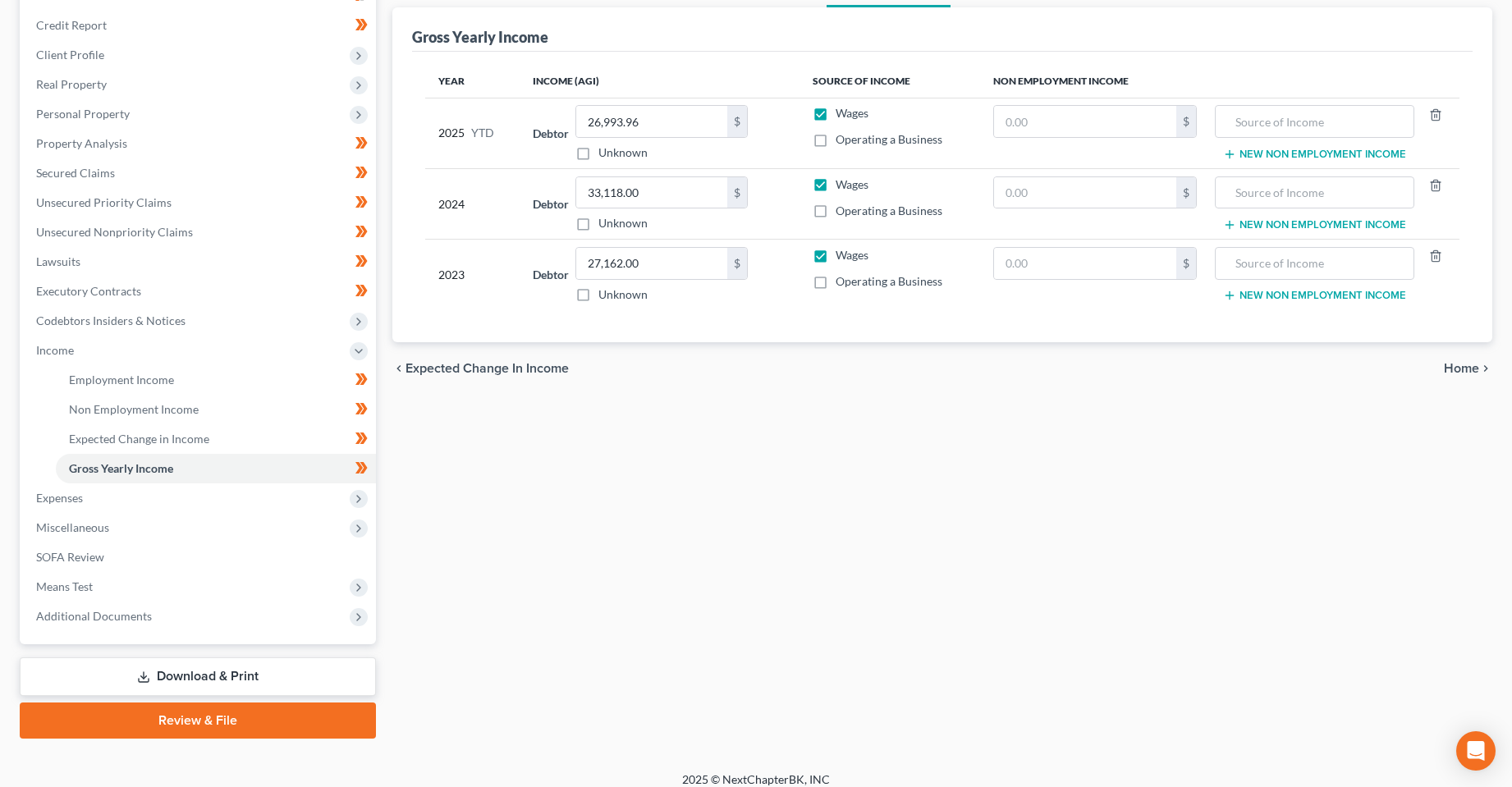
scroll to position [204, 0]
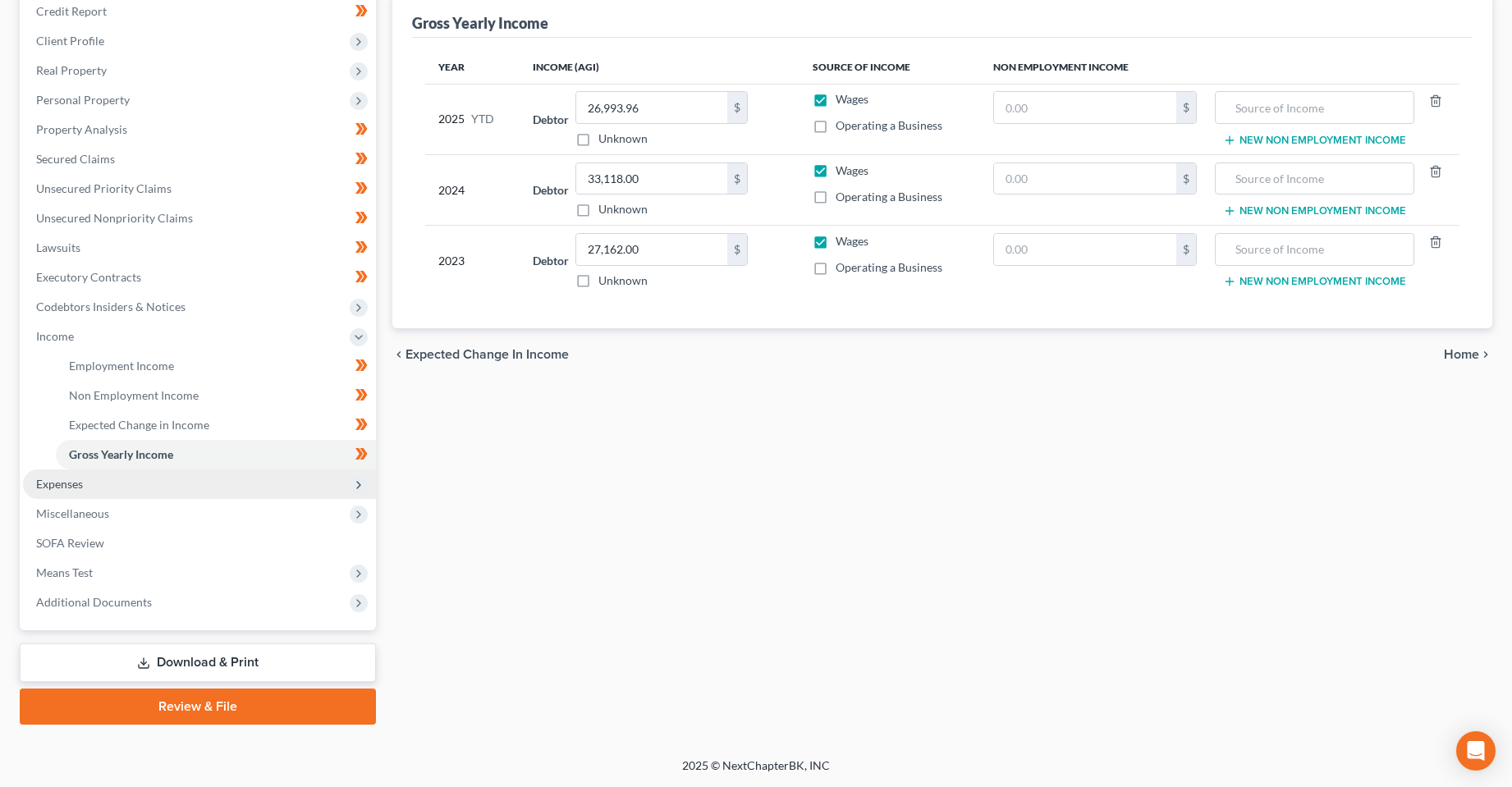
click at [154, 489] on span "Expenses" at bounding box center [199, 484] width 353 height 30
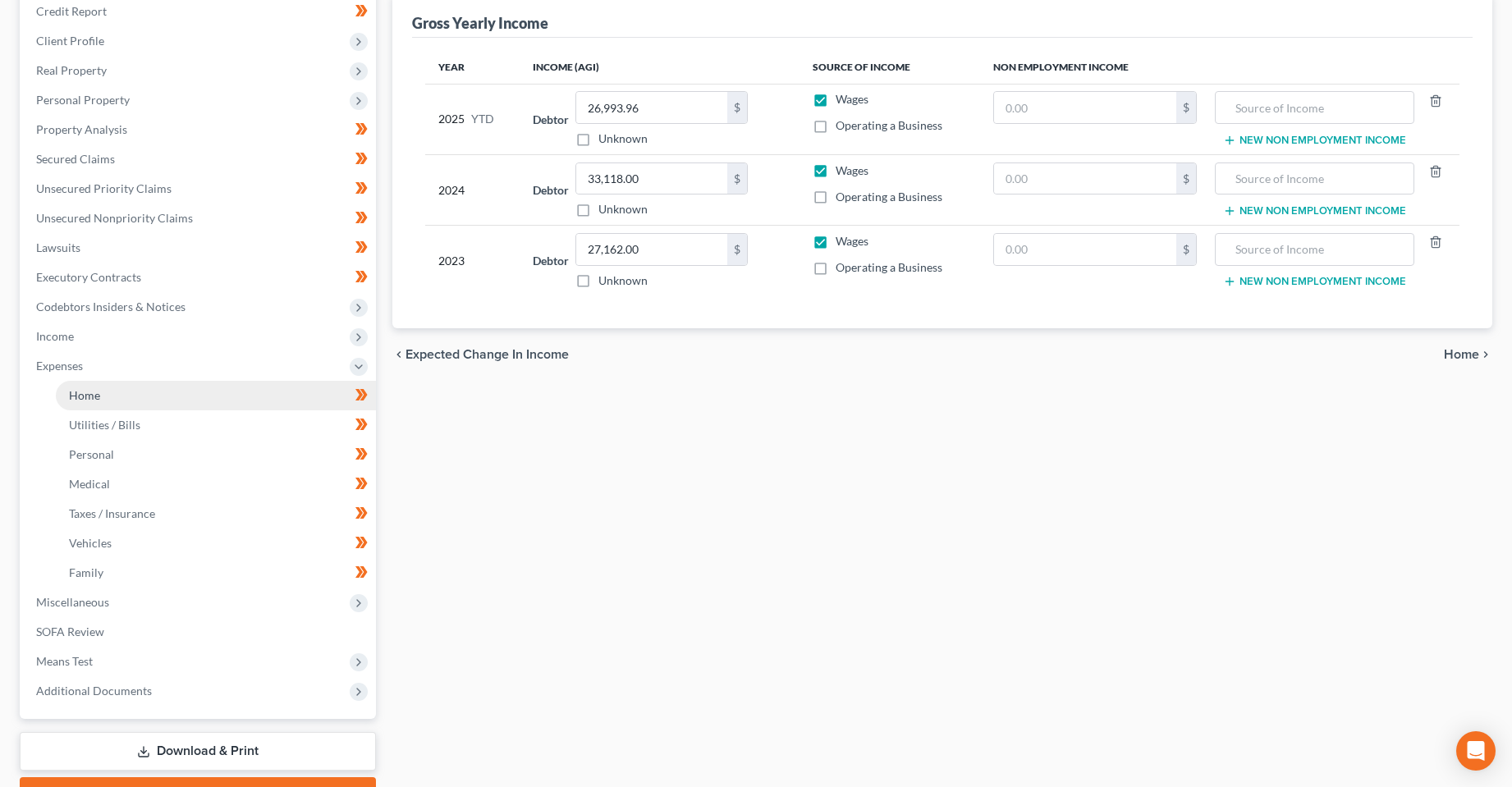
click at [144, 400] on link "Home" at bounding box center [216, 396] width 320 height 30
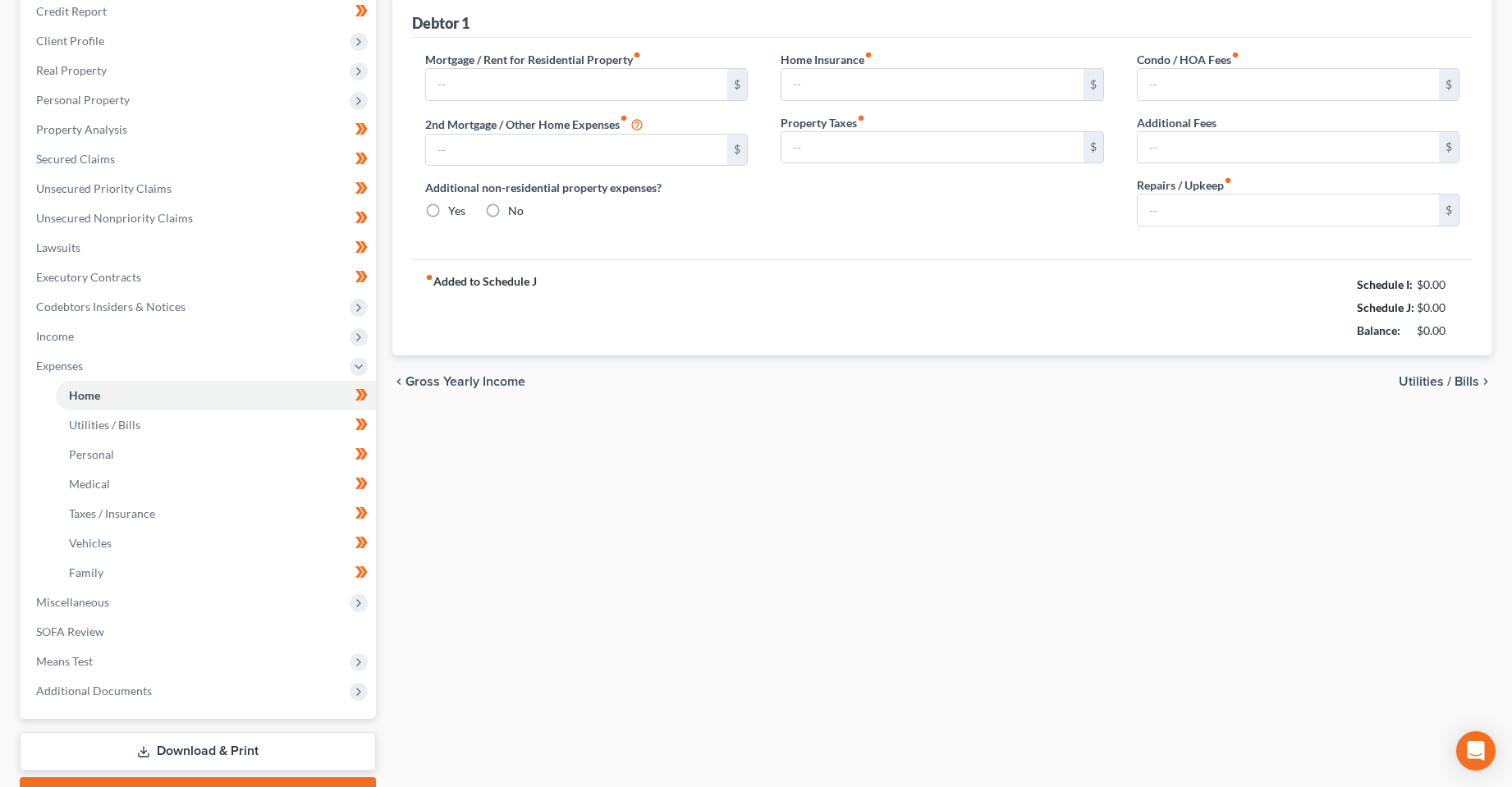
type input "1,748.68"
type input "0.00"
radio input "true"
type input "85.00"
type input "0.00"
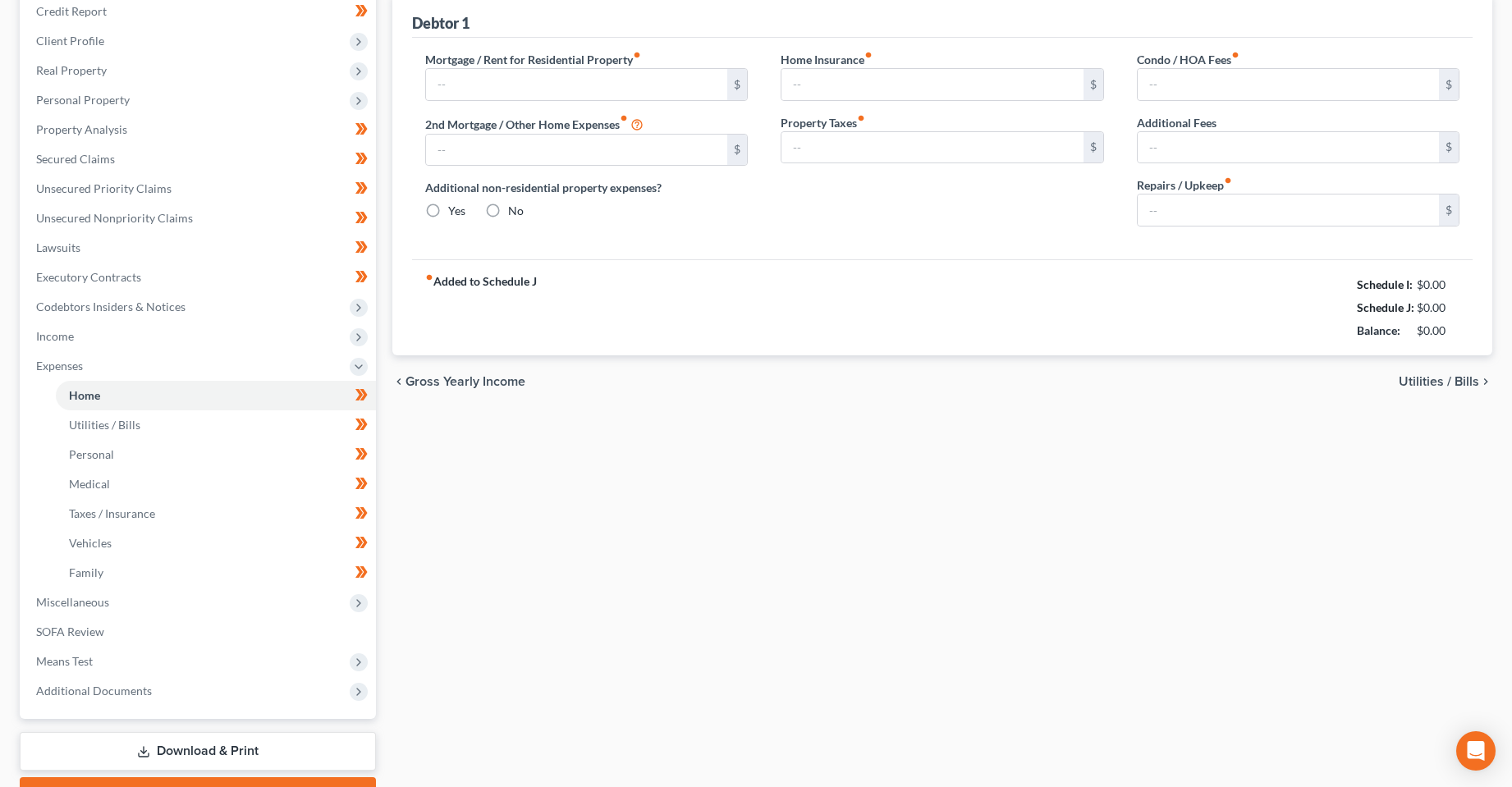
type input "0.00"
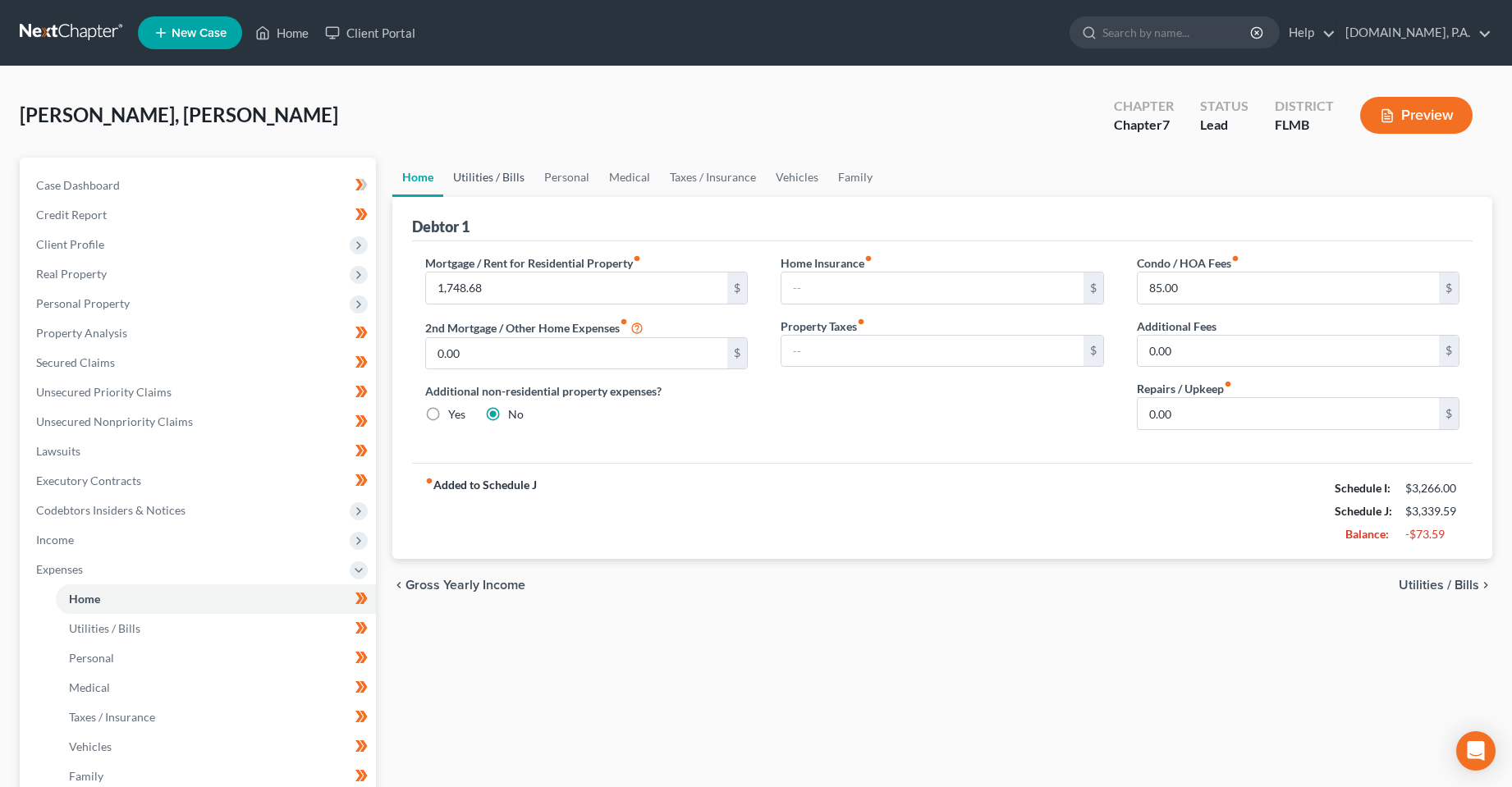
click at [488, 171] on link "Utilities / Bills" at bounding box center [489, 177] width 91 height 40
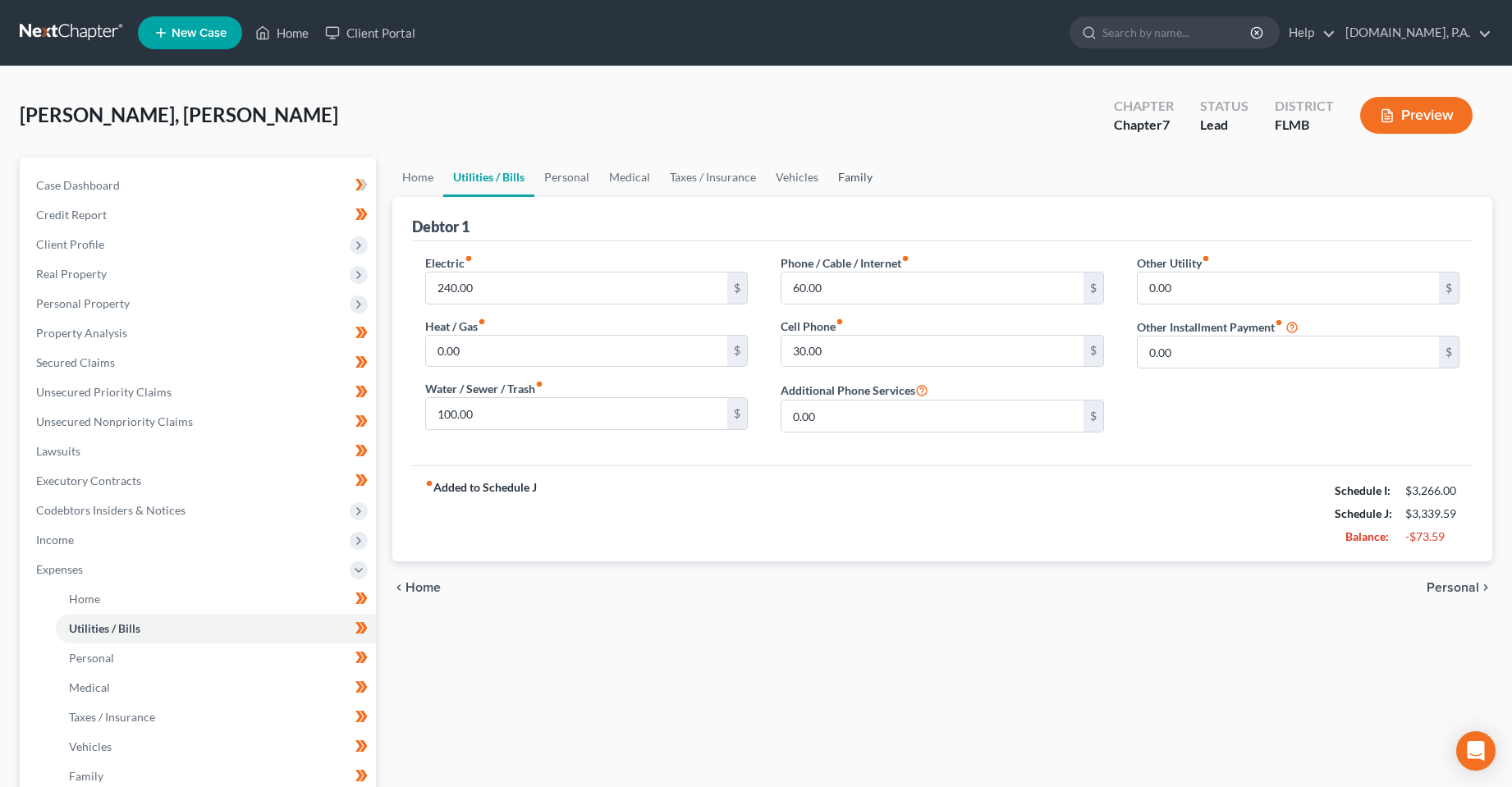
click at [854, 176] on link "Family" at bounding box center [856, 177] width 54 height 40
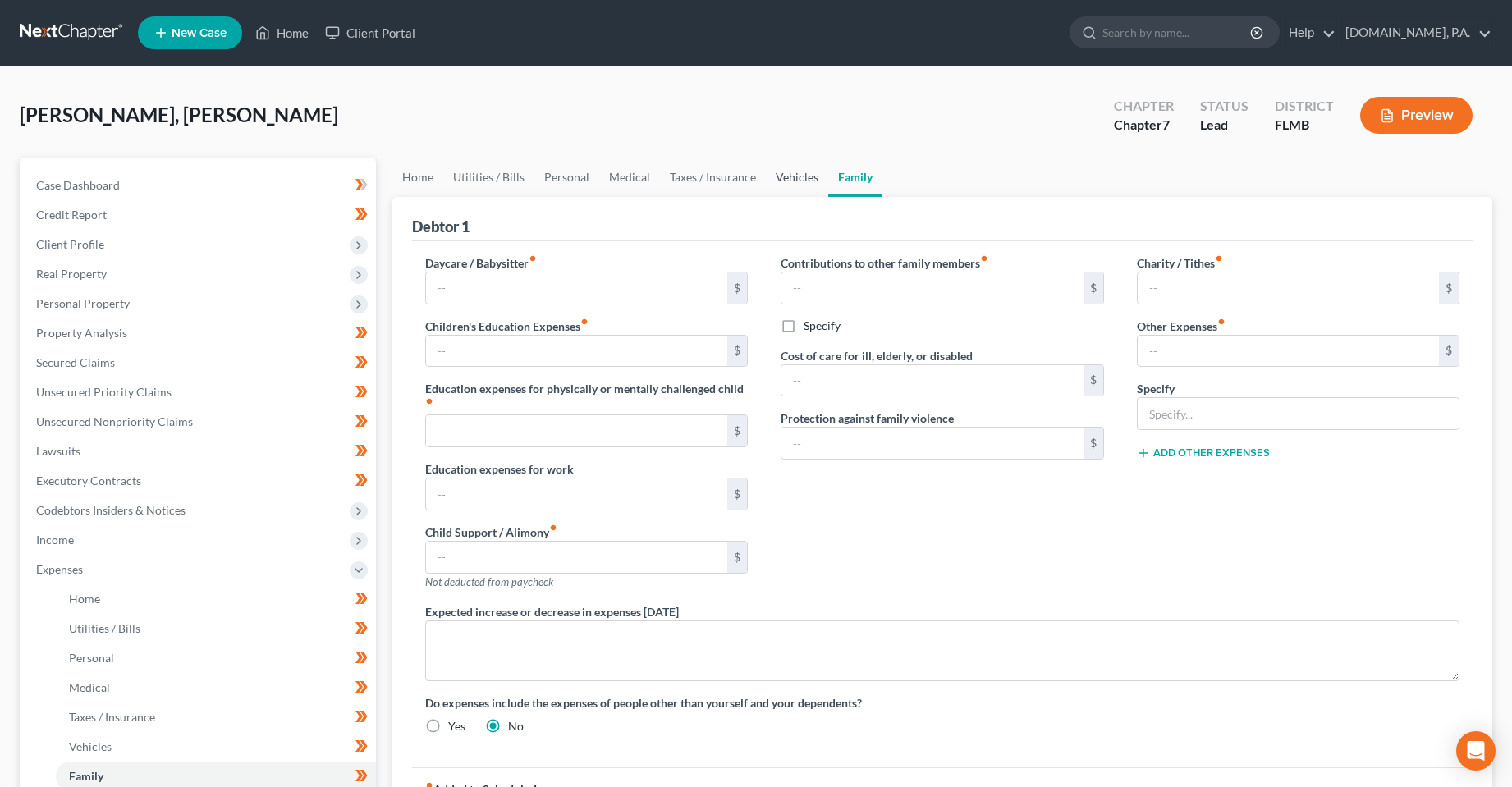
click at [770, 184] on link "Vehicles" at bounding box center [797, 177] width 62 height 40
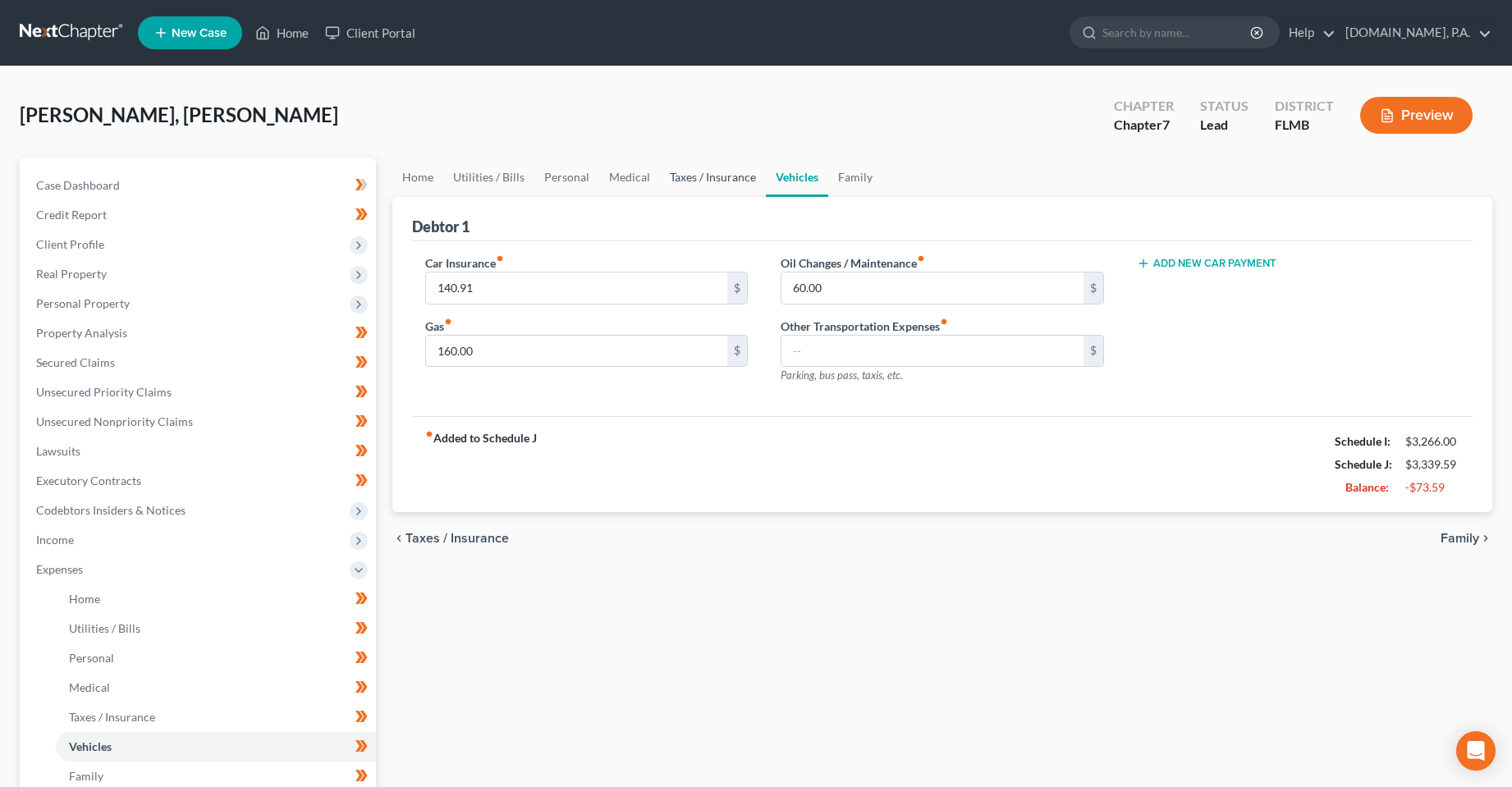
click at [712, 188] on link "Taxes / Insurance" at bounding box center [713, 177] width 106 height 40
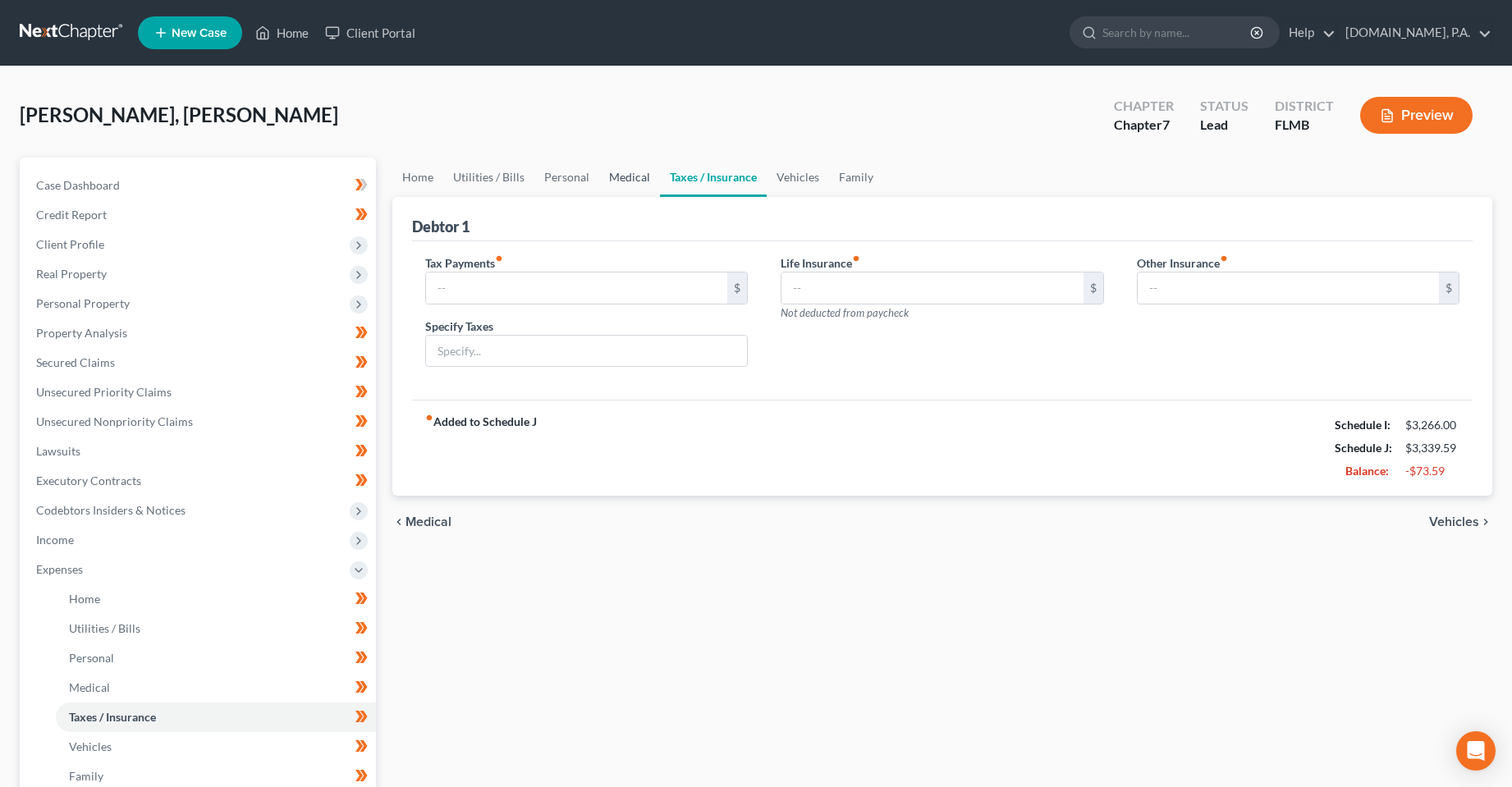
click at [638, 184] on link "Medical" at bounding box center [629, 177] width 61 height 40
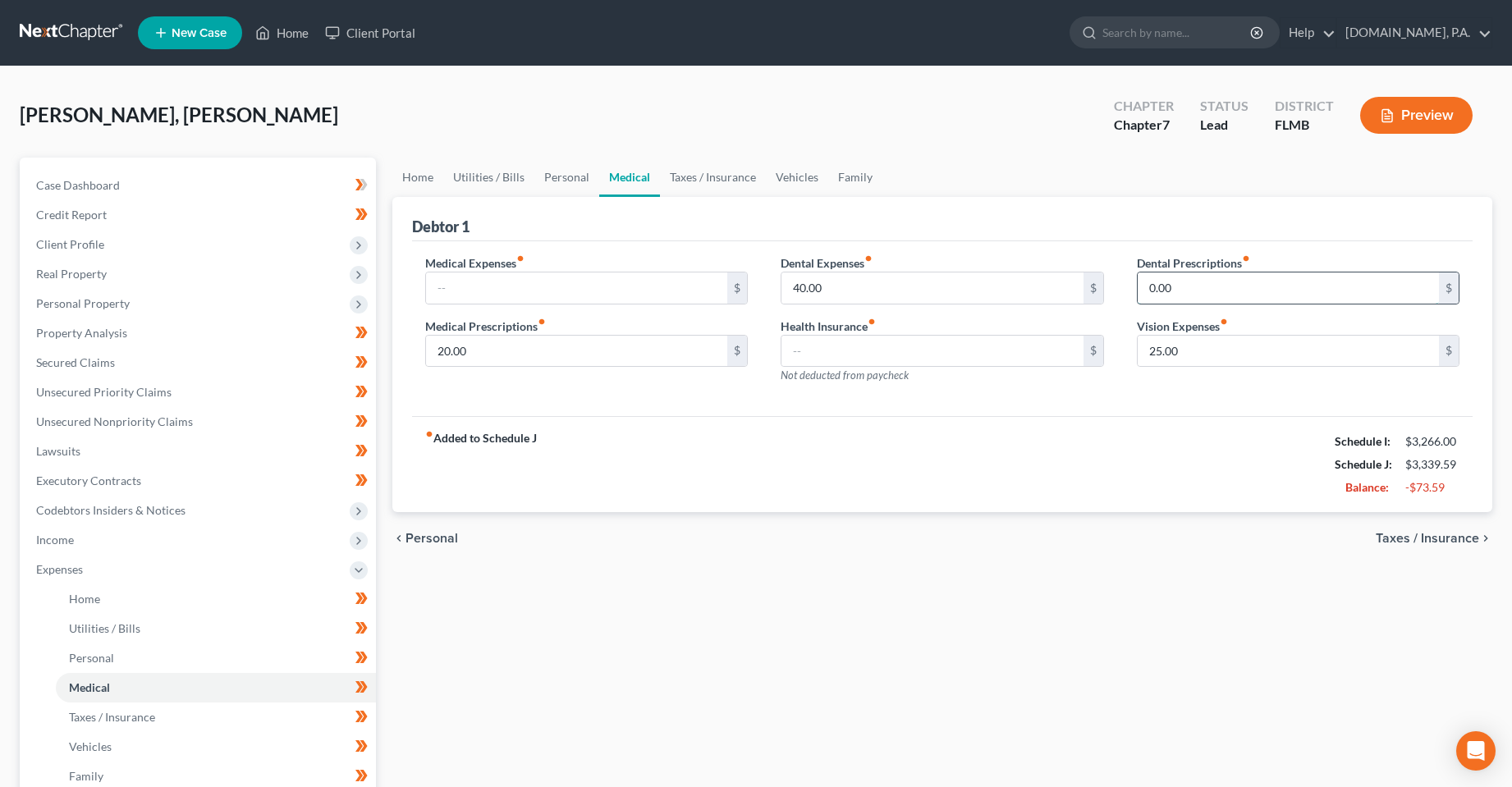
click at [1190, 285] on input "0.00" at bounding box center [1289, 288] width 302 height 32
click at [552, 171] on link "Personal" at bounding box center [567, 177] width 65 height 40
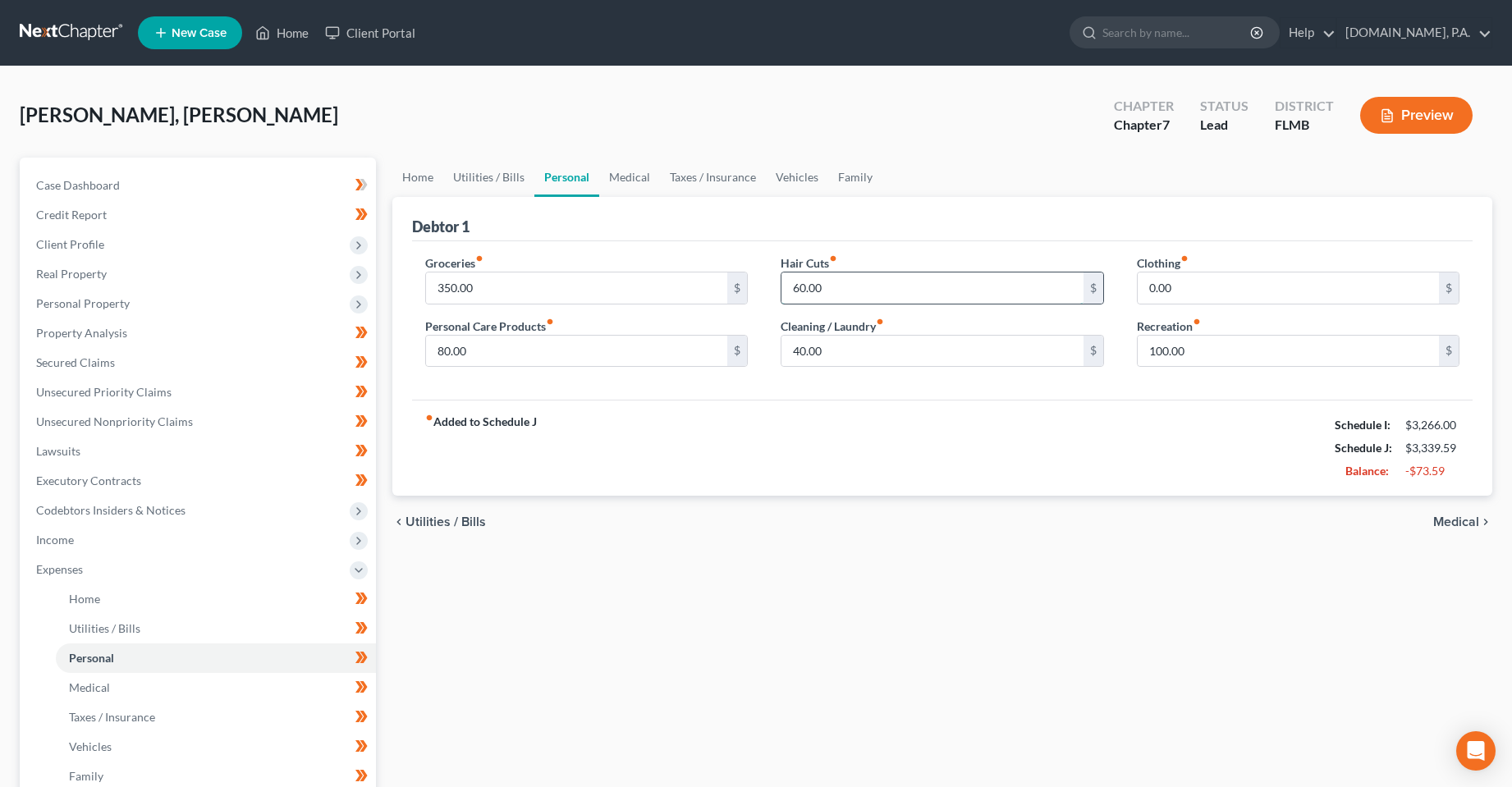
click at [853, 290] on input "60.00" at bounding box center [933, 288] width 302 height 32
type input "40"
click at [825, 414] on div "fiber_manual_record Added to Schedule J Schedule I: $3,266.00 Schedule J: $3,31…" at bounding box center [943, 447] width 1061 height 96
click at [528, 350] on input "80.00" at bounding box center [577, 351] width 302 height 32
type input "60"
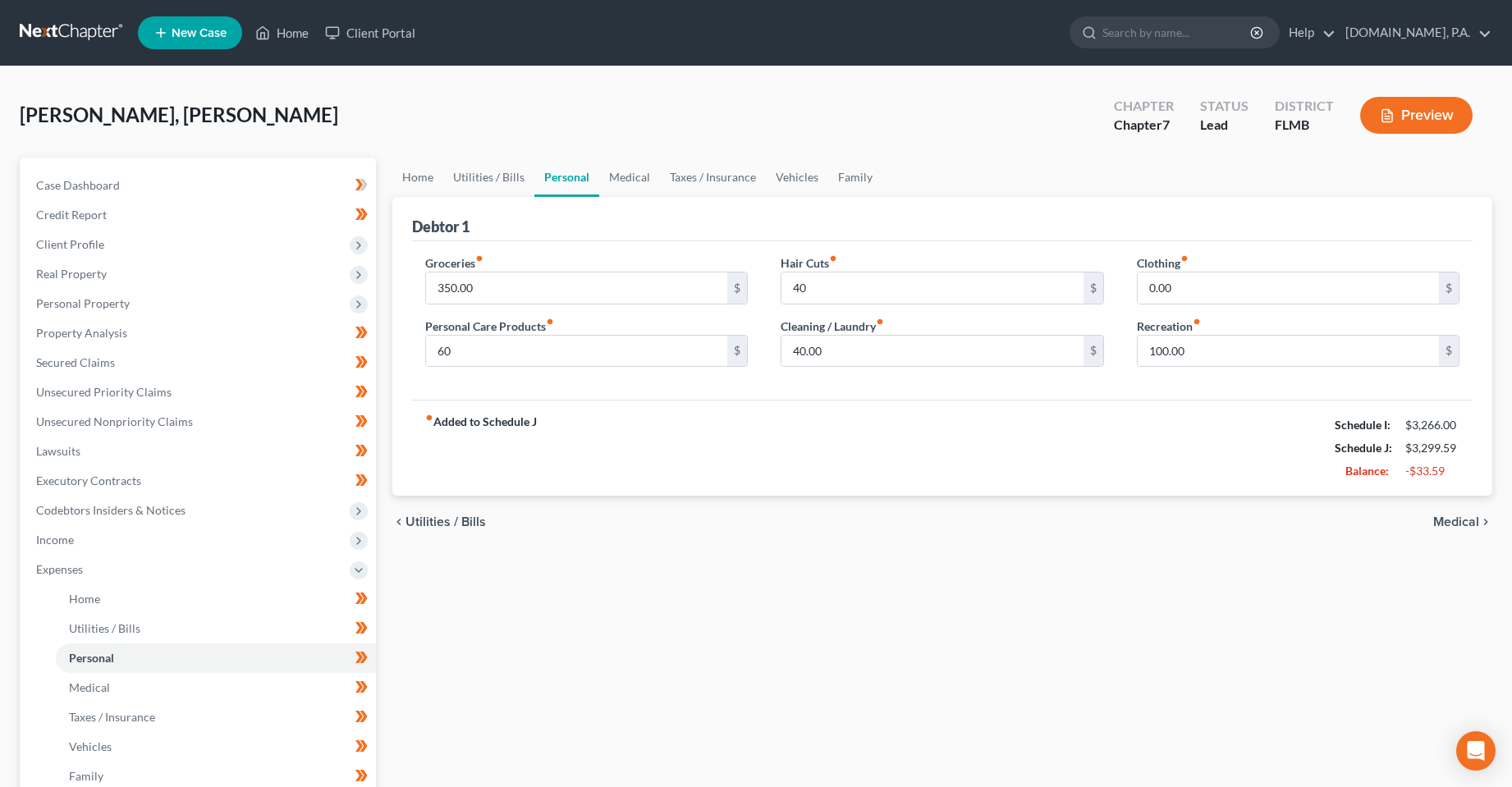
click at [833, 418] on div "fiber_manual_record Added to Schedule J Schedule I: $3,266.00 Schedule J: $3,29…" at bounding box center [943, 447] width 1061 height 96
click at [505, 183] on link "Utilities / Bills" at bounding box center [489, 177] width 91 height 40
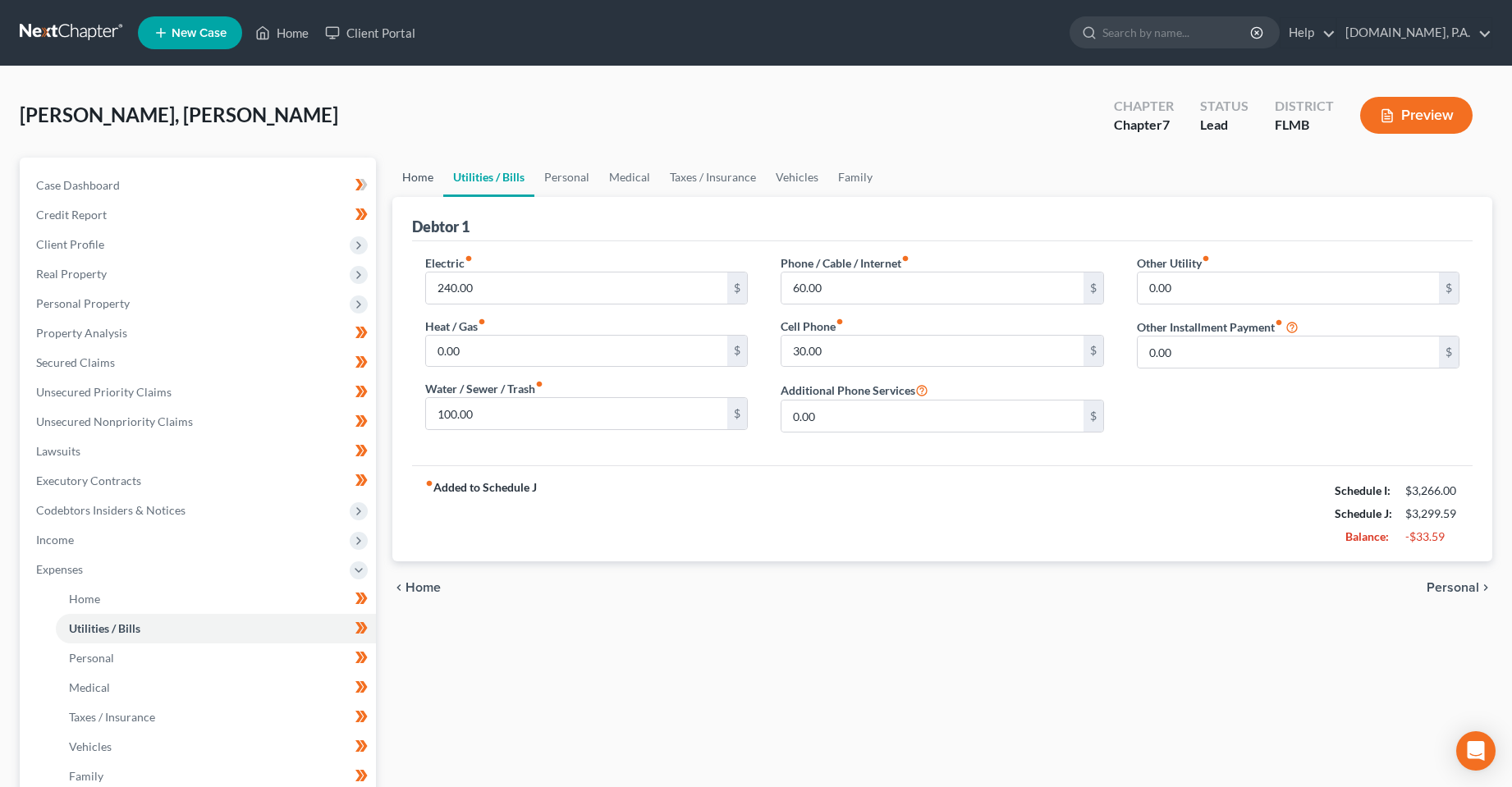
click at [416, 186] on link "Home" at bounding box center [418, 177] width 51 height 40
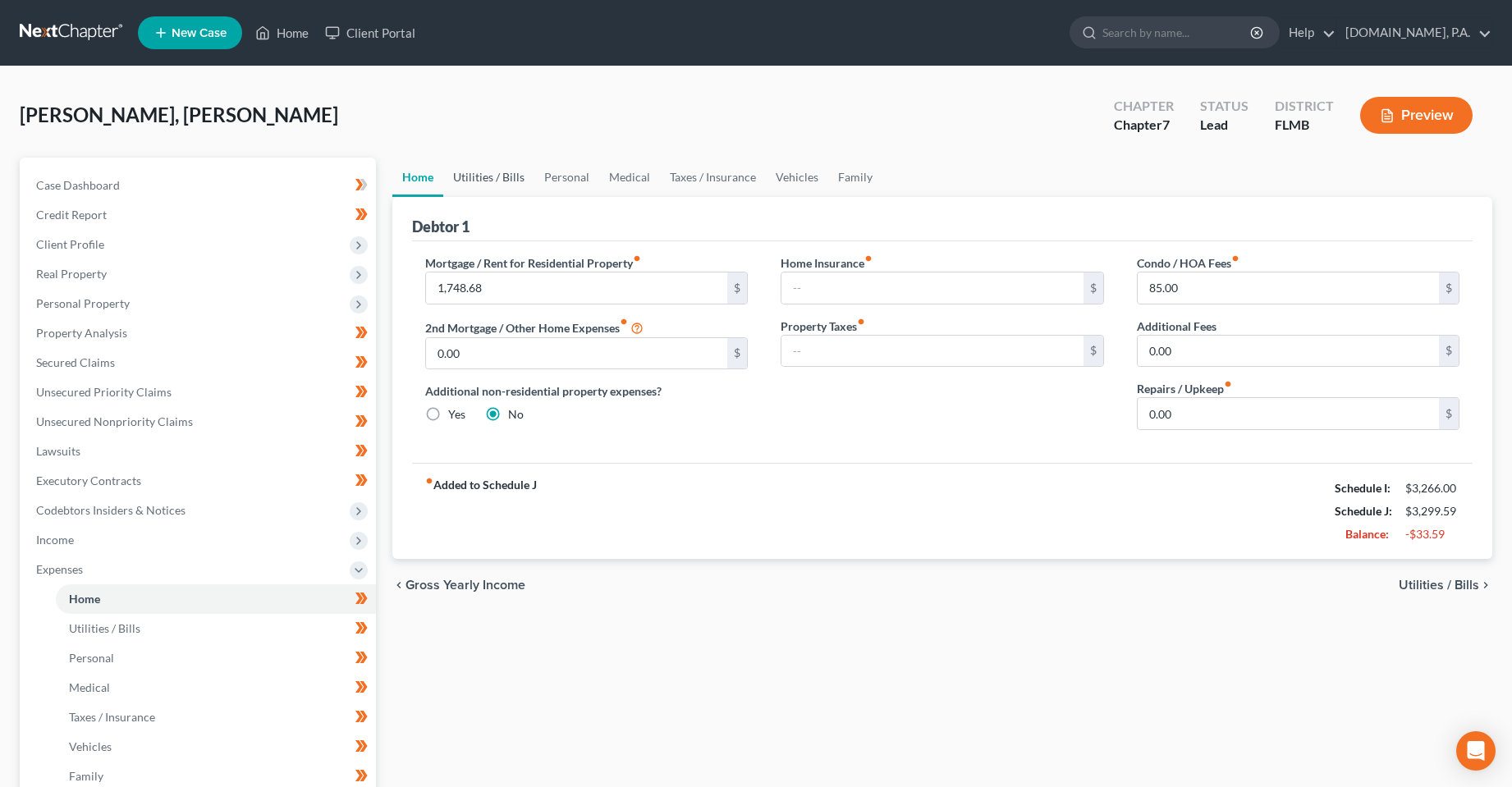
click at [496, 187] on link "Utilities / Bills" at bounding box center [489, 177] width 91 height 40
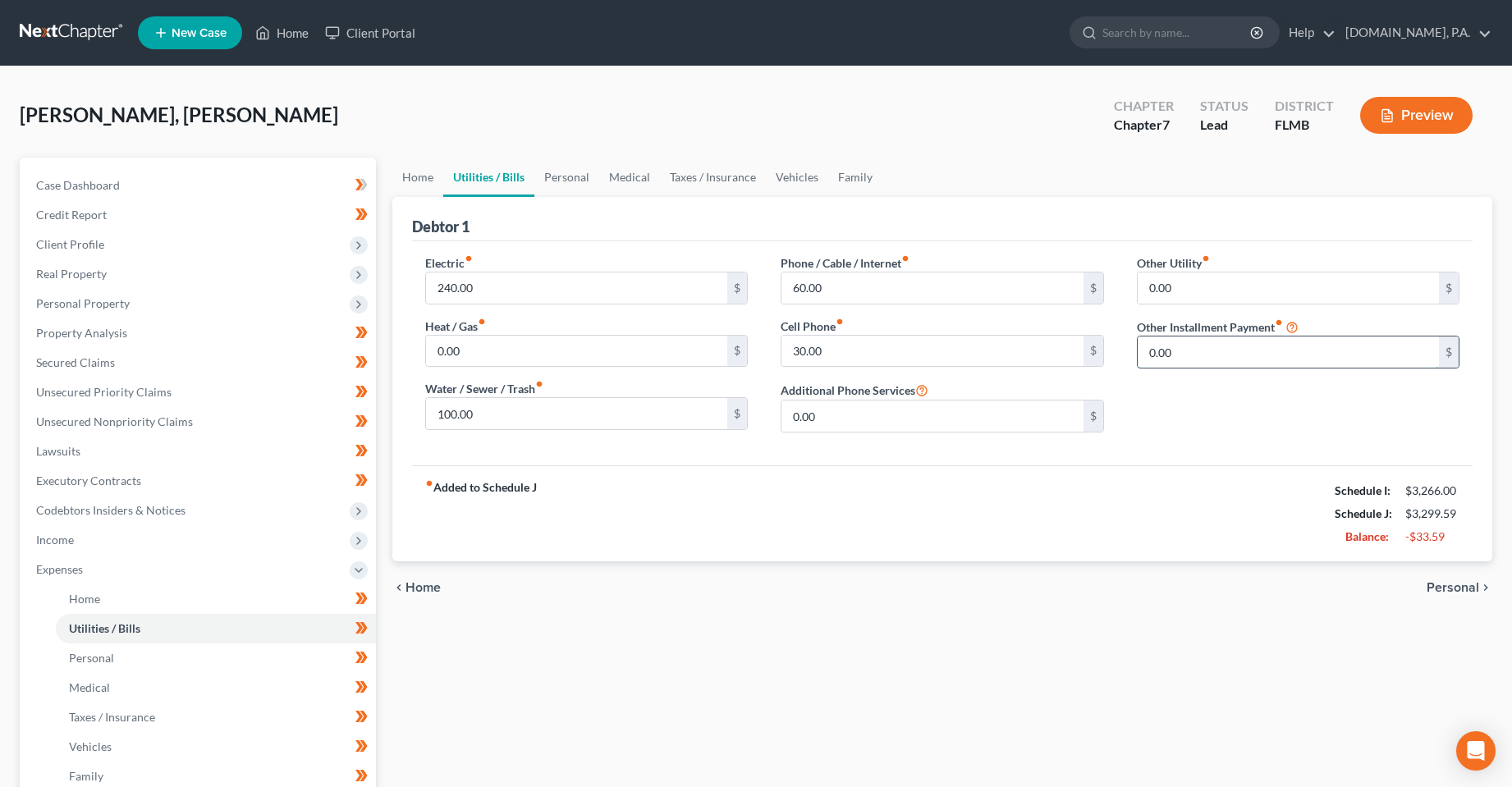
click at [1244, 359] on input "0.00" at bounding box center [1289, 352] width 302 height 32
type input "24.60"
type input "Gym Membership"
click at [400, 184] on link "Home" at bounding box center [418, 177] width 51 height 40
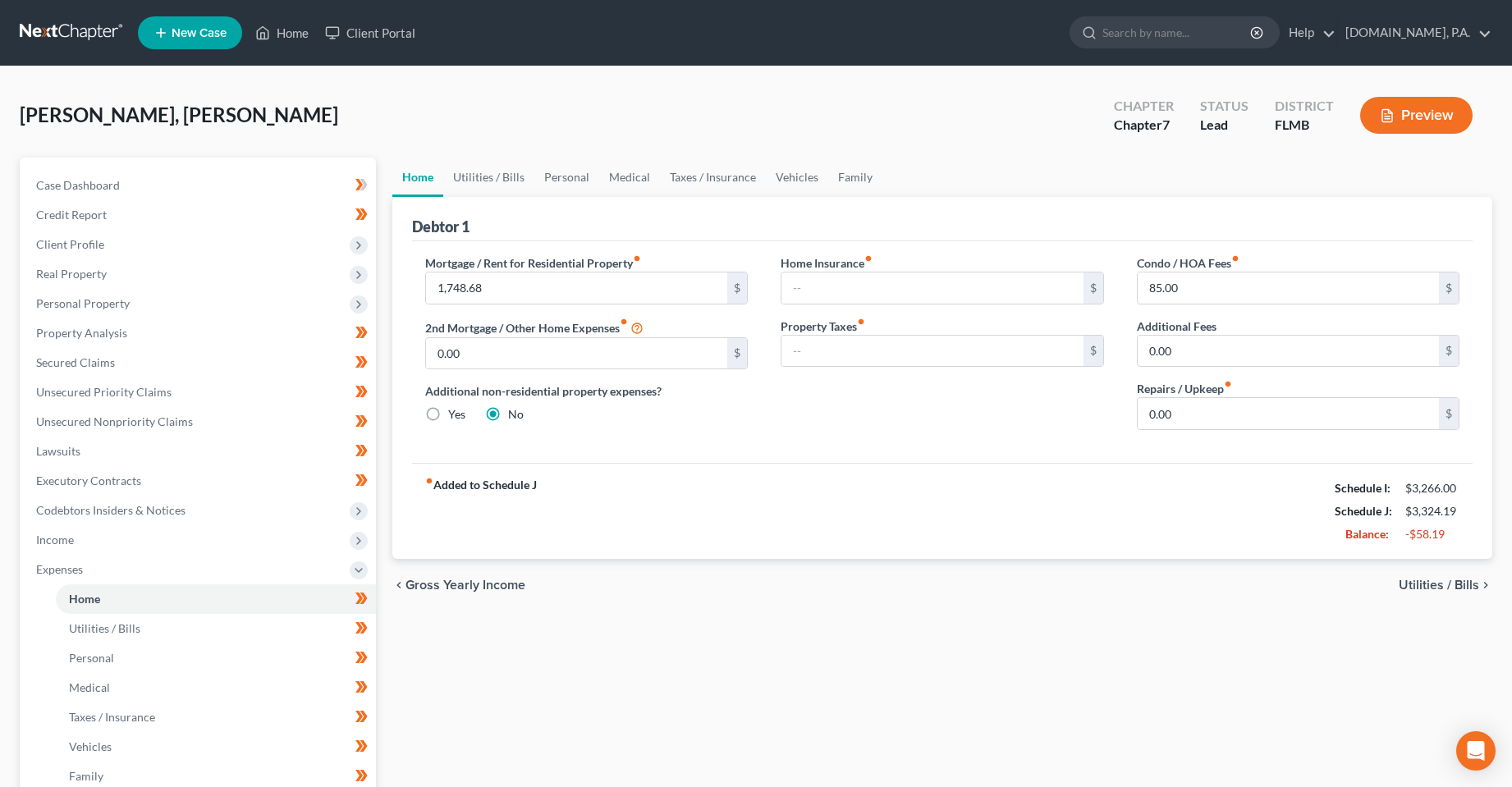
click at [725, 672] on div "Home Utilities / Bills Personal Medical Taxes / Insurance Vehicles Family Debto…" at bounding box center [943, 587] width 1118 height 859
click at [468, 181] on link "Utilities / Bills" at bounding box center [489, 177] width 91 height 40
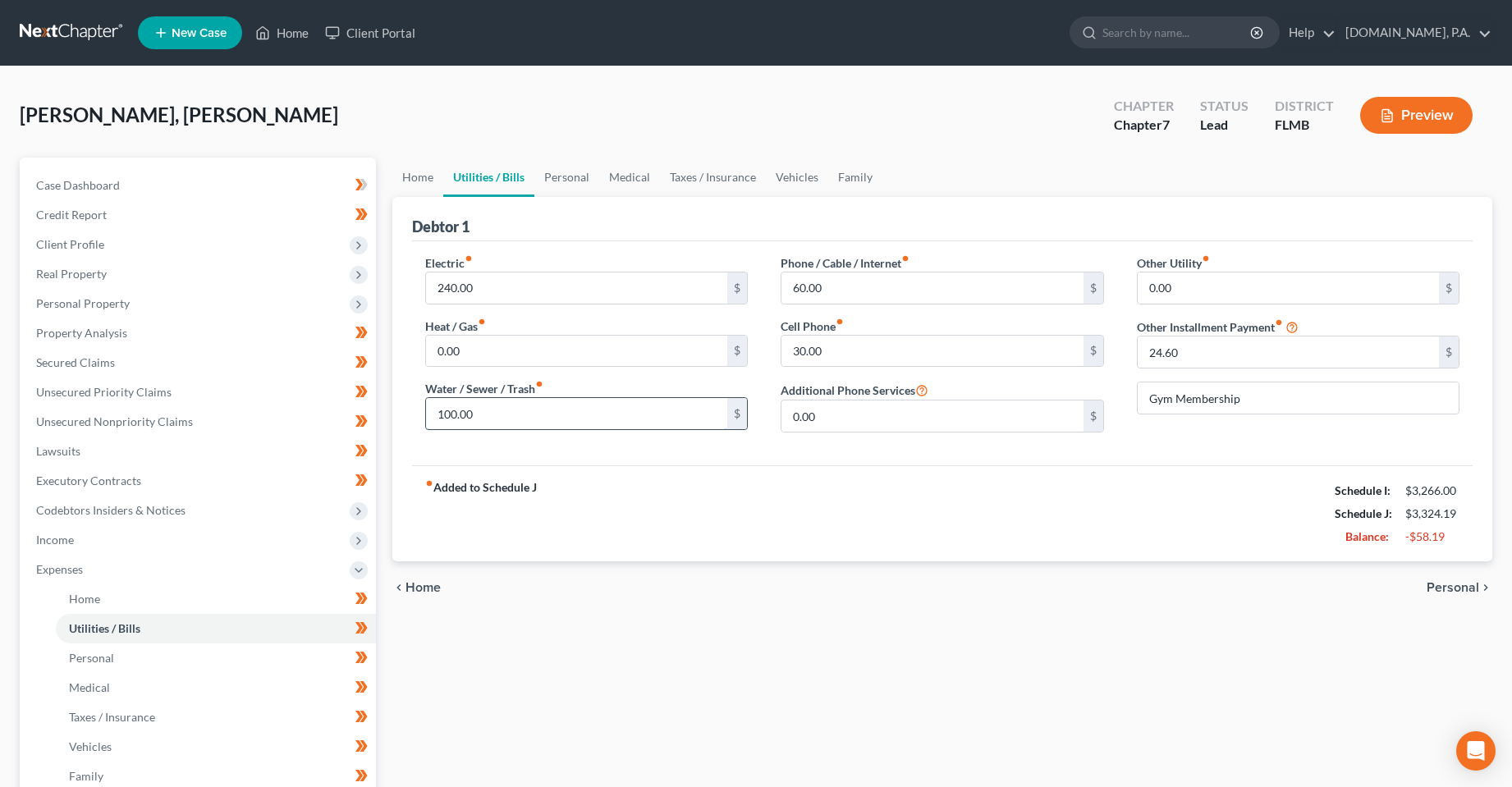
click at [513, 410] on input "100.00" at bounding box center [577, 414] width 302 height 32
type input "140"
click at [517, 357] on input "0.00" at bounding box center [577, 351] width 302 height 32
click at [675, 530] on div "fiber_manual_record Added to Schedule J Schedule I: $3,266.00 Schedule J: $3,36…" at bounding box center [943, 513] width 1061 height 96
click at [787, 181] on link "Vehicles" at bounding box center [797, 177] width 62 height 40
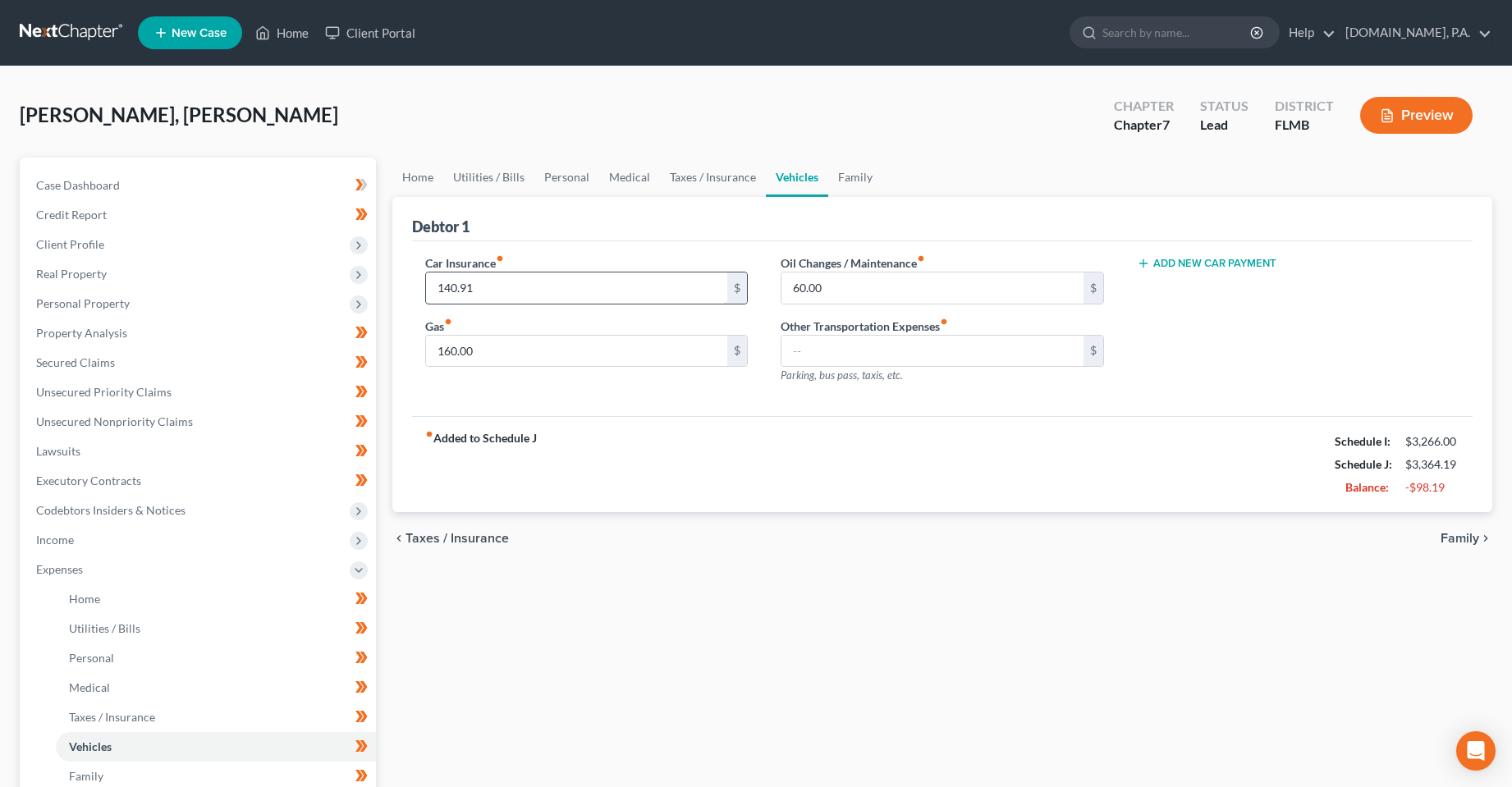
click at [664, 296] on input "140.91" at bounding box center [577, 288] width 302 height 32
type input "143"
click at [663, 343] on input "160.00" at bounding box center [577, 351] width 302 height 32
click at [621, 607] on div "Home Utilities / Bills Personal Medical Taxes / Insurance Vehicles Family Debto…" at bounding box center [943, 587] width 1118 height 859
click at [580, 169] on link "Personal" at bounding box center [567, 177] width 65 height 40
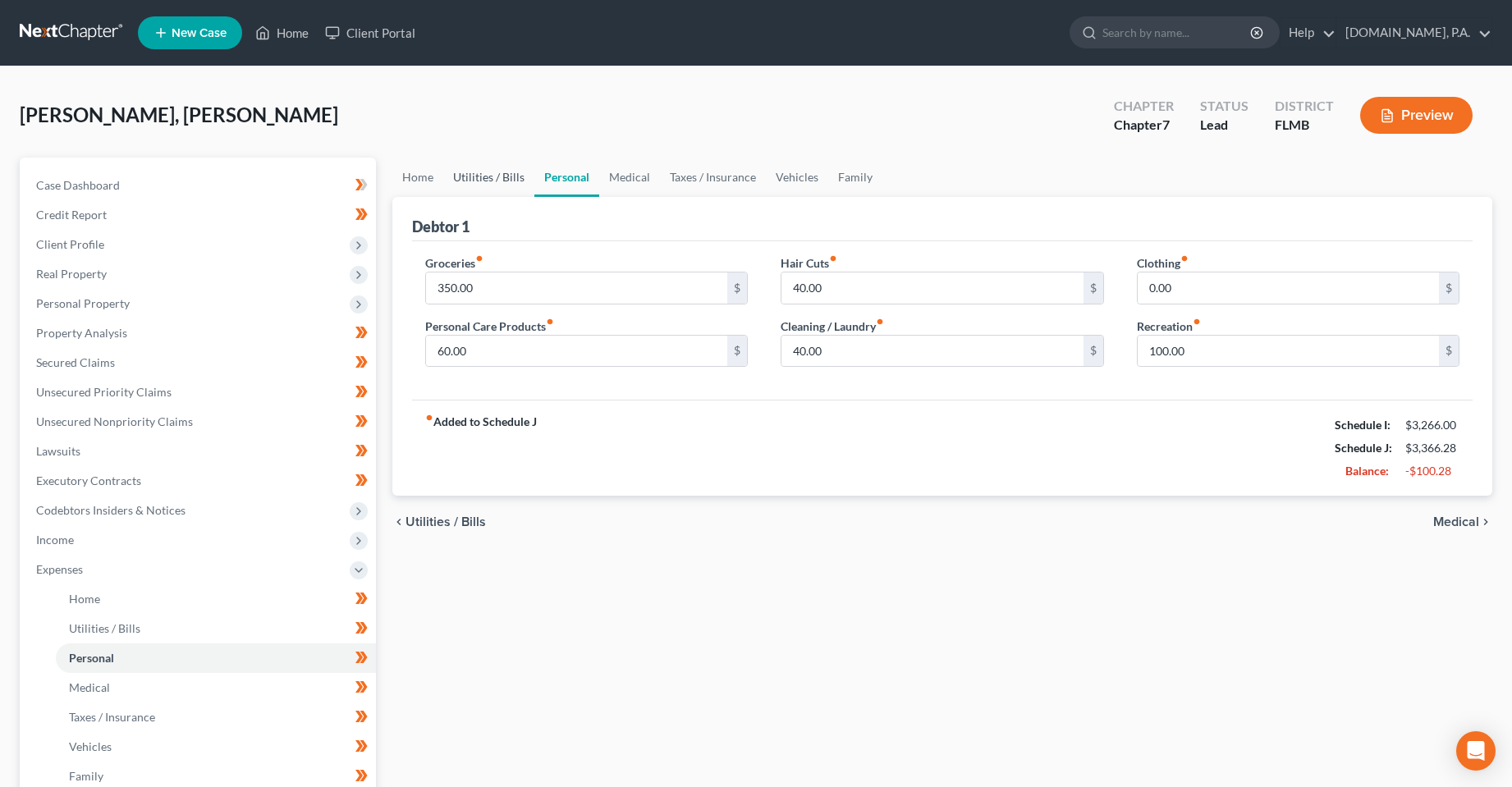
click at [486, 184] on link "Utilities / Bills" at bounding box center [489, 177] width 91 height 40
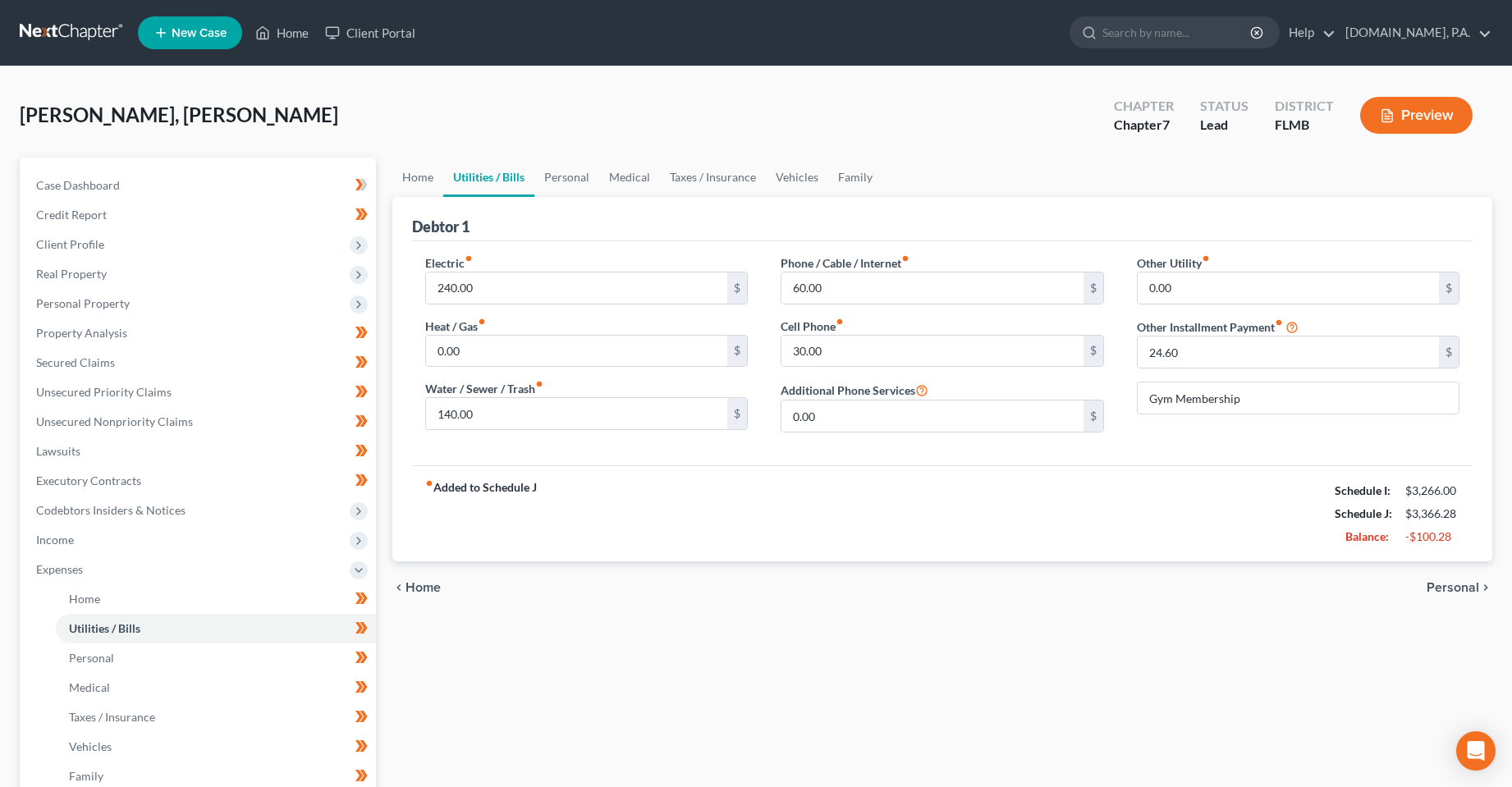
click at [730, 648] on div "Home Utilities / Bills Personal Medical Taxes / Insurance Vehicles Family Debto…" at bounding box center [943, 587] width 1118 height 859
click at [435, 189] on link "Home" at bounding box center [418, 177] width 51 height 40
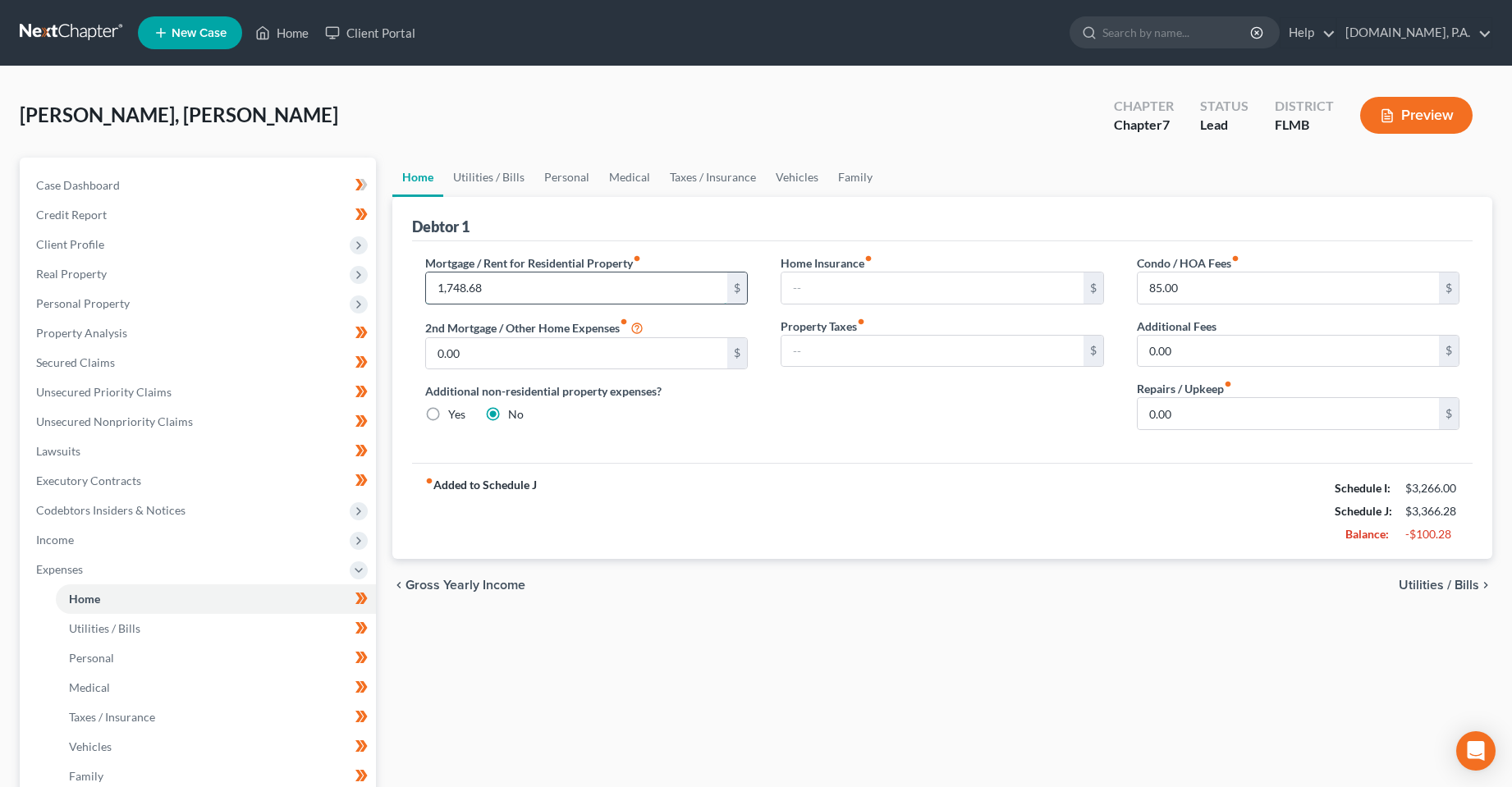
click at [488, 277] on input "1,748.68" at bounding box center [577, 288] width 302 height 32
type input "1,400"
click at [539, 350] on input "0.00" at bounding box center [577, 354] width 302 height 32
click at [764, 579] on div "chevron_left Gross Yearly Income Utilities / Bills chevron_right" at bounding box center [943, 585] width 1101 height 53
click at [494, 177] on link "Utilities / Bills" at bounding box center [489, 177] width 91 height 40
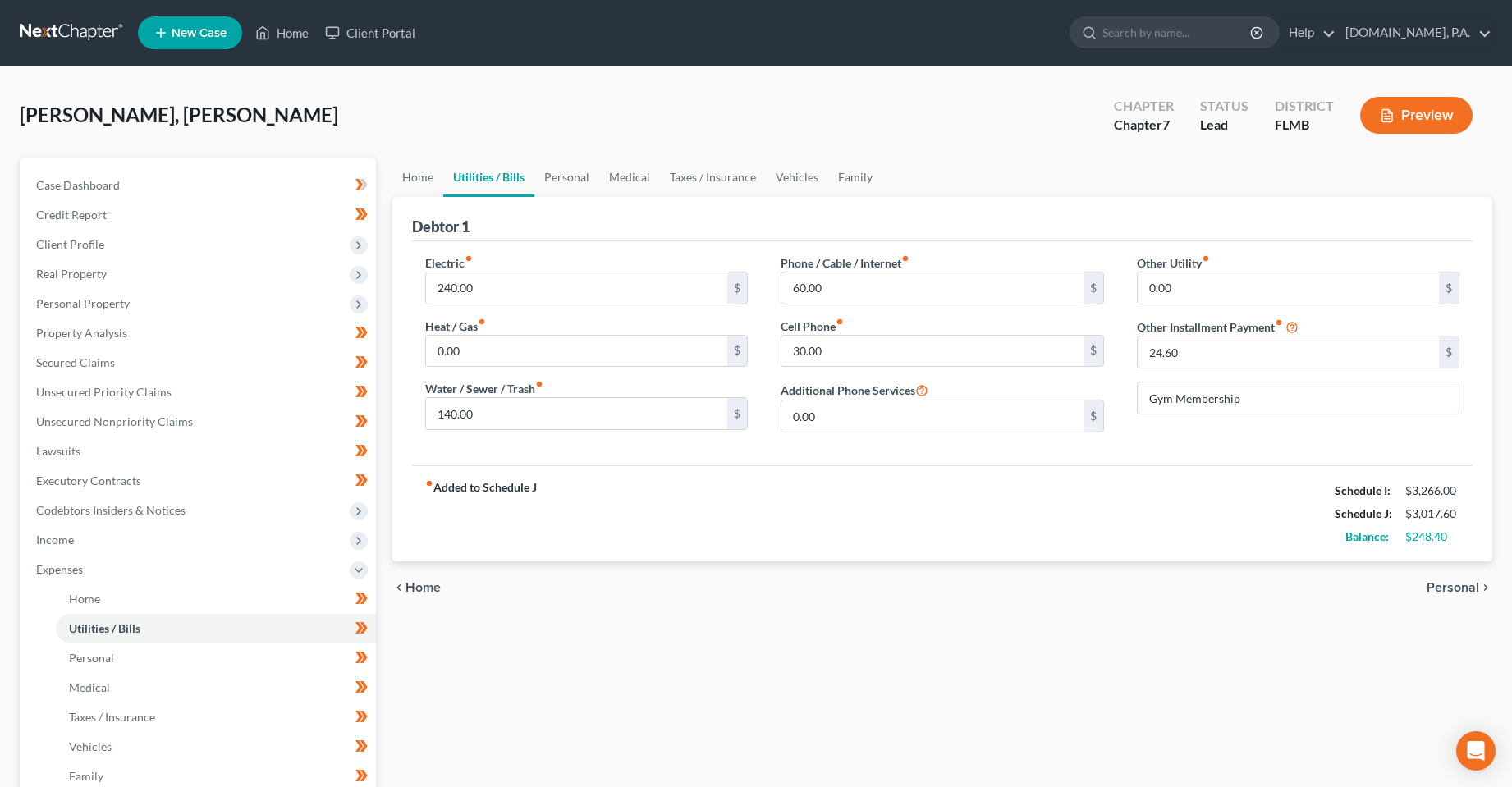
click at [780, 353] on div "Phone / Cable / Internet fiber_manual_record 60.00 $ Cell Phone fiber_manual_re…" at bounding box center [943, 350] width 357 height 191
click at [550, 182] on link "Personal" at bounding box center [567, 177] width 65 height 40
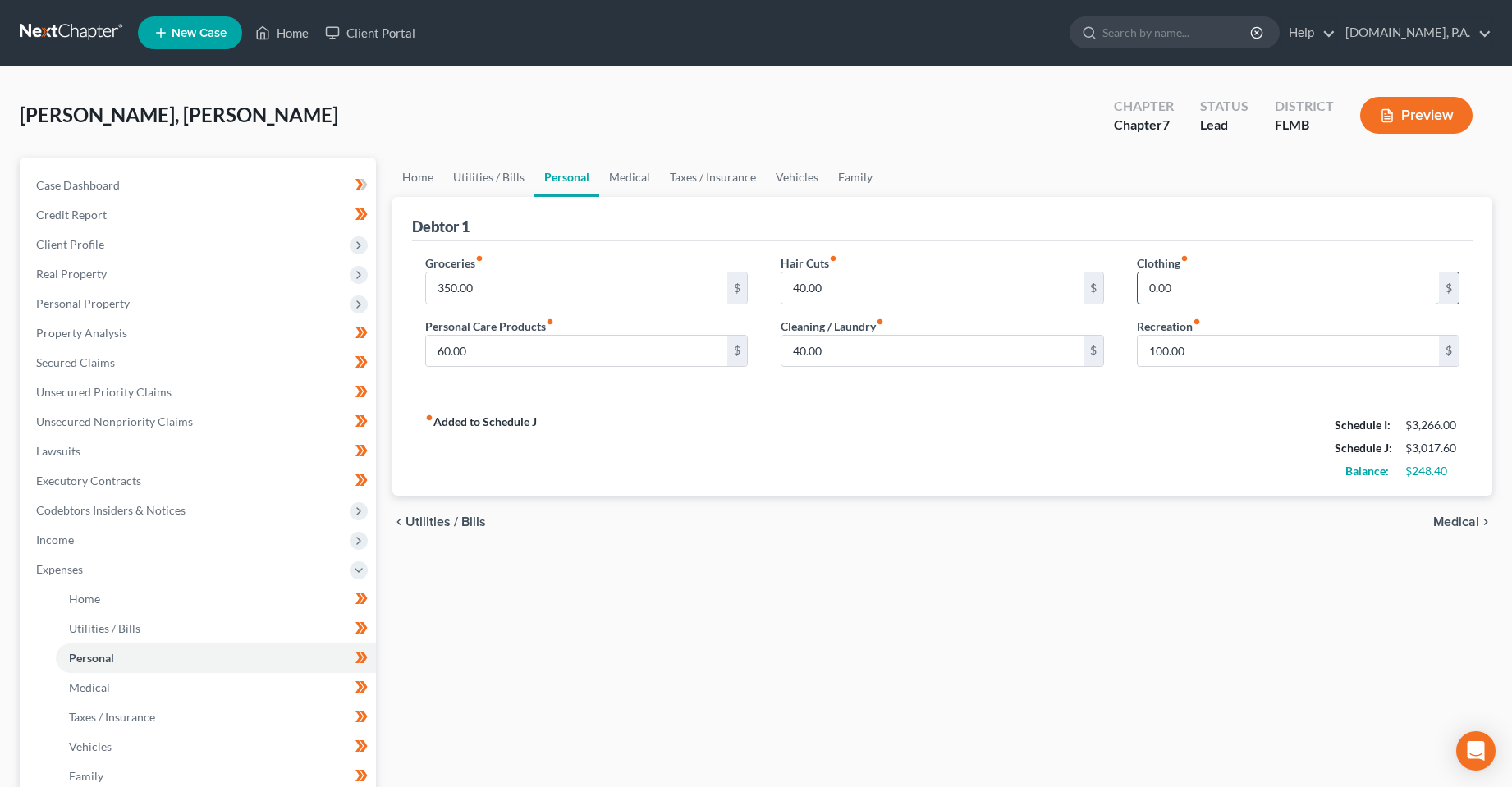
click at [1172, 301] on input "0.00" at bounding box center [1289, 288] width 302 height 32
type input "40"
click at [627, 186] on link "Medical" at bounding box center [629, 177] width 61 height 40
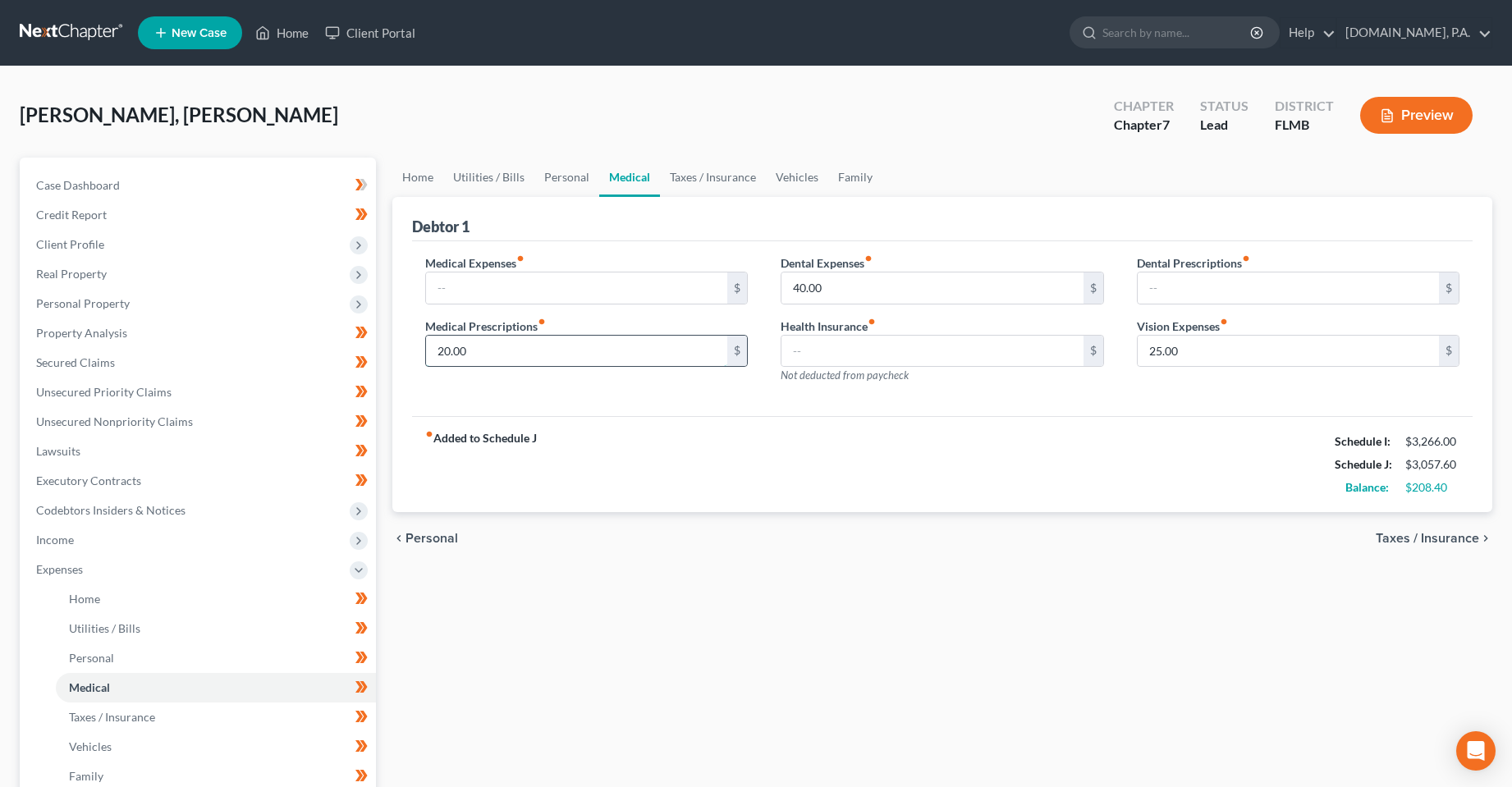
click at [664, 345] on input "20.00" at bounding box center [577, 351] width 302 height 32
type input "10"
click at [943, 274] on input "40.00" at bounding box center [933, 288] width 302 height 32
type input "15"
click at [1291, 364] on input "25.00" at bounding box center [1289, 351] width 302 height 32
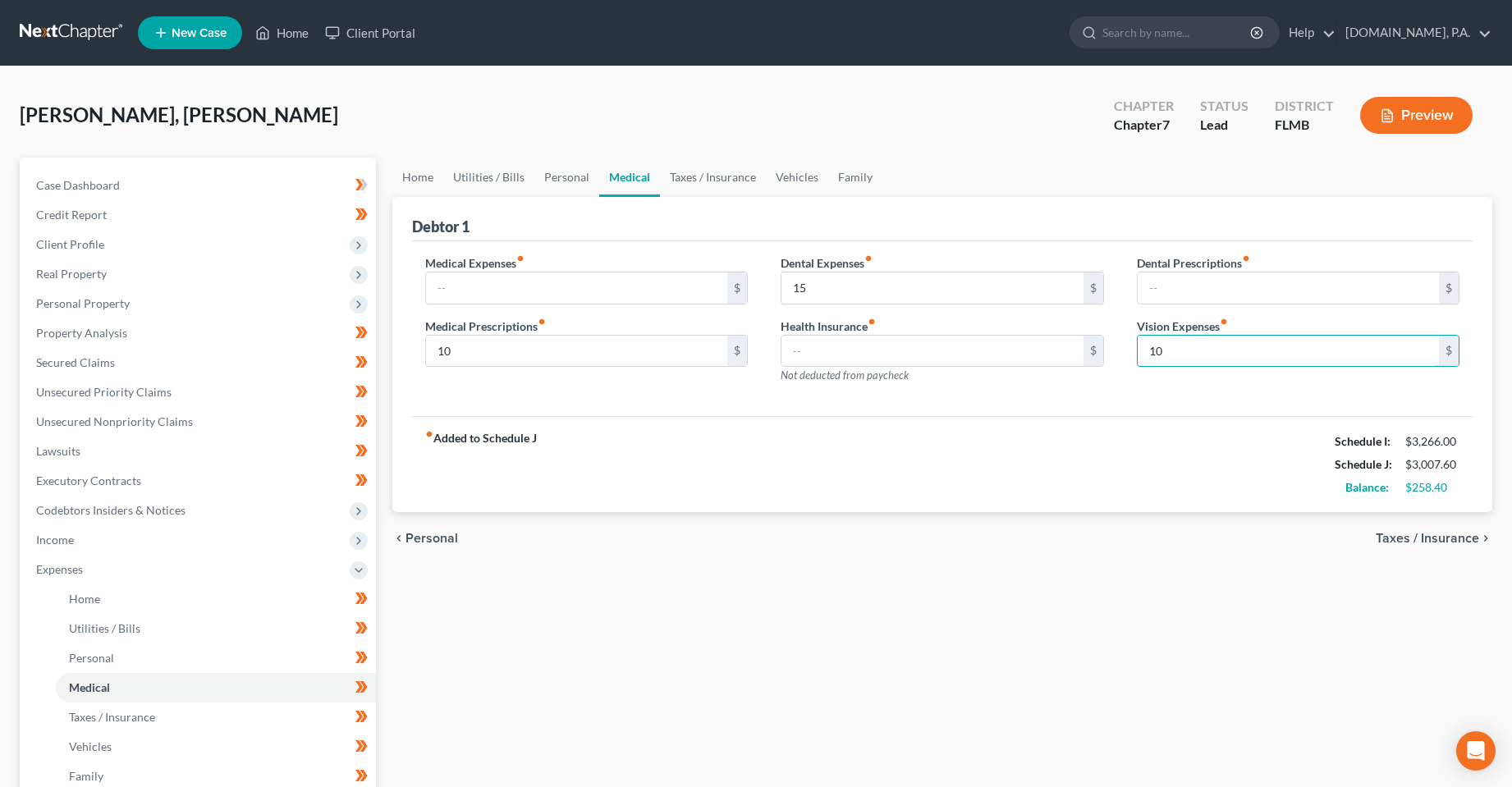
type input "10"
drag, startPoint x: 1119, startPoint y: 378, endPoint x: 923, endPoint y: 365, distance: 196.4
click at [1120, 378] on div "Dental Prescriptions fiber_manual_record $ Vision Expenses fiber_manual_record …" at bounding box center [1299, 326] width 357 height 143
click at [712, 166] on link "Taxes / Insurance" at bounding box center [713, 177] width 106 height 40
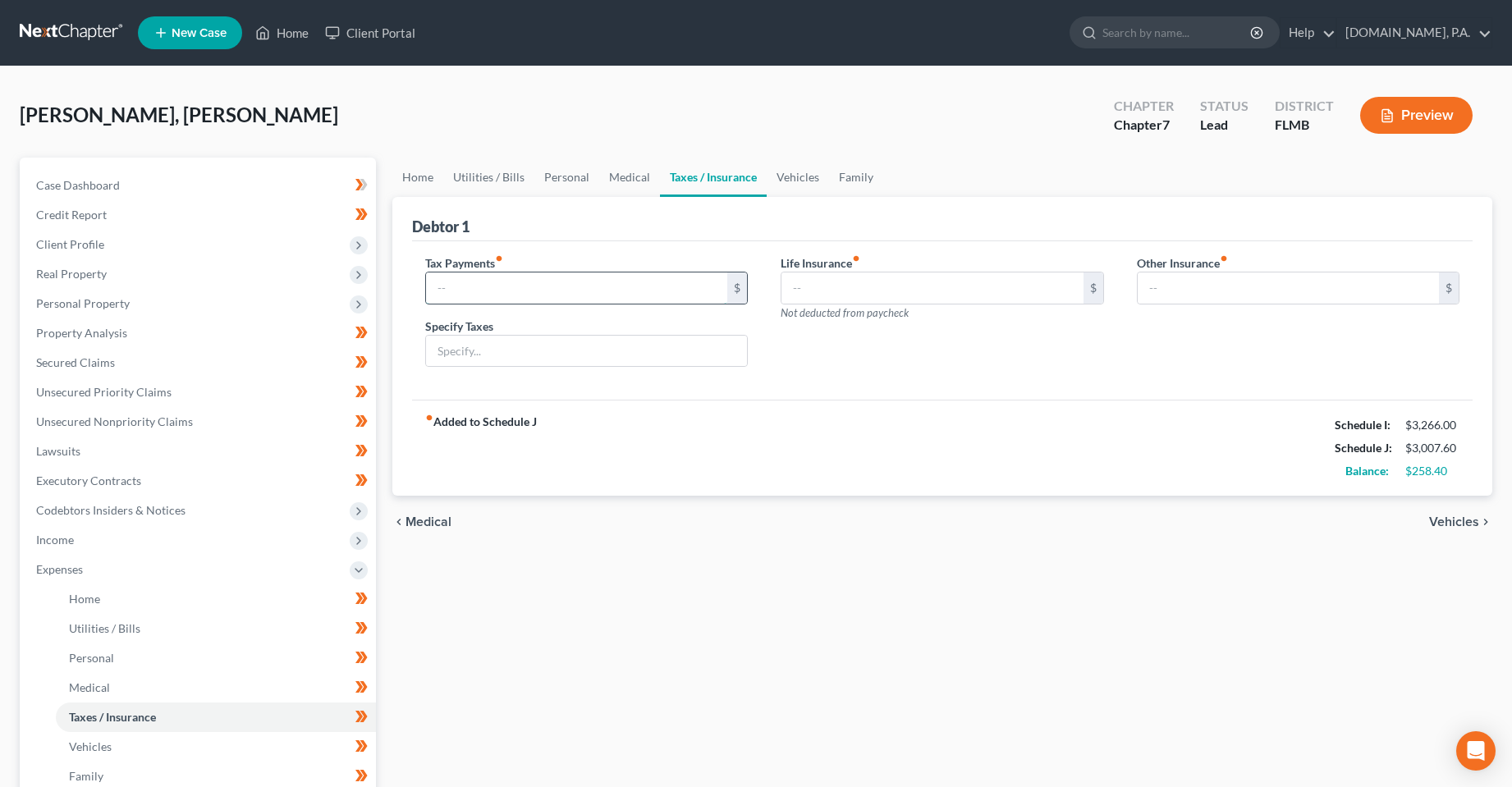
click at [654, 293] on input "text" at bounding box center [577, 288] width 302 height 32
type input "80"
click at [658, 361] on input "text" at bounding box center [587, 351] width 322 height 32
type input "Sales and Misc. Taxes & Govt. Fees"
click at [798, 178] on link "Vehicles" at bounding box center [798, 177] width 62 height 40
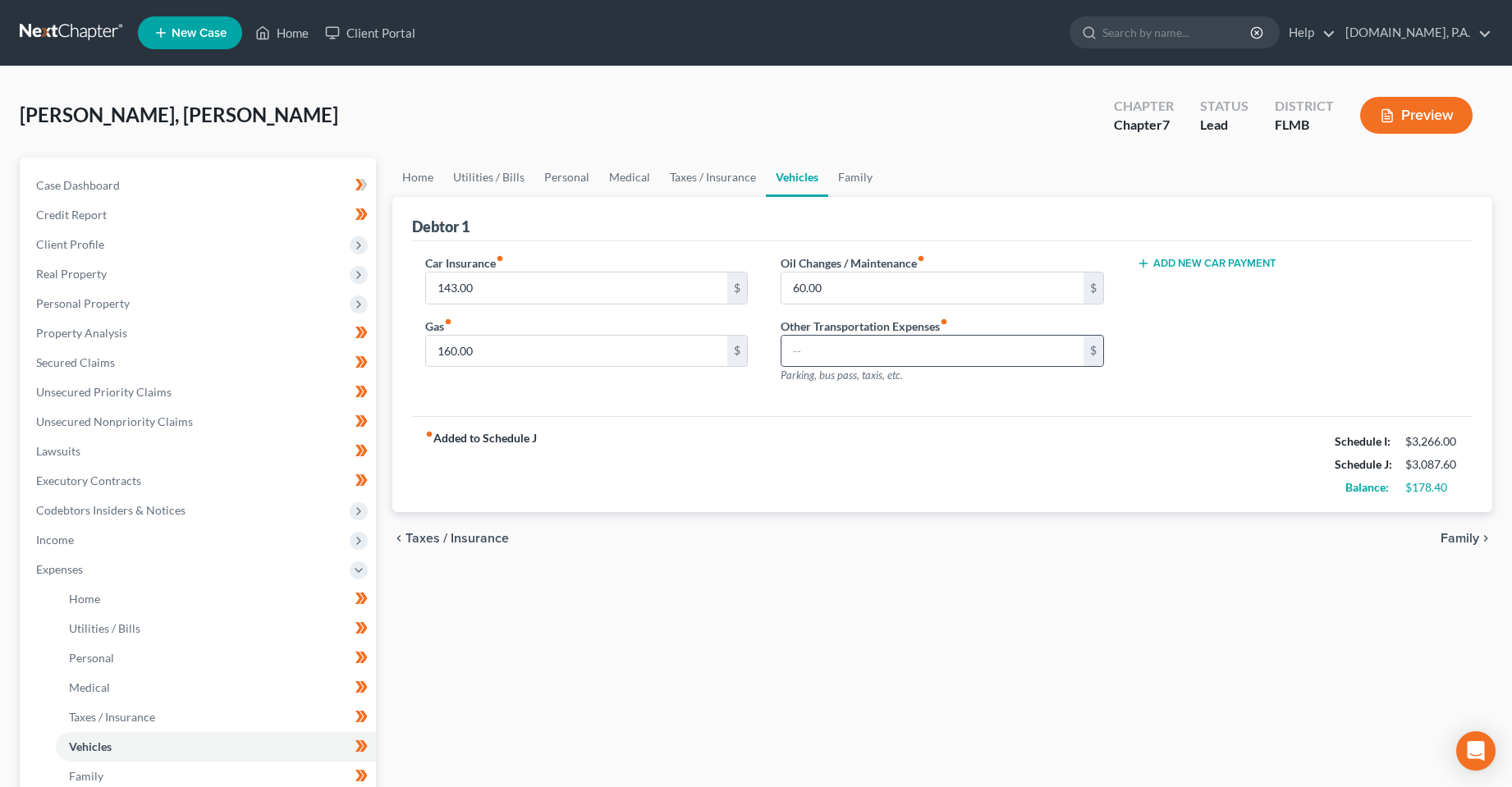
click at [798, 367] on div "$" at bounding box center [943, 350] width 323 height 32
click at [829, 347] on input "text" at bounding box center [933, 351] width 302 height 32
type input "20"
click at [862, 174] on link "Family" at bounding box center [856, 177] width 54 height 40
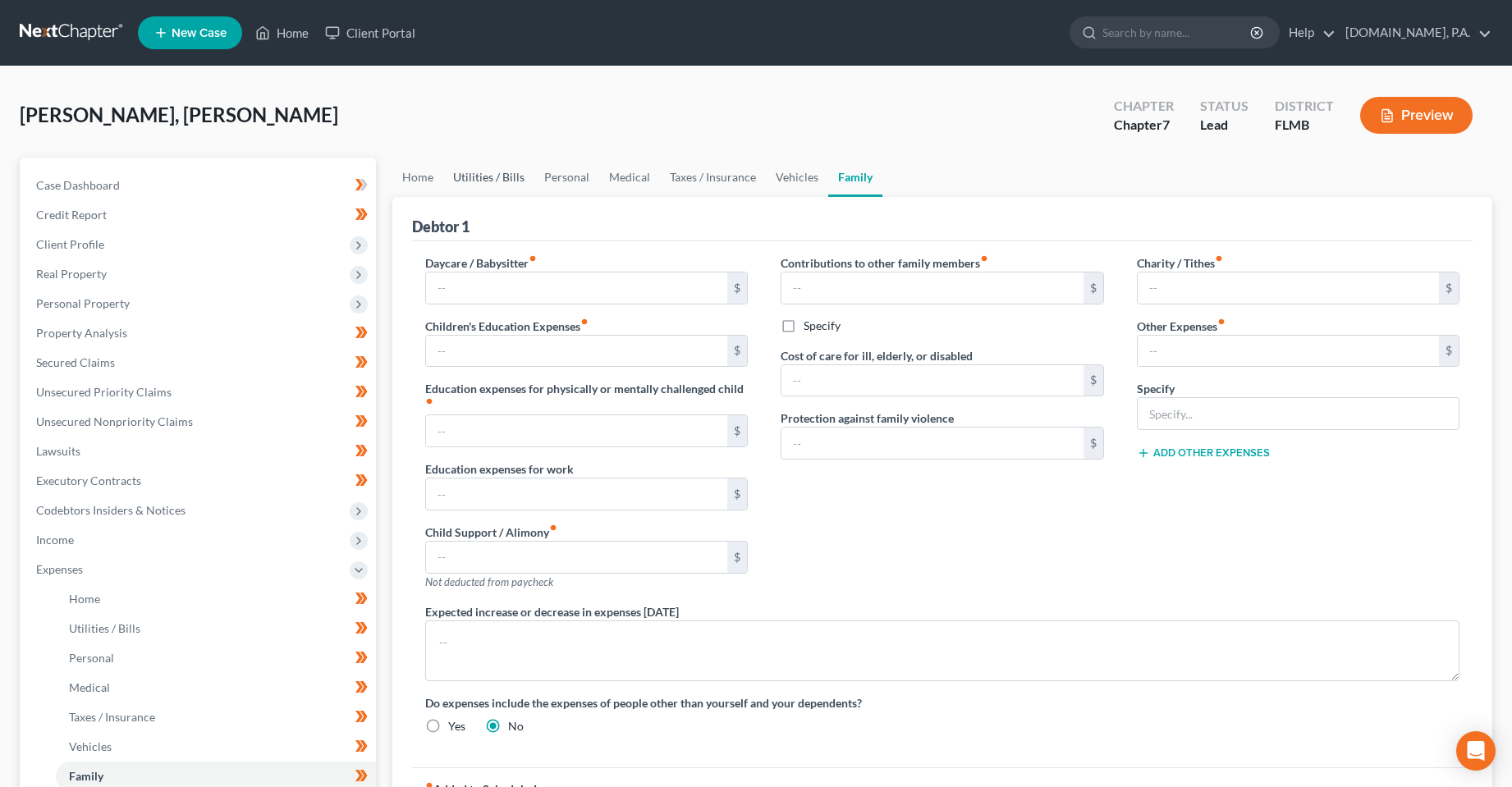
click at [477, 179] on link "Utilities / Bills" at bounding box center [489, 177] width 91 height 40
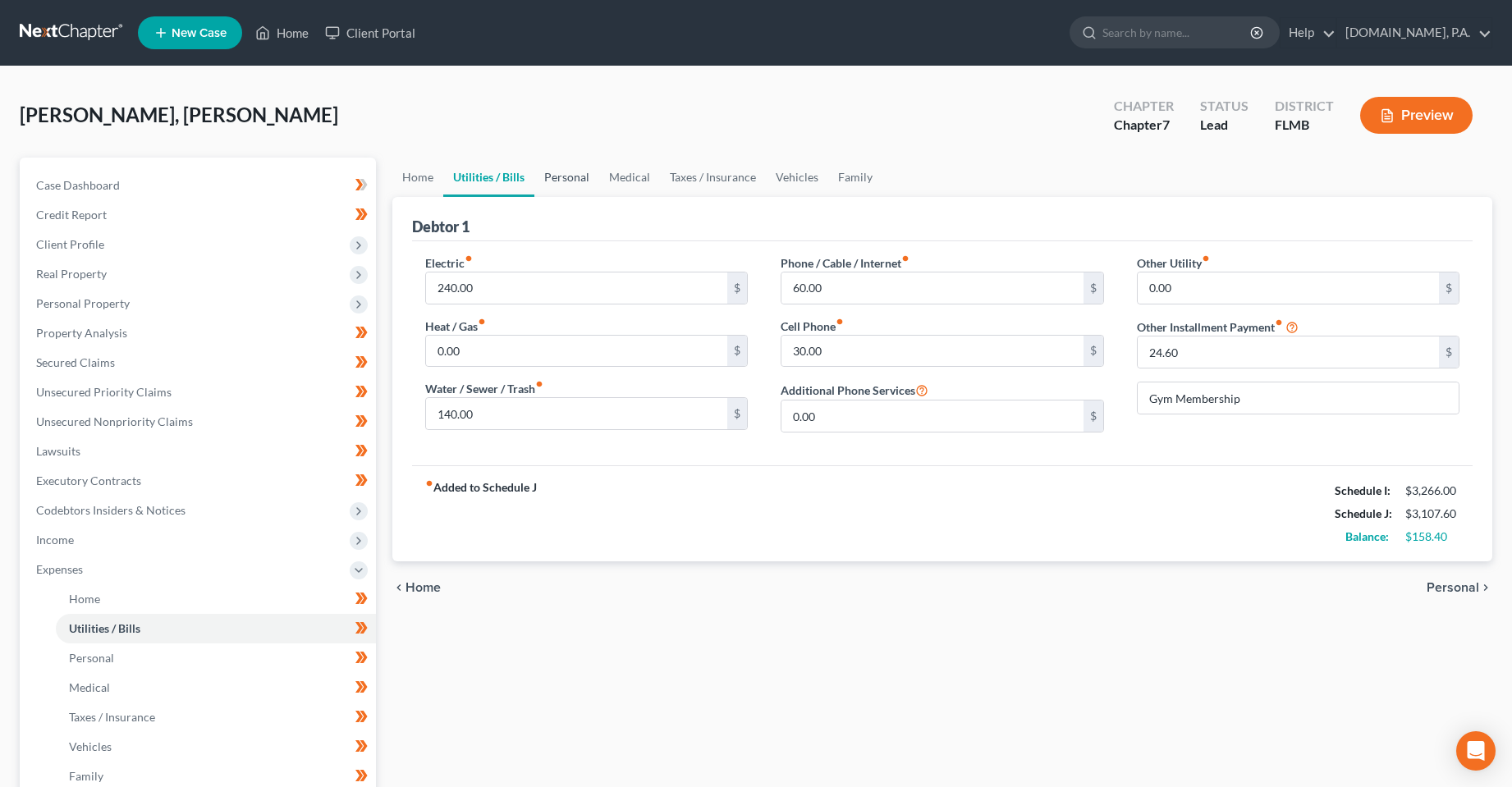
click at [590, 167] on link "Personal" at bounding box center [567, 177] width 65 height 40
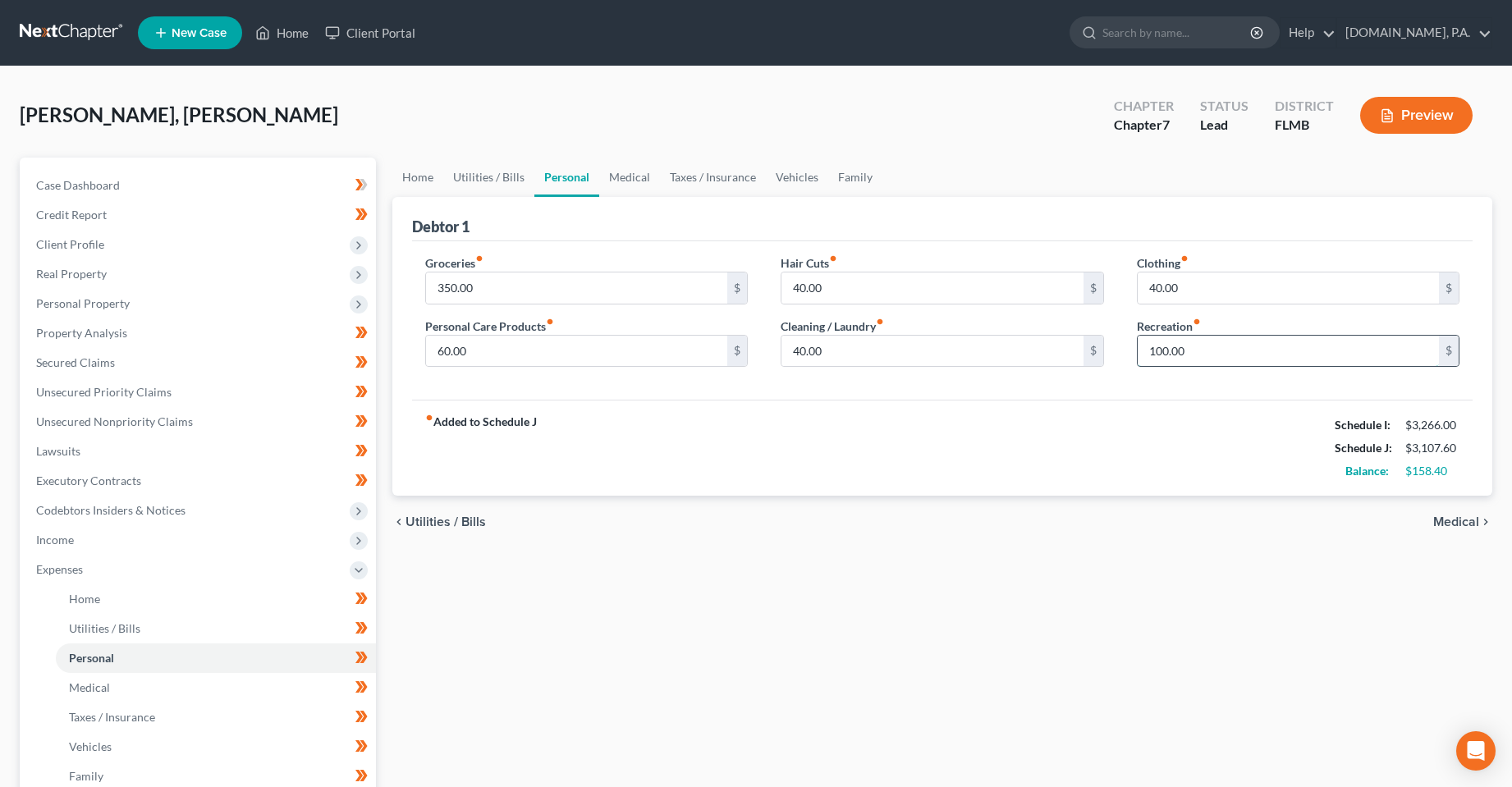
click at [1170, 360] on input "100.00" at bounding box center [1289, 351] width 302 height 32
type input "140"
click at [1159, 458] on div "fiber_manual_record Added to Schedule J Schedule I: $3,266.00 Schedule J: $3,14…" at bounding box center [943, 447] width 1061 height 96
drag, startPoint x: 907, startPoint y: 558, endPoint x: 843, endPoint y: 606, distance: 80.0
click at [906, 558] on div "Home Utilities / Bills Personal Medical Taxes / Insurance Vehicles Family Debto…" at bounding box center [943, 587] width 1118 height 859
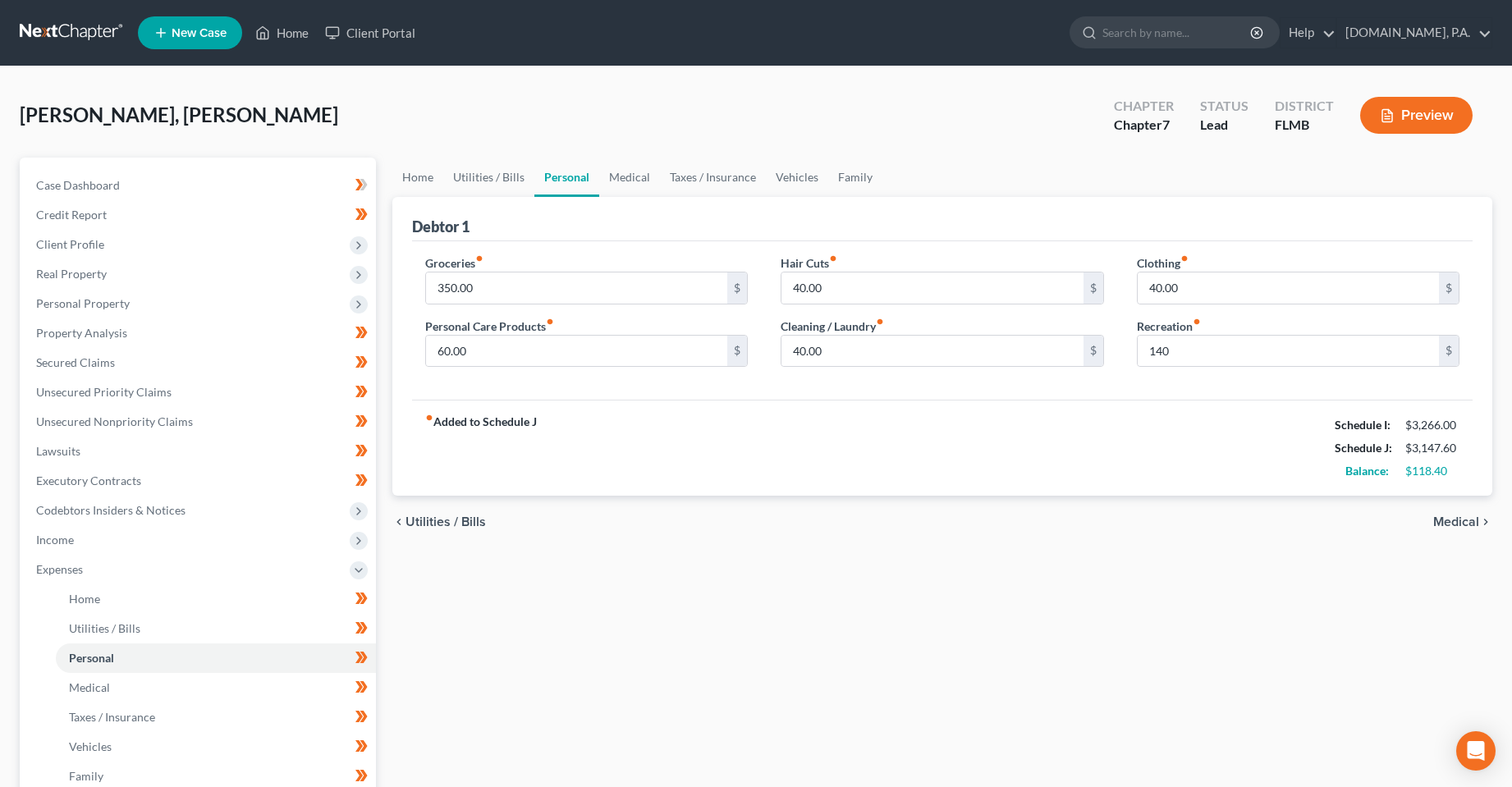
drag, startPoint x: 732, startPoint y: 594, endPoint x: 579, endPoint y: 134, distance: 484.8
click at [732, 592] on div "Home Utilities / Bills Personal Medical Taxes / Insurance Vehicles Family Debto…" at bounding box center [943, 587] width 1118 height 859
click at [494, 180] on link "Utilities / Bills" at bounding box center [489, 177] width 91 height 40
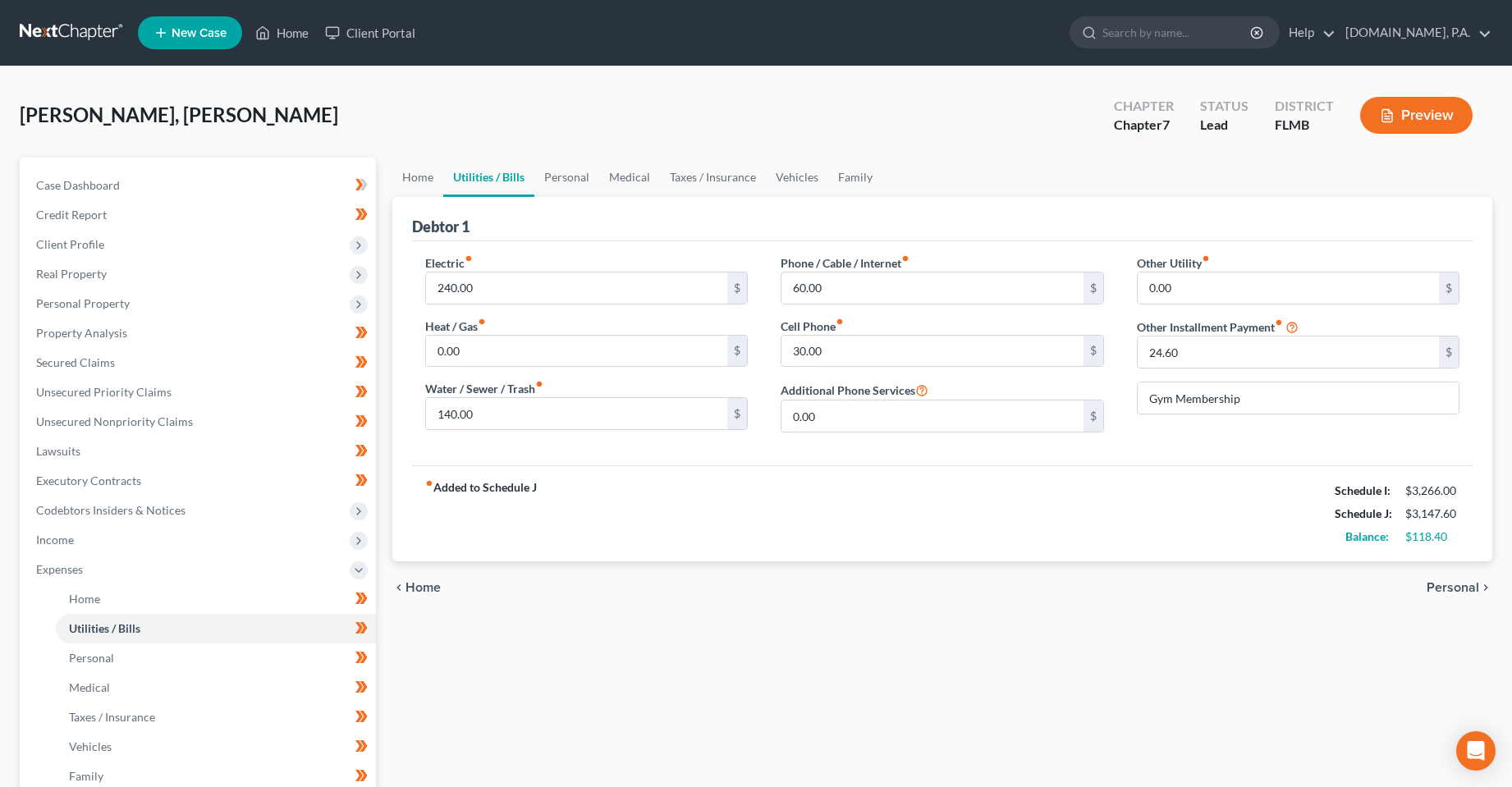
click at [692, 625] on div "Home Utilities / Bills Personal Medical Taxes / Insurance Vehicles Family Debto…" at bounding box center [943, 587] width 1118 height 859
click at [425, 184] on link "Home" at bounding box center [418, 177] width 51 height 40
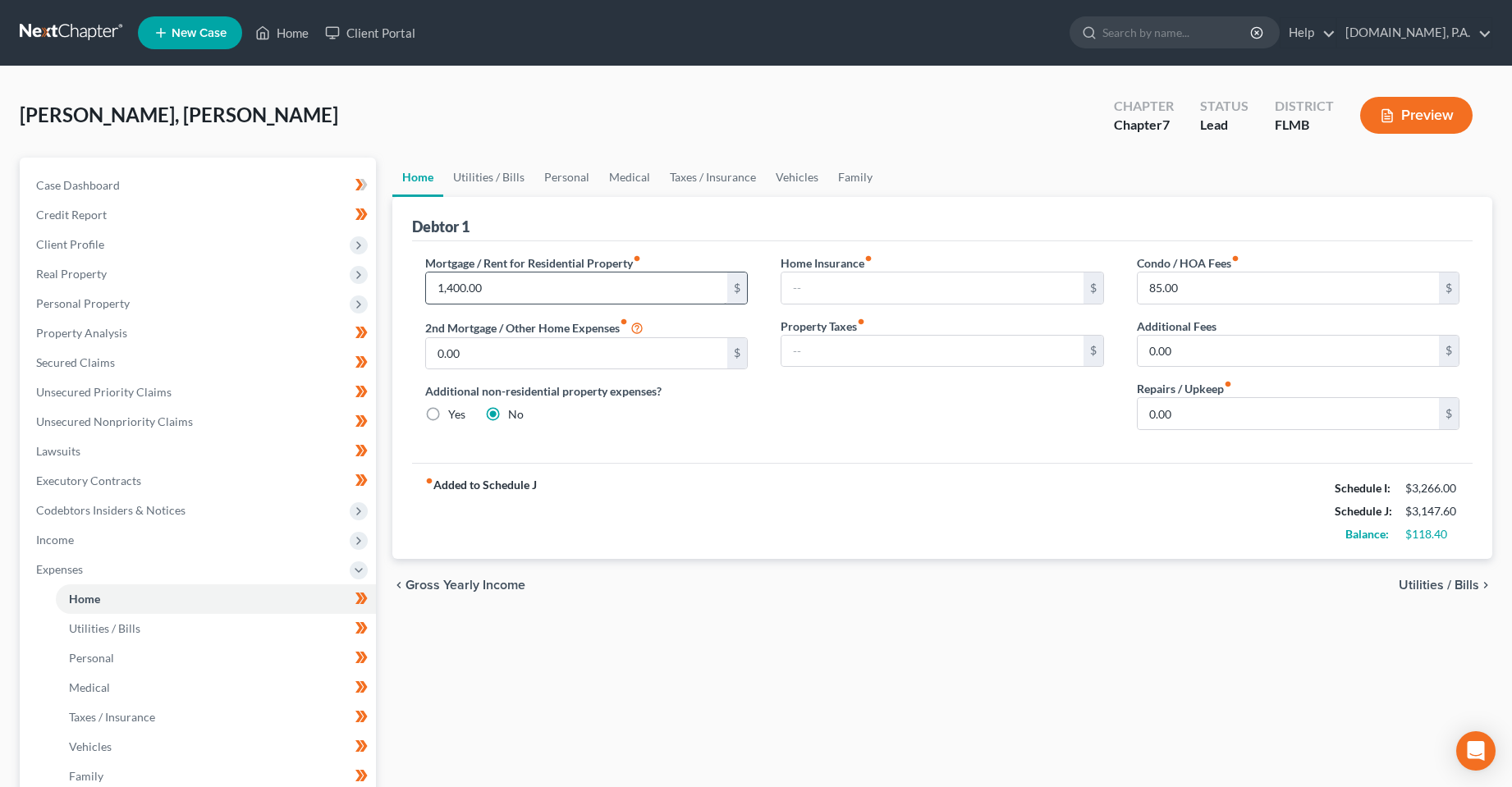
click at [1068, 629] on div "Home Utilities / Bills Personal Medical Taxes / Insurance Vehicles Family Debto…" at bounding box center [943, 587] width 1118 height 859
click at [441, 285] on input "1,400.00" at bounding box center [577, 288] width 302 height 32
type input "1,000"
click at [906, 414] on div "Home Insurance fiber_manual_record $ Property Taxes fiber_manual_record $" at bounding box center [943, 349] width 357 height 189
click at [1202, 415] on input "0.00" at bounding box center [1289, 414] width 302 height 32
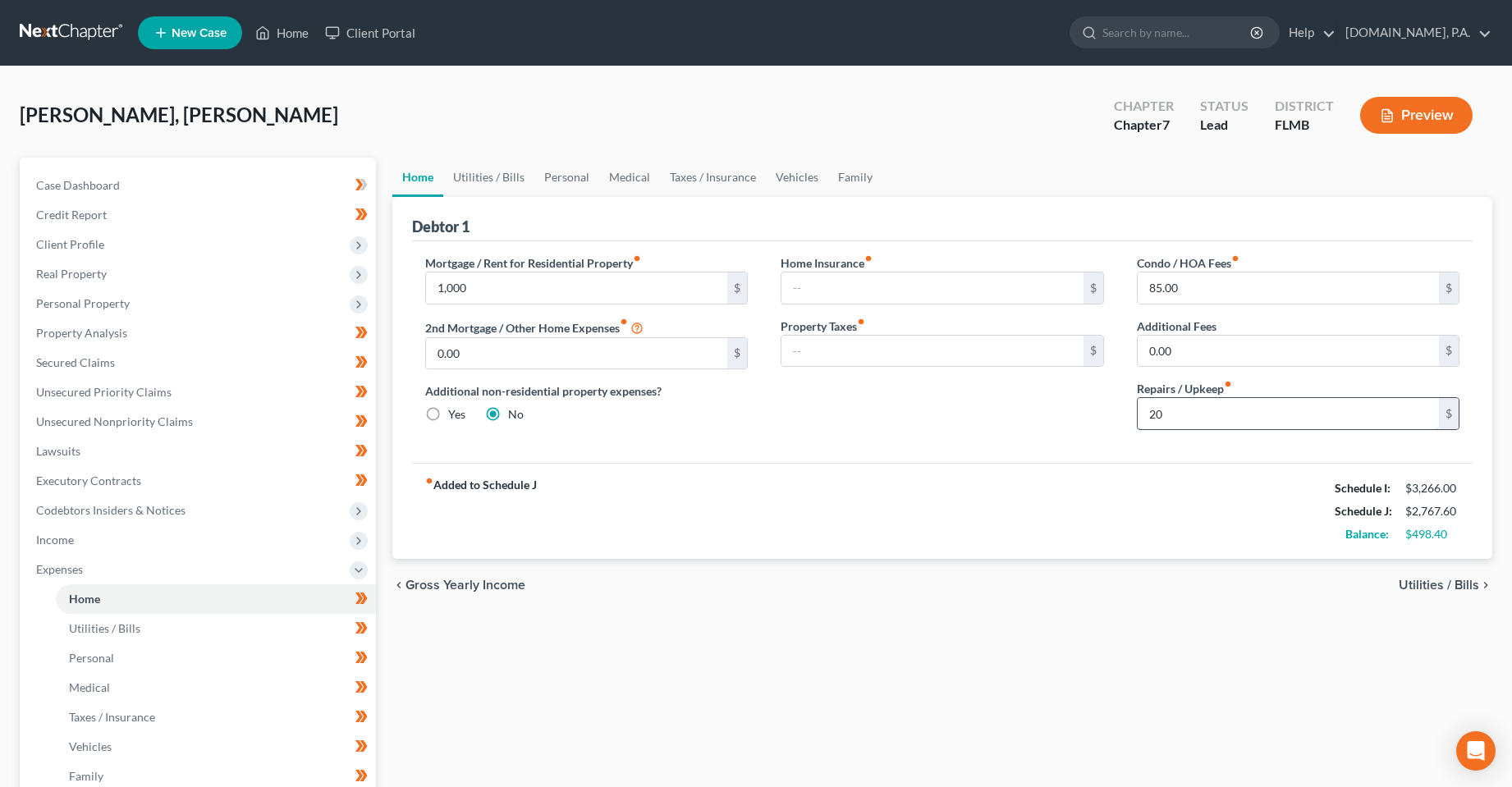
type input "2"
type input "100"
click at [937, 469] on div "fiber_manual_record Added to Schedule J Schedule I: $3,266.00 Schedule J: $2,84…" at bounding box center [943, 510] width 1061 height 96
click at [497, 200] on div "Debtor 1" at bounding box center [943, 219] width 1061 height 44
drag, startPoint x: 496, startPoint y: 185, endPoint x: 496, endPoint y: 231, distance: 46.0
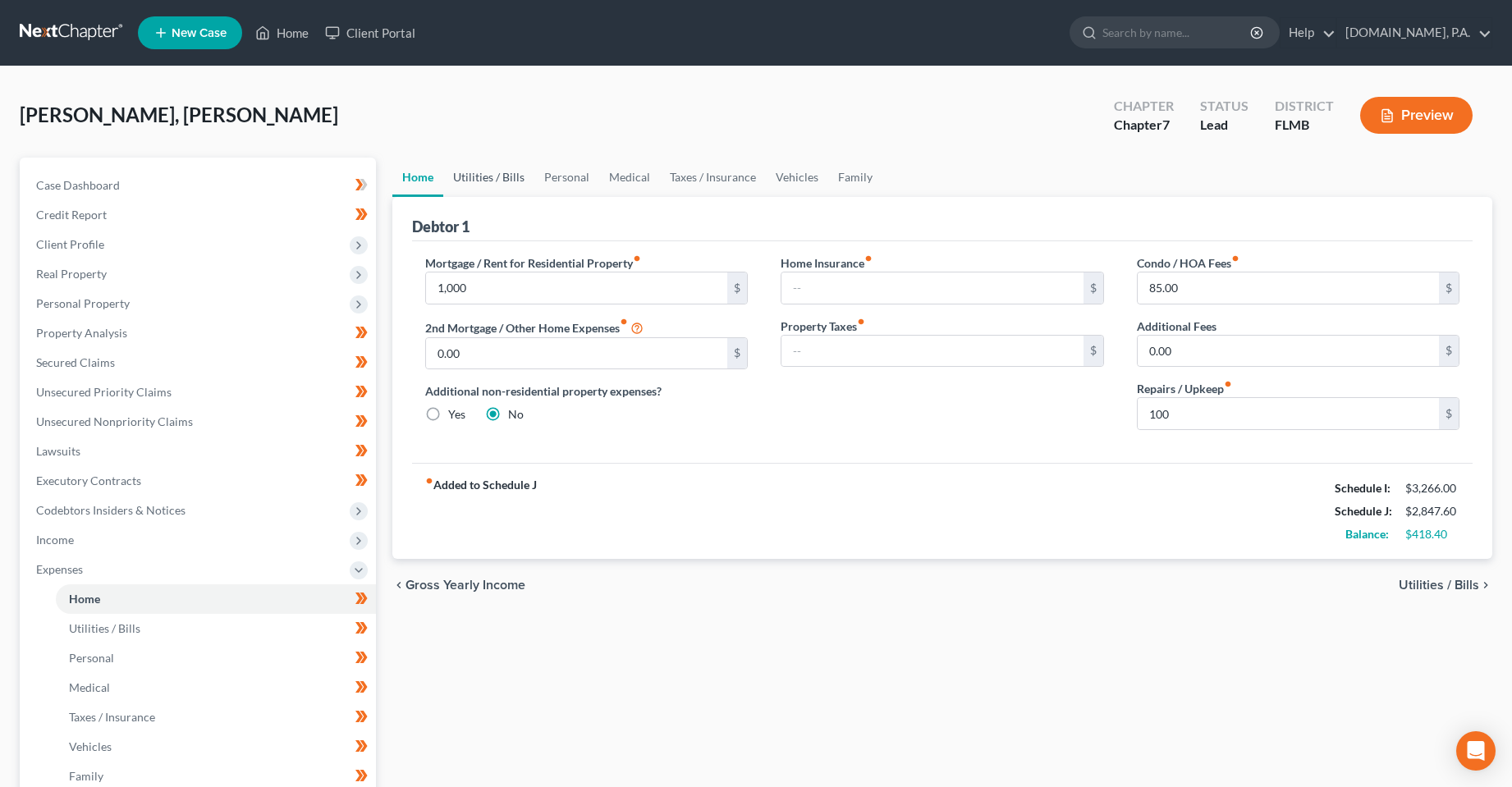
click at [496, 185] on link "Utilities / Bills" at bounding box center [489, 177] width 91 height 40
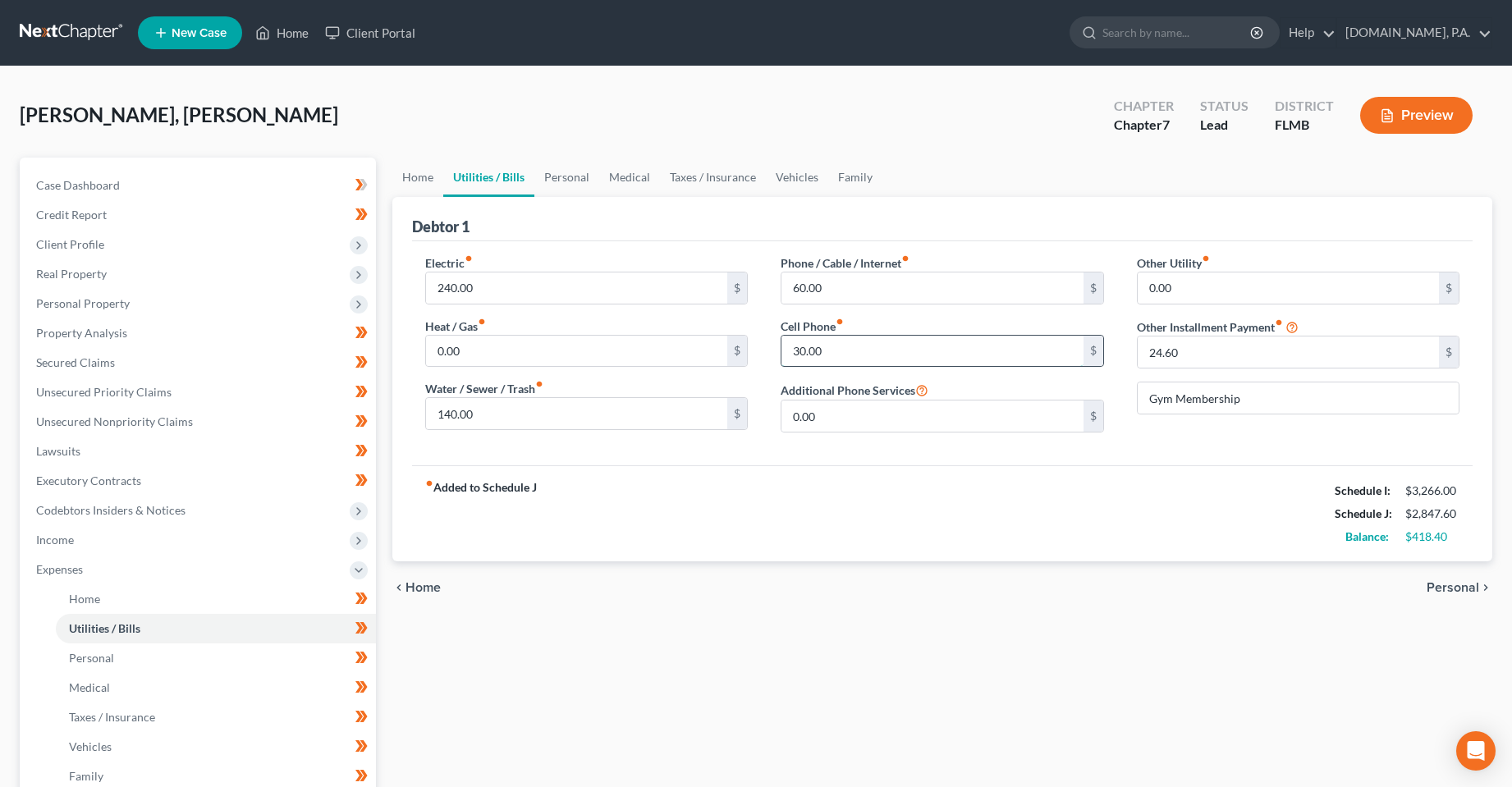
click at [863, 354] on input "30.00" at bounding box center [933, 351] width 302 height 32
click at [855, 294] on input "60.00" at bounding box center [933, 288] width 302 height 32
click at [784, 603] on div "chevron_left Home Personal chevron_right" at bounding box center [943, 588] width 1101 height 53
click at [553, 181] on link "Personal" at bounding box center [567, 177] width 65 height 40
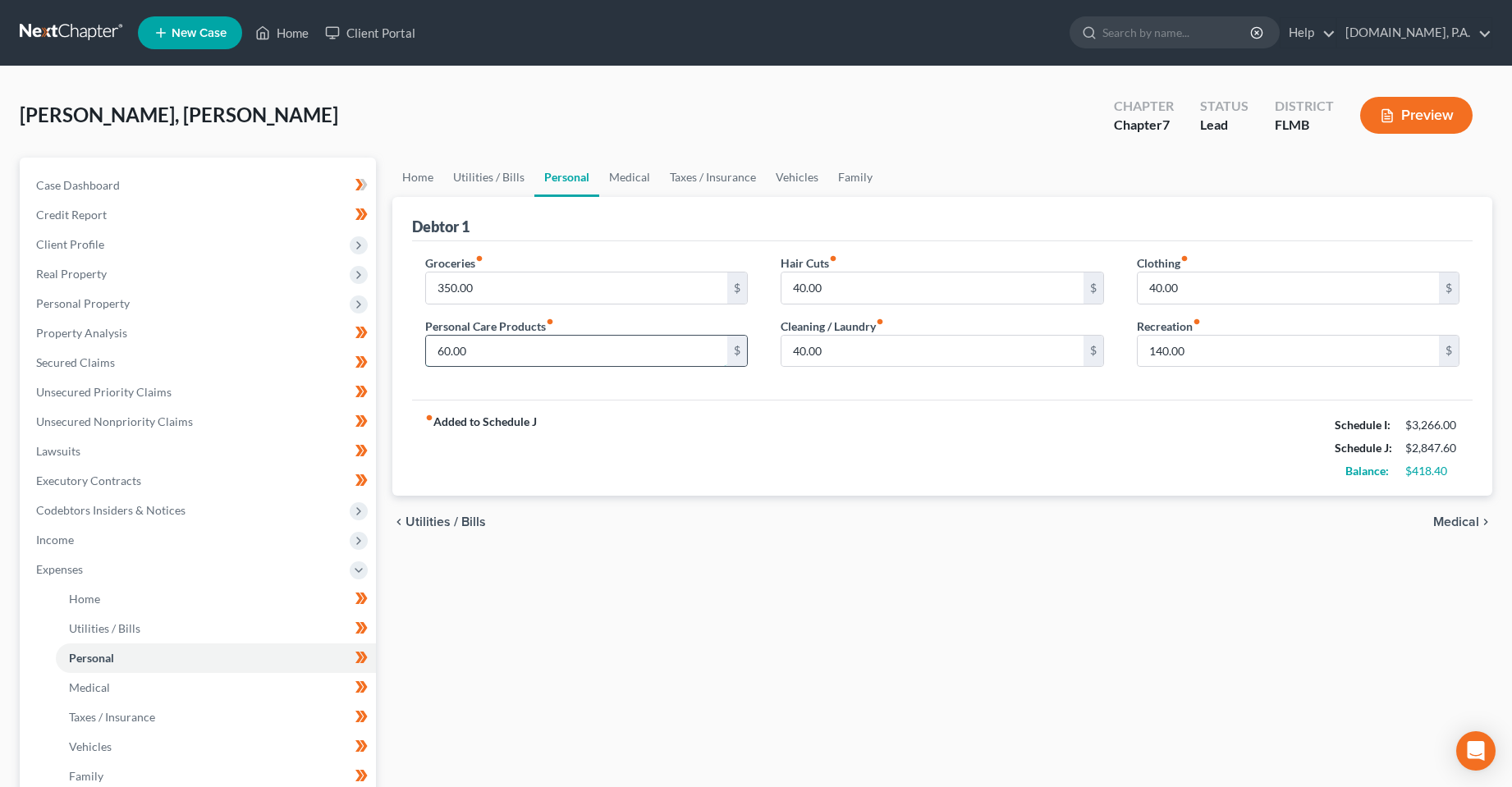
click at [544, 357] on input "60.00" at bounding box center [577, 351] width 302 height 32
type input "80"
click at [1208, 354] on input "140.00" at bounding box center [1289, 351] width 302 height 32
click at [1196, 288] on input "40.00" at bounding box center [1289, 288] width 302 height 32
click at [839, 350] on input "40.00" at bounding box center [933, 351] width 302 height 32
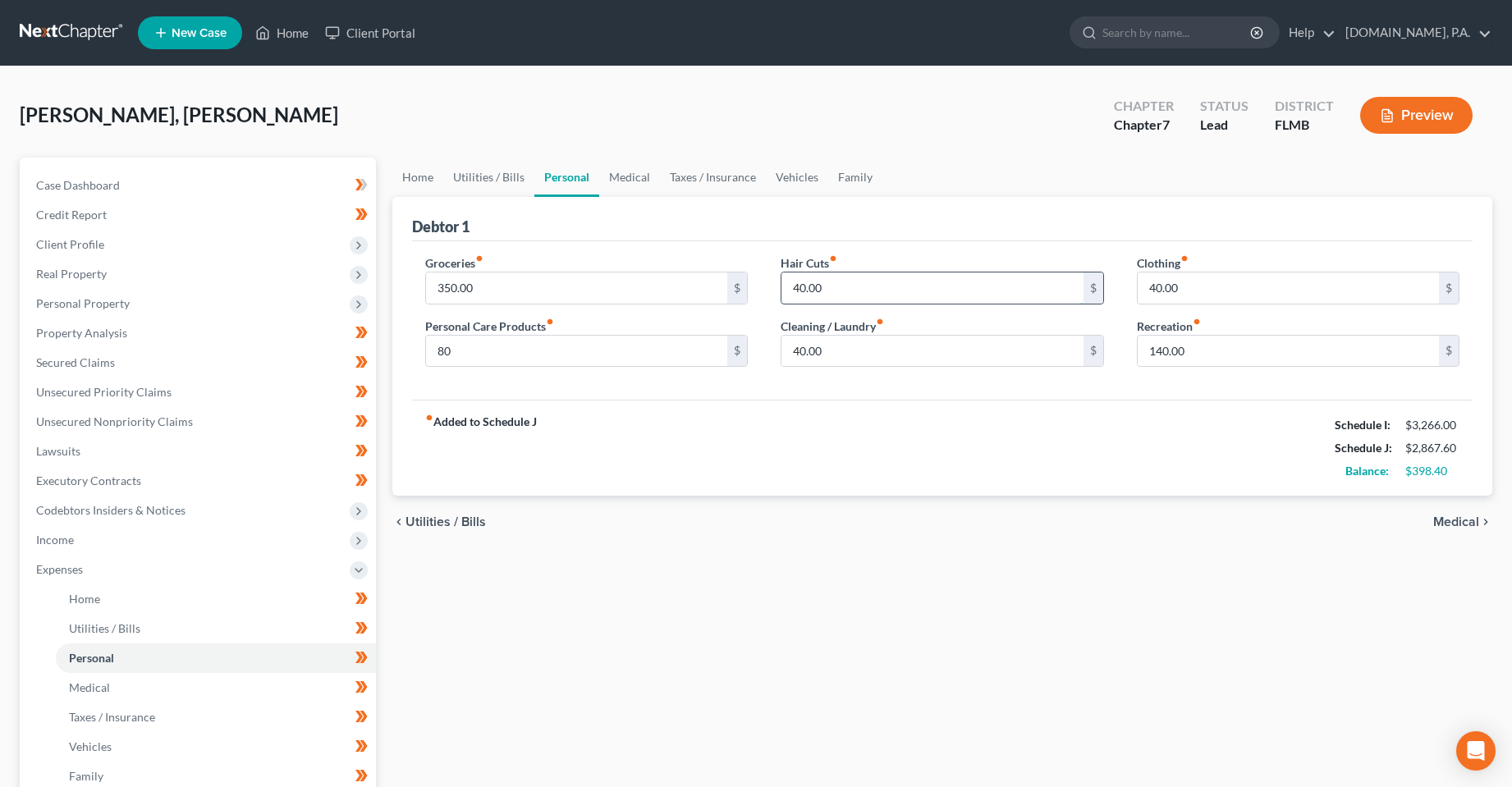
click at [821, 299] on input "40.00" at bounding box center [933, 288] width 302 height 32
type input "60"
click at [600, 177] on link "Medical" at bounding box center [629, 177] width 61 height 40
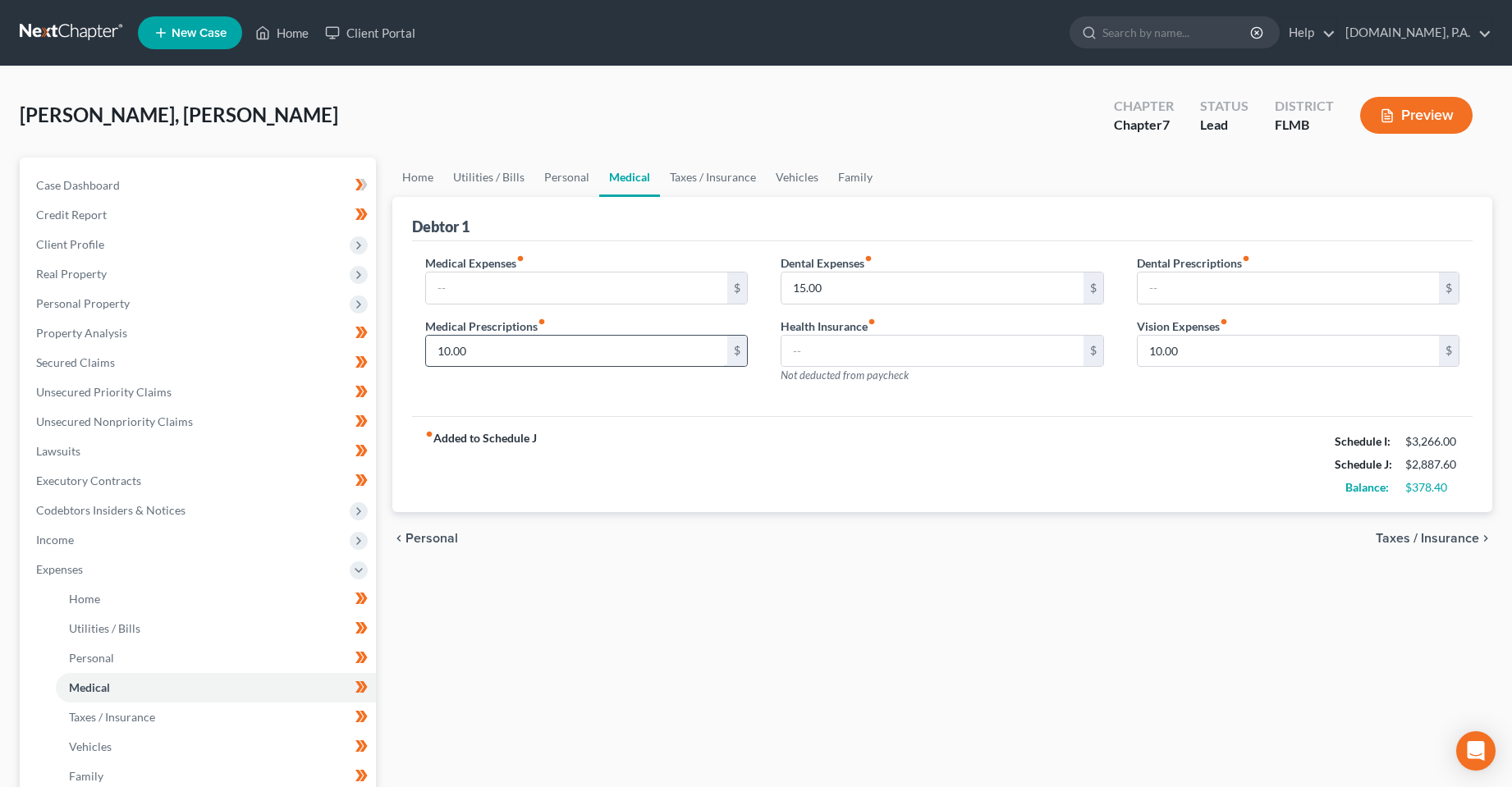
click at [544, 348] on input "10.00" at bounding box center [577, 351] width 302 height 32
type input "20"
drag, startPoint x: 716, startPoint y: 180, endPoint x: 723, endPoint y: 324, distance: 144.2
click at [716, 180] on link "Taxes / Insurance" at bounding box center [713, 177] width 106 height 40
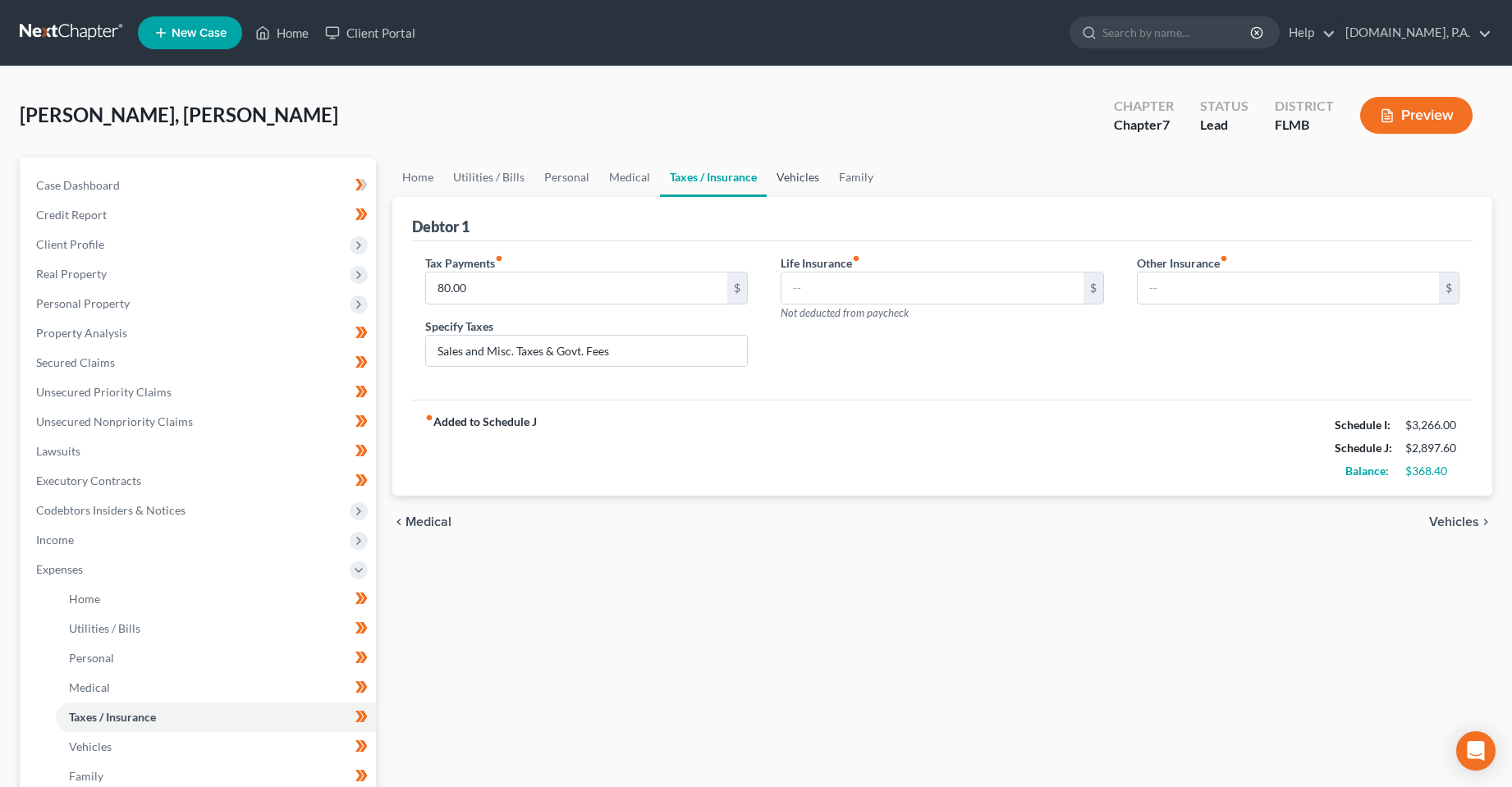
click at [807, 193] on link "Vehicles" at bounding box center [798, 177] width 62 height 40
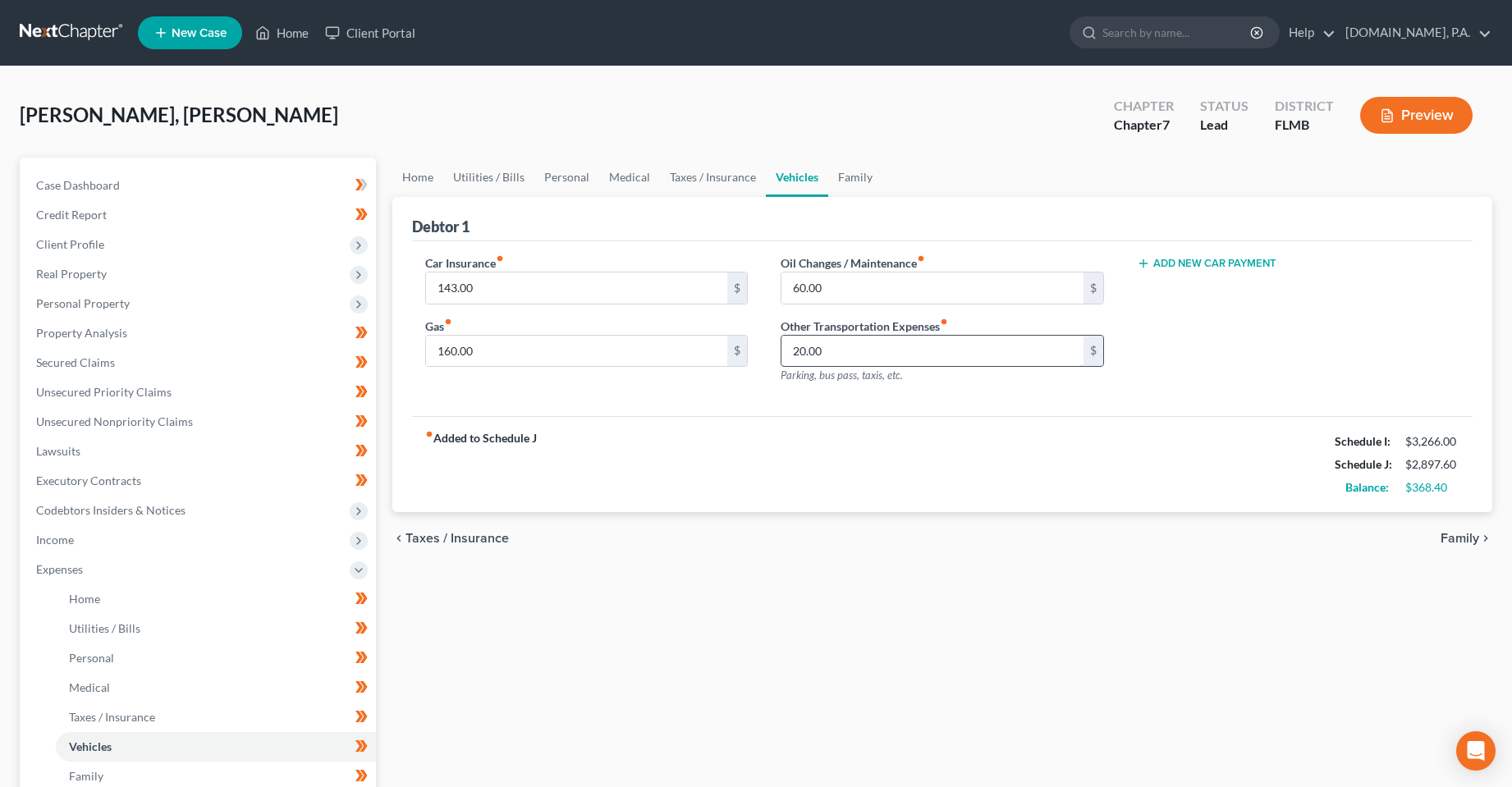
click at [870, 345] on input "20.00" at bounding box center [933, 351] width 302 height 32
click at [536, 357] on input "160.00" at bounding box center [577, 351] width 302 height 32
type input "180"
drag, startPoint x: 902, startPoint y: 166, endPoint x: 699, endPoint y: 171, distance: 203.1
click at [902, 166] on ul "Home Utilities / Bills Personal Medical Taxes / Insurance Vehicles Family" at bounding box center [943, 177] width 1101 height 40
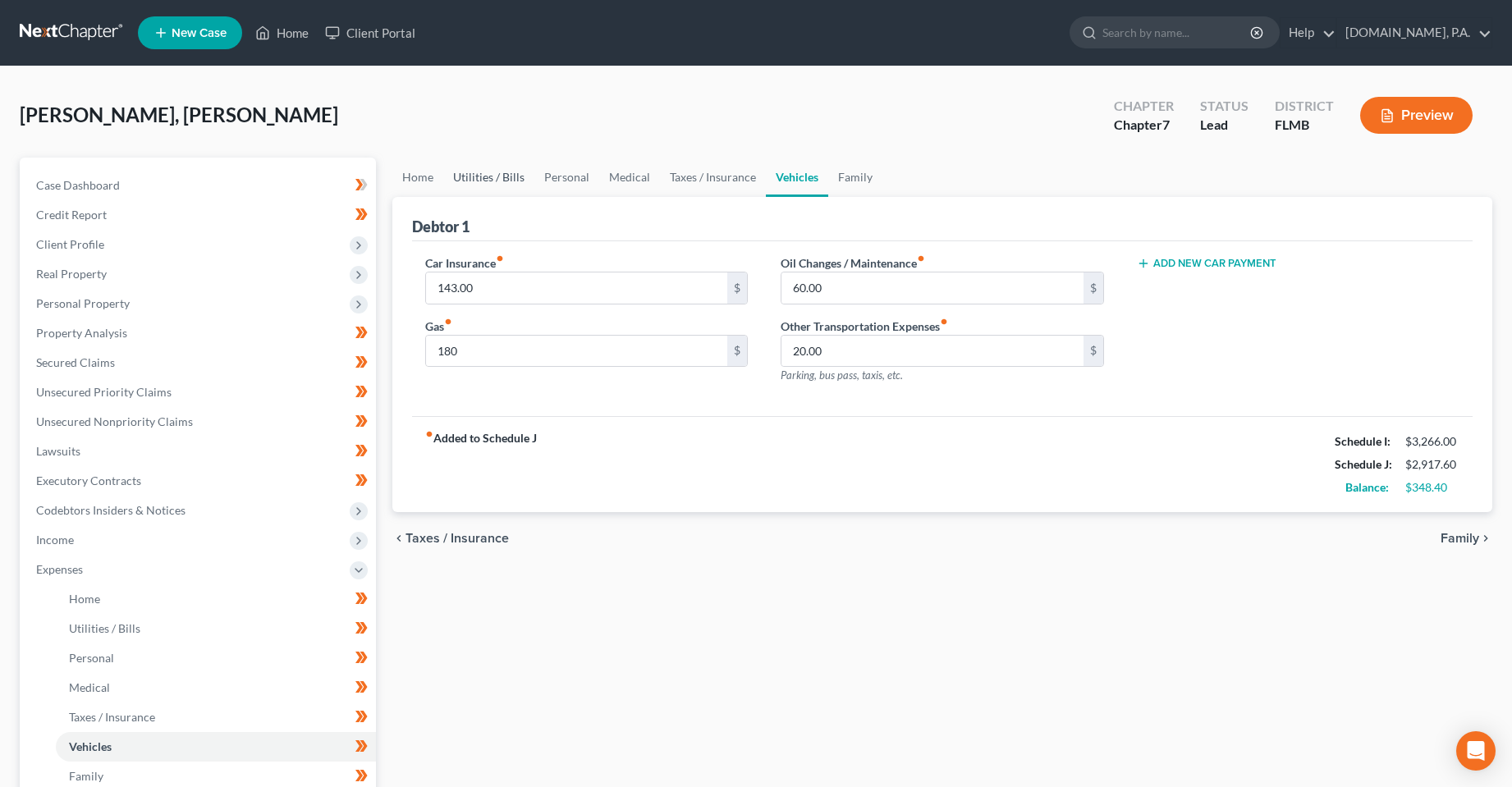
click at [494, 178] on link "Utilities / Bills" at bounding box center [489, 177] width 91 height 40
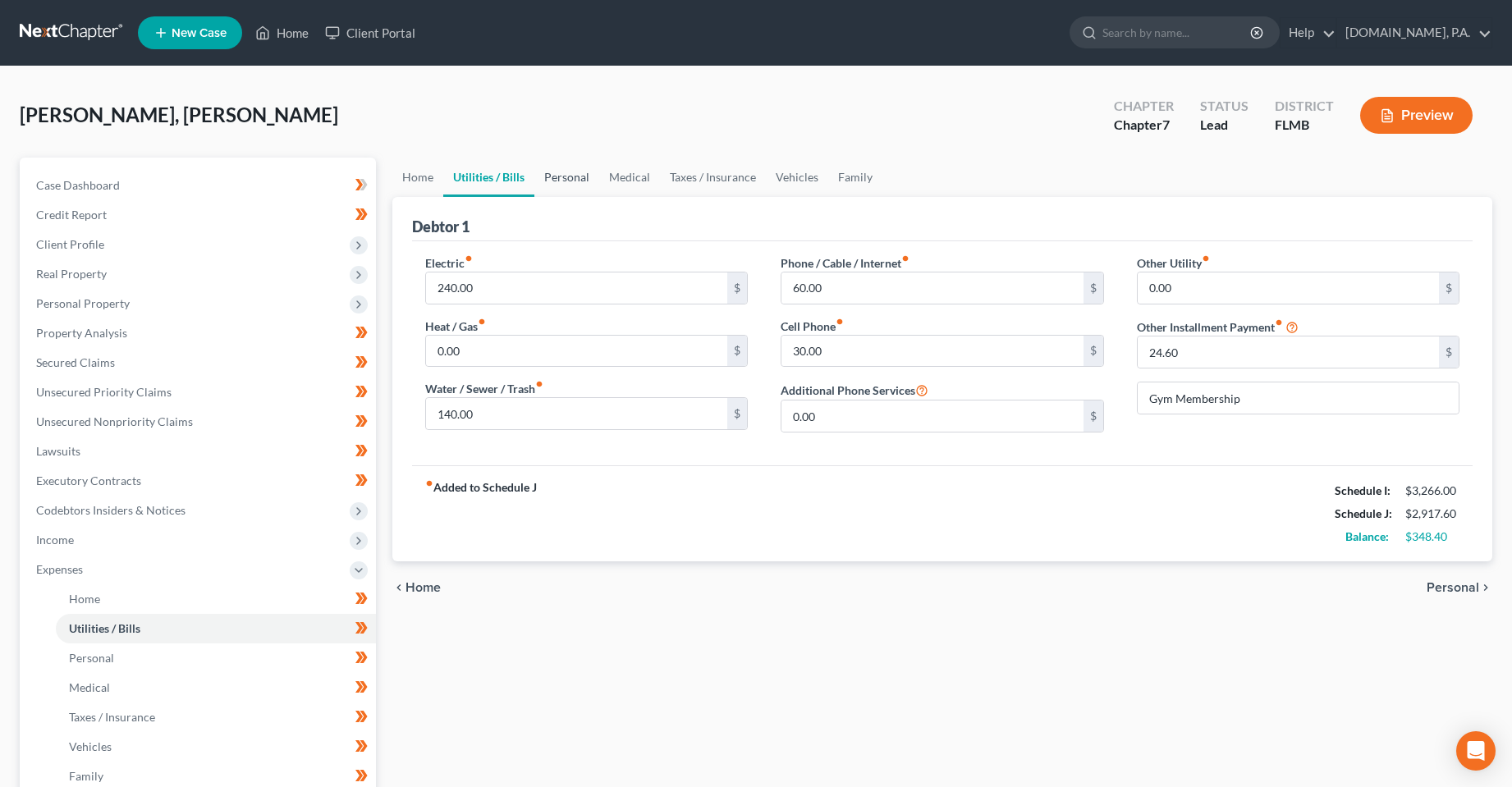
click at [567, 177] on link "Personal" at bounding box center [567, 177] width 65 height 40
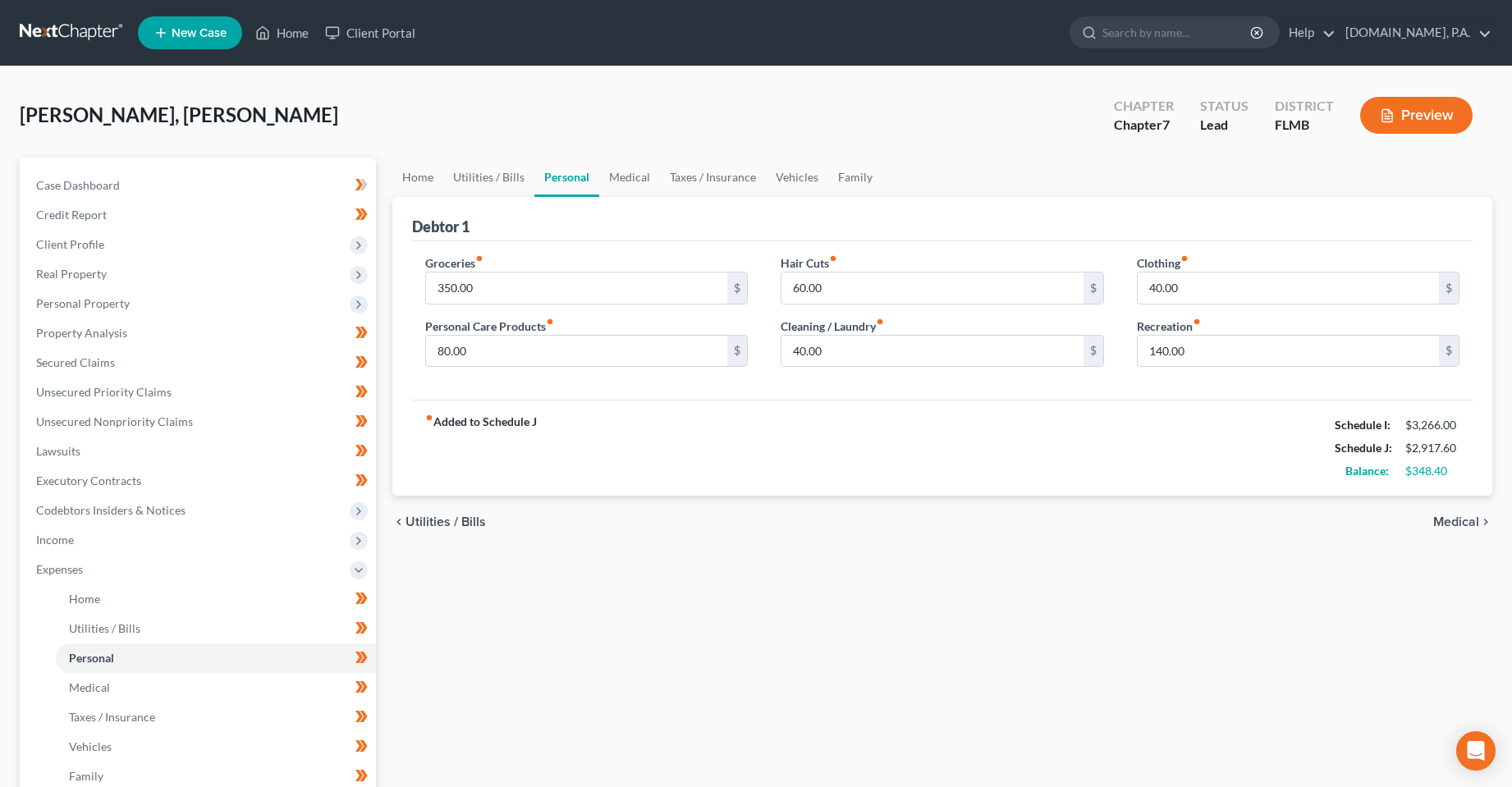
click at [1205, 369] on div "Clothing fiber_manual_record 40.00 $ Recreation fiber_manual_record 140.00 $" at bounding box center [1299, 318] width 357 height 126
click at [1206, 357] on input "140.00" at bounding box center [1289, 351] width 302 height 32
type input "160"
drag, startPoint x: 1037, startPoint y: 447, endPoint x: 583, endPoint y: 369, distance: 460.7
click at [1035, 447] on div "fiber_manual_record Added to Schedule J Schedule I: $3,266.00 Schedule J: $2,93…" at bounding box center [943, 447] width 1061 height 96
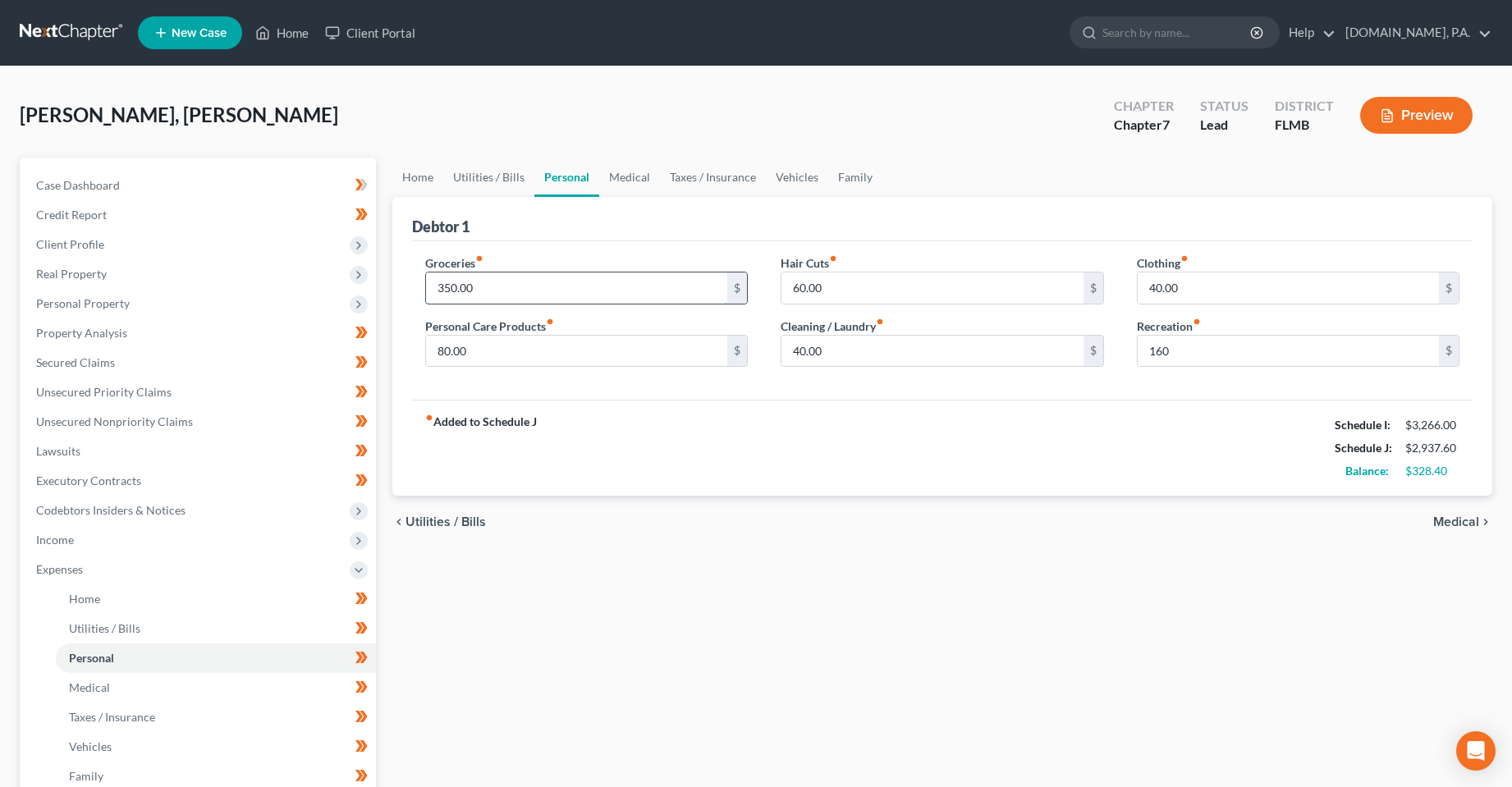
click at [559, 300] on input "350.00" at bounding box center [577, 288] width 302 height 32
type input "430"
click at [579, 360] on input "80.00" at bounding box center [577, 351] width 302 height 32
drag, startPoint x: 705, startPoint y: 353, endPoint x: 390, endPoint y: 357, distance: 315.0
click at [393, 357] on div "Debtor 1 Groceries fiber_manual_record 430 $ Personal Care Products fiber_manua…" at bounding box center [943, 346] width 1101 height 300
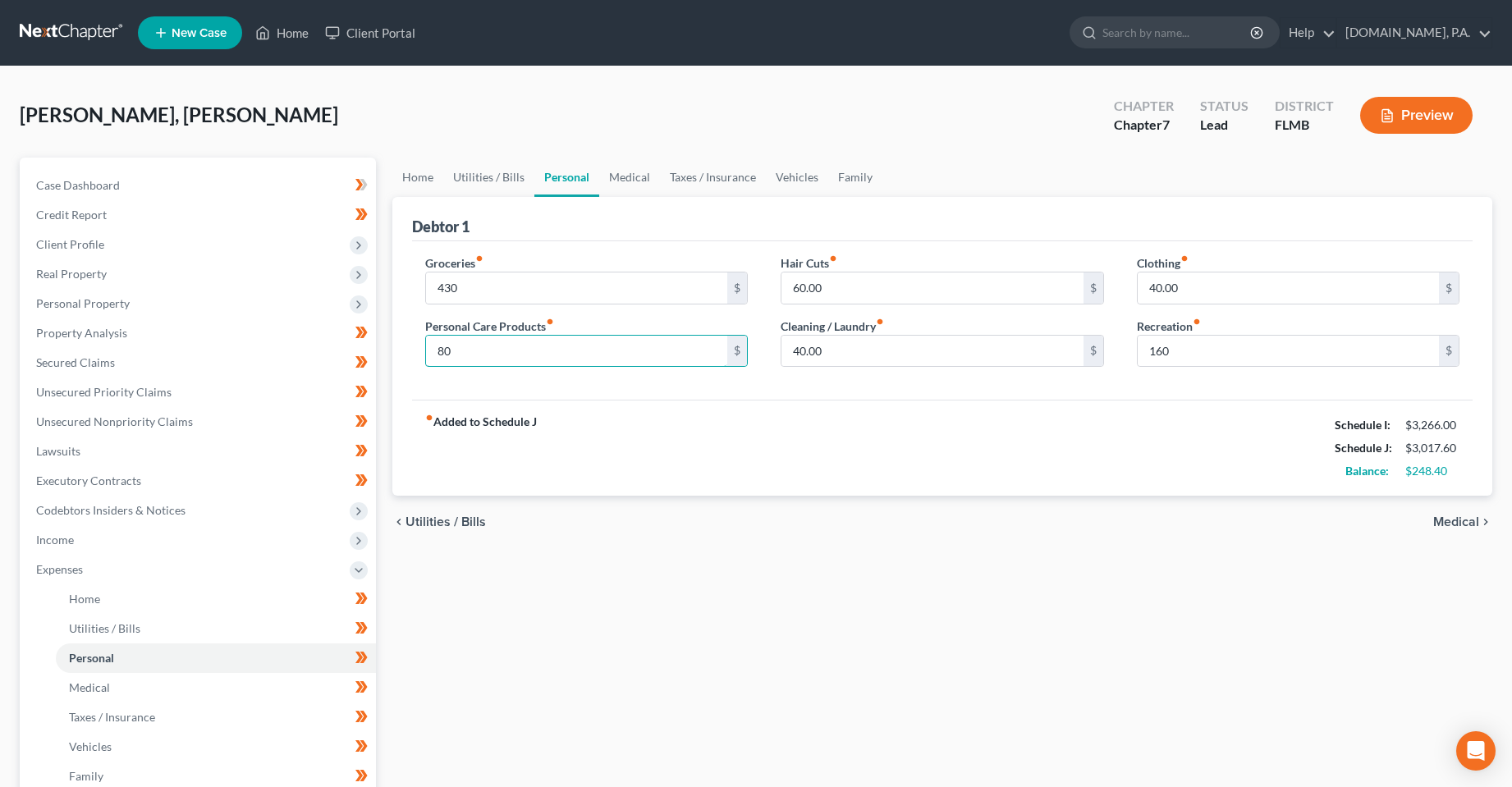
type input "80"
click at [832, 482] on div "fiber_manual_record Added to Schedule J Schedule I: $3,266.00 Schedule J: $3,01…" at bounding box center [943, 447] width 1061 height 96
click at [1206, 302] on input "40.00" at bounding box center [1289, 288] width 302 height 32
click at [489, 187] on link "Utilities / Bills" at bounding box center [489, 177] width 91 height 40
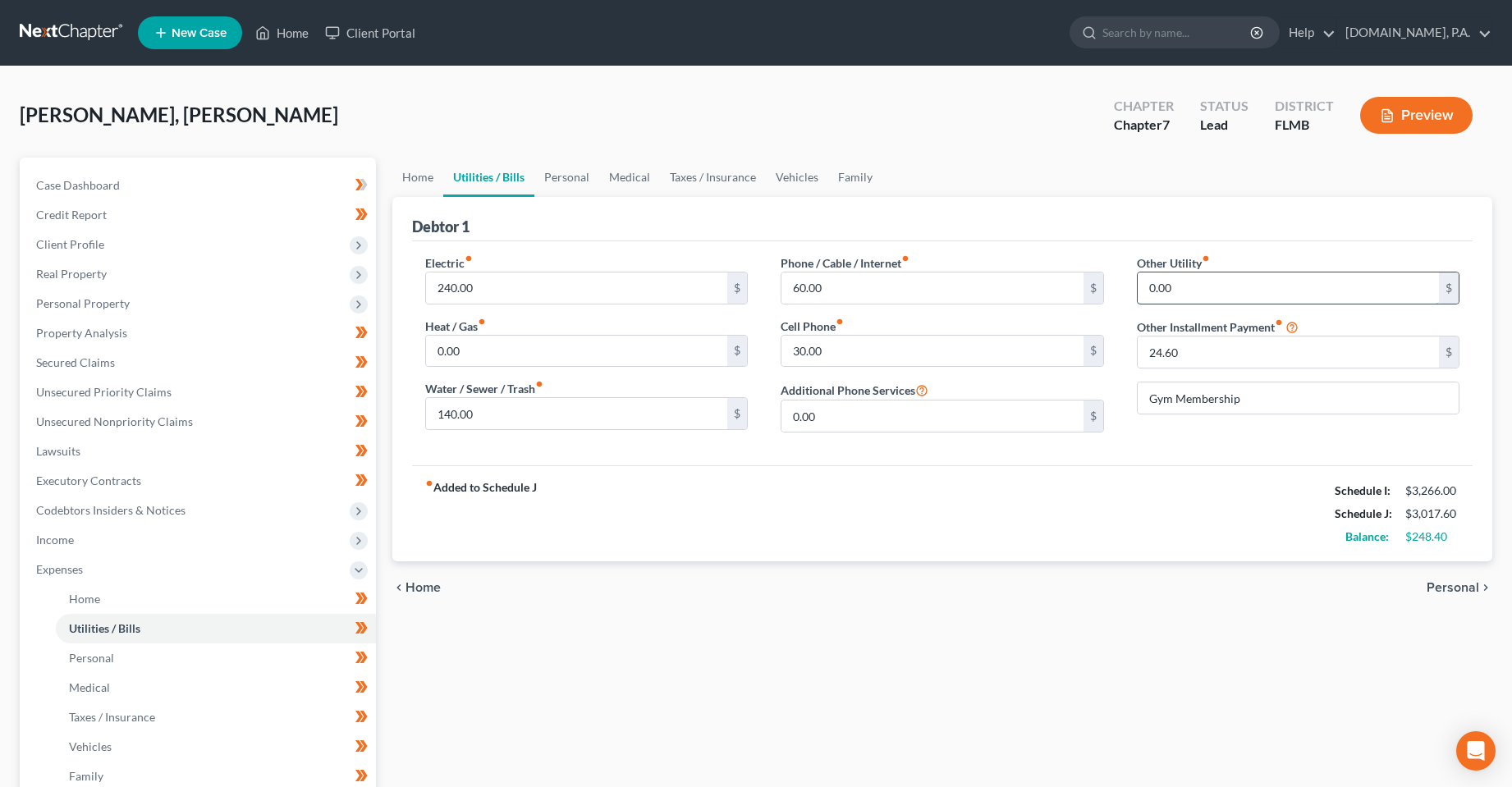
click at [1213, 290] on input "0.00" at bounding box center [1289, 288] width 302 height 32
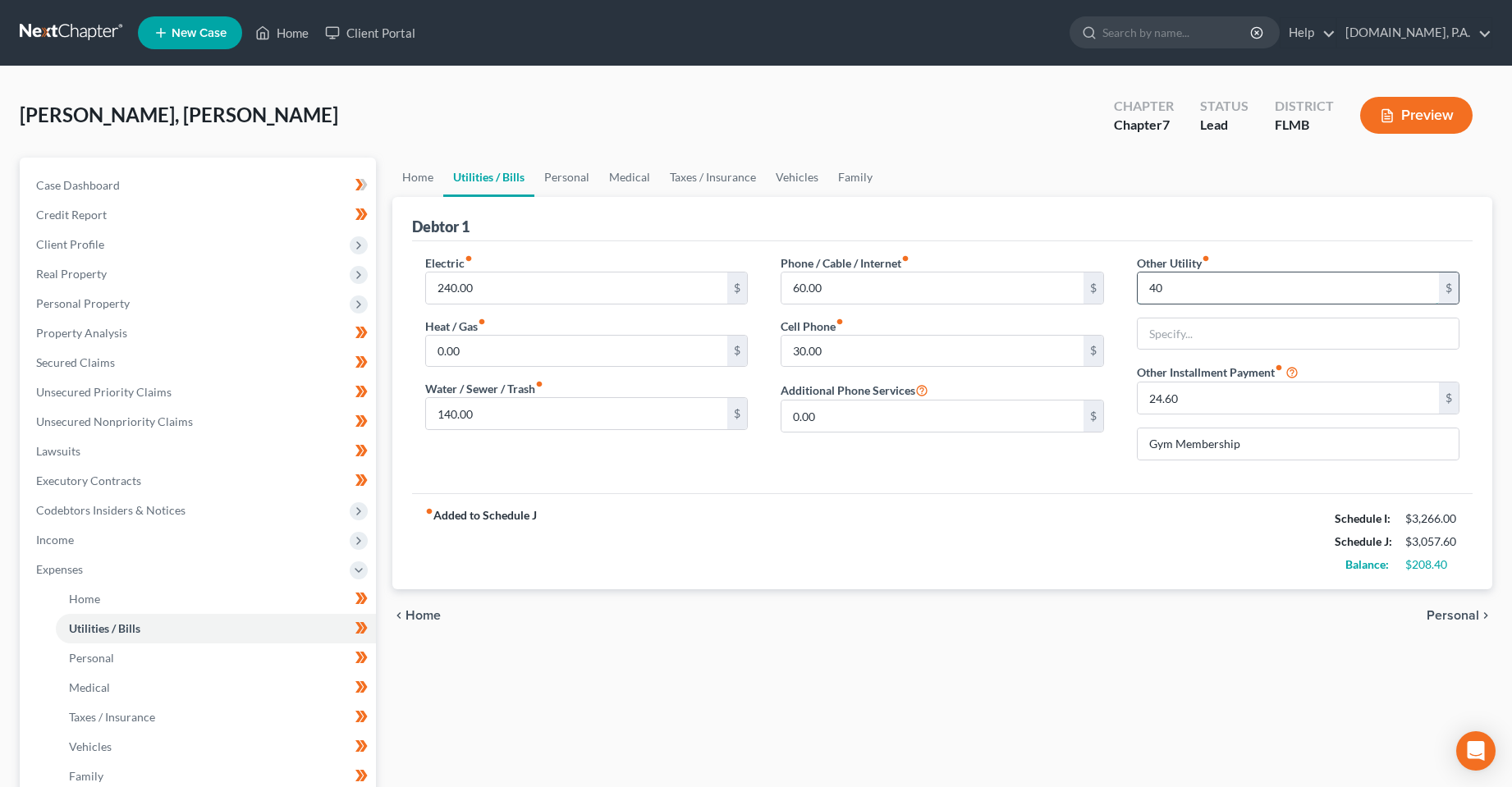
type input "40"
type input "Streaming"
click at [1030, 623] on div "chevron_left Home Personal chevron_right" at bounding box center [943, 616] width 1101 height 53
click at [825, 668] on div "Home Utilities / Bills Personal Medical Taxes / Insurance Vehicles Family Debto…" at bounding box center [943, 587] width 1118 height 859
click at [555, 180] on link "Personal" at bounding box center [567, 177] width 65 height 40
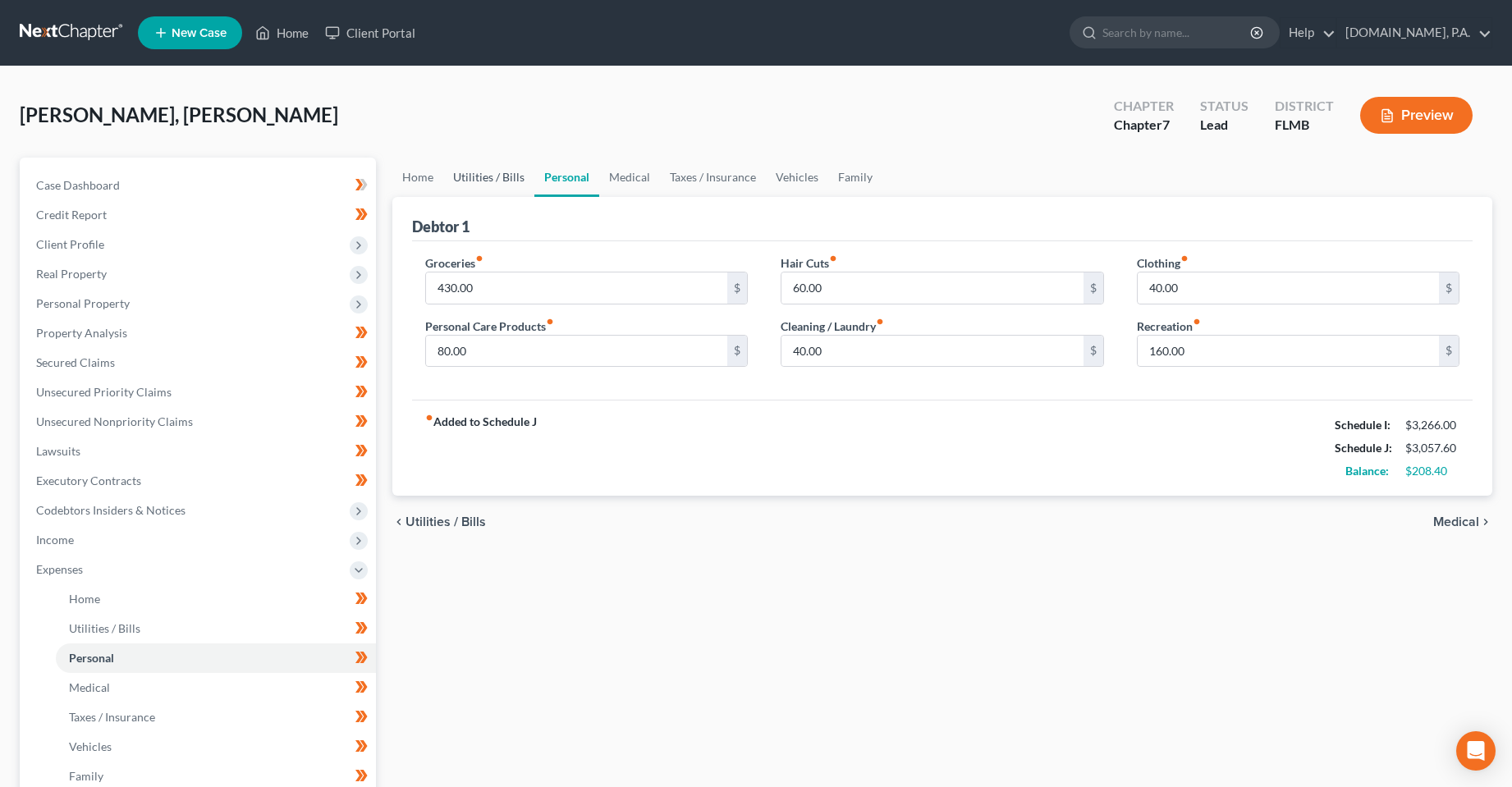
click at [508, 181] on link "Utilities / Bills" at bounding box center [489, 177] width 91 height 40
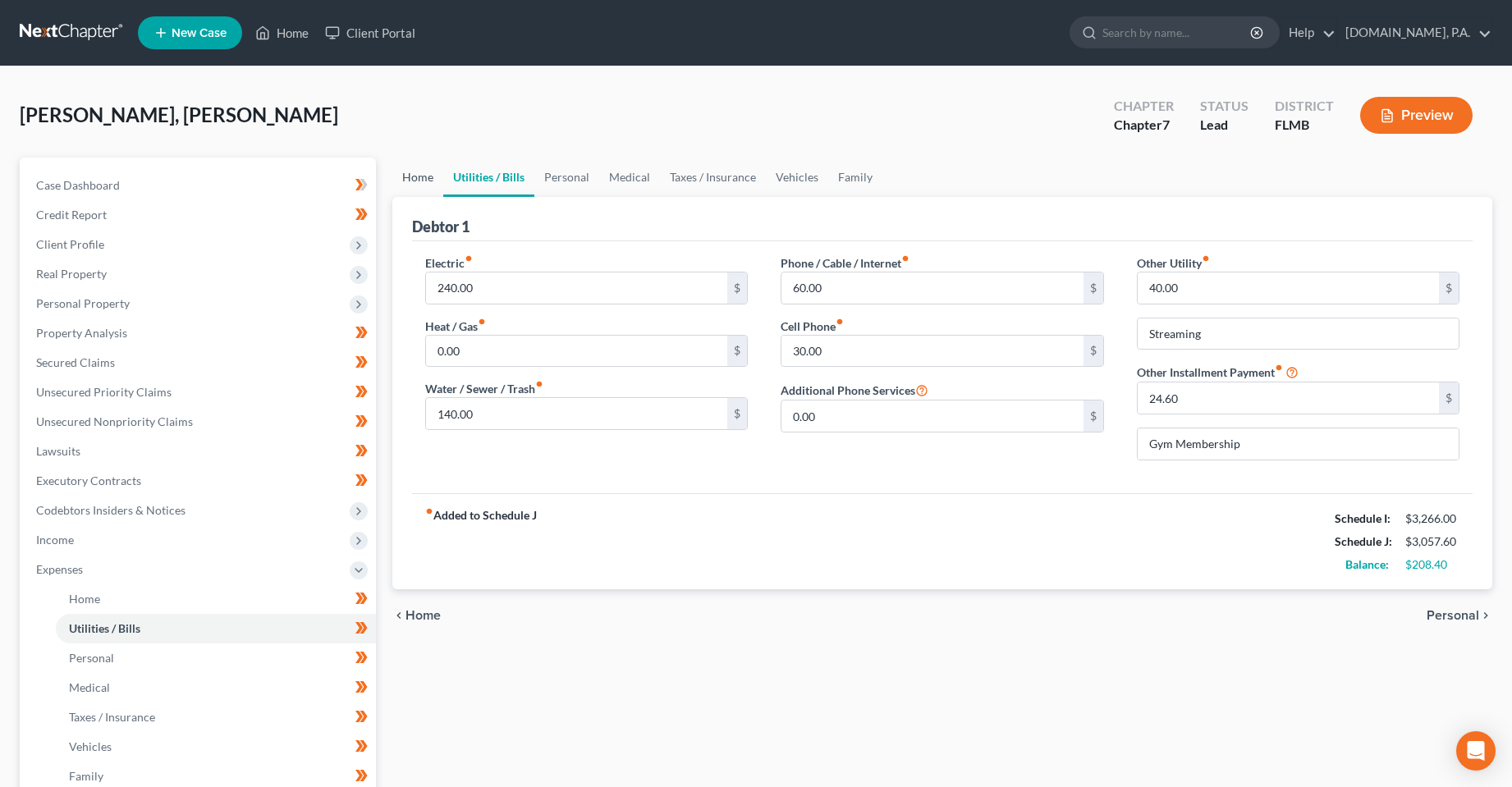
click at [418, 188] on link "Home" at bounding box center [418, 177] width 51 height 40
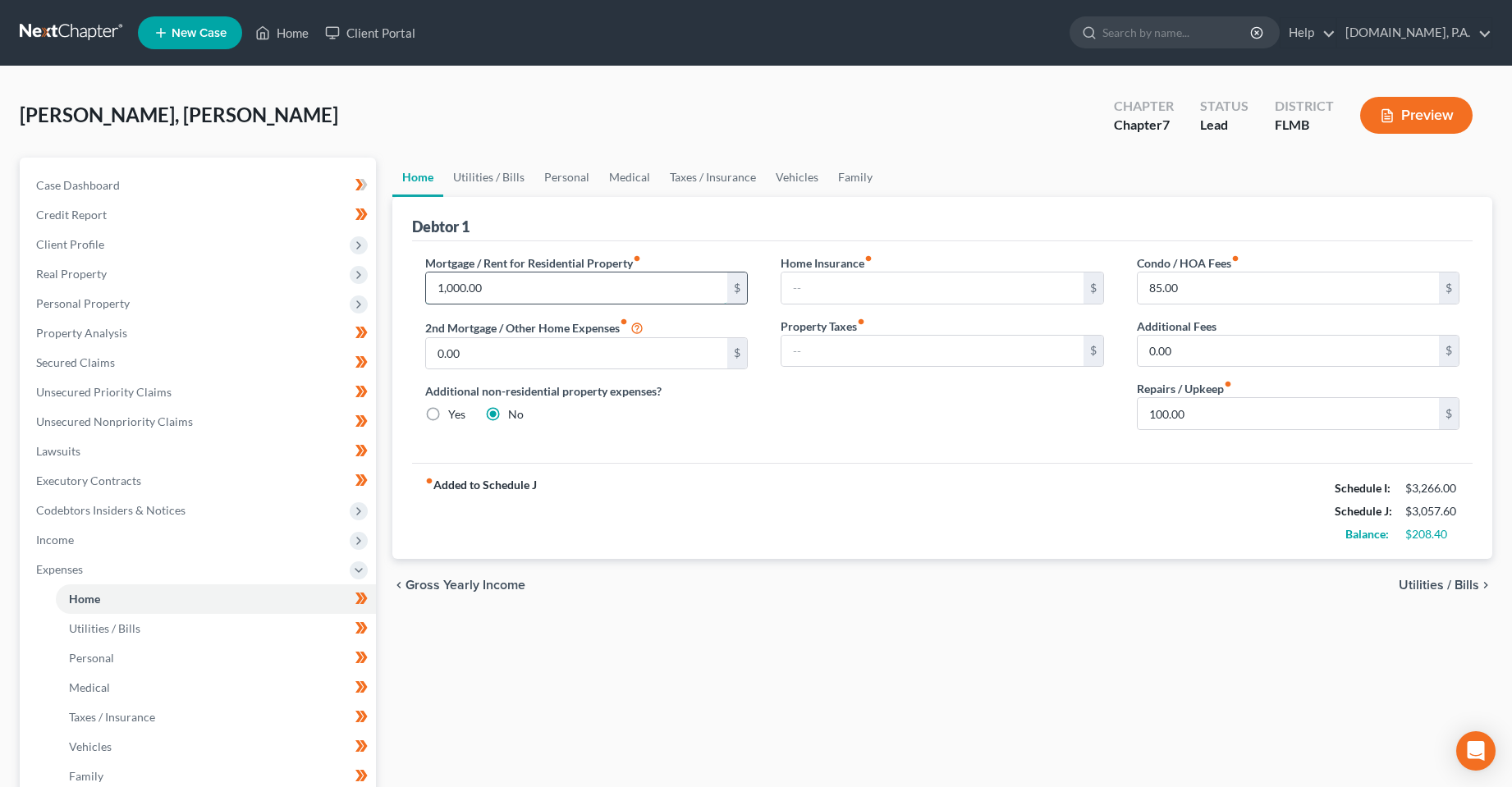
click at [539, 292] on input "1,000.00" at bounding box center [577, 288] width 302 height 32
click at [1215, 294] on input "85.00" at bounding box center [1289, 288] width 302 height 32
type input "000"
click at [1053, 437] on div "Home Insurance fiber_manual_record $ Property Taxes fiber_manual_record $" at bounding box center [943, 349] width 357 height 189
click at [1262, 283] on input "000" at bounding box center [1289, 288] width 302 height 32
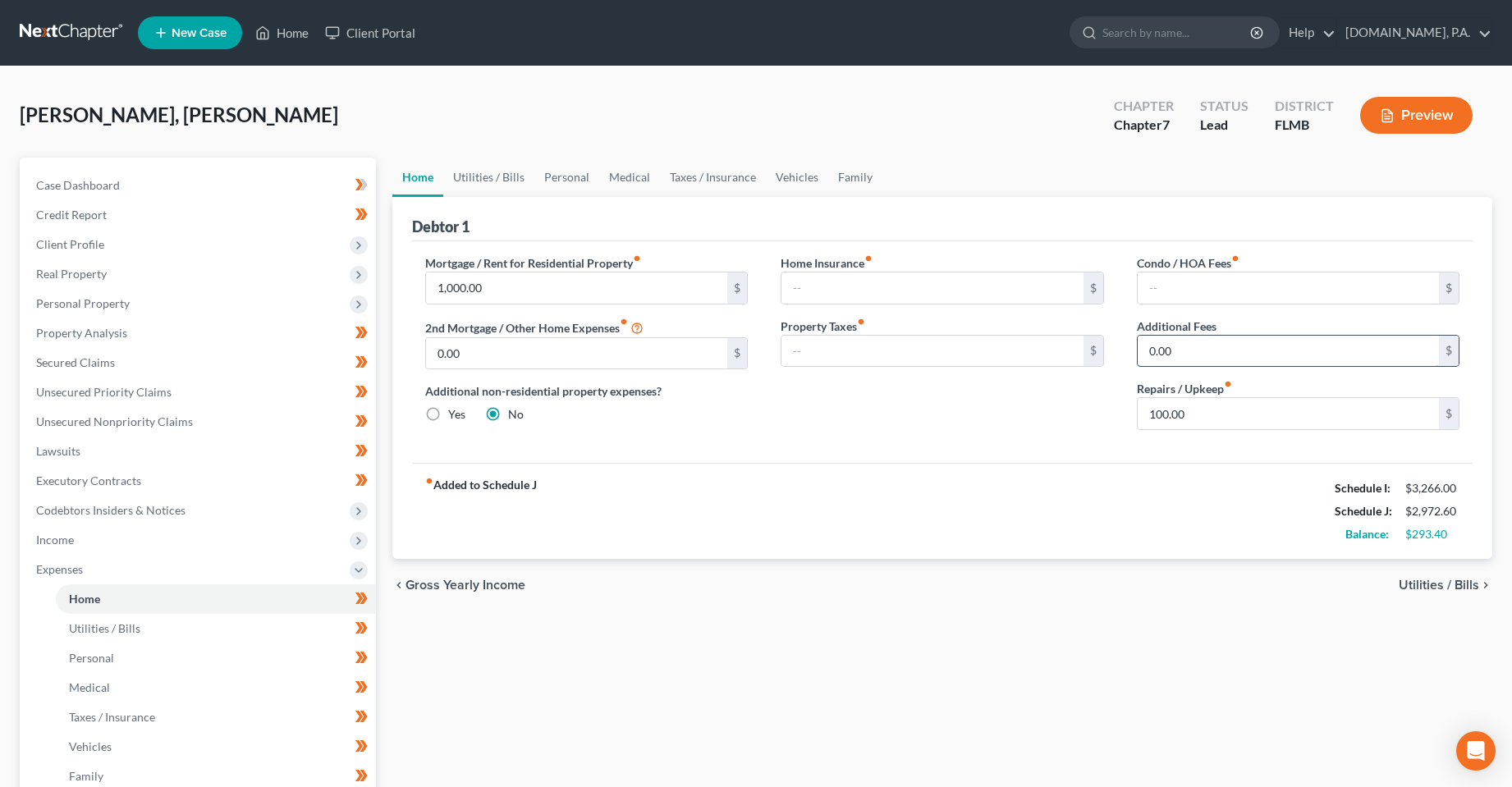
click at [1248, 350] on input "0.00" at bounding box center [1289, 351] width 302 height 32
click at [880, 453] on div "Mortgage / Rent for Residential Property fiber_manual_record 1,000.00 $ 2nd Mor…" at bounding box center [943, 352] width 1061 height 221
click at [670, 365] on input "0.00" at bounding box center [577, 354] width 302 height 32
click at [740, 455] on div "Mortgage / Rent for Residential Property fiber_manual_record 1,000.00 $ 2nd Mor…" at bounding box center [943, 352] width 1061 height 221
click at [448, 416] on label "Yes" at bounding box center [457, 415] width 18 height 17
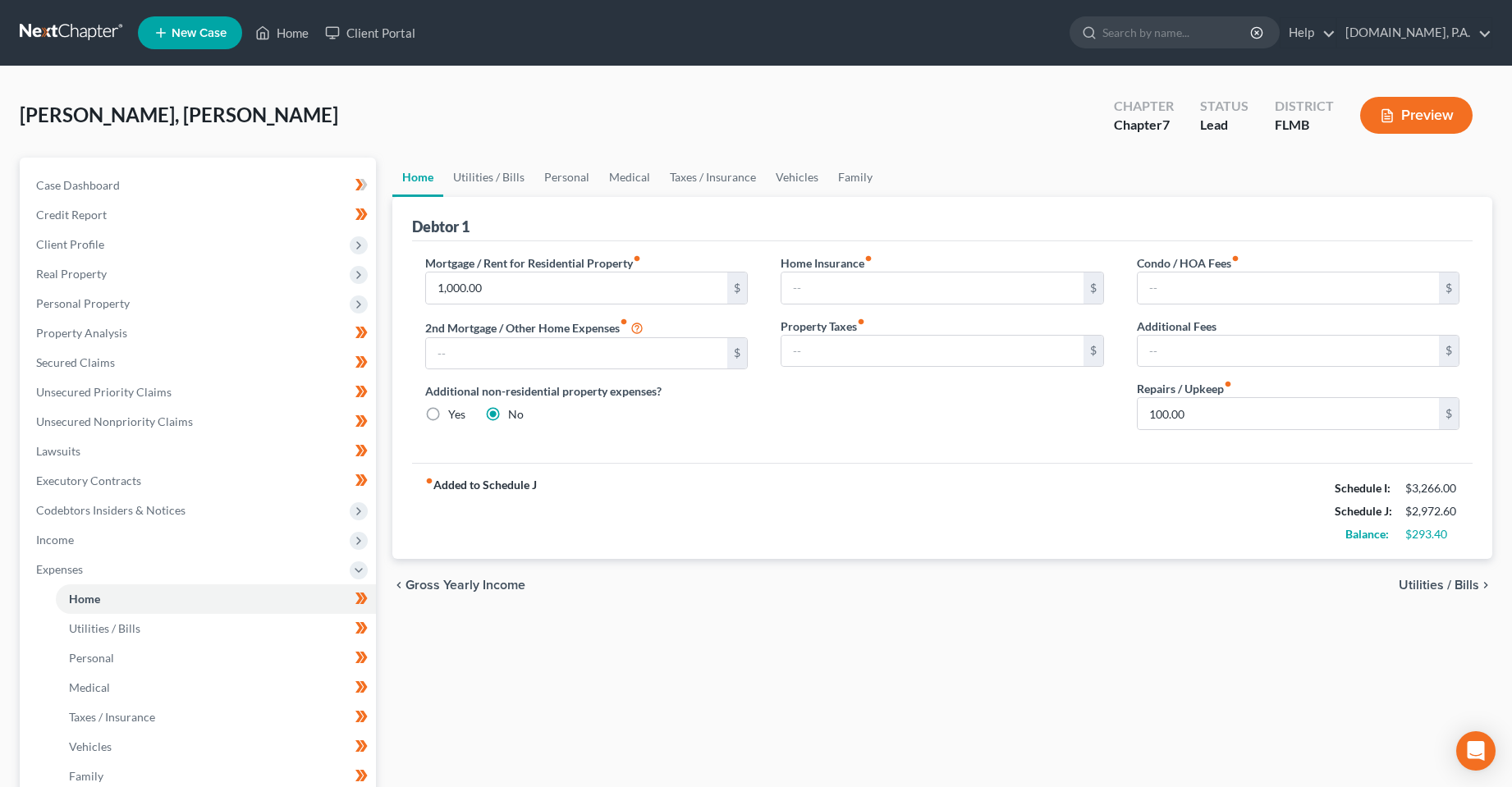
click at [455, 416] on input "Yes" at bounding box center [460, 412] width 11 height 11
radio input "true"
click at [508, 415] on label "No" at bounding box center [516, 415] width 16 height 17
click at [515, 415] on input "No" at bounding box center [520, 412] width 11 height 11
radio input "true"
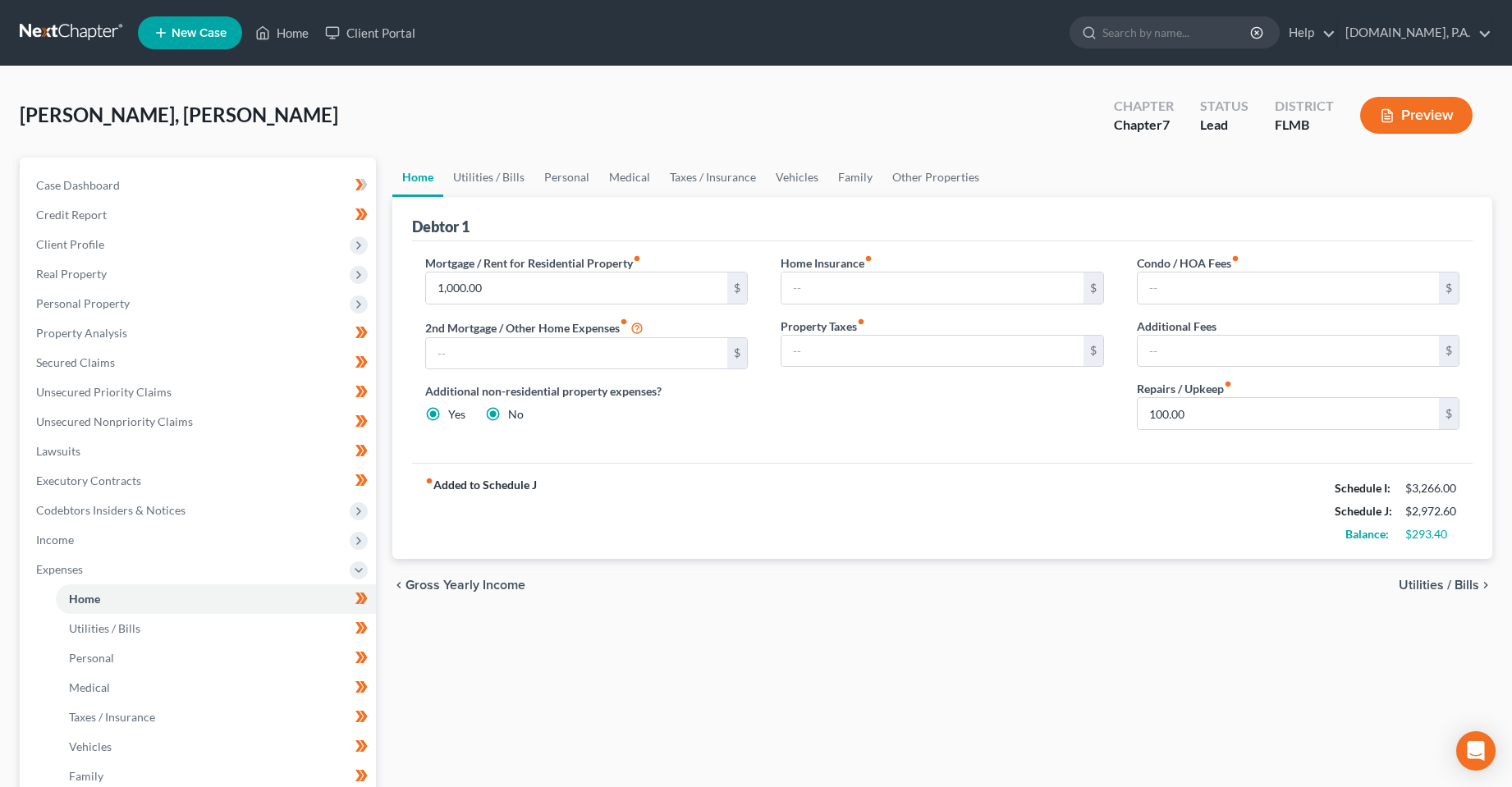
radio input "false"
click at [930, 526] on div "fiber_manual_record Added to Schedule J Schedule I: $3,266.00 Schedule J: $2,97…" at bounding box center [943, 510] width 1061 height 96
click at [452, 183] on link "Utilities / Bills" at bounding box center [489, 177] width 91 height 40
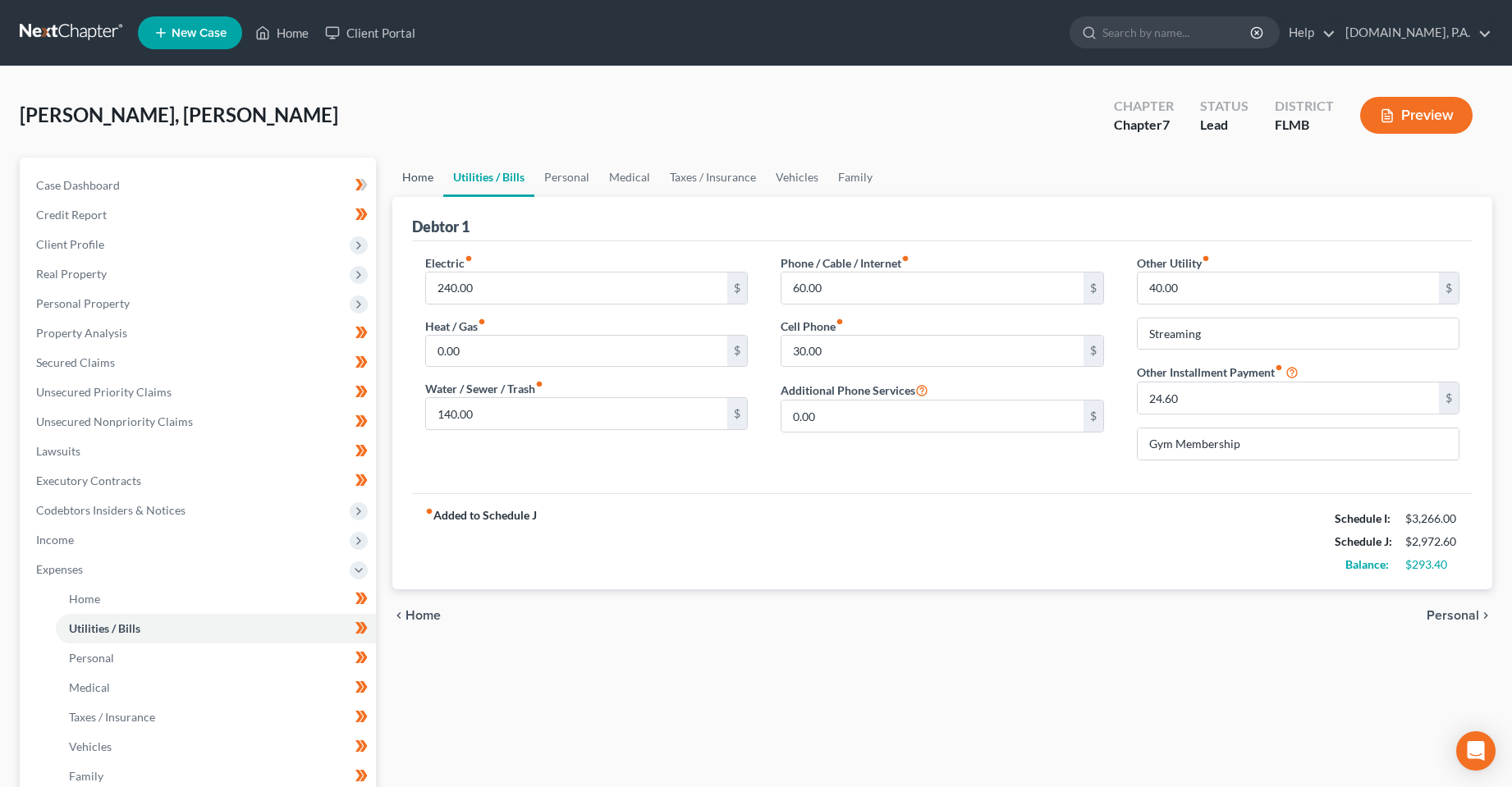
click at [403, 179] on link "Home" at bounding box center [418, 177] width 51 height 40
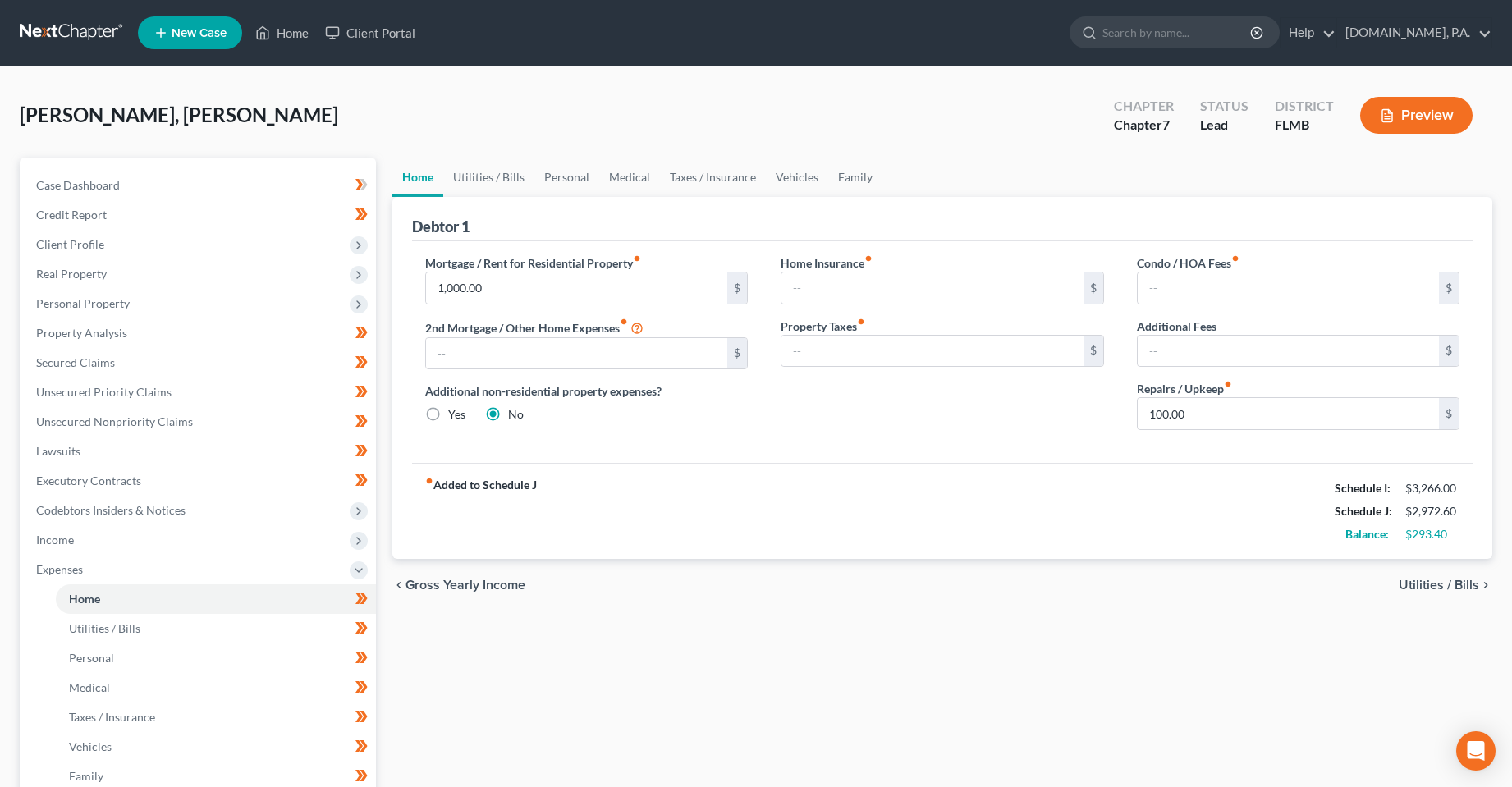
click at [448, 412] on label "Yes" at bounding box center [457, 415] width 18 height 17
click at [455, 412] on input "Yes" at bounding box center [460, 412] width 11 height 11
radio input "true"
click at [915, 185] on link "Other Properties" at bounding box center [935, 177] width 106 height 40
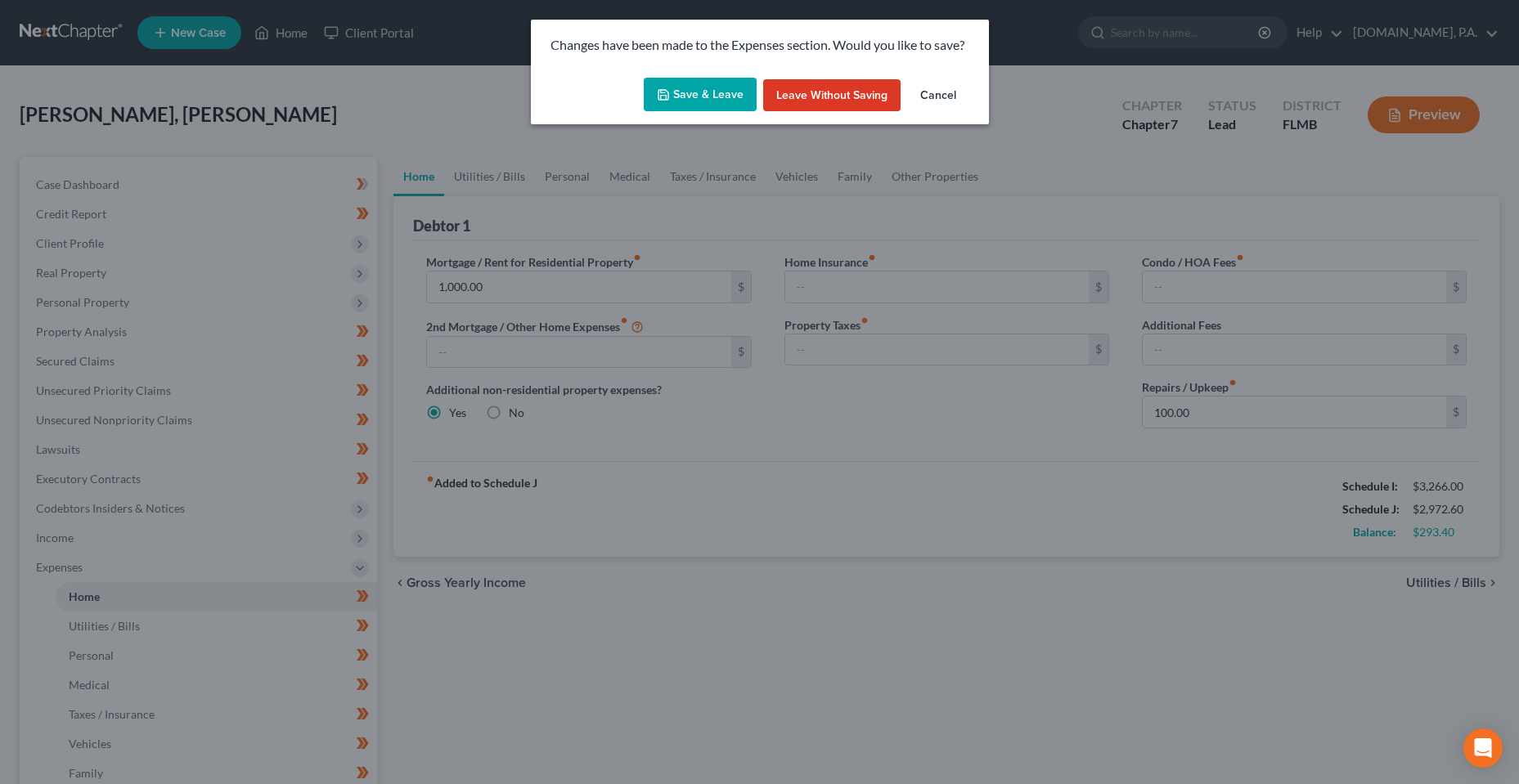
click at [729, 112] on div "Save & Leave Leave without Saving Cancel" at bounding box center [759, 98] width 458 height 54
click at [728, 104] on button "Save & Leave" at bounding box center [700, 94] width 113 height 34
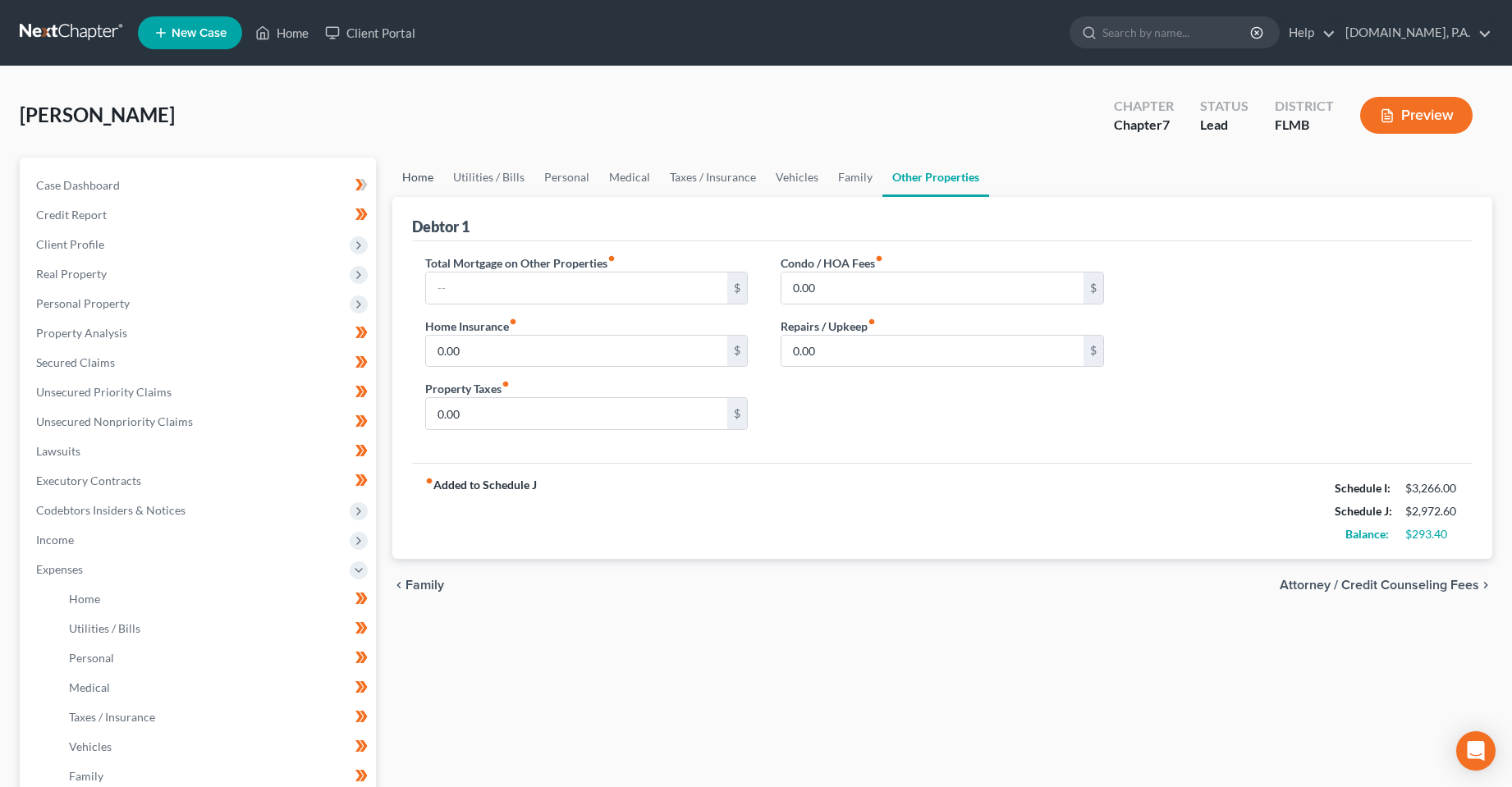
click at [420, 176] on link "Home" at bounding box center [418, 177] width 51 height 40
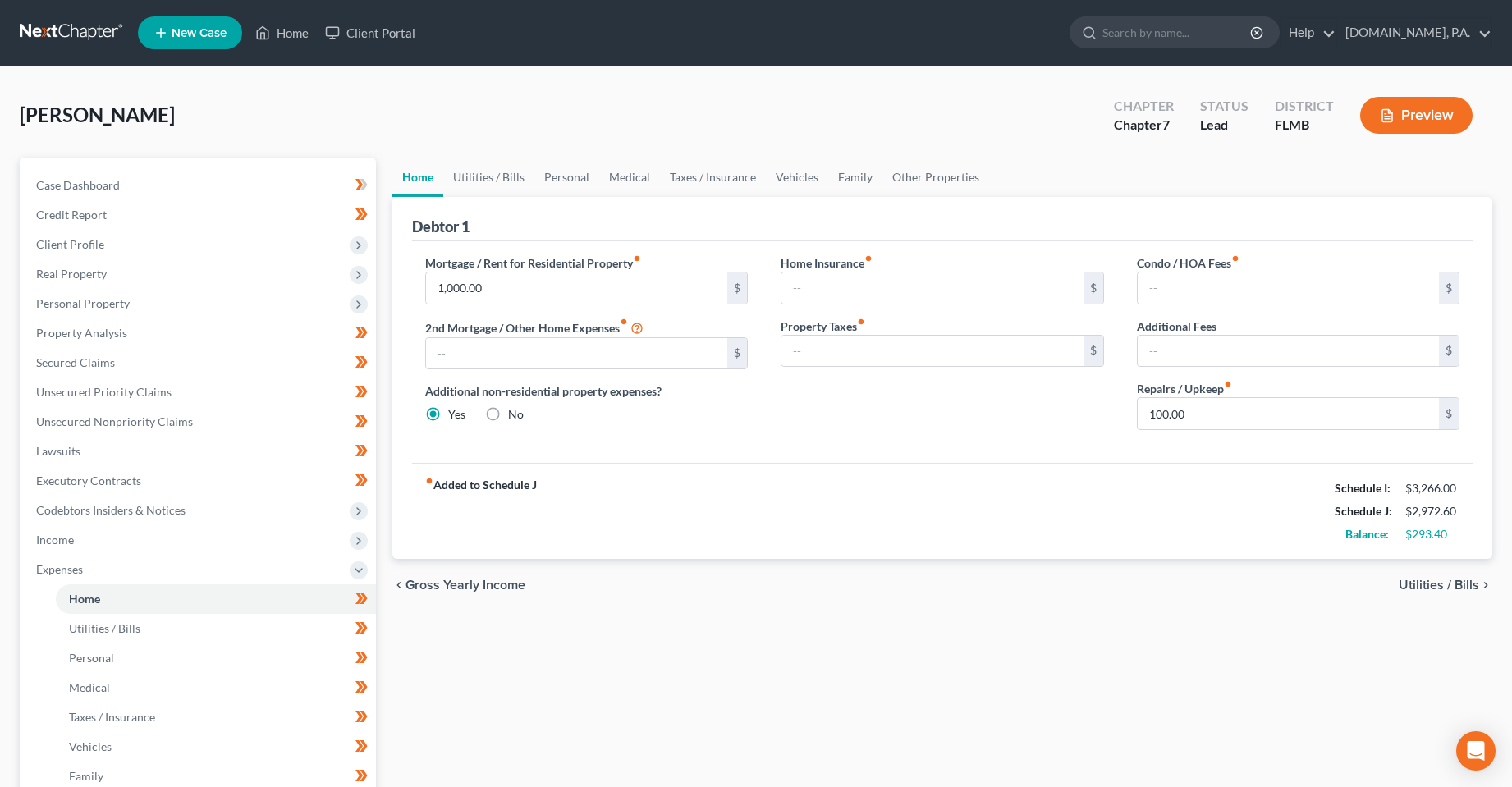
click at [508, 414] on label "No" at bounding box center [516, 415] width 16 height 17
click at [515, 414] on input "No" at bounding box center [520, 412] width 11 height 11
click at [495, 170] on link "Utilities / Bills" at bounding box center [489, 177] width 91 height 40
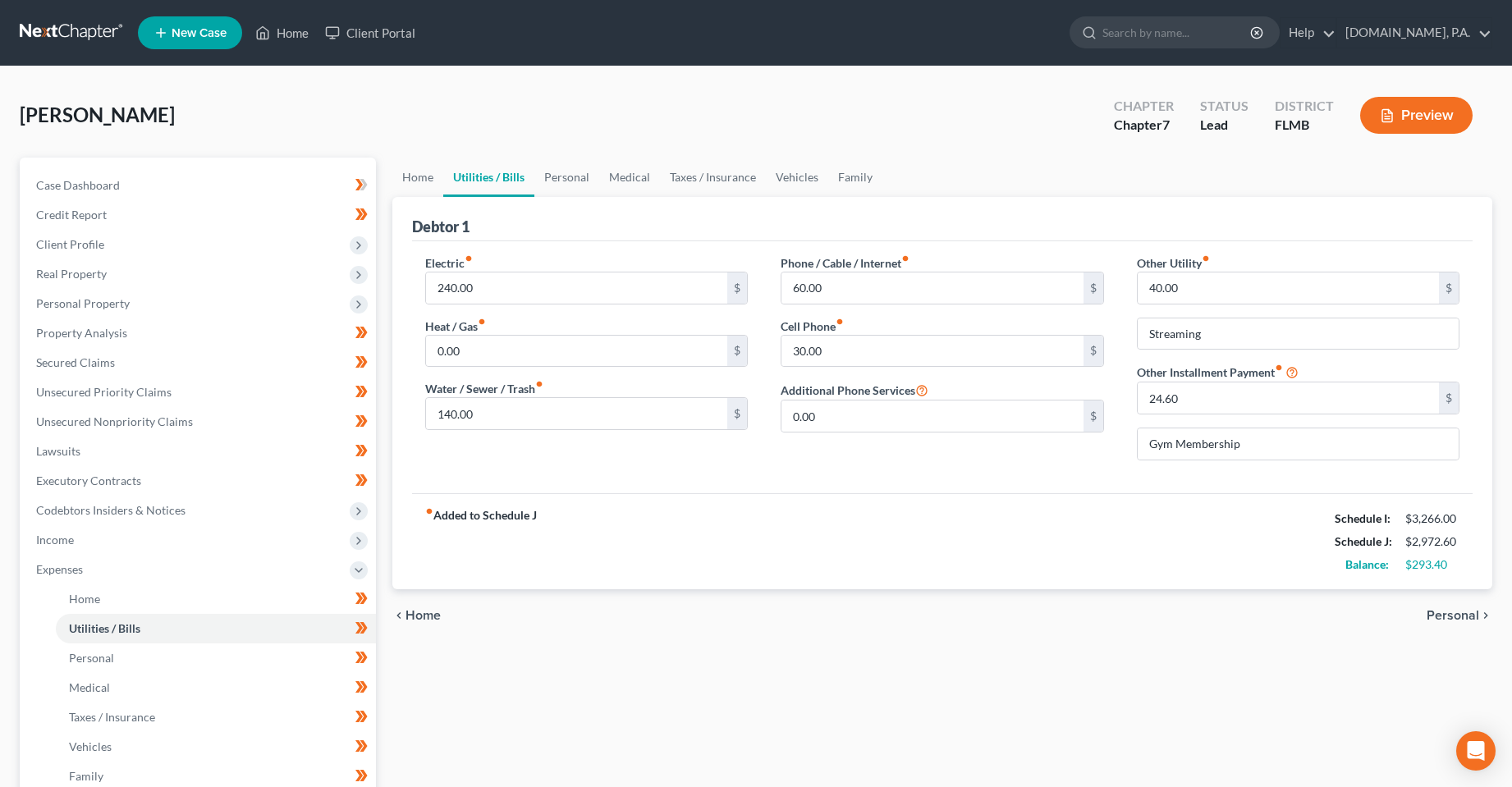
drag, startPoint x: 885, startPoint y: 557, endPoint x: 856, endPoint y: 388, distance: 171.5
click at [885, 557] on div "fiber_manual_record Added to Schedule J Schedule I: $3,266.00 Schedule J: $2,97…" at bounding box center [943, 541] width 1061 height 96
click at [1224, 407] on input "24.60" at bounding box center [1289, 398] width 302 height 32
click at [1223, 399] on input "24.60" at bounding box center [1289, 398] width 302 height 32
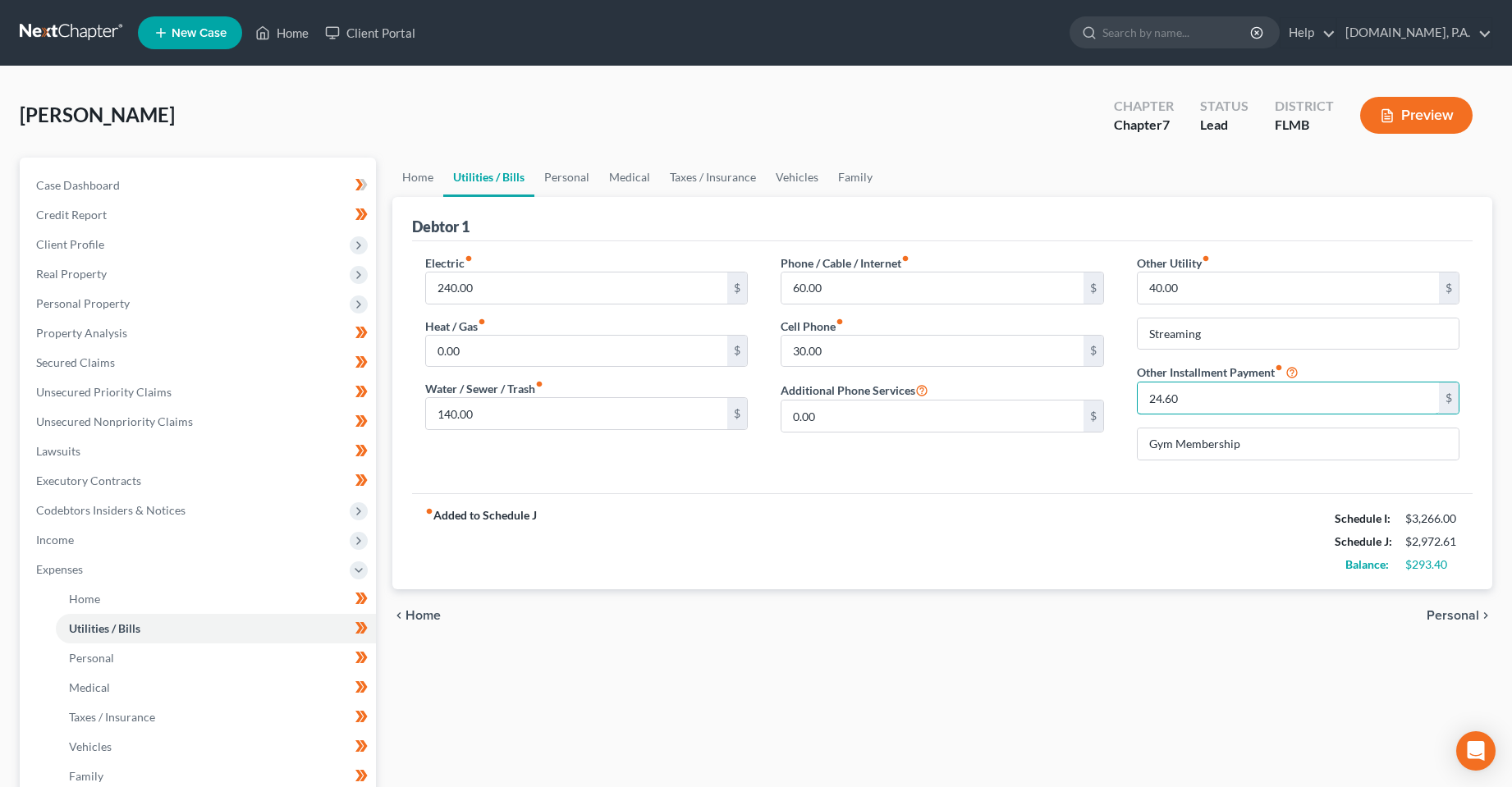
drag, startPoint x: 1195, startPoint y: 403, endPoint x: 1124, endPoint y: 400, distance: 71.1
click at [1125, 401] on div "Other Utility fiber_manual_record 40.00 $ Streaming Other Installment Payment f…" at bounding box center [1299, 364] width 357 height 219
click at [1045, 468] on div "Phone / Cable / Internet fiber_manual_record 60.00 $ Cell Phone fiber_manual_re…" at bounding box center [943, 364] width 357 height 219
click at [582, 184] on link "Personal" at bounding box center [567, 177] width 65 height 40
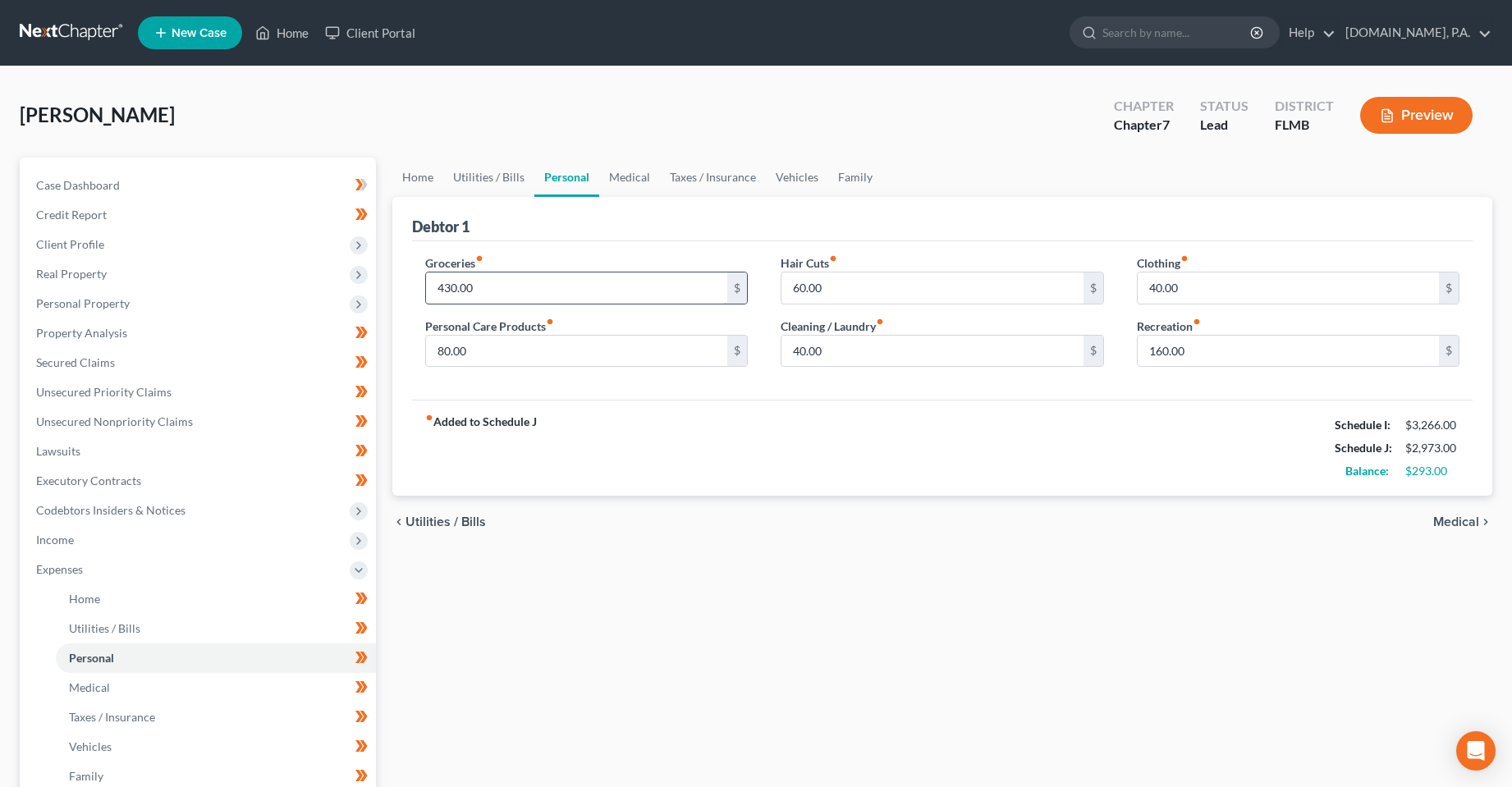
click at [545, 280] on input "430.00" at bounding box center [577, 288] width 302 height 32
click at [666, 342] on input "80.00" at bounding box center [577, 351] width 302 height 32
click at [698, 401] on div "Debtor 1 Groceries fiber_manual_record 700 $ Personal Care Products fiber_manua…" at bounding box center [943, 346] width 1101 height 300
click at [702, 467] on div "fiber_manual_record Added to Schedule J Schedule I: $3,266.00 Schedule J: $3,24…" at bounding box center [943, 447] width 1061 height 96
click at [867, 435] on div "fiber_manual_record Added to Schedule J Schedule I: $3,266.00 Schedule J: $3,24…" at bounding box center [943, 447] width 1061 height 96
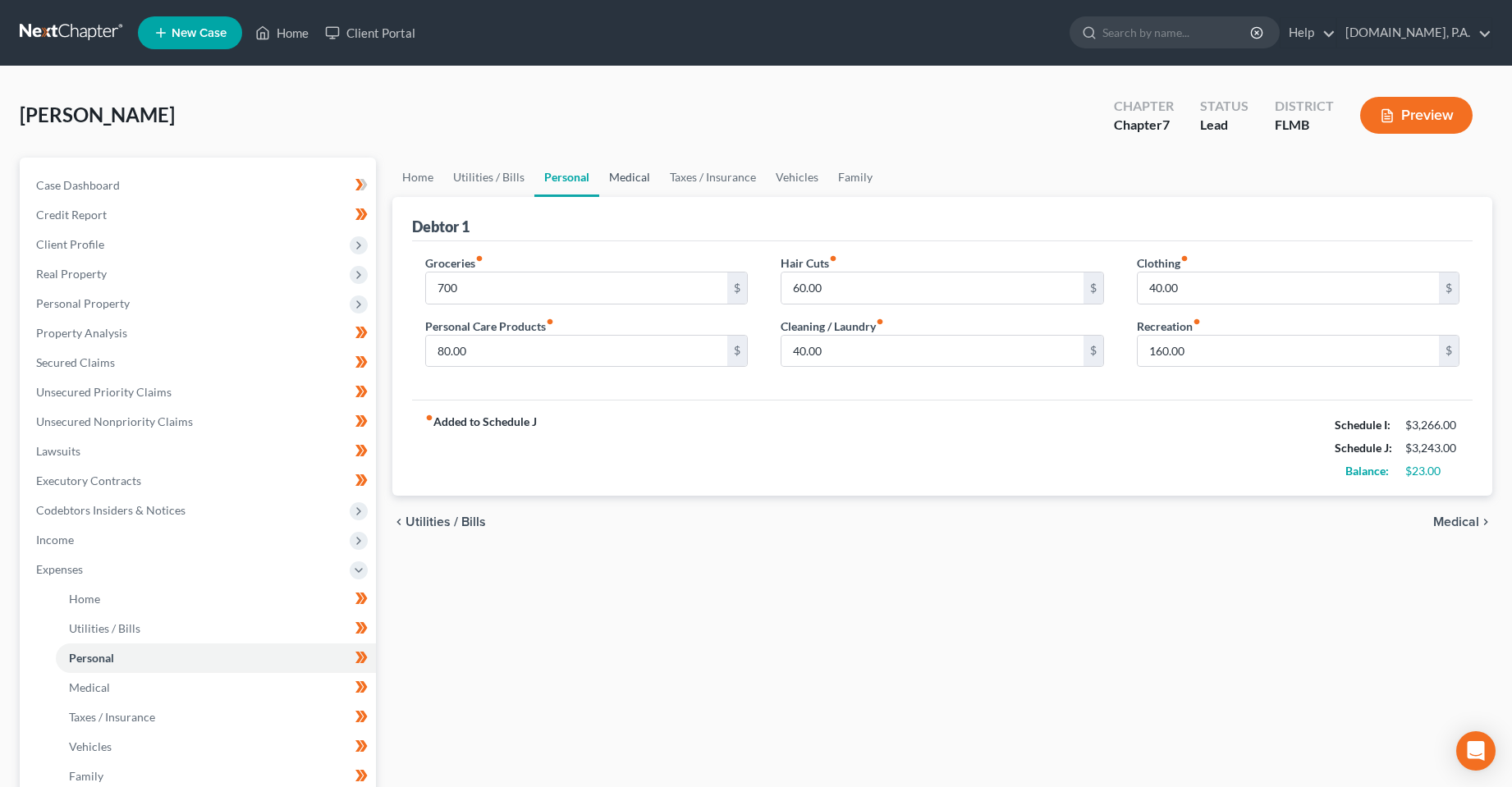
click at [626, 181] on link "Medical" at bounding box center [629, 177] width 61 height 40
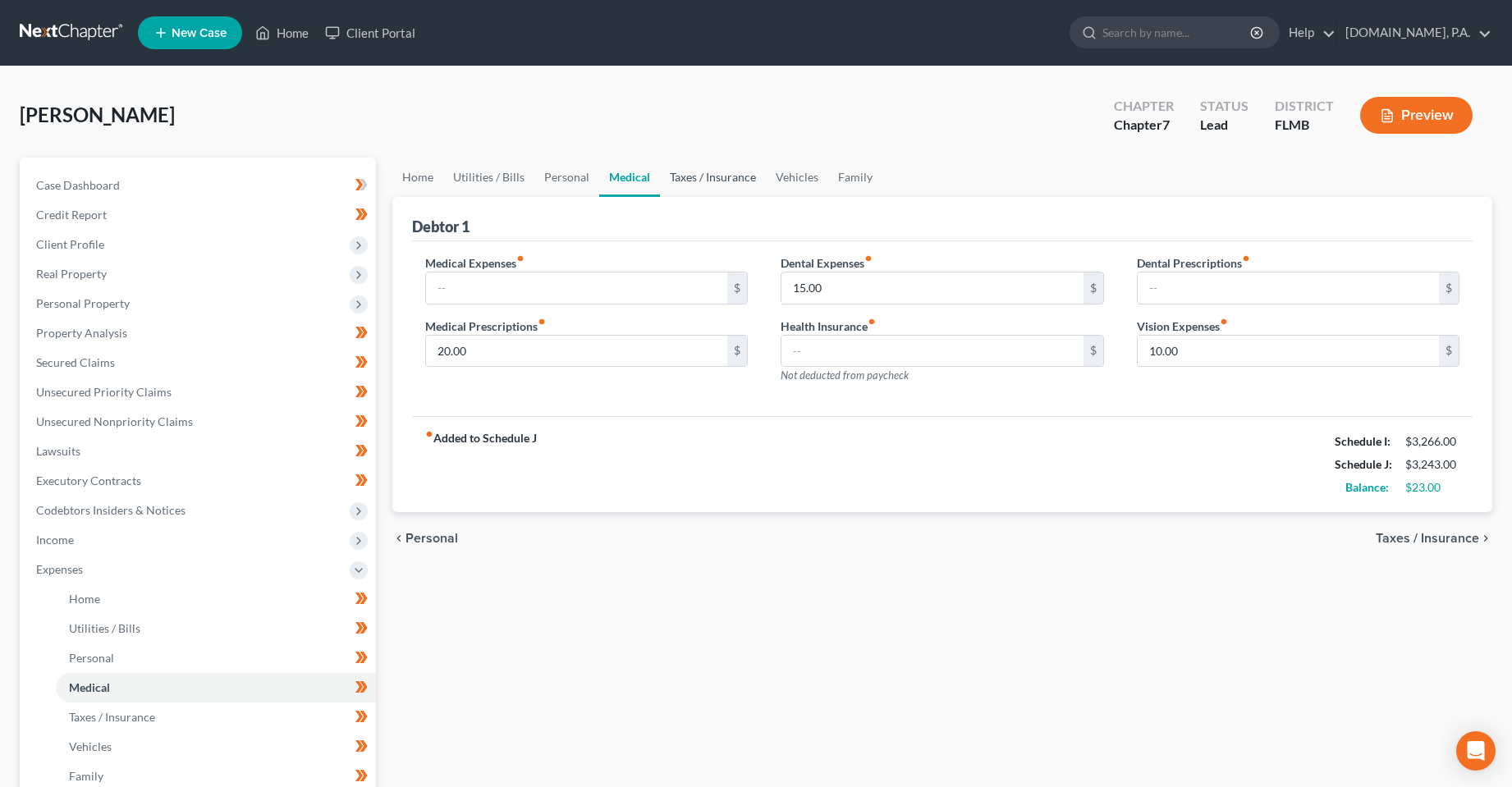
click at [705, 188] on link "Taxes / Insurance" at bounding box center [713, 177] width 106 height 40
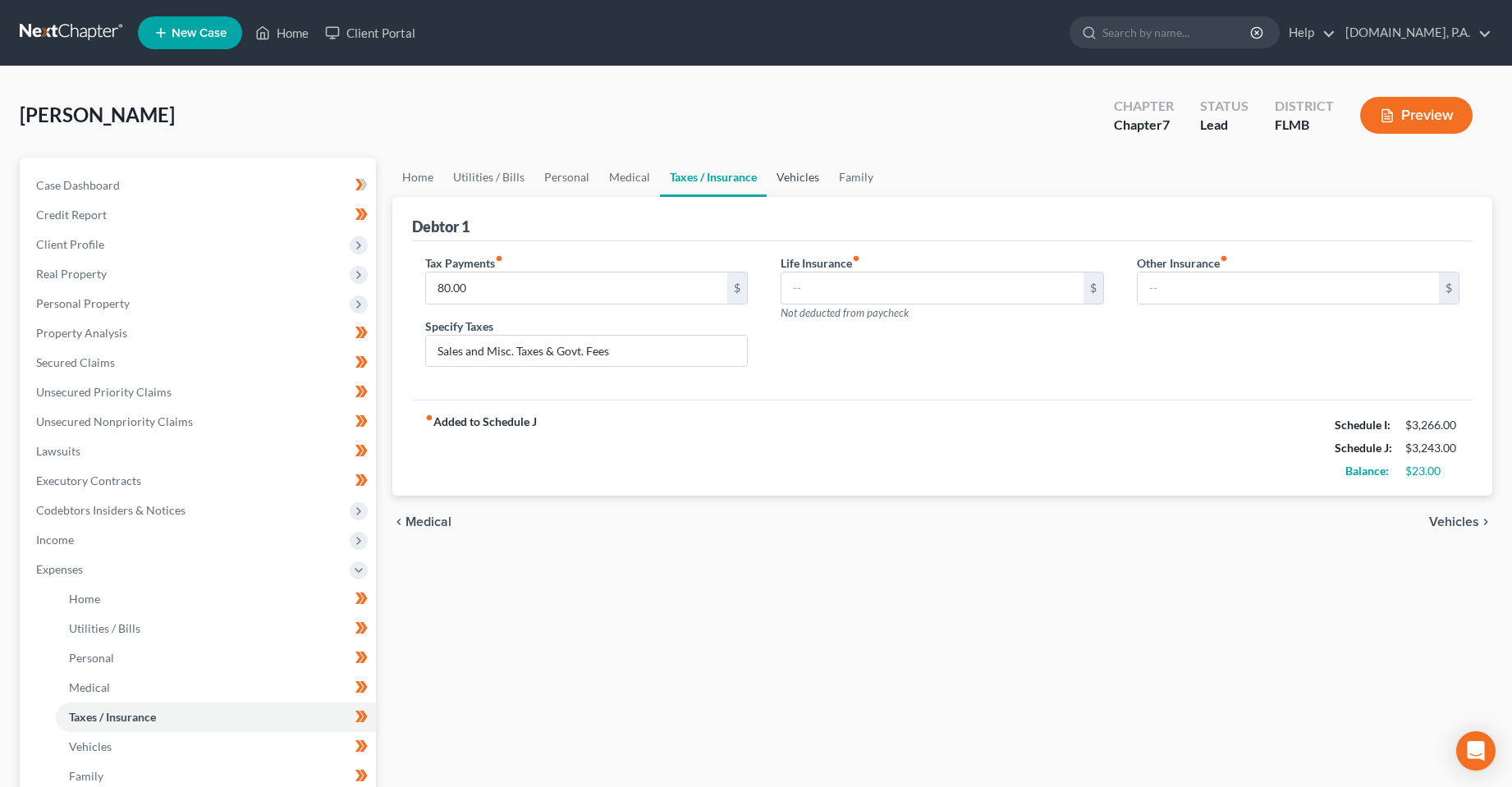
click at [801, 185] on link "Vehicles" at bounding box center [798, 177] width 62 height 40
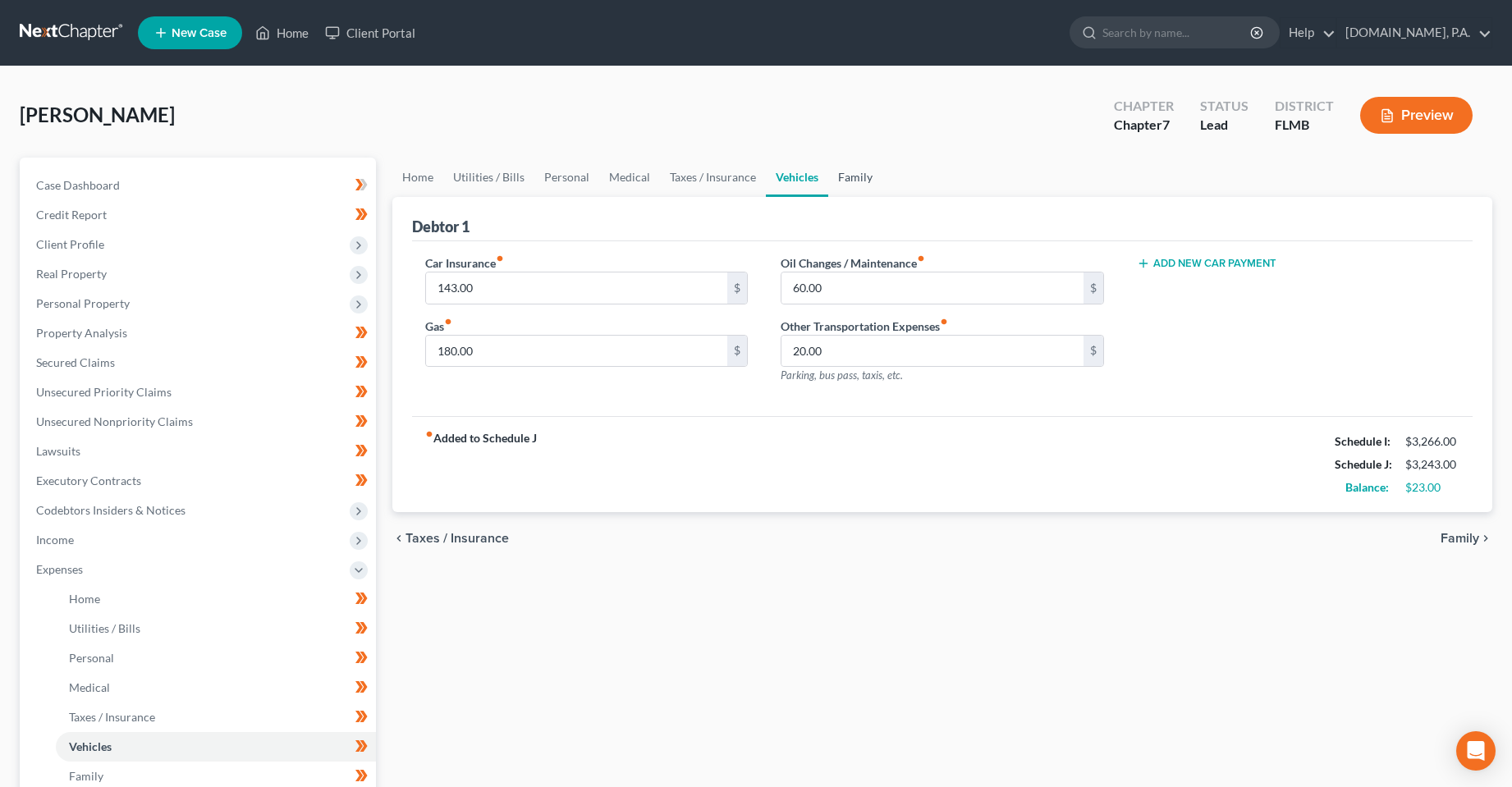
click at [858, 184] on link "Family" at bounding box center [856, 177] width 54 height 40
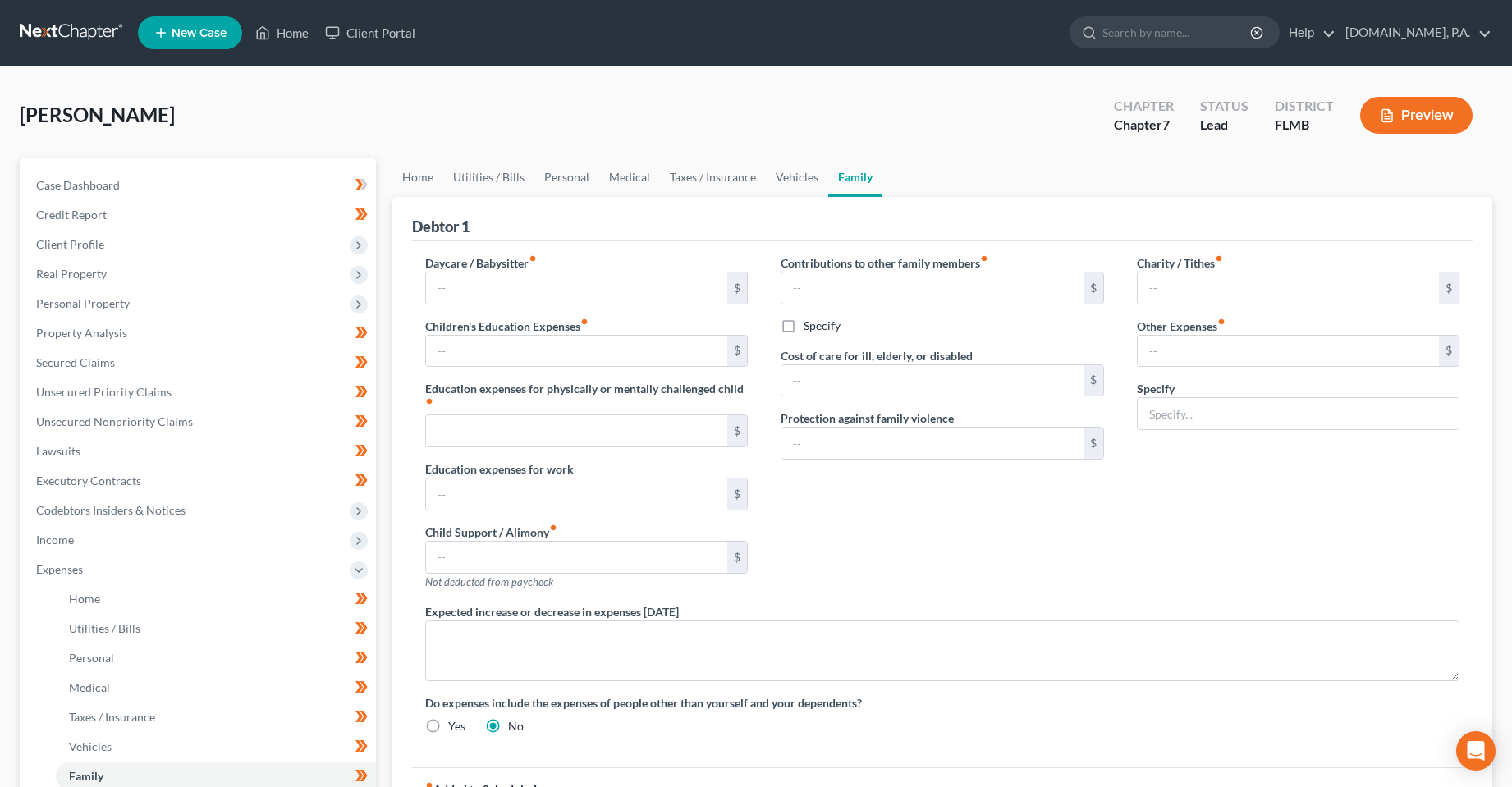
drag, startPoint x: 852, startPoint y: 495, endPoint x: 813, endPoint y: 509, distance: 41.4
click at [852, 495] on div "Contributions to other family members fiber_manual_record $ Specify Cost of car…" at bounding box center [943, 429] width 357 height 349
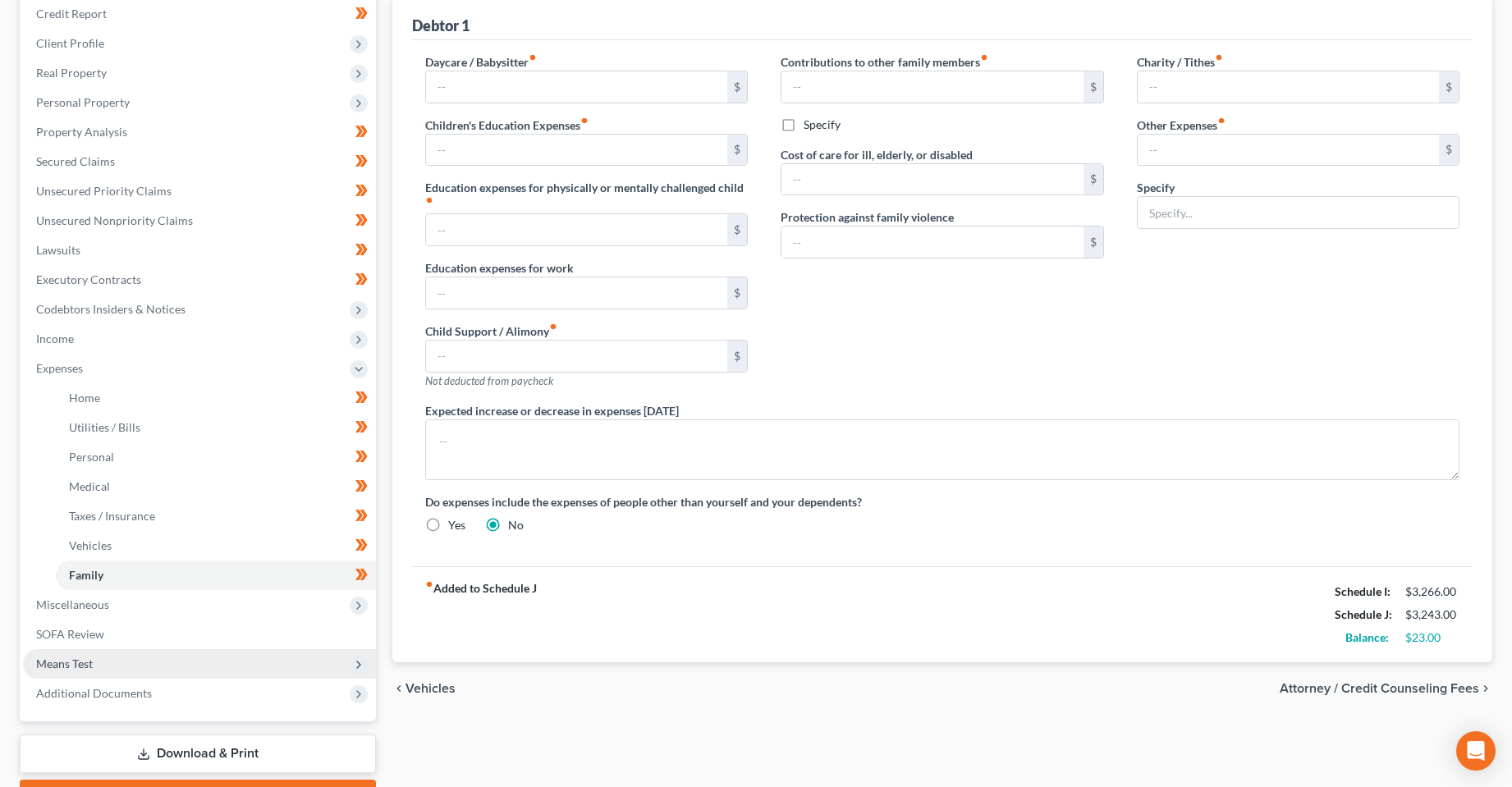
scroll to position [246, 0]
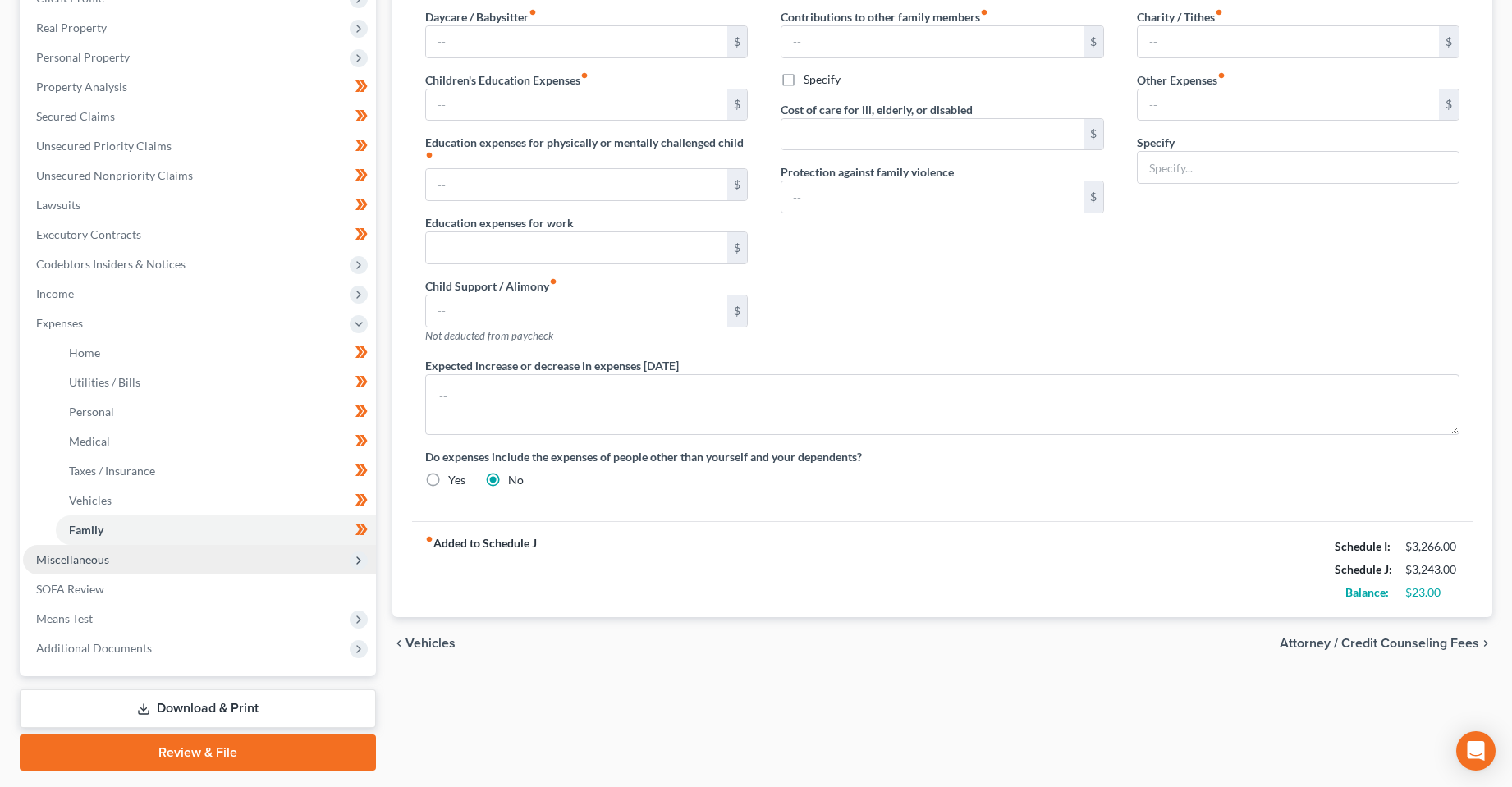
click at [240, 571] on span "Miscellaneous" at bounding box center [199, 560] width 353 height 30
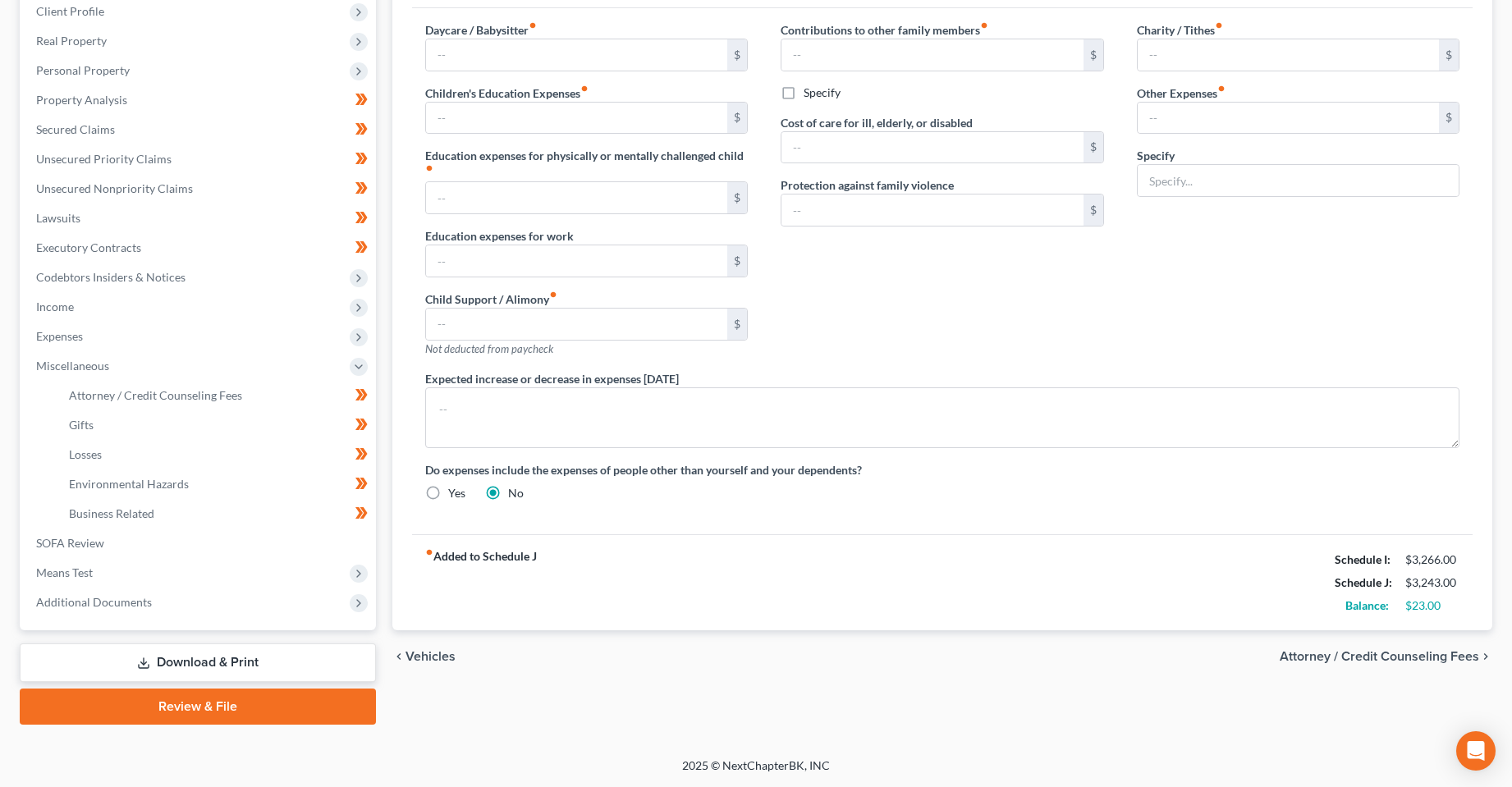
scroll to position [233, 0]
click at [156, 401] on span "Attorney / Credit Counseling Fees" at bounding box center [155, 395] width 173 height 14
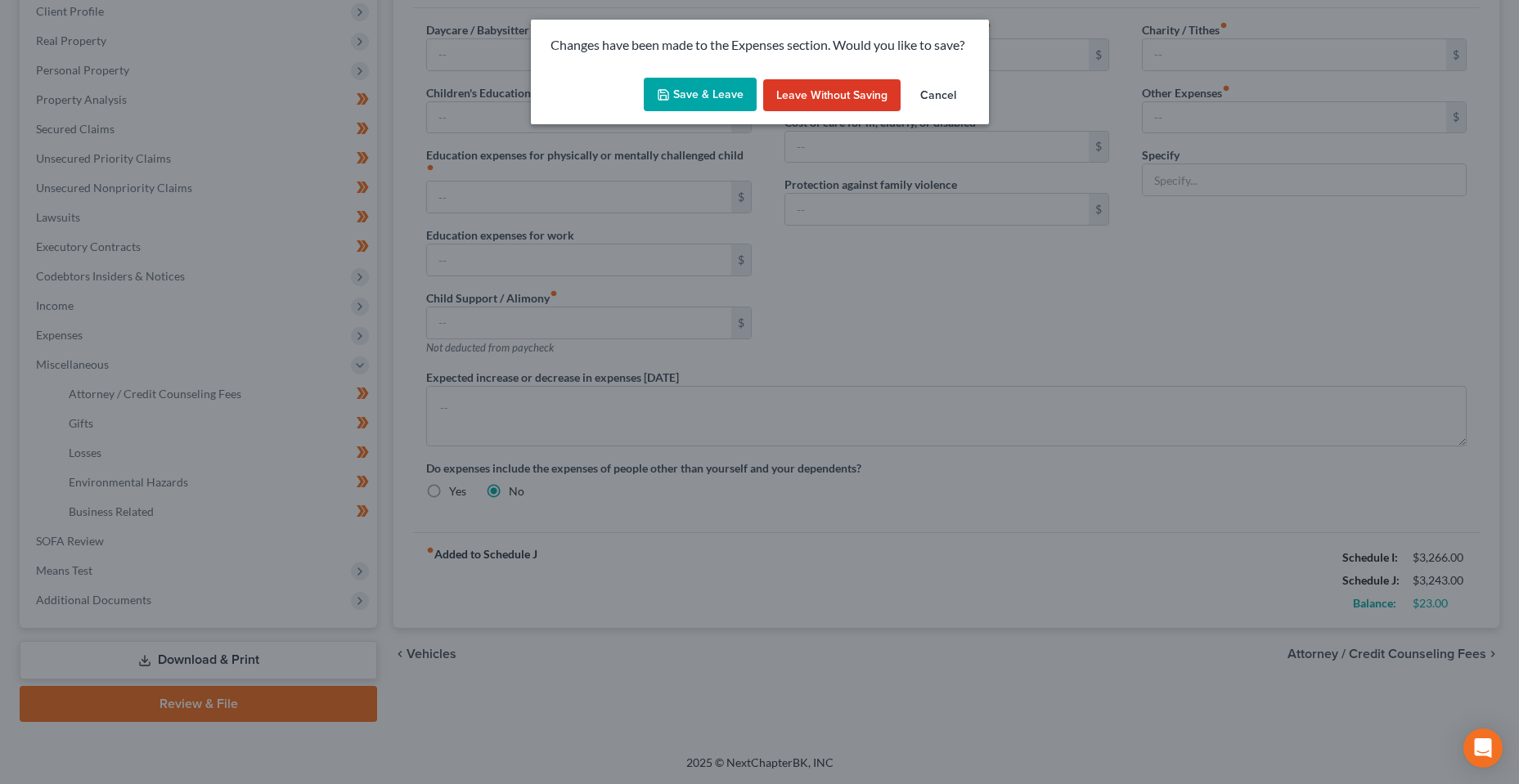
click at [698, 99] on button "Save & Leave" at bounding box center [700, 94] width 113 height 34
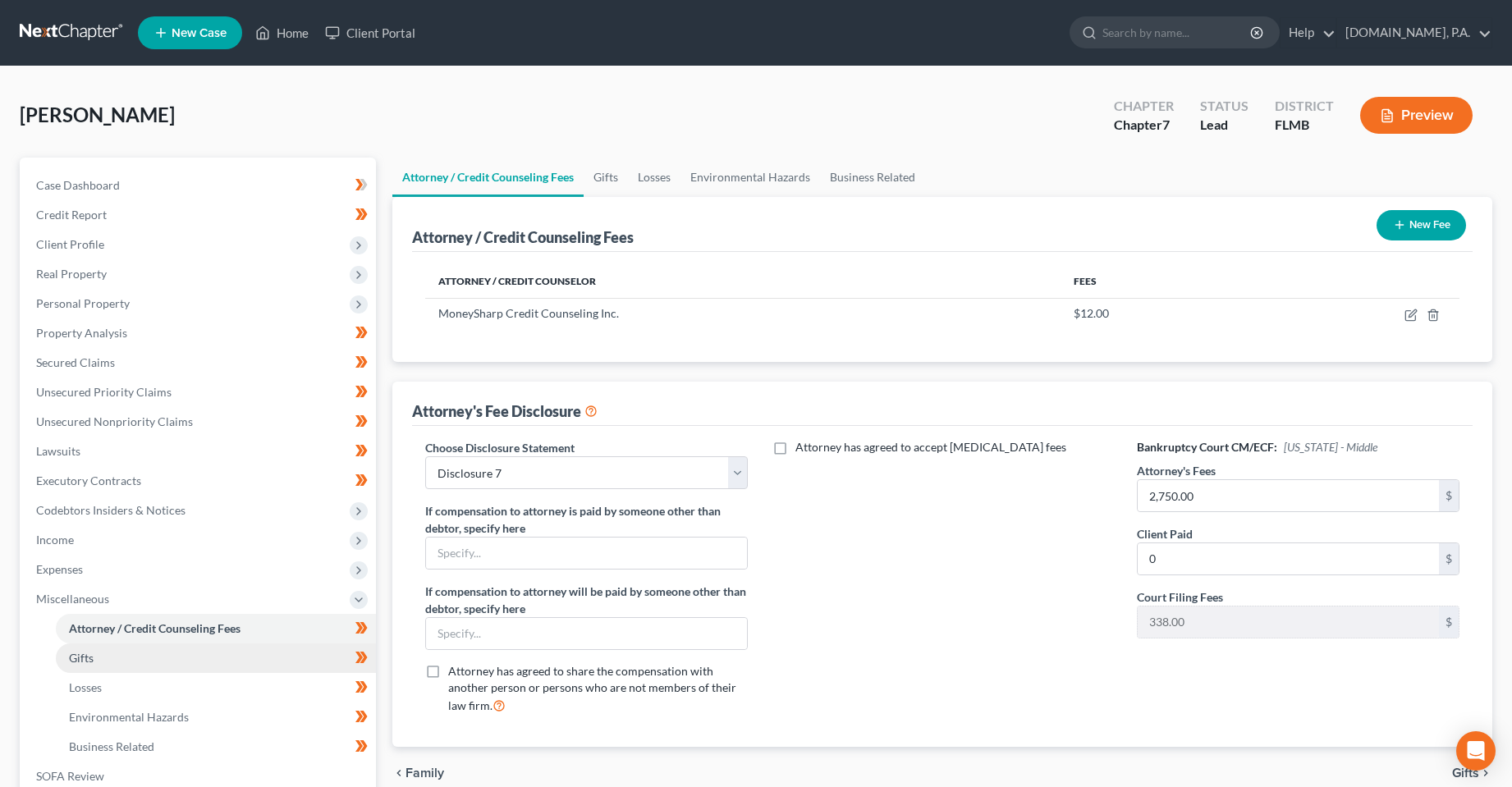
click at [147, 653] on link "Gifts" at bounding box center [216, 659] width 320 height 30
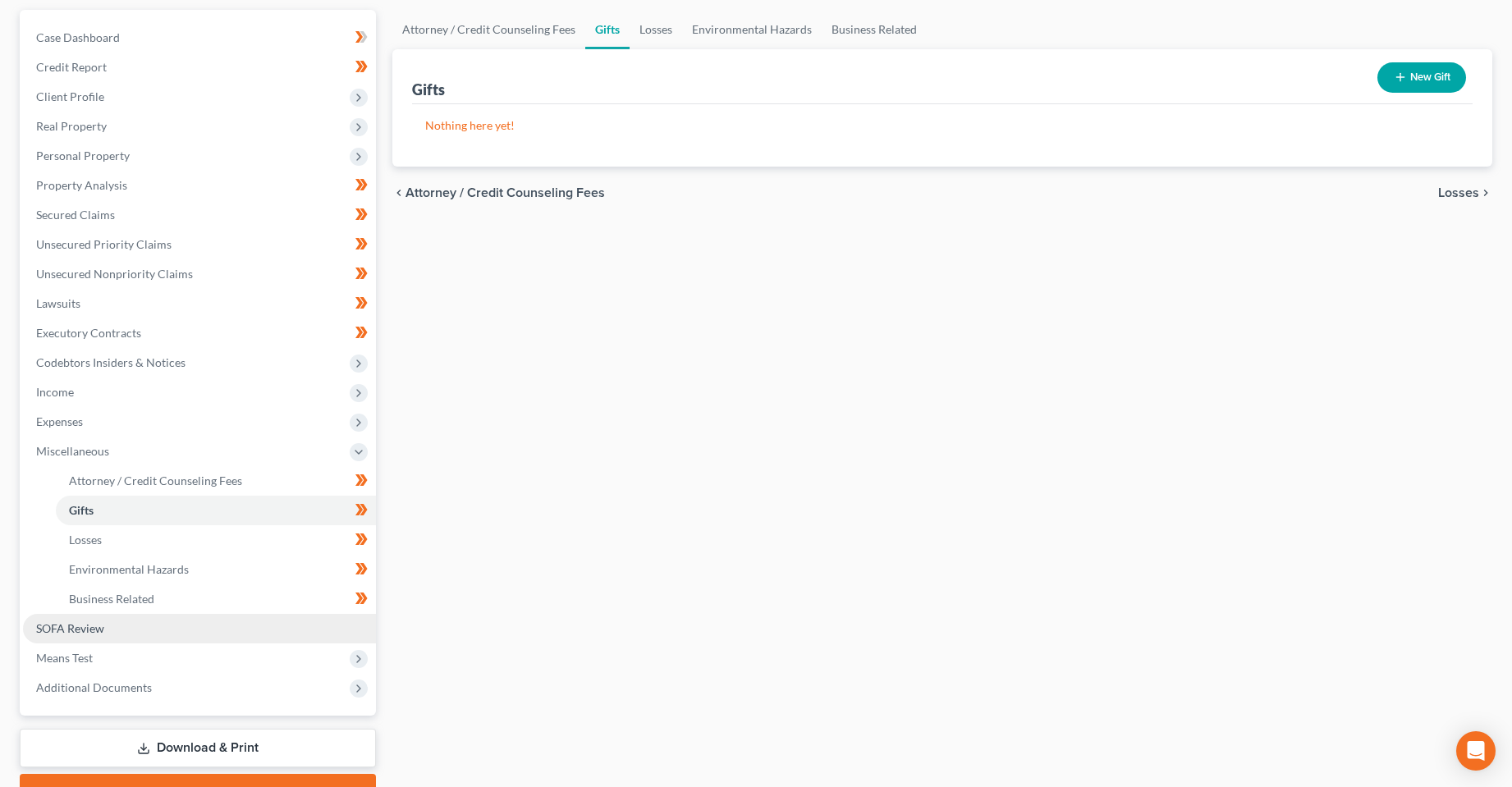
scroll to position [164, 0]
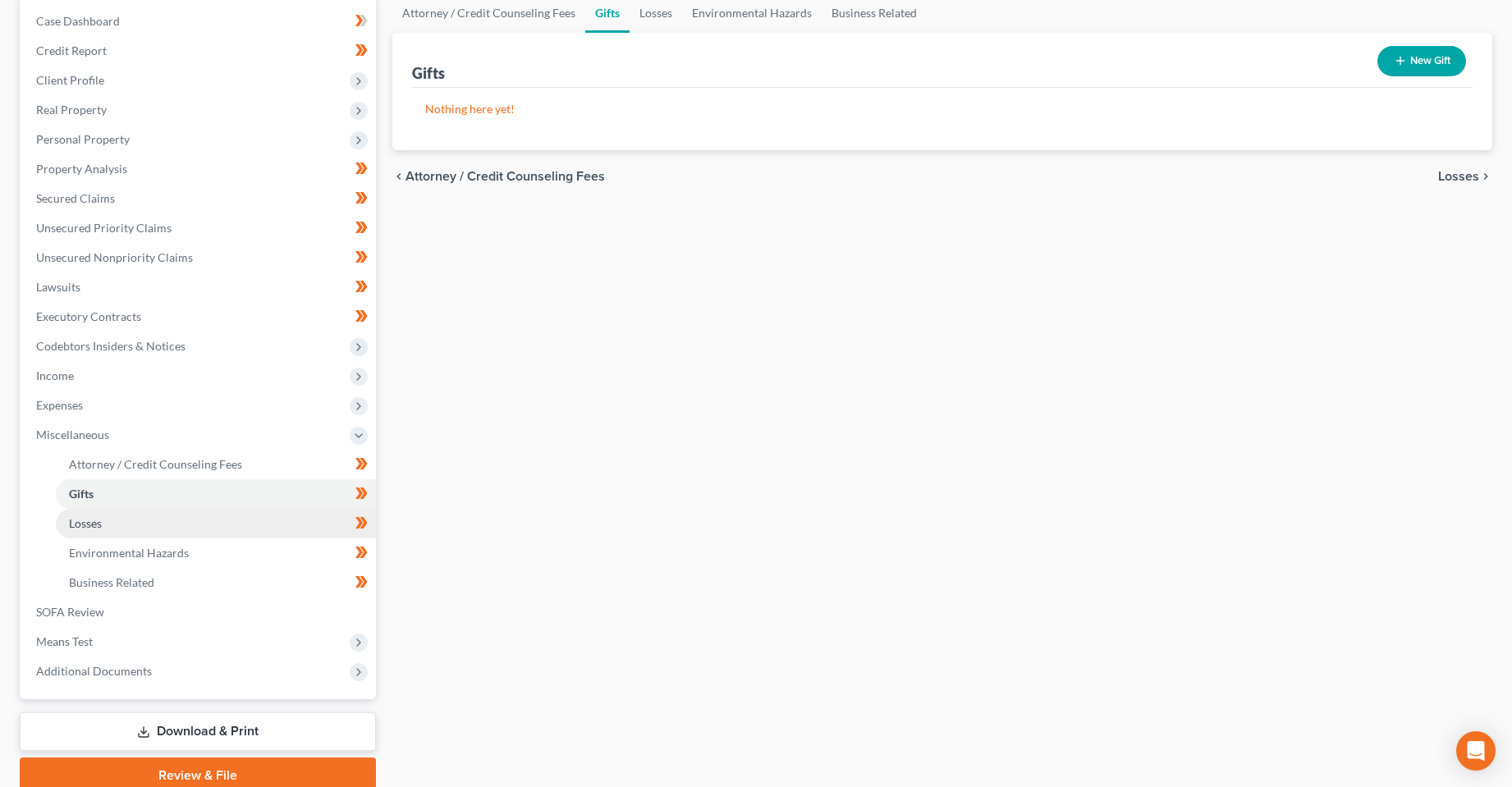
click at [115, 522] on link "Losses" at bounding box center [216, 523] width 320 height 30
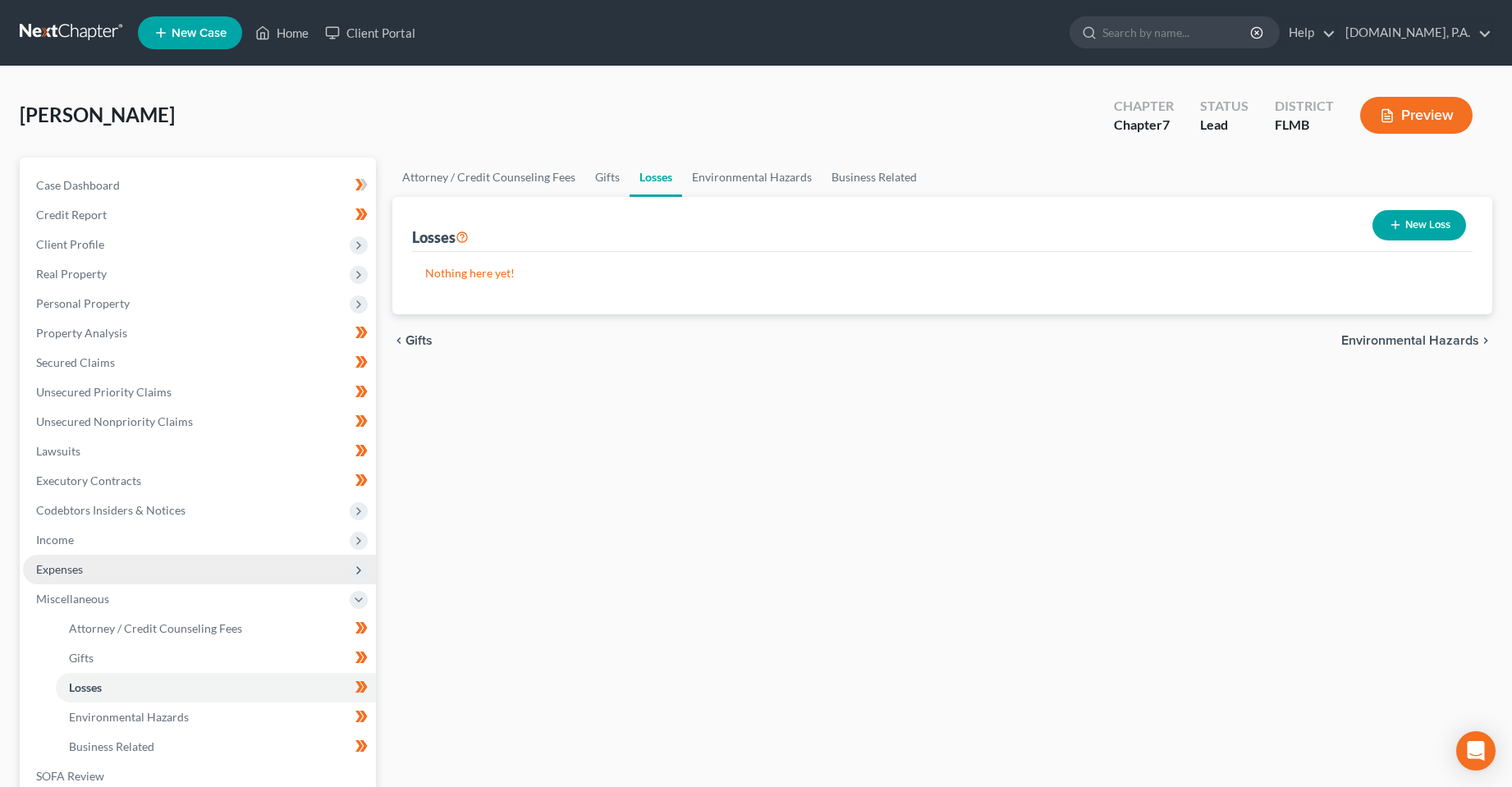
click at [83, 574] on span "Expenses" at bounding box center [59, 569] width 47 height 14
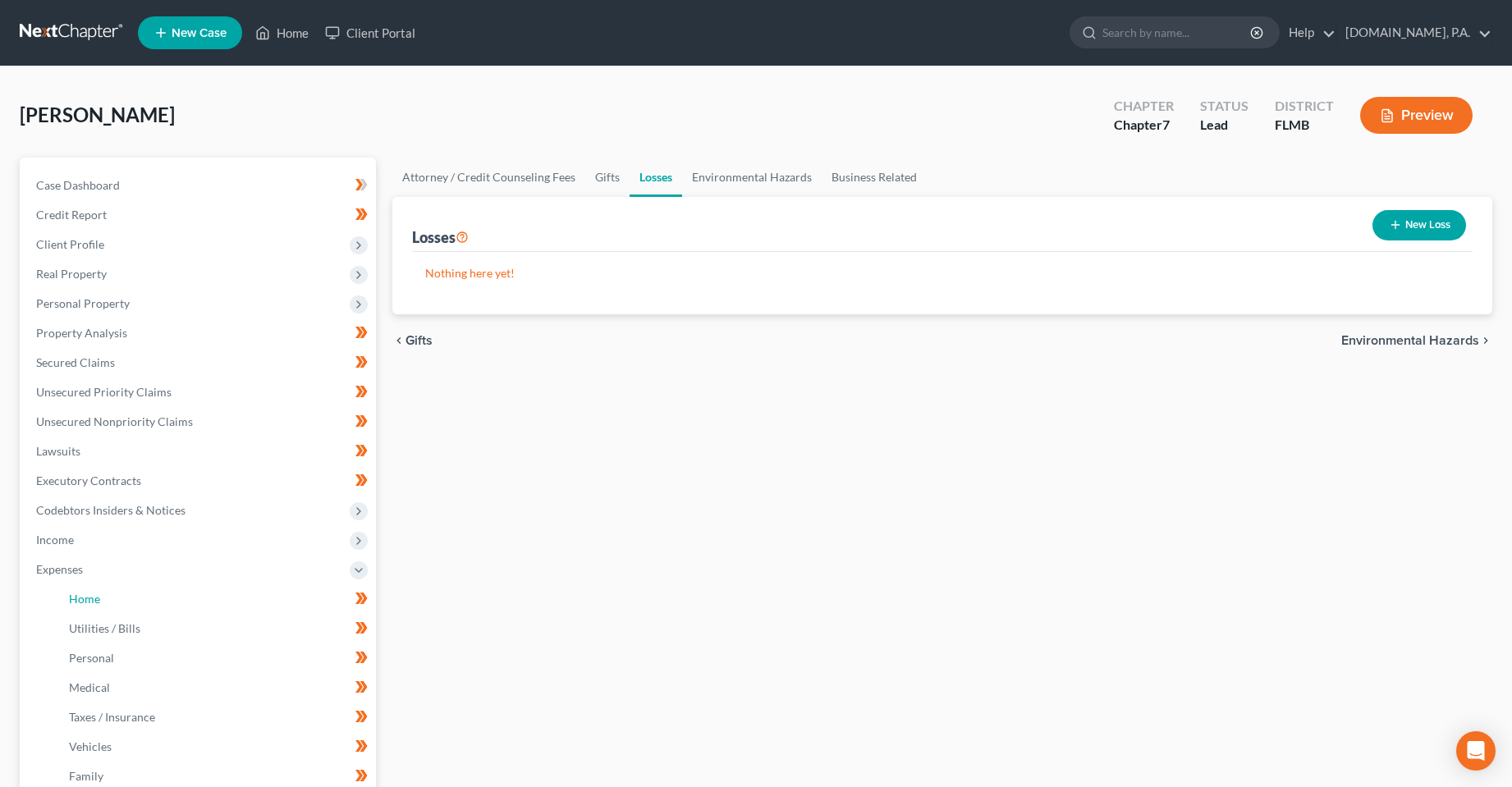
click at [159, 593] on link "Home" at bounding box center [216, 599] width 320 height 30
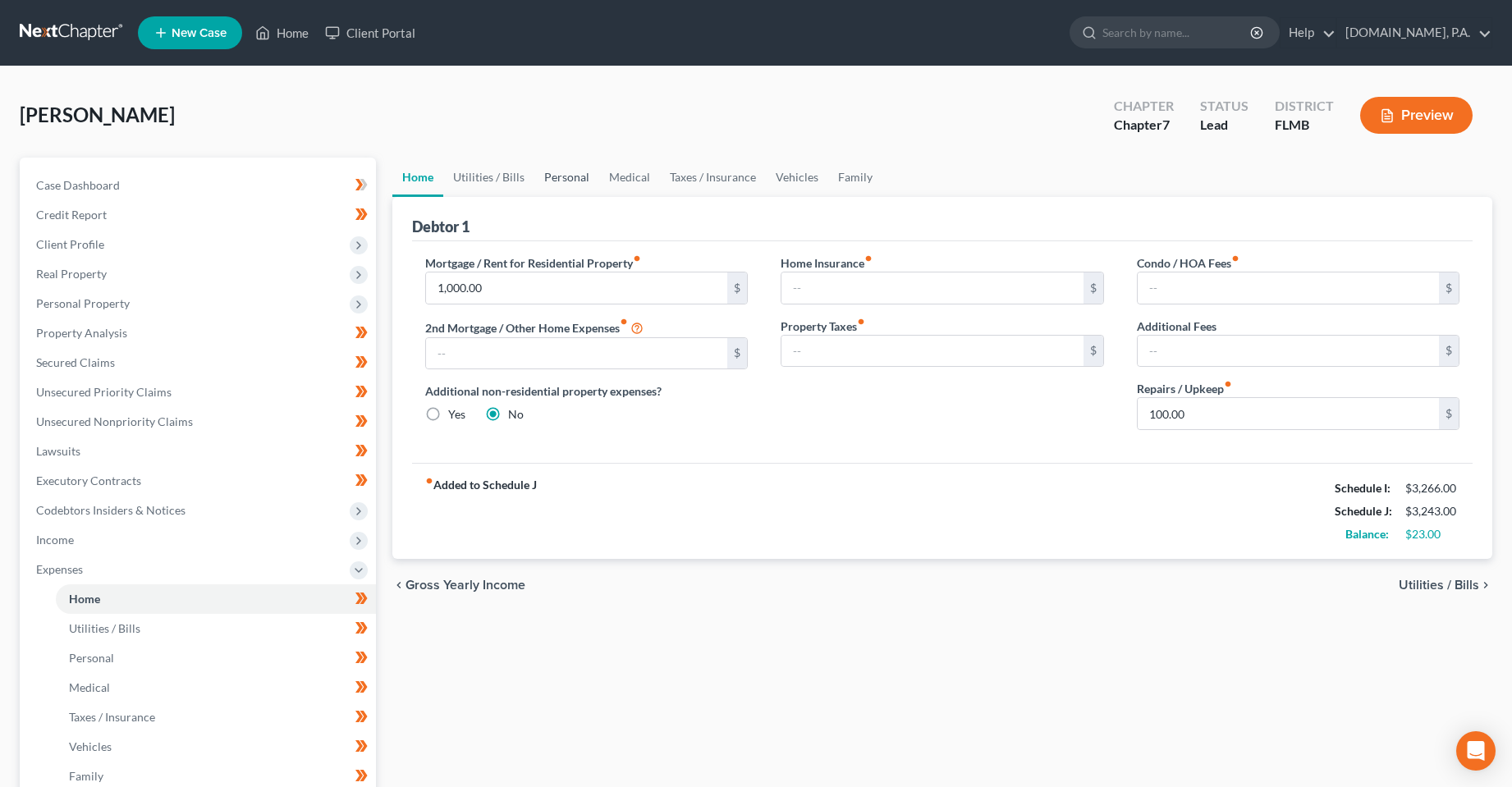
drag, startPoint x: 576, startPoint y: 178, endPoint x: 571, endPoint y: 190, distance: 13.0
click at [576, 179] on link "Personal" at bounding box center [567, 177] width 65 height 40
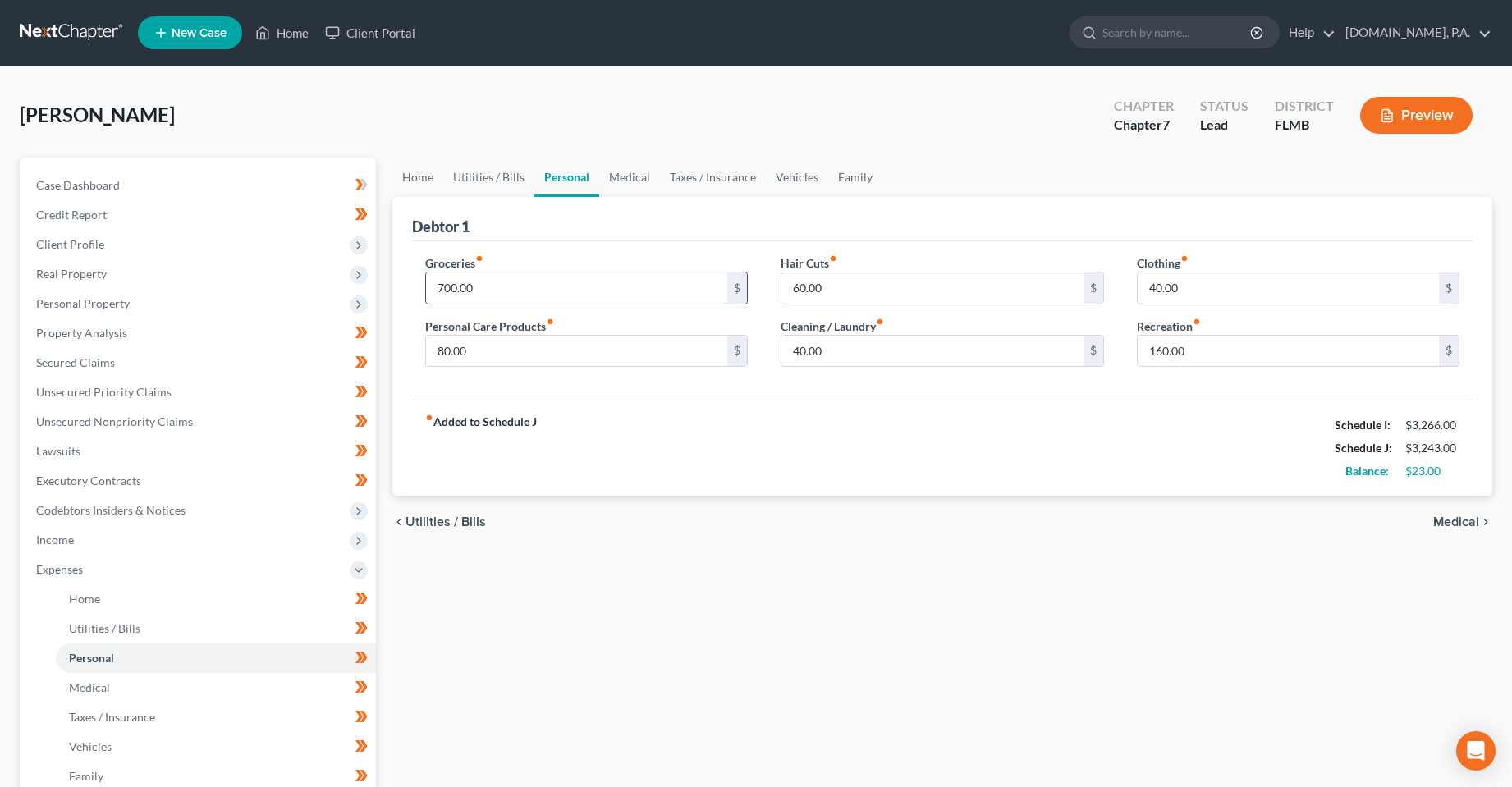
click at [539, 287] on input "700.00" at bounding box center [577, 288] width 302 height 32
click at [557, 357] on input "80.00" at bounding box center [577, 351] width 302 height 32
click at [769, 178] on link "Vehicles" at bounding box center [797, 177] width 62 height 40
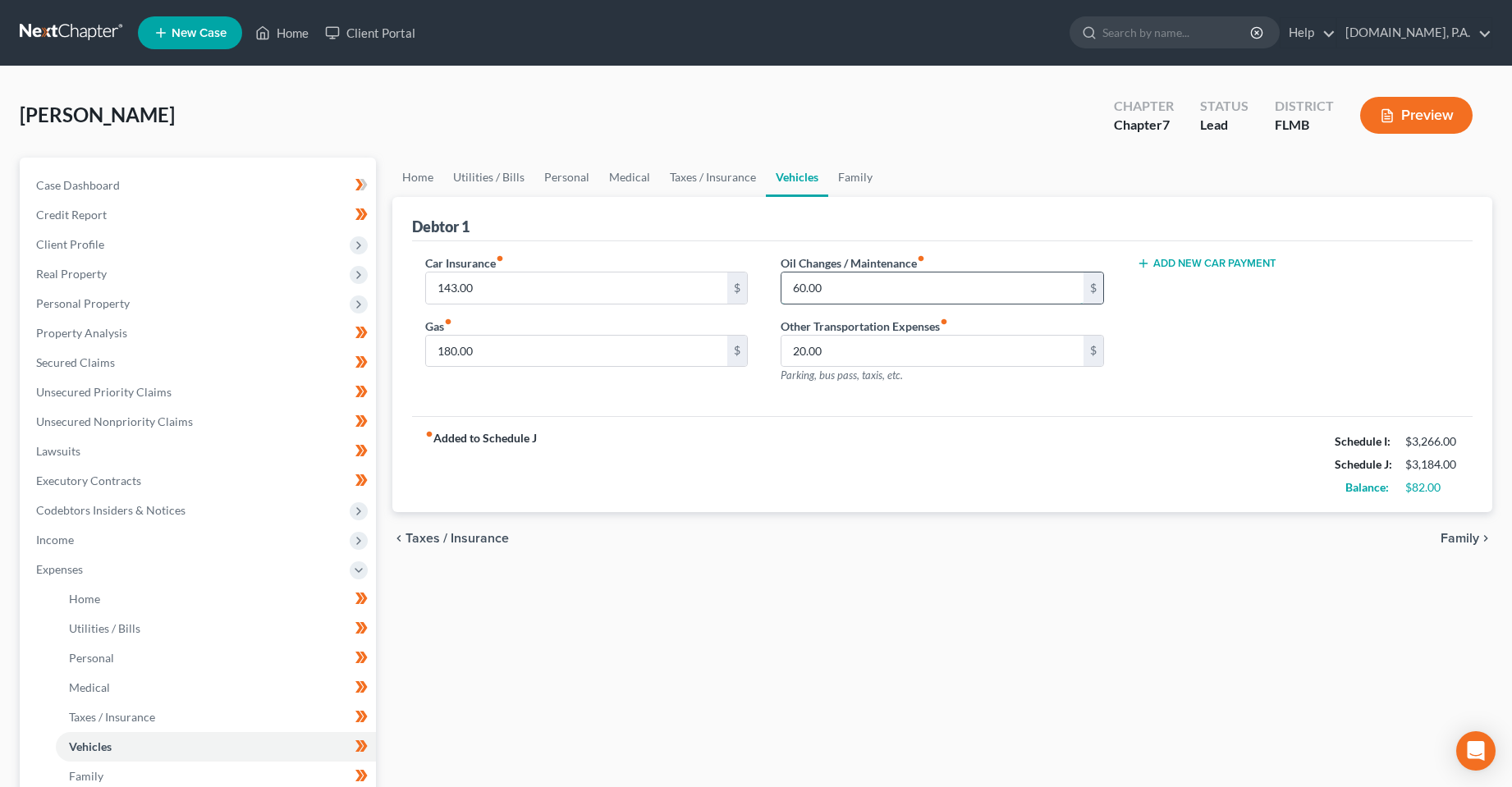
click at [842, 301] on input "60.00" at bounding box center [933, 288] width 302 height 32
click at [840, 339] on input "20.00" at bounding box center [933, 351] width 302 height 32
click at [671, 350] on input "180.00" at bounding box center [577, 351] width 302 height 32
click at [642, 285] on input "143.00" at bounding box center [577, 288] width 302 height 32
click at [644, 330] on div "Gas fiber_manual_record 160 $" at bounding box center [587, 343] width 323 height 50
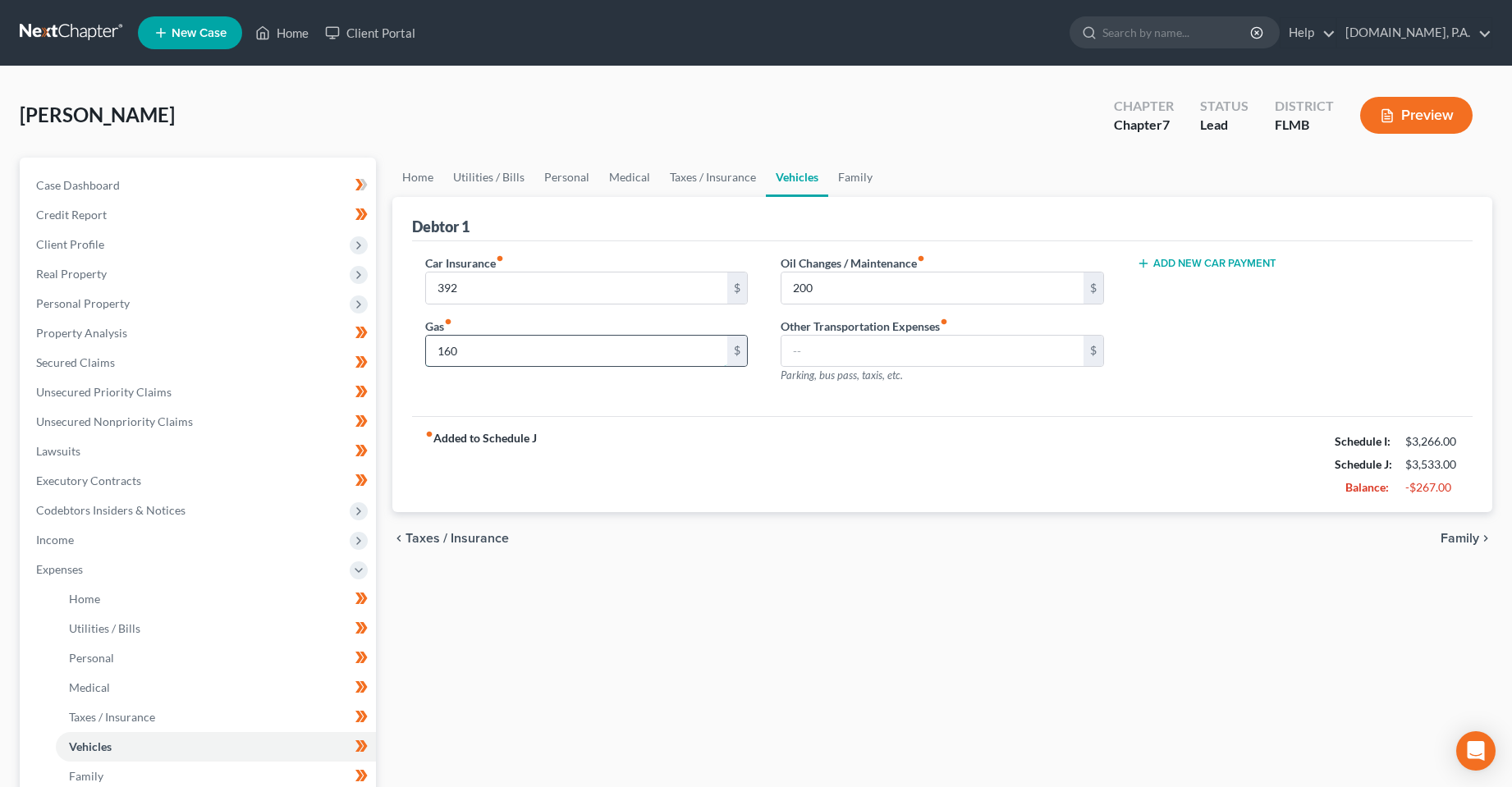
click at [646, 345] on input "160" at bounding box center [577, 351] width 302 height 32
drag, startPoint x: 822, startPoint y: 363, endPoint x: 452, endPoint y: 139, distance: 432.5
click at [822, 363] on input "text" at bounding box center [933, 351] width 302 height 32
drag, startPoint x: 566, startPoint y: 175, endPoint x: 674, endPoint y: 300, distance: 165.2
click at [566, 175] on link "Personal" at bounding box center [567, 177] width 65 height 40
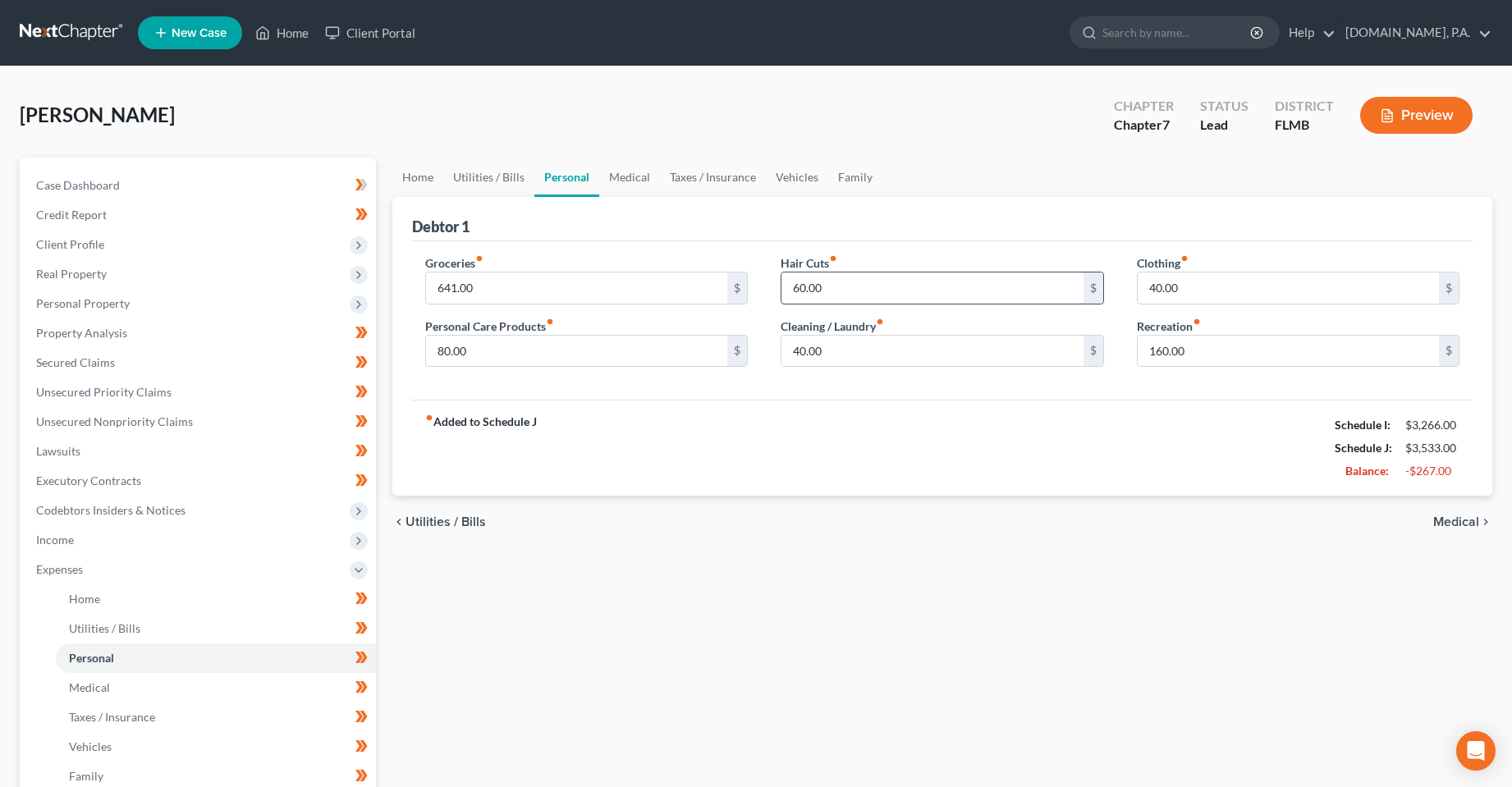
click at [819, 285] on input "60.00" at bounding box center [933, 288] width 302 height 32
click at [1016, 344] on input "40.00" at bounding box center [933, 351] width 302 height 32
click at [1300, 300] on input "40.00" at bounding box center [1289, 288] width 302 height 32
click at [487, 169] on link "Utilities / Bills" at bounding box center [489, 177] width 91 height 40
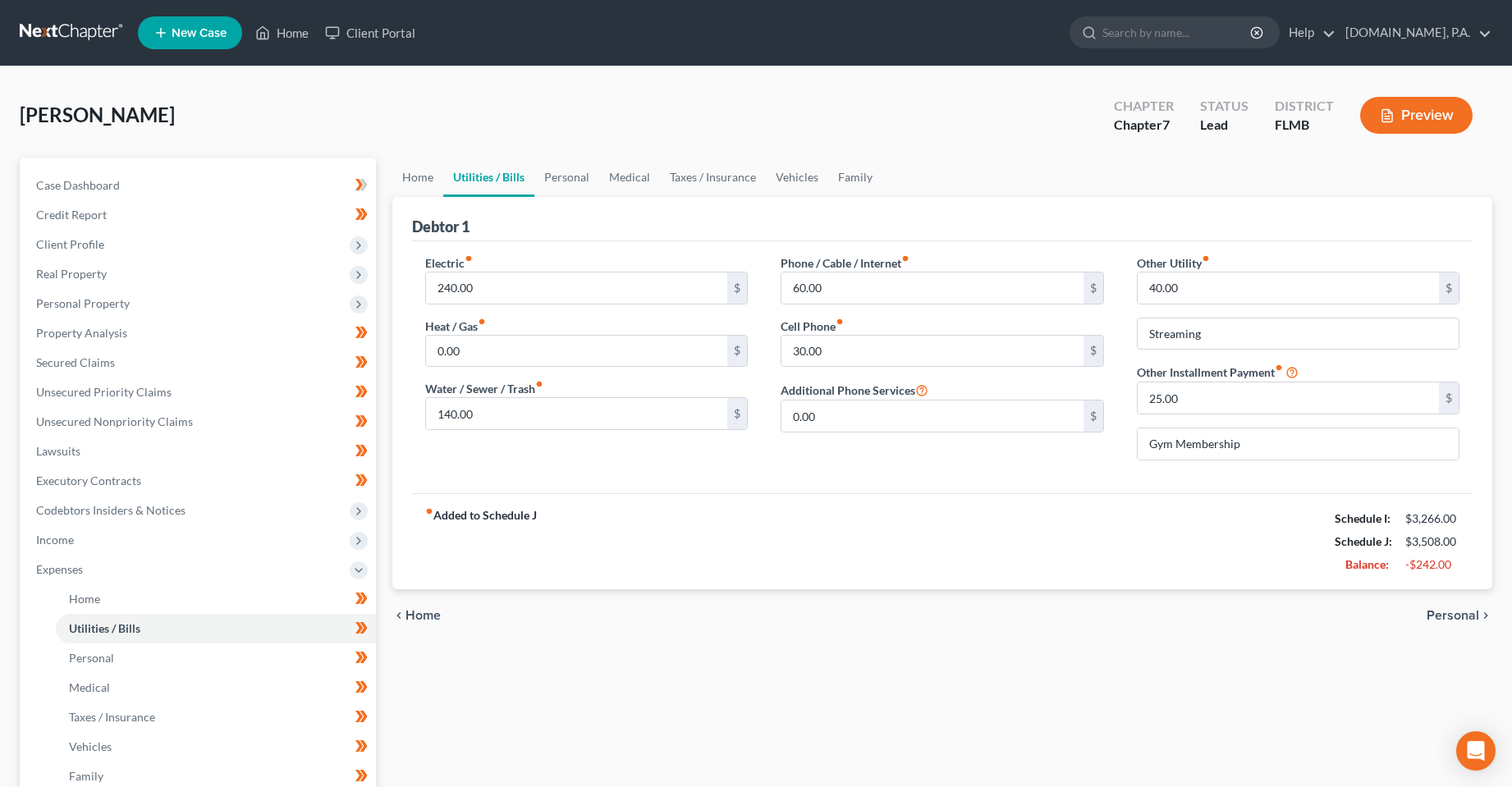
click at [1212, 419] on div "Other Utility fiber_manual_record 40.00 $ Streaming Other Installment Payment f…" at bounding box center [1299, 364] width 357 height 219
click at [1205, 398] on input "25.00" at bounding box center [1289, 398] width 302 height 32
click at [1190, 303] on input "40.00" at bounding box center [1289, 288] width 302 height 32
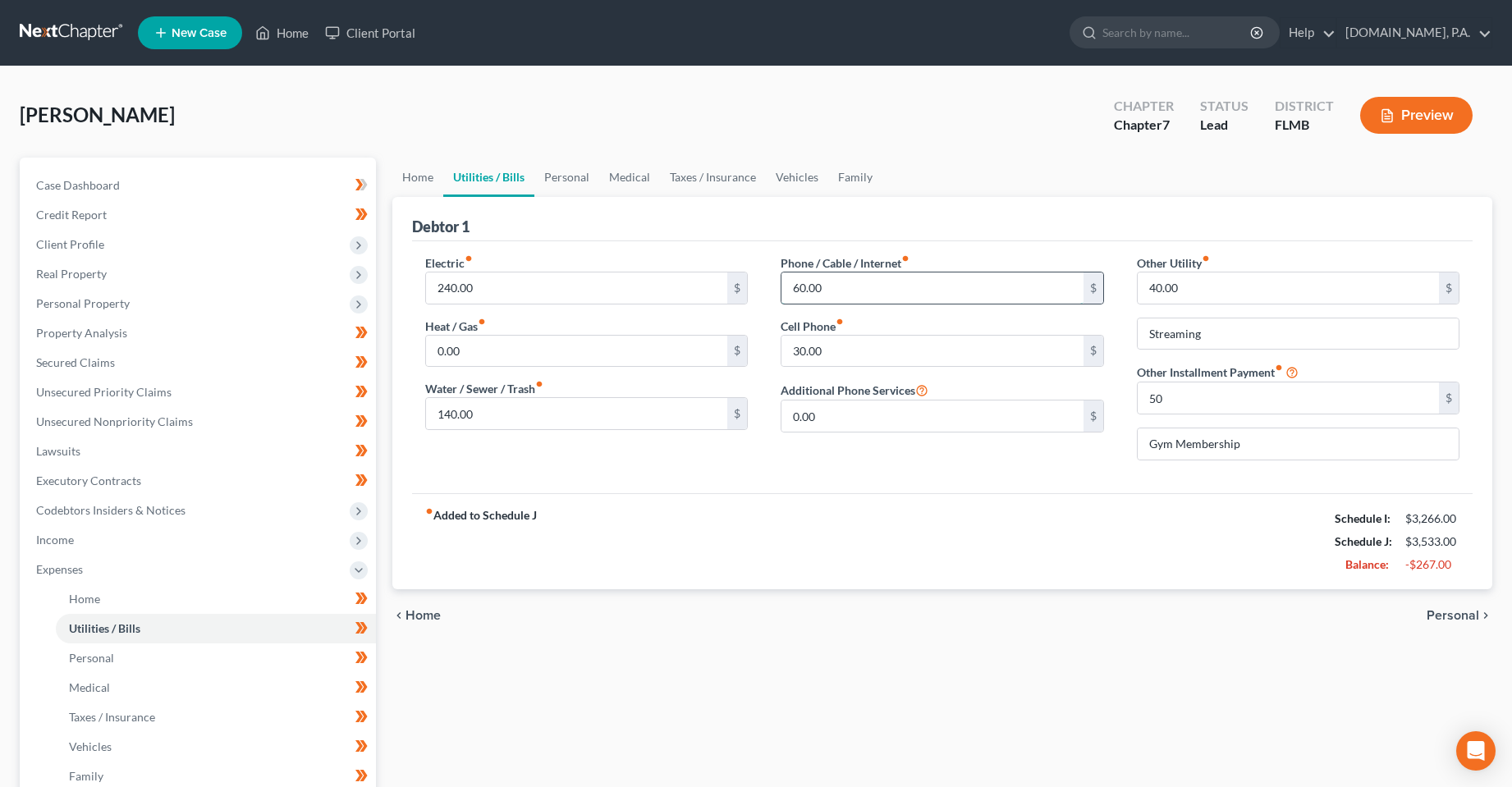
click at [833, 277] on input "60.00" at bounding box center [933, 288] width 302 height 32
click at [862, 348] on input "30.00" at bounding box center [933, 351] width 302 height 32
click at [596, 407] on input "140.00" at bounding box center [577, 414] width 302 height 32
click at [618, 413] on input "142.51" at bounding box center [577, 414] width 302 height 32
click at [860, 297] on input "text" at bounding box center [933, 288] width 302 height 32
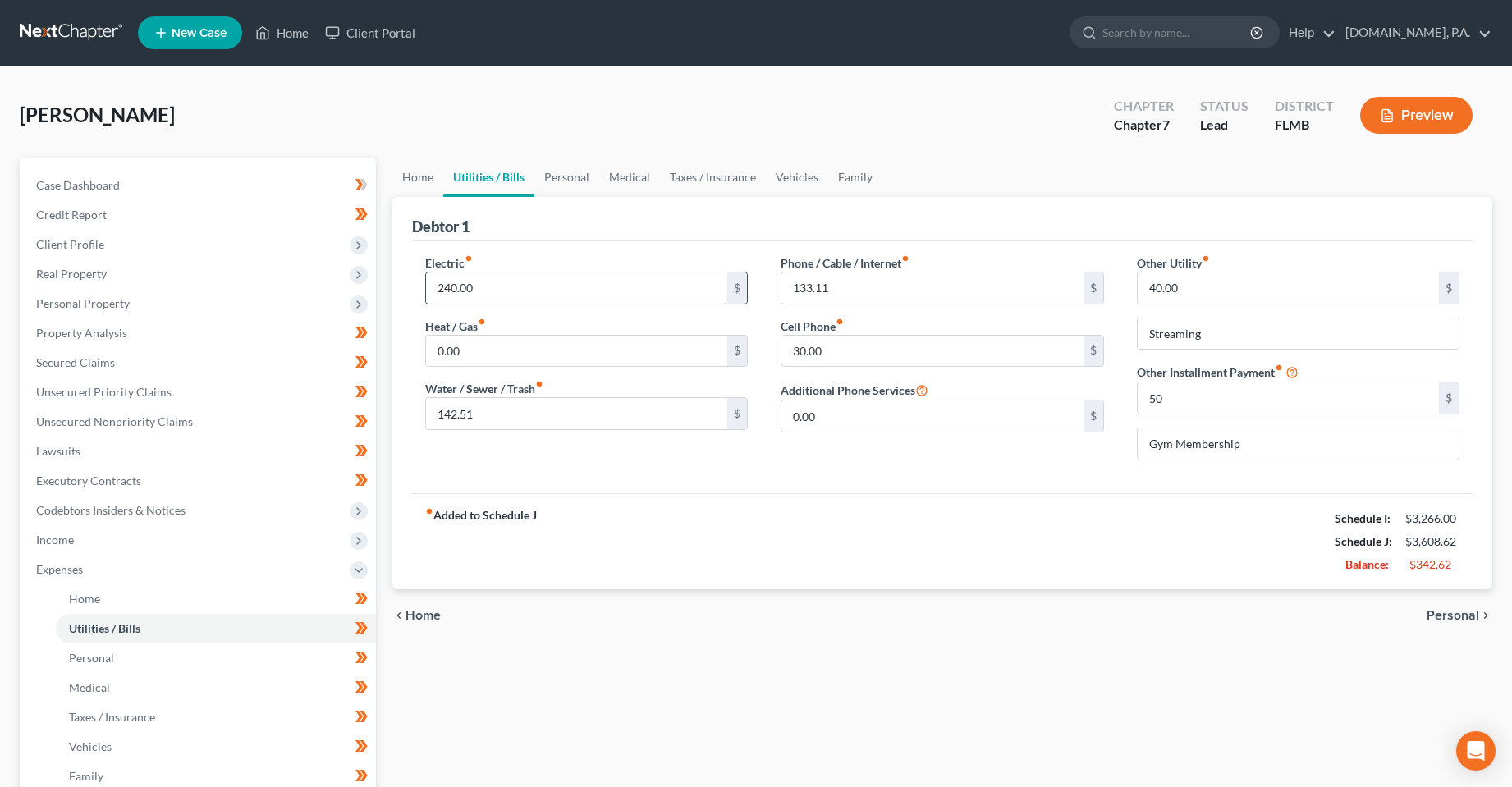
click at [582, 285] on input "240.00" at bounding box center [577, 288] width 302 height 32
click at [585, 347] on input "0.00" at bounding box center [577, 351] width 302 height 32
click at [844, 530] on div "fiber_manual_record Added to Schedule J Schedule I: $3,266.00 Schedule J: $3,68…" at bounding box center [943, 541] width 1061 height 96
drag, startPoint x: 401, startPoint y: 182, endPoint x: 945, endPoint y: 376, distance: 577.6
click at [401, 182] on link "Home" at bounding box center [418, 177] width 51 height 40
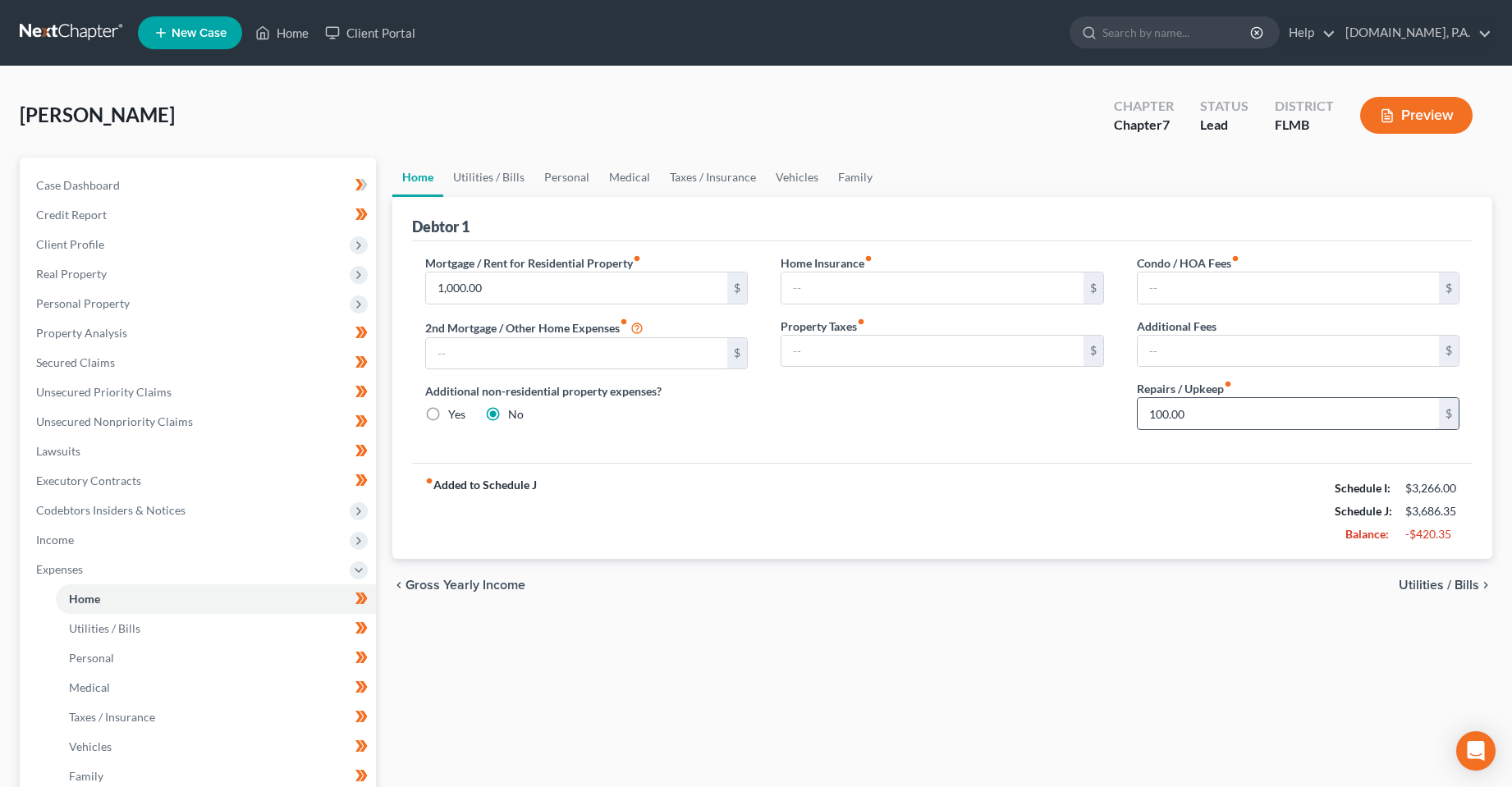
click at [1189, 412] on input "100.00" at bounding box center [1289, 414] width 302 height 32
drag, startPoint x: 822, startPoint y: 444, endPoint x: 492, endPoint y: 232, distance: 392.2
click at [821, 444] on div "Mortgage / Rent for Residential Property fiber_manual_record 1,000.00 $ 2nd Mor…" at bounding box center [943, 352] width 1061 height 221
click at [495, 168] on link "Utilities / Bills" at bounding box center [489, 177] width 91 height 40
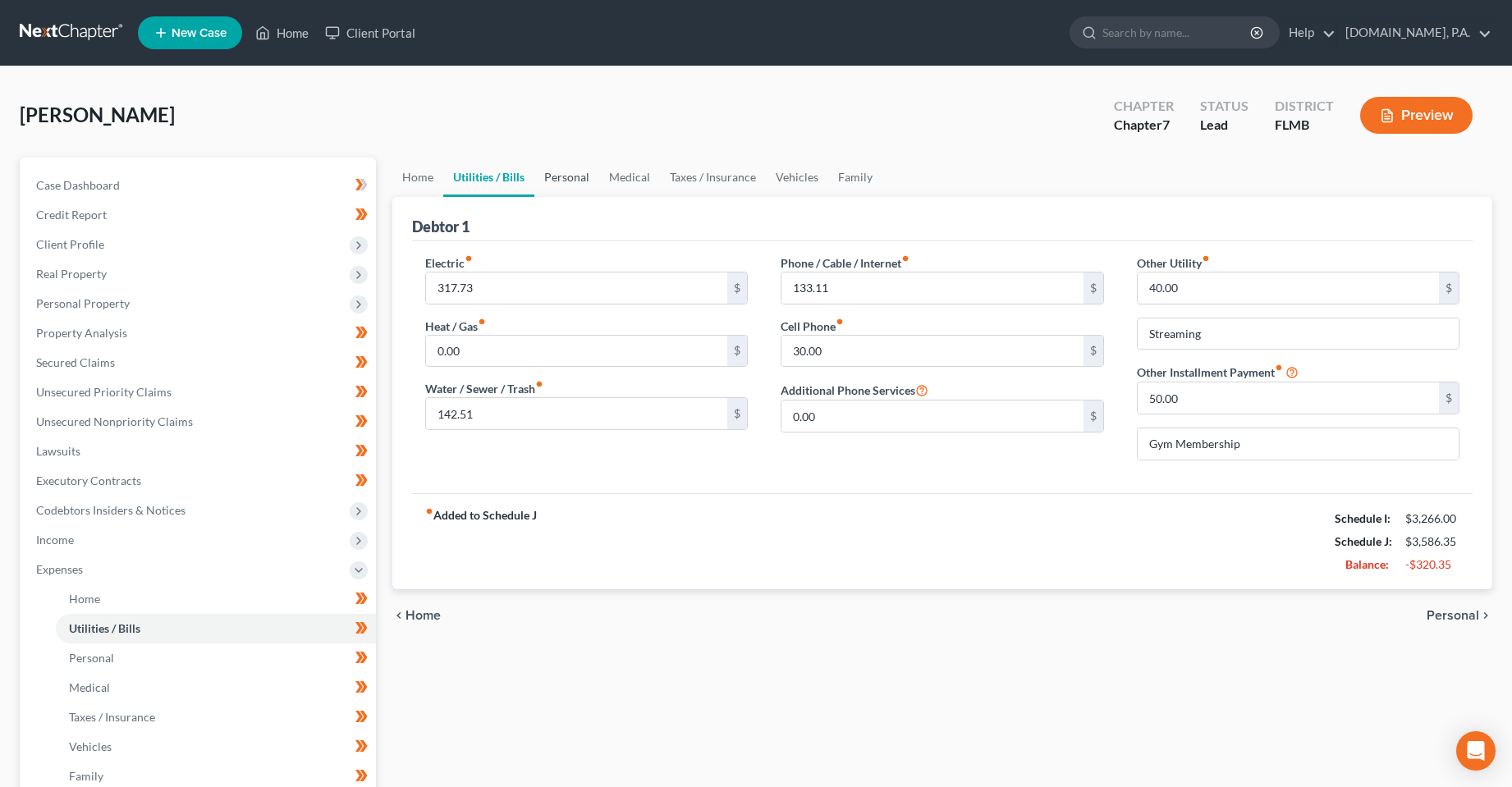
click at [582, 191] on link "Personal" at bounding box center [567, 177] width 65 height 40
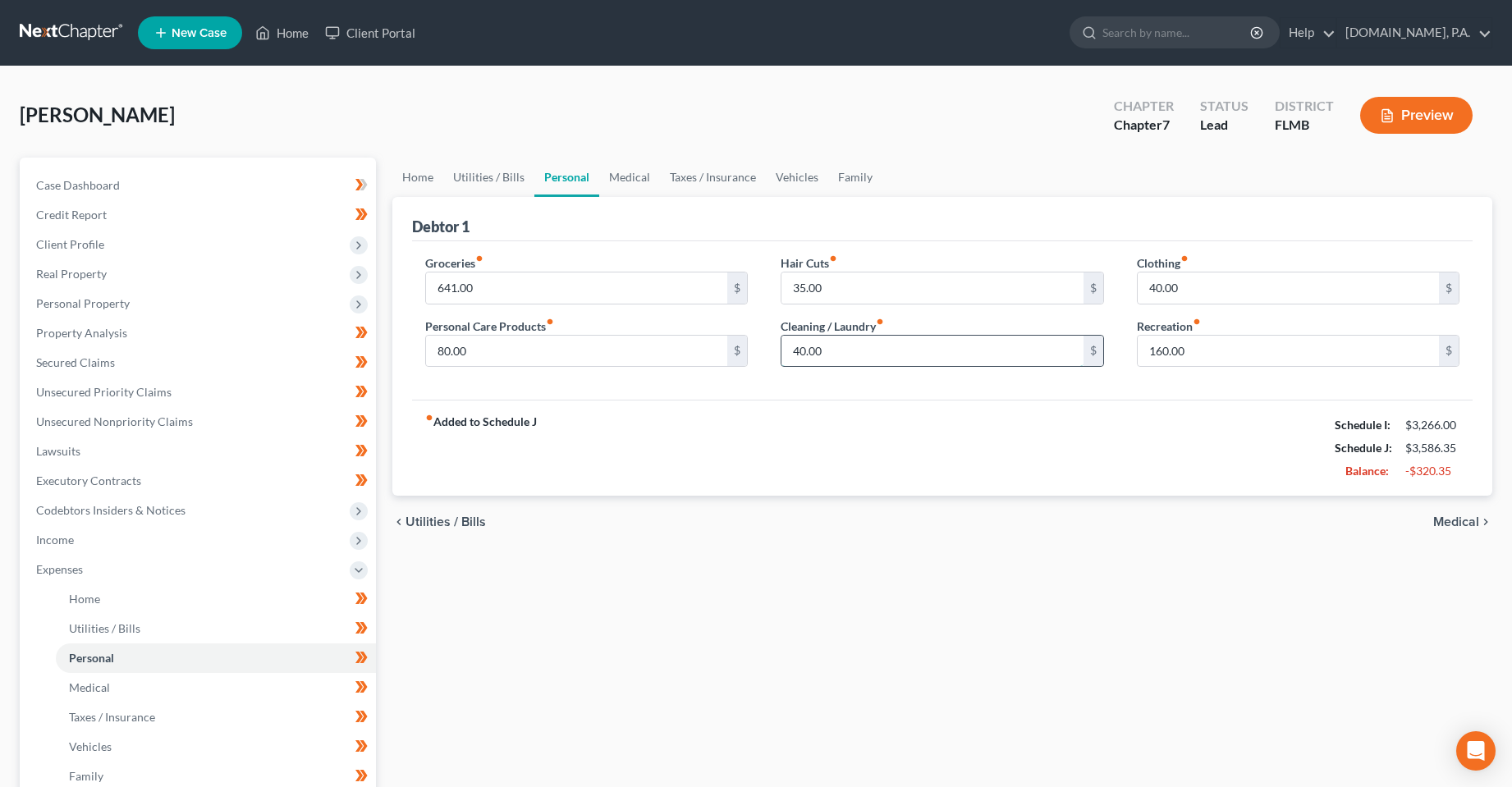
click at [826, 356] on input "40.00" at bounding box center [933, 351] width 302 height 32
click at [629, 353] on input "80.00" at bounding box center [577, 351] width 302 height 32
click at [850, 428] on div "fiber_manual_record Added to Schedule J Schedule I: $3,266.00 Schedule J: $3,55…" at bounding box center [943, 447] width 1061 height 96
click at [1159, 350] on input "160.00" at bounding box center [1289, 351] width 302 height 32
click at [1366, 281] on input "40.00" at bounding box center [1289, 288] width 302 height 32
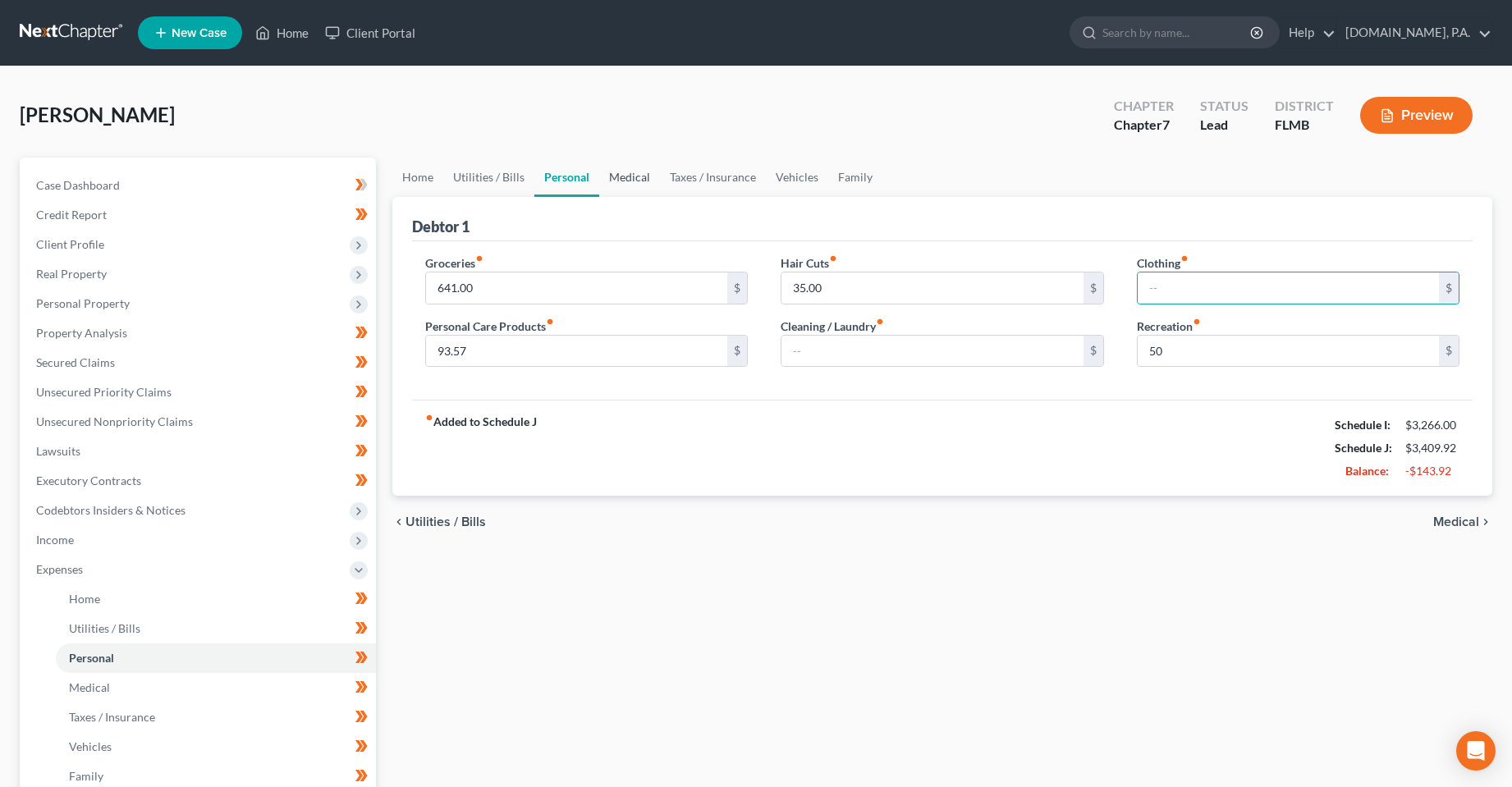
click at [624, 177] on link "Medical" at bounding box center [629, 177] width 61 height 40
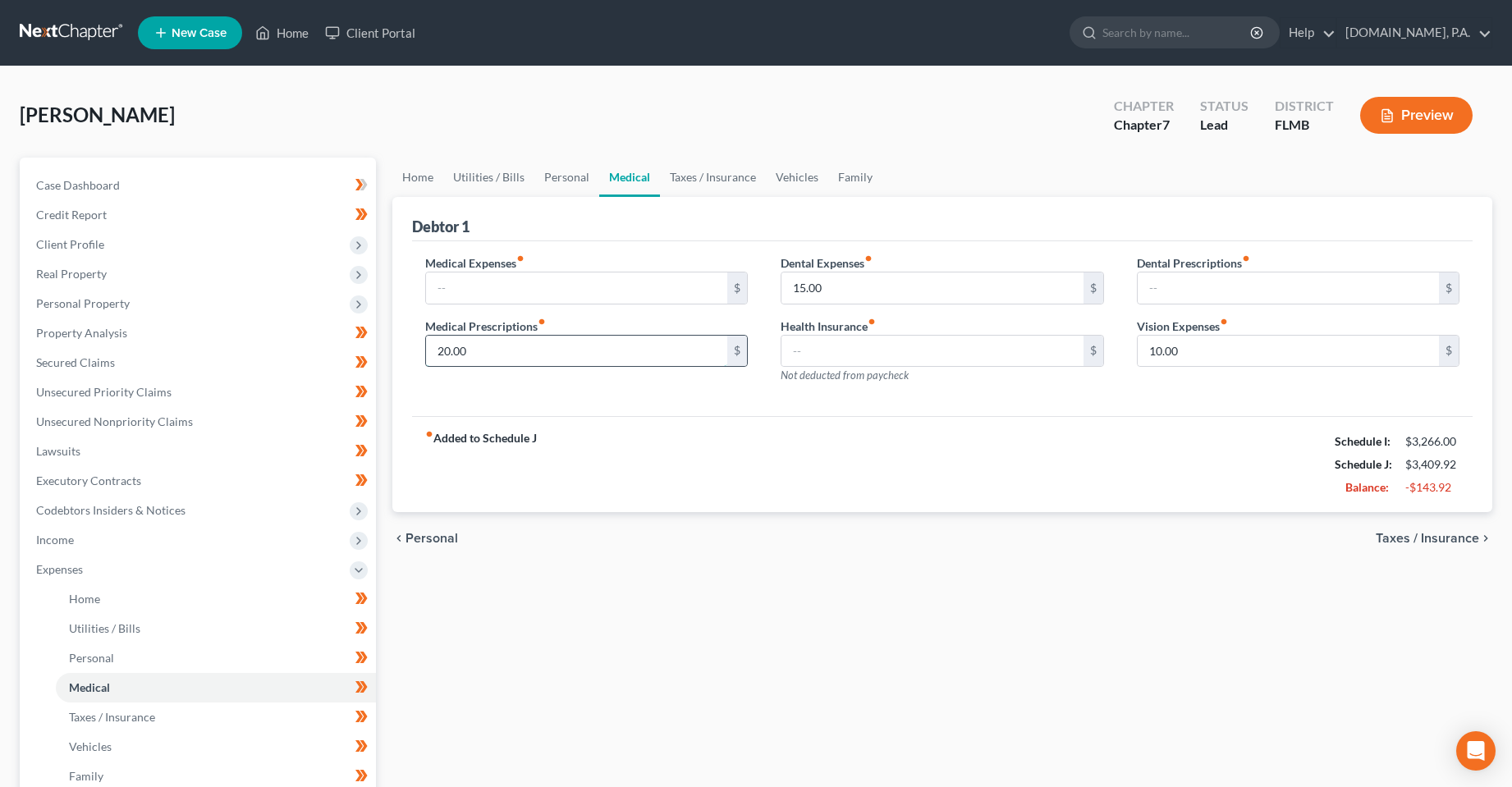
click at [515, 365] on input "20.00" at bounding box center [577, 351] width 302 height 32
click at [904, 297] on input "15.00" at bounding box center [933, 288] width 302 height 32
click at [1253, 341] on input "10.00" at bounding box center [1289, 351] width 302 height 32
click at [1035, 430] on div "fiber_manual_record Added to Schedule J Schedule I: $3,266.00 Schedule J: $3,36…" at bounding box center [943, 464] width 1061 height 96
click at [532, 301] on input "text" at bounding box center [577, 288] width 302 height 32
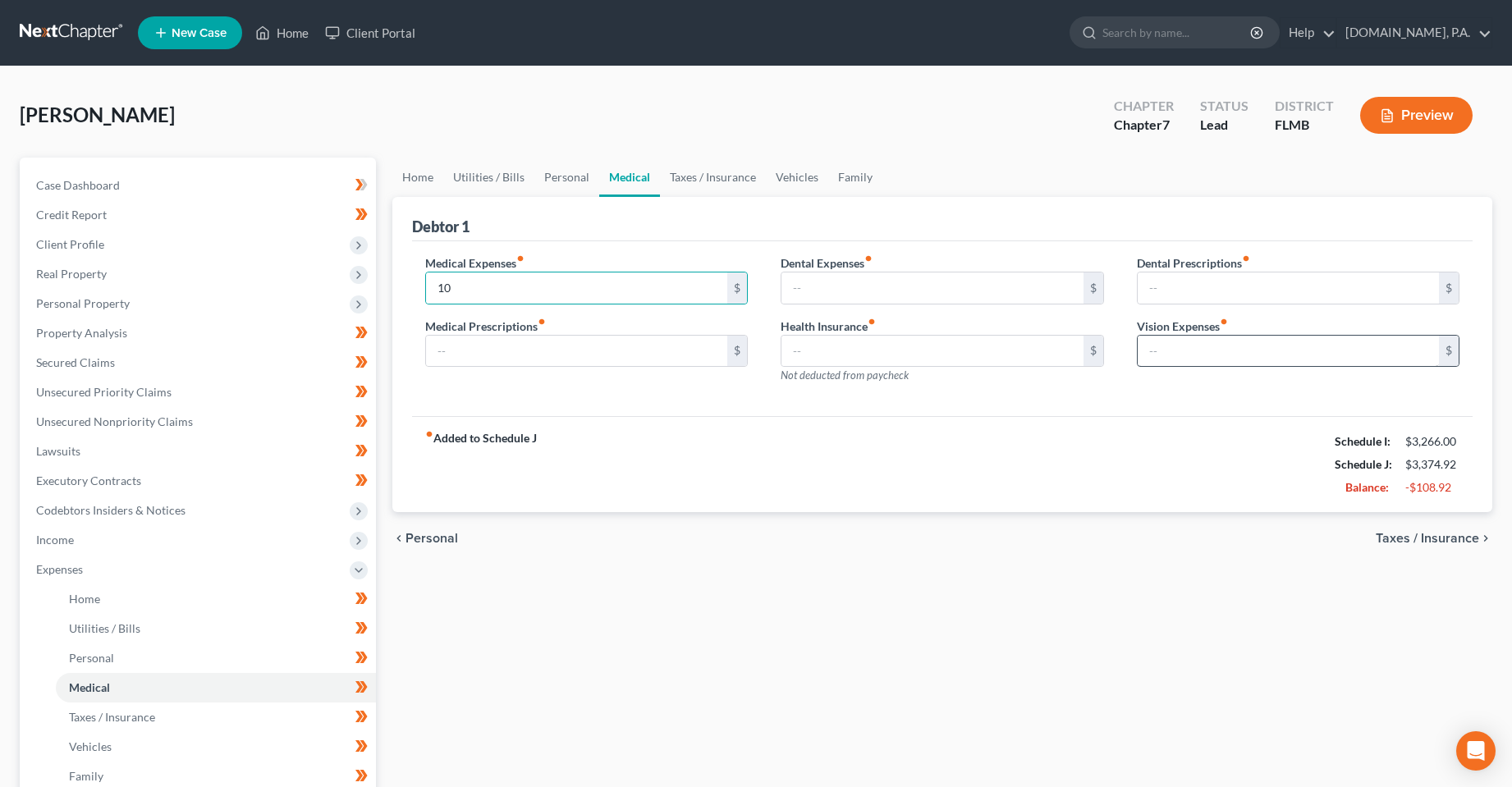
drag, startPoint x: 953, startPoint y: 464, endPoint x: 1159, endPoint y: 343, distance: 238.9
click at [953, 464] on div "fiber_manual_record Added to Schedule J Schedule I: $3,266.00 Schedule J: $3,37…" at bounding box center [943, 464] width 1061 height 96
click at [896, 293] on input "text" at bounding box center [933, 288] width 302 height 32
drag, startPoint x: 720, startPoint y: 184, endPoint x: 810, endPoint y: 379, distance: 214.8
click at [720, 184] on link "Taxes / Insurance" at bounding box center [713, 177] width 106 height 40
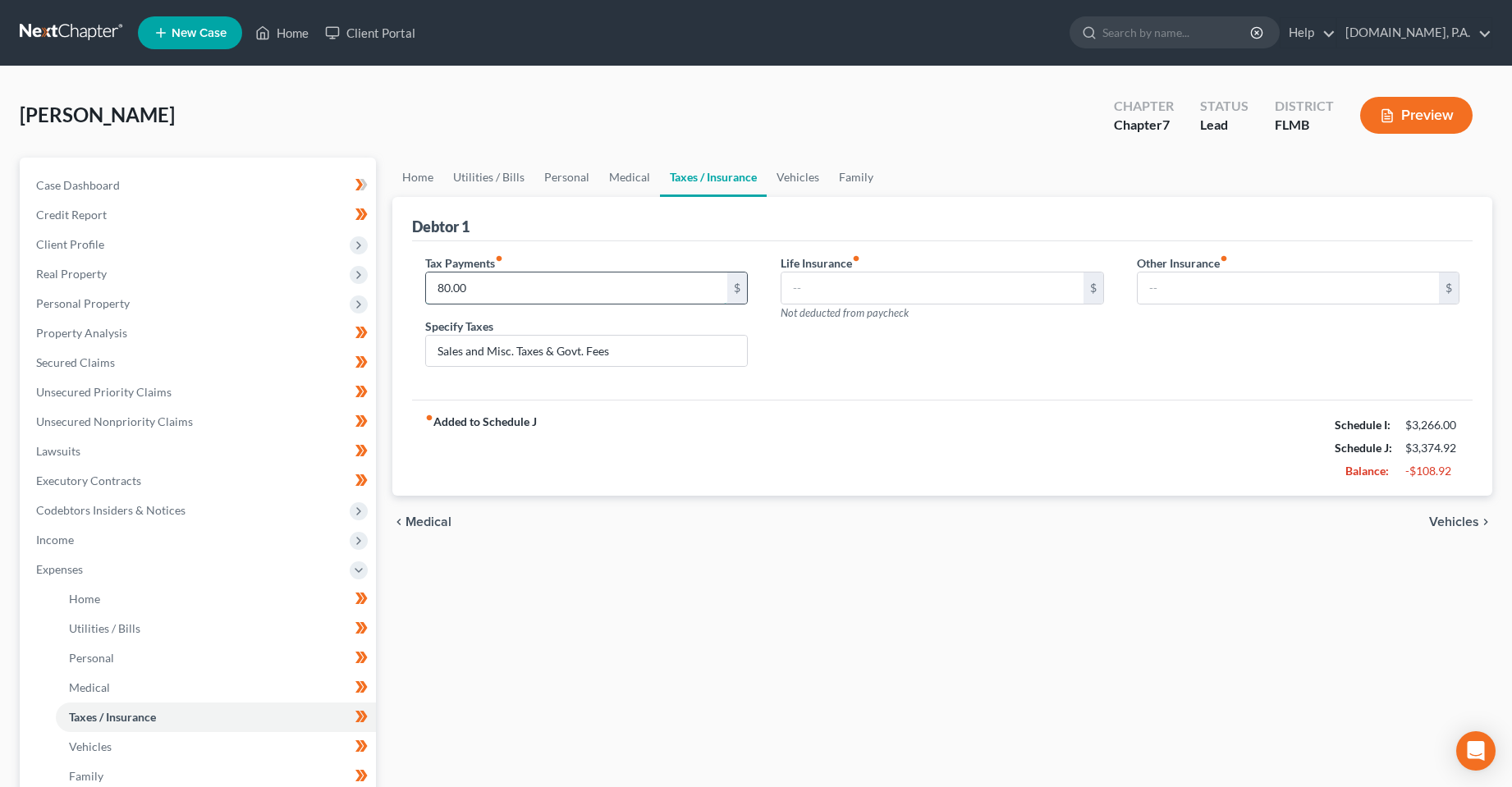
click at [575, 279] on input "80.00" at bounding box center [577, 288] width 302 height 32
click at [662, 347] on input "Sales and Misc. Taxes & Govt. Fees" at bounding box center [587, 351] width 322 height 32
drag, startPoint x: 662, startPoint y: 347, endPoint x: 643, endPoint y: 356, distance: 21.0
click at [662, 347] on input "Sales and Misc. Taxes & Govt. Fee" at bounding box center [587, 351] width 322 height 32
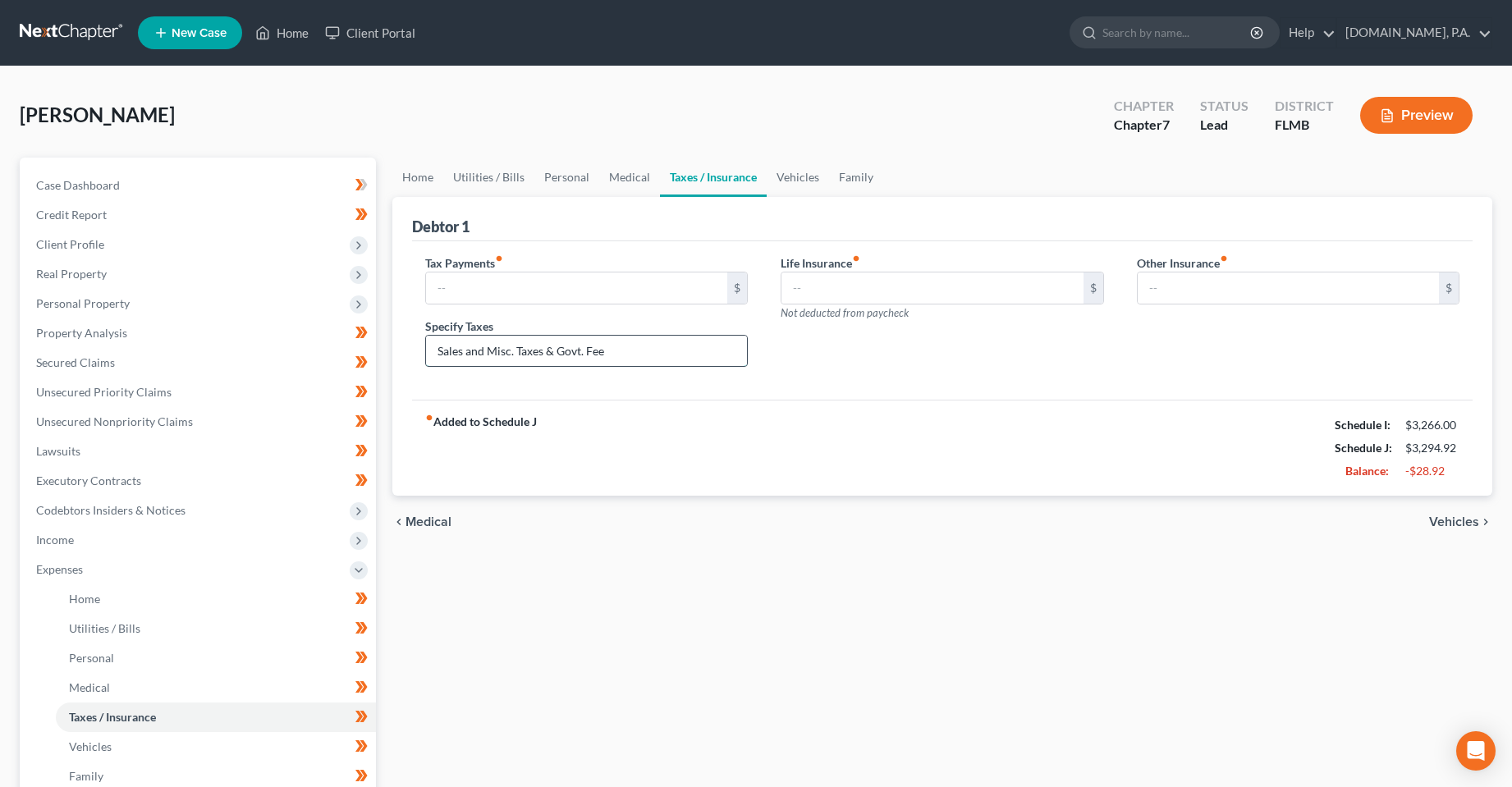
click at [662, 347] on input "Sales and Misc. Taxes & Govt. Fee" at bounding box center [587, 351] width 322 height 32
click at [643, 356] on input "Sales and Misc. Taxes & Govt. Fee" at bounding box center [587, 351] width 322 height 32
drag, startPoint x: 643, startPoint y: 356, endPoint x: 758, endPoint y: 202, distance: 192.2
click at [643, 356] on input "Sales and Misc. Taxes & Govt. Fee" at bounding box center [587, 351] width 322 height 32
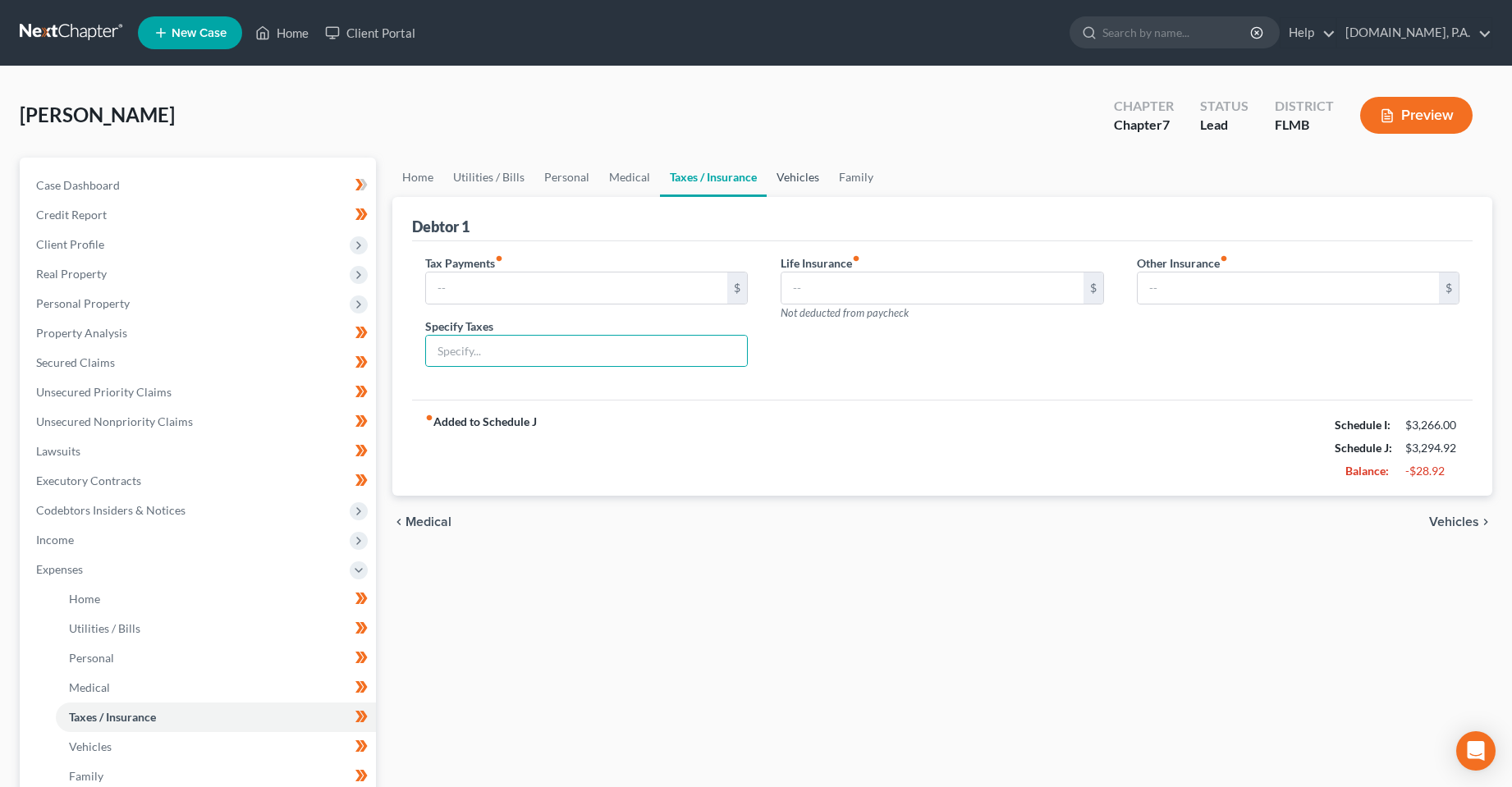
click at [781, 179] on link "Vehicles" at bounding box center [798, 177] width 62 height 40
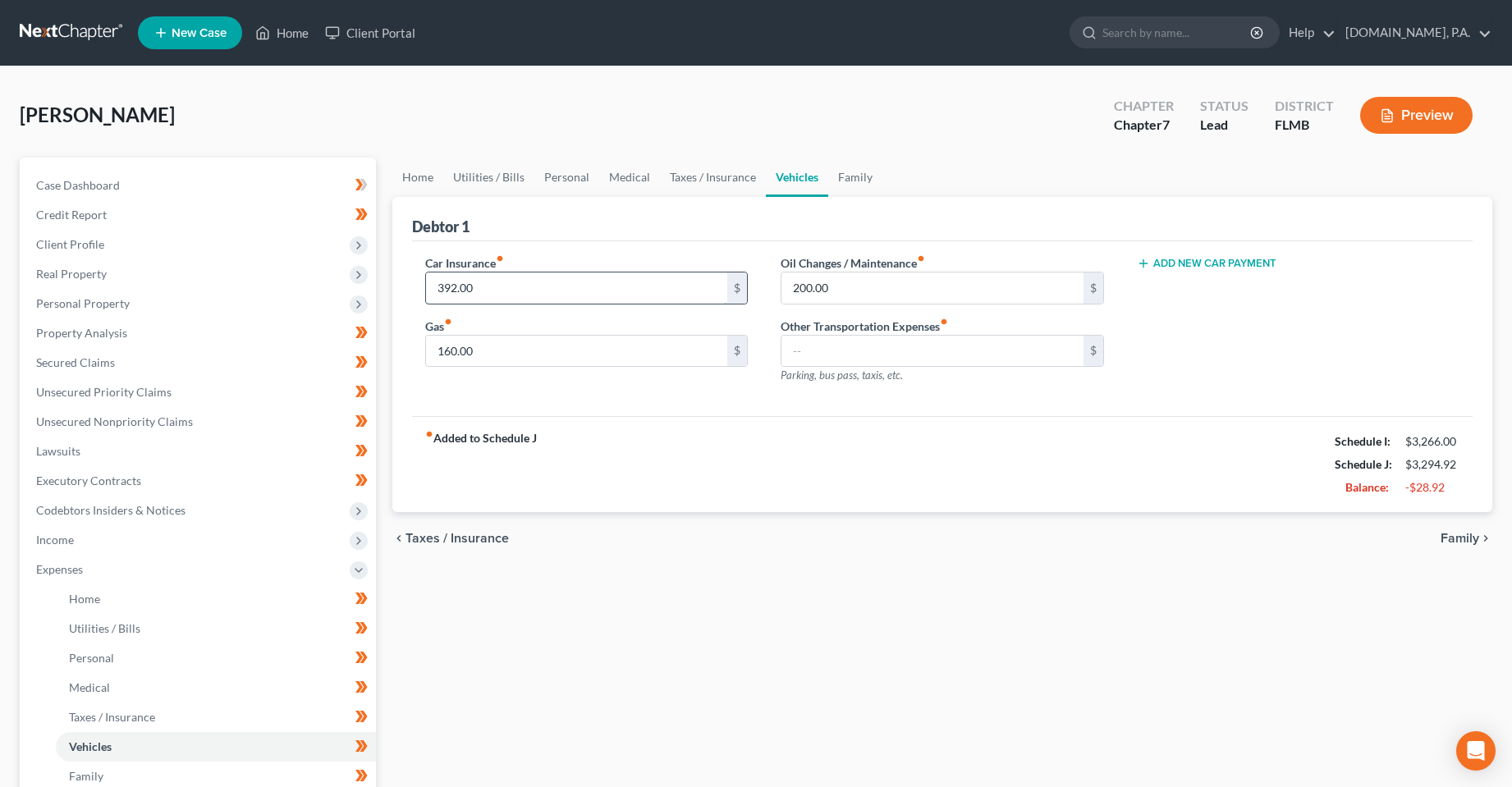
click at [599, 293] on input "392.00" at bounding box center [577, 288] width 302 height 32
click at [602, 344] on input "160.00" at bounding box center [577, 351] width 302 height 32
drag, startPoint x: 577, startPoint y: 185, endPoint x: 1190, endPoint y: 437, distance: 662.8
click at [577, 185] on link "Personal" at bounding box center [567, 177] width 65 height 40
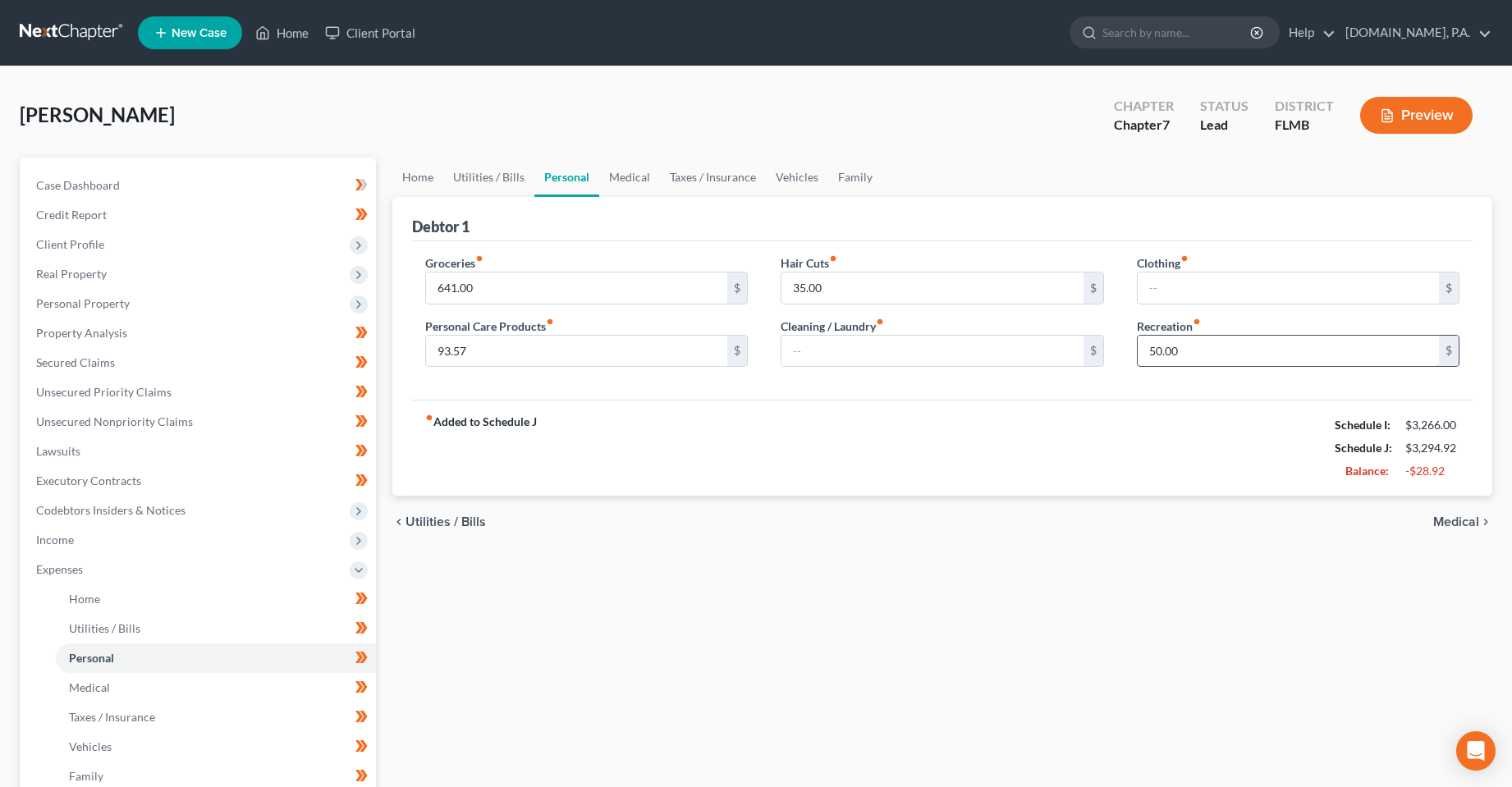
click at [1193, 360] on input "50.00" at bounding box center [1289, 351] width 302 height 32
click at [1124, 450] on div "fiber_manual_record Added to Schedule J Schedule I: $3,266.00 Schedule J: $3,34…" at bounding box center [943, 447] width 1061 height 96
click at [806, 177] on link "Vehicles" at bounding box center [797, 177] width 62 height 40
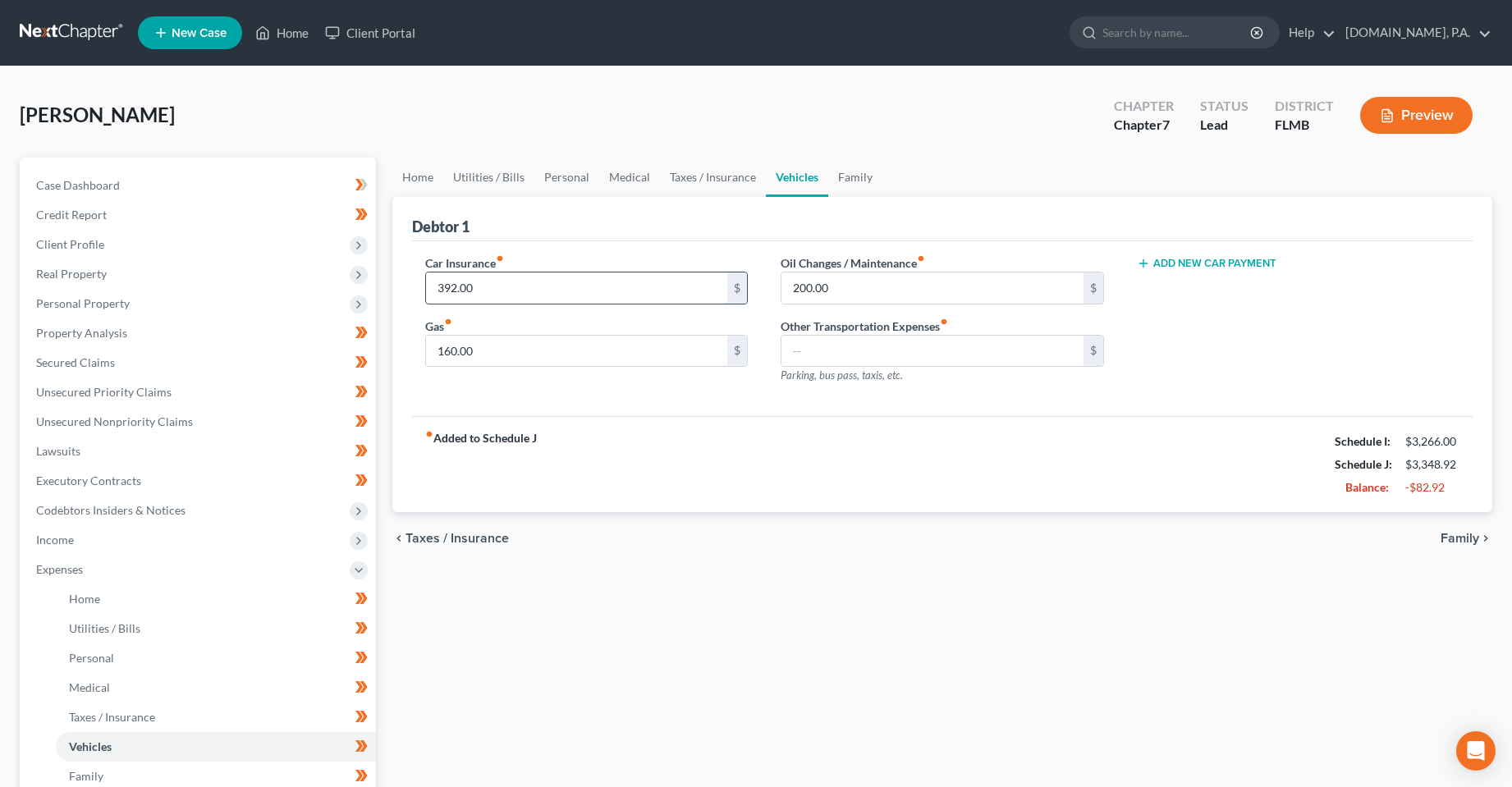
click at [627, 285] on input "392.00" at bounding box center [577, 288] width 302 height 32
click at [618, 424] on div "fiber_manual_record Added to Schedule J Schedule I: $3,266.00 Schedule J: $3,34…" at bounding box center [943, 464] width 1061 height 96
click at [633, 357] on input "160.00" at bounding box center [577, 351] width 302 height 32
click at [698, 189] on link "Taxes / Insurance" at bounding box center [713, 177] width 106 height 40
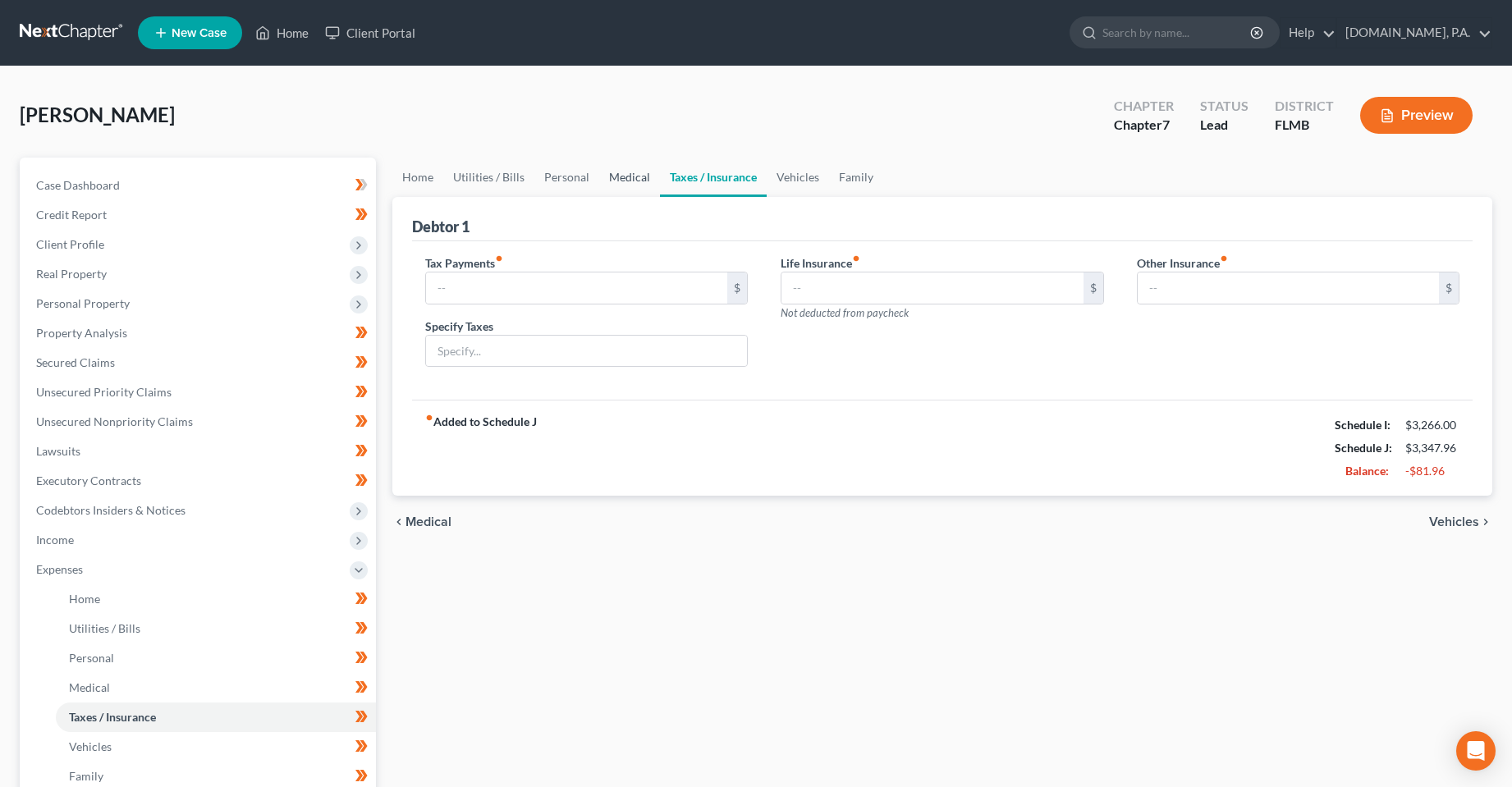
click at [599, 183] on link "Medical" at bounding box center [629, 177] width 61 height 40
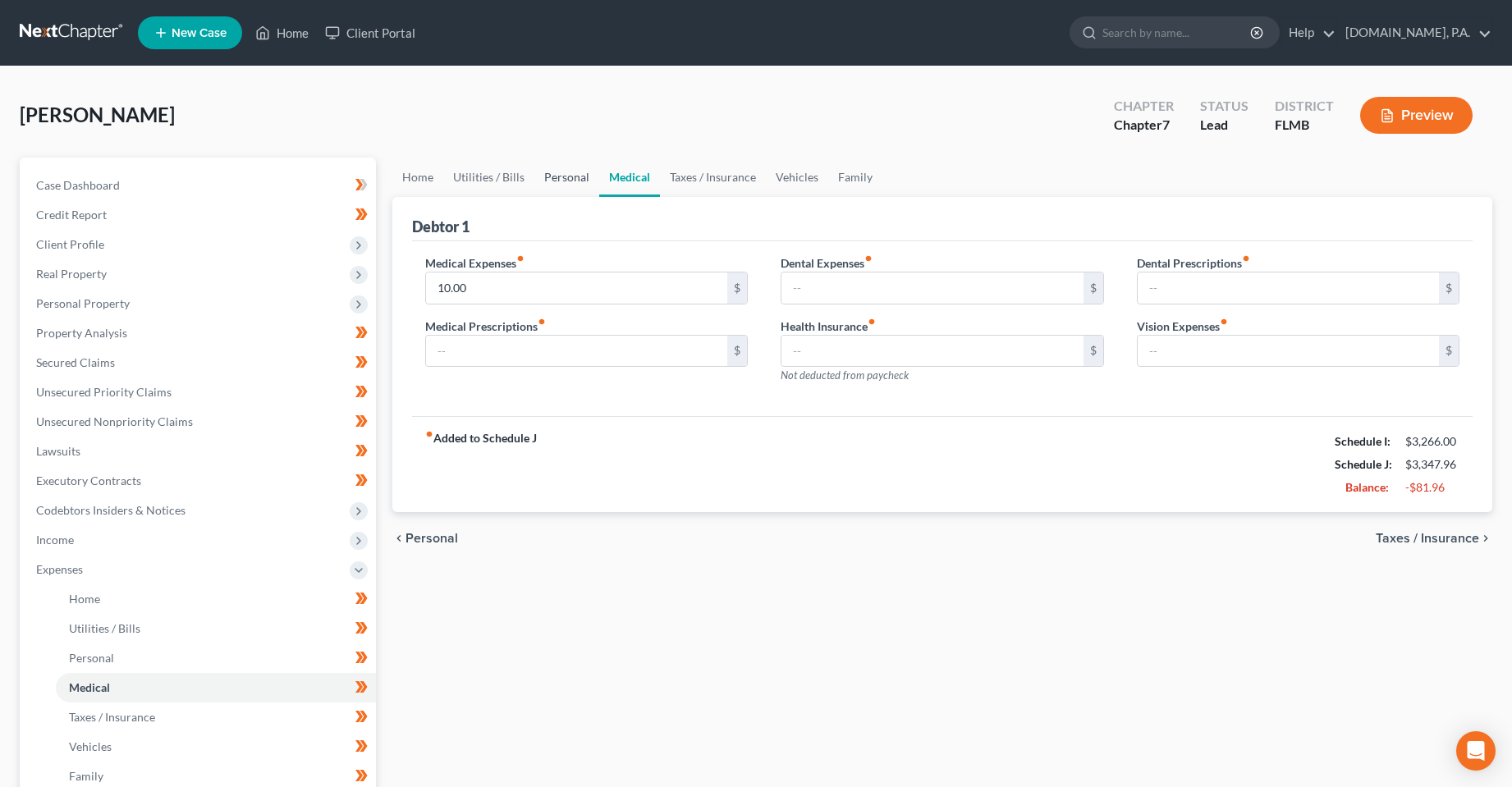
click at [565, 165] on link "Personal" at bounding box center [567, 177] width 65 height 40
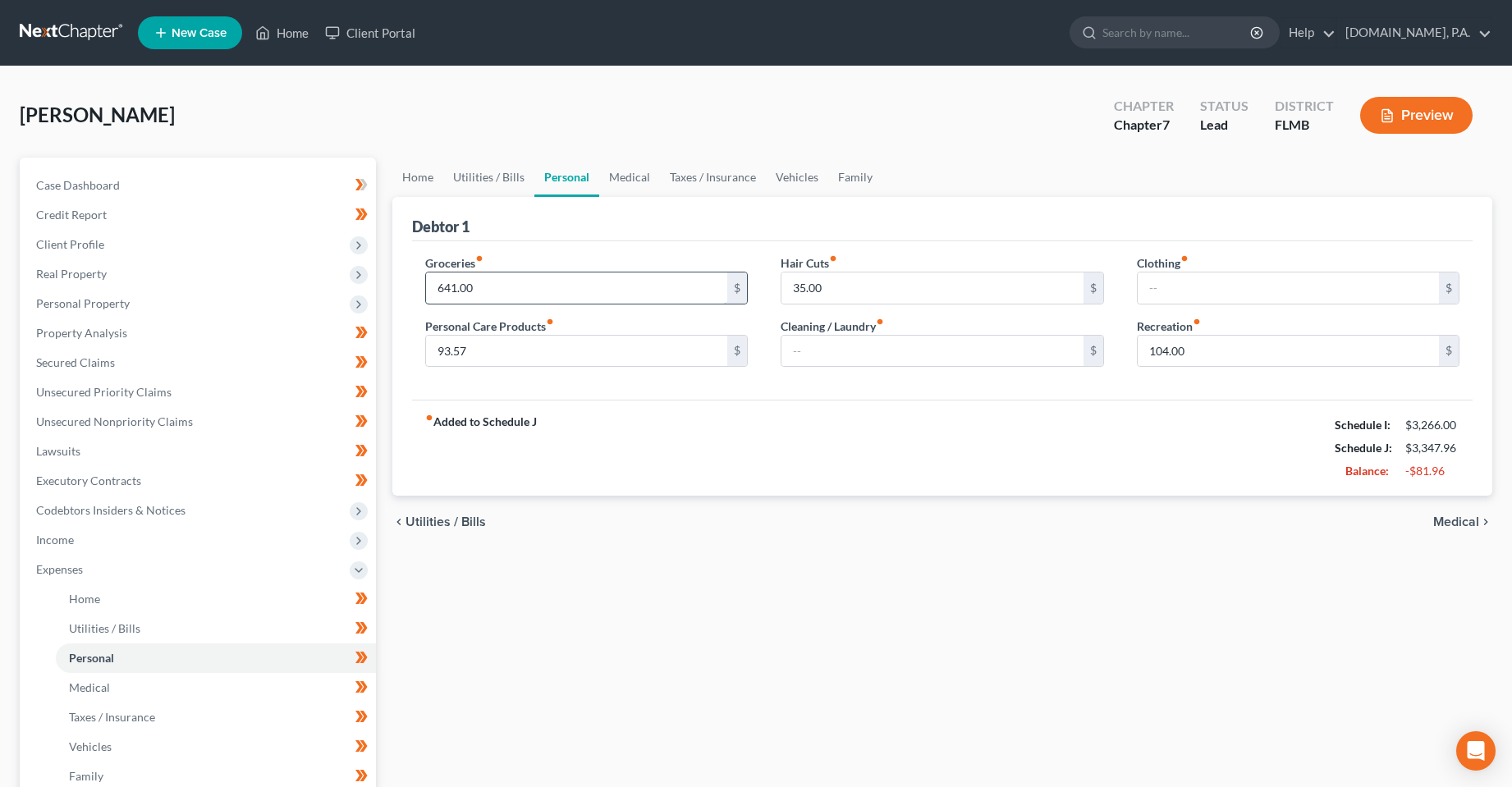
click at [598, 285] on input "641.00" at bounding box center [577, 288] width 302 height 32
click at [596, 356] on input "93.57" at bounding box center [577, 351] width 302 height 32
click at [809, 448] on div "fiber_manual_record Added to Schedule J Schedule I: $3,266.00 Schedule J: $3,34…" at bounding box center [943, 447] width 1061 height 96
click at [646, 357] on input "90" at bounding box center [577, 351] width 302 height 32
drag, startPoint x: 866, startPoint y: 350, endPoint x: 847, endPoint y: 382, distance: 37.2
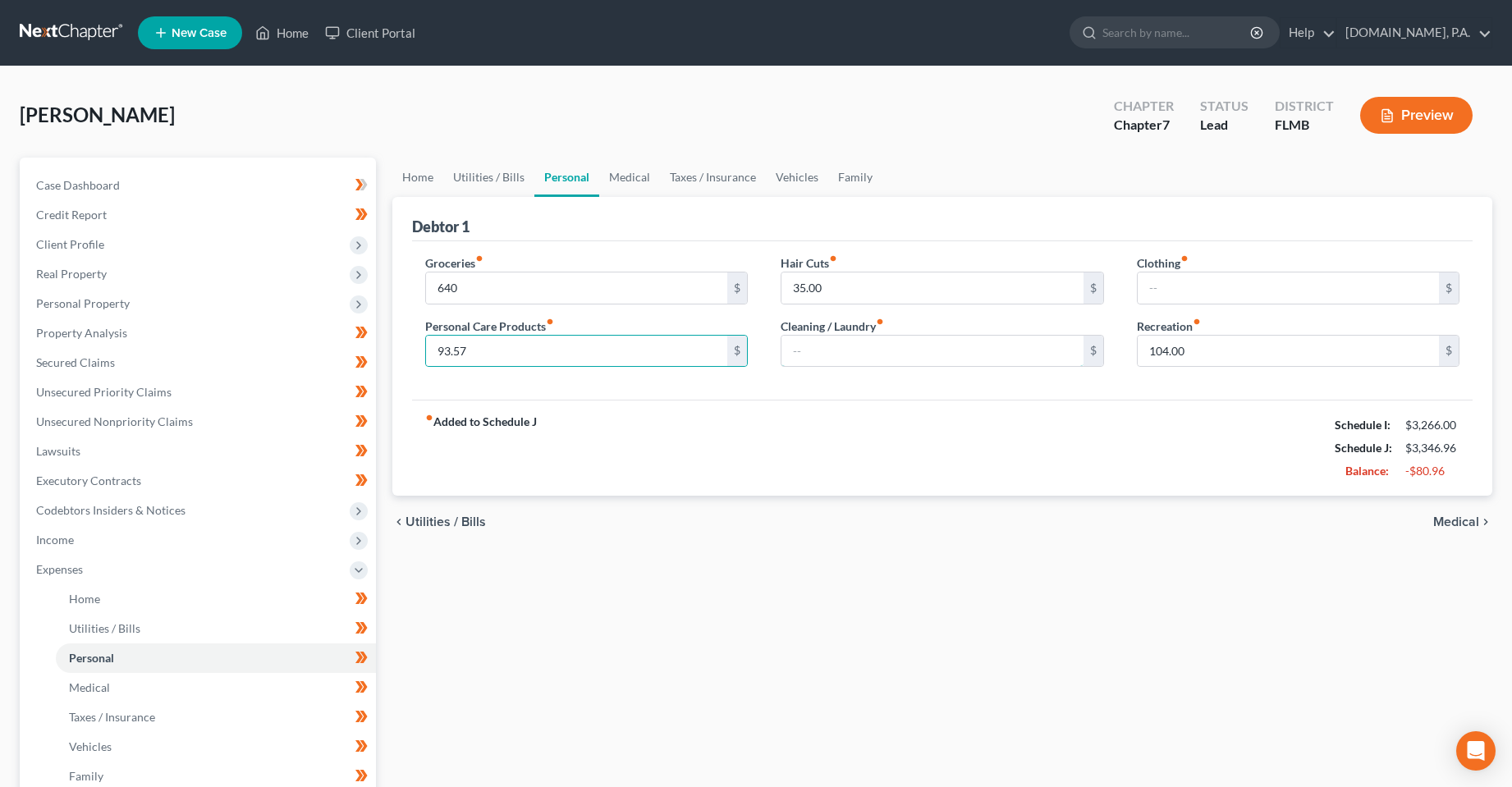
click at [866, 350] on input "text" at bounding box center [933, 351] width 302 height 32
click at [836, 388] on div "Groceries fiber_manual_record 640 $ Personal Care Products fiber_manual_record …" at bounding box center [943, 321] width 1061 height 159
drag, startPoint x: 1228, startPoint y: 350, endPoint x: 1127, endPoint y: 370, distance: 103.0
click at [1228, 350] on input "104.00" at bounding box center [1289, 351] width 302 height 32
click at [783, 183] on link "Vehicles" at bounding box center [797, 177] width 62 height 40
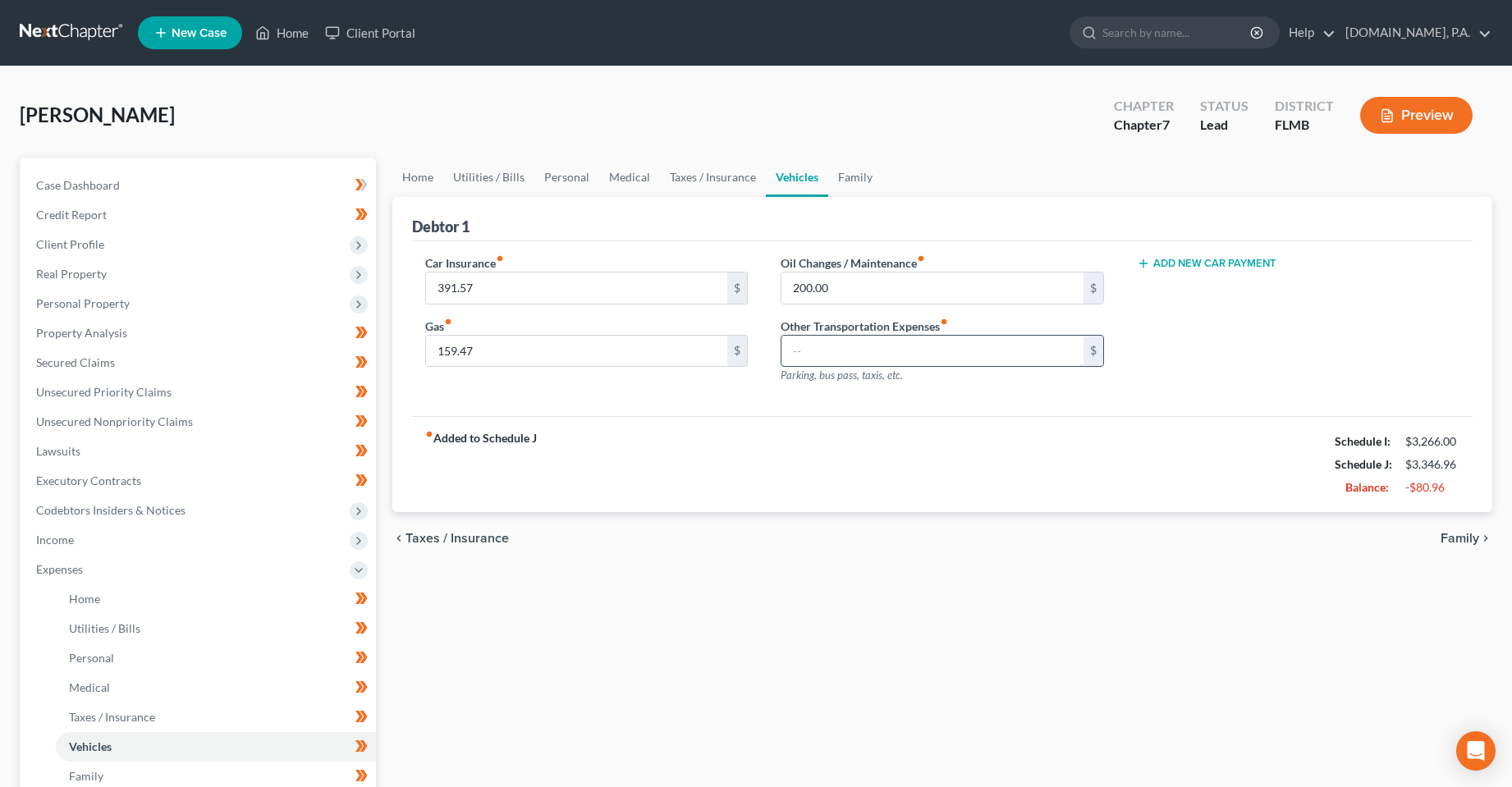
click at [852, 345] on input "text" at bounding box center [933, 351] width 302 height 32
click at [814, 431] on div "fiber_manual_record Added to Schedule J Schedule I: $3,266.00 Schedule J: $3,36…" at bounding box center [943, 464] width 1061 height 96
click at [629, 184] on link "Medical" at bounding box center [629, 177] width 61 height 40
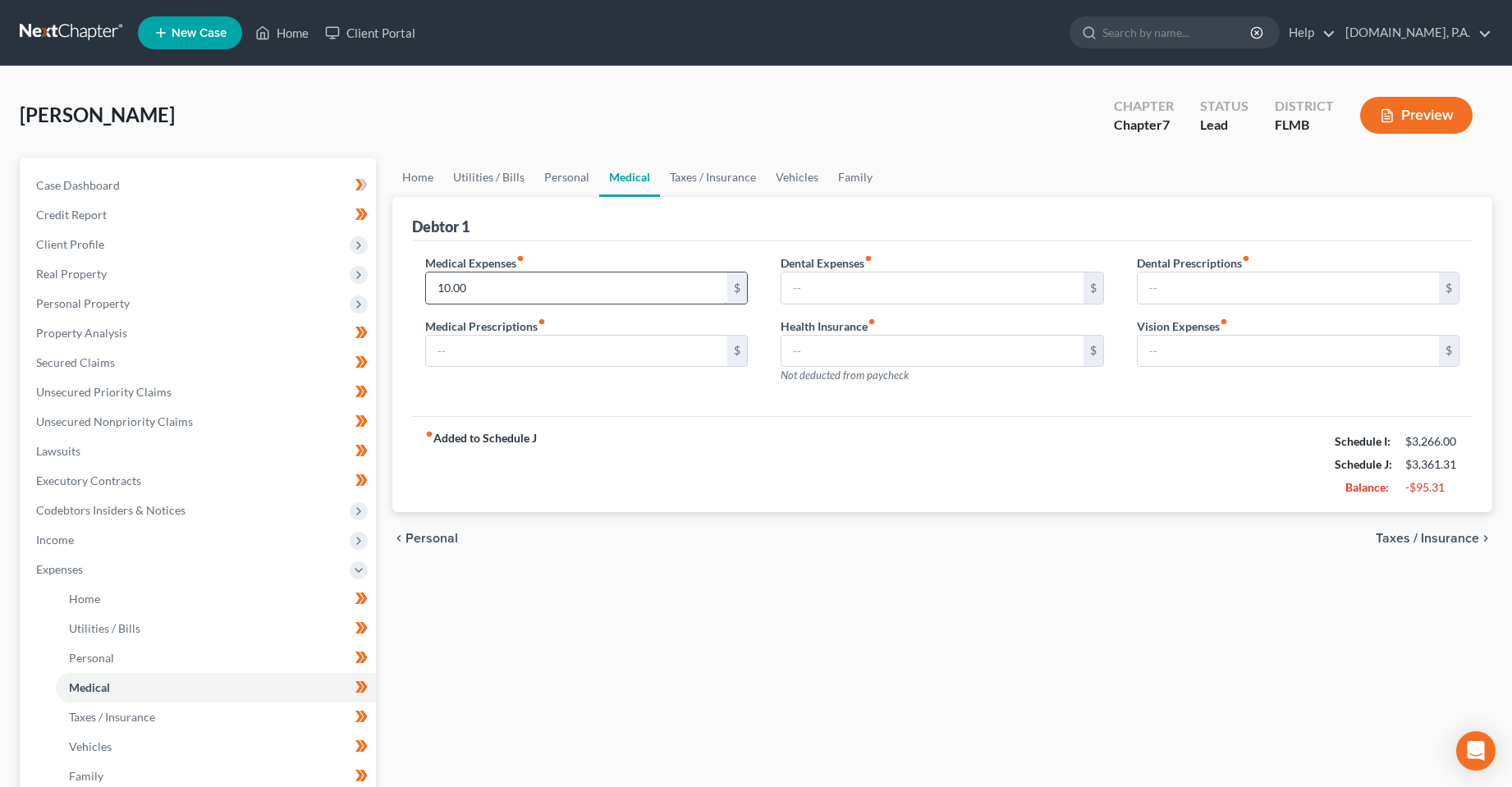
click at [517, 289] on input "10.00" at bounding box center [577, 288] width 302 height 32
click at [589, 435] on div "fiber_manual_record Added to Schedule J Schedule I: $3,266.00 Schedule J: $3,35…" at bounding box center [943, 464] width 1061 height 96
click at [410, 191] on link "Home" at bounding box center [418, 177] width 51 height 40
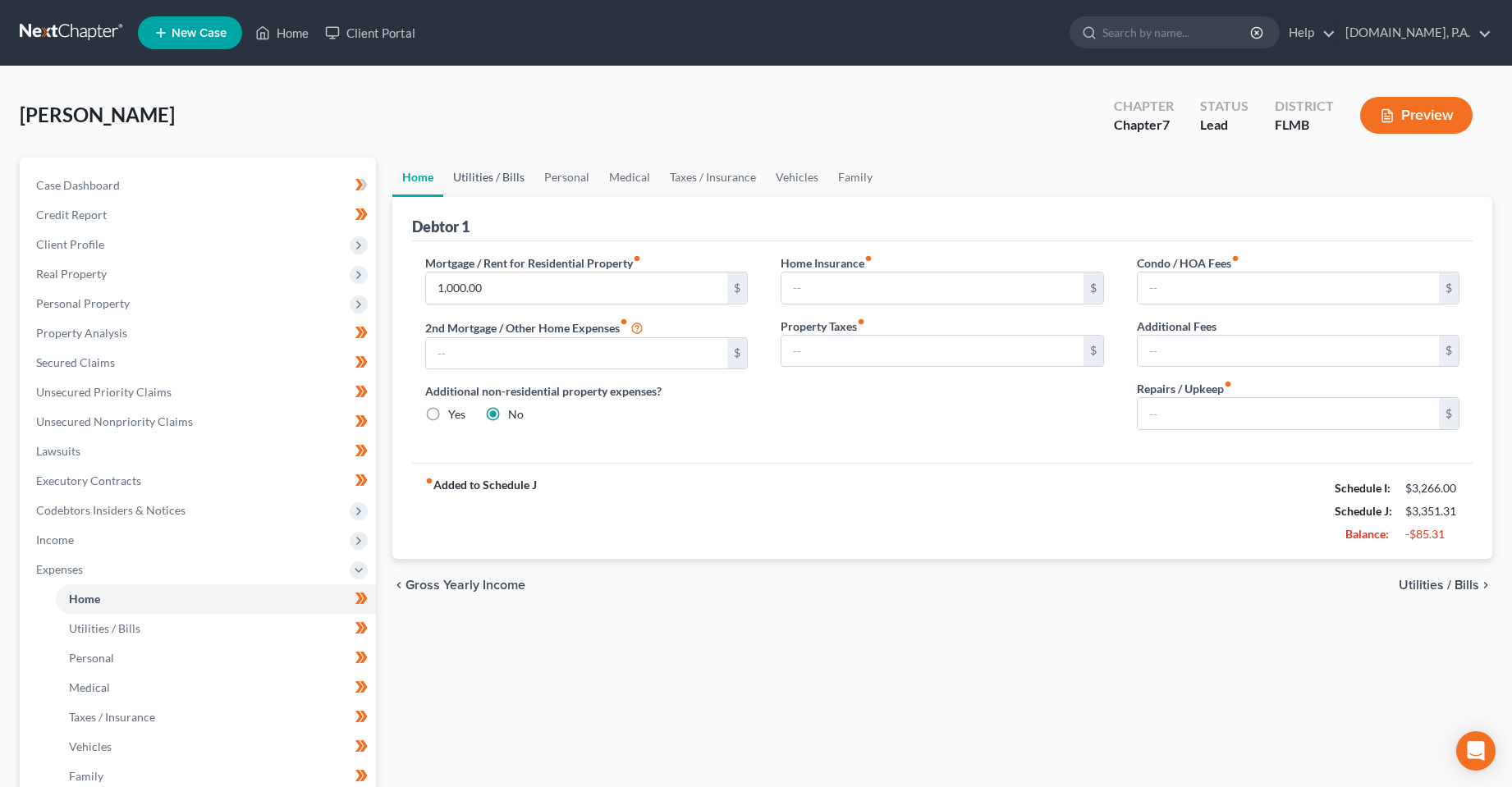
click at [467, 188] on link "Utilities / Bills" at bounding box center [489, 177] width 91 height 40
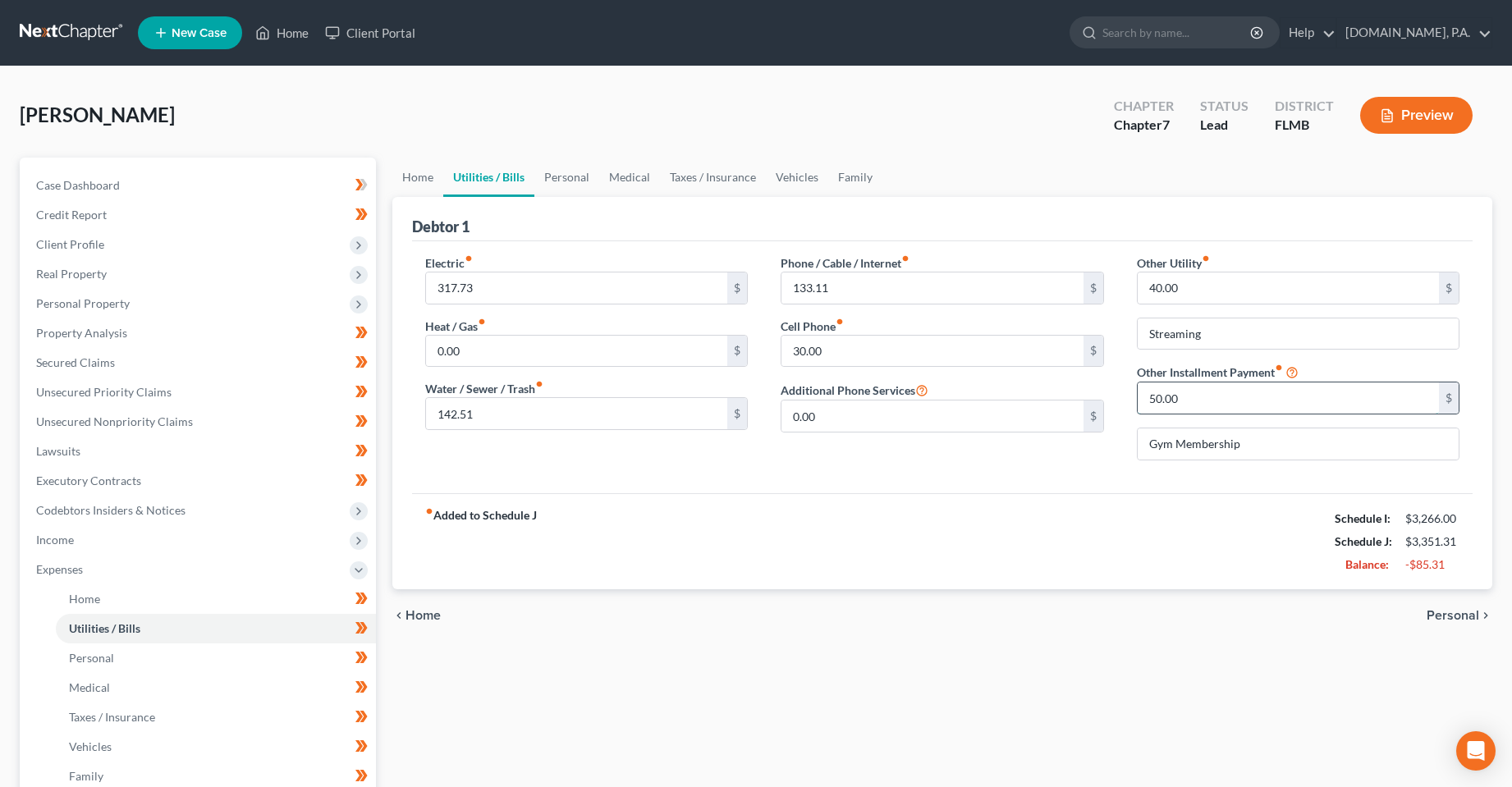
click at [1234, 395] on input "50.00" at bounding box center [1289, 398] width 302 height 32
click at [1198, 294] on input "40.00" at bounding box center [1289, 288] width 302 height 32
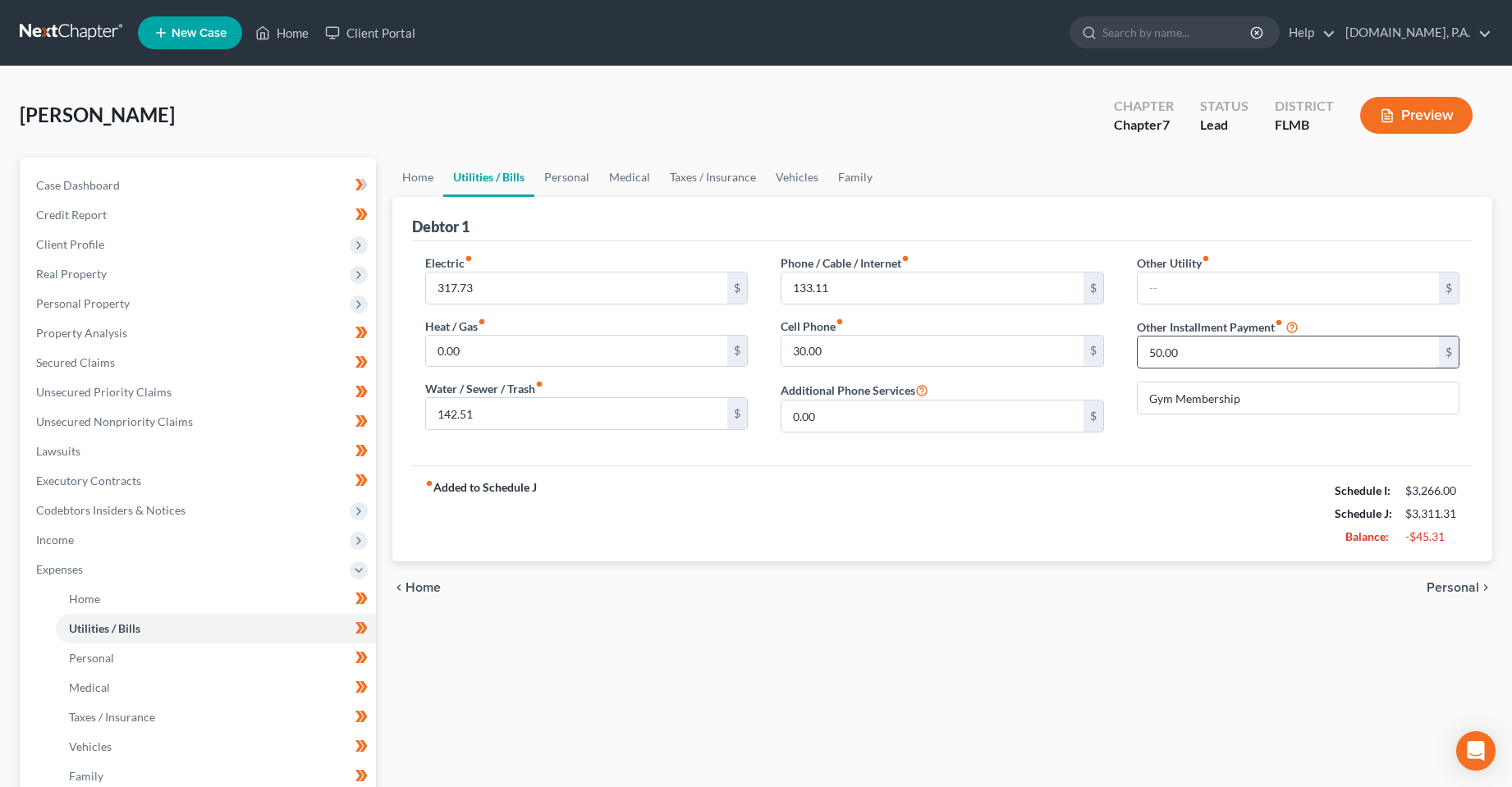
click at [1189, 356] on input "50.00" at bounding box center [1289, 352] width 302 height 32
click at [567, 173] on link "Personal" at bounding box center [567, 177] width 65 height 40
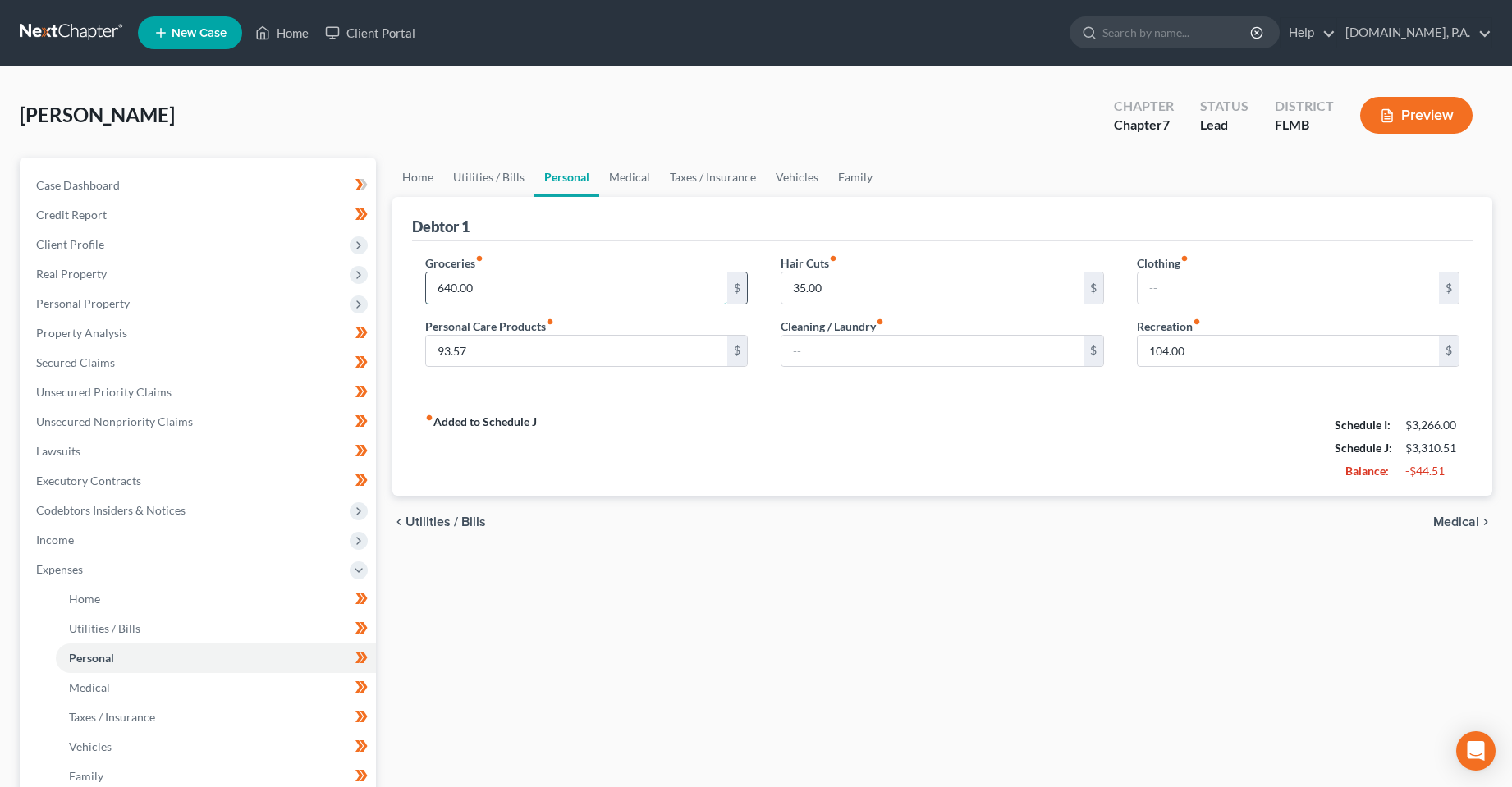
click at [584, 284] on input "640.00" at bounding box center [577, 288] width 302 height 32
click at [574, 355] on input "93.57" at bounding box center [577, 351] width 302 height 32
click at [606, 178] on link "Medical" at bounding box center [629, 177] width 61 height 40
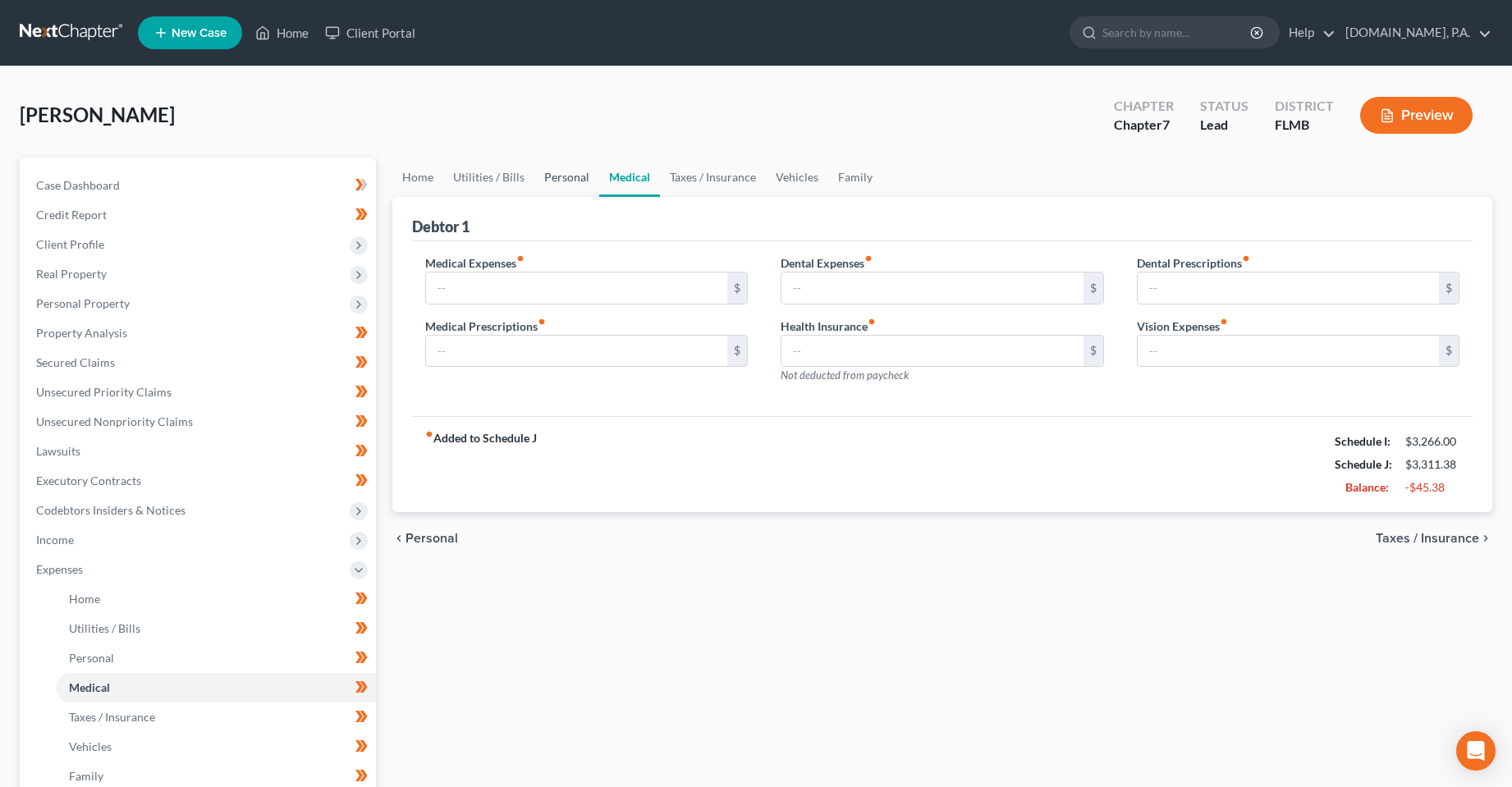
click at [577, 179] on link "Personal" at bounding box center [567, 177] width 65 height 40
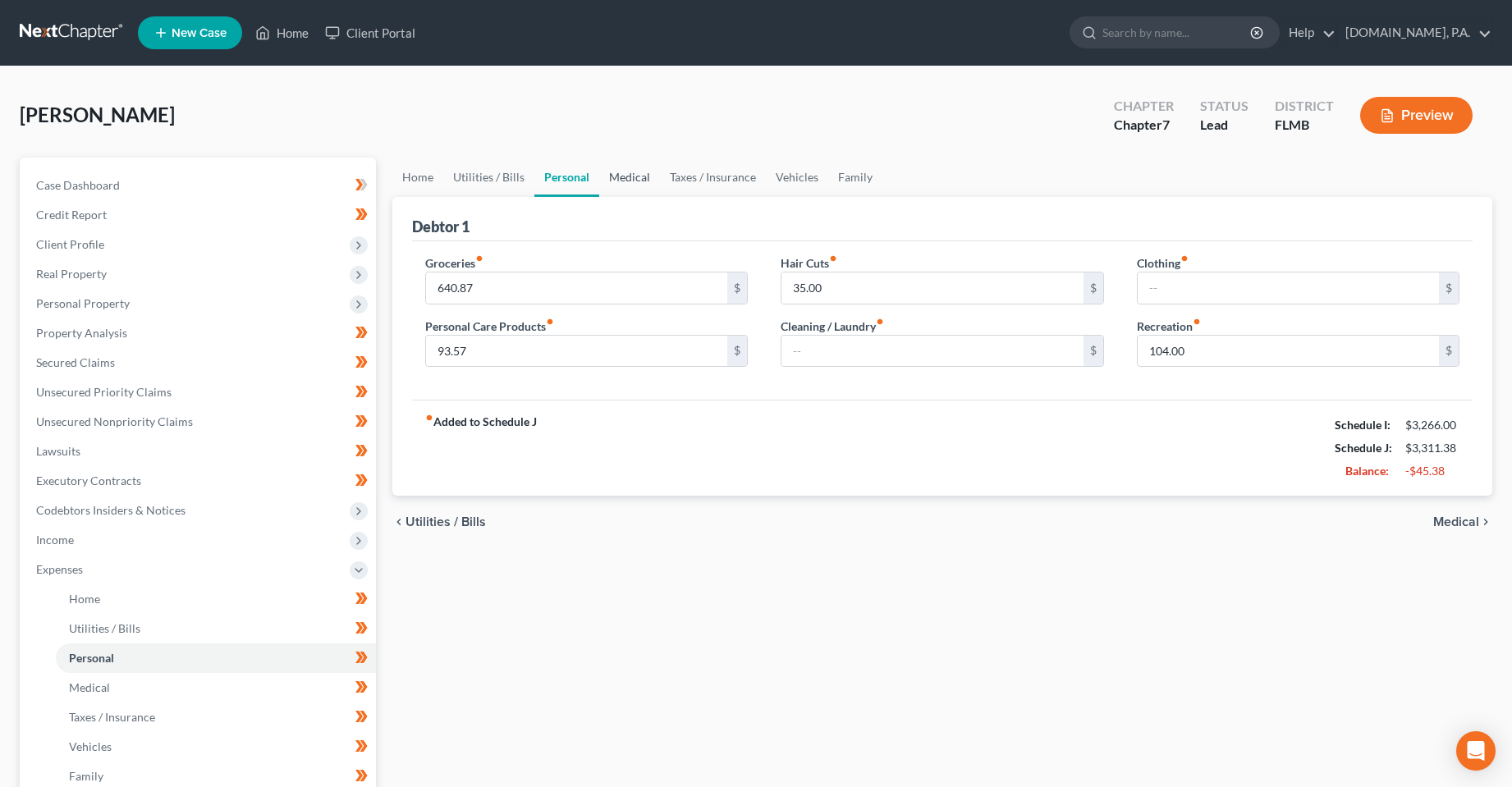
click at [631, 178] on link "Medical" at bounding box center [629, 177] width 61 height 40
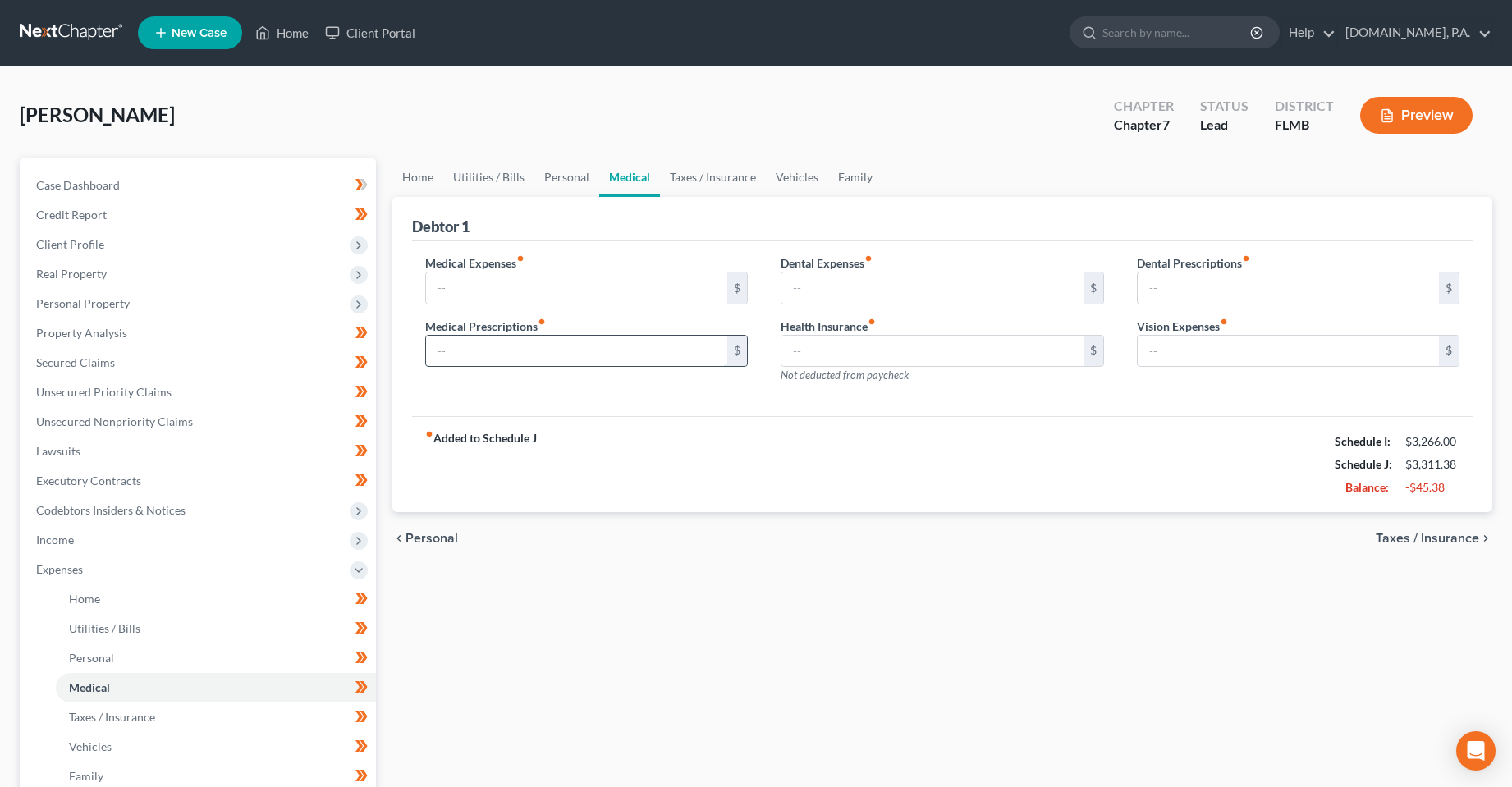
click at [626, 343] on input "text" at bounding box center [577, 351] width 302 height 32
click at [564, 171] on link "Personal" at bounding box center [567, 177] width 65 height 40
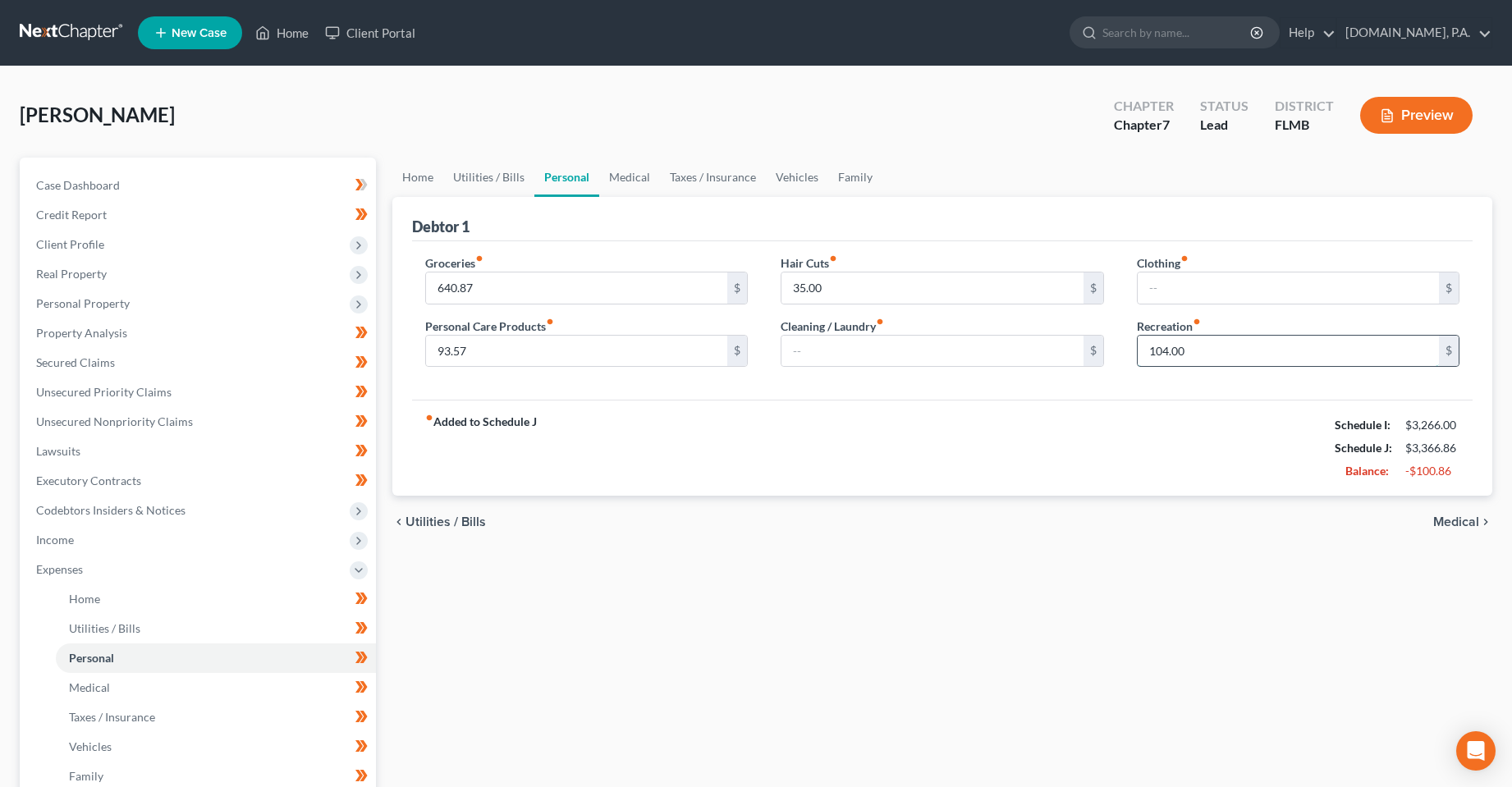
click at [1195, 358] on input "104.00" at bounding box center [1289, 351] width 302 height 32
click at [1192, 350] on input "104.00" at bounding box center [1289, 351] width 302 height 32
click at [1024, 440] on div "fiber_manual_record Added to Schedule J Schedule I: $3,266.00 Schedule J: $3,31…" at bounding box center [943, 447] width 1061 height 96
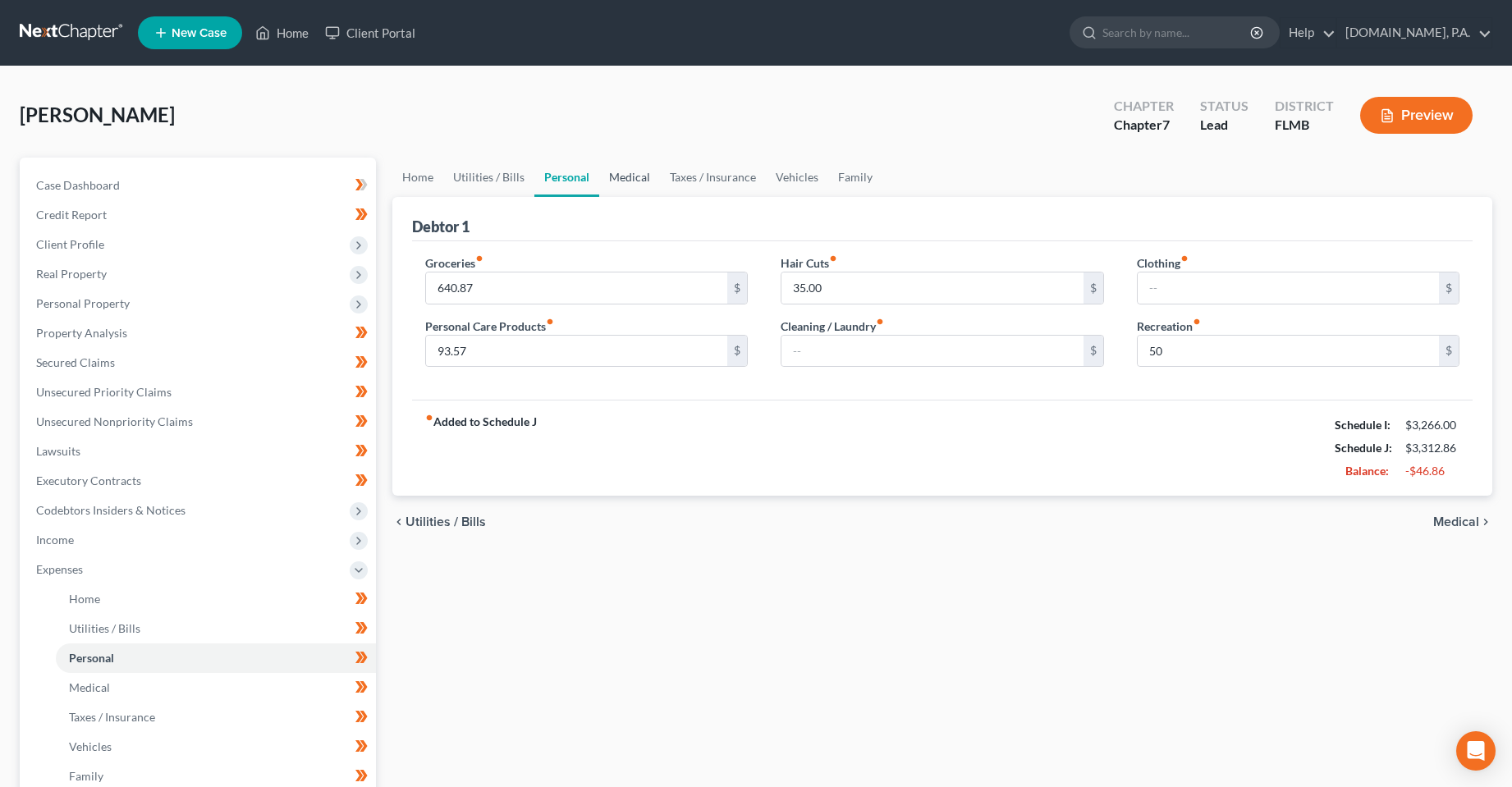
click at [635, 178] on link "Medical" at bounding box center [629, 177] width 61 height 40
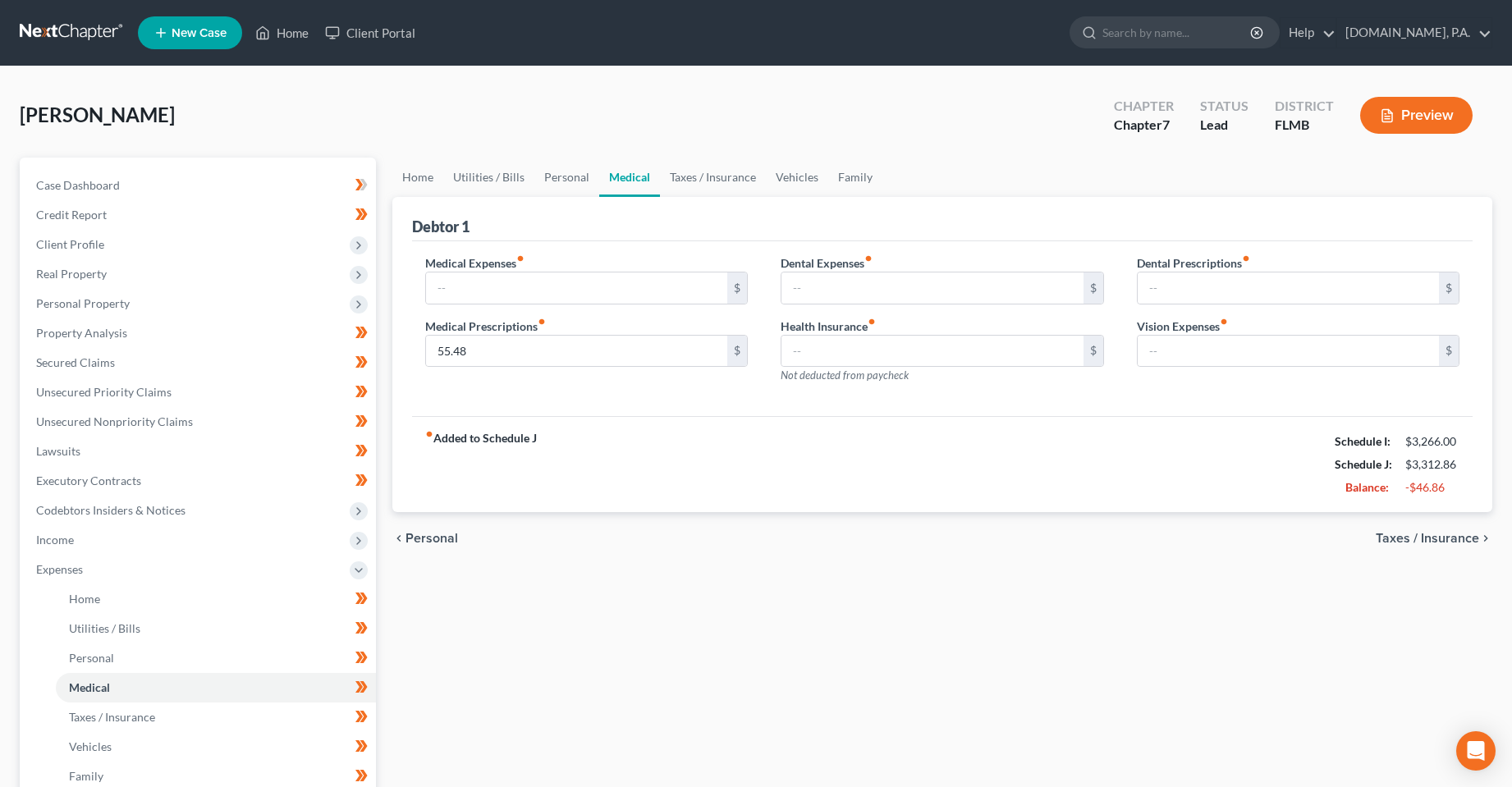
click at [510, 644] on div "Home Utilities / Bills Personal Medical Taxes / Insurance Vehicles Family Debto…" at bounding box center [943, 587] width 1118 height 859
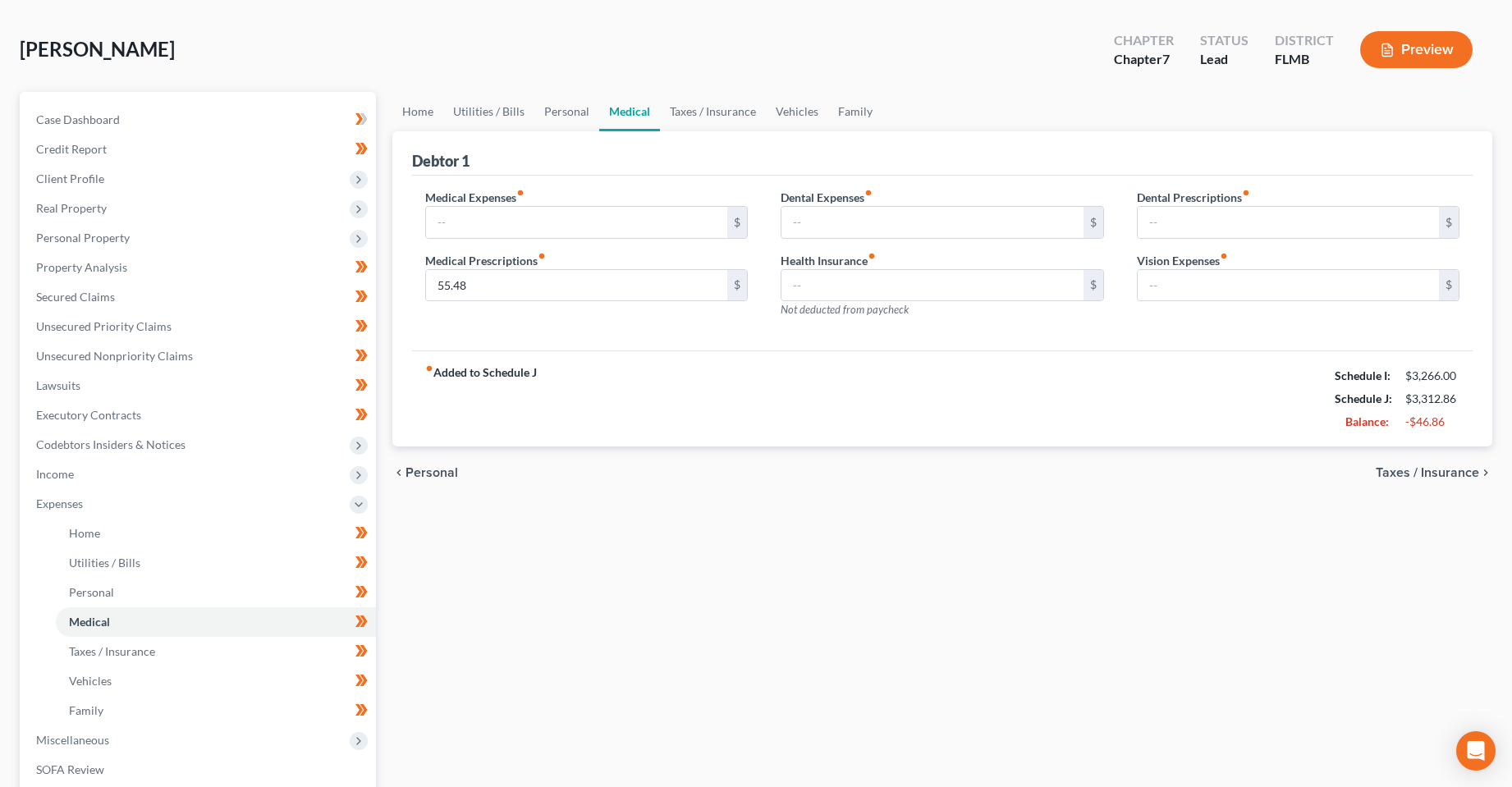
scroll to position [82, 0]
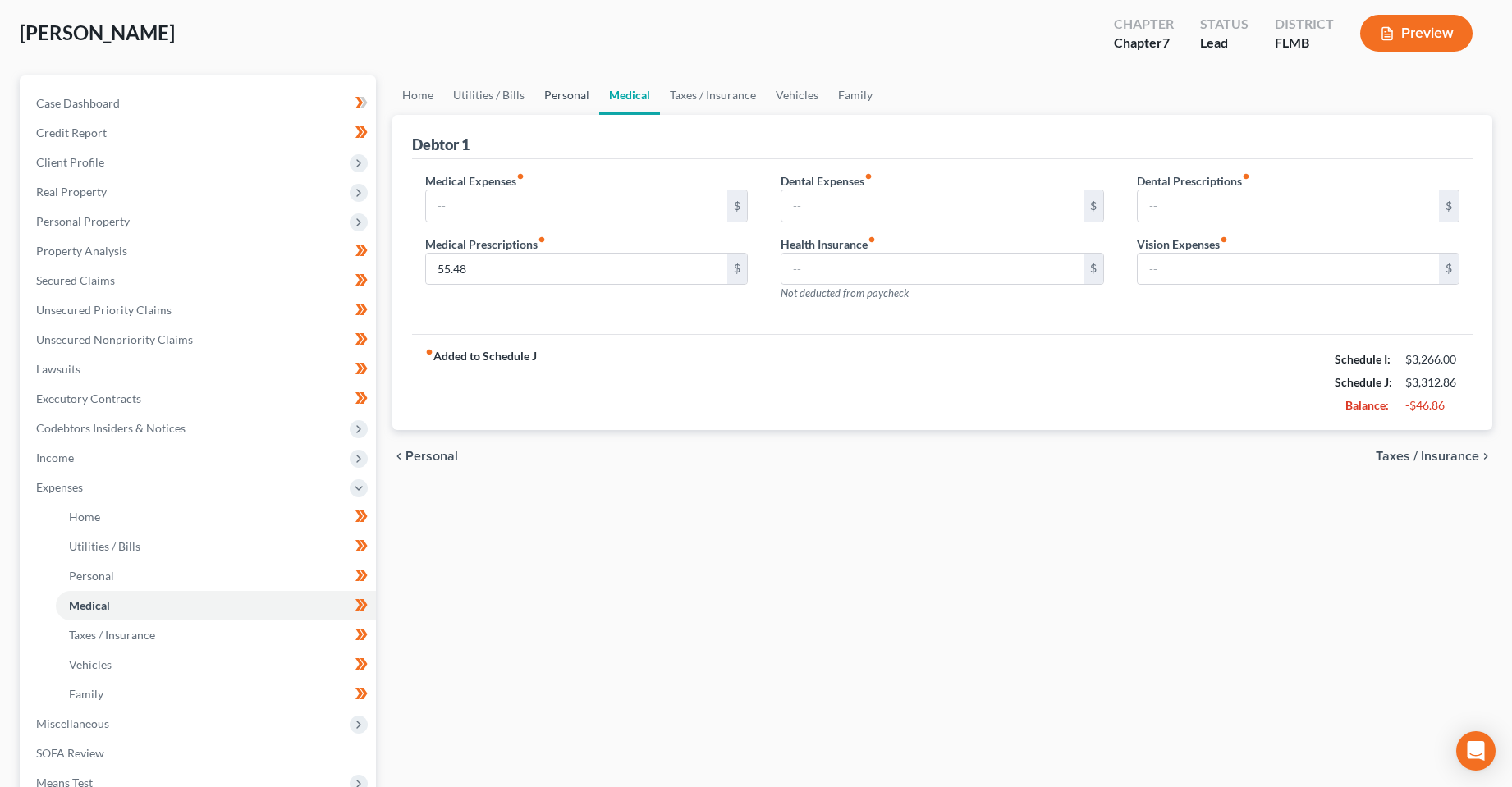
click at [832, 555] on div "Home Utilities / Bills Personal Medical Taxes / Insurance Vehicles Family Debto…" at bounding box center [943, 505] width 1118 height 859
click at [636, 603] on div "Home Utilities / Bills Personal Medical Taxes / Insurance Vehicles Family Debto…" at bounding box center [943, 505] width 1118 height 859
click at [112, 310] on span "Unsecured Priority Claims" at bounding box center [104, 310] width 135 height 14
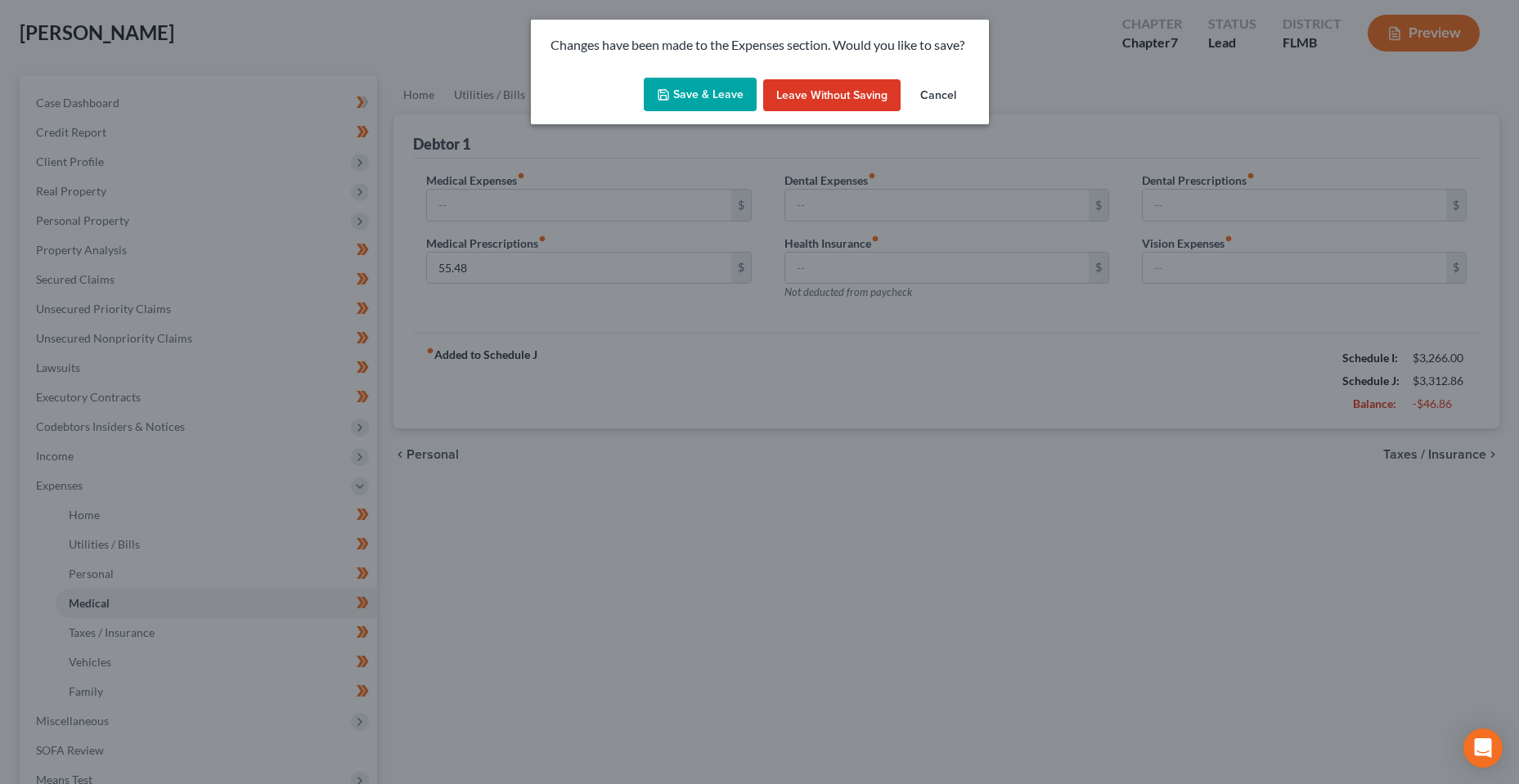
click at [728, 88] on button "Save & Leave" at bounding box center [700, 94] width 113 height 34
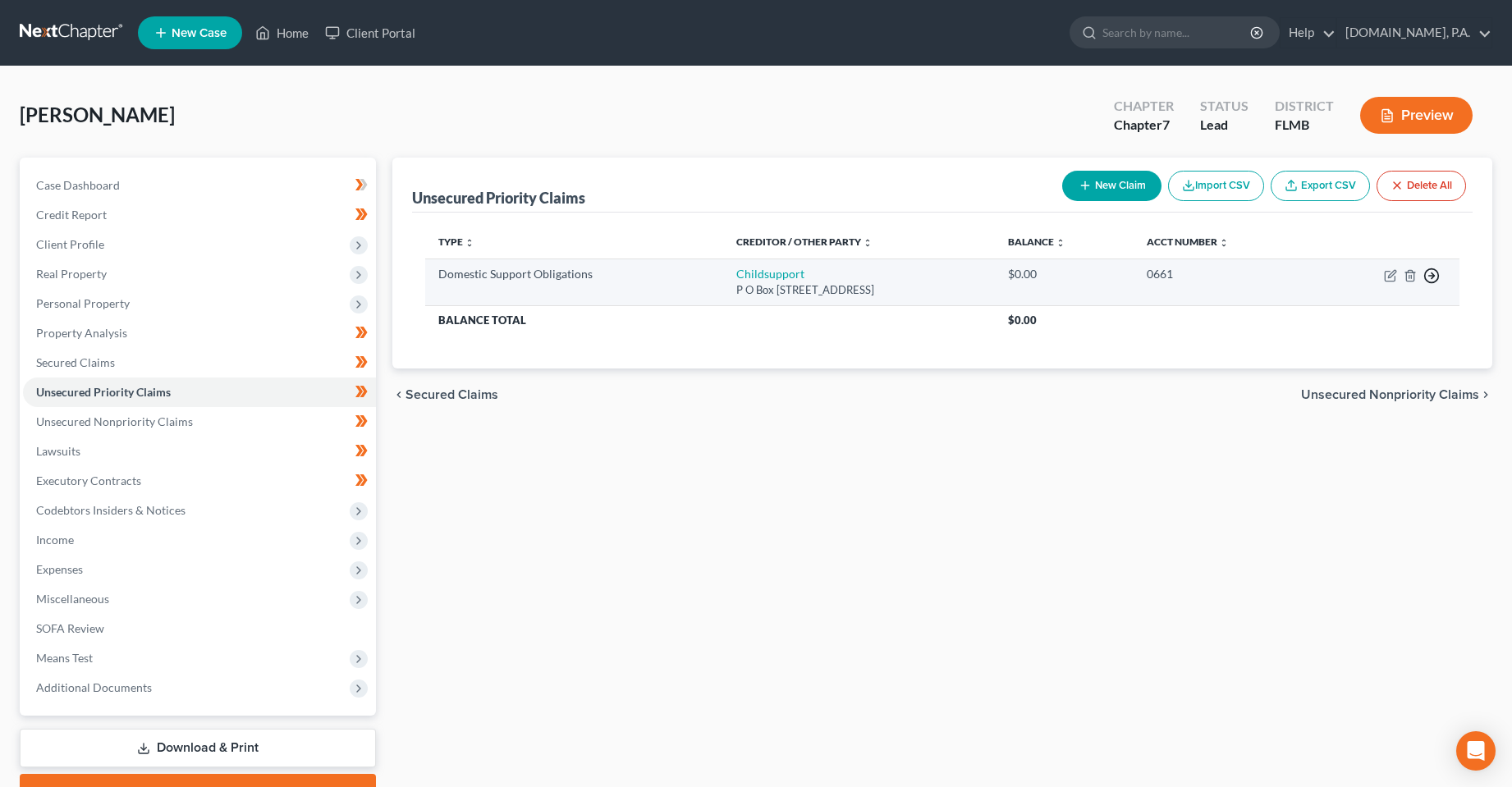
click at [1432, 273] on polyline "button" at bounding box center [1433, 276] width 3 height 6
click at [1339, 316] on link "Move to F" at bounding box center [1356, 315] width 137 height 28
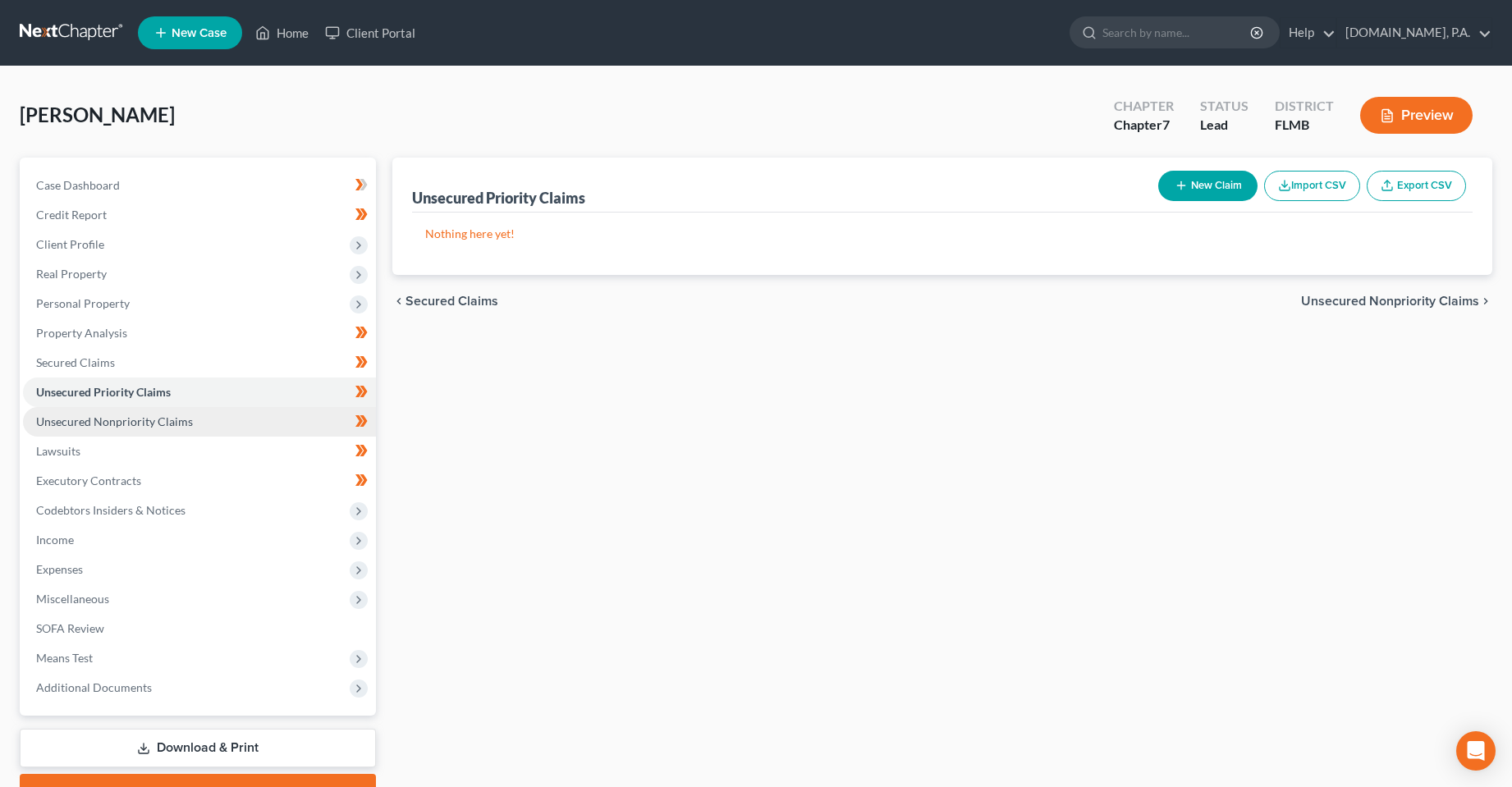
click at [213, 430] on link "Unsecured Nonpriority Claims" at bounding box center [199, 422] width 353 height 30
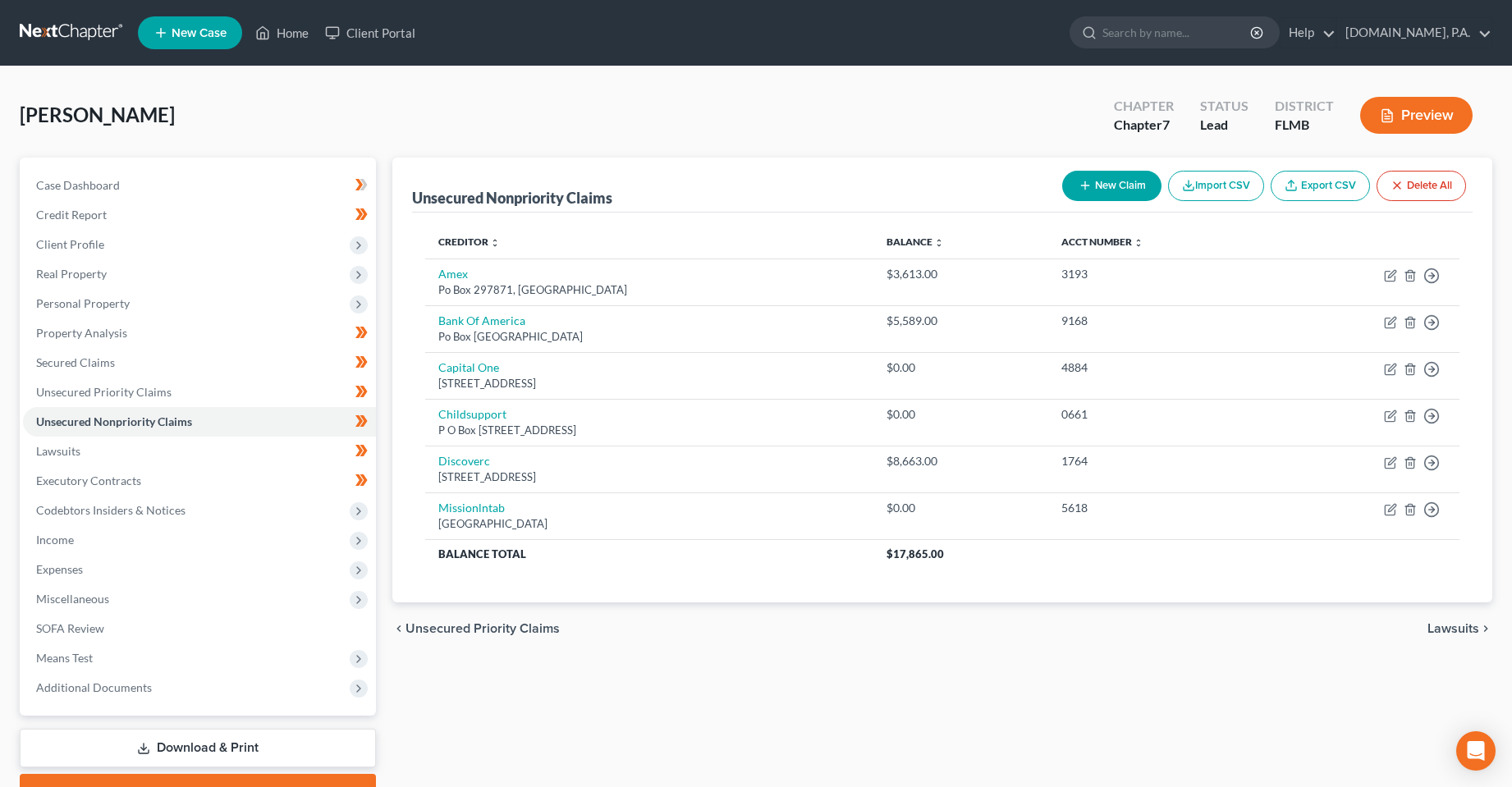
click at [691, 704] on div "Unsecured Nonpriority Claims New Claim Import CSV Export CSV Delete All Credito…" at bounding box center [943, 483] width 1118 height 653
click at [924, 143] on div "[PERSON_NAME] Upgraded Chapter Chapter 7 Status Lead District [GEOGRAPHIC_DATA]…" at bounding box center [756, 121] width 1472 height 71
click at [780, 658] on div "Unsecured Nonpriority Claims New Claim Import CSV Export CSV Delete All Credito…" at bounding box center [943, 483] width 1118 height 653
click at [599, 732] on div "Unsecured Nonpriority Claims New Claim Import CSV Export CSV Delete All Credito…" at bounding box center [943, 483] width 1118 height 653
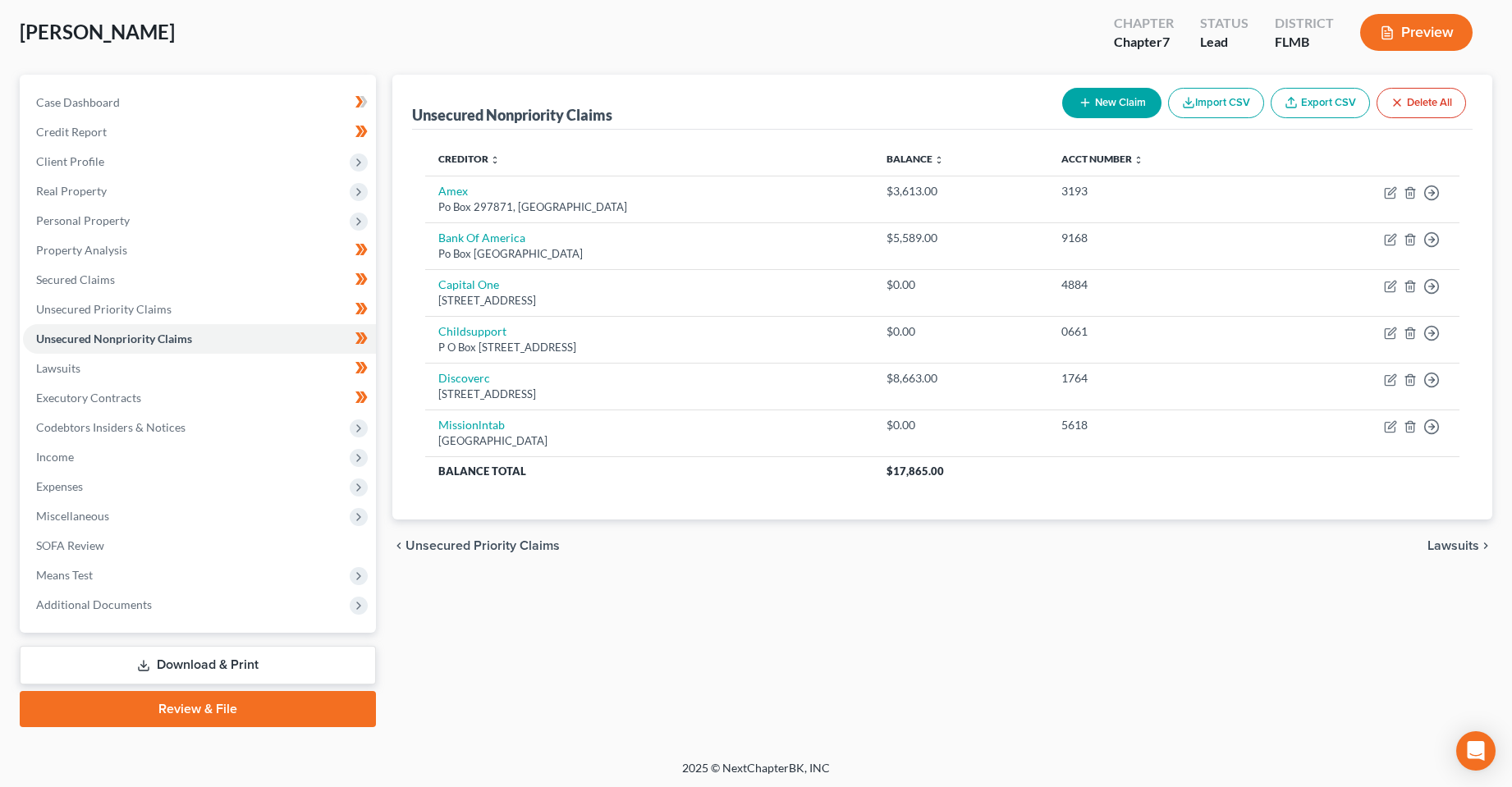
scroll to position [85, 0]
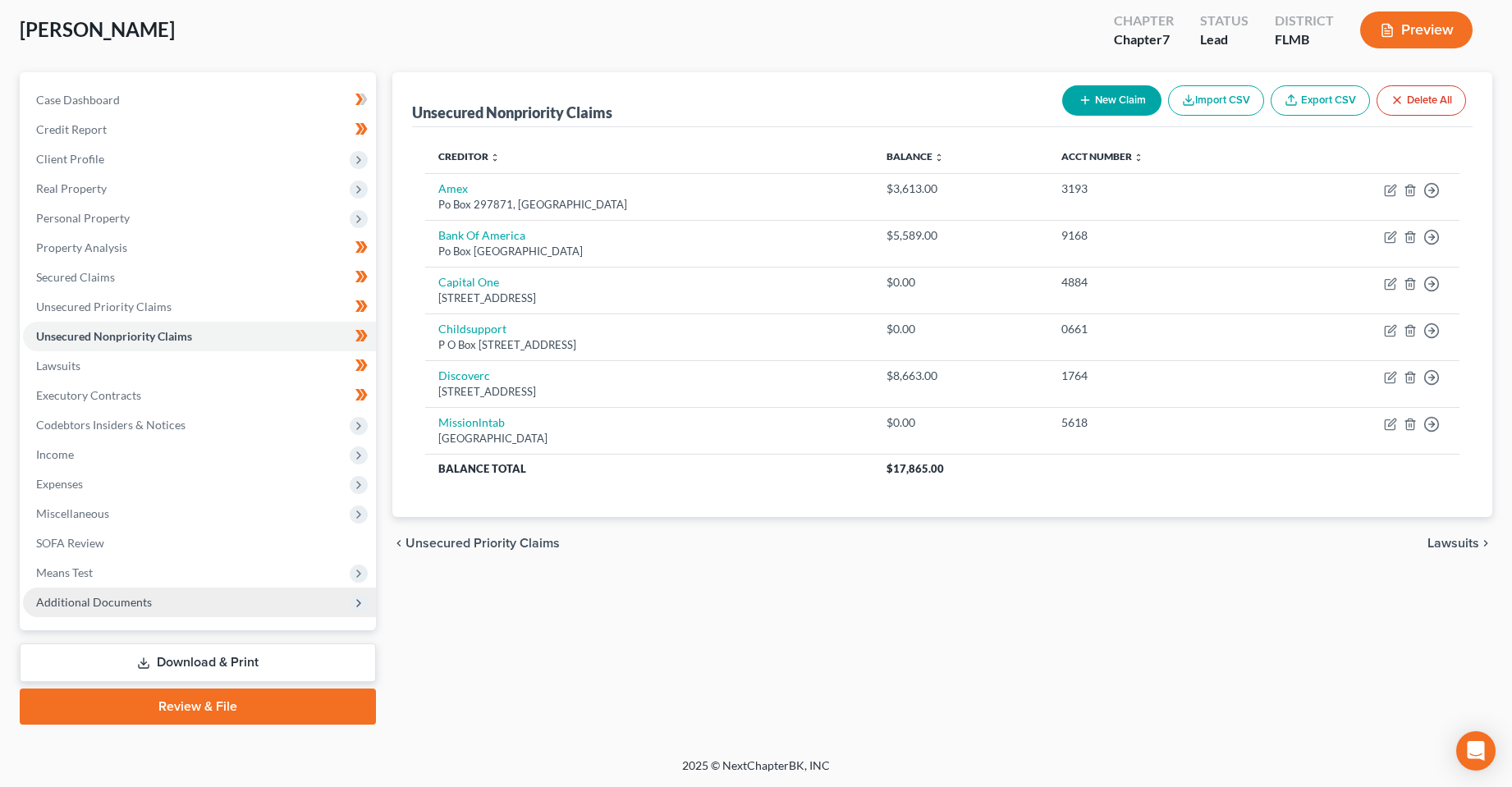
click at [271, 605] on span "Additional Documents" at bounding box center [199, 603] width 353 height 30
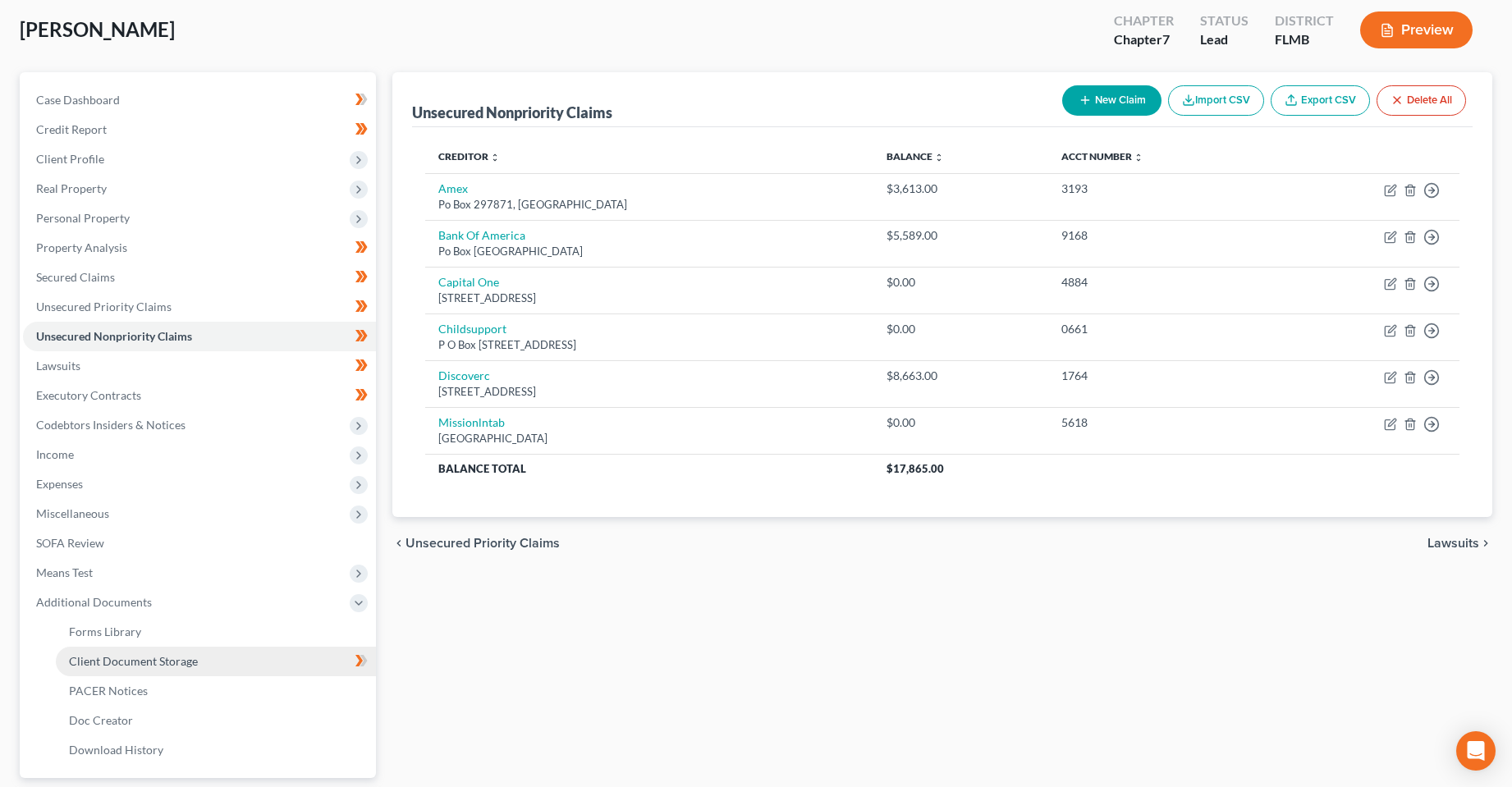
click at [304, 650] on link "Client Document Storage" at bounding box center [216, 661] width 320 height 30
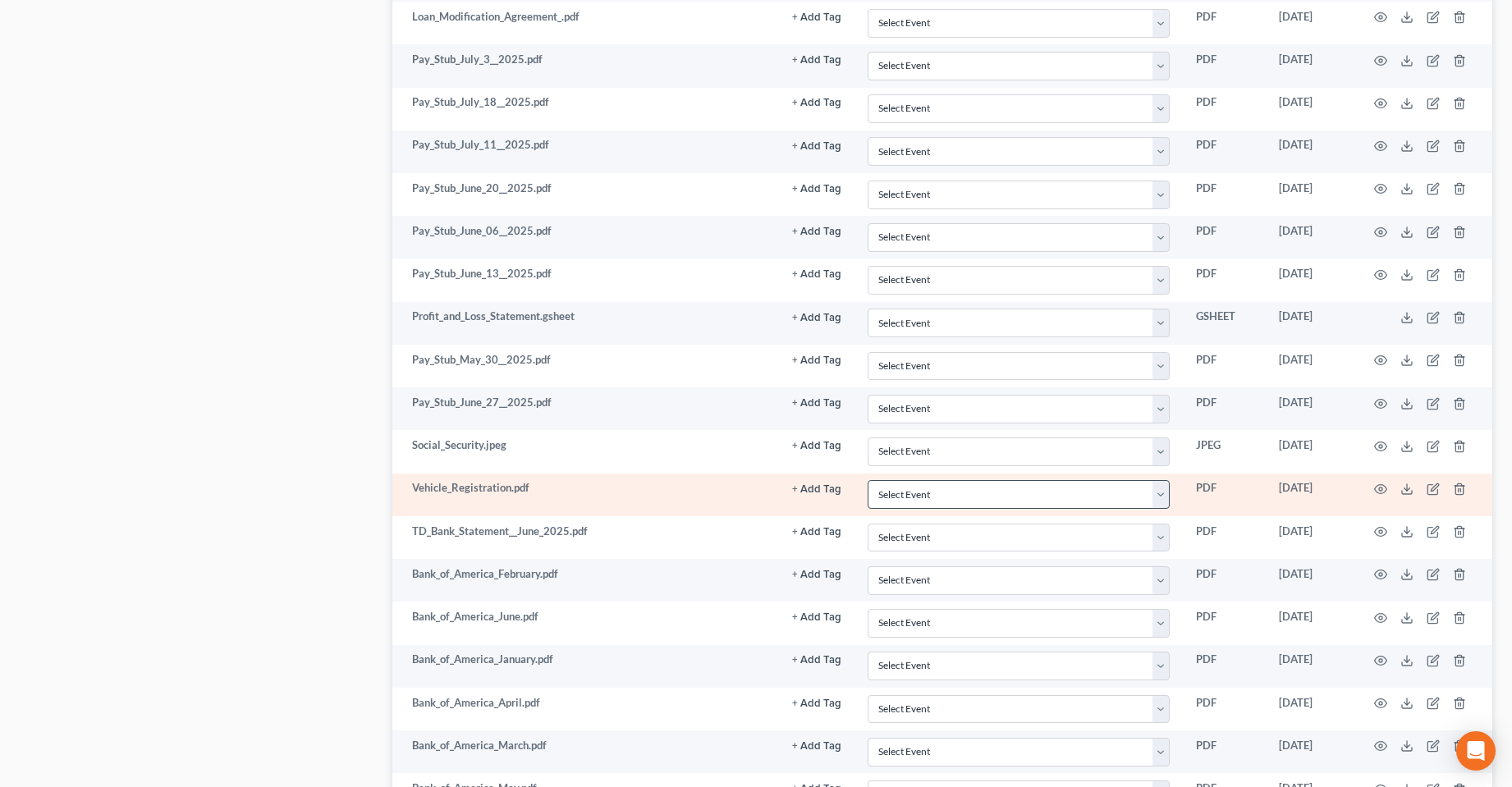
scroll to position [1621, 0]
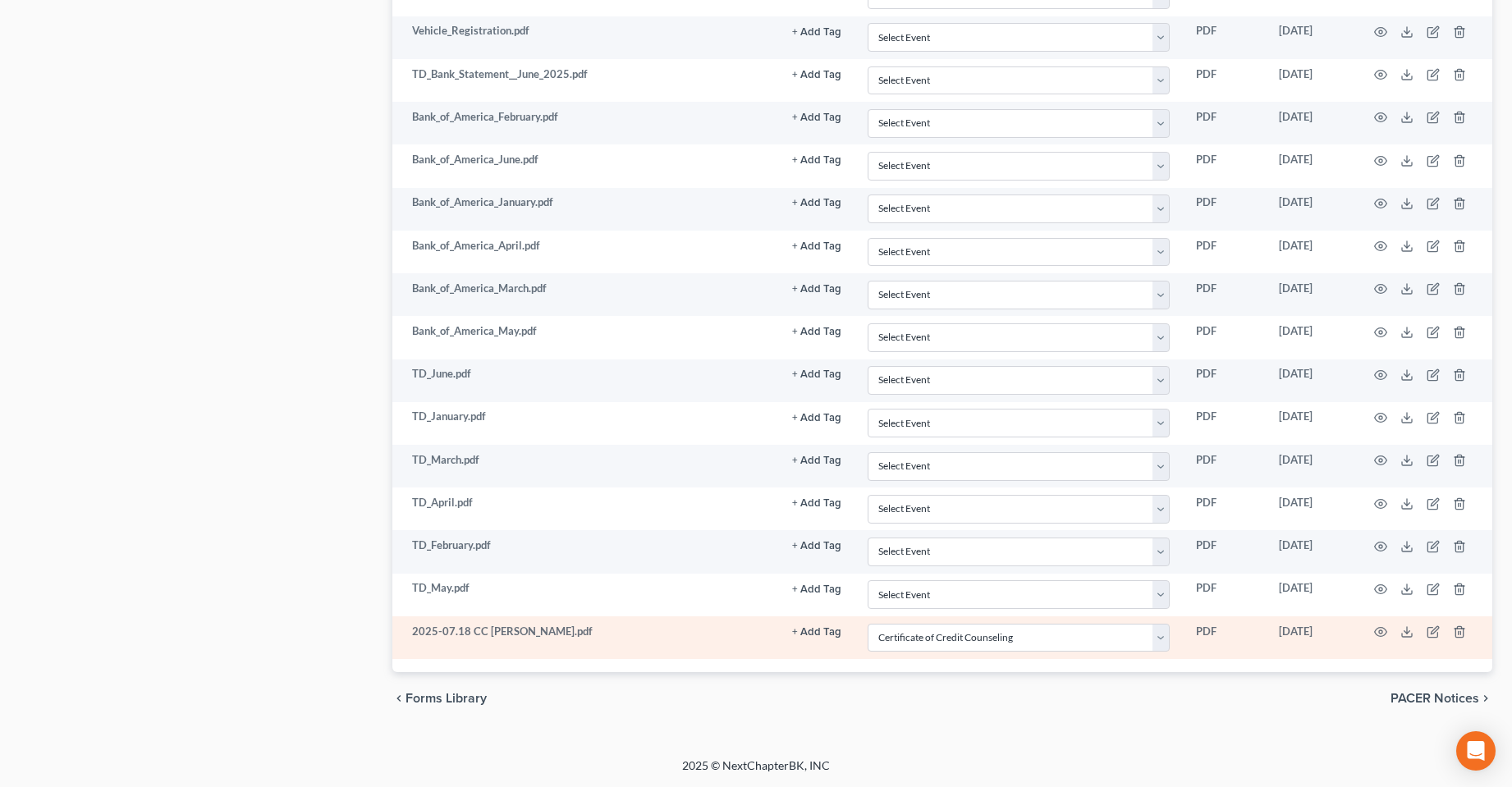
click at [1383, 639] on td at bounding box center [1423, 638] width 138 height 43
click at [1382, 632] on circle "button" at bounding box center [1381, 632] width 4 height 4
click at [1380, 635] on icon "button" at bounding box center [1380, 632] width 13 height 13
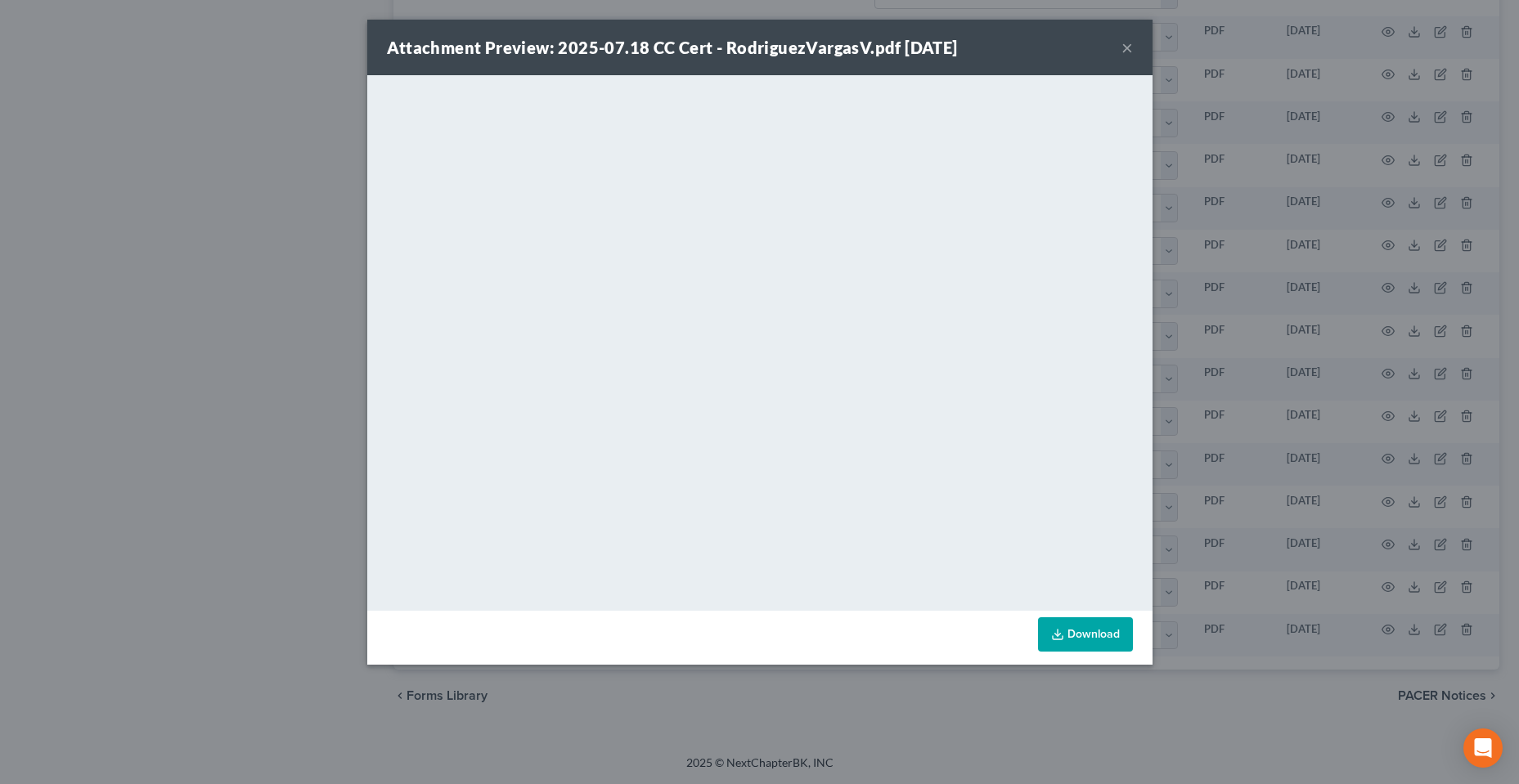
click at [1124, 47] on button "×" at bounding box center [1127, 47] width 11 height 19
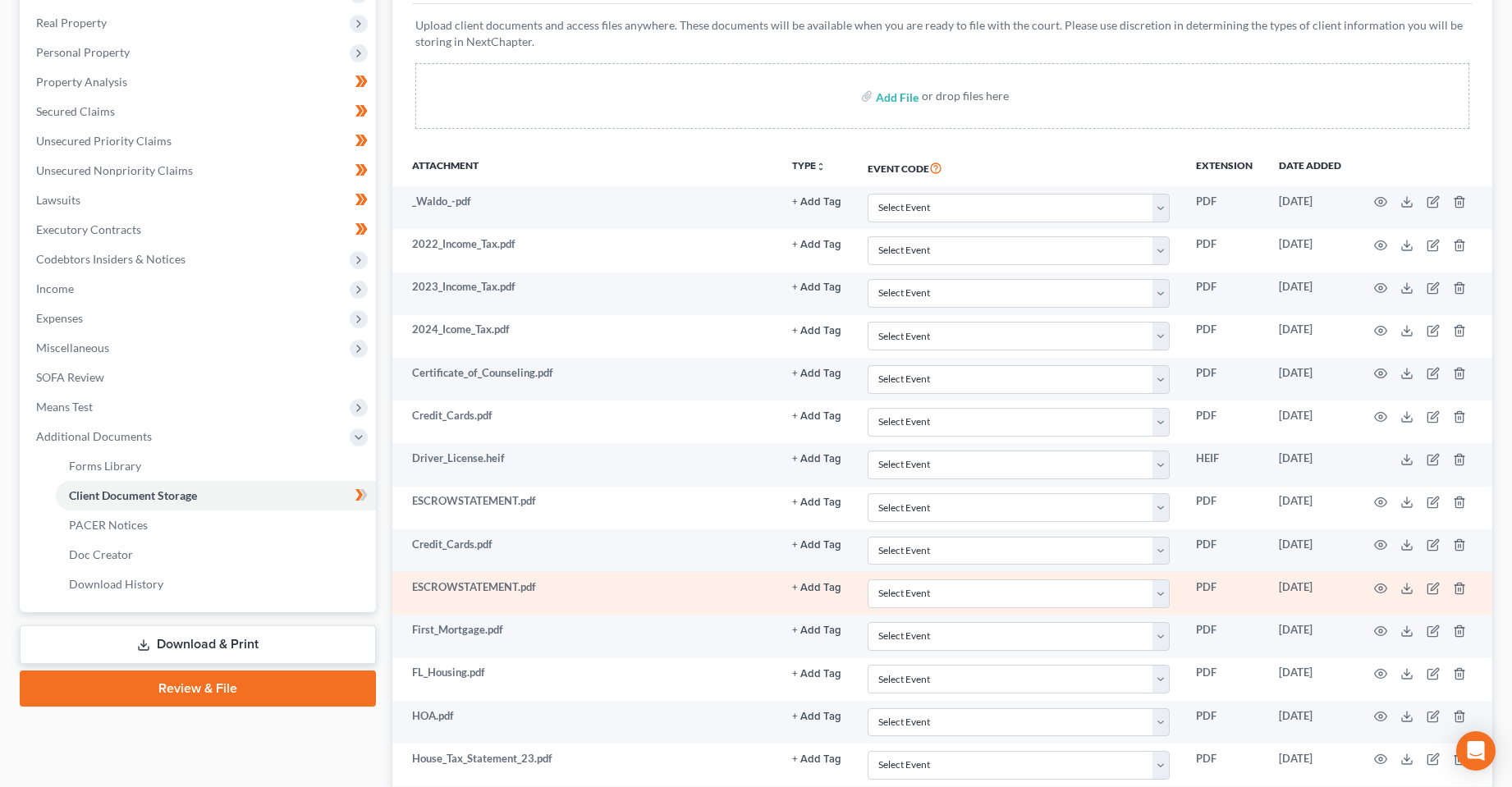
scroll to position [227, 0]
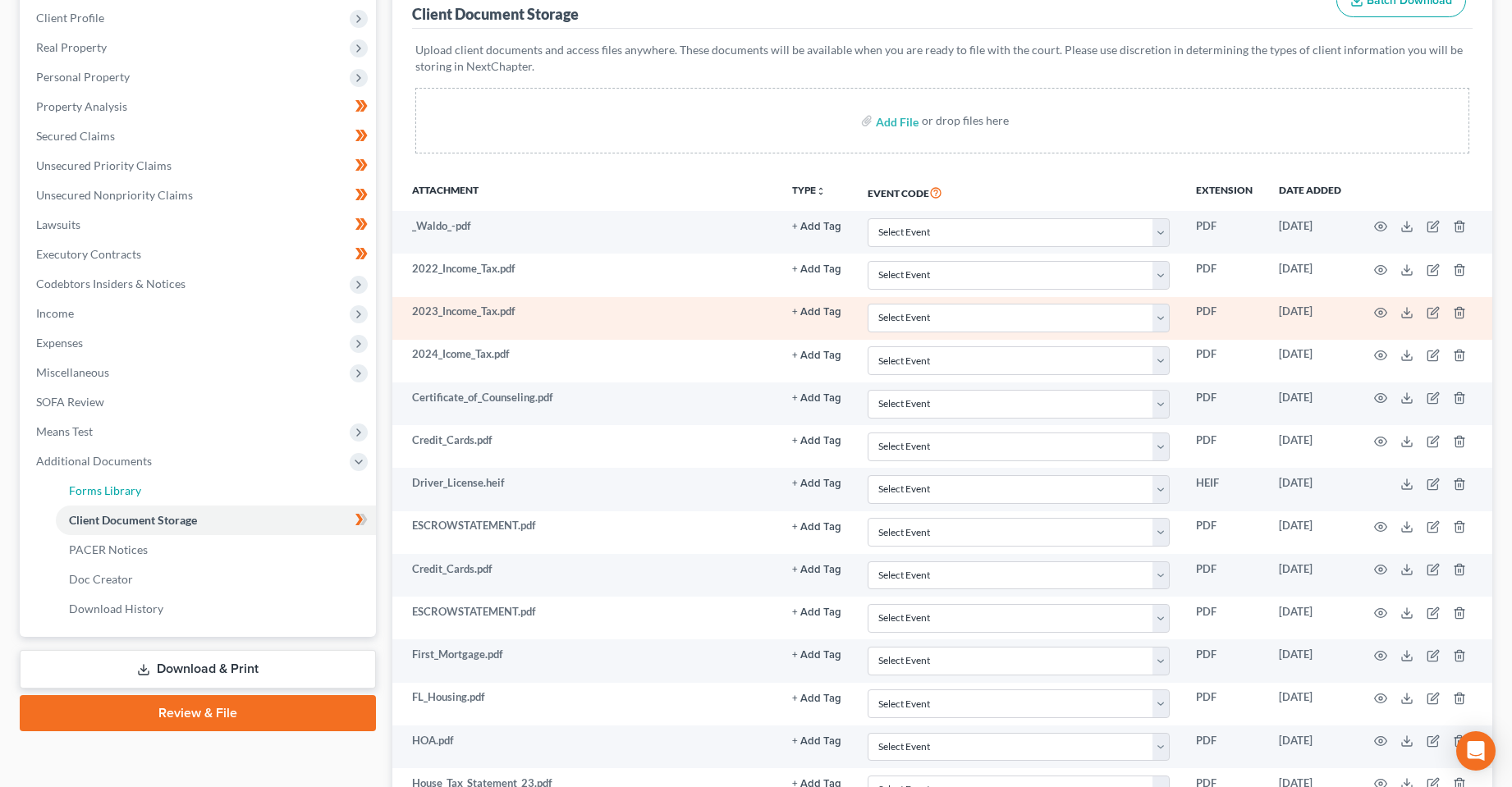
drag, startPoint x: 75, startPoint y: 493, endPoint x: 834, endPoint y: 301, distance: 782.9
click at [75, 493] on span "Forms Library" at bounding box center [105, 490] width 72 height 14
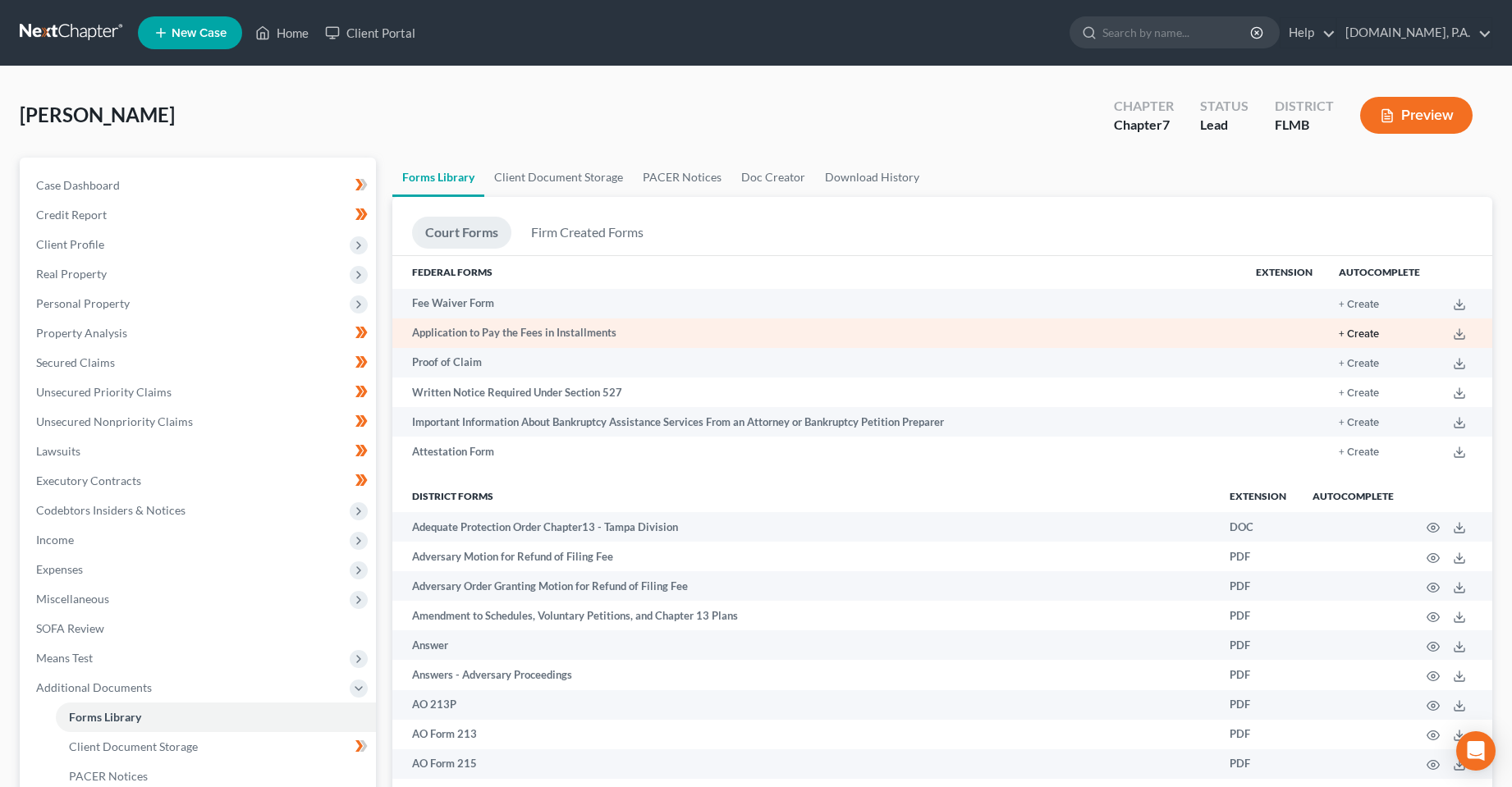
click at [1349, 329] on button "+ Create" at bounding box center [1359, 335] width 40 height 11
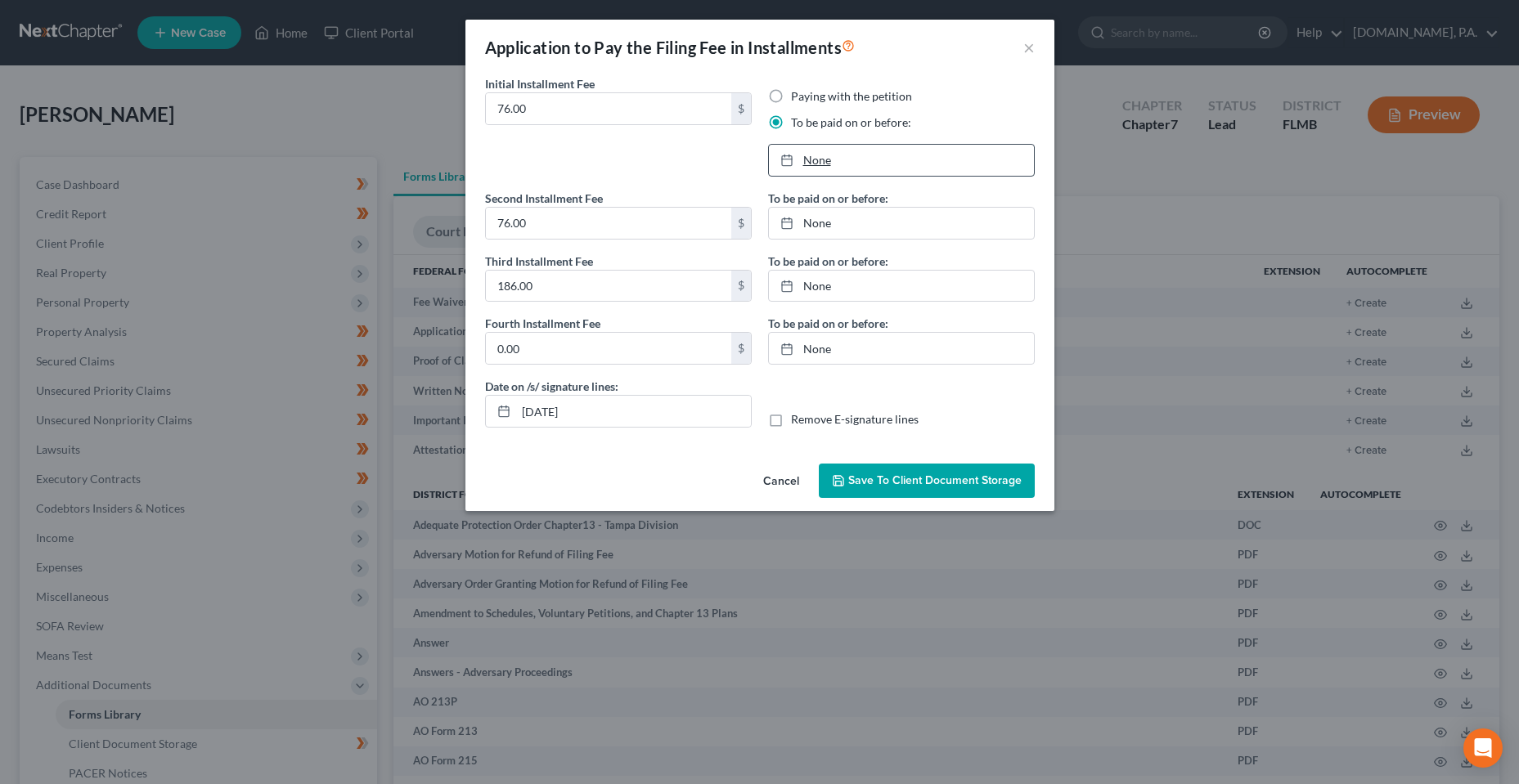
click at [829, 167] on link "None" at bounding box center [901, 160] width 265 height 32
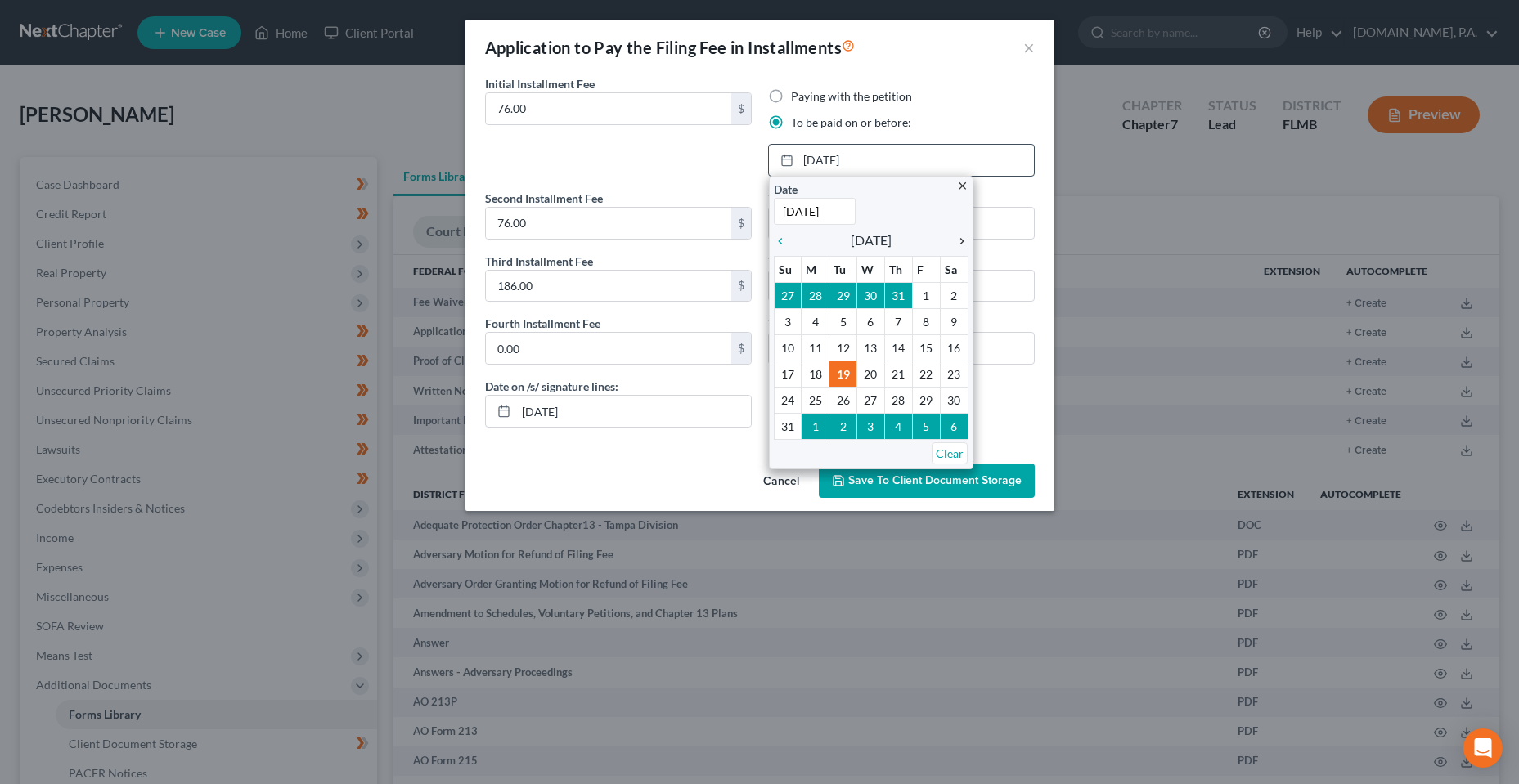
click at [963, 237] on icon "chevron_right" at bounding box center [958, 241] width 21 height 13
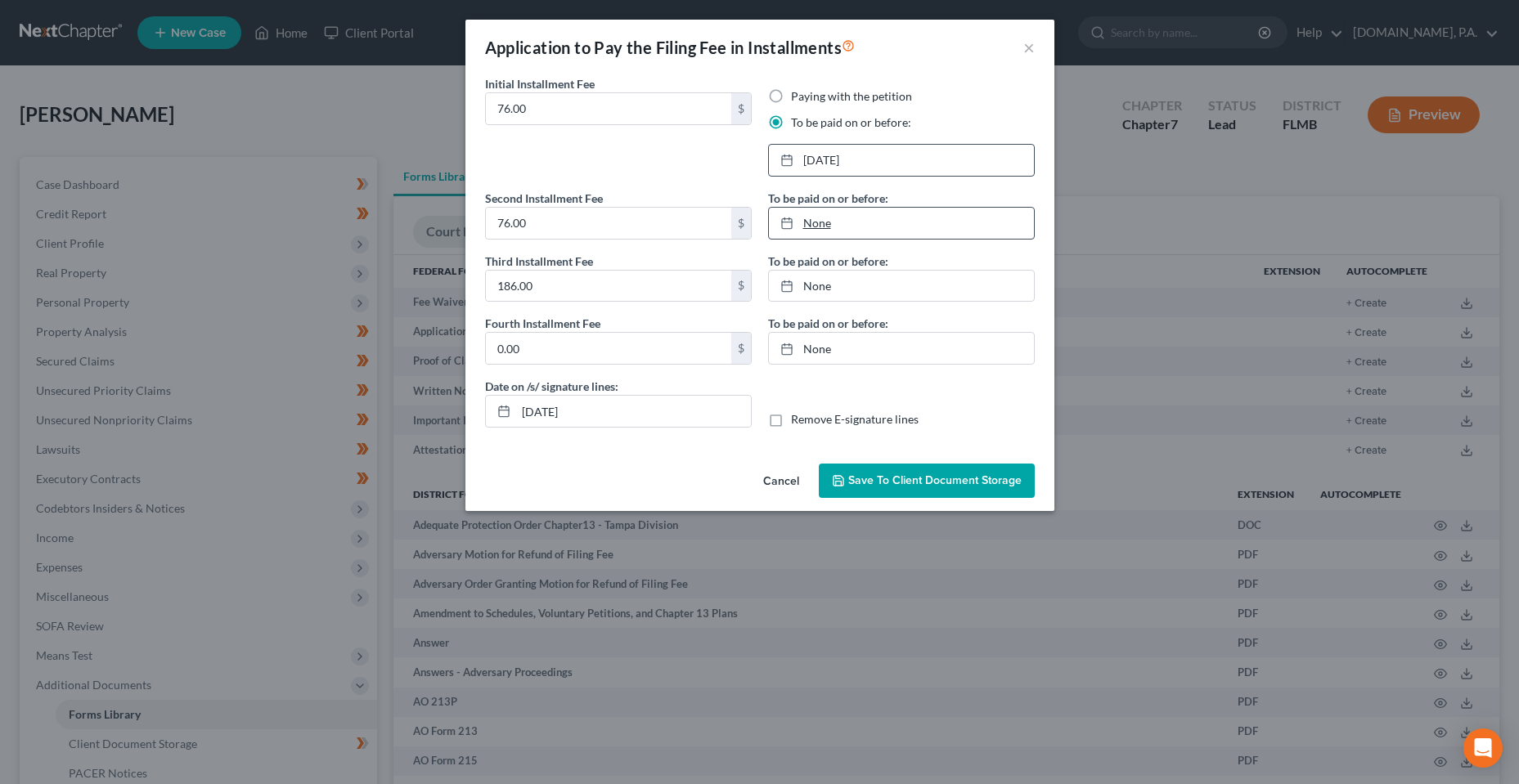
click at [844, 214] on link "None" at bounding box center [901, 223] width 265 height 32
click at [848, 228] on link "[DATE]" at bounding box center [901, 223] width 265 height 32
click at [840, 279] on link "[DATE]" at bounding box center [901, 286] width 265 height 32
drag, startPoint x: 968, startPoint y: 478, endPoint x: 538, endPoint y: 412, distance: 435.0
click at [581, 461] on div "Cancel Save to Client Document Storage" at bounding box center [760, 484] width 589 height 54
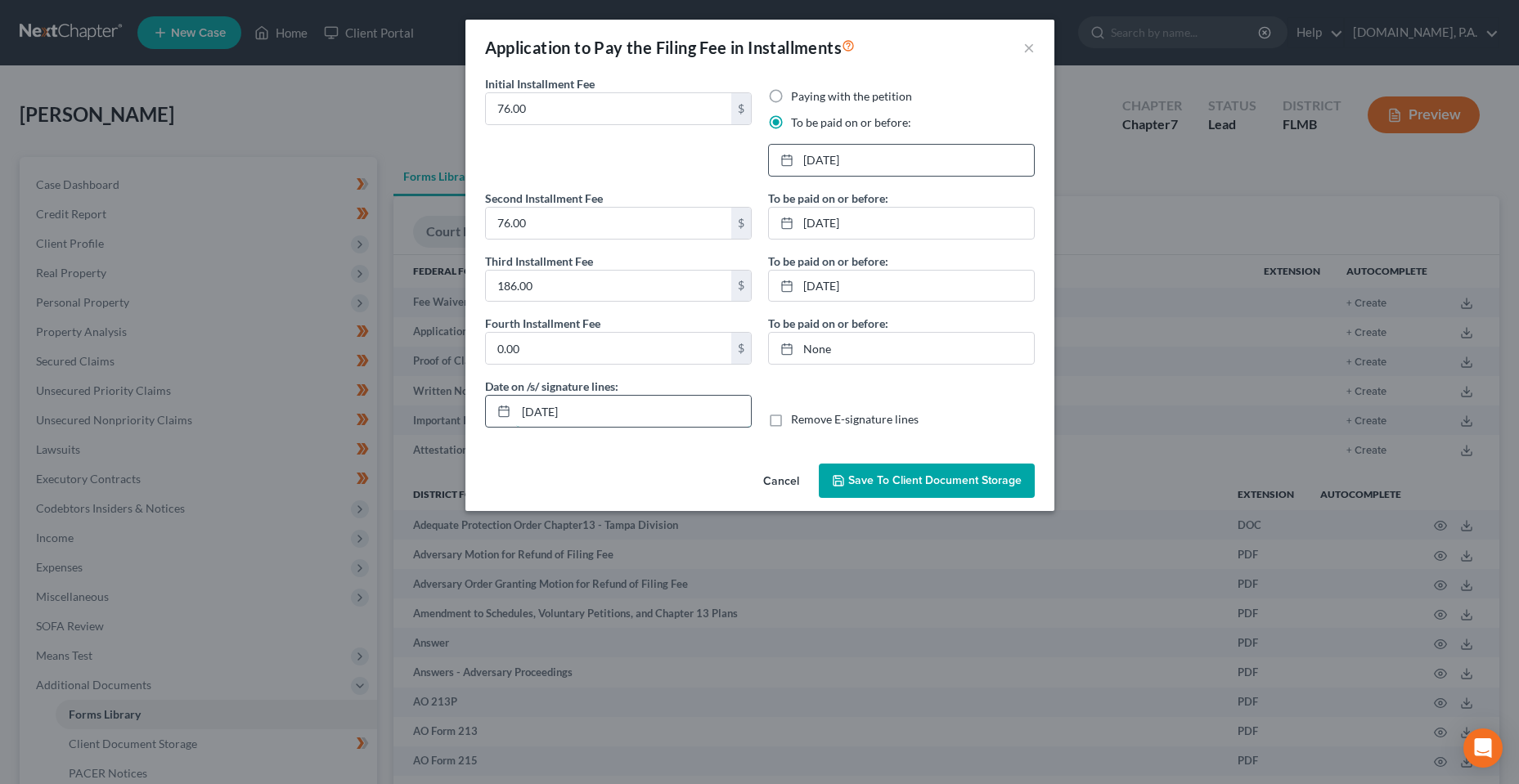
drag, startPoint x: 538, startPoint y: 412, endPoint x: 546, endPoint y: 415, distance: 8.5
click at [541, 413] on input "[DATE]" at bounding box center [634, 411] width 235 height 32
click at [551, 418] on input "[DATE]" at bounding box center [634, 411] width 235 height 32
drag, startPoint x: 953, startPoint y: 519, endPoint x: 904, endPoint y: 460, distance: 76.7
click at [953, 515] on div "Application to Pay the Filing Fee in Installments × Initial Installment Fee 76.…" at bounding box center [759, 392] width 1519 height 784
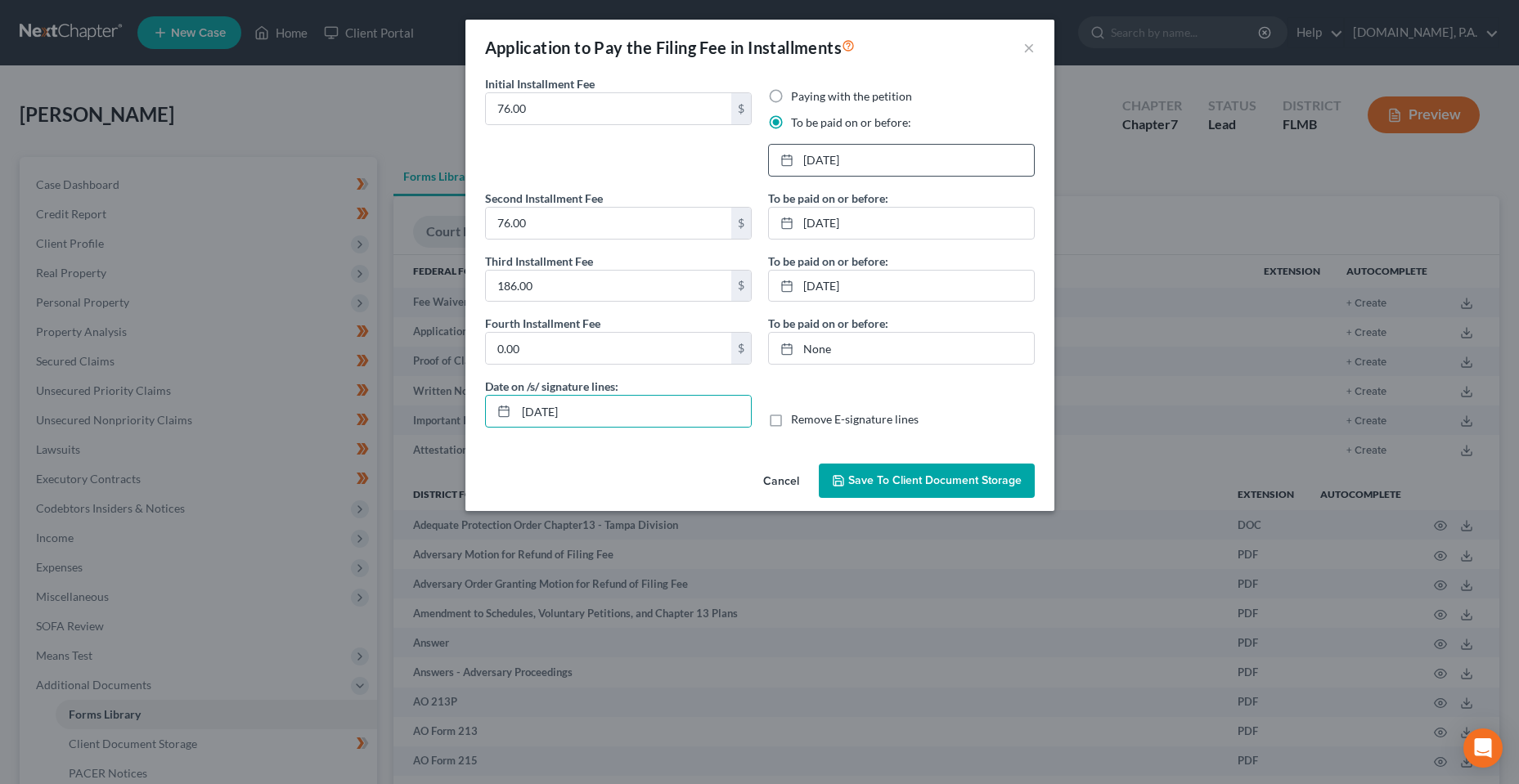
click at [953, 485] on span "Save to Client Document Storage" at bounding box center [935, 480] width 173 height 14
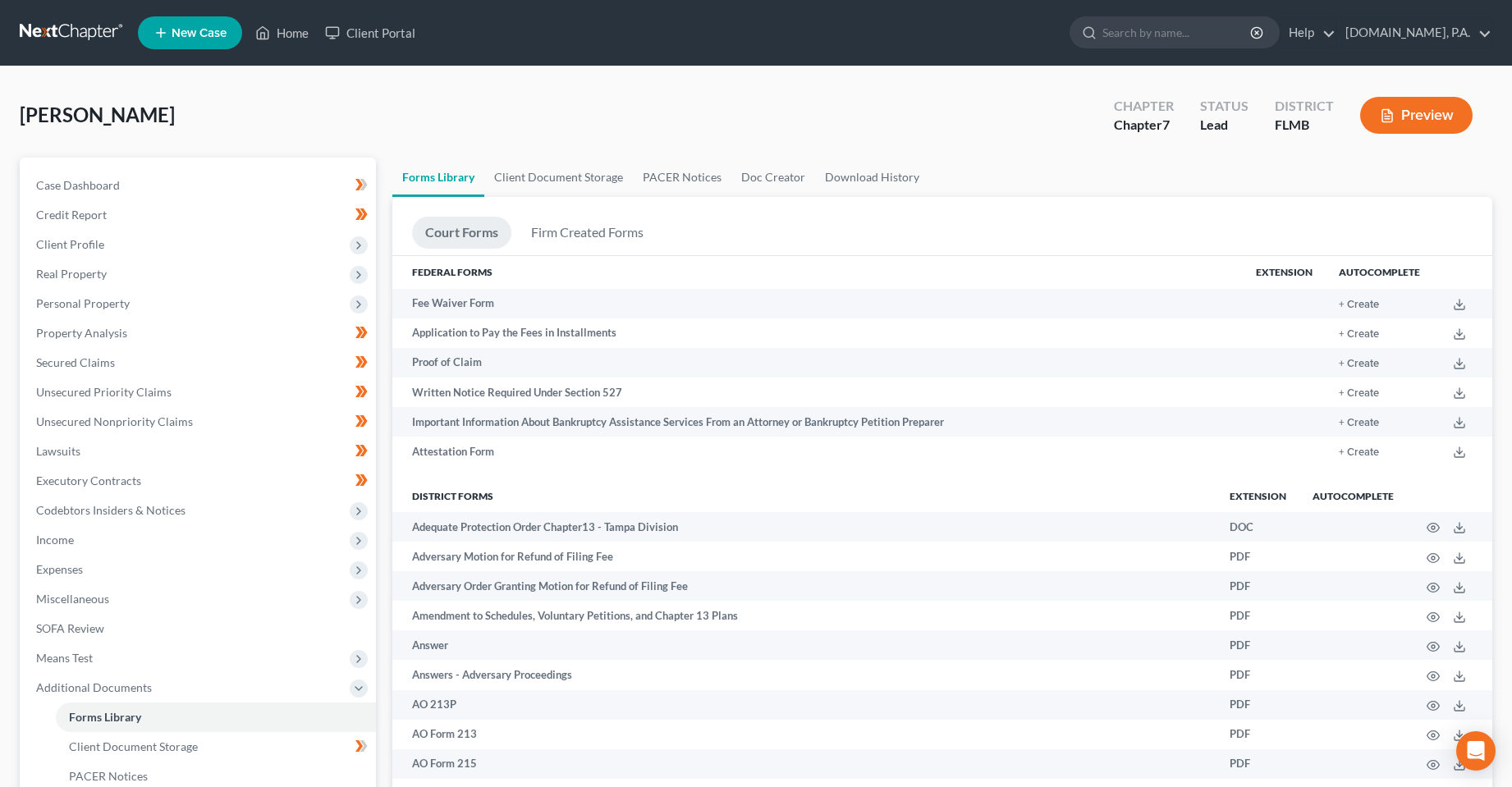
click at [910, 480] on th "District forms" at bounding box center [805, 495] width 825 height 32
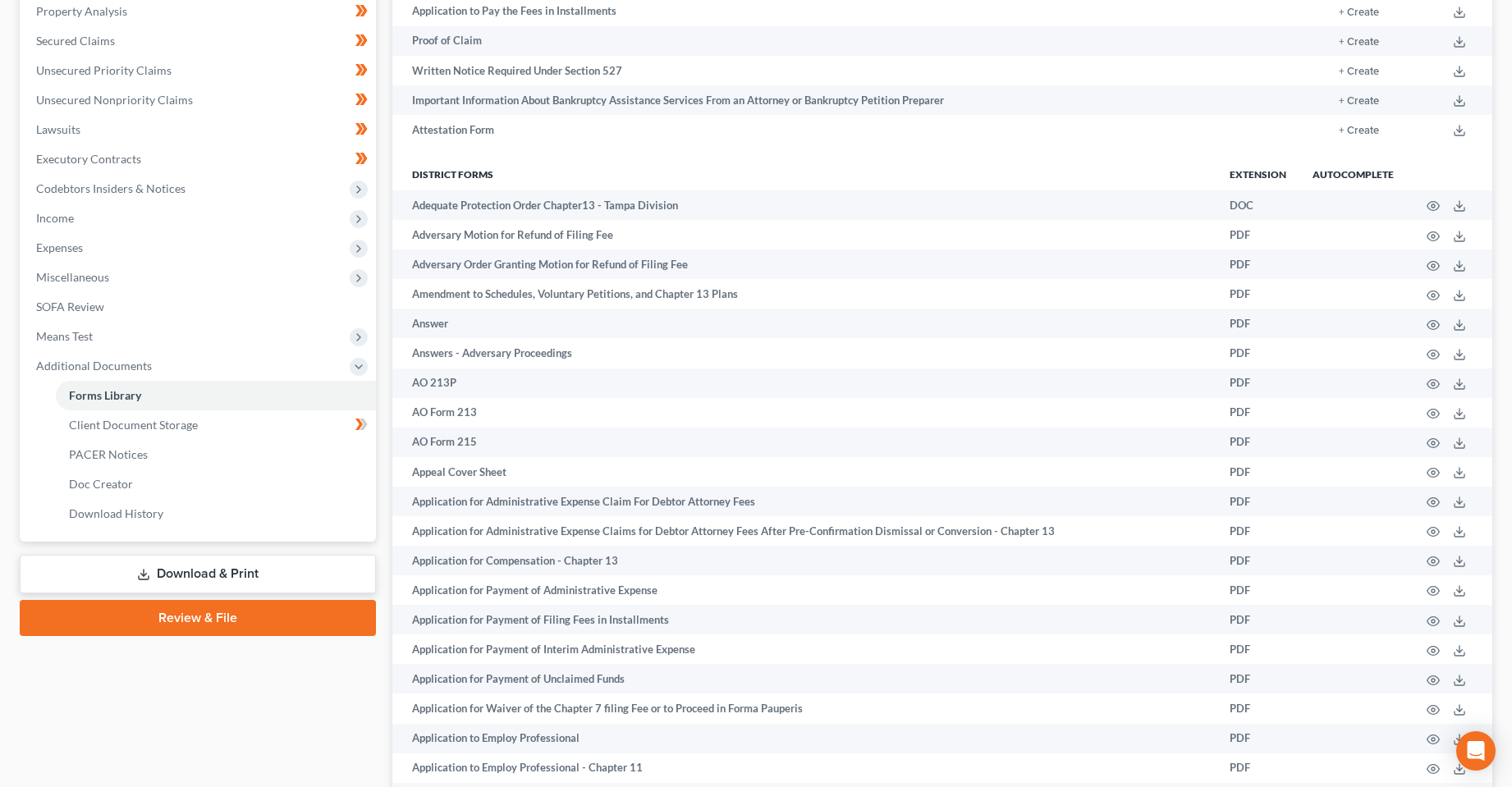
scroll to position [329, 0]
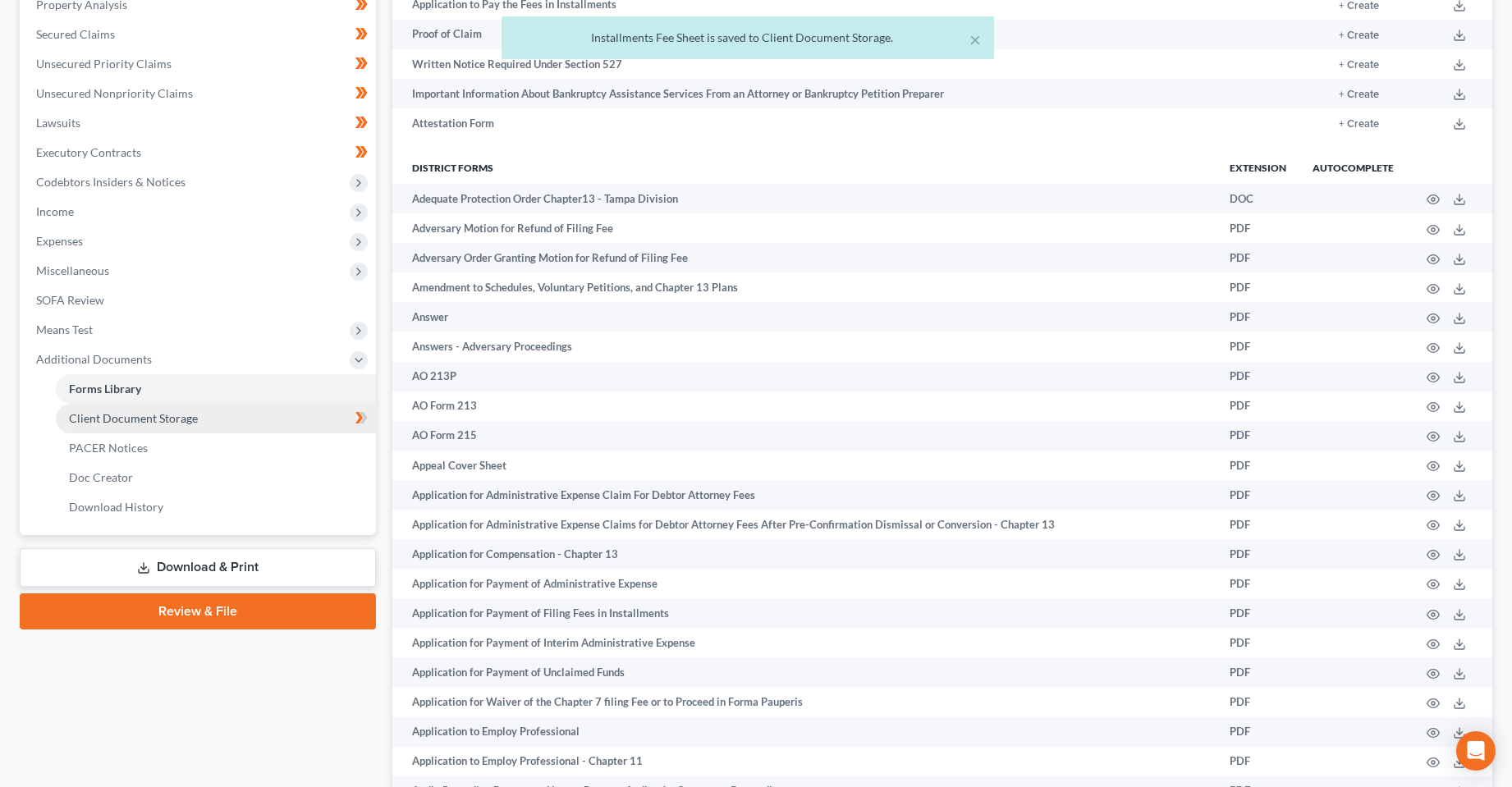
click at [177, 429] on link "Client Document Storage" at bounding box center [216, 419] width 320 height 30
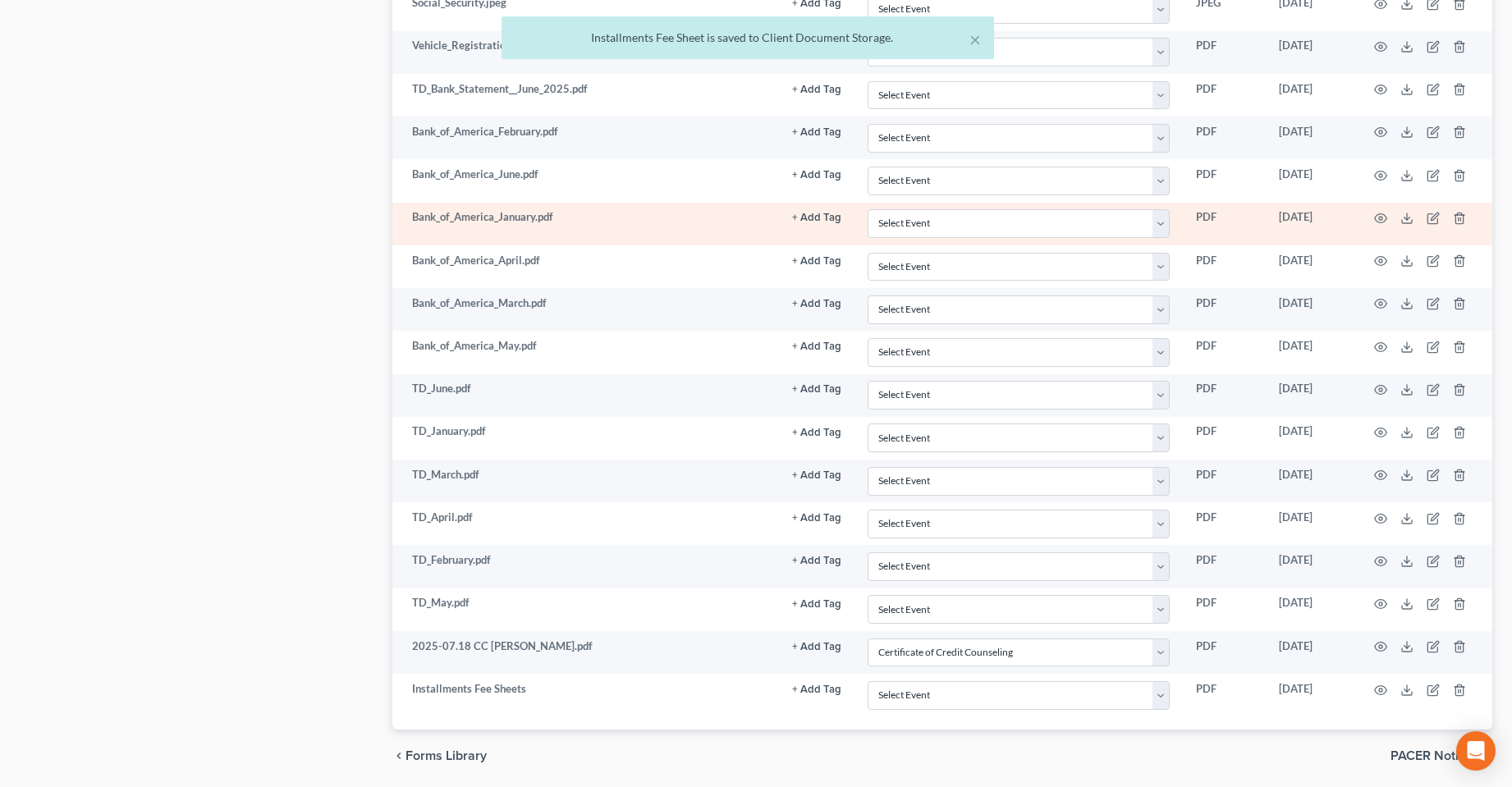
scroll to position [1664, 0]
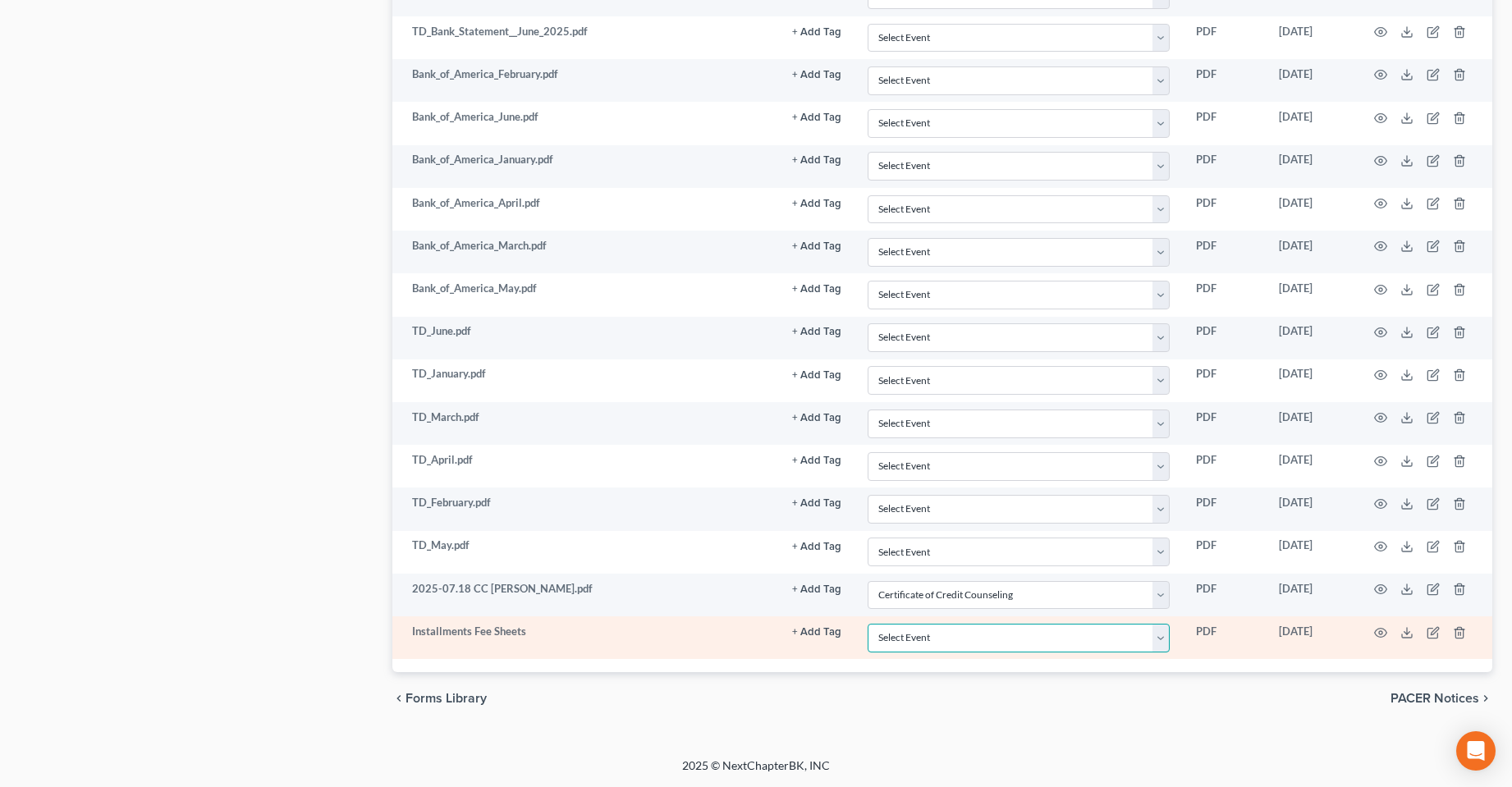
click at [999, 645] on select "Select Event 20 Largest Unsecured Creditors Amended Chapter 13 Plan Amended Cre…" at bounding box center [1019, 638] width 302 height 29
click at [868, 624] on select "Select Event 20 Largest Unsecured Creditors Amended Chapter 13 Plan Amended Cre…" at bounding box center [1019, 638] width 302 height 29
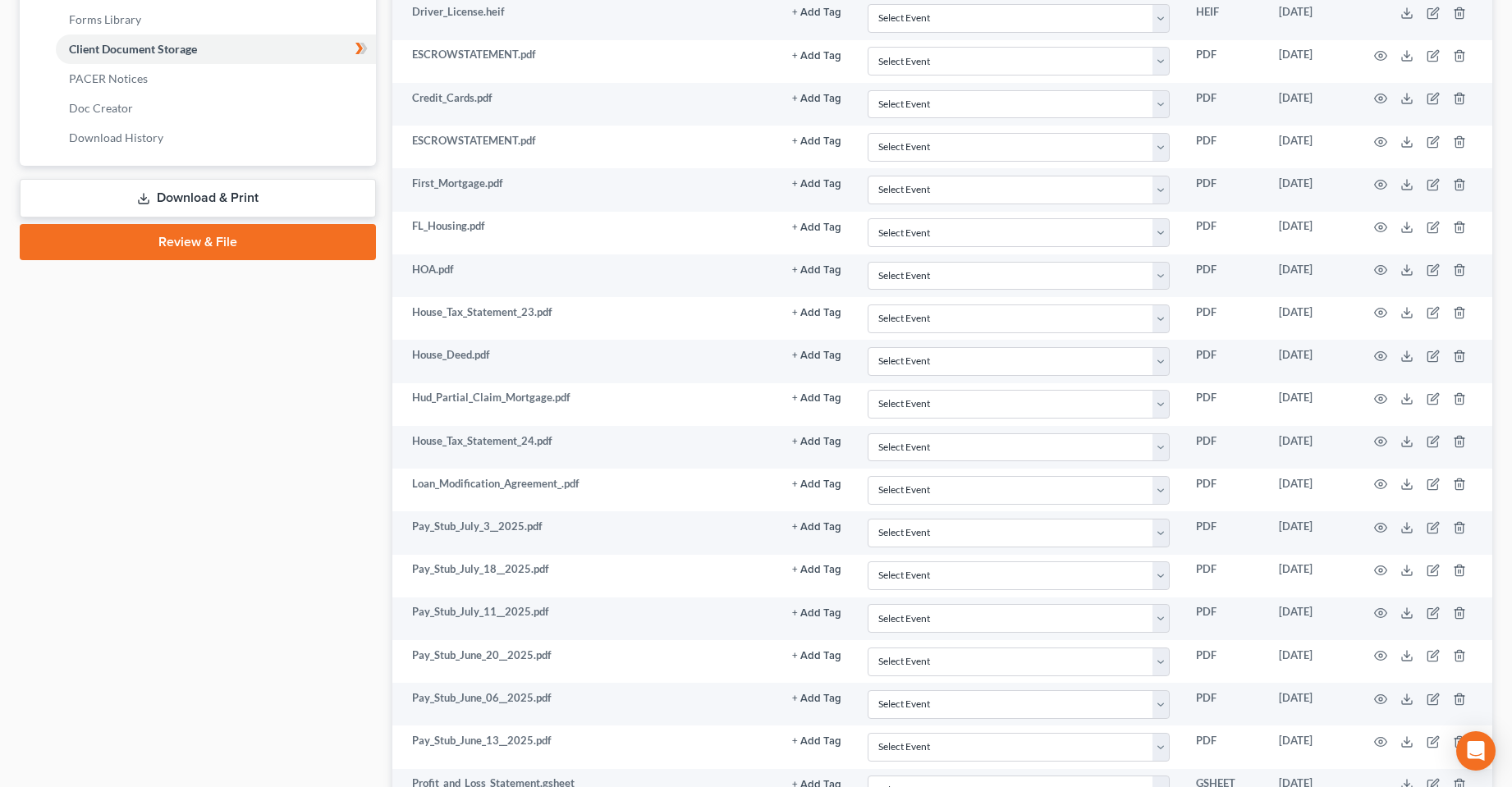
scroll to position [597, 0]
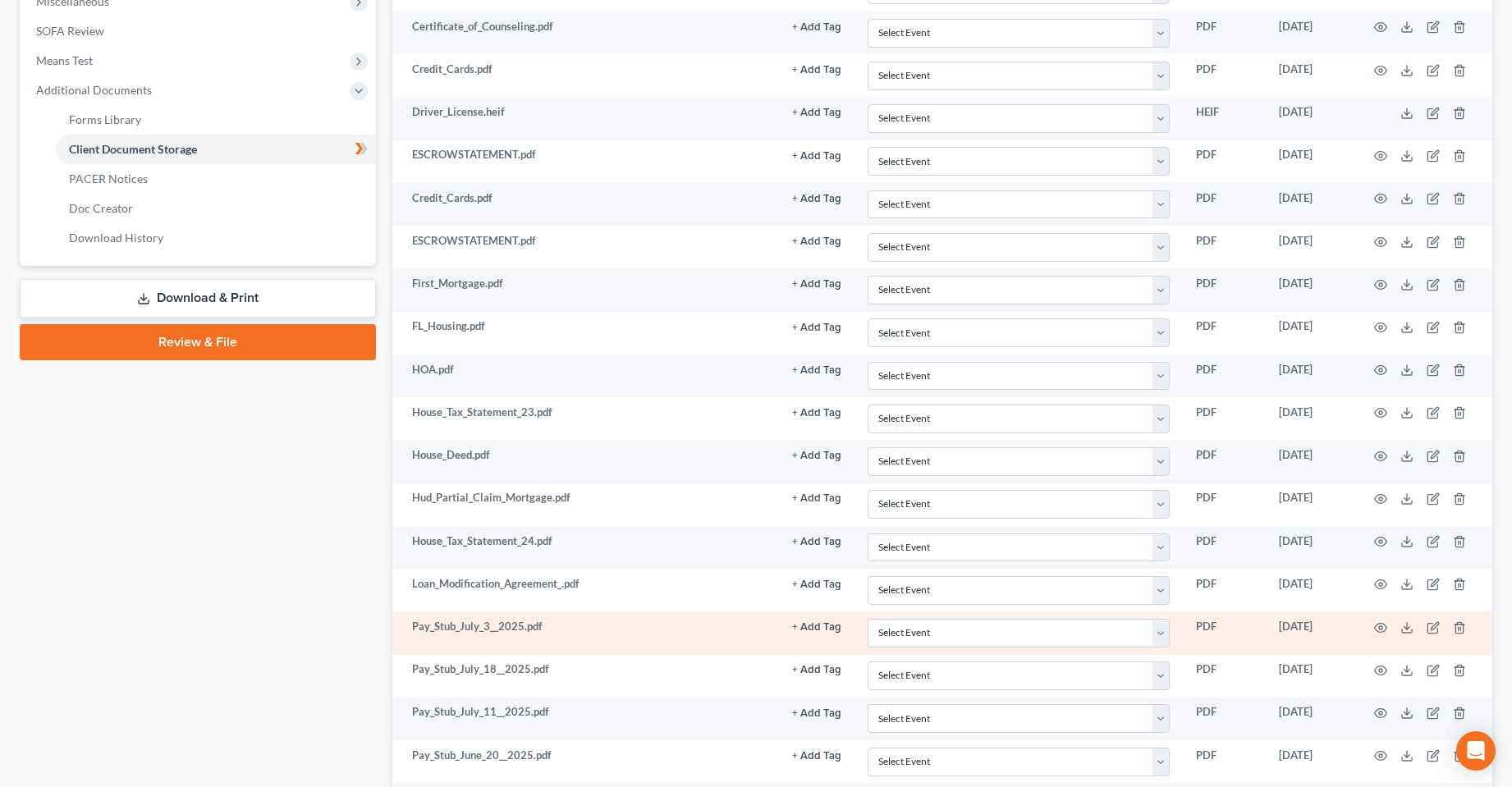
drag, startPoint x: 171, startPoint y: 292, endPoint x: 448, endPoint y: 615, distance: 425.5
click at [171, 292] on link "Download & Print" at bounding box center [198, 299] width 357 height 39
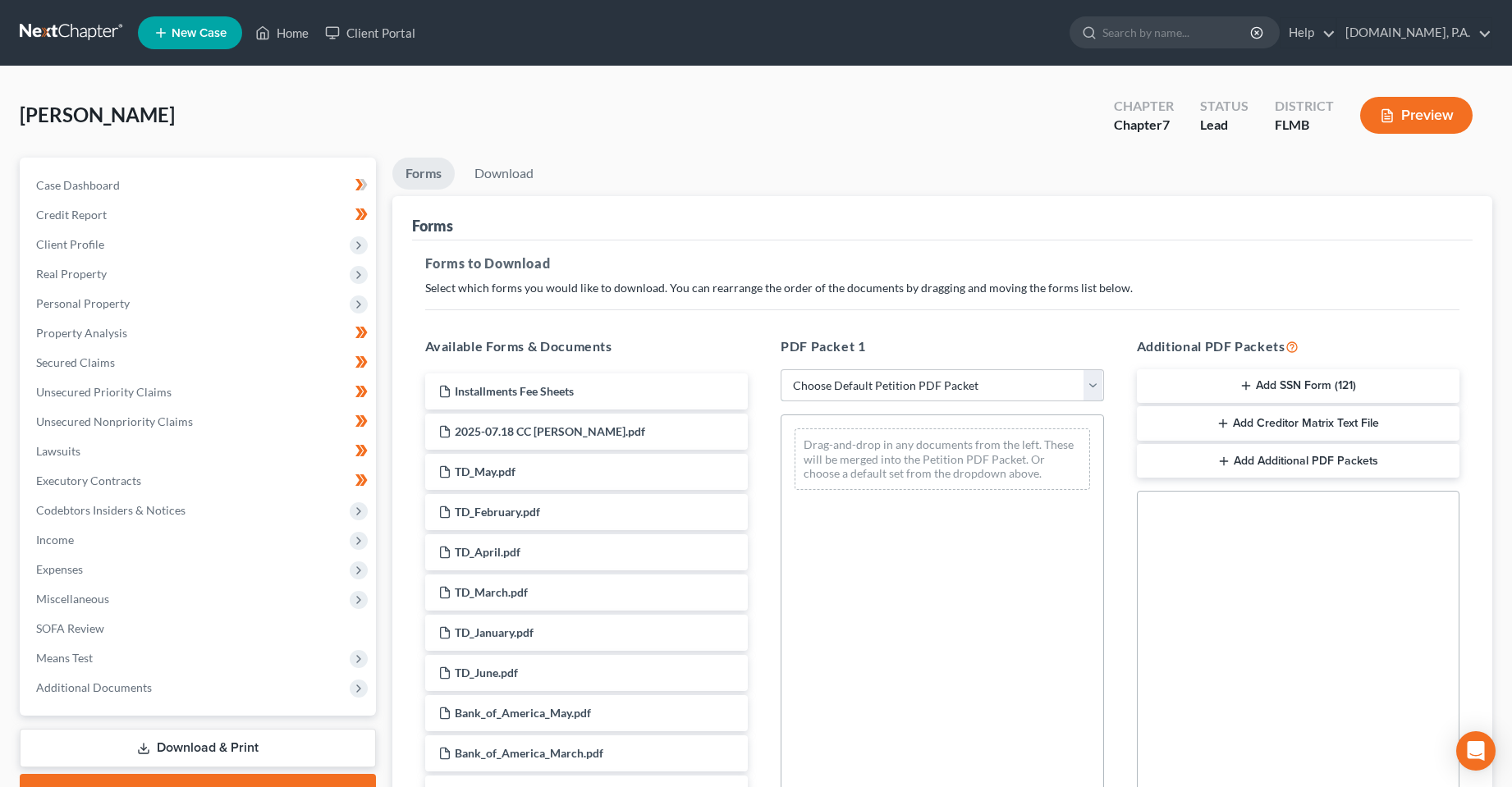
click at [882, 398] on select "Choose Default Petition PDF Packet Complete Bankruptcy Petition (all forms and …" at bounding box center [943, 385] width 323 height 32
click at [781, 369] on select "Choose Default Petition PDF Packet Complete Bankruptcy Petition (all forms and …" at bounding box center [943, 385] width 323 height 32
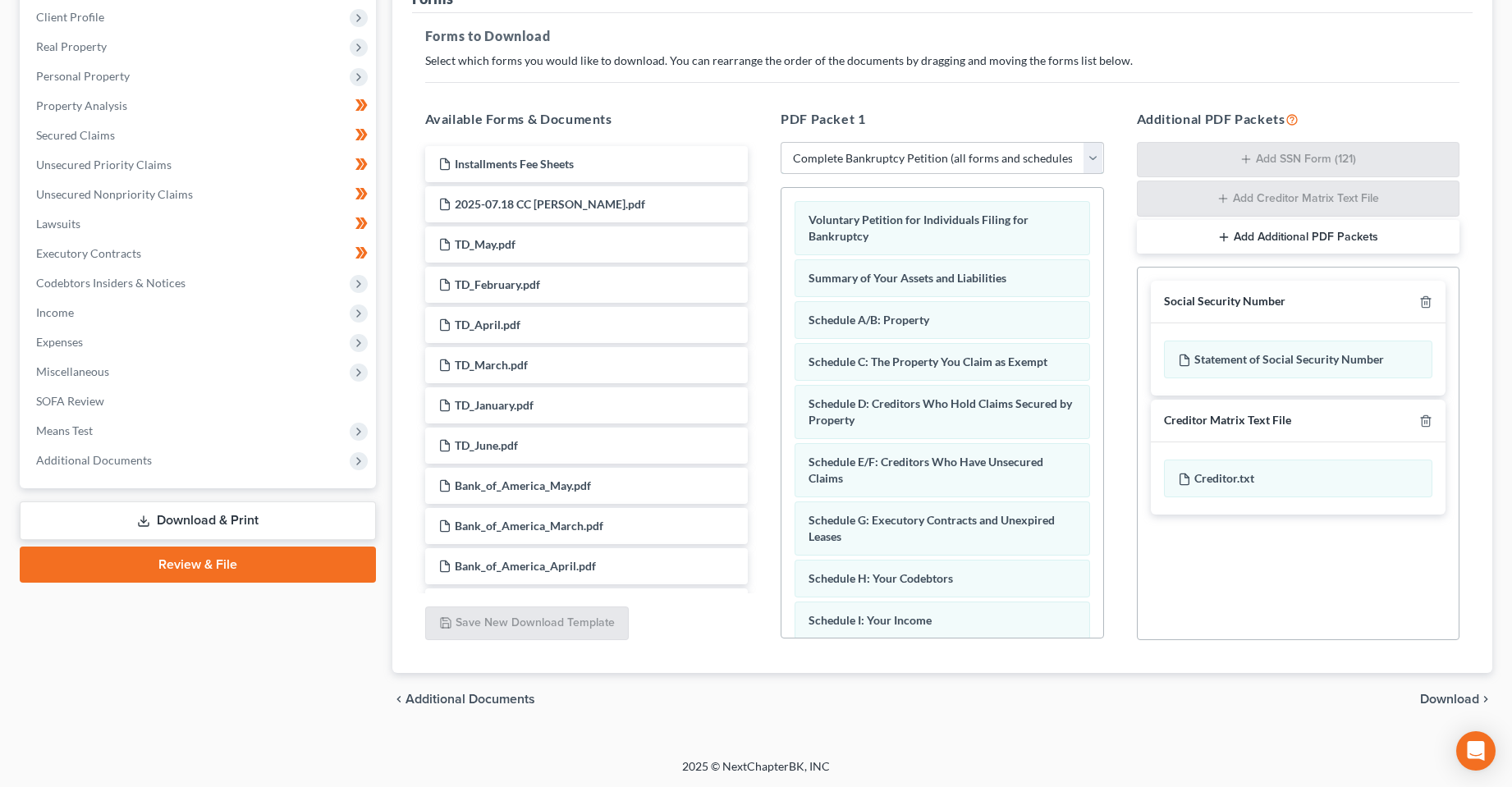
scroll to position [228, 0]
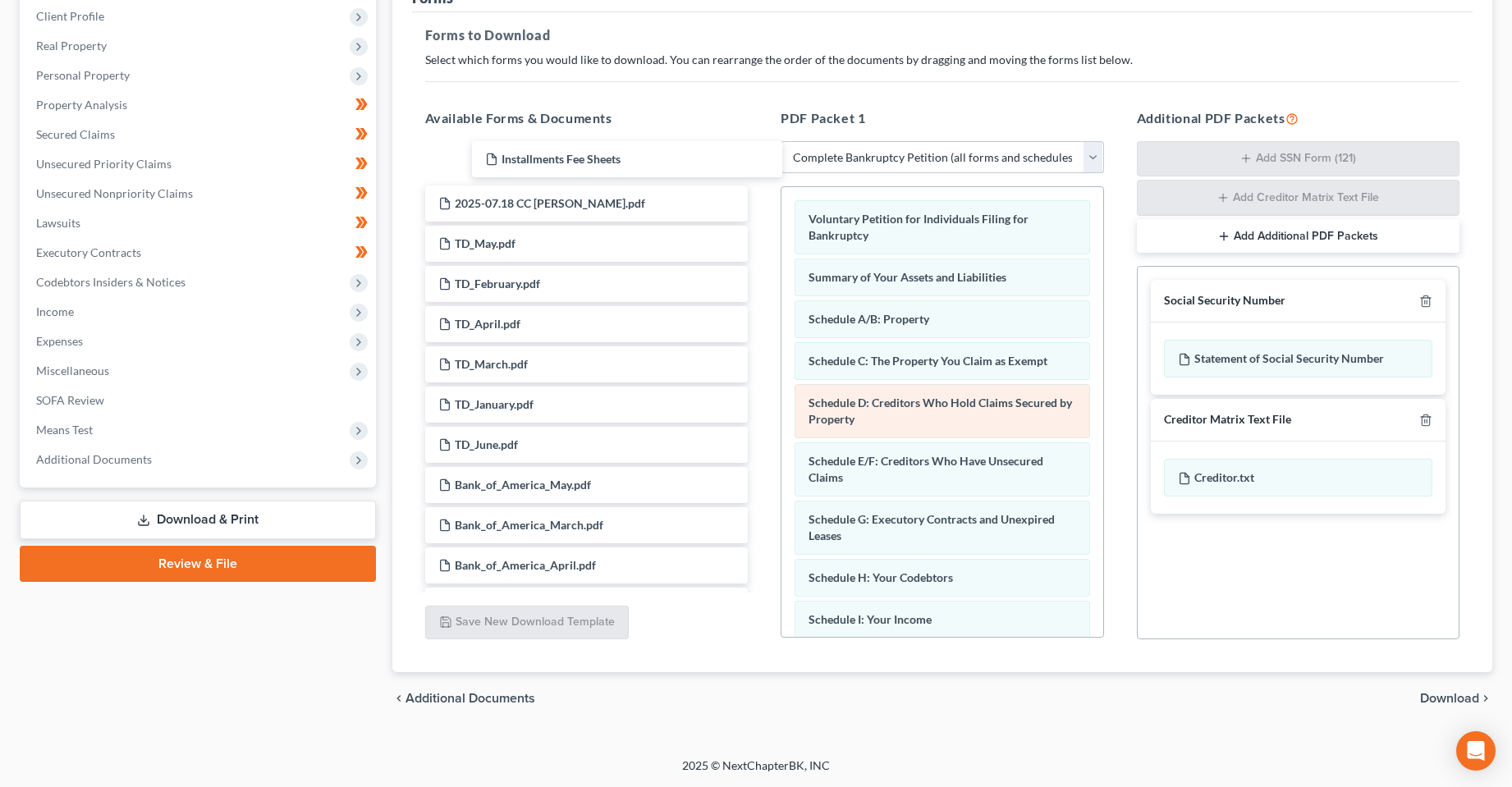
drag, startPoint x: 484, startPoint y: 163, endPoint x: 966, endPoint y: 437, distance: 554.4
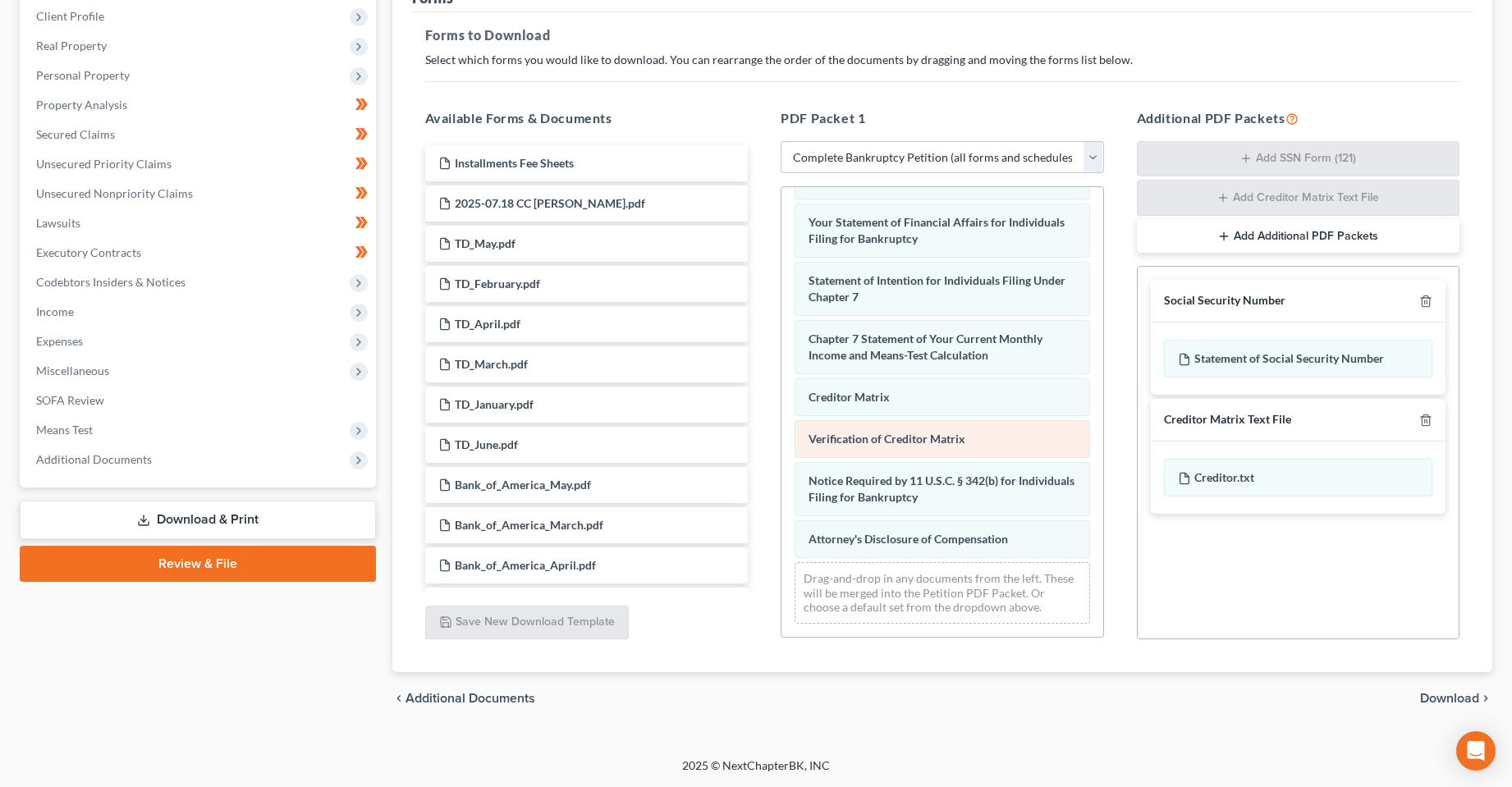
scroll to position [539, 0]
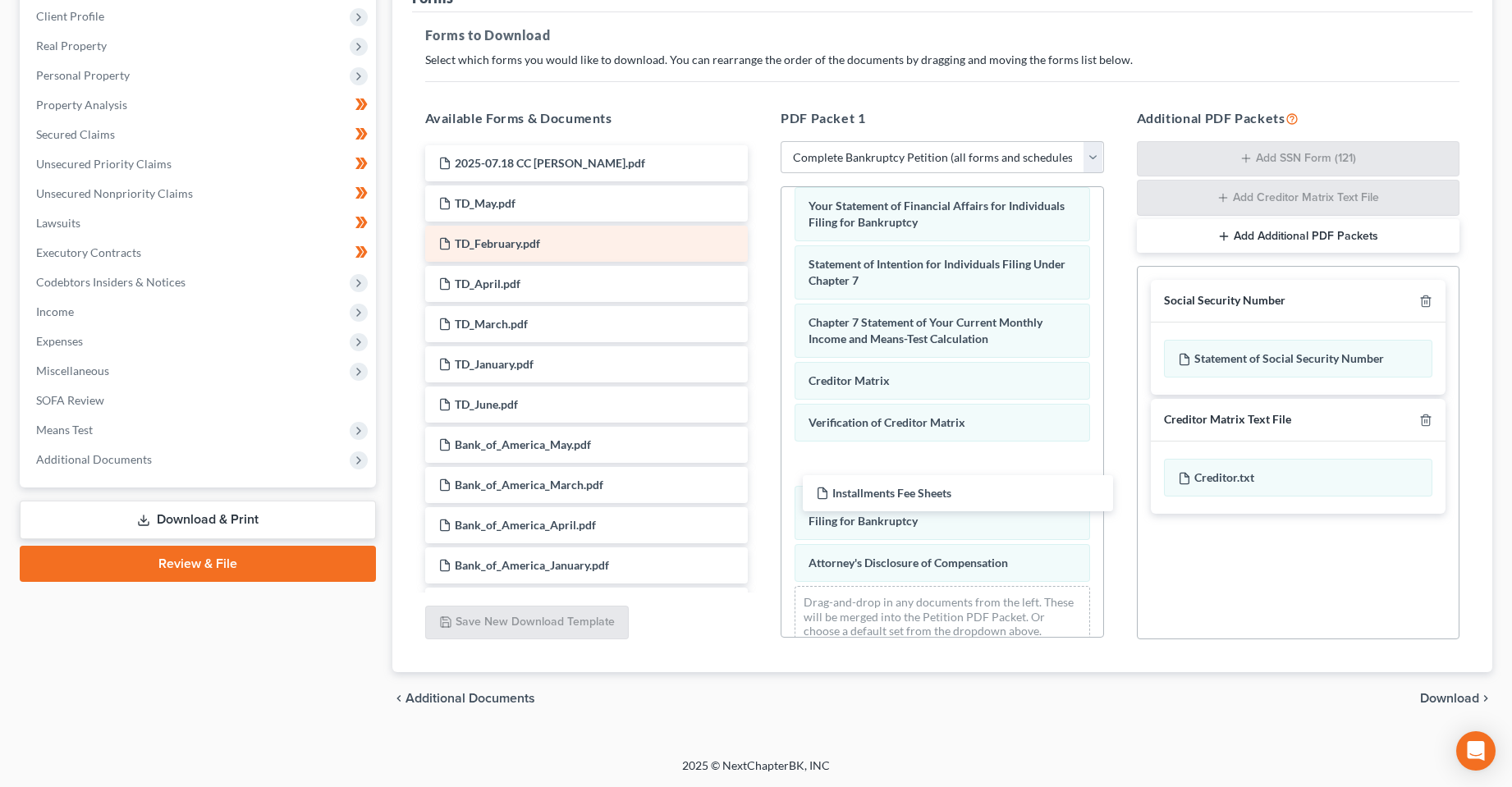
drag, startPoint x: 503, startPoint y: 160, endPoint x: 526, endPoint y: 256, distance: 98.7
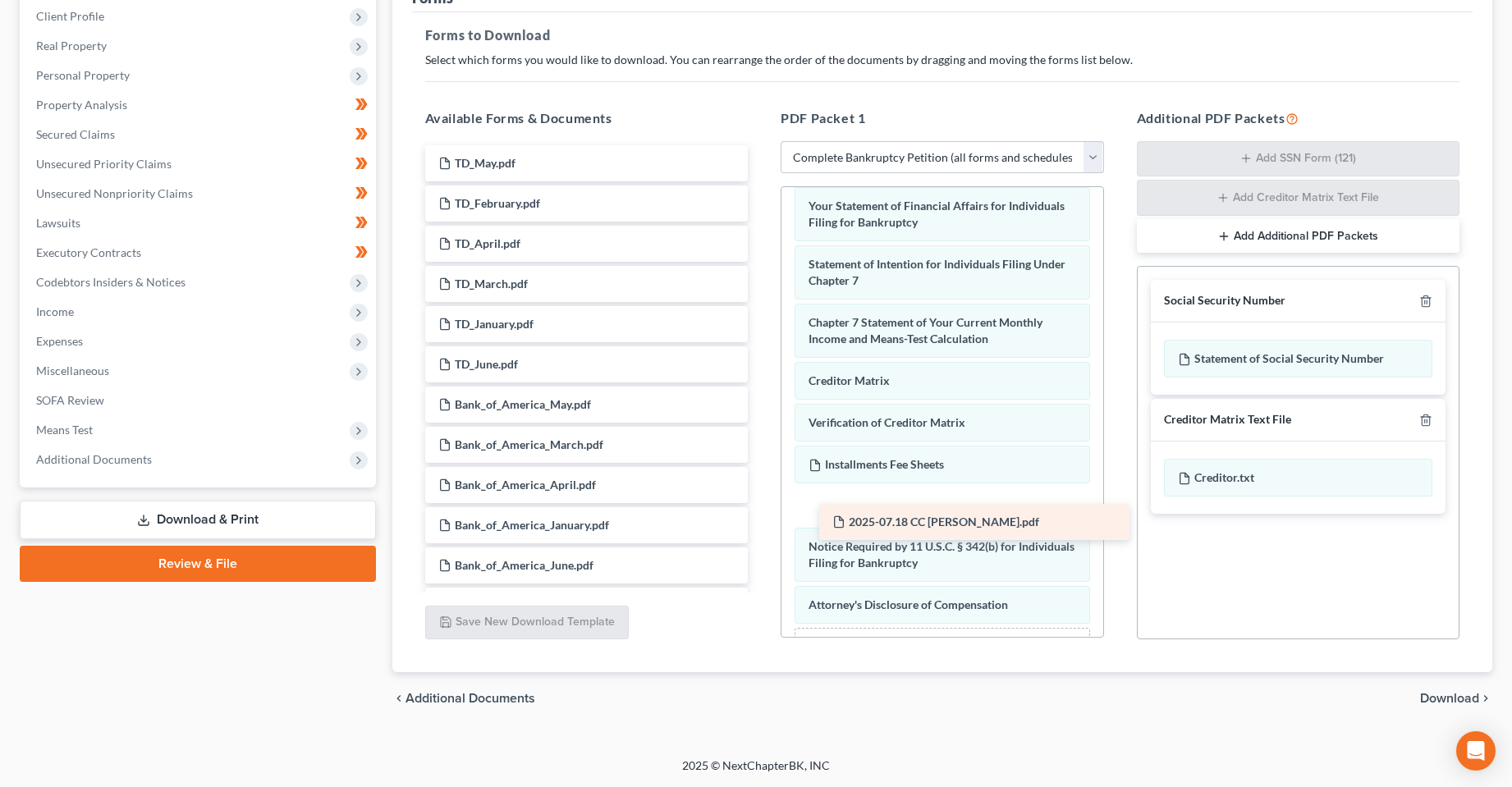
drag, startPoint x: 531, startPoint y: 160, endPoint x: 924, endPoint y: 519, distance: 532.3
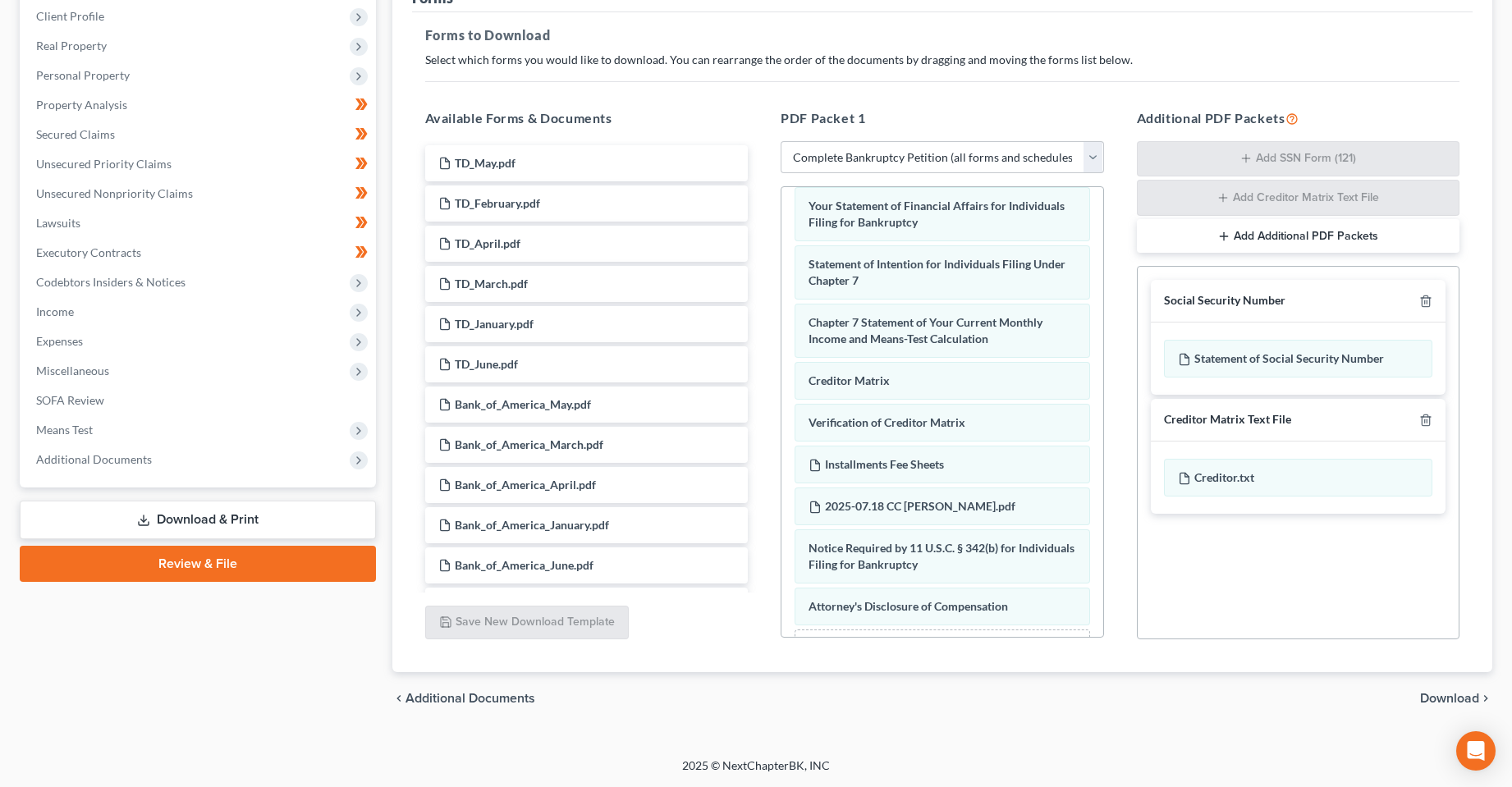
click at [963, 745] on div "[PERSON_NAME] Upgraded Chapter Chapter 7 Status Lead District [GEOGRAPHIC_DATA]…" at bounding box center [756, 298] width 1512 height 919
click at [97, 358] on span "Miscellaneous" at bounding box center [199, 372] width 353 height 30
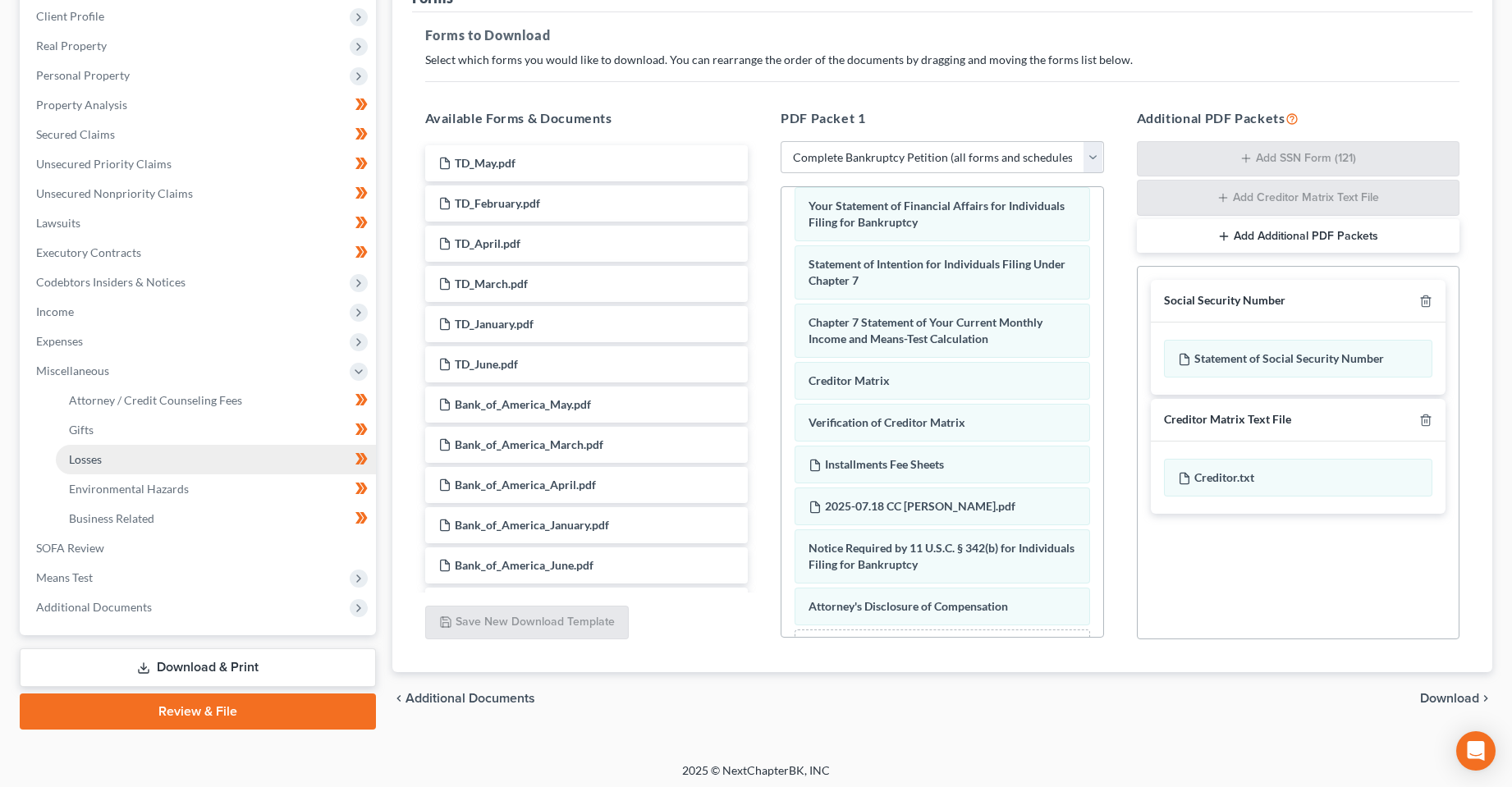
click at [95, 466] on link "Losses" at bounding box center [216, 459] width 320 height 30
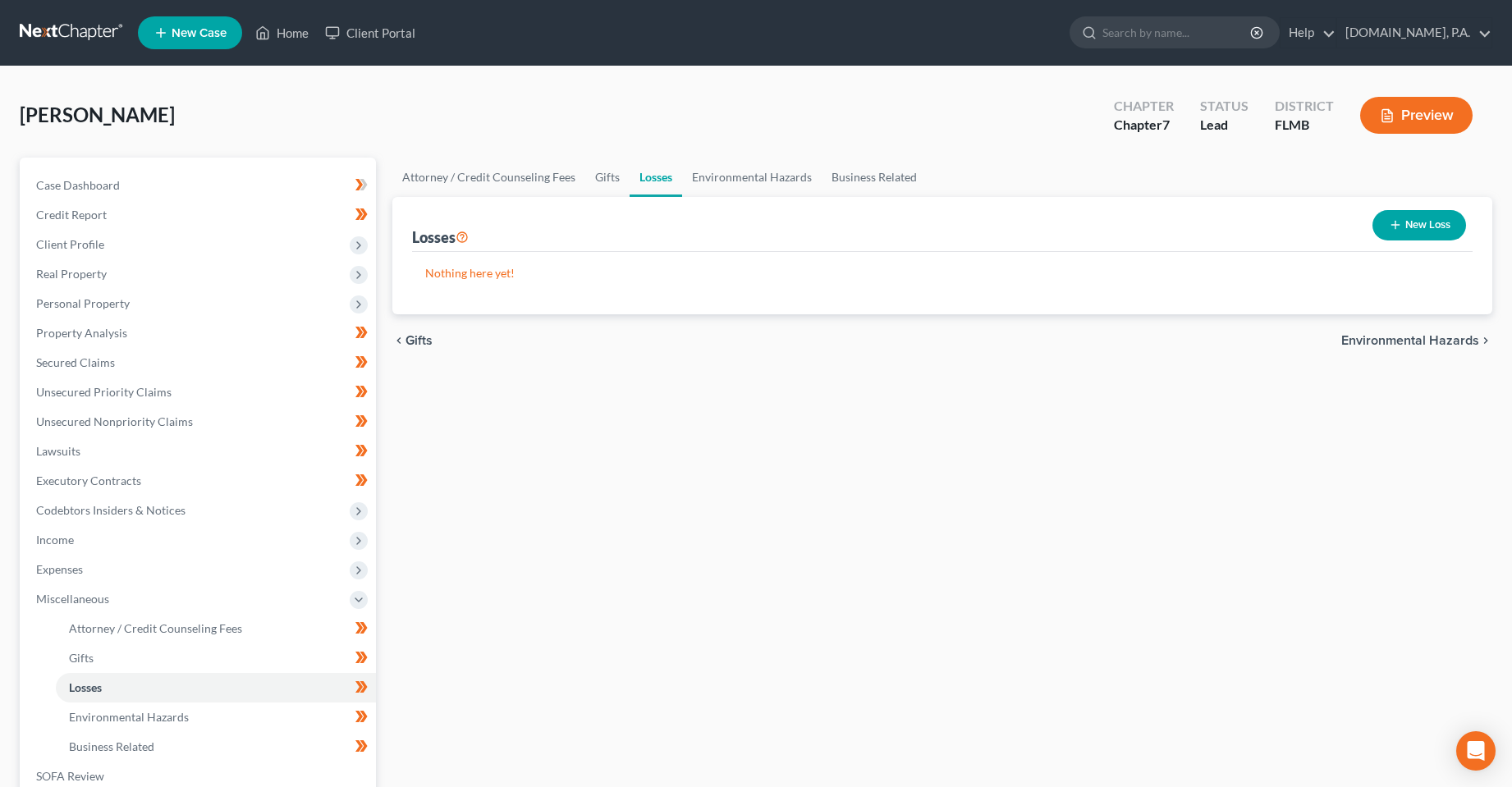
click at [808, 534] on div "Attorney / Credit Counseling Fees Gifts Losses Environmental Hazards Business R…" at bounding box center [943, 557] width 1118 height 800
drag, startPoint x: 624, startPoint y: 519, endPoint x: 586, endPoint y: 526, distance: 38.6
click at [626, 523] on div "Attorney / Credit Counseling Fees Gifts Losses Environmental Hazards Business R…" at bounding box center [943, 557] width 1118 height 800
click at [770, 457] on div "Attorney / Credit Counseling Fees Gifts Losses Environmental Hazards Business R…" at bounding box center [943, 557] width 1118 height 800
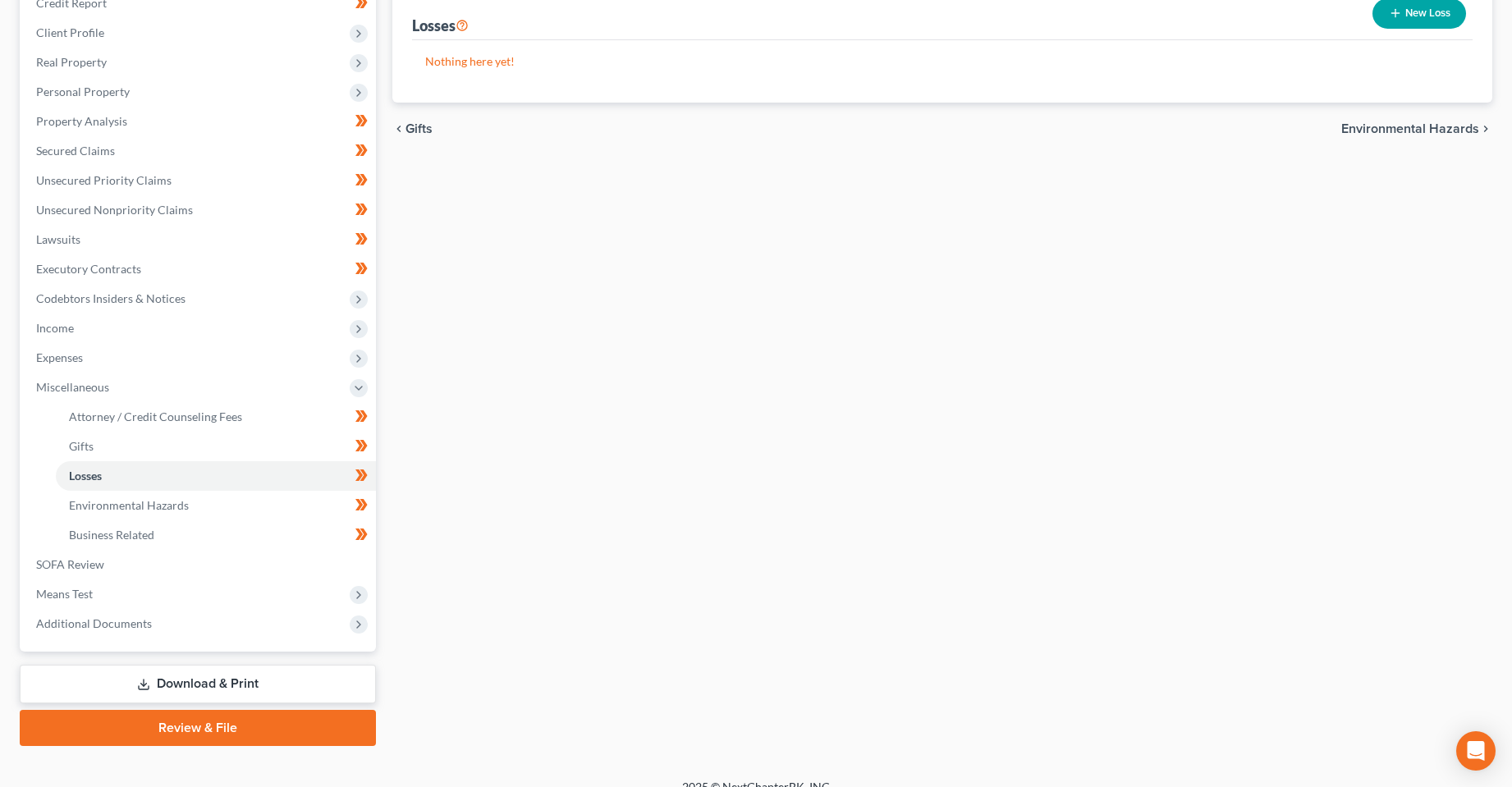
scroll to position [233, 0]
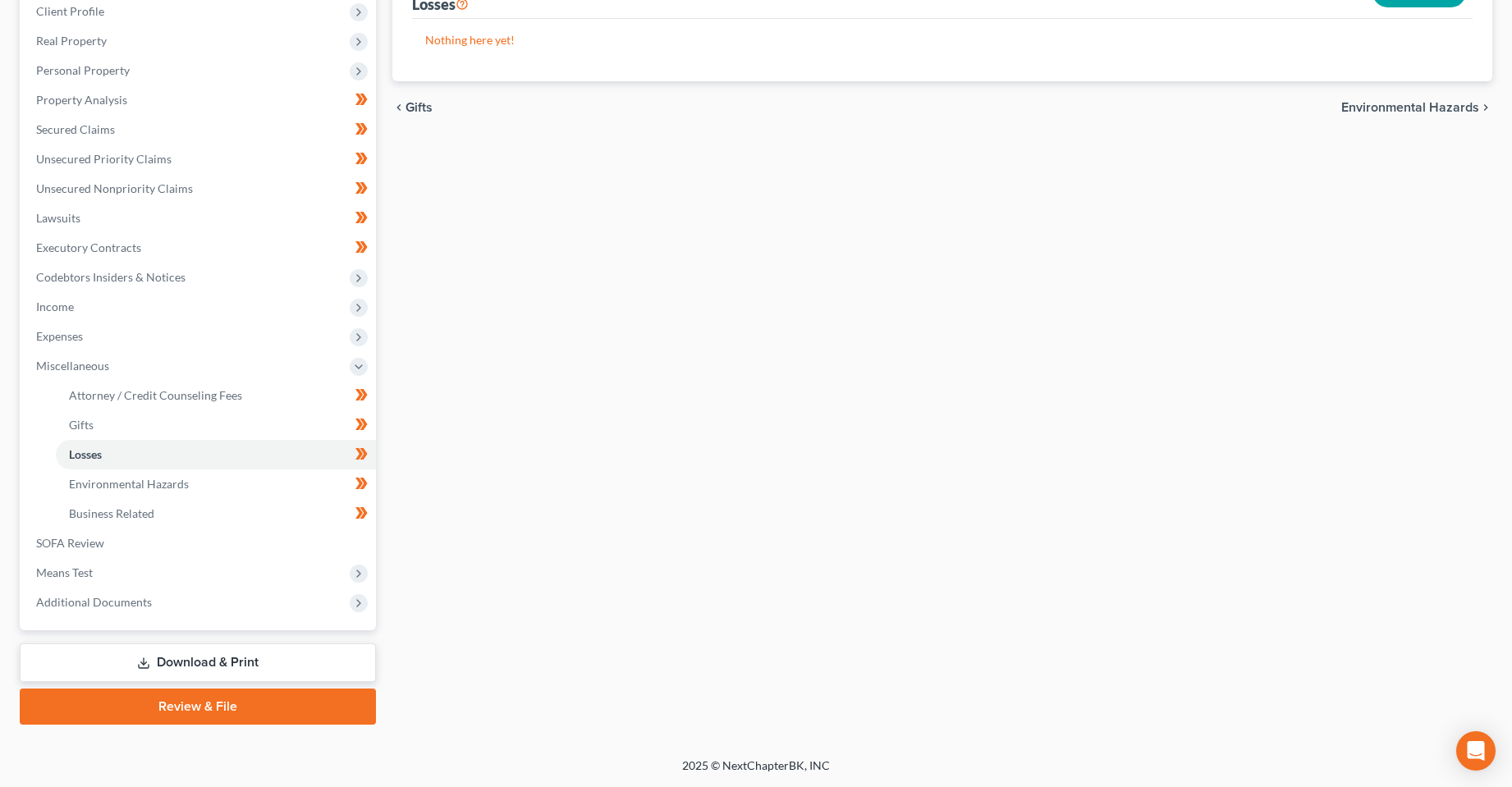
click at [202, 657] on link "Download & Print" at bounding box center [198, 663] width 357 height 39
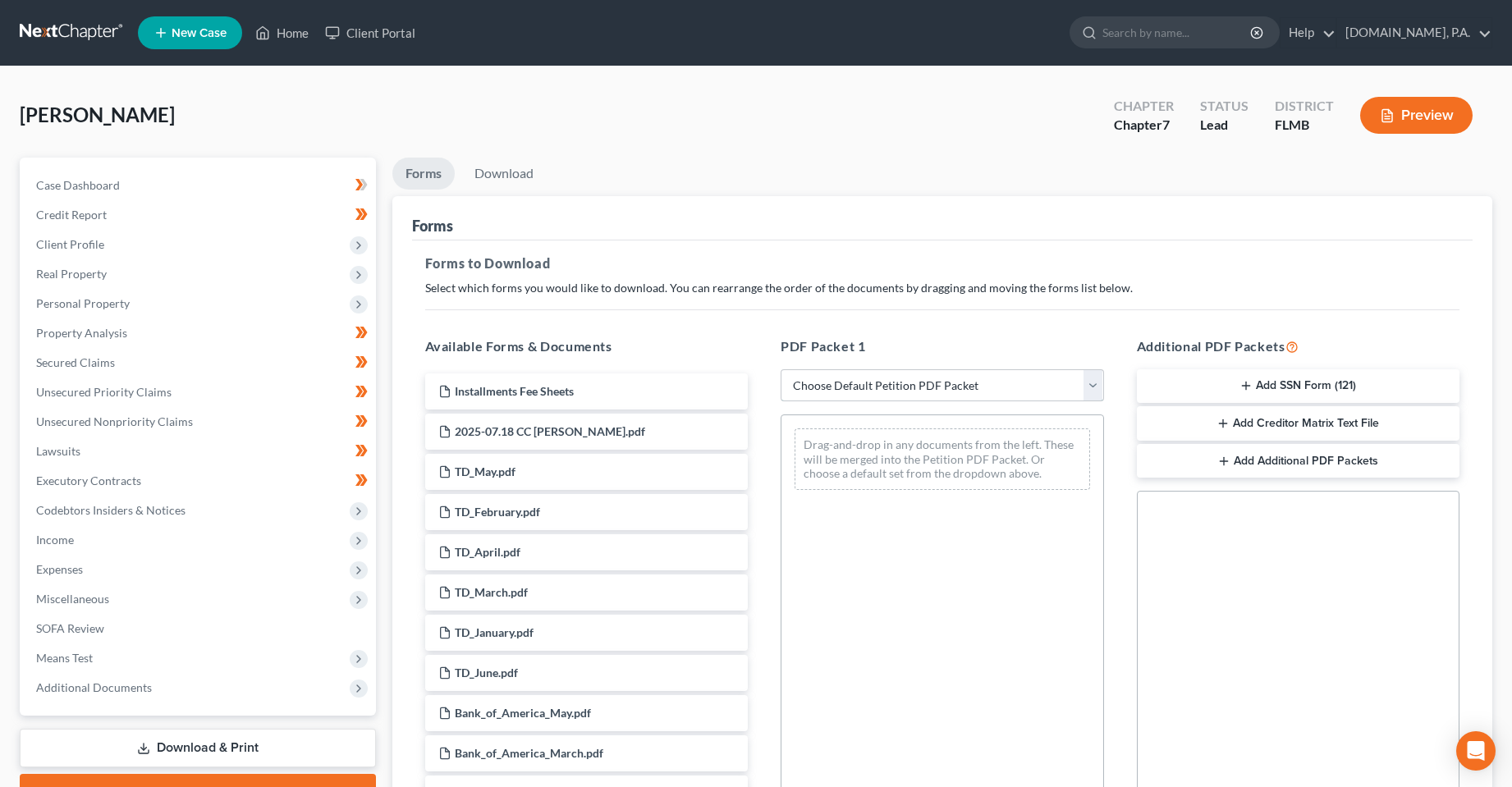
drag, startPoint x: 876, startPoint y: 369, endPoint x: 879, endPoint y: 400, distance: 31.1
click at [876, 369] on select "Choose Default Petition PDF Packet Complete Bankruptcy Petition (all forms and …" at bounding box center [943, 385] width 323 height 32
click at [781, 369] on select "Choose Default Petition PDF Packet Complete Bankruptcy Petition (all forms and …" at bounding box center [943, 385] width 323 height 32
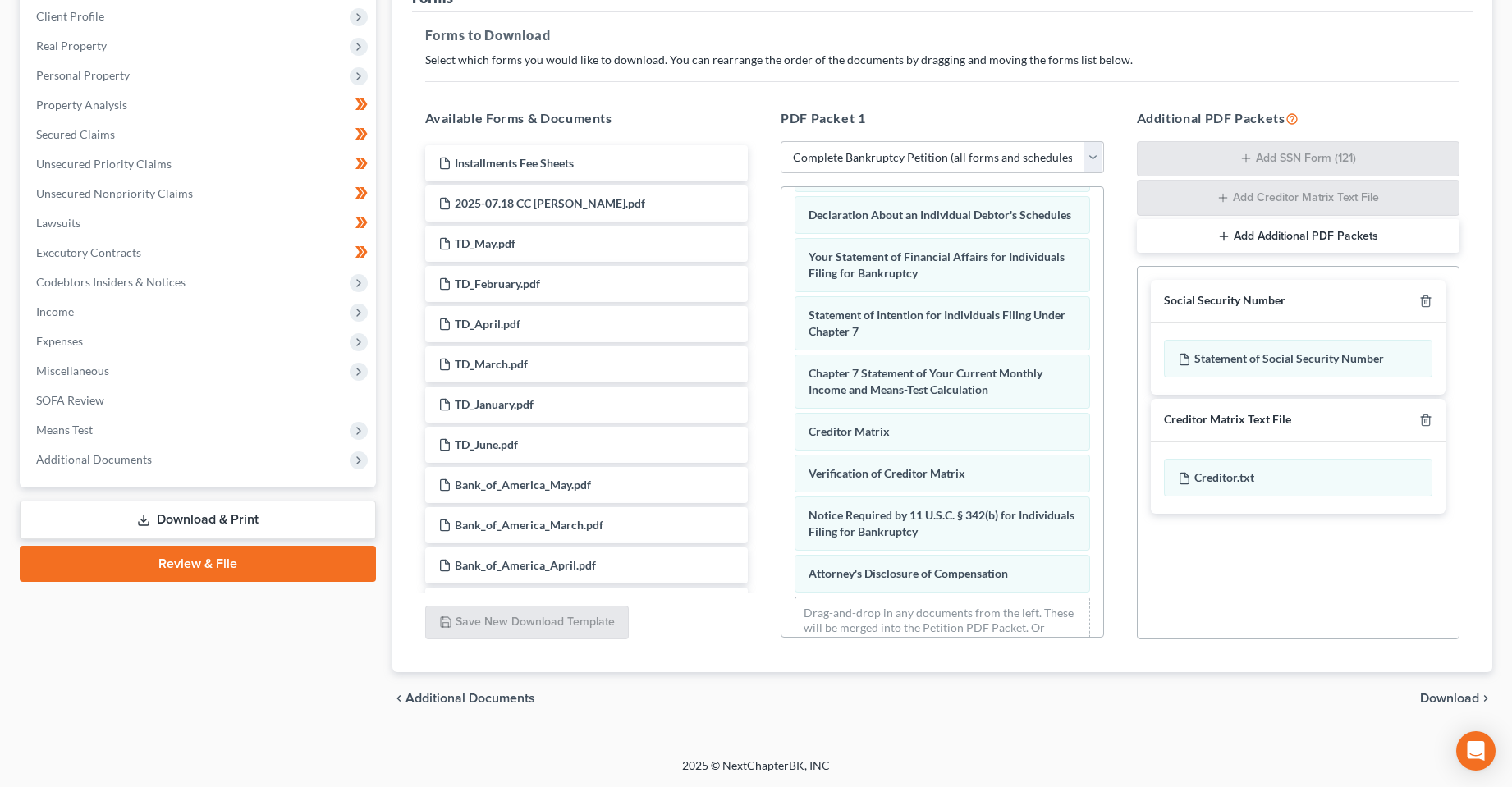
scroll to position [493, 0]
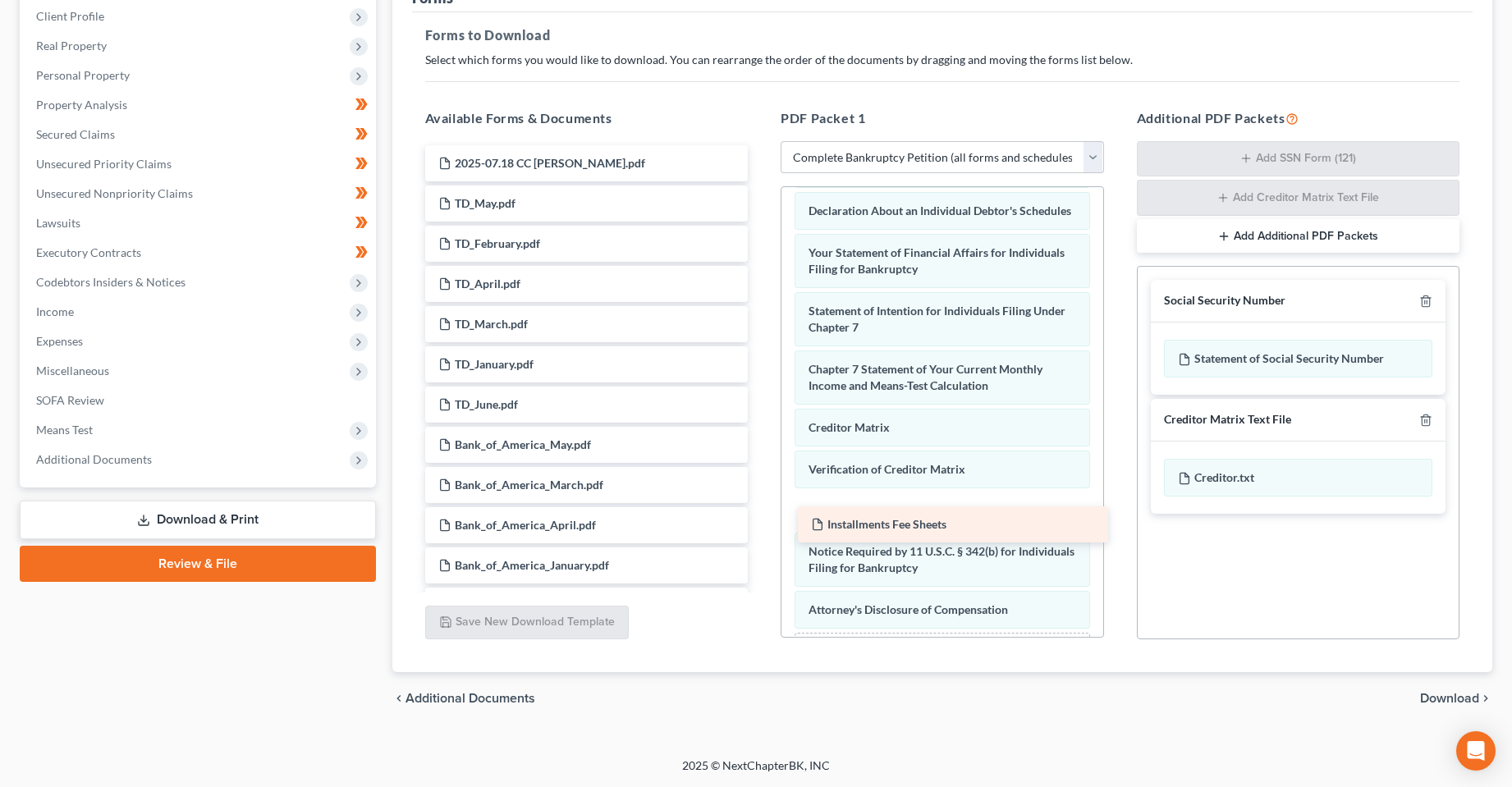
drag, startPoint x: 541, startPoint y: 155, endPoint x: 914, endPoint y: 516, distance: 519.1
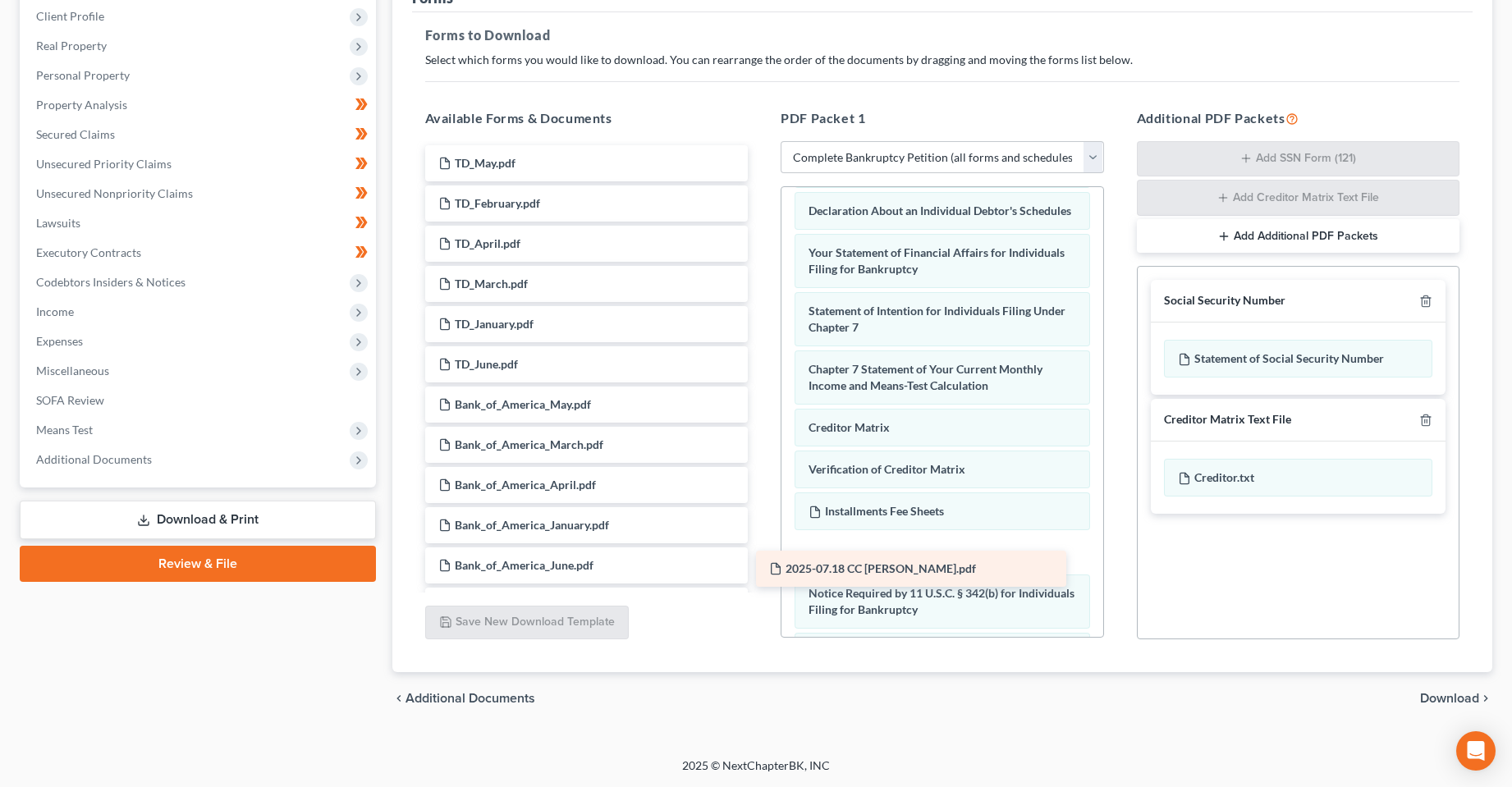
drag, startPoint x: 568, startPoint y: 158, endPoint x: 900, endPoint y: 558, distance: 519.8
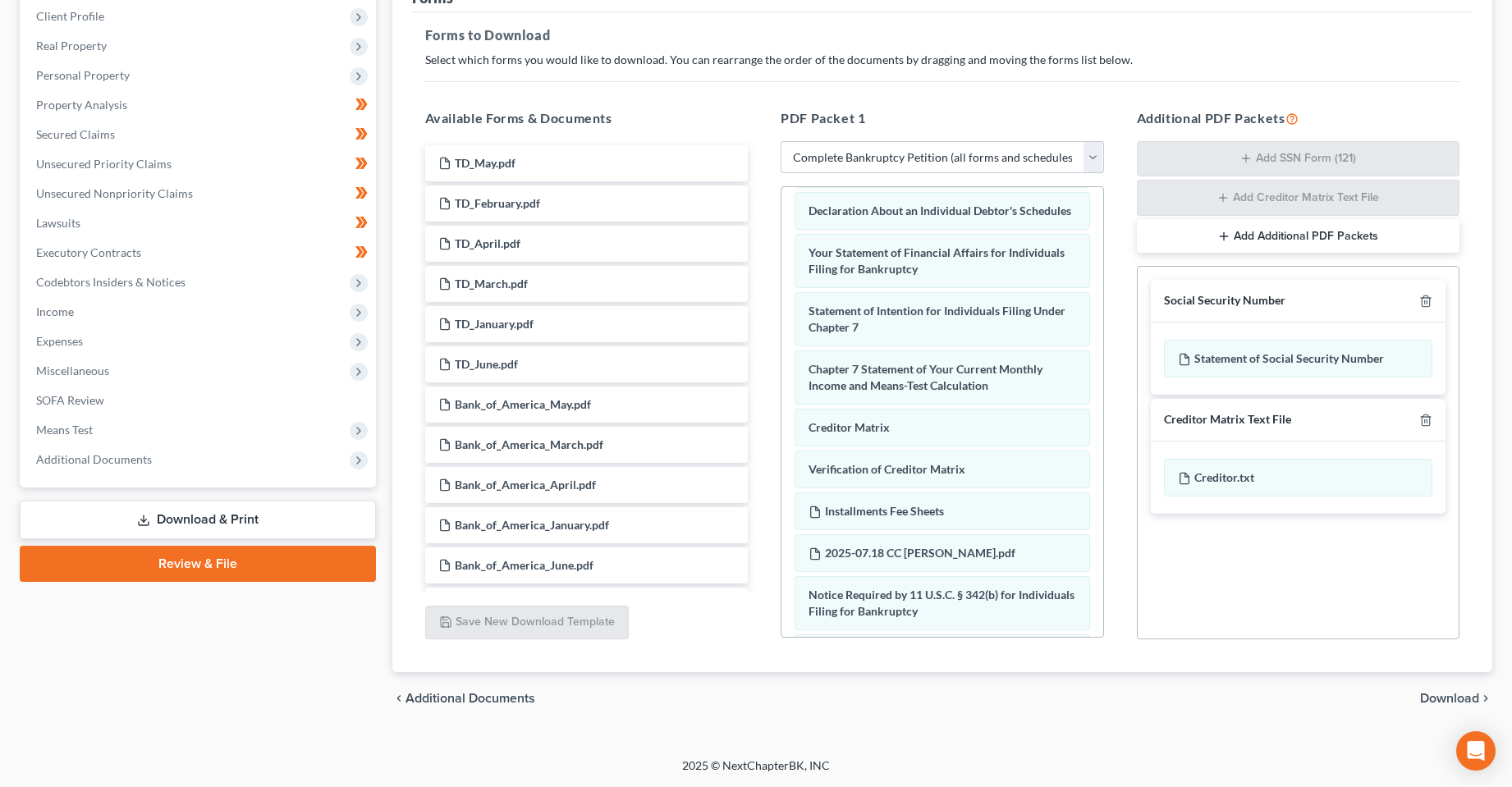
drag, startPoint x: 685, startPoint y: 726, endPoint x: 1489, endPoint y: 584, distance: 816.4
click at [686, 726] on div "Petition Navigation Case Dashboard Payments Invoices Payments Payments Credit R…" at bounding box center [756, 334] width 1472 height 809
click at [1444, 697] on span "Download" at bounding box center [1449, 698] width 59 height 13
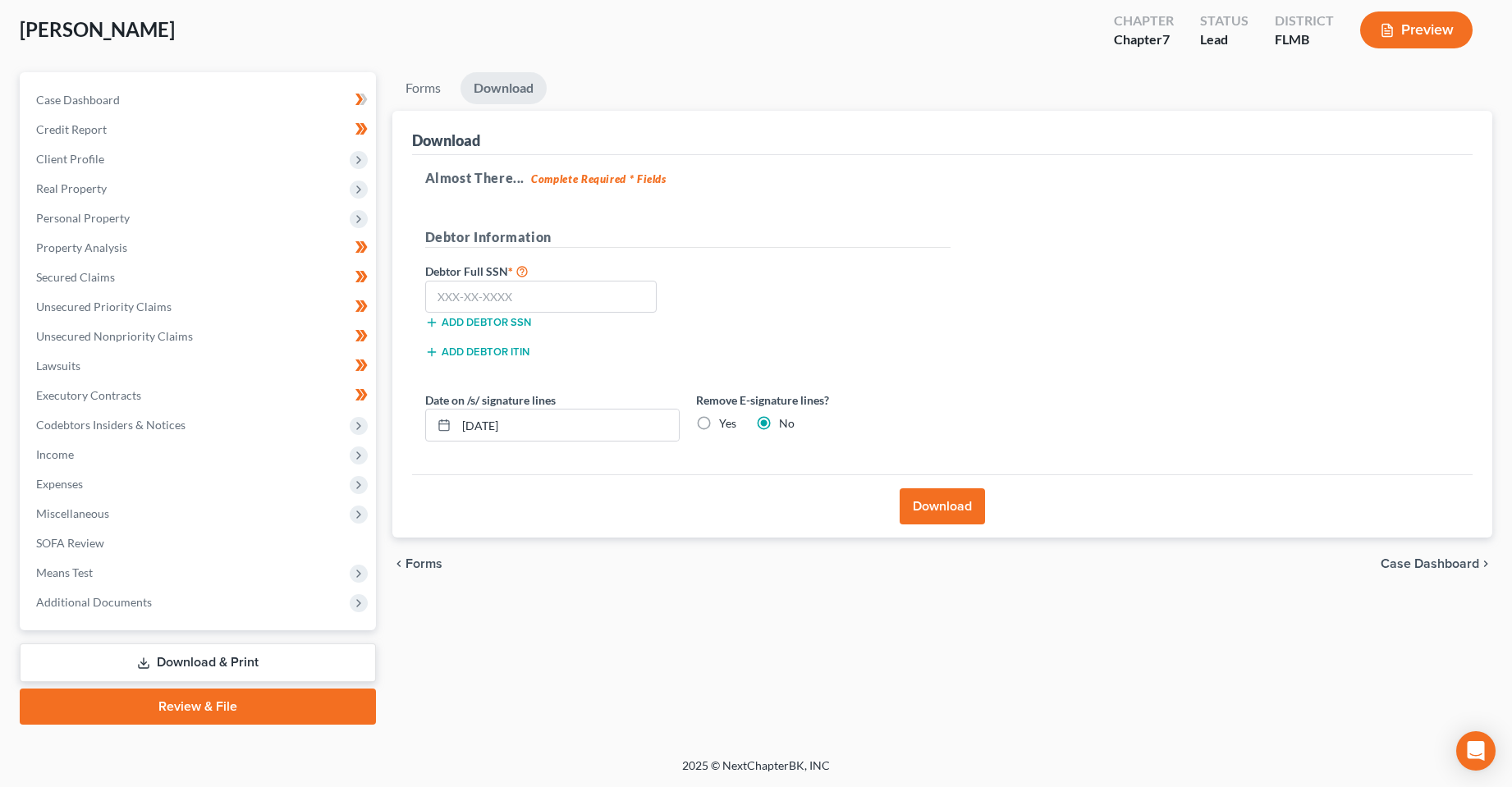
scroll to position [85, 0]
click at [499, 293] on input "text" at bounding box center [541, 297] width 232 height 32
drag, startPoint x: 480, startPoint y: 421, endPoint x: 494, endPoint y: 427, distance: 15.2
click at [494, 427] on input "[DATE]" at bounding box center [568, 425] width 222 height 32
drag, startPoint x: 545, startPoint y: 421, endPoint x: 402, endPoint y: 420, distance: 143.0
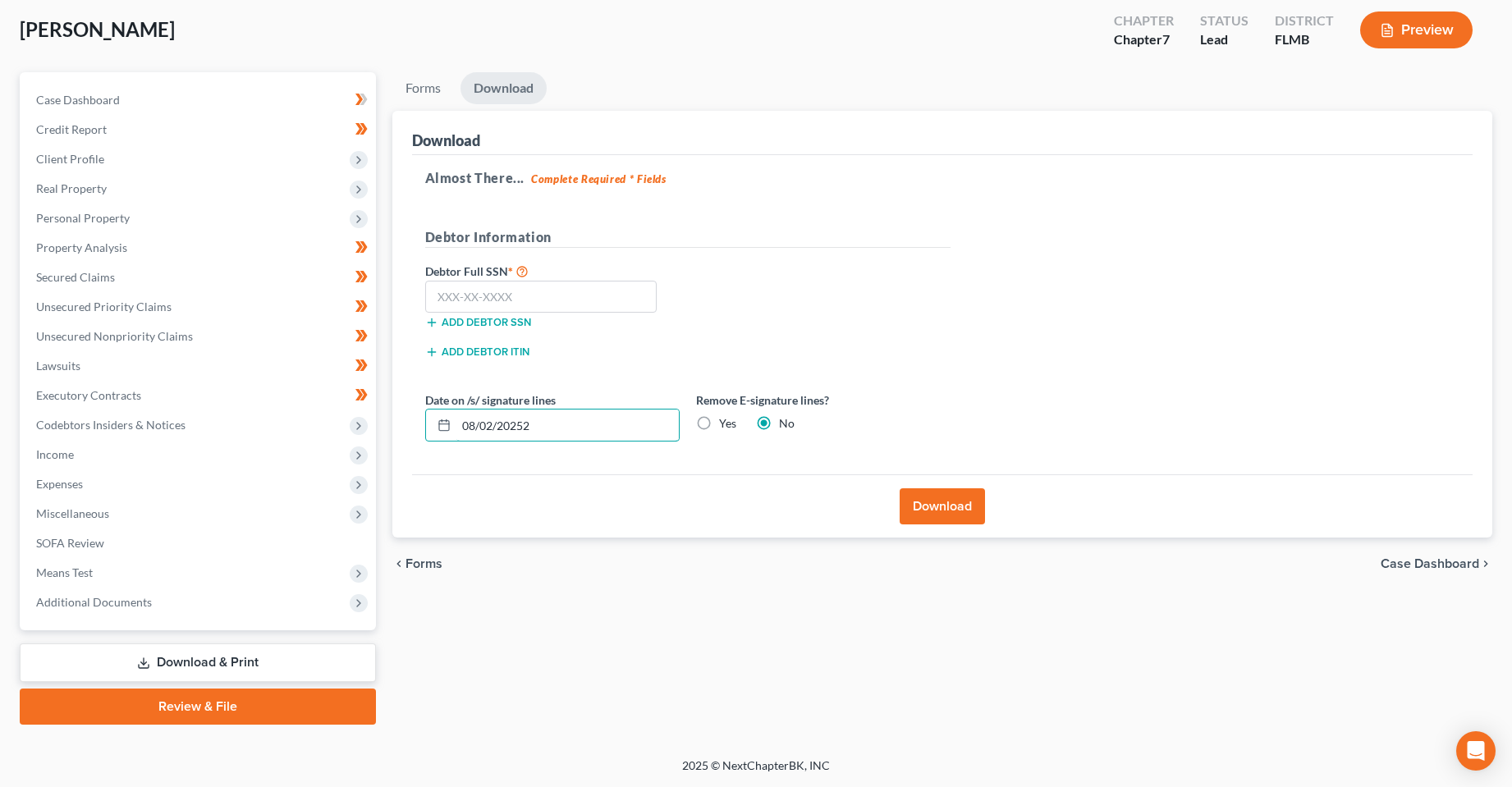
click at [403, 420] on div "Download Almost There... Complete Required * Fields Debtor Information Debtor F…" at bounding box center [943, 324] width 1101 height 428
click at [575, 560] on div "chevron_left Forms Case Dashboard chevron_right" at bounding box center [943, 564] width 1101 height 53
click at [611, 287] on input "text" at bounding box center [541, 297] width 232 height 32
click at [935, 519] on button "Download" at bounding box center [942, 506] width 85 height 36
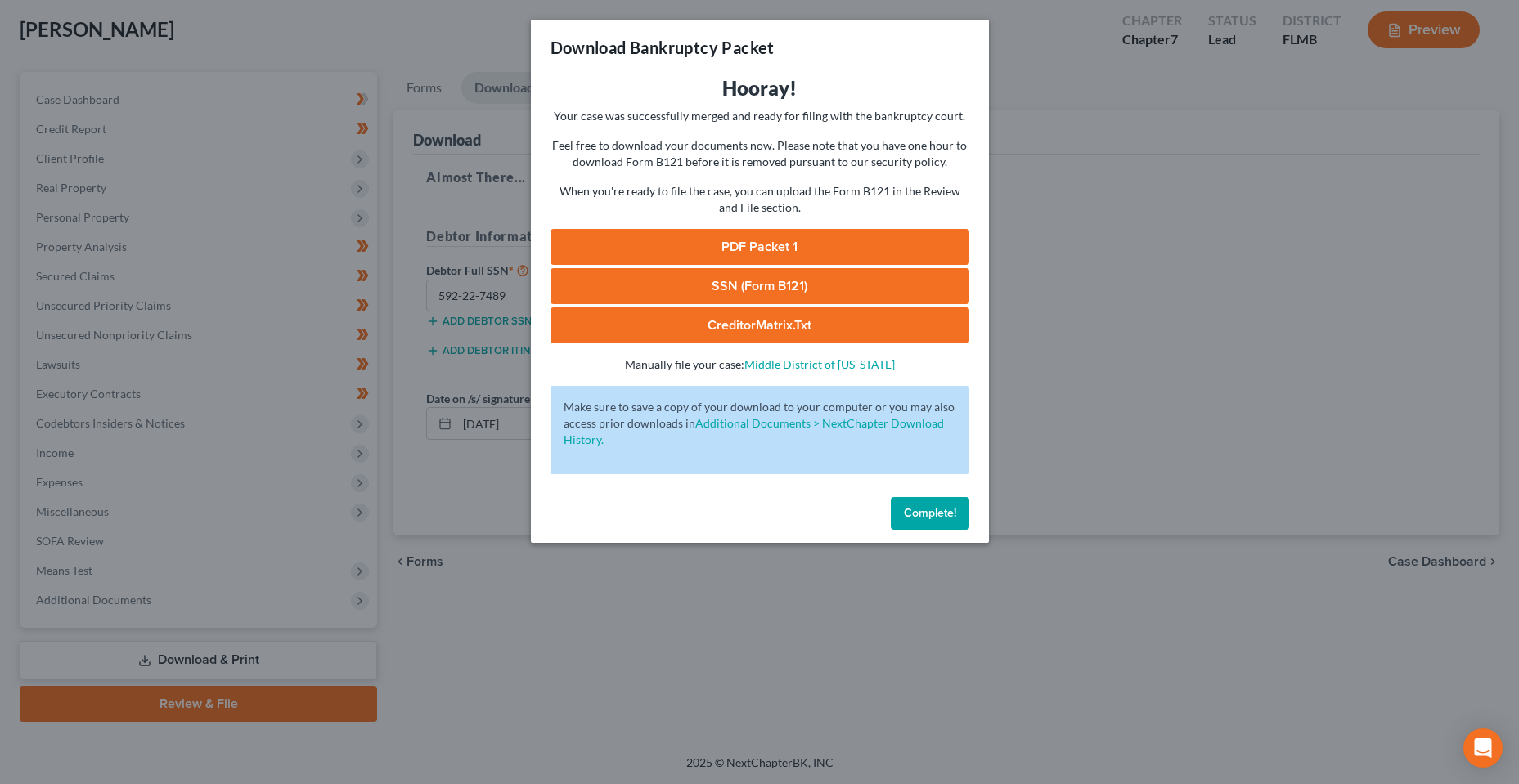
click at [713, 246] on link "PDF Packet 1" at bounding box center [760, 247] width 418 height 36
click at [728, 287] on link "SSN (Form B121)" at bounding box center [760, 285] width 418 height 36
click at [953, 527] on button "Complete!" at bounding box center [931, 513] width 79 height 32
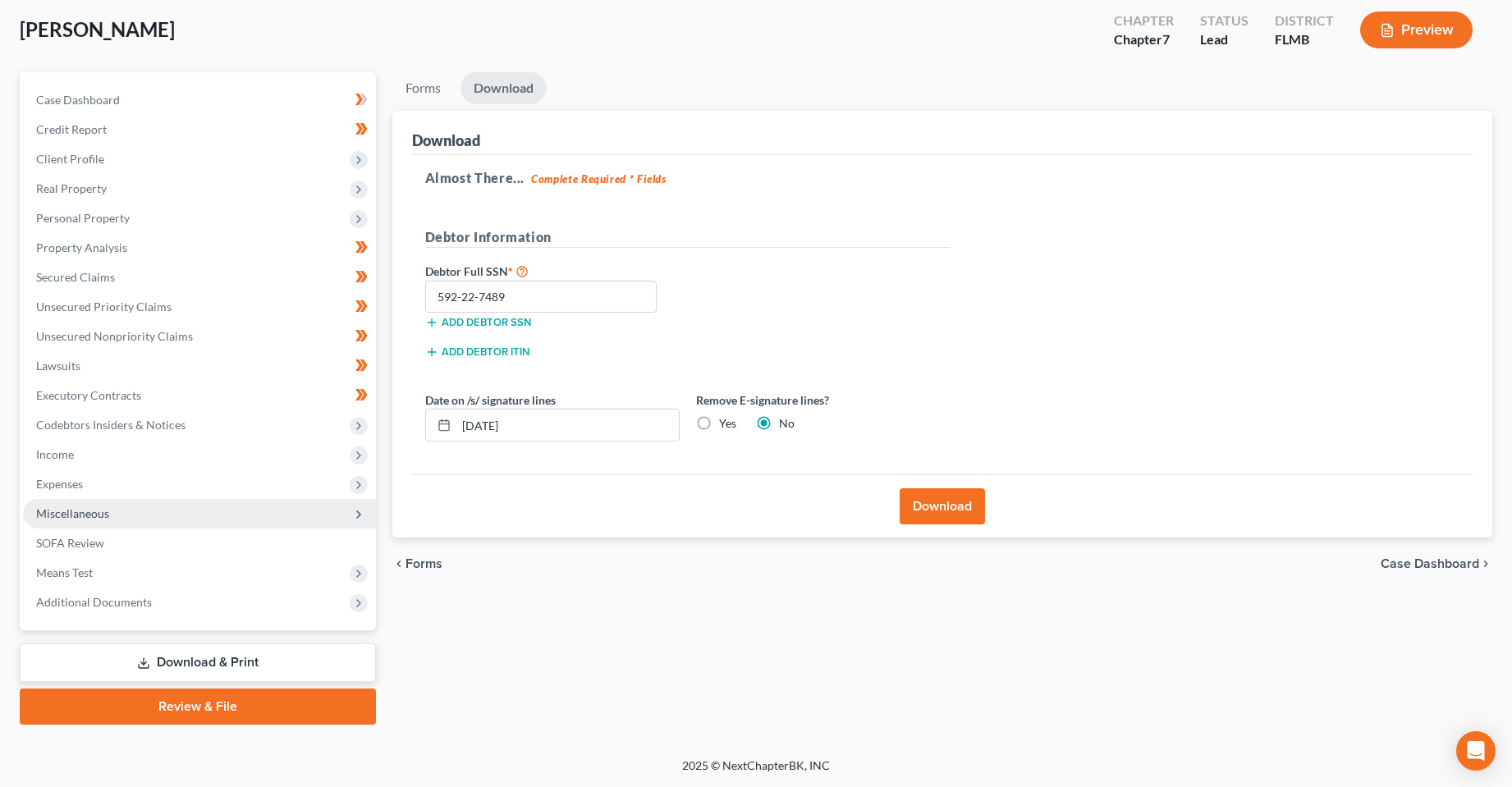
click at [105, 521] on span "Miscellaneous" at bounding box center [199, 514] width 353 height 30
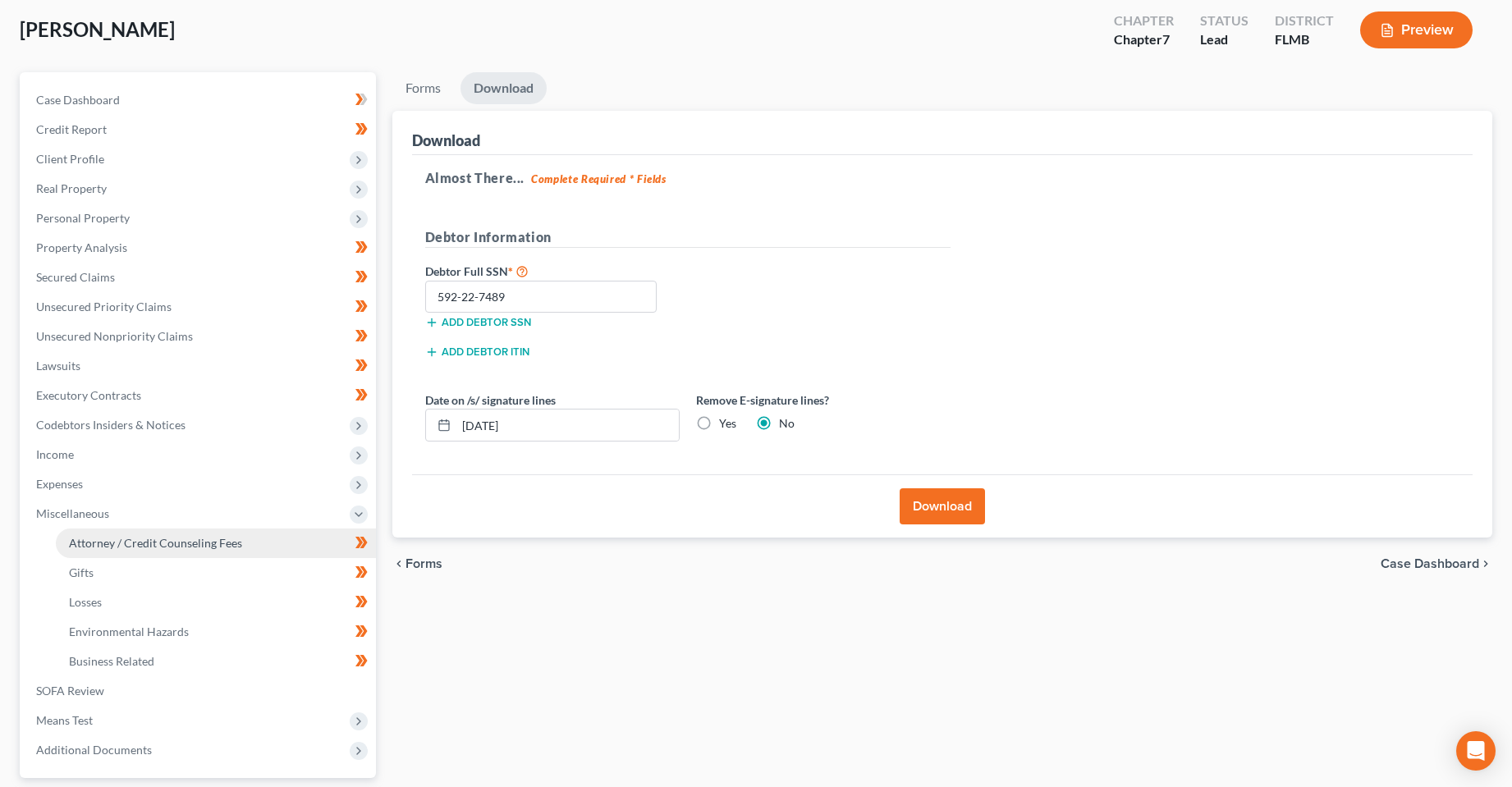
click at [142, 534] on link "Attorney / Credit Counseling Fees" at bounding box center [216, 544] width 320 height 30
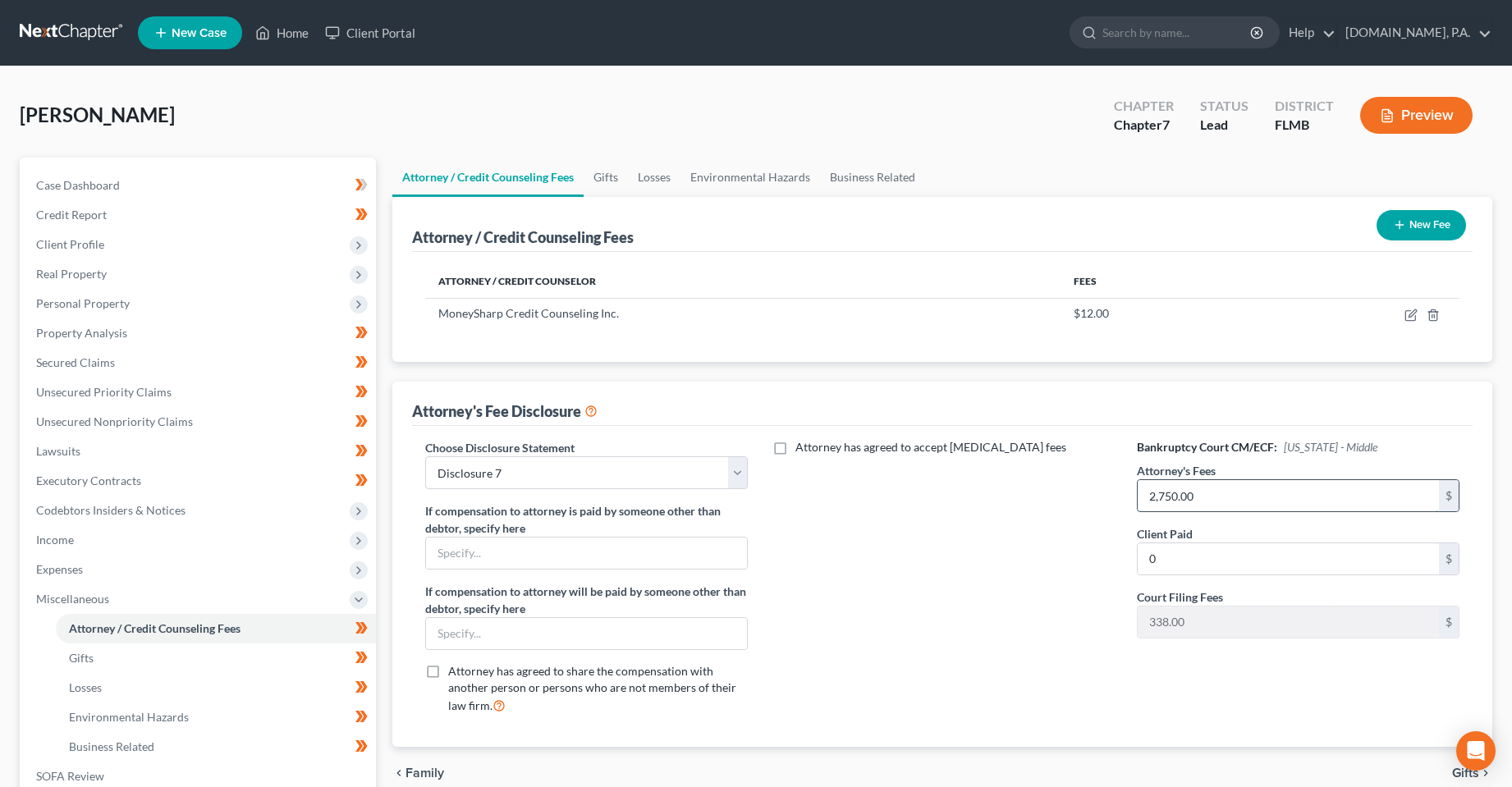
click at [1225, 504] on input "2,750.00" at bounding box center [1289, 496] width 302 height 32
click at [1277, 554] on input "0" at bounding box center [1289, 560] width 302 height 32
click at [1414, 231] on button "New Fee" at bounding box center [1422, 225] width 90 height 31
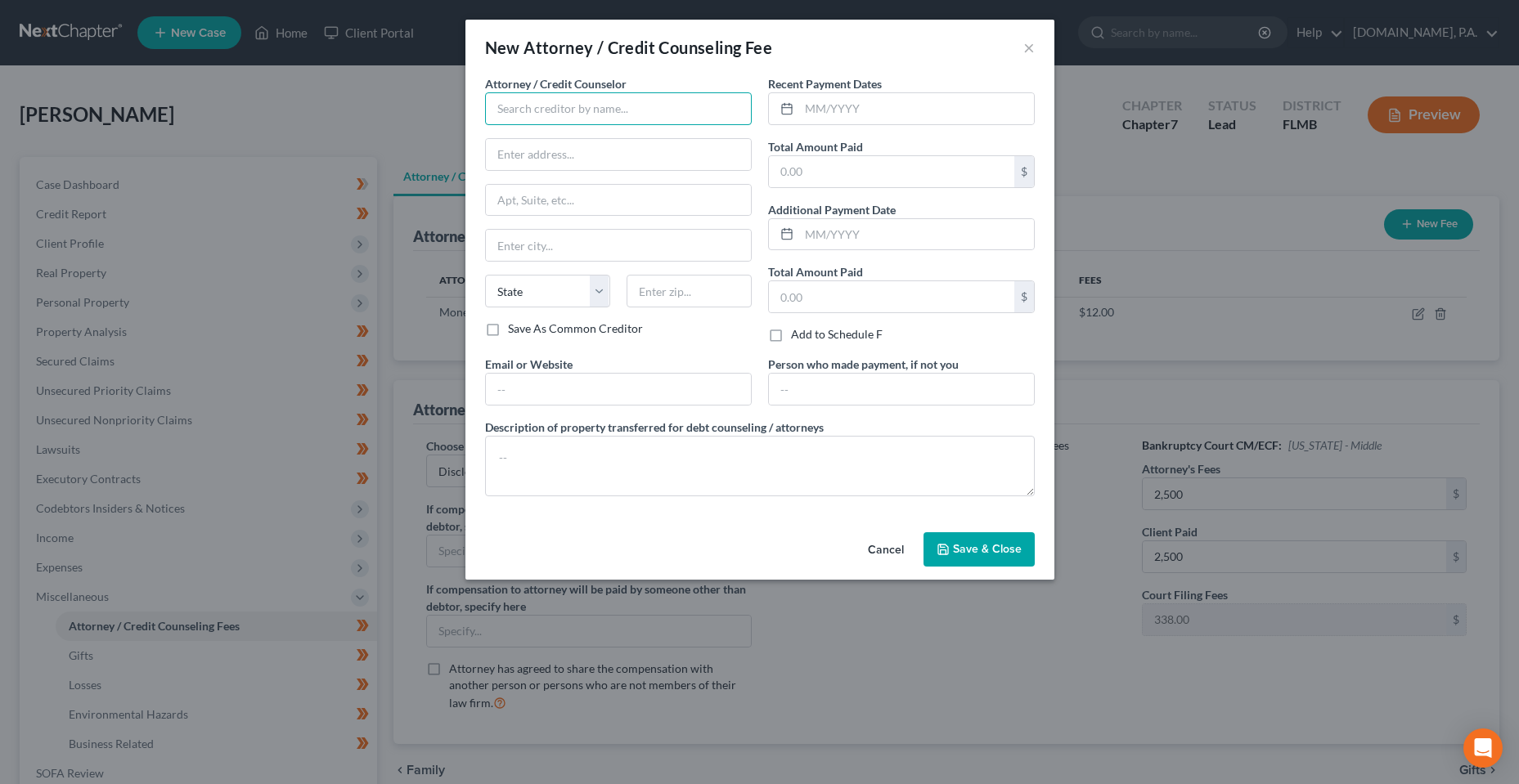
click at [552, 111] on input "text" at bounding box center [618, 108] width 267 height 32
click at [563, 132] on div "[DOMAIN_NAME], P.A." at bounding box center [583, 137] width 170 height 17
drag, startPoint x: 849, startPoint y: 110, endPoint x: 1016, endPoint y: 81, distance: 169.5
click at [849, 110] on input "text" at bounding box center [917, 109] width 235 height 32
click at [976, 173] on input "text" at bounding box center [891, 172] width 245 height 32
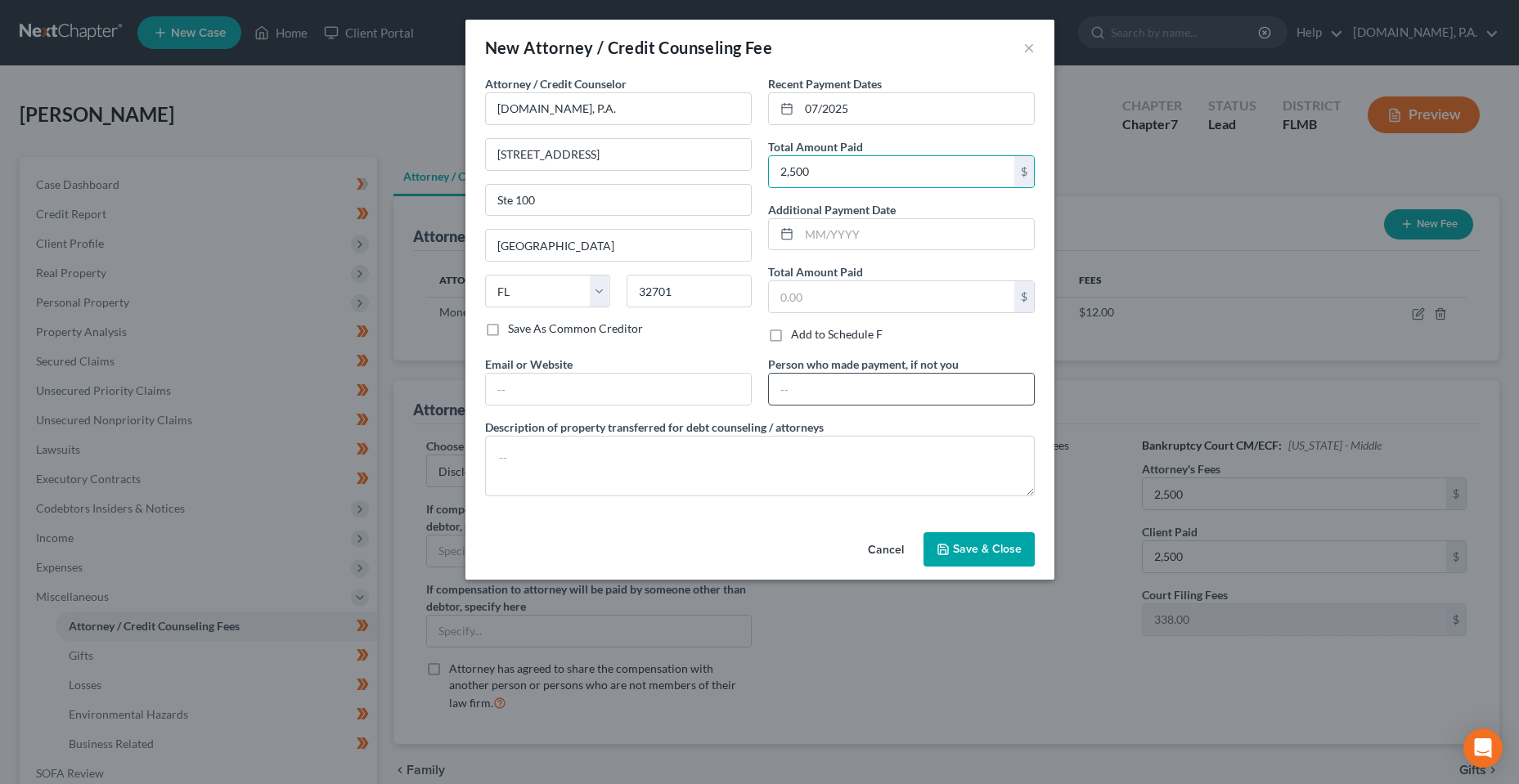
click at [897, 385] on input "text" at bounding box center [901, 389] width 265 height 32
click at [1002, 556] on button "Save & Close" at bounding box center [979, 549] width 111 height 34
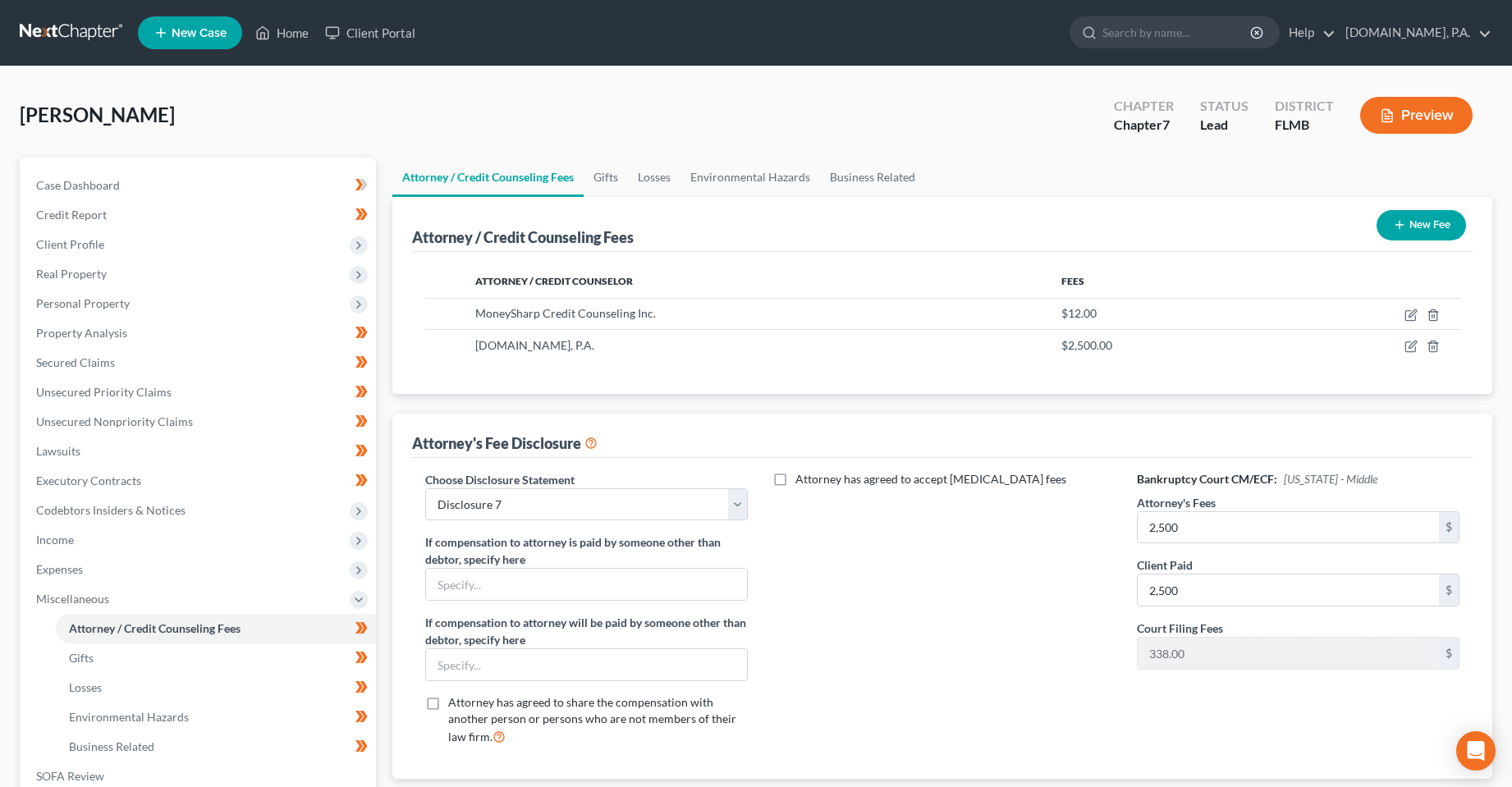
click at [1007, 662] on div "Attorney has agreed to accept [MEDICAL_DATA] fees" at bounding box center [943, 615] width 357 height 288
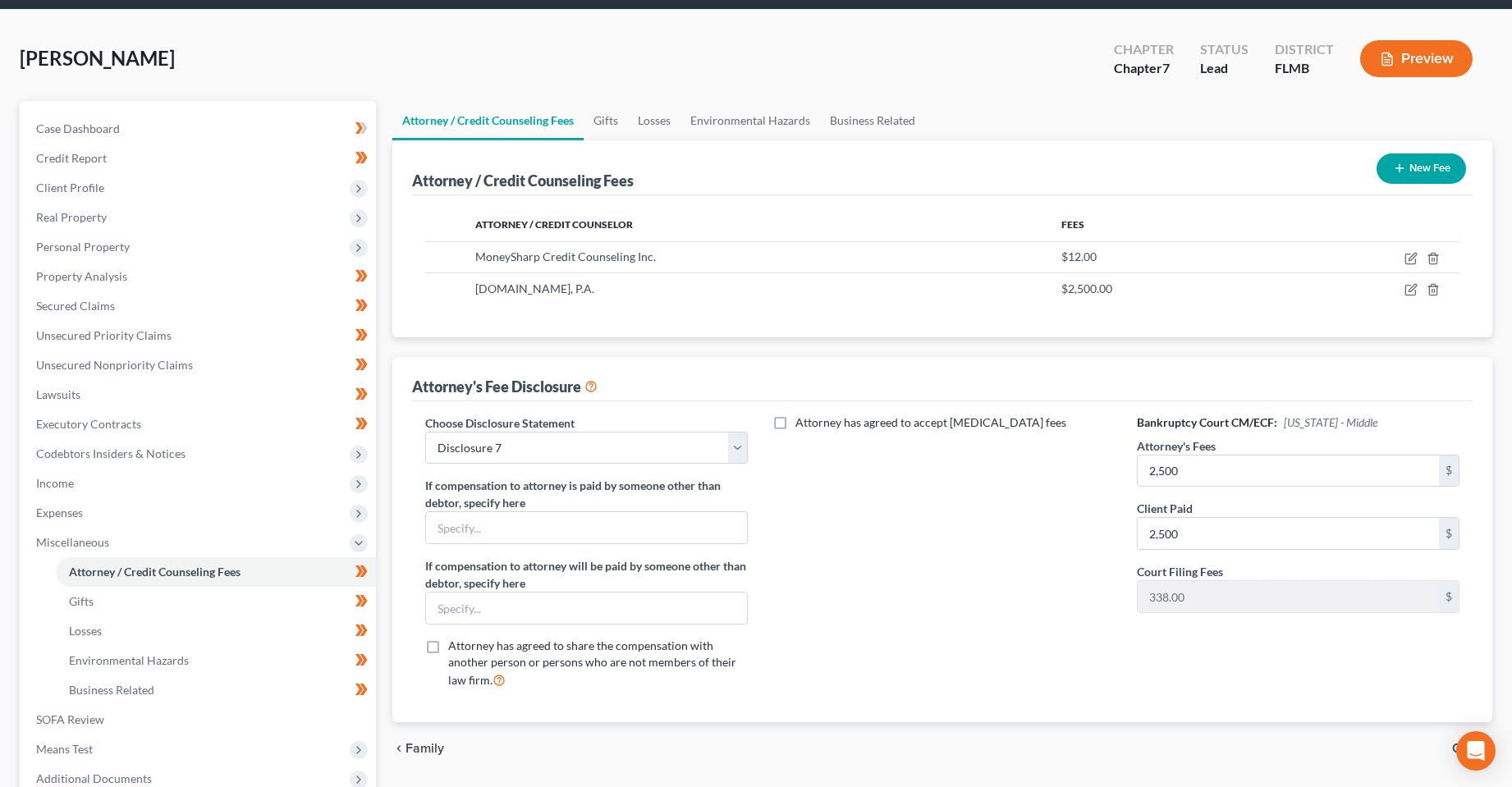
scroll to position [82, 0]
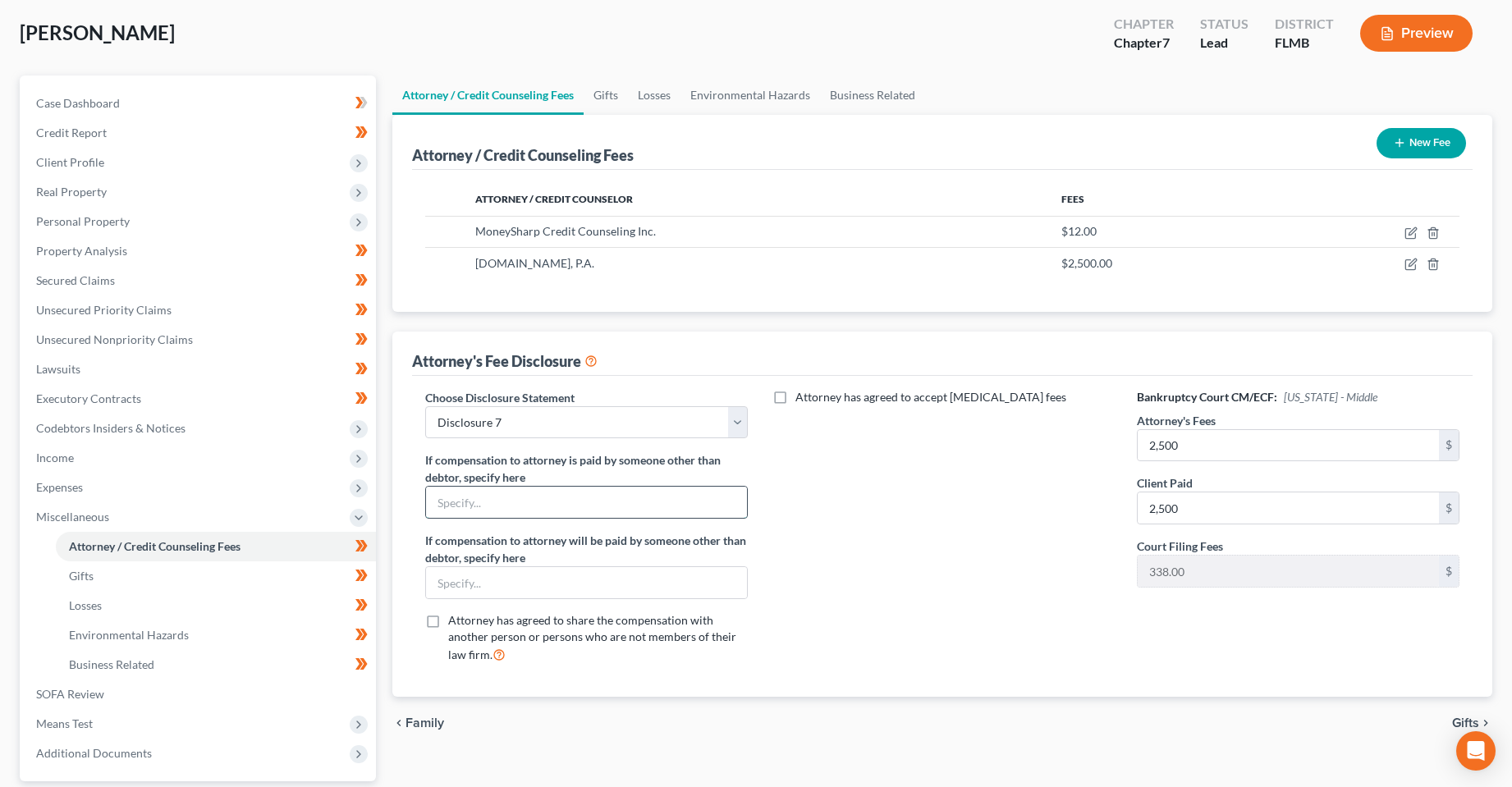
click at [650, 490] on input "text" at bounding box center [587, 502] width 322 height 32
click at [653, 503] on input "text" at bounding box center [587, 502] width 322 height 32
click at [881, 569] on div "Attorney has agreed to accept [MEDICAL_DATA] fees" at bounding box center [943, 533] width 357 height 288
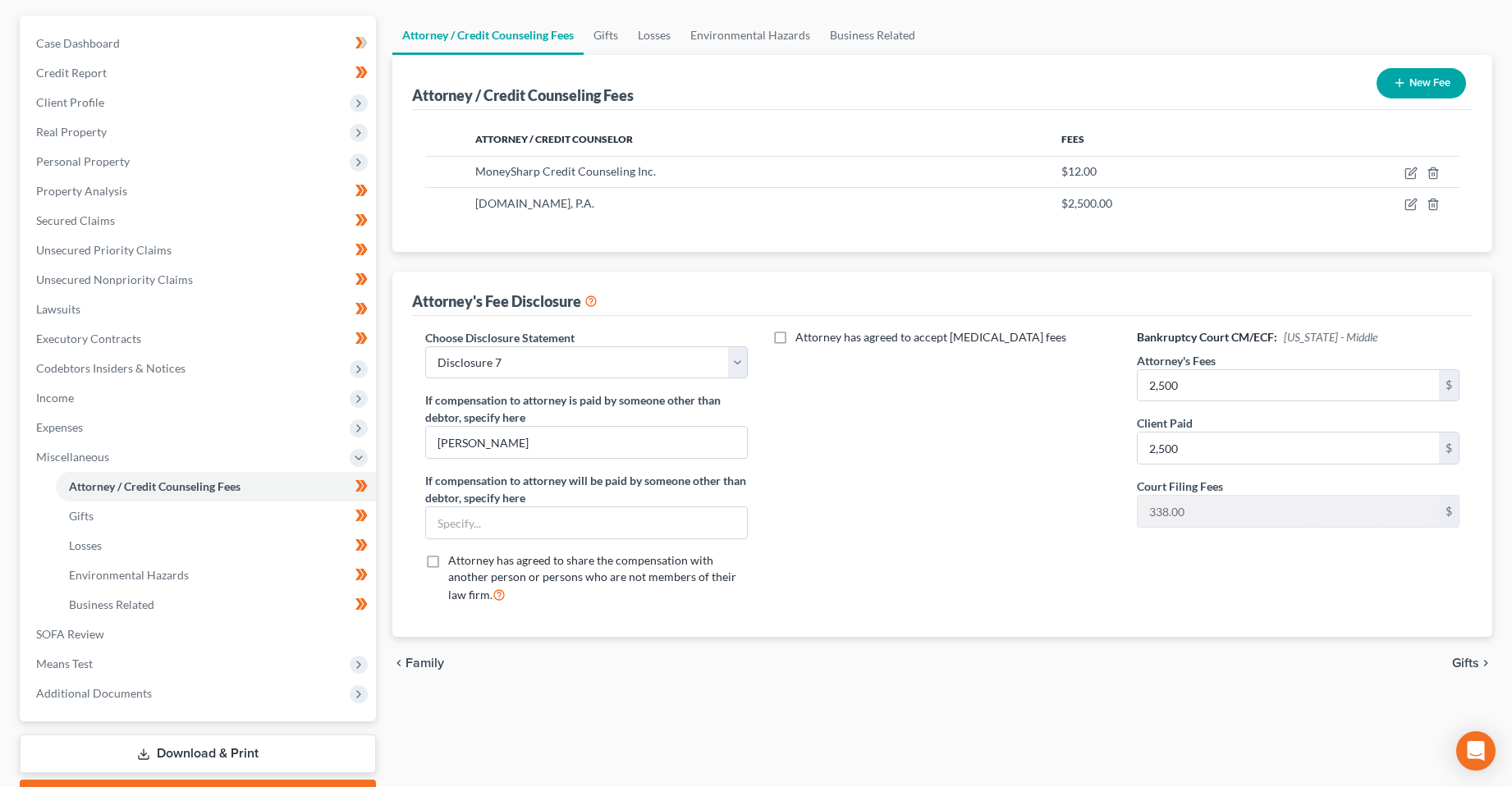
scroll to position [233, 0]
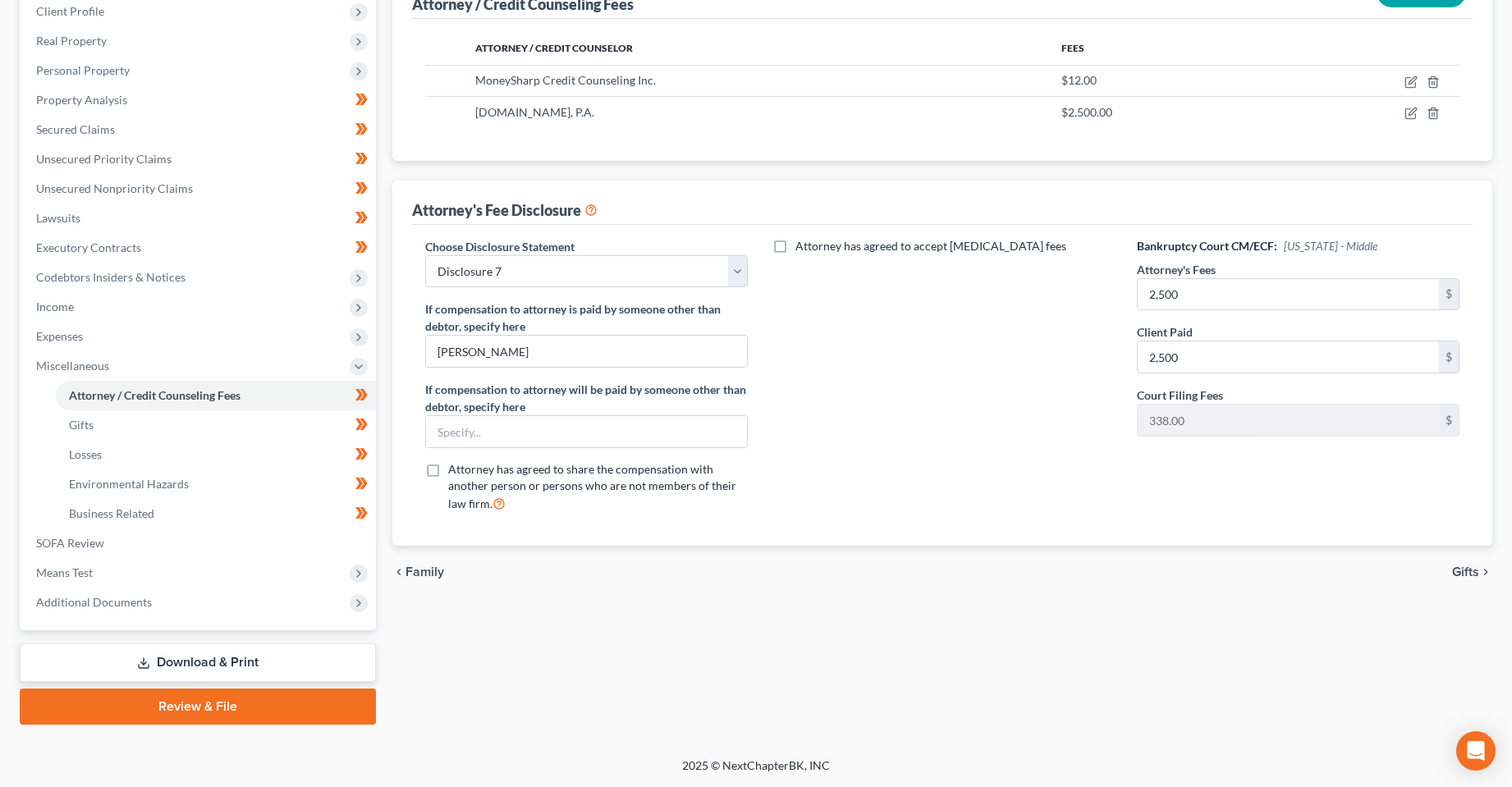
click at [156, 635] on div "Case Dashboard Payments Invoices Payments Payments Credit Report Client Profile" at bounding box center [198, 324] width 373 height 800
click at [159, 654] on link "Download & Print" at bounding box center [198, 663] width 357 height 39
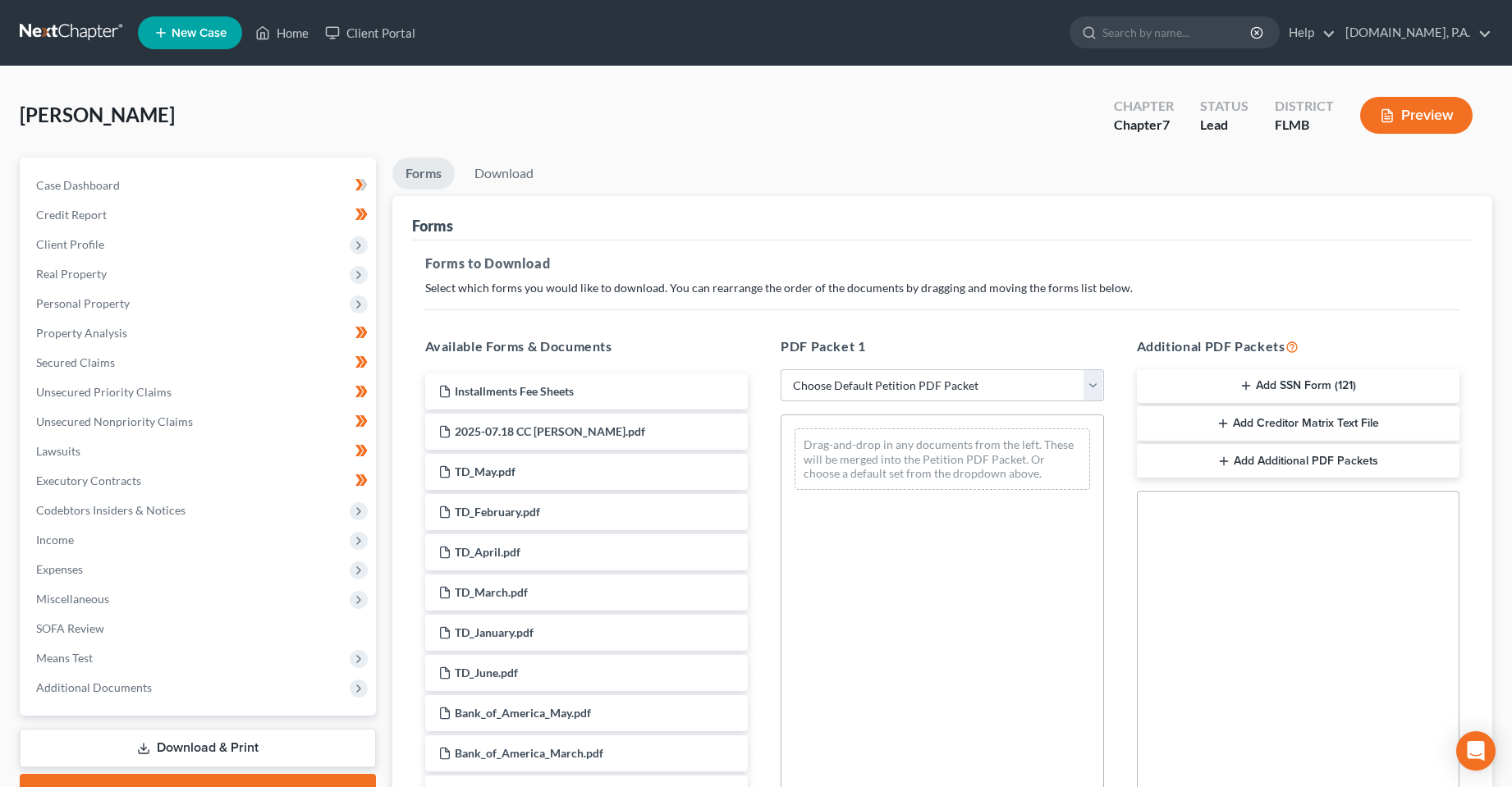
drag, startPoint x: 943, startPoint y: 386, endPoint x: 937, endPoint y: 400, distance: 15.2
click at [943, 386] on select "Choose Default Petition PDF Packet Complete Bankruptcy Petition (all forms and …" at bounding box center [943, 385] width 323 height 32
click at [781, 369] on select "Choose Default Petition PDF Packet Complete Bankruptcy Petition (all forms and …" at bounding box center [943, 385] width 323 height 32
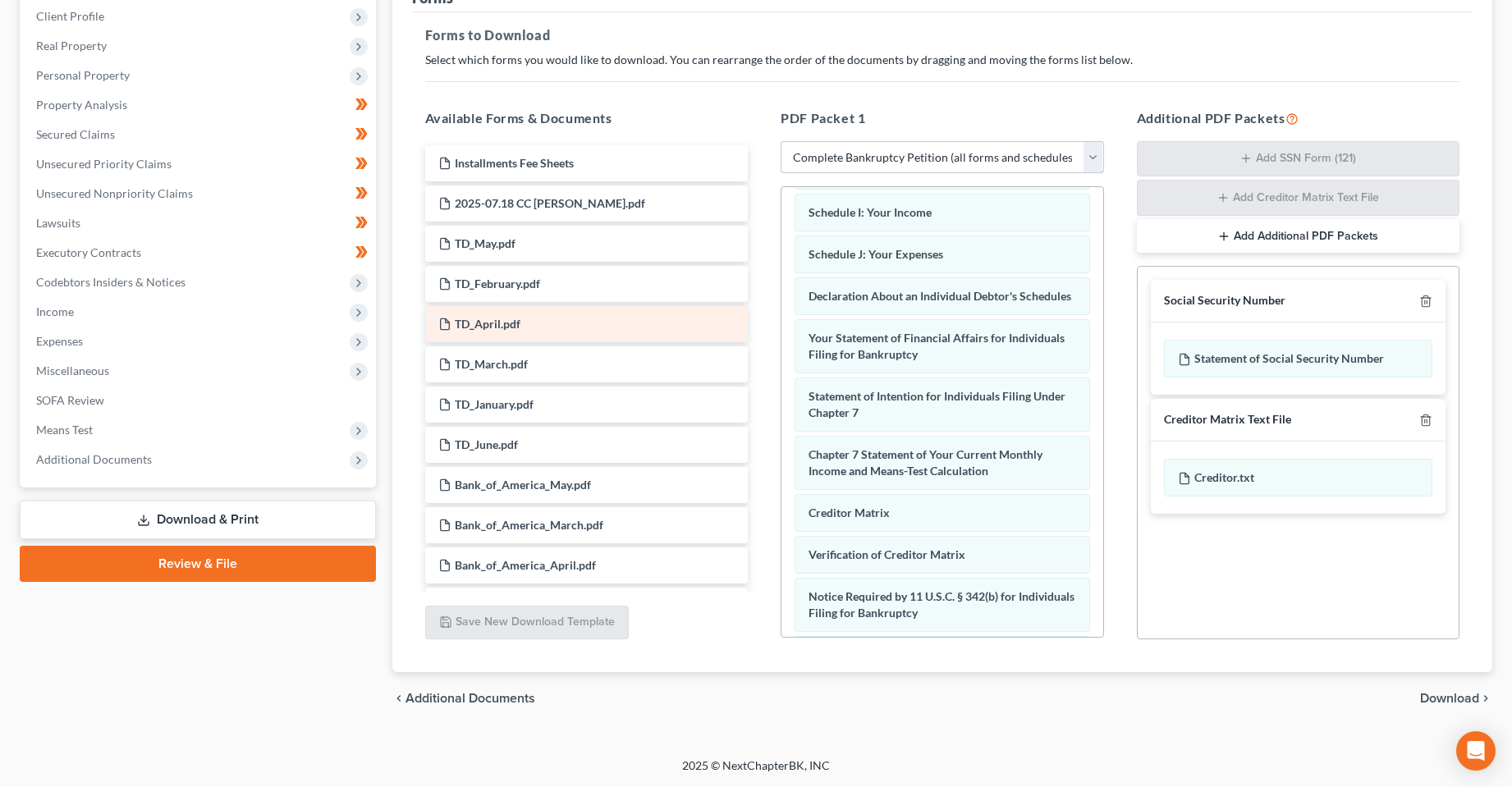
scroll to position [410, 0]
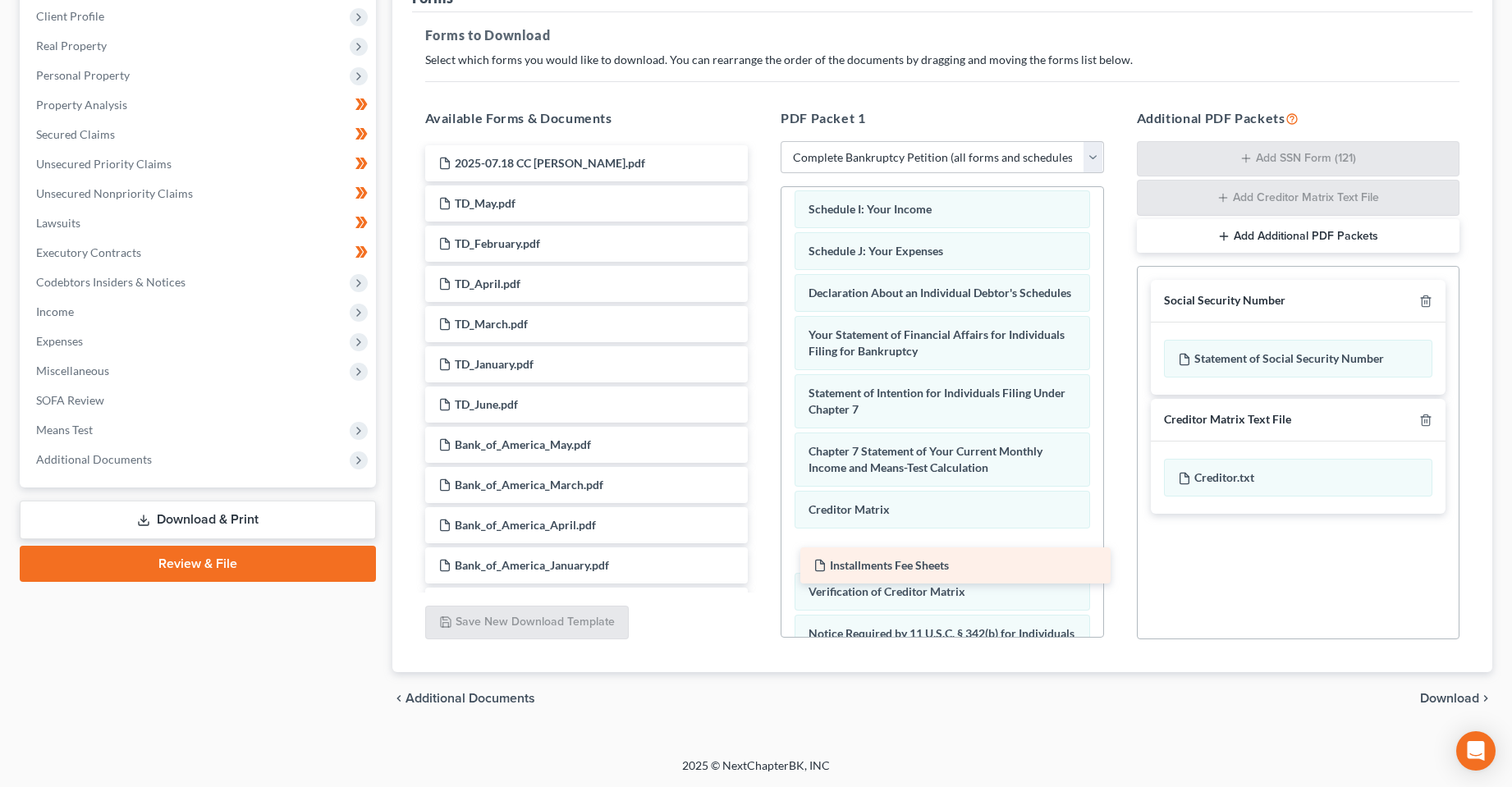
drag, startPoint x: 503, startPoint y: 161, endPoint x: 878, endPoint y: 557, distance: 545.4
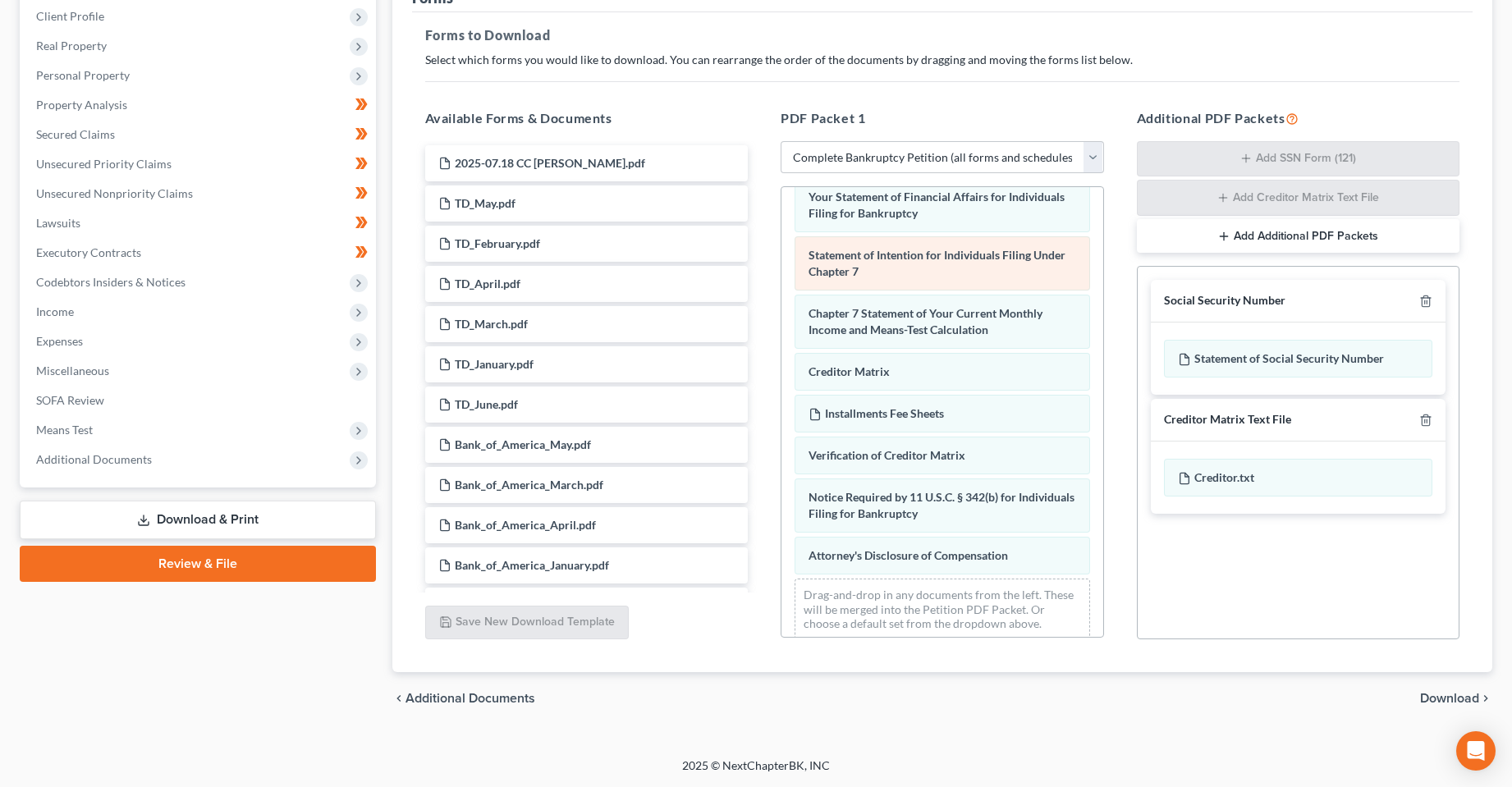
scroll to position [574, 0]
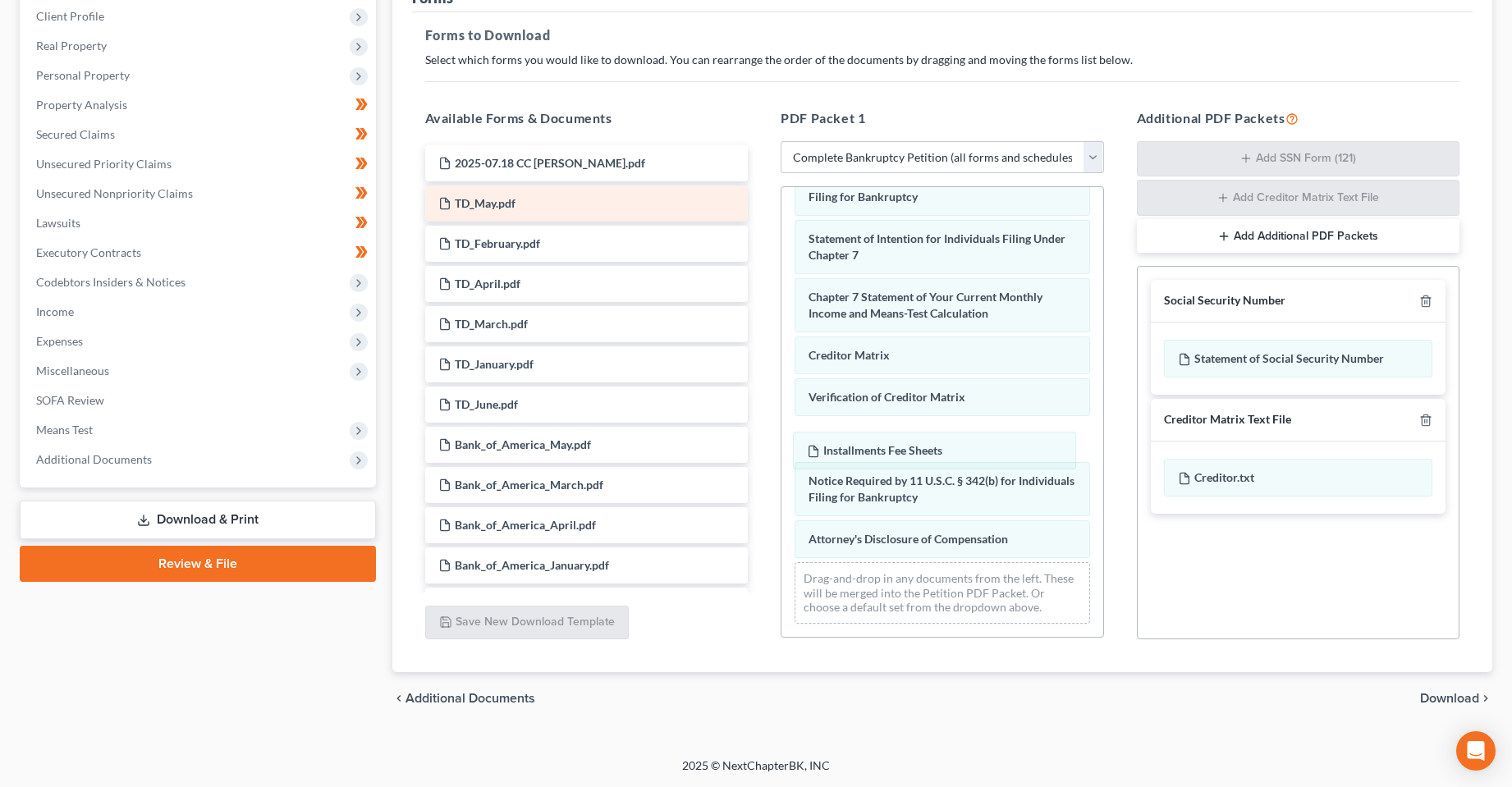
drag, startPoint x: 901, startPoint y: 400, endPoint x: 582, endPoint y: 199, distance: 377.0
click at [899, 445] on div "Installments Fee Sheets Voluntary Petition for Individuals Filing for Bankruptc…" at bounding box center [943, 129] width 322 height 1014
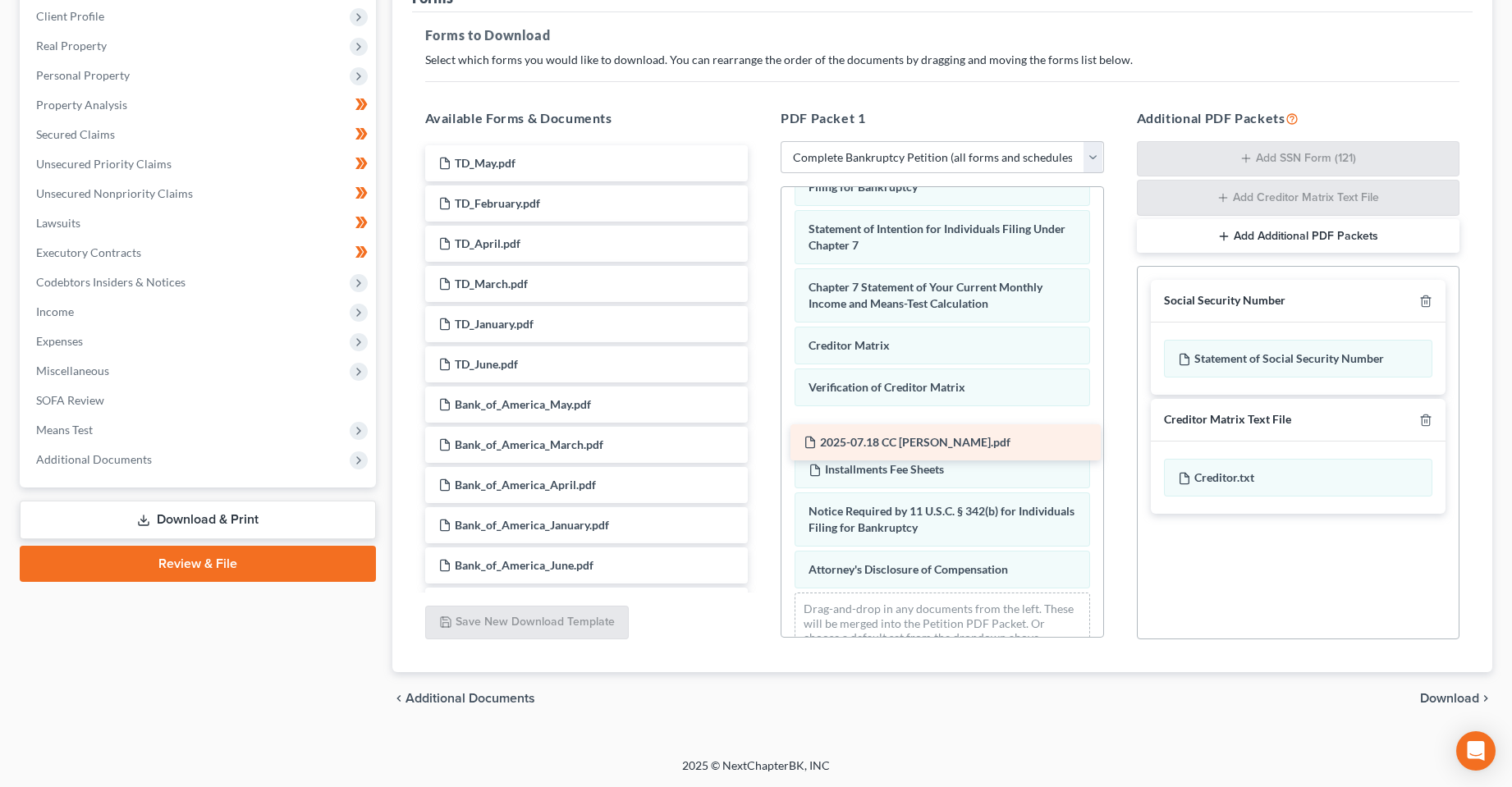
drag, startPoint x: 528, startPoint y: 172, endPoint x: 893, endPoint y: 448, distance: 457.6
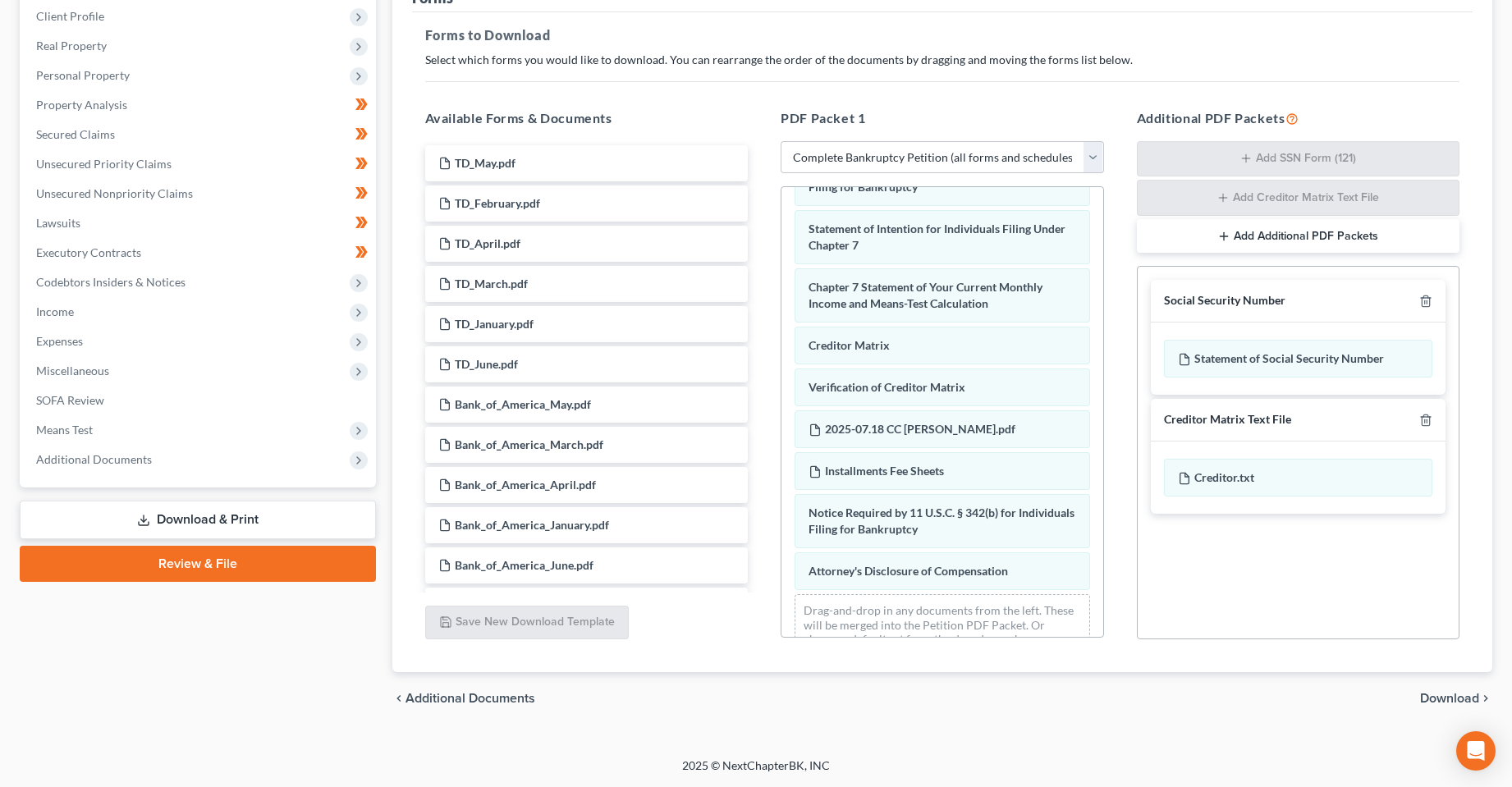
drag, startPoint x: 145, startPoint y: 700, endPoint x: 627, endPoint y: 603, distance: 491.7
click at [145, 699] on div "Case Dashboard Payments Invoices Payments Payments Credit Report Client Profile" at bounding box center [198, 328] width 373 height 796
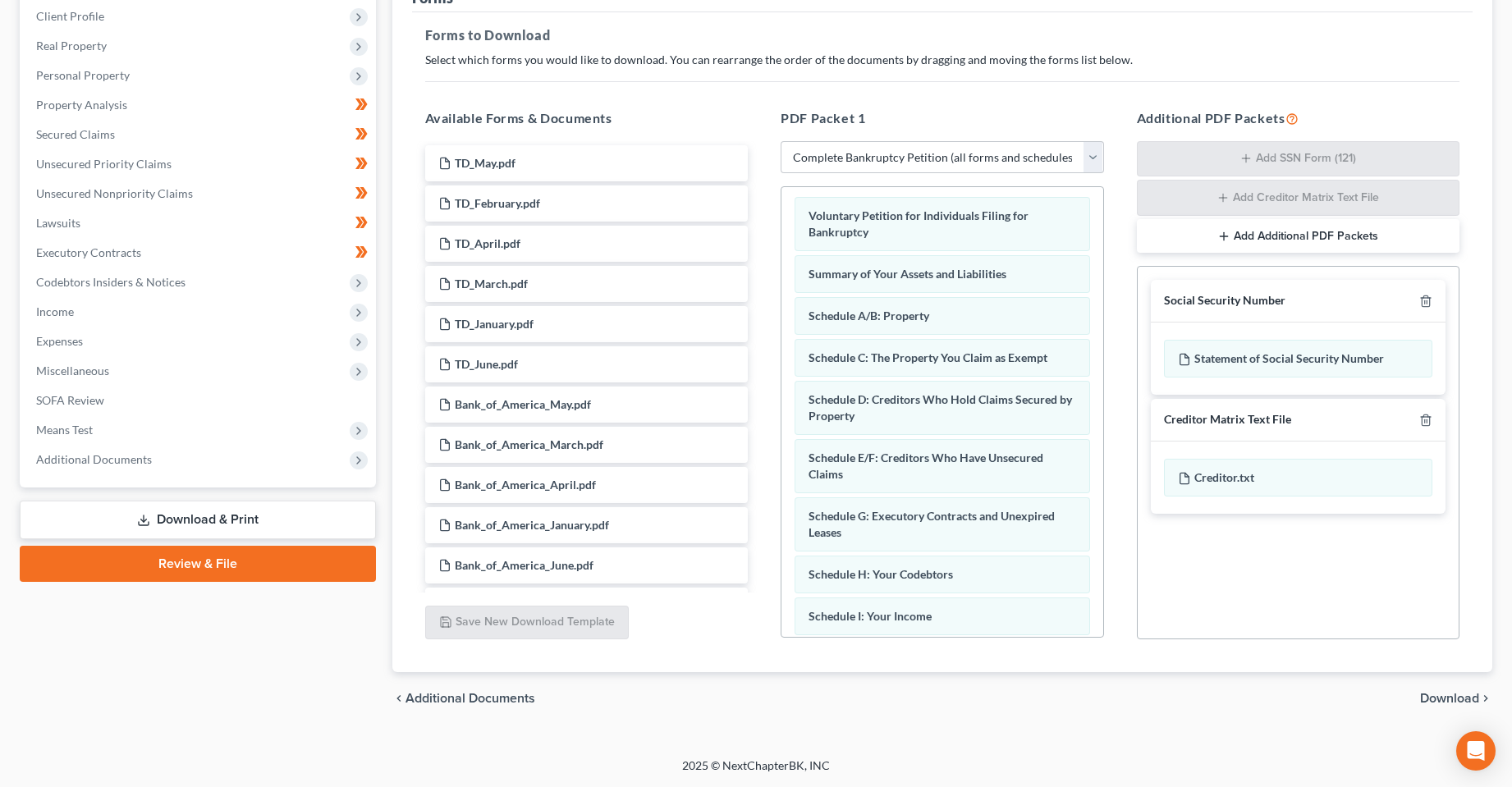
scroll to position [0, 0]
click at [1434, 705] on span "Download" at bounding box center [1449, 698] width 59 height 13
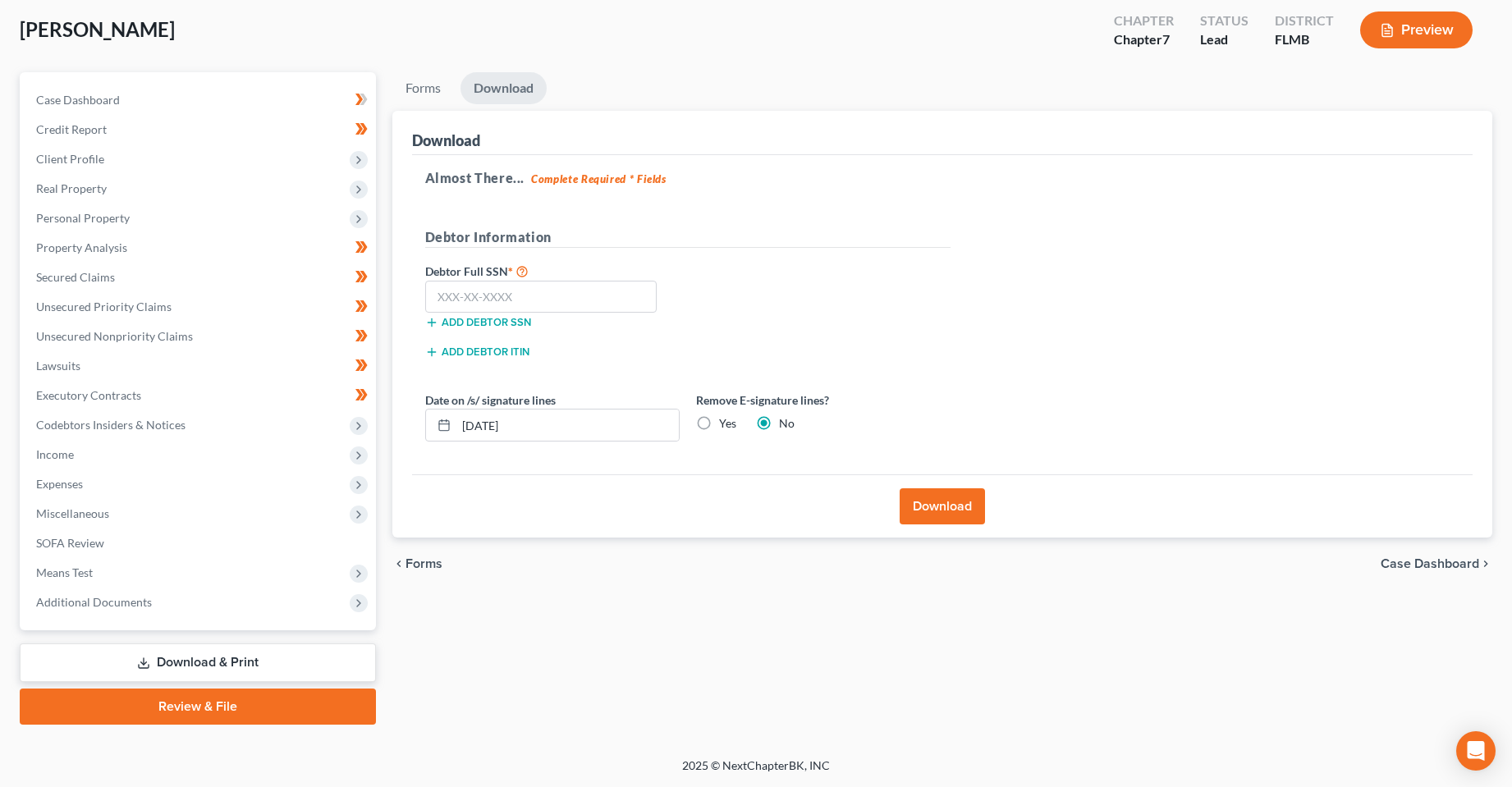
scroll to position [85, 0]
click at [604, 302] on input "text" at bounding box center [541, 297] width 232 height 32
click at [569, 304] on input "592-22" at bounding box center [541, 297] width 232 height 32
drag, startPoint x: 481, startPoint y: 430, endPoint x: 493, endPoint y: 430, distance: 12.0
click at [493, 430] on input "[DATE]" at bounding box center [568, 425] width 222 height 32
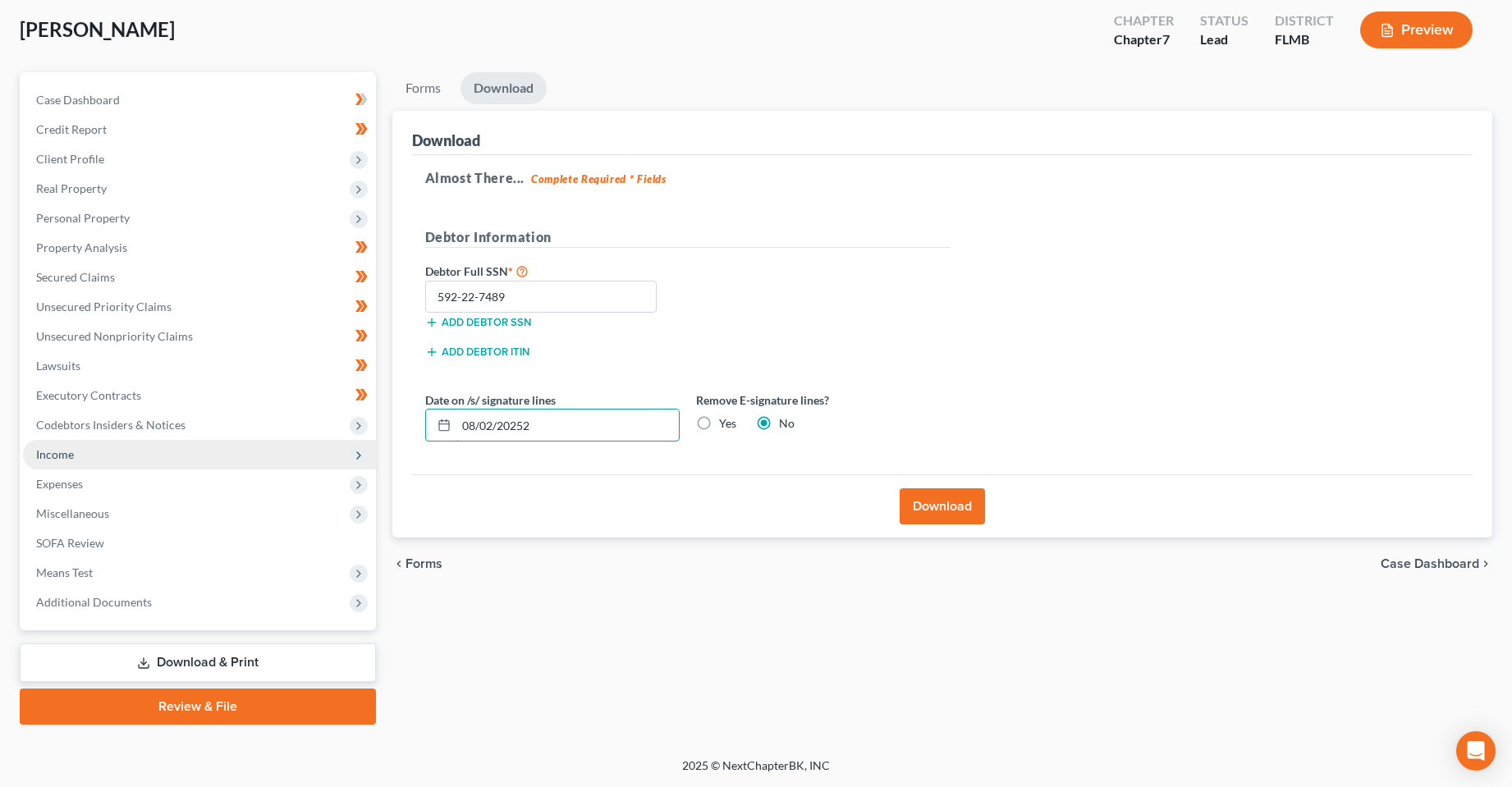
drag, startPoint x: 387, startPoint y: 439, endPoint x: 171, endPoint y: 447, distance: 216.1
click at [185, 447] on div "Petition Navigation Case Dashboard Payments Invoices Payments Payments Credit R…" at bounding box center [756, 398] width 1489 height 653
click at [937, 490] on button "Download" at bounding box center [942, 506] width 85 height 36
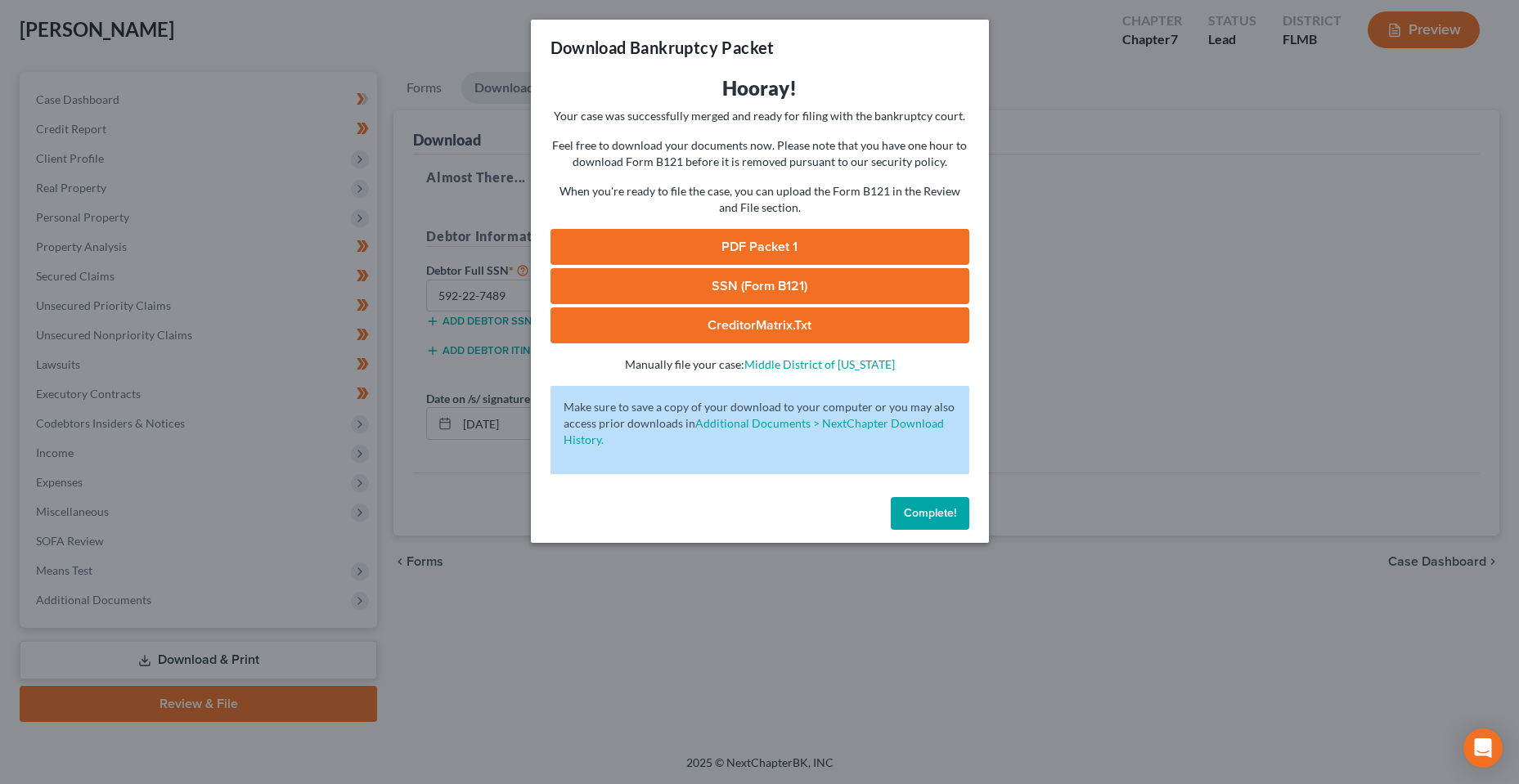
click at [711, 241] on link "PDF Packet 1" at bounding box center [760, 247] width 418 height 36
click at [726, 300] on link "SSN (Form B121)" at bounding box center [760, 285] width 418 height 36
drag, startPoint x: 899, startPoint y: 511, endPoint x: 185, endPoint y: 211, distance: 774.5
click at [899, 511] on button "Complete!" at bounding box center [931, 513] width 79 height 32
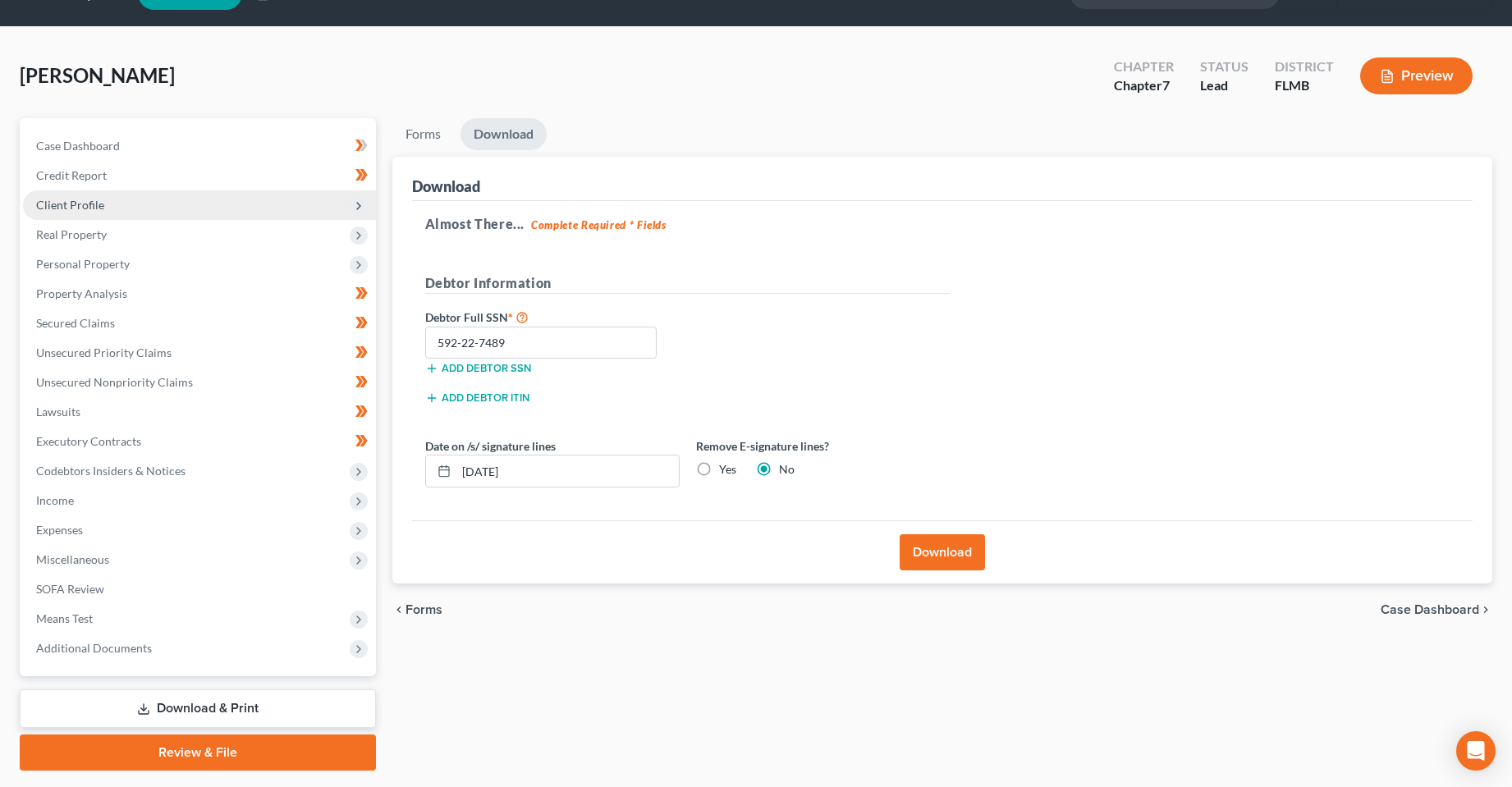
scroll to position [0, 0]
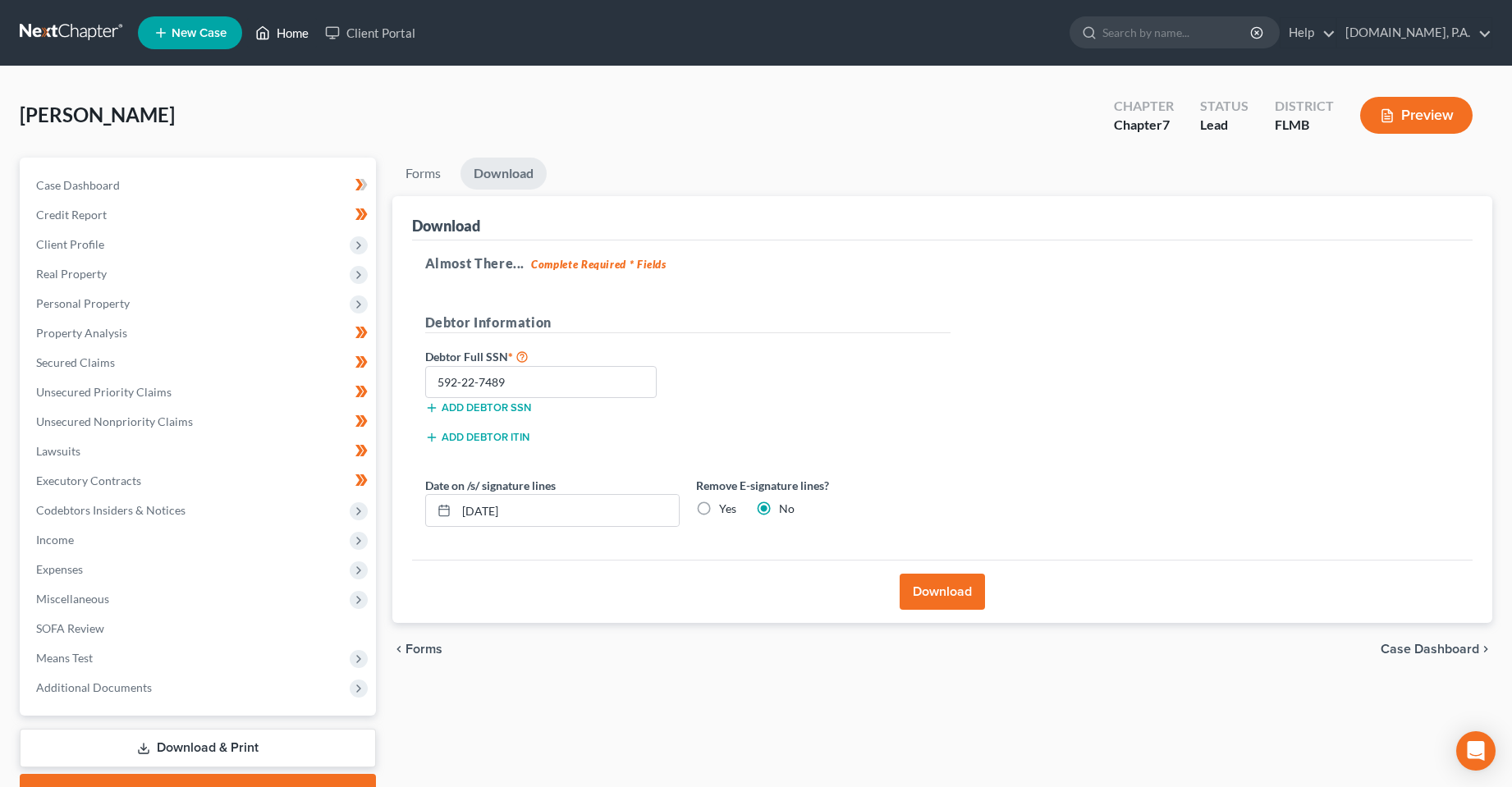
click at [283, 32] on link "Home" at bounding box center [281, 33] width 69 height 30
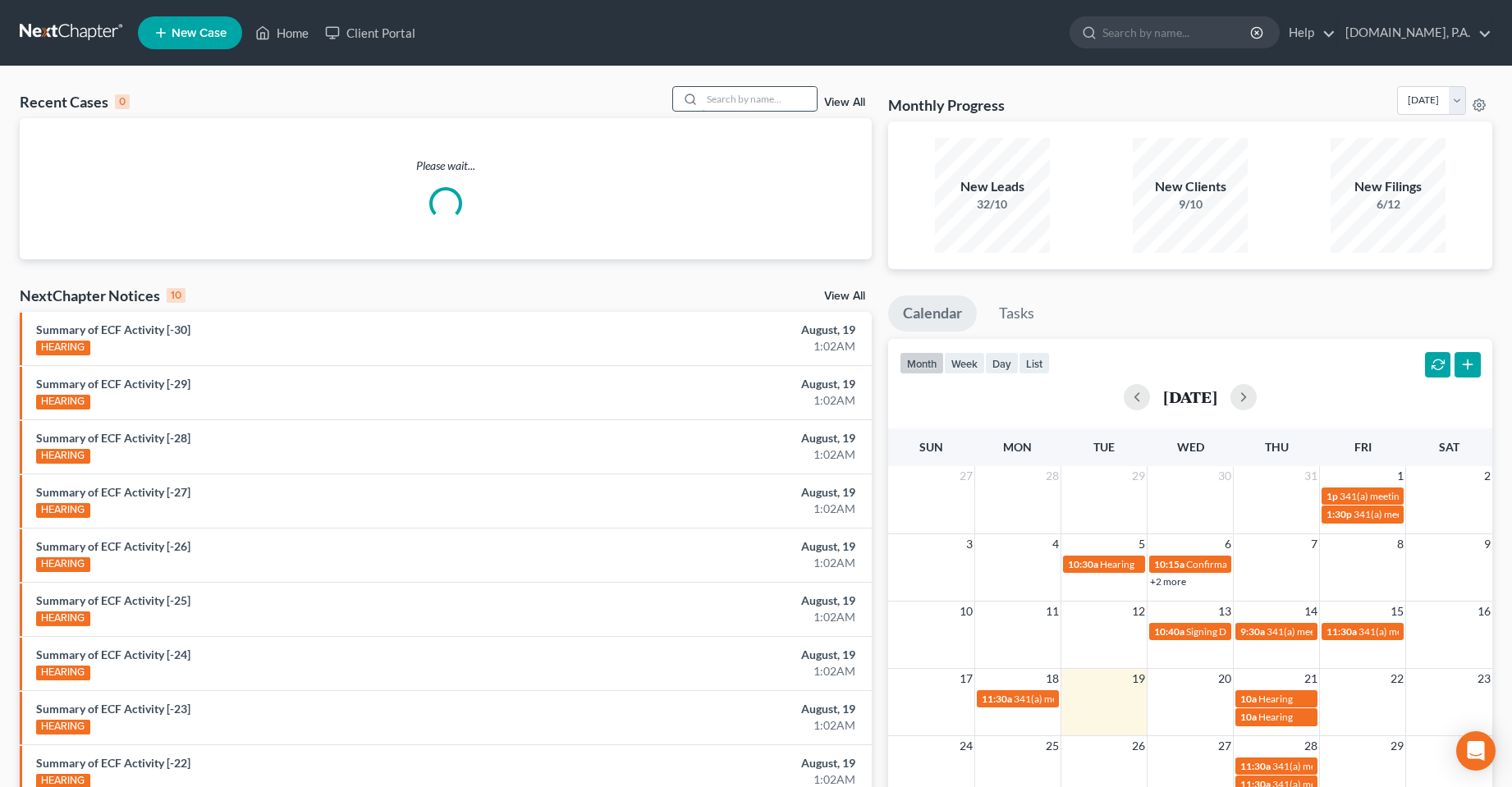
click at [749, 100] on input "search" at bounding box center [759, 98] width 115 height 24
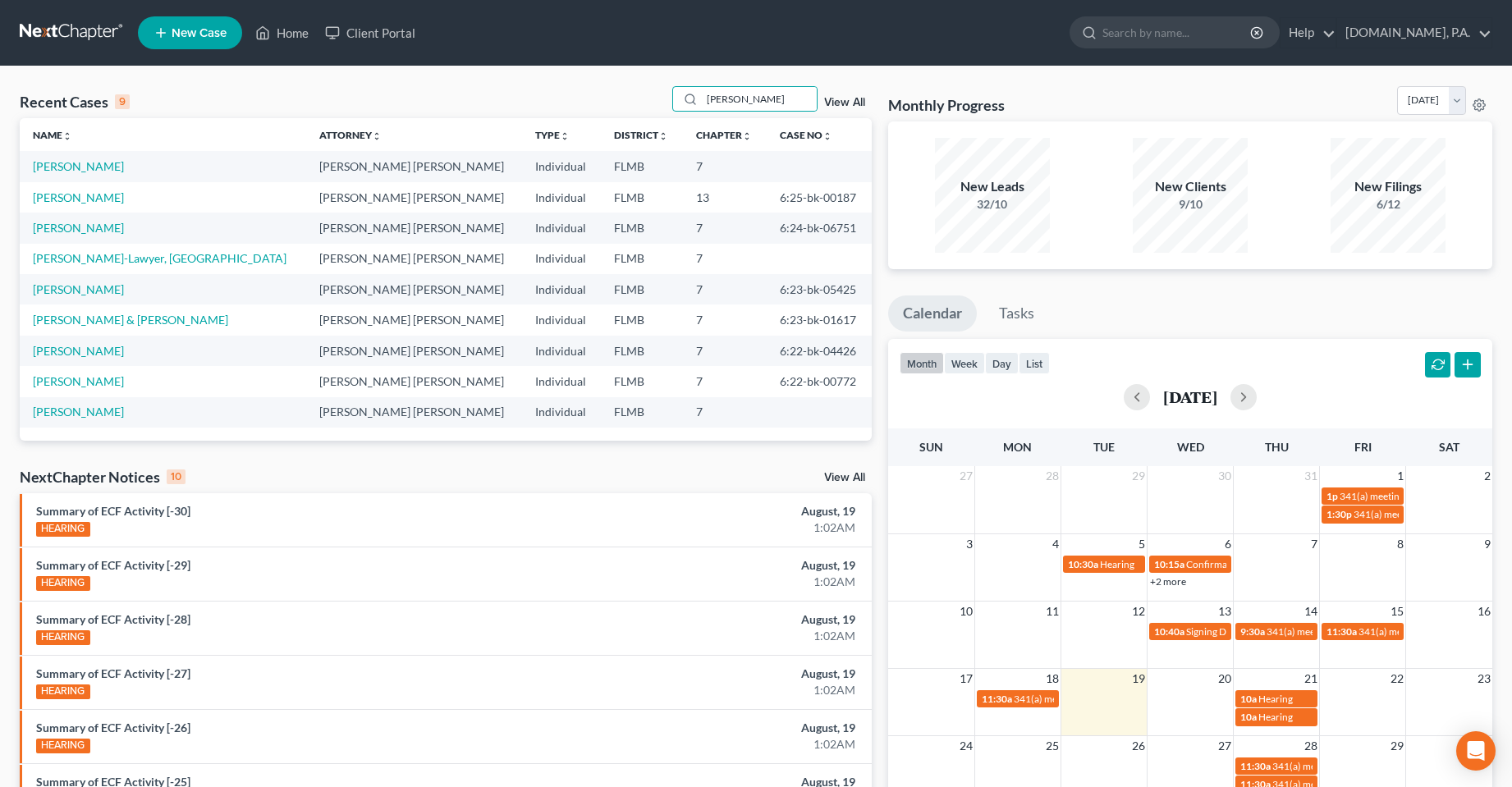
click at [594, 98] on div "Recent Cases 9 [PERSON_NAME] View All" at bounding box center [445, 102] width 852 height 32
click at [42, 184] on td "[PERSON_NAME]" at bounding box center [163, 197] width 286 height 31
click at [42, 173] on link "[PERSON_NAME]" at bounding box center [78, 166] width 91 height 14
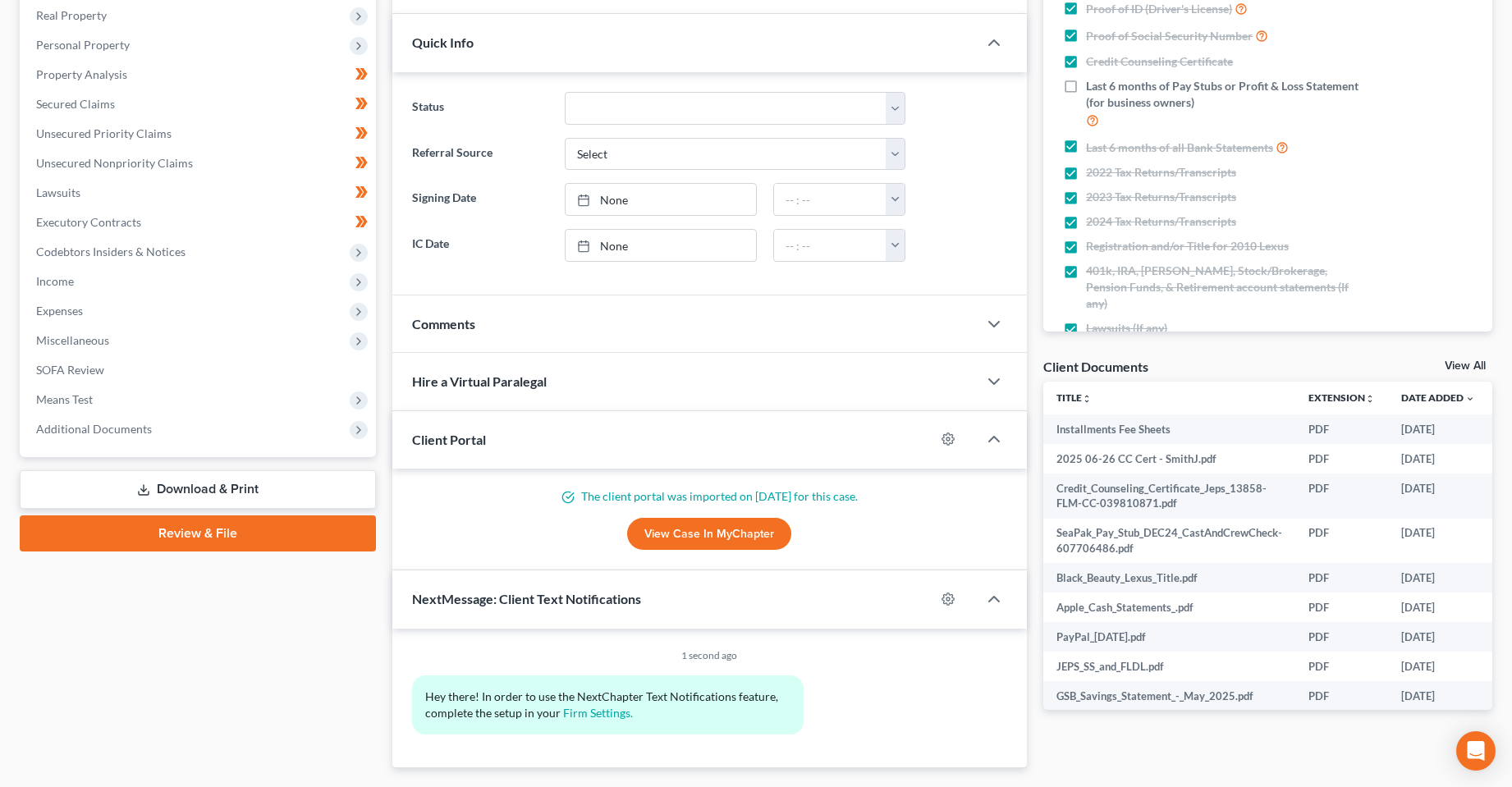
scroll to position [302, 0]
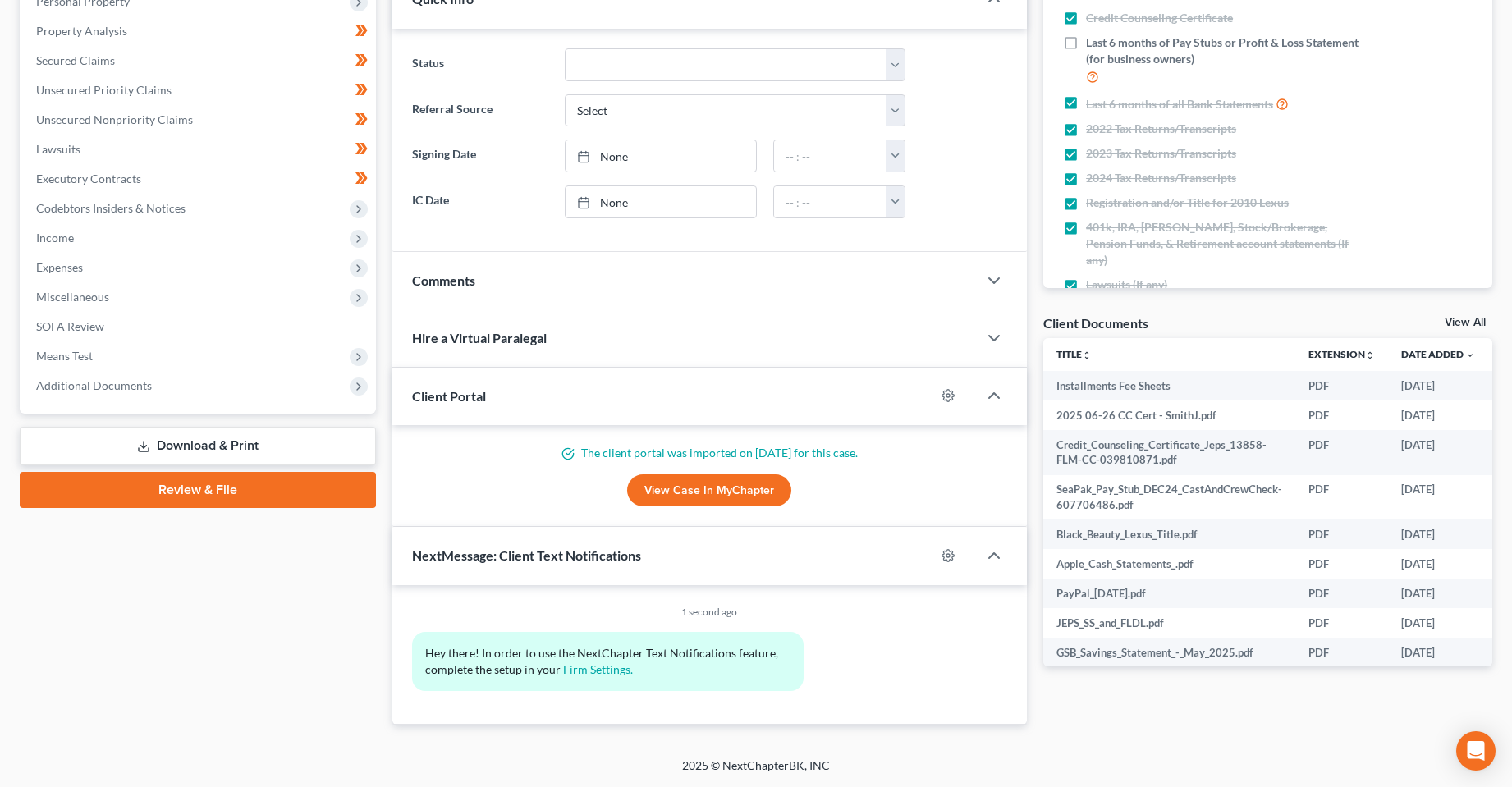
click at [240, 455] on link "Download & Print" at bounding box center [198, 446] width 357 height 39
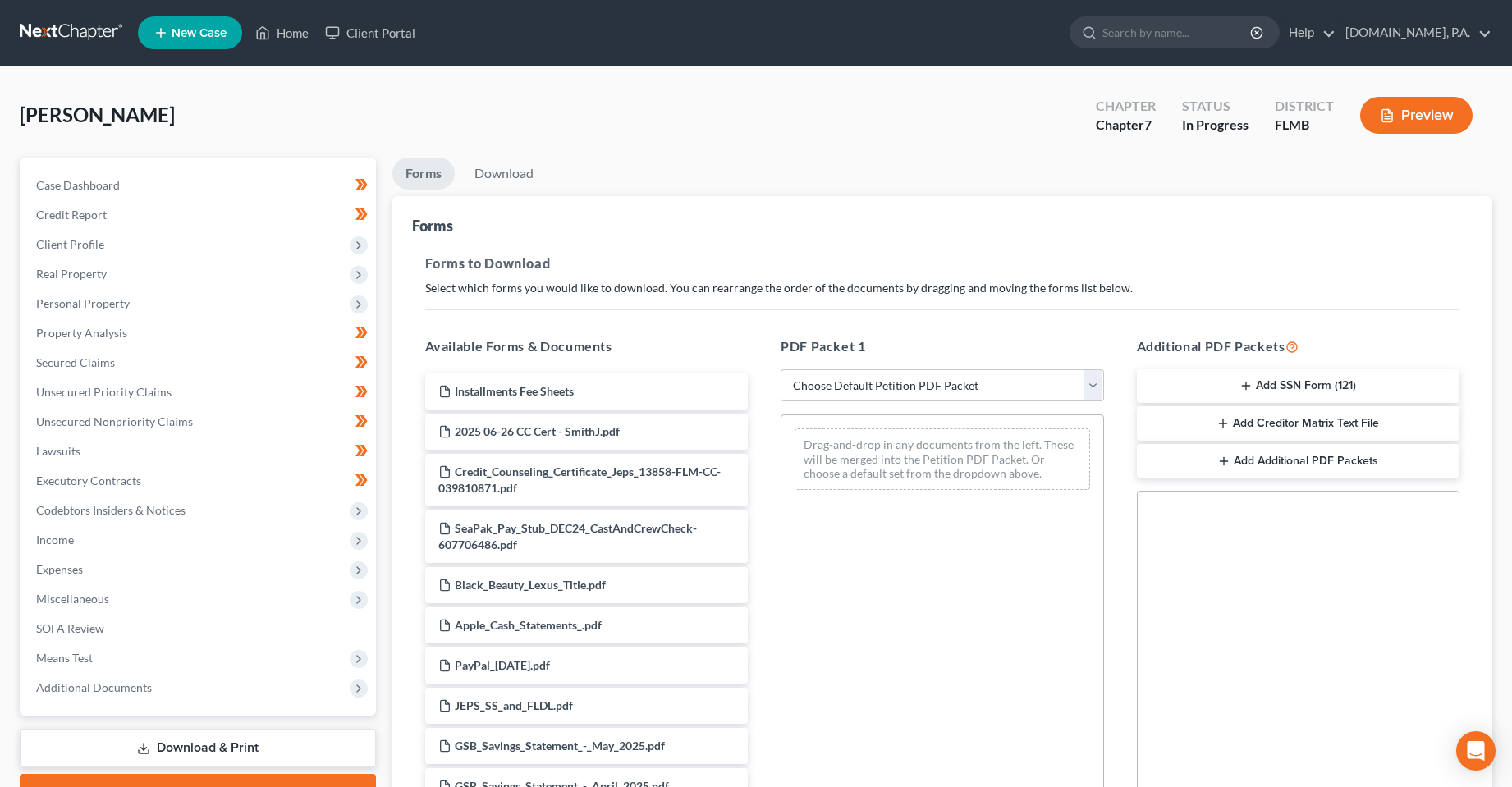
drag, startPoint x: 870, startPoint y: 385, endPoint x: 870, endPoint y: 399, distance: 14.0
click at [870, 385] on select "Choose Default Petition PDF Packet Complete Bankruptcy Petition (all forms and …" at bounding box center [943, 385] width 323 height 32
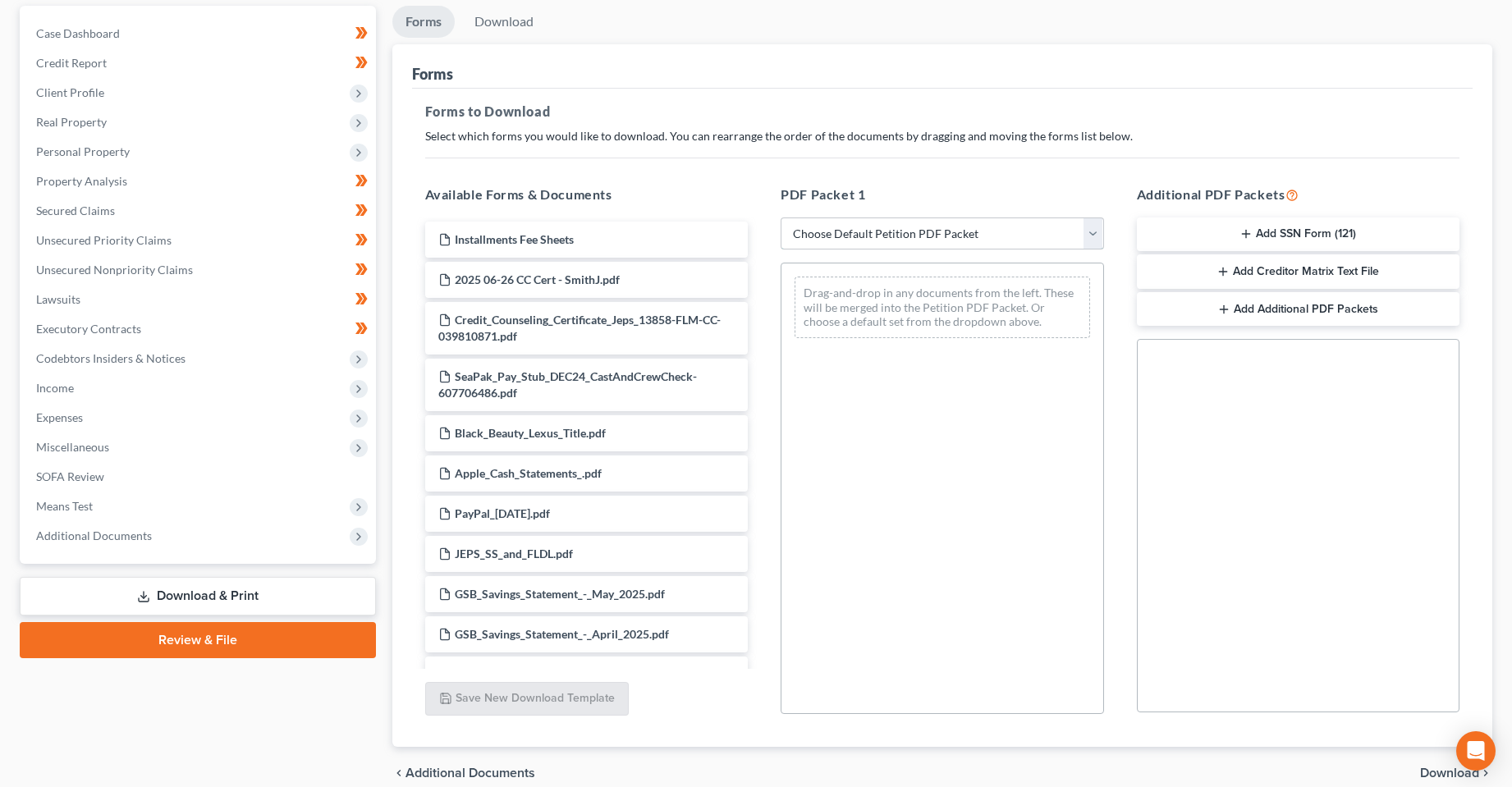
scroll to position [164, 0]
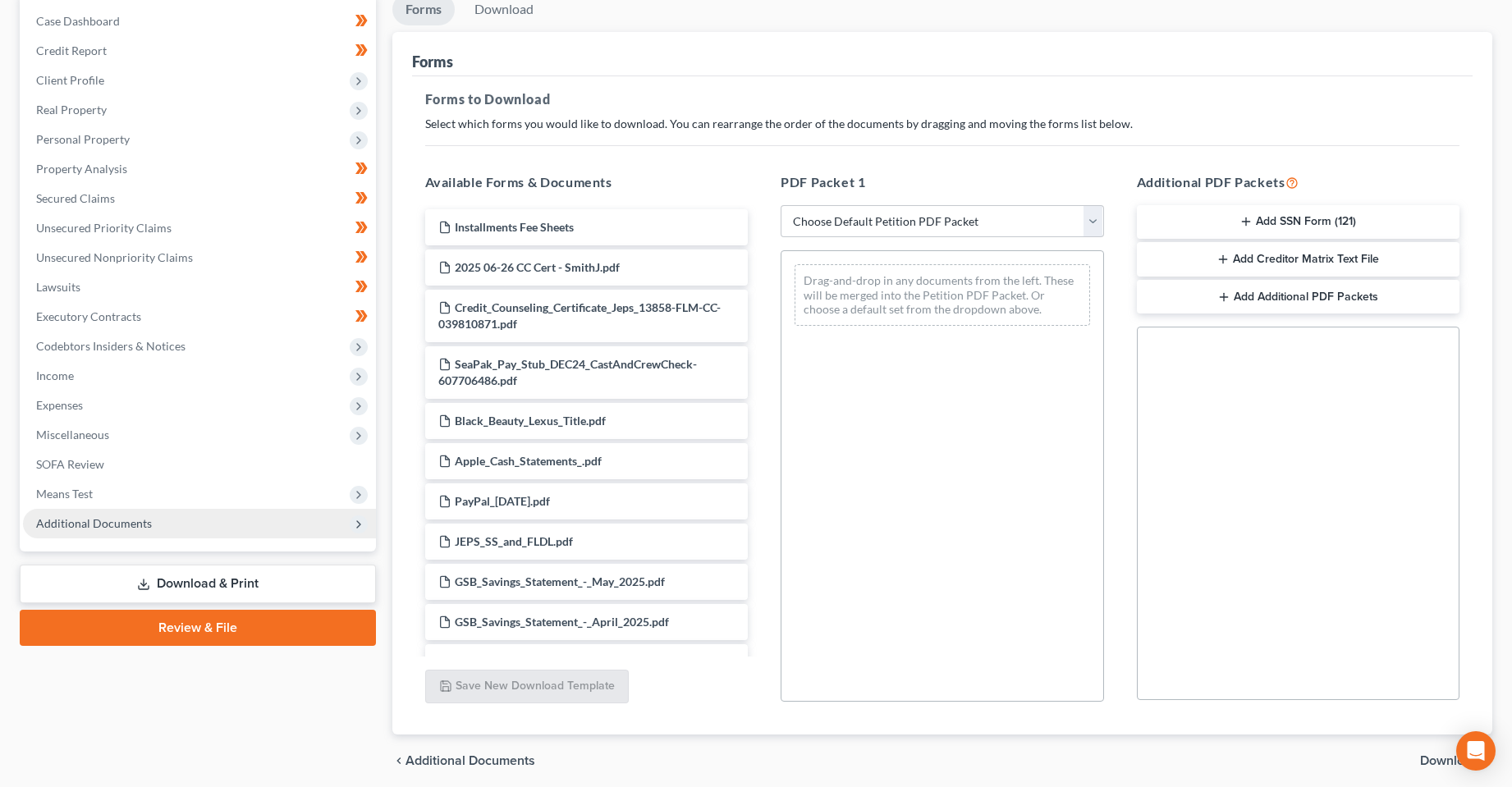
click at [101, 529] on span "Additional Documents" at bounding box center [94, 523] width 116 height 14
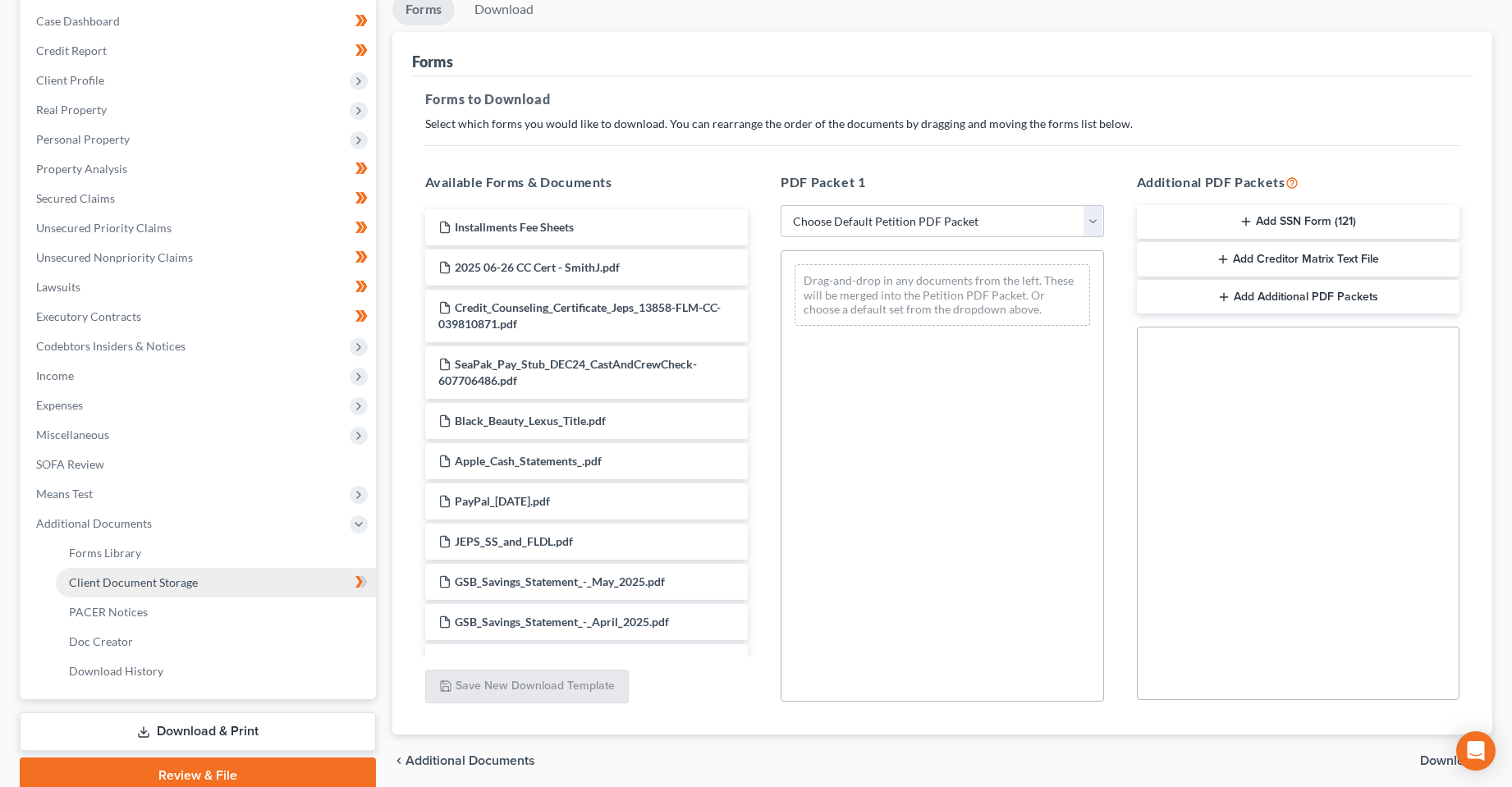
click at [126, 588] on span "Client Document Storage" at bounding box center [133, 582] width 129 height 14
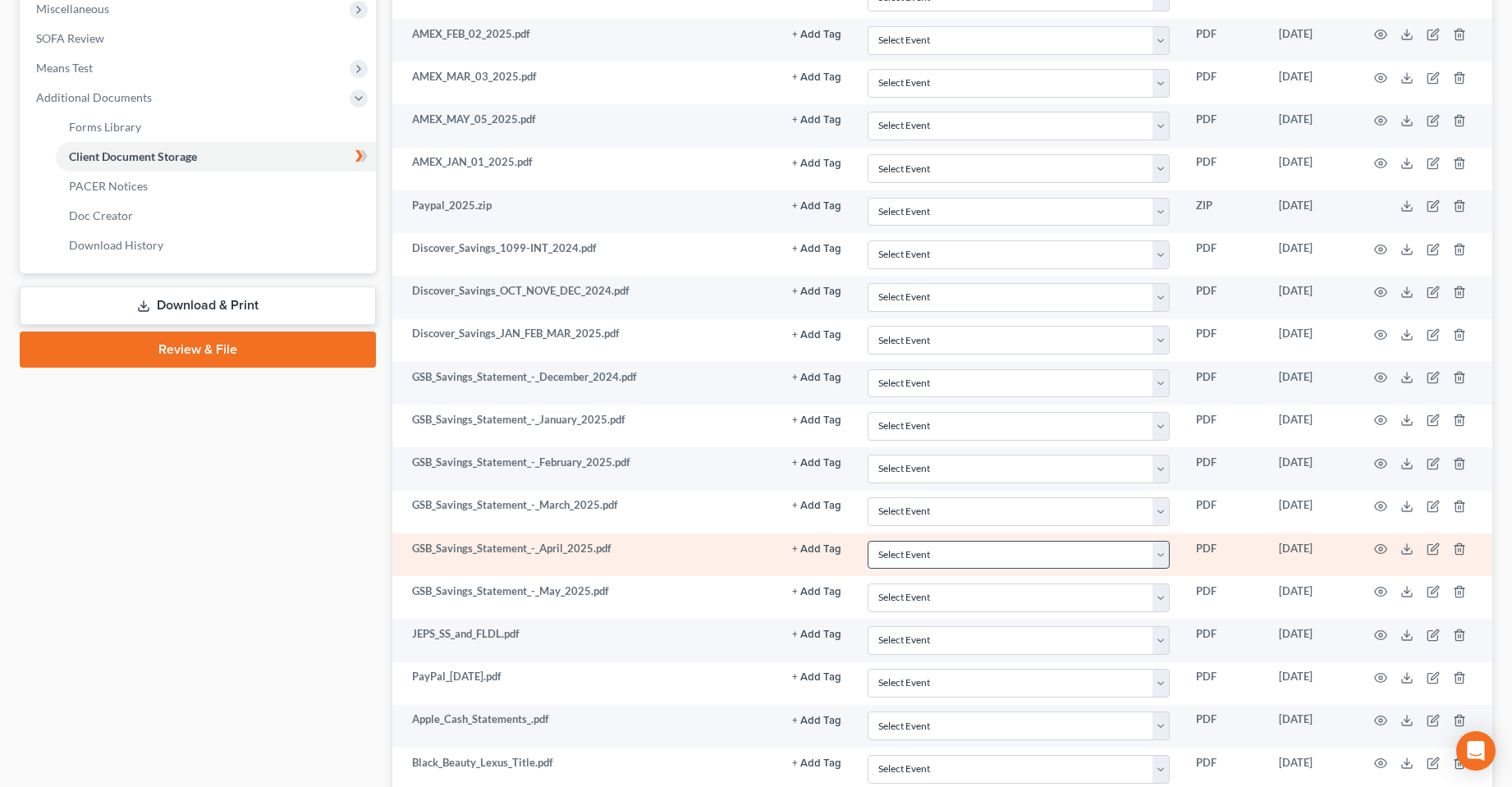
scroll to position [893, 0]
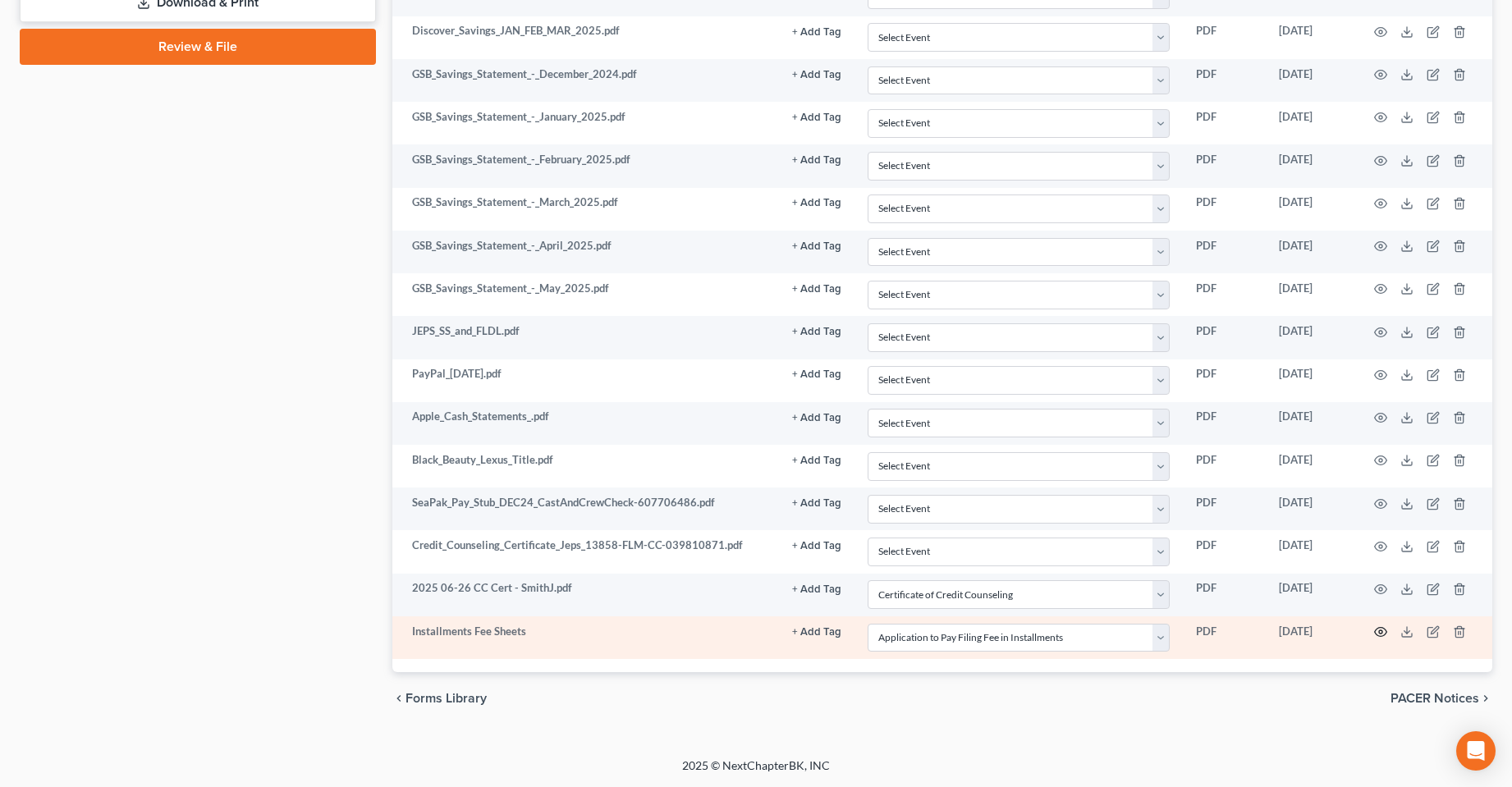
click at [1379, 634] on icon "button" at bounding box center [1380, 632] width 13 height 13
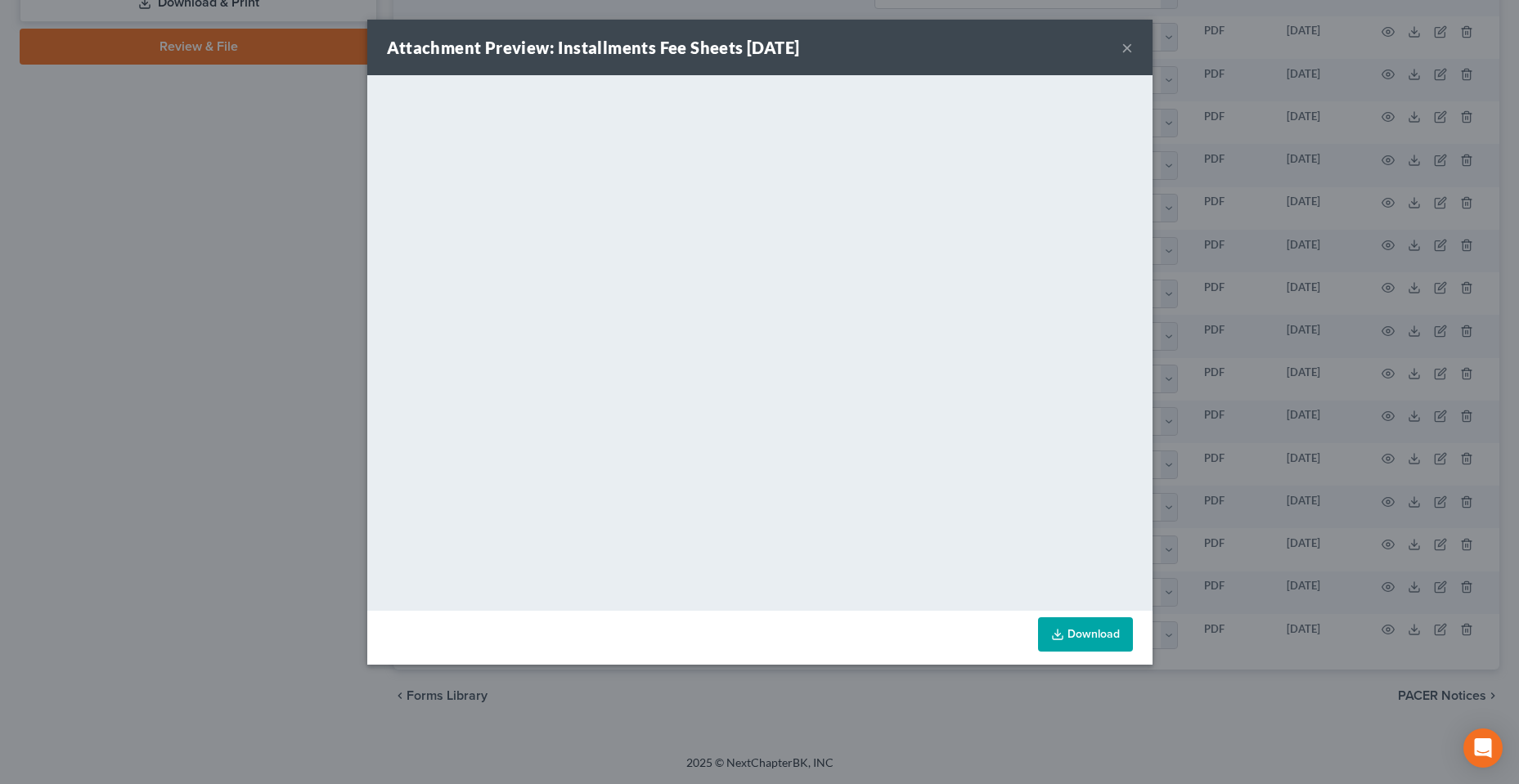
click at [1128, 52] on button "×" at bounding box center [1127, 47] width 11 height 19
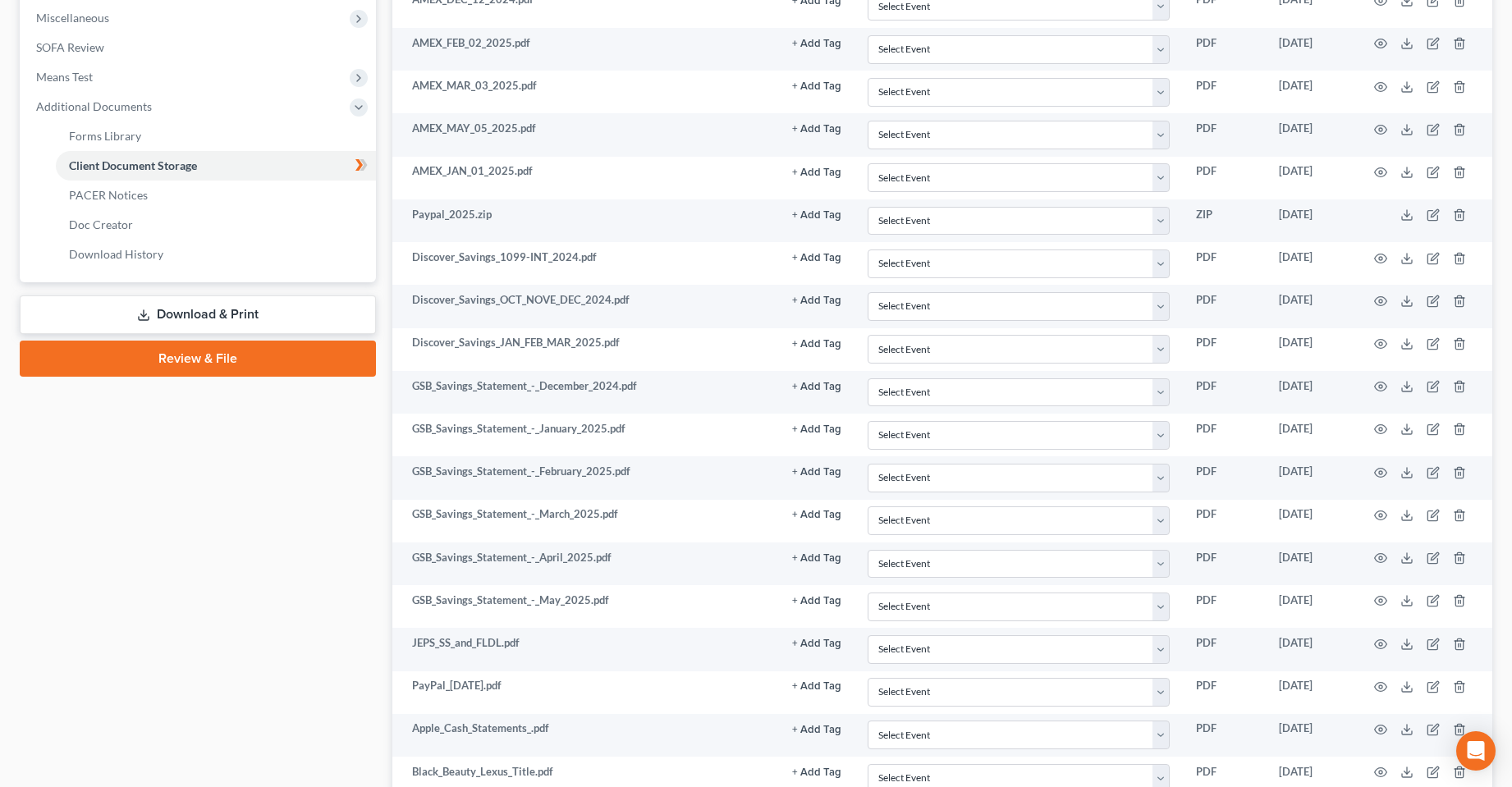
scroll to position [565, 0]
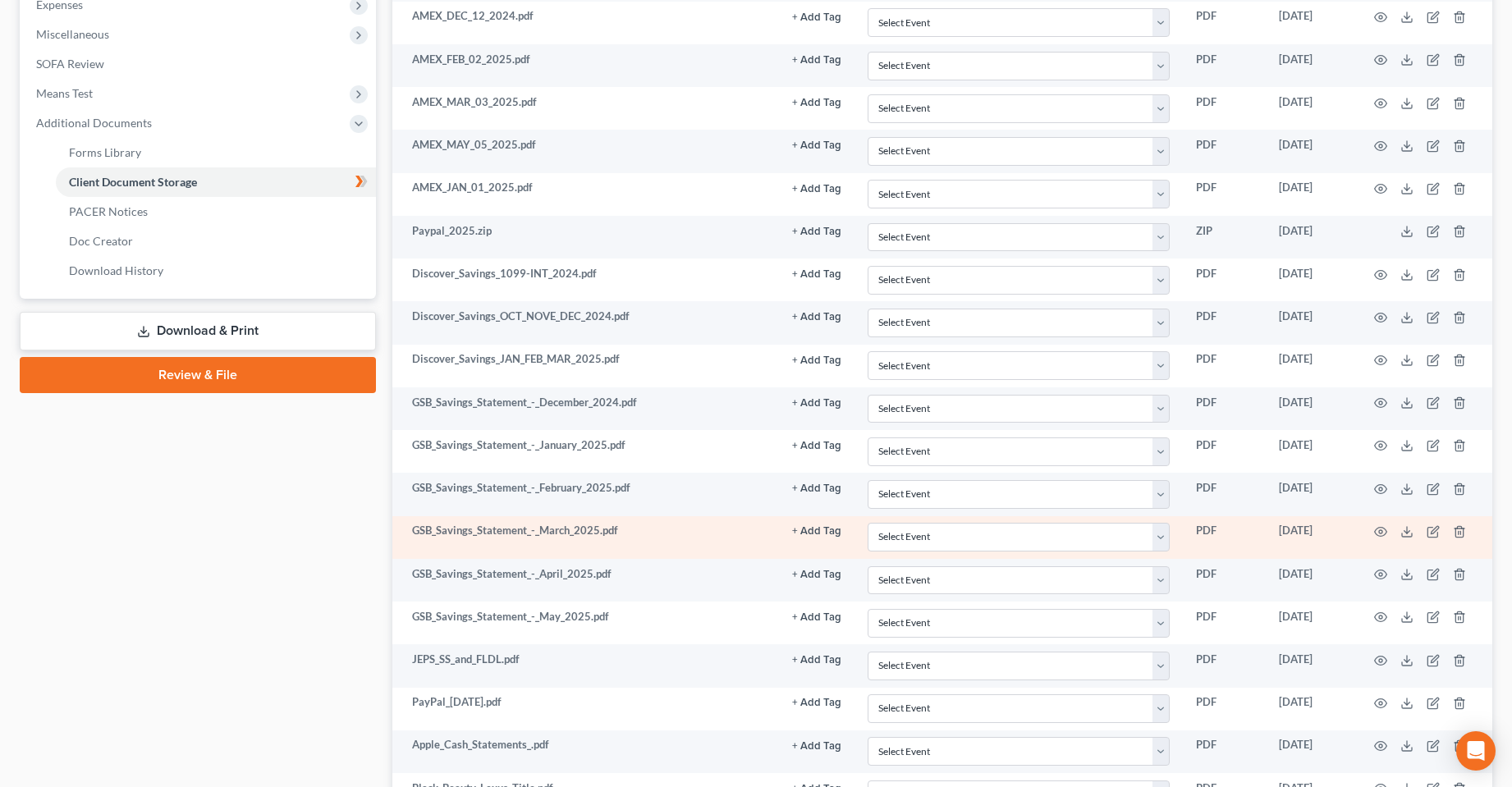
drag, startPoint x: 186, startPoint y: 330, endPoint x: 871, endPoint y: 517, distance: 710.1
click at [186, 330] on link "Download & Print" at bounding box center [198, 331] width 357 height 39
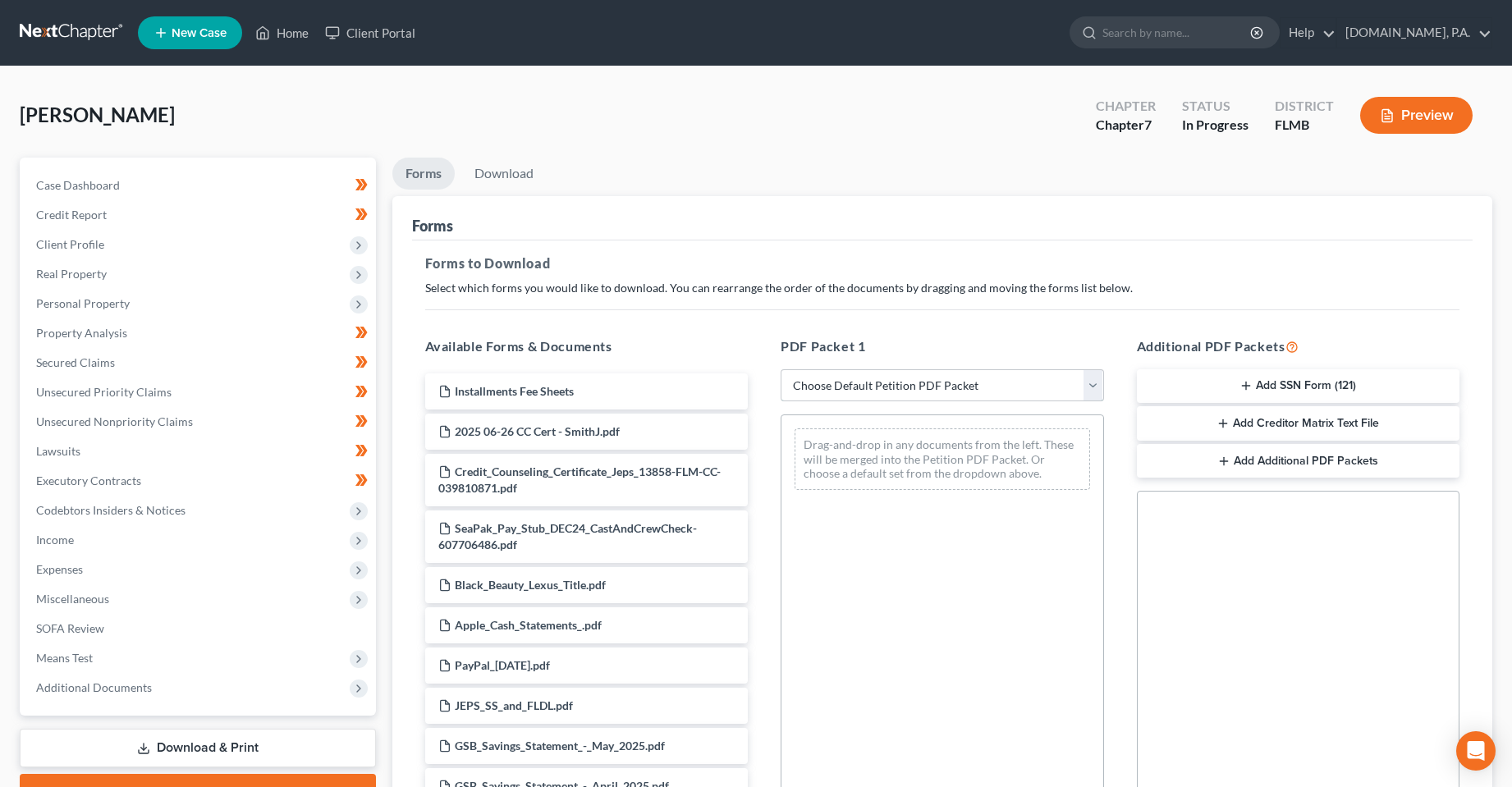
drag, startPoint x: 910, startPoint y: 381, endPoint x: 909, endPoint y: 401, distance: 20.0
click at [910, 381] on select "Choose Default Petition PDF Packet Complete Bankruptcy Petition (all forms and …" at bounding box center [943, 385] width 323 height 32
click at [781, 369] on select "Choose Default Petition PDF Packet Complete Bankruptcy Petition (all forms and …" at bounding box center [943, 385] width 323 height 32
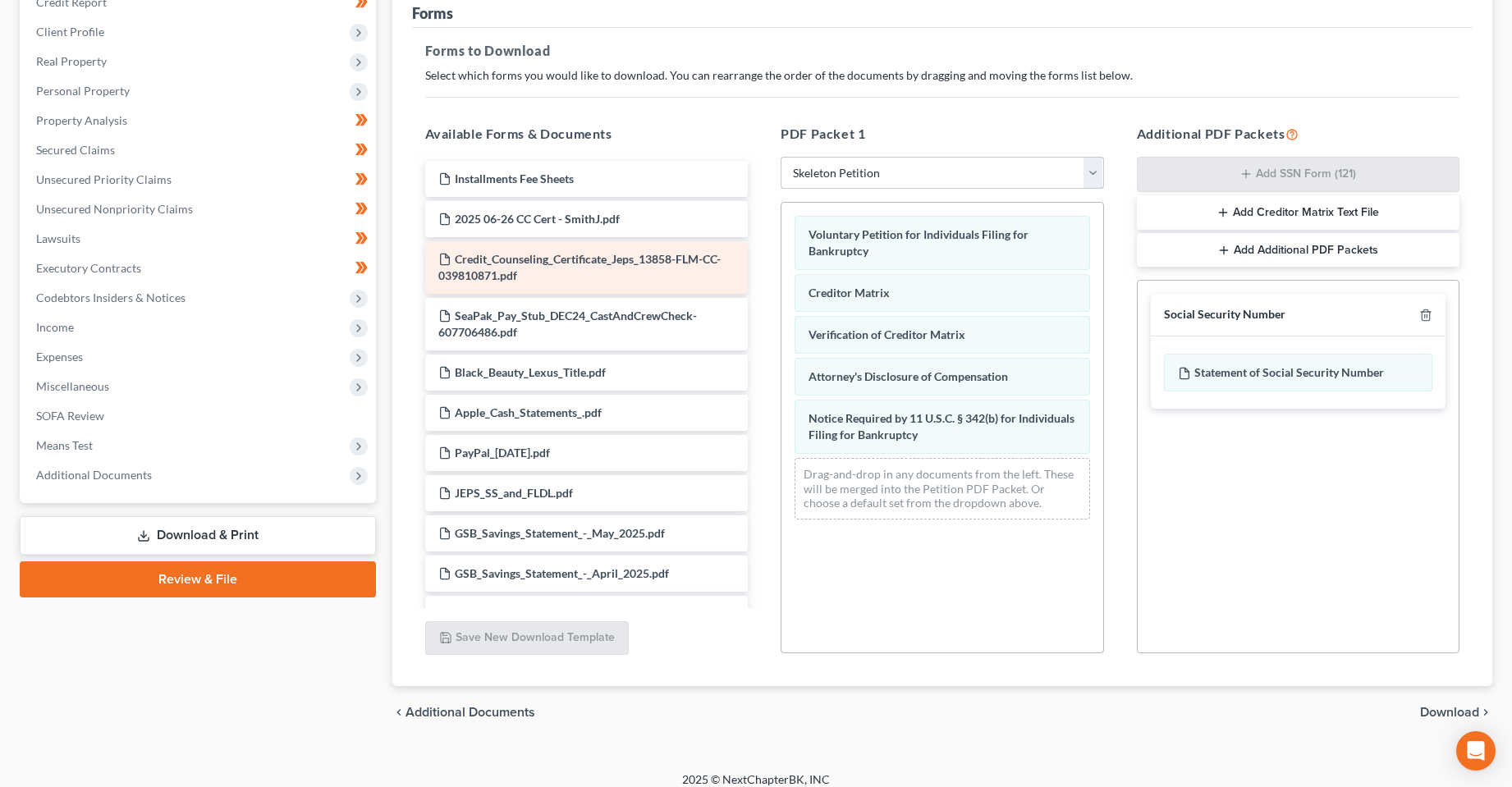
scroll to position [227, 0]
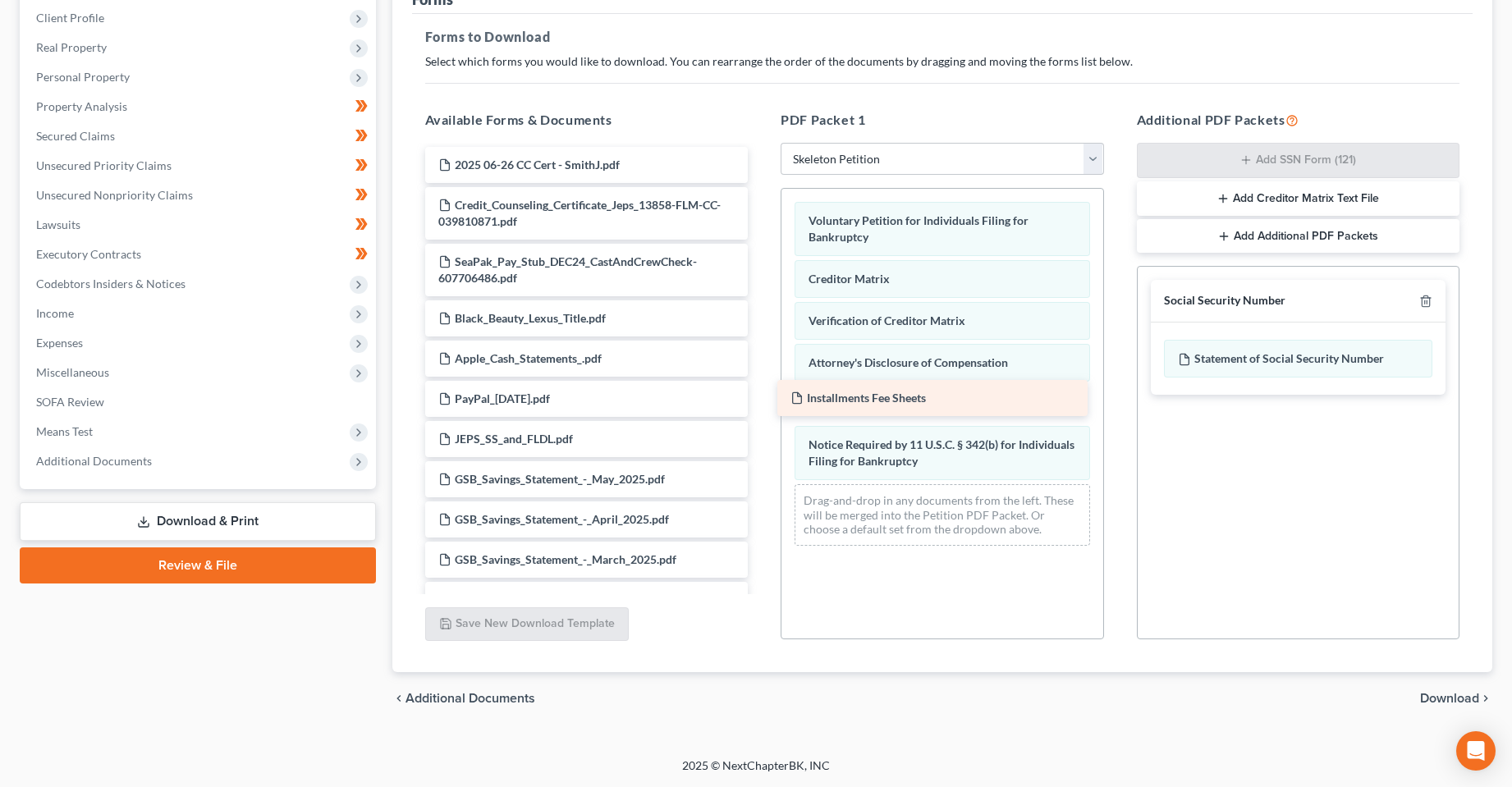
drag, startPoint x: 575, startPoint y: 157, endPoint x: 927, endPoint y: 391, distance: 422.7
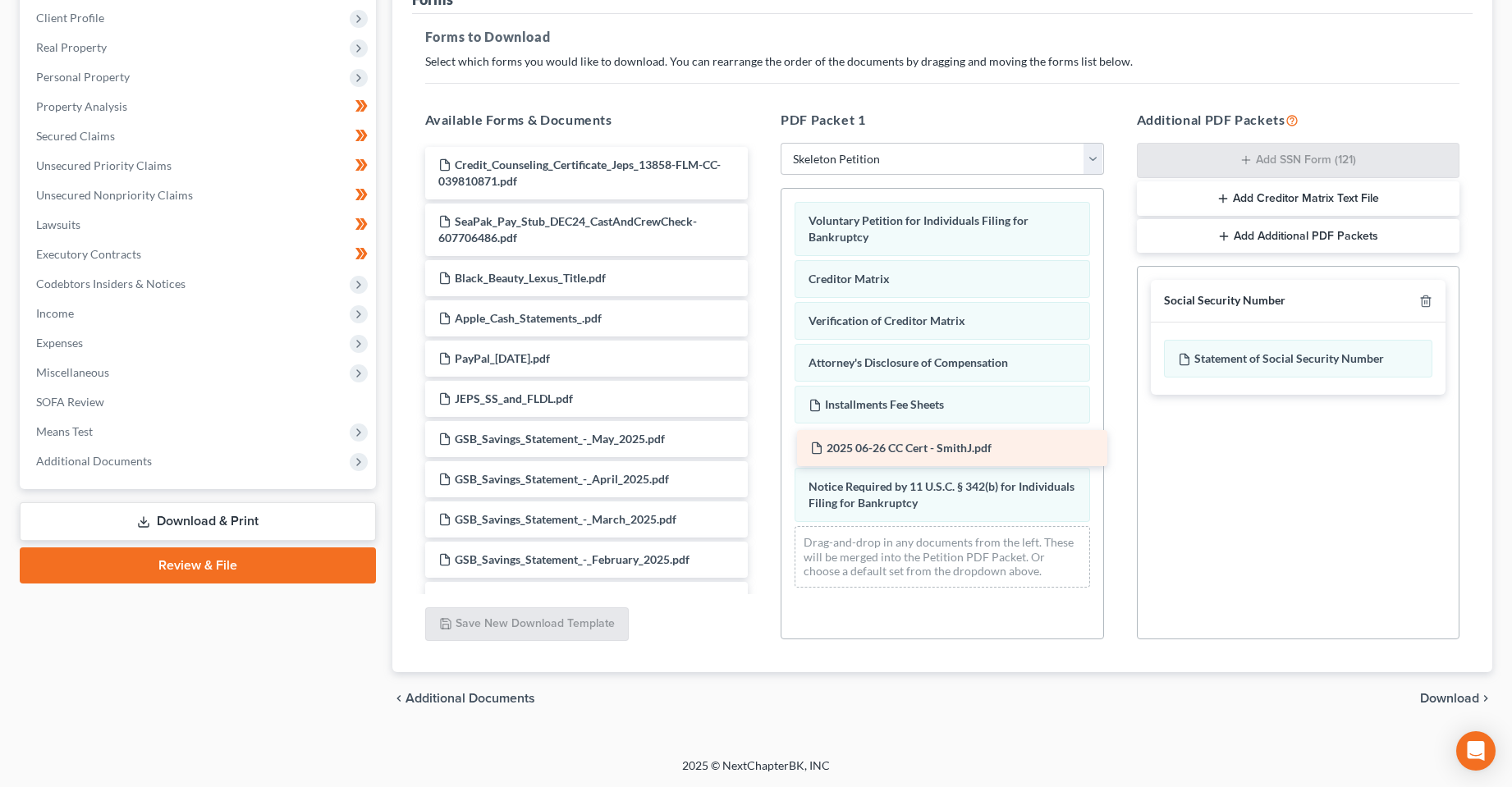
drag, startPoint x: 510, startPoint y: 168, endPoint x: 882, endPoint y: 451, distance: 467.4
click at [1460, 705] on span "Download" at bounding box center [1449, 698] width 59 height 13
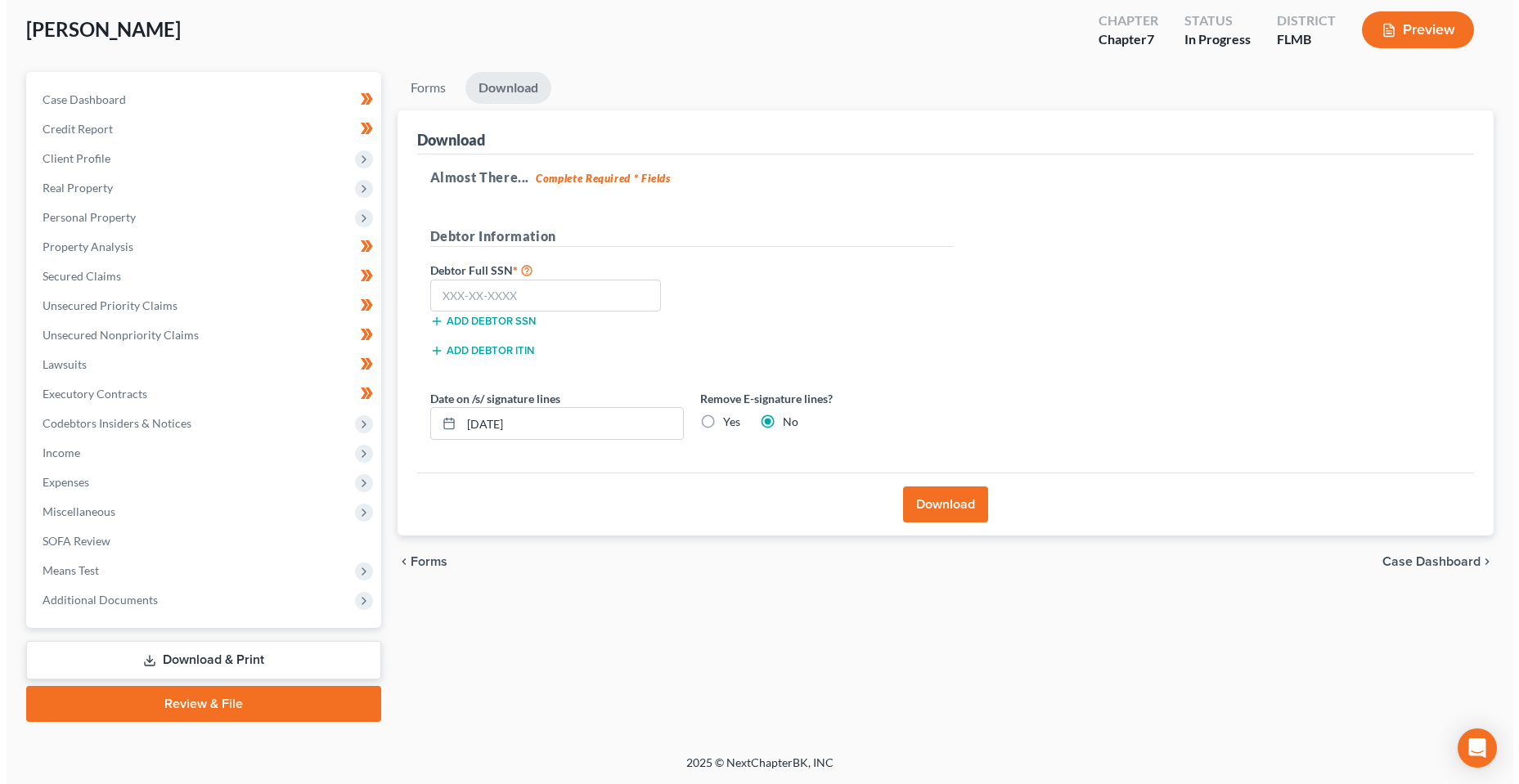
scroll to position [85, 0]
click at [547, 287] on input "text" at bounding box center [539, 296] width 231 height 32
drag, startPoint x: 480, startPoint y: 423, endPoint x: 489, endPoint y: 421, distance: 9.2
click at [489, 421] on input "[DATE]" at bounding box center [566, 424] width 222 height 32
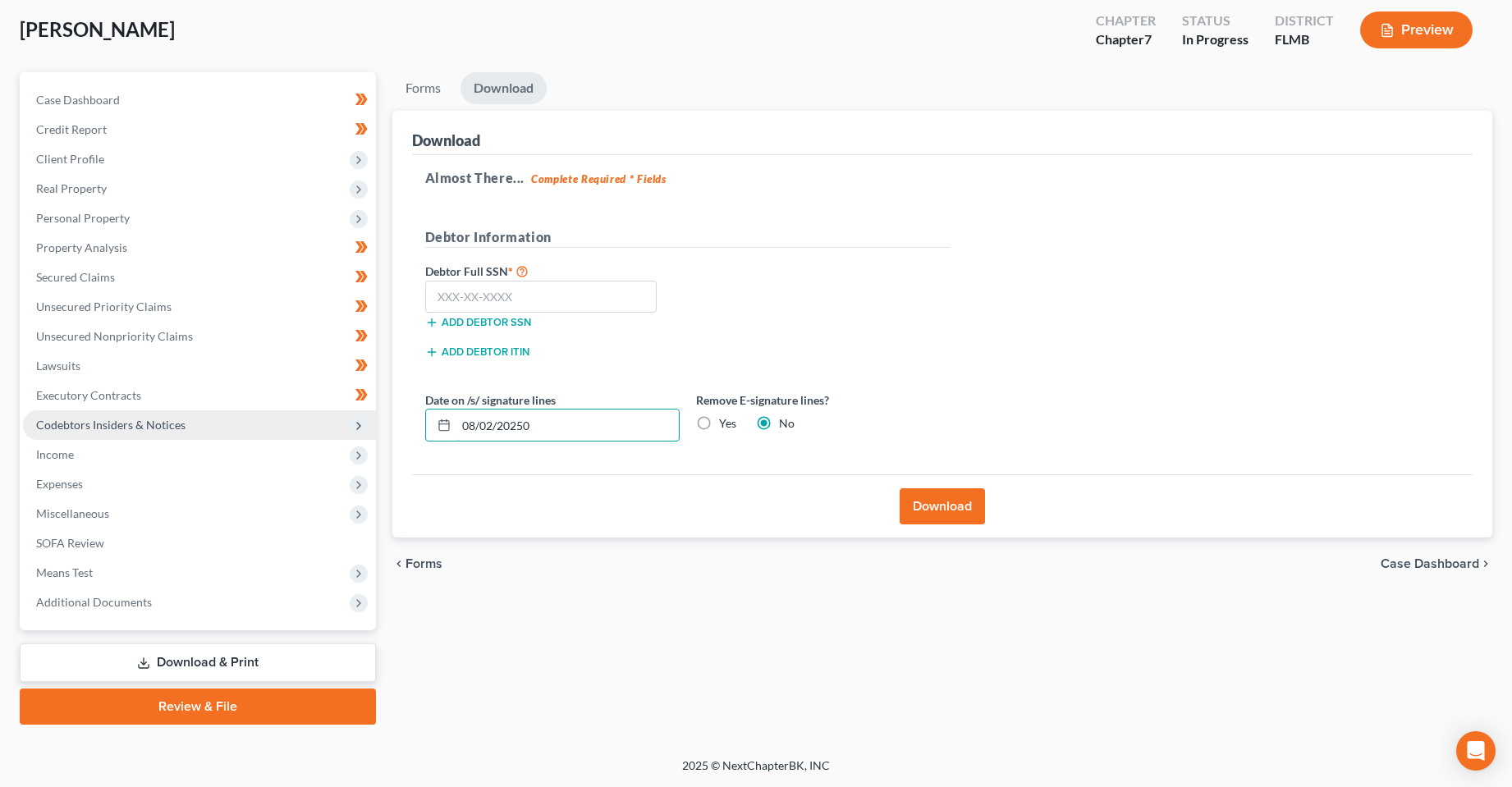
drag, startPoint x: 557, startPoint y: 433, endPoint x: 374, endPoint y: 437, distance: 183.0
click at [374, 437] on div "Petition Navigation Case Dashboard Payments Invoices Payments Payments Credit R…" at bounding box center [756, 398] width 1489 height 653
click at [610, 539] on div "chevron_left Forms Case Dashboard chevron_right" at bounding box center [943, 564] width 1101 height 53
click at [484, 293] on input "text" at bounding box center [541, 297] width 232 height 32
click at [944, 515] on button "Download" at bounding box center [942, 506] width 85 height 36
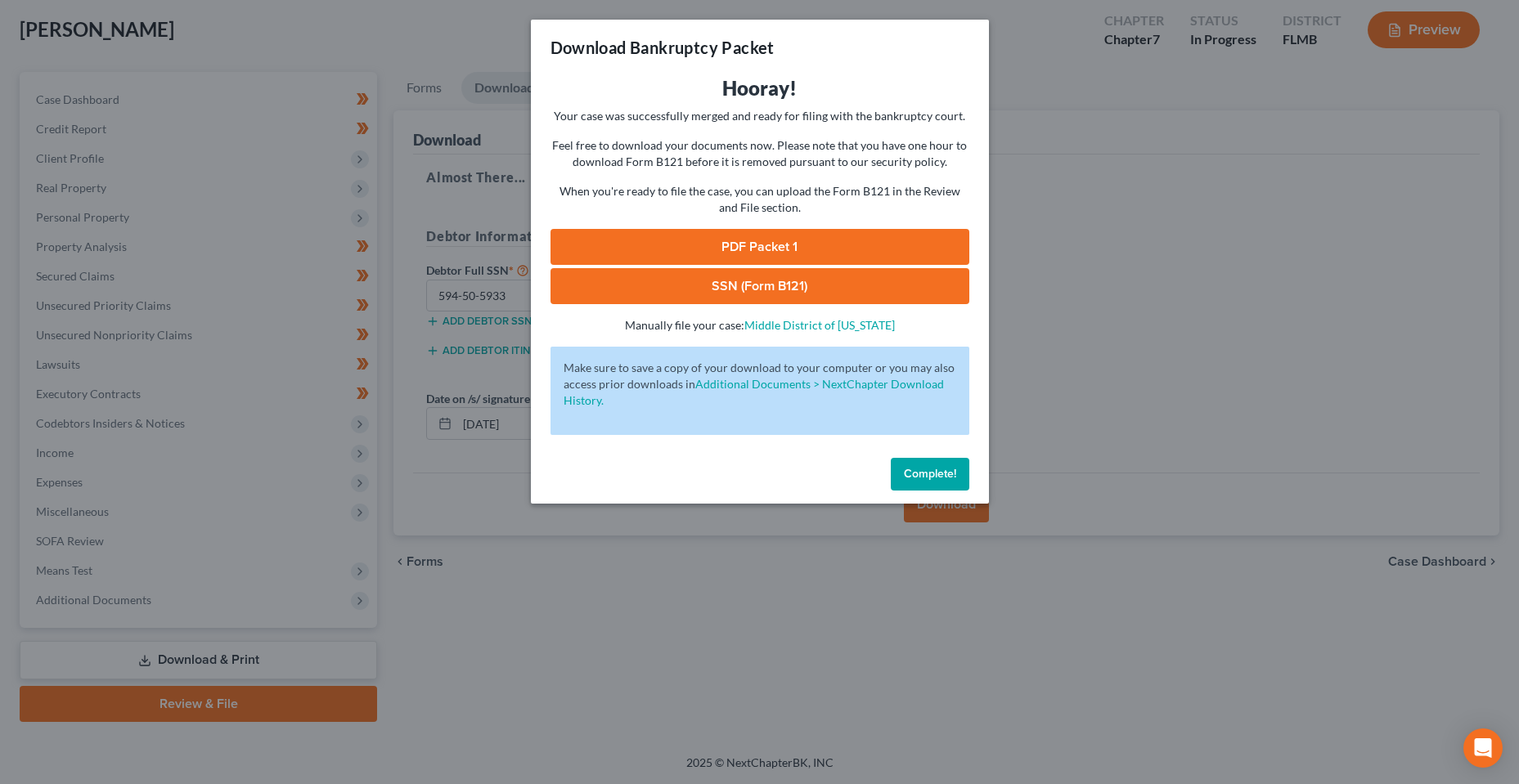
drag, startPoint x: 690, startPoint y: 261, endPoint x: 1067, endPoint y: 470, distance: 431.1
click at [692, 261] on link "PDF Packet 1" at bounding box center [760, 247] width 418 height 36
drag, startPoint x: 743, startPoint y: 305, endPoint x: 743, endPoint y: 293, distance: 12.0
click at [743, 305] on div "Hooray! Your case was successfully merged and ready for filing with the bankrup…" at bounding box center [760, 204] width 418 height 258
click at [743, 293] on link "SSN (Form B121)" at bounding box center [760, 285] width 418 height 36
